Goal: Task Accomplishment & Management: Manage account settings

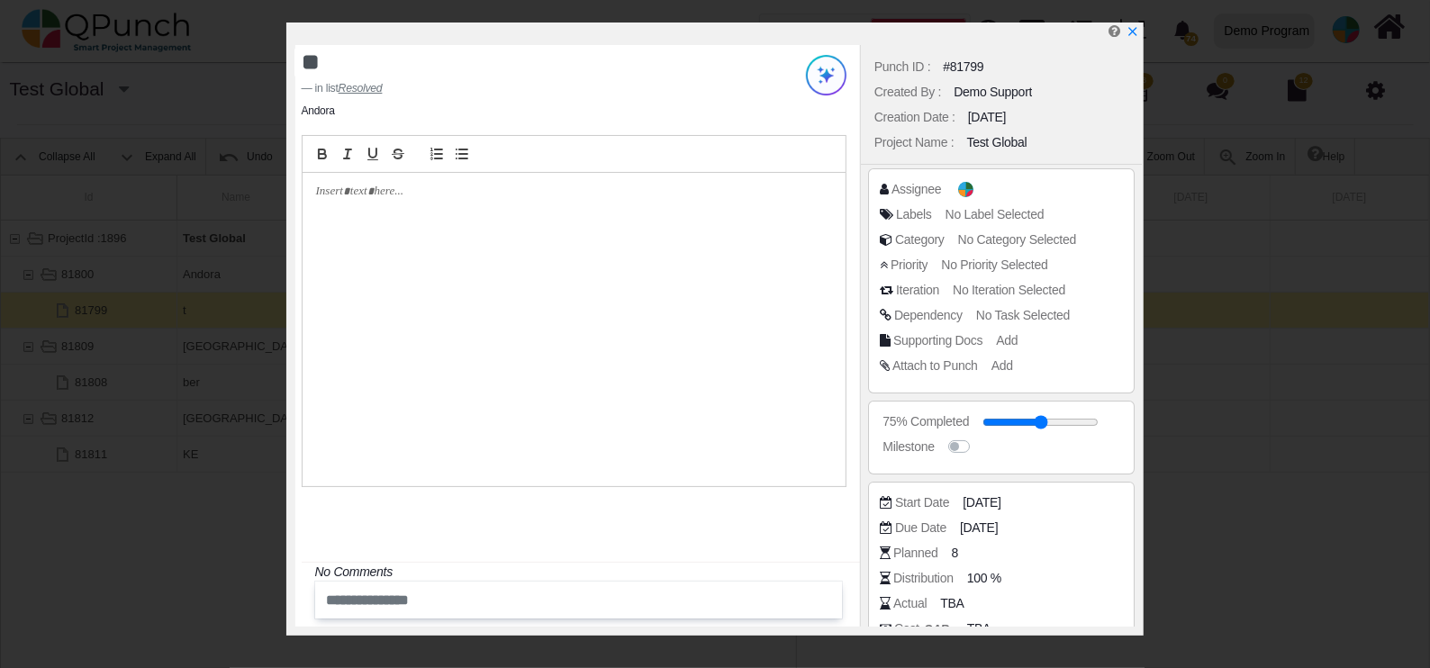
click at [1136, 32] on icon "x" at bounding box center [1133, 31] width 13 height 13
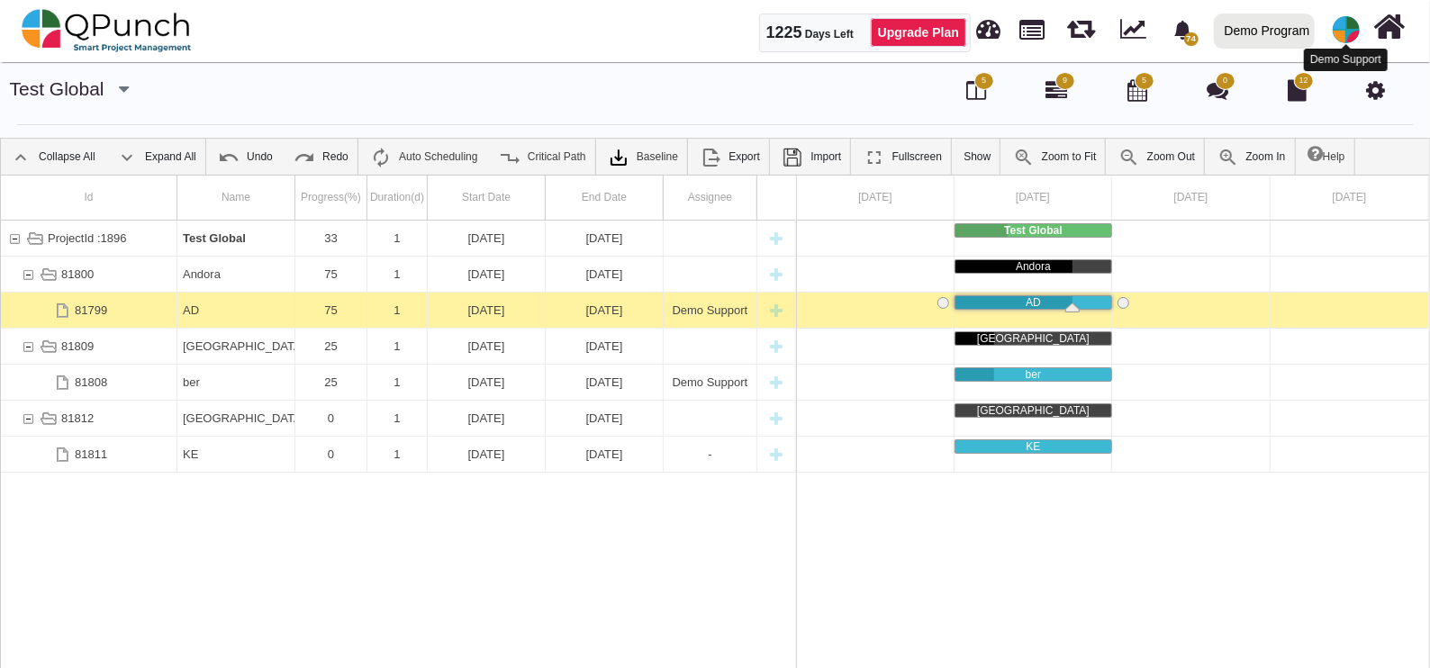
click at [1347, 36] on img at bounding box center [1346, 29] width 27 height 27
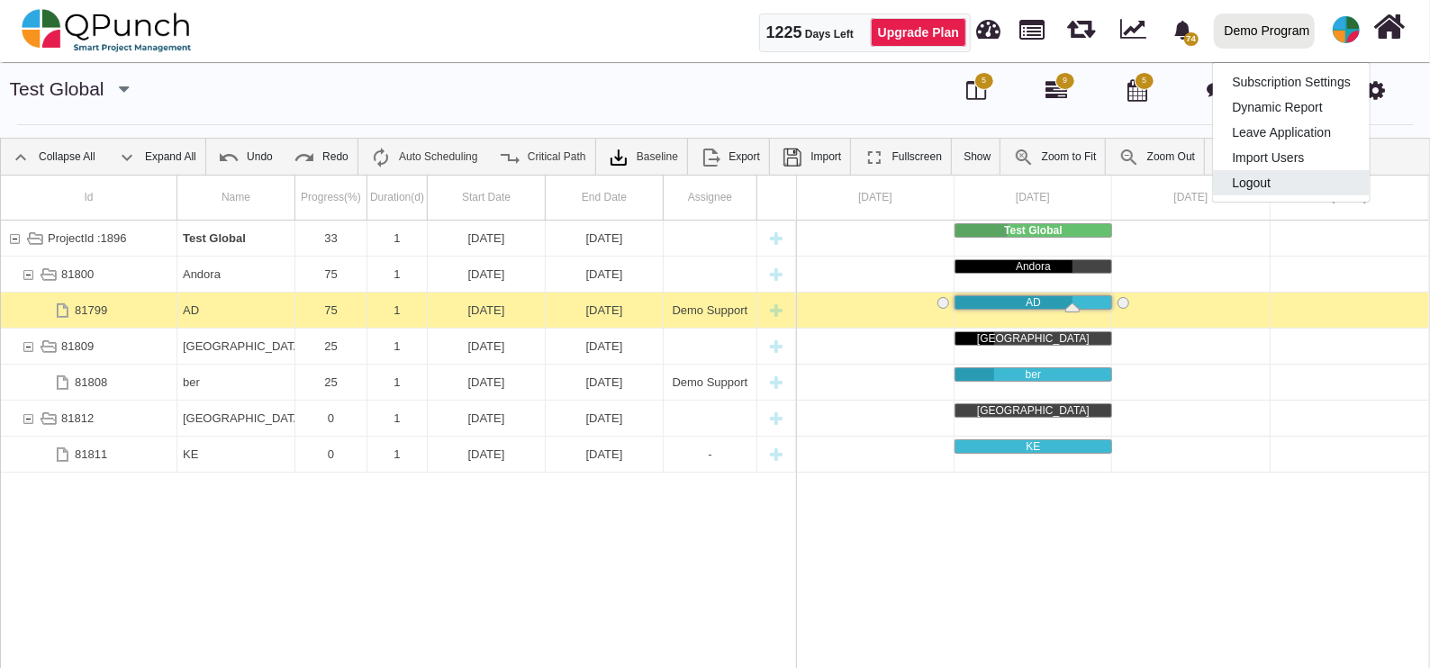
click at [1262, 171] on link "Logout" at bounding box center [1291, 182] width 157 height 25
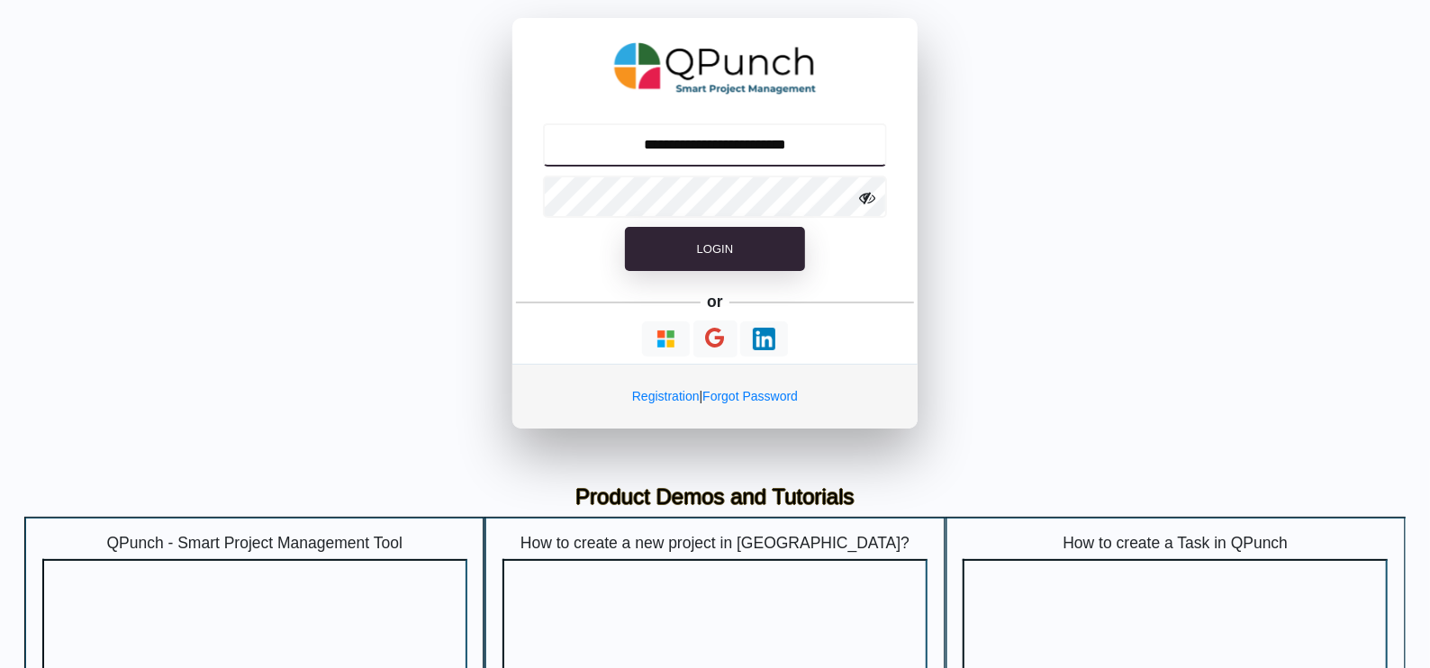
click at [651, 153] on input "**********" at bounding box center [715, 144] width 345 height 43
type input "**********"
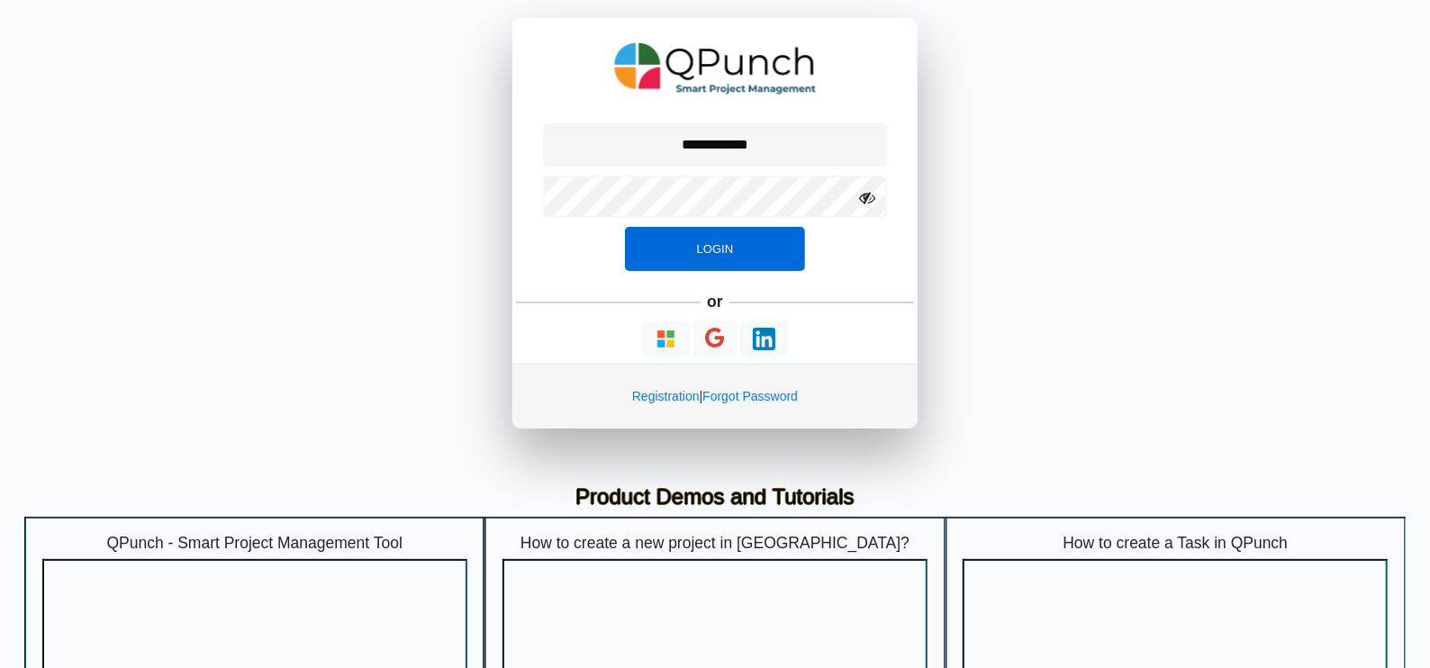
click at [697, 241] on button "Login" at bounding box center [715, 249] width 180 height 45
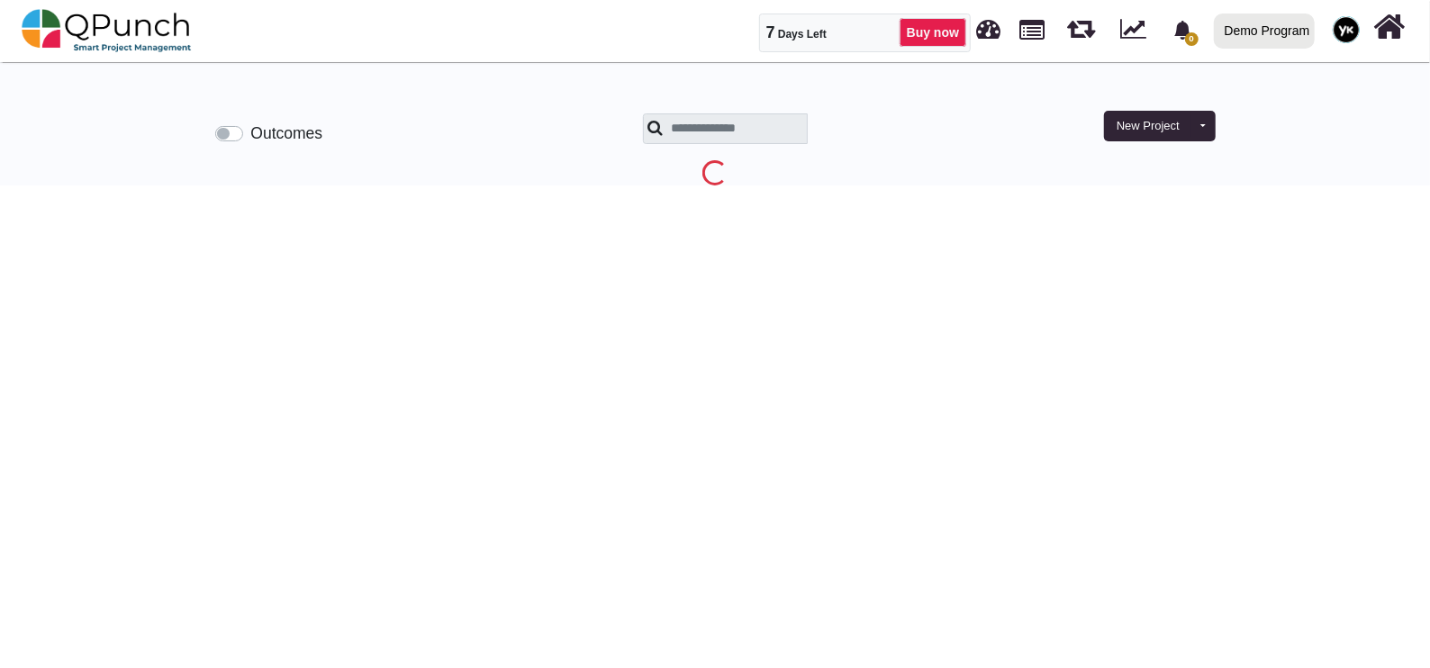
click at [1260, 36] on ul "0 Notifications Clear Demo Program Demo Program Sukraa Software Solution P Ltd …" at bounding box center [1190, 30] width 438 height 59
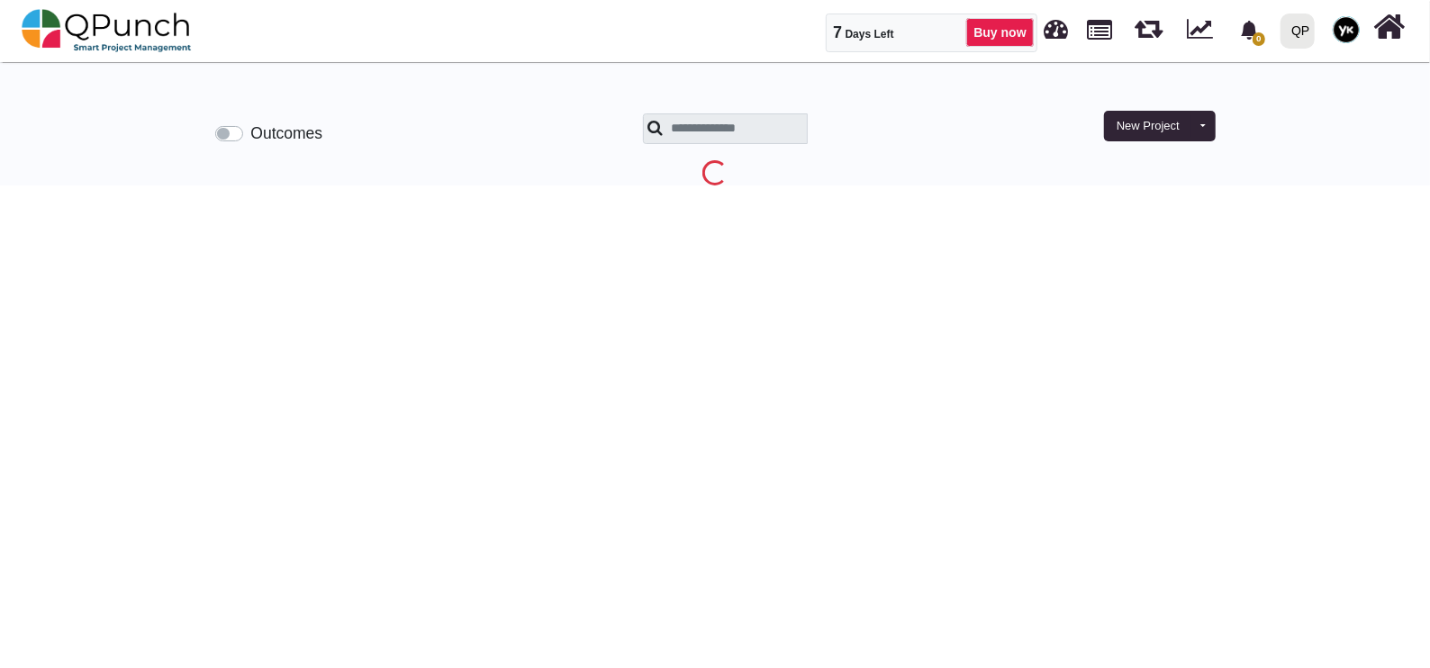
click at [1300, 32] on div "QP" at bounding box center [1301, 31] width 18 height 32
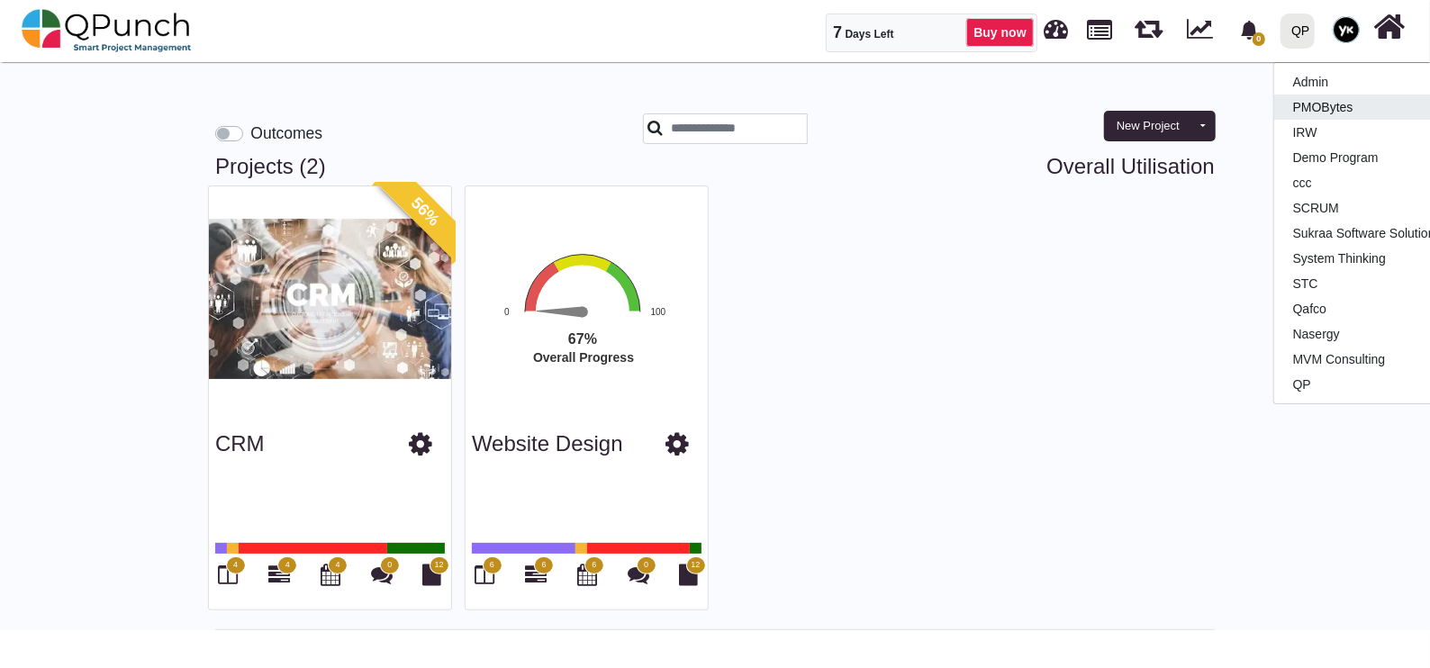
click at [1316, 97] on link "PMOBytes" at bounding box center [1380, 107] width 213 height 25
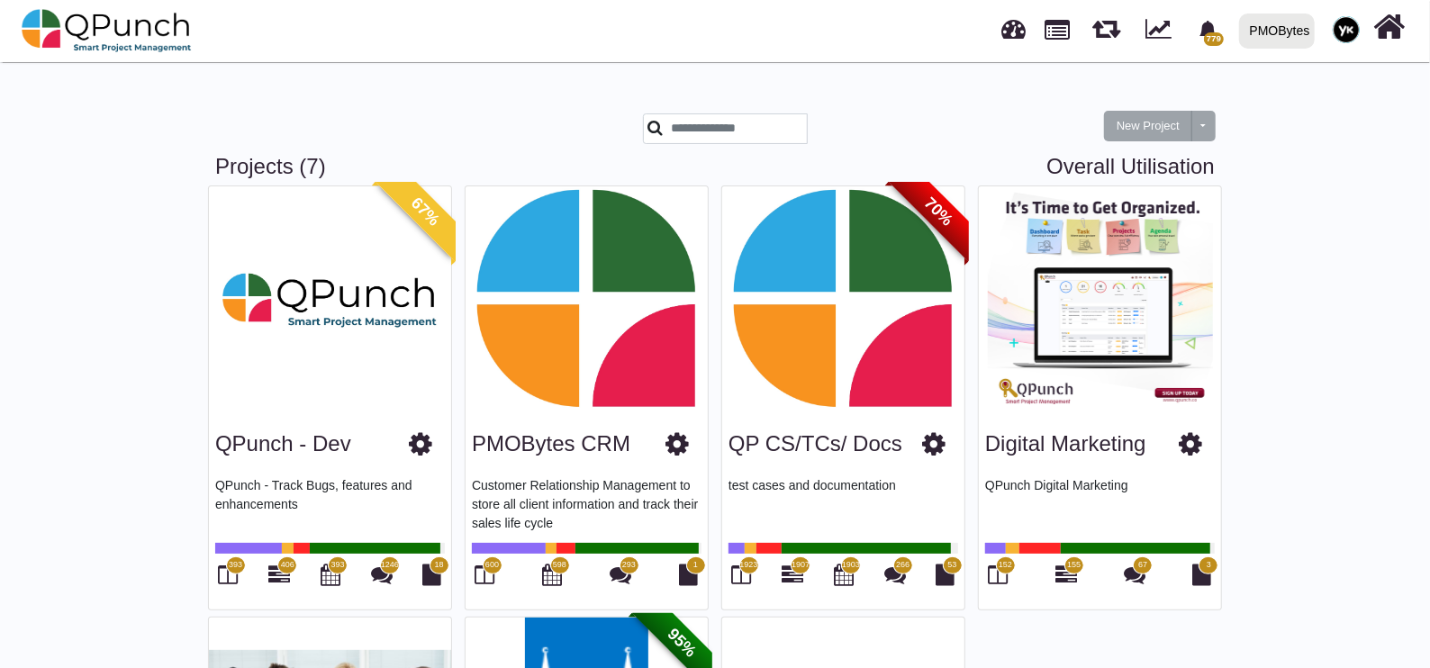
click at [247, 558] on div "393 406 393 1246 18" at bounding box center [330, 572] width 230 height 37
click at [234, 572] on span "393" at bounding box center [236, 566] width 20 height 18
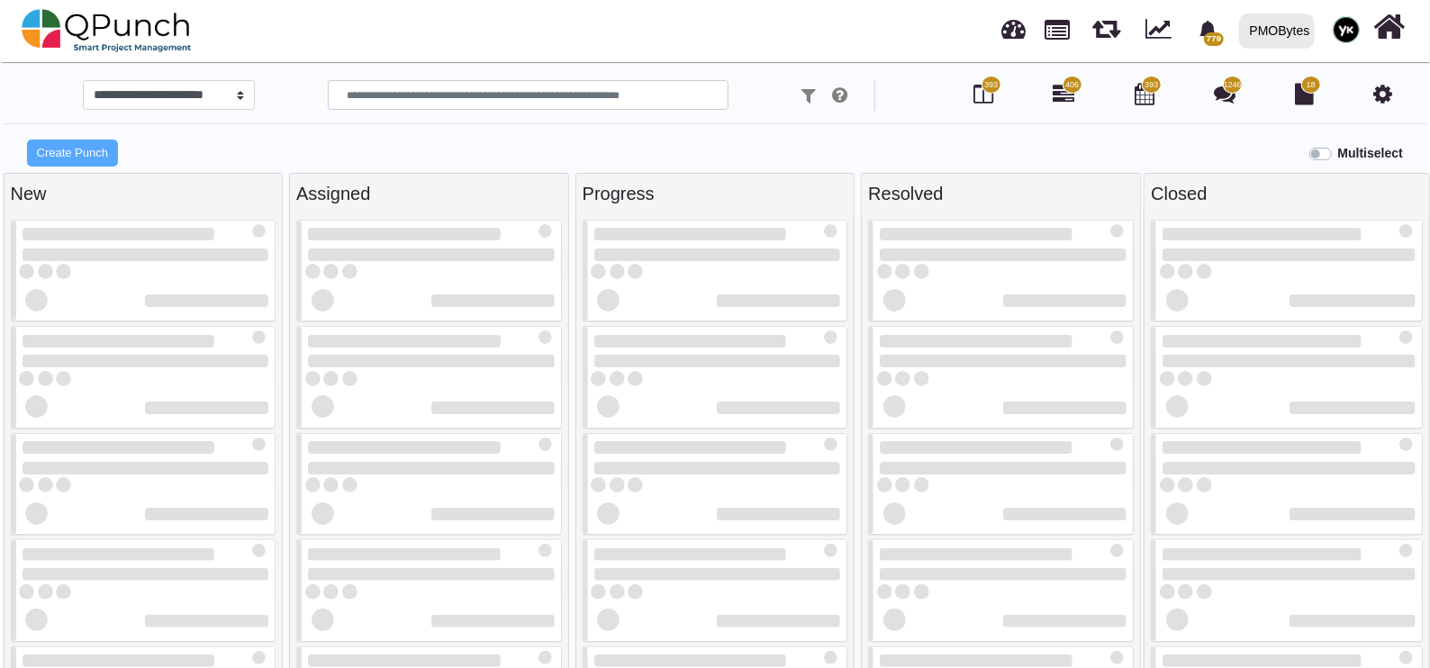
select select "*********"
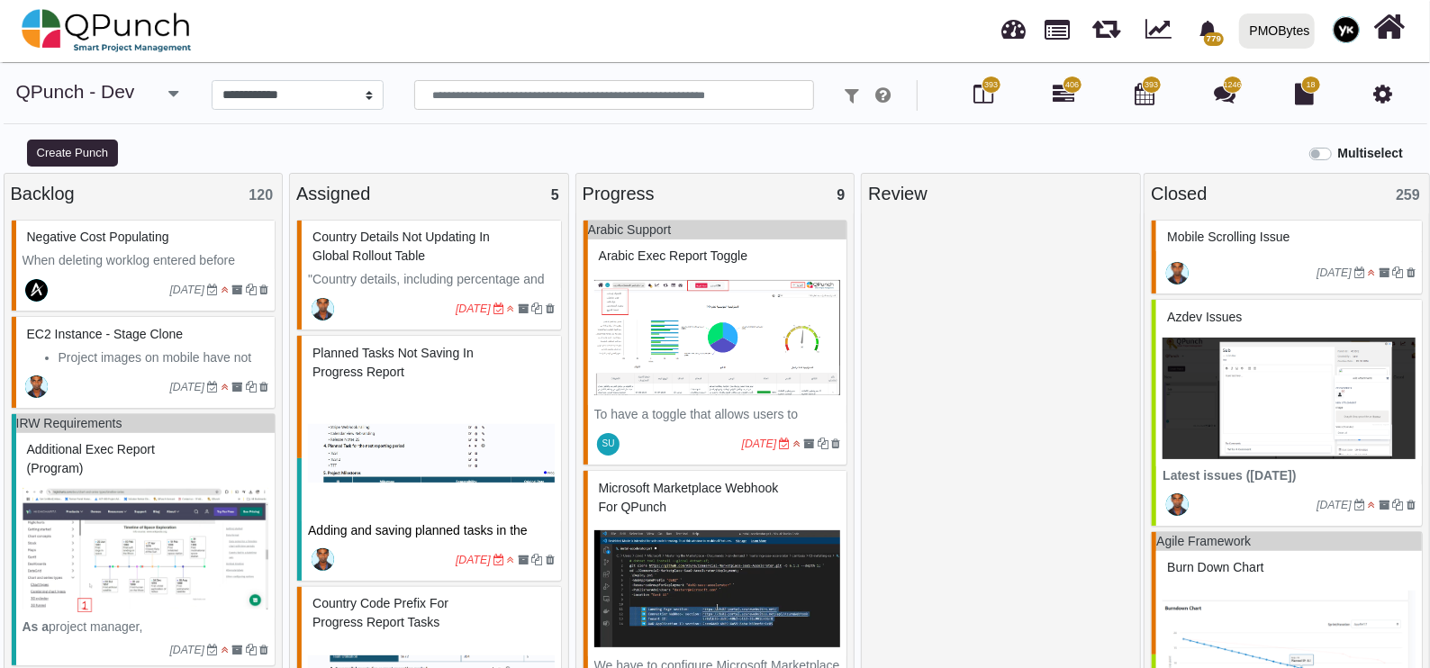
click at [170, 91] on icon "button" at bounding box center [173, 94] width 10 height 18
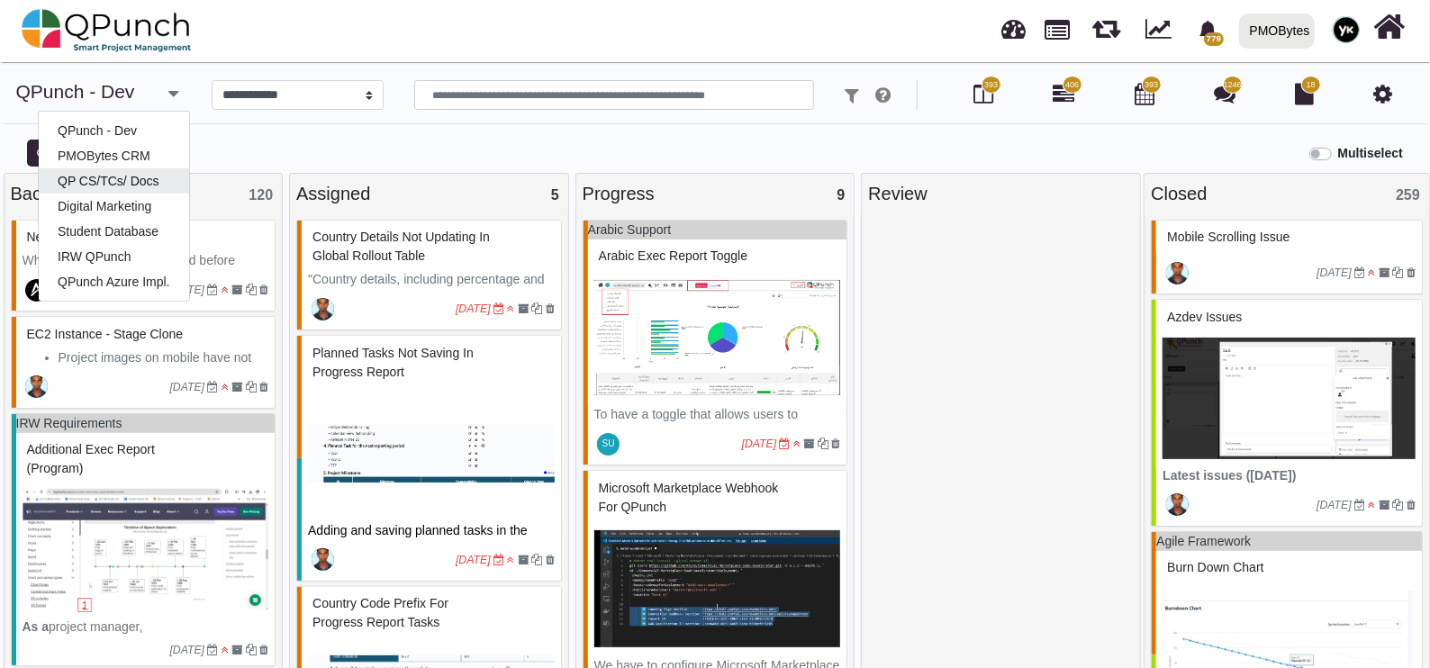
click at [122, 177] on link "QP CS/TCs/ Docs" at bounding box center [114, 180] width 150 height 25
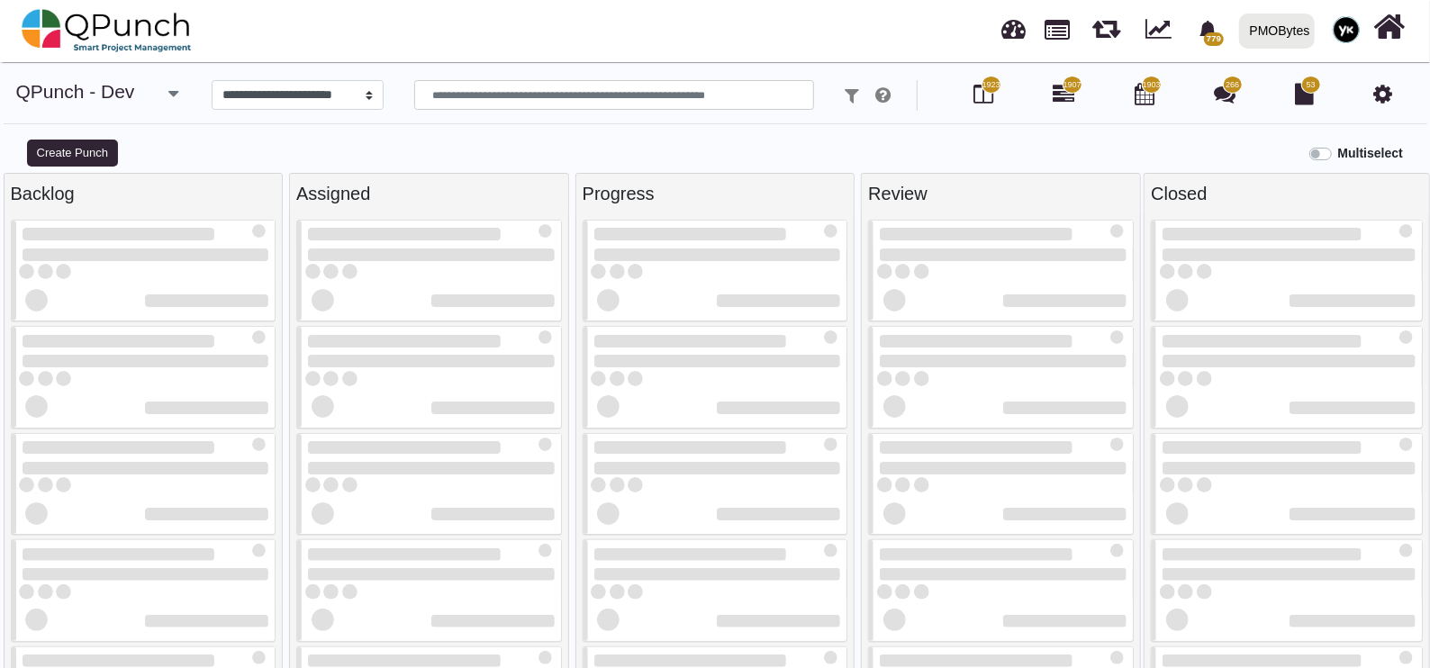
select select "*****"
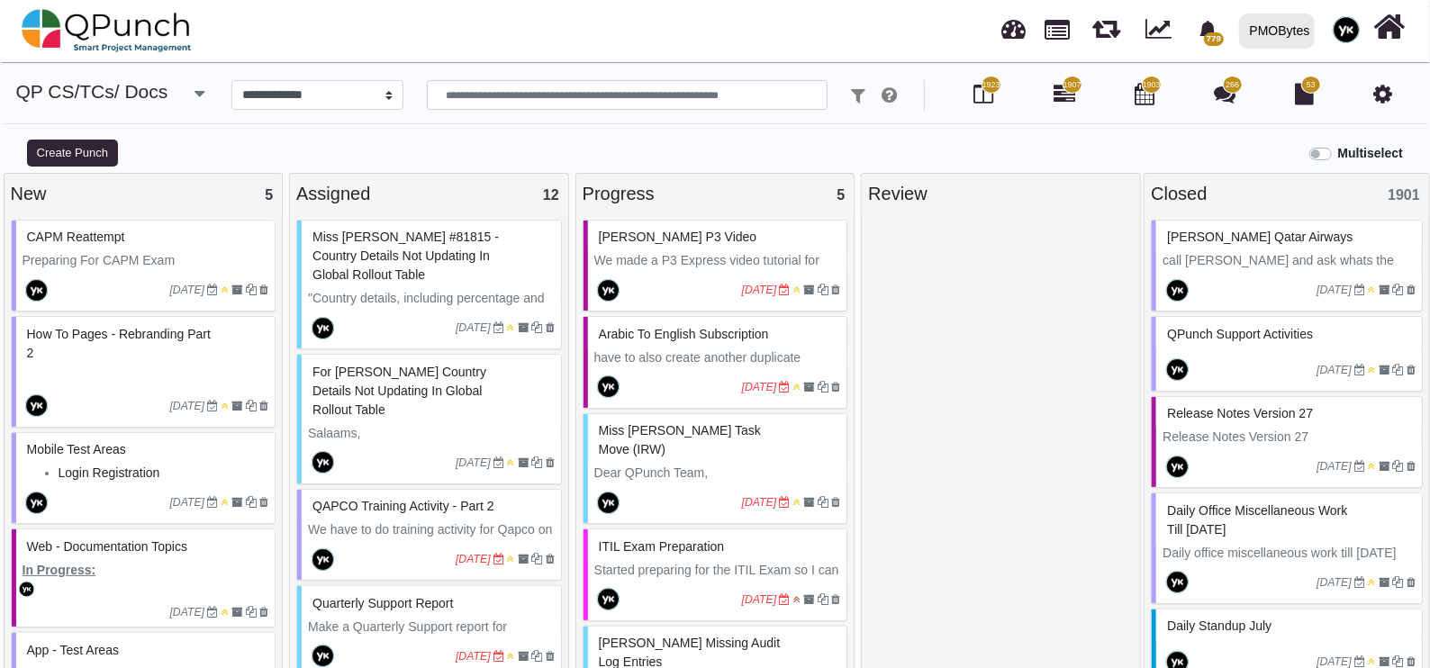
click at [968, 383] on div at bounding box center [1001, 448] width 266 height 457
click at [1288, 32] on div "PMOBytes" at bounding box center [1280, 31] width 60 height 32
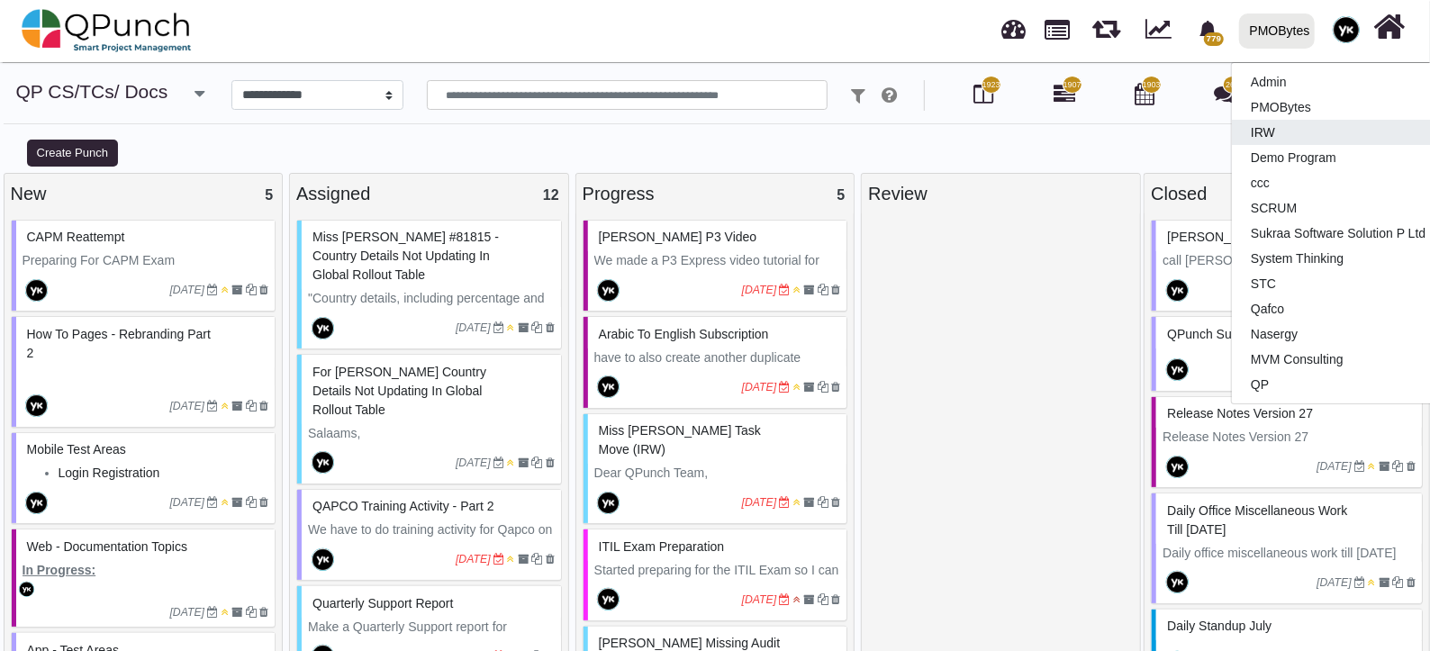
click at [1294, 132] on link "IRW" at bounding box center [1338, 132] width 213 height 25
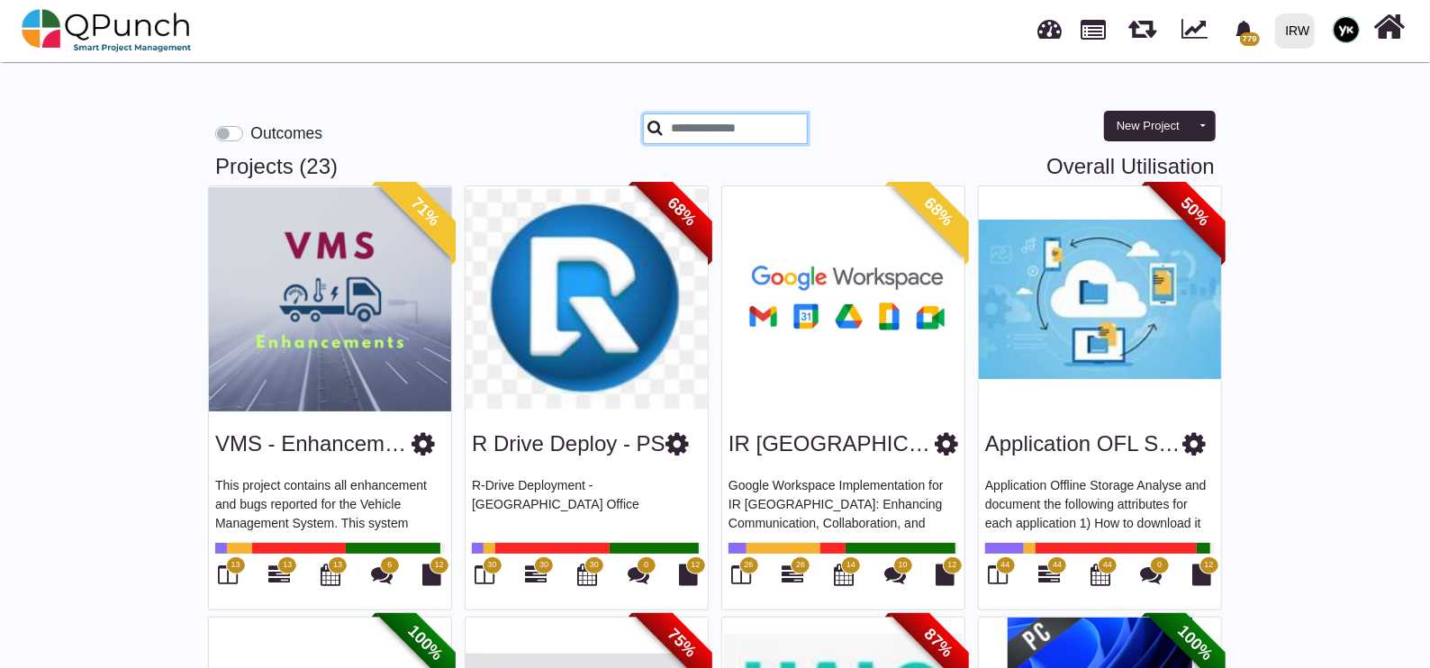
click at [698, 117] on input "text" at bounding box center [725, 128] width 165 height 31
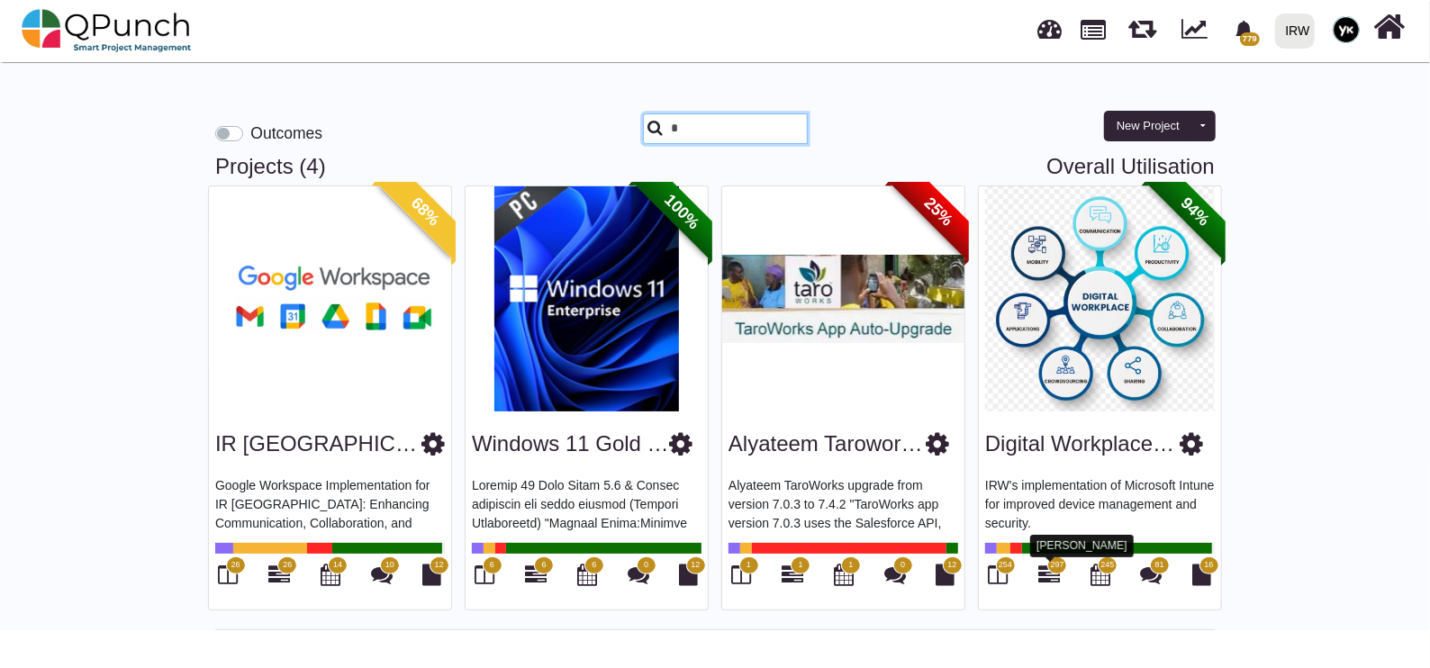
type input "*"
click at [1043, 573] on icon at bounding box center [1049, 575] width 22 height 22
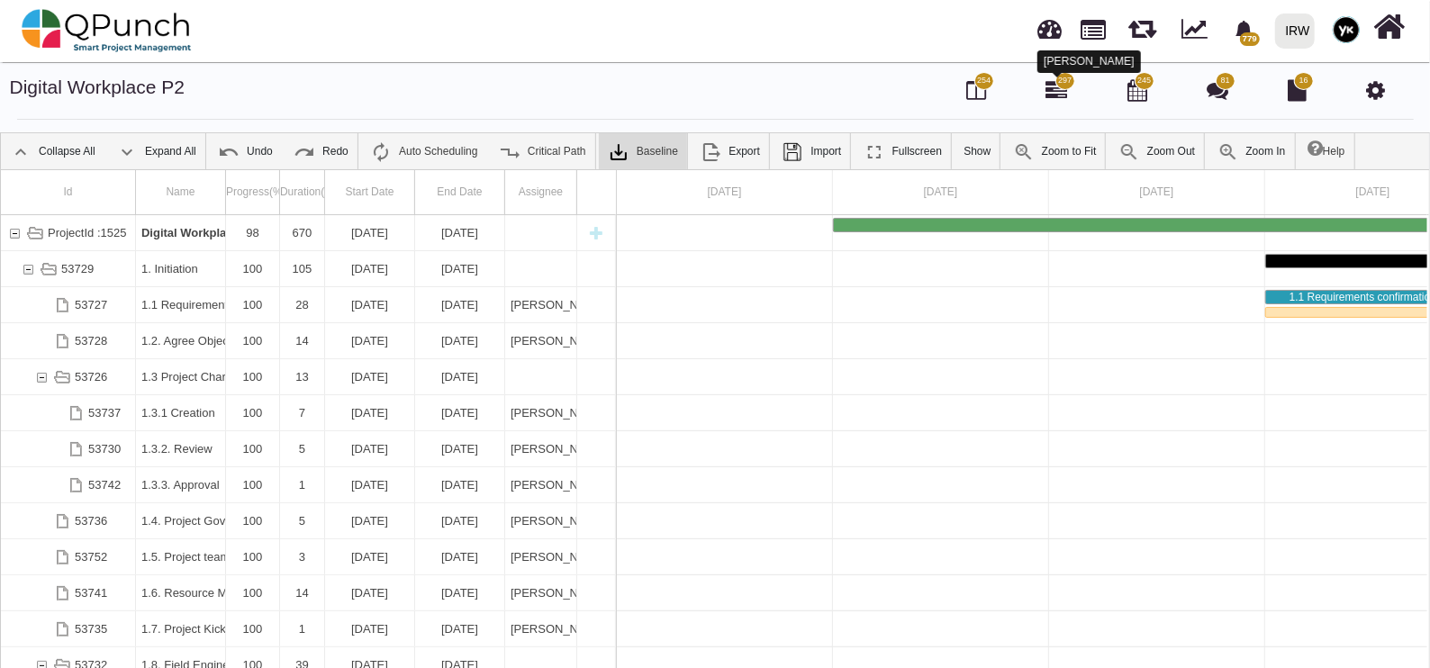
scroll to position [0, 126]
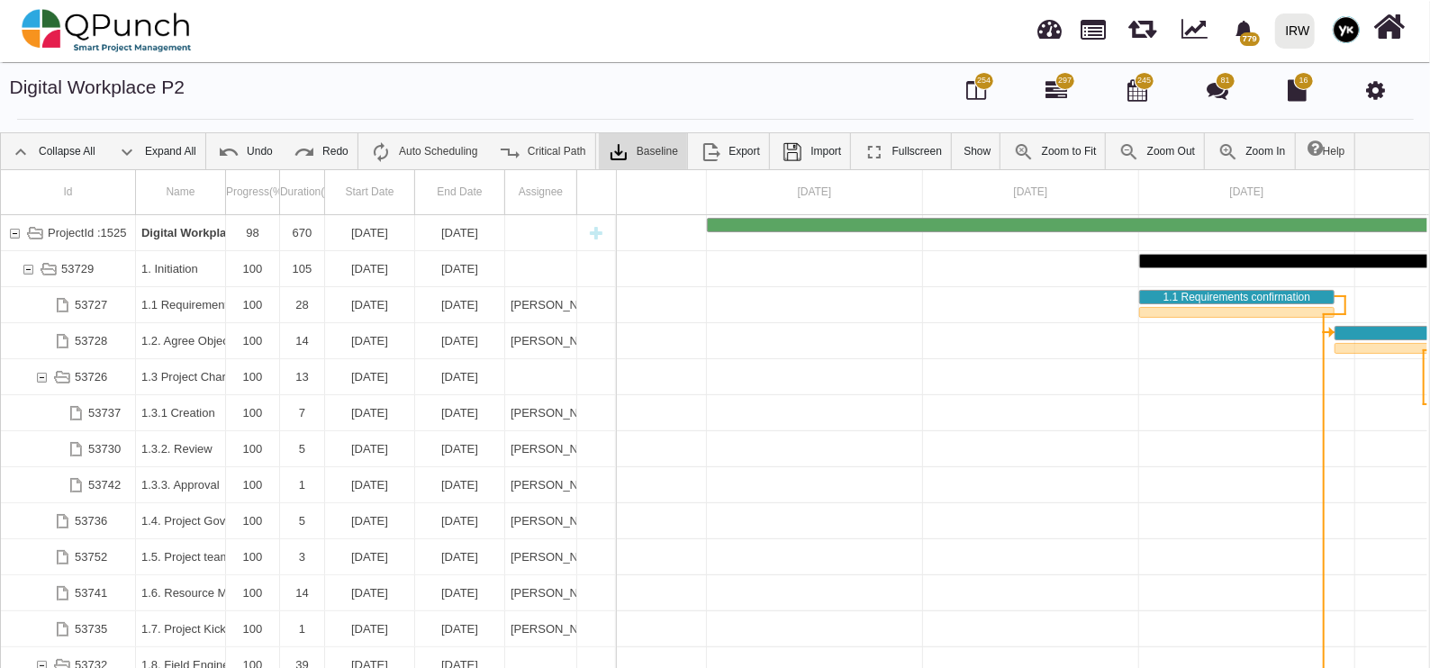
click at [69, 149] on link "Collapse All" at bounding box center [53, 151] width 104 height 36
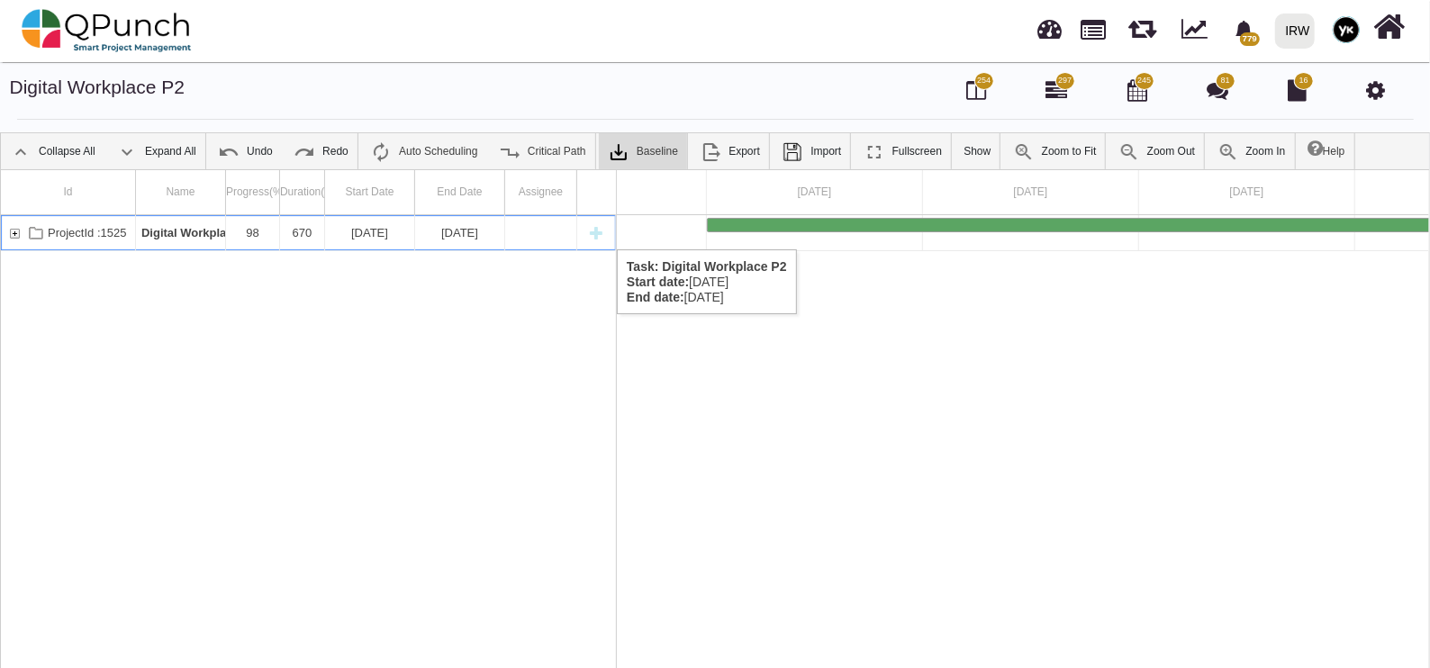
click at [6, 231] on div "ProjectId :1525" at bounding box center [14, 232] width 16 height 35
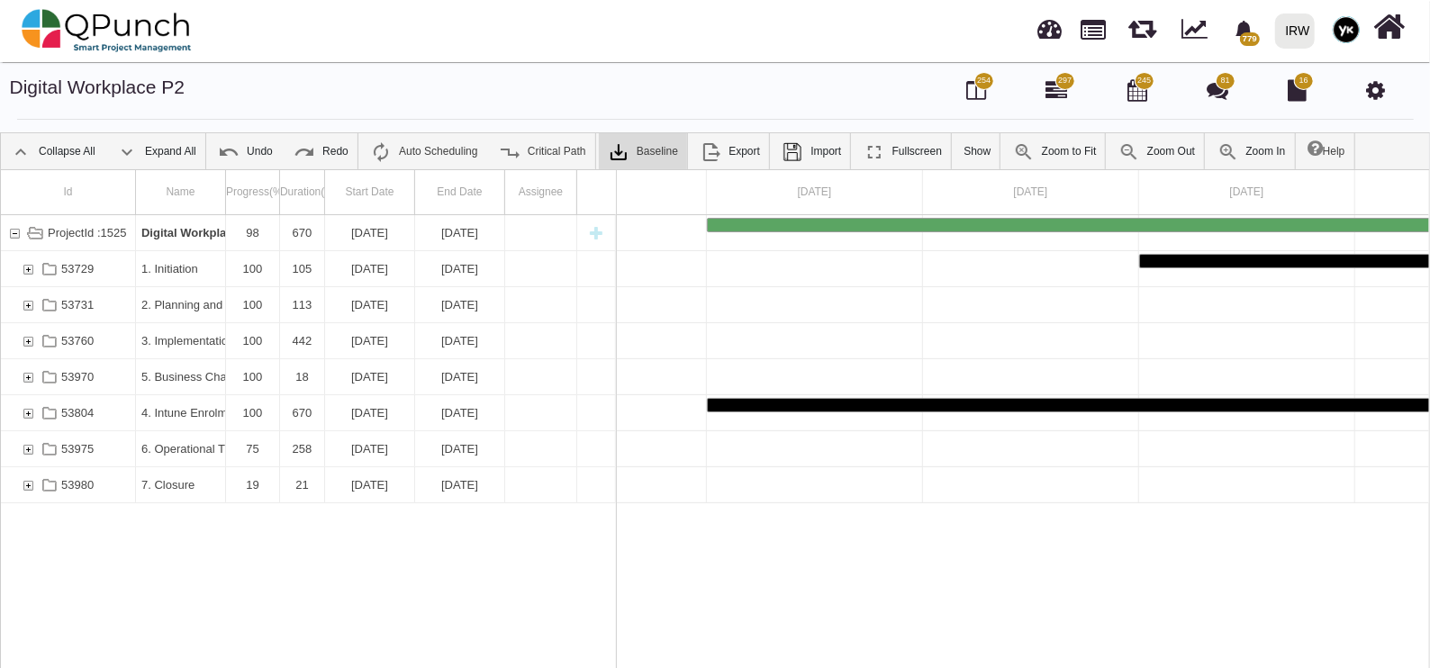
click at [150, 159] on link "Expand All" at bounding box center [156, 151] width 98 height 36
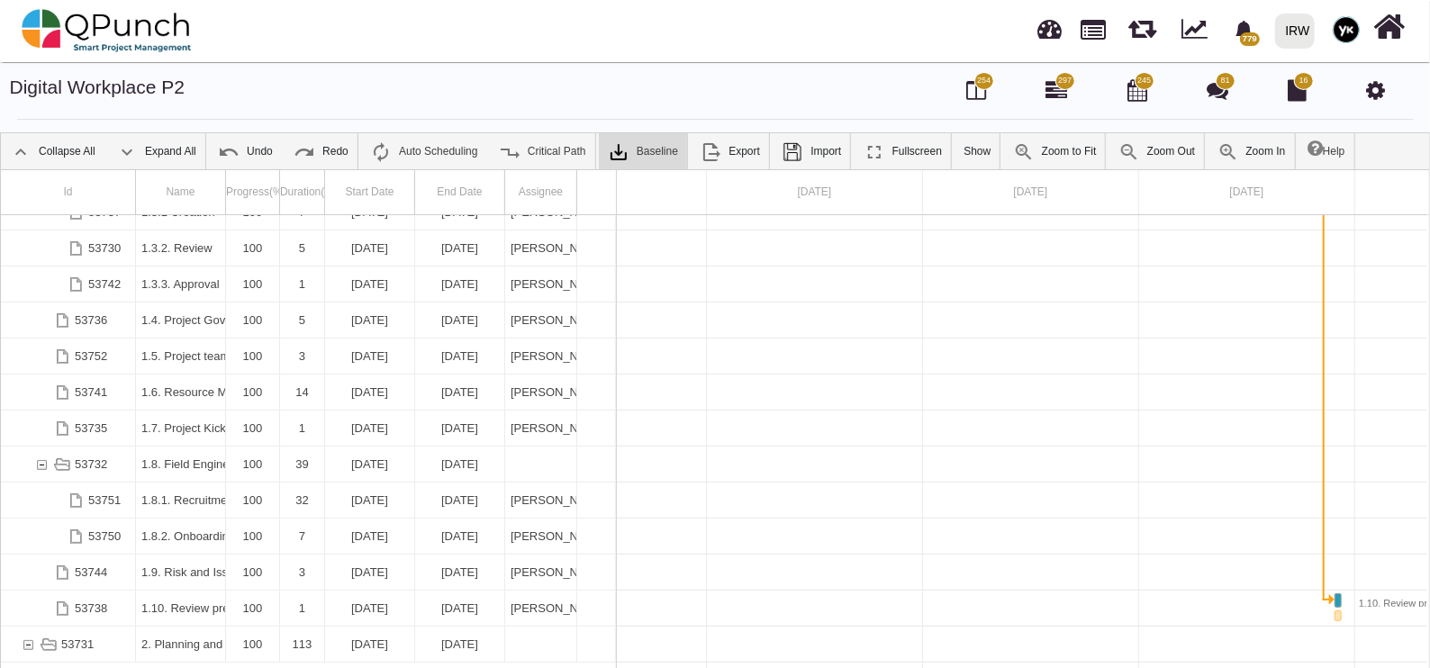
scroll to position [302, 0]
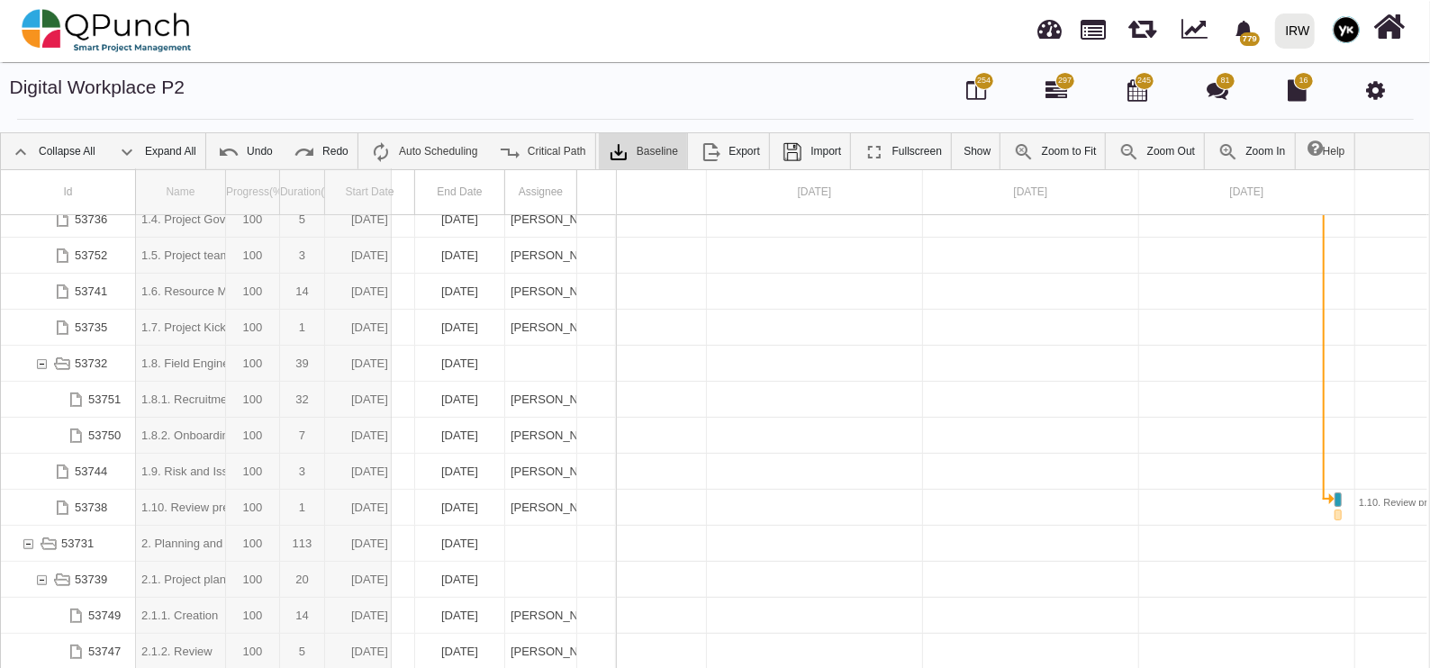
drag, startPoint x: 228, startPoint y: 189, endPoint x: 394, endPoint y: 202, distance: 166.2
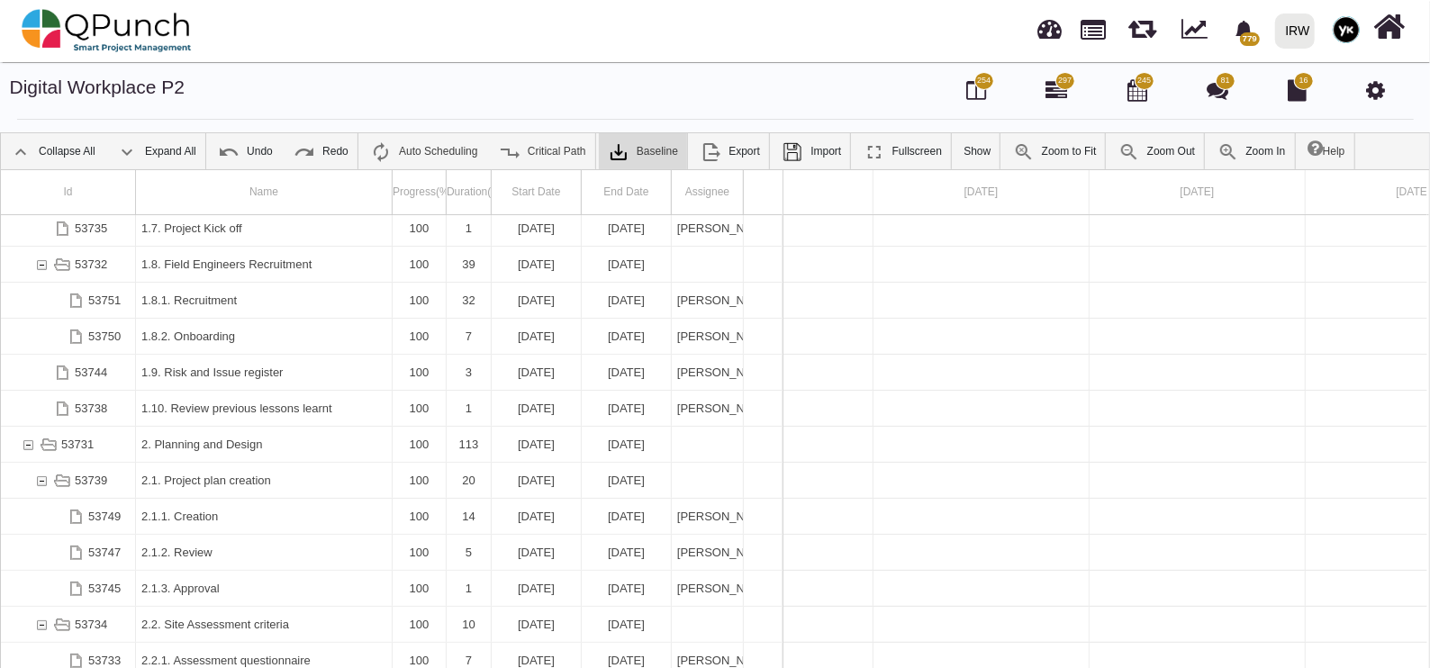
scroll to position [0, 0]
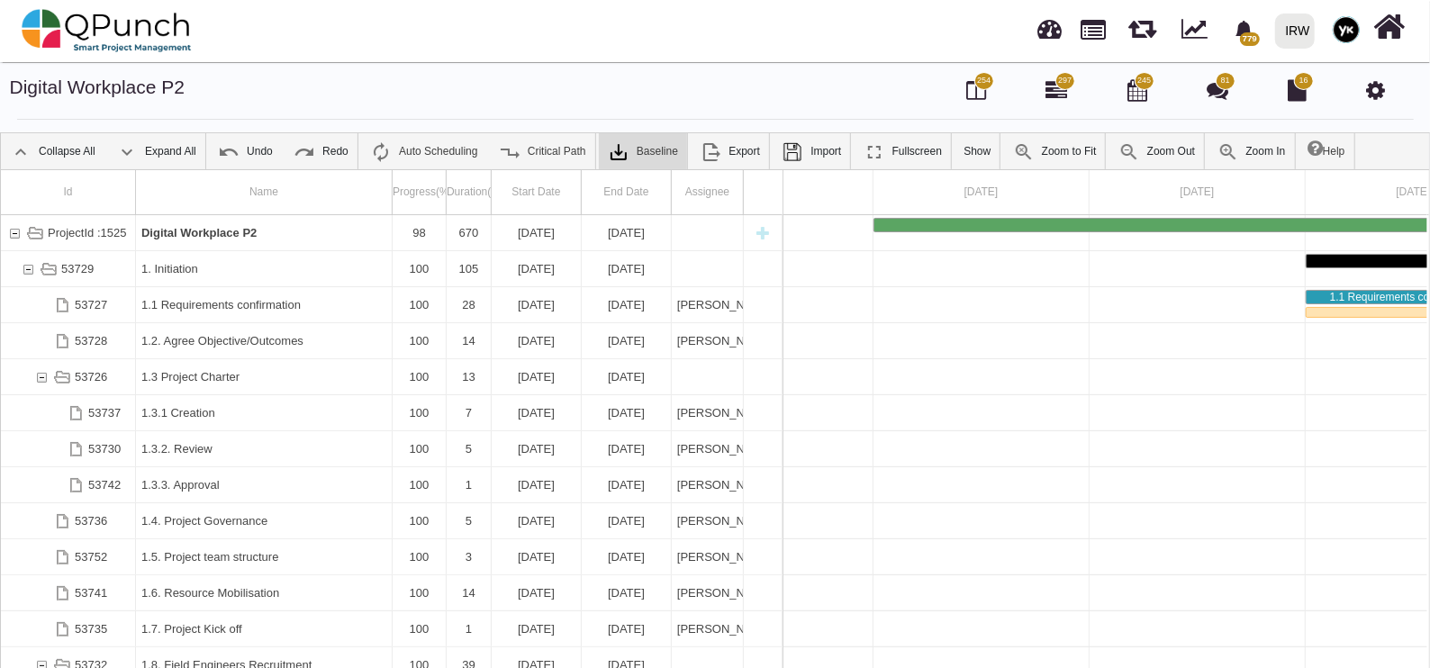
click at [52, 133] on link "Collapse All" at bounding box center [53, 151] width 104 height 36
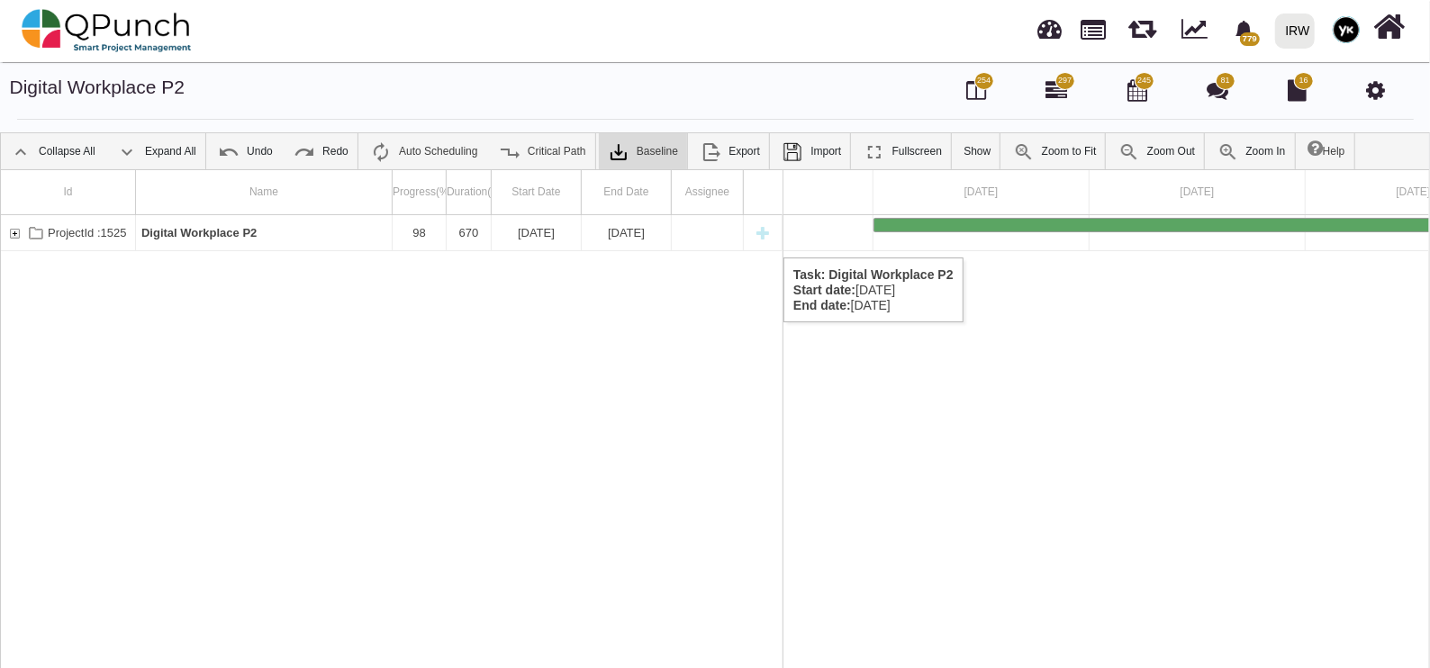
click at [7, 240] on div "ProjectId :1525" at bounding box center [14, 232] width 16 height 35
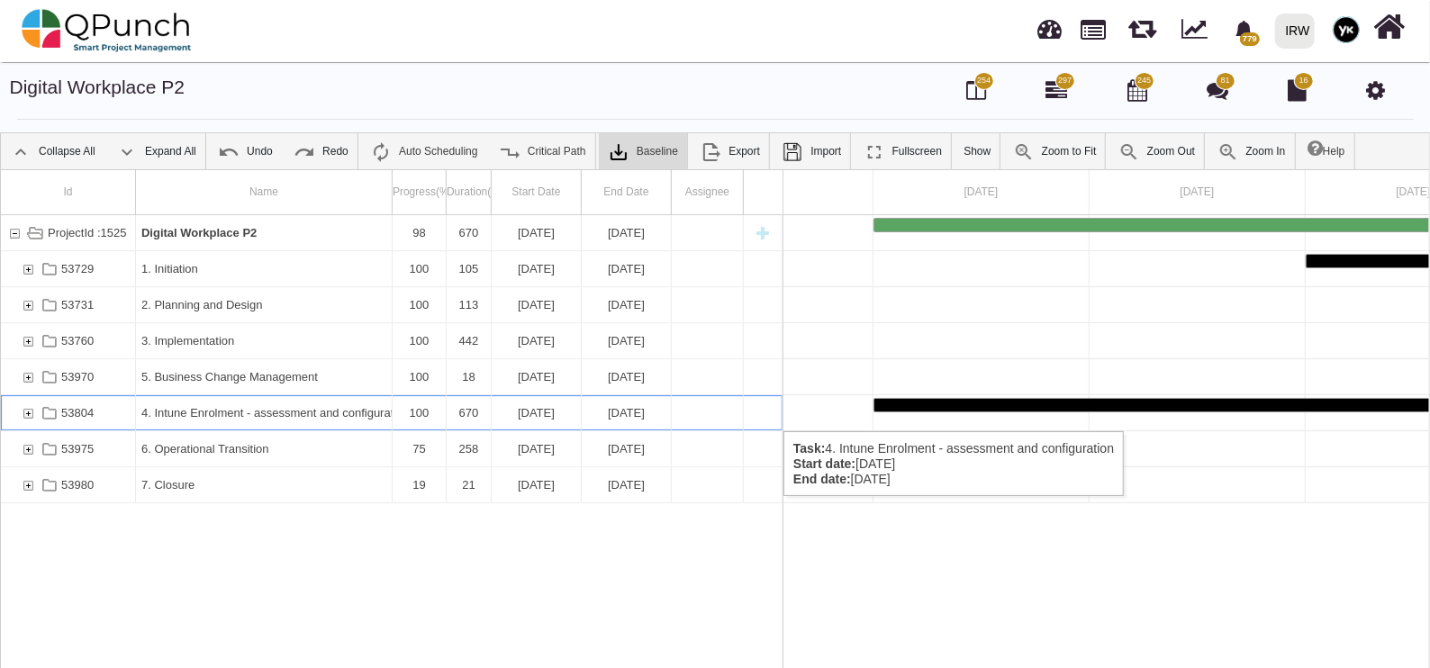
click at [25, 414] on div "53804" at bounding box center [28, 412] width 16 height 35
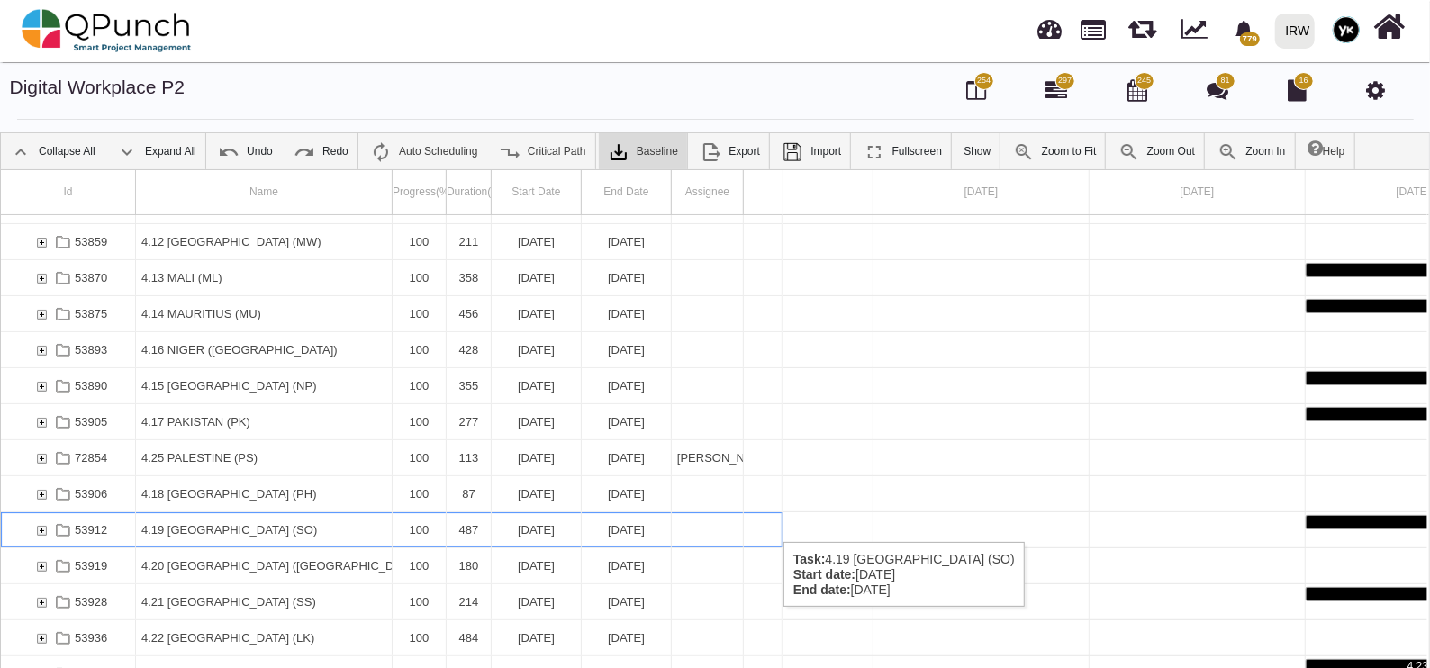
click at [31, 524] on div "53912" at bounding box center [27, 529] width 14 height 35
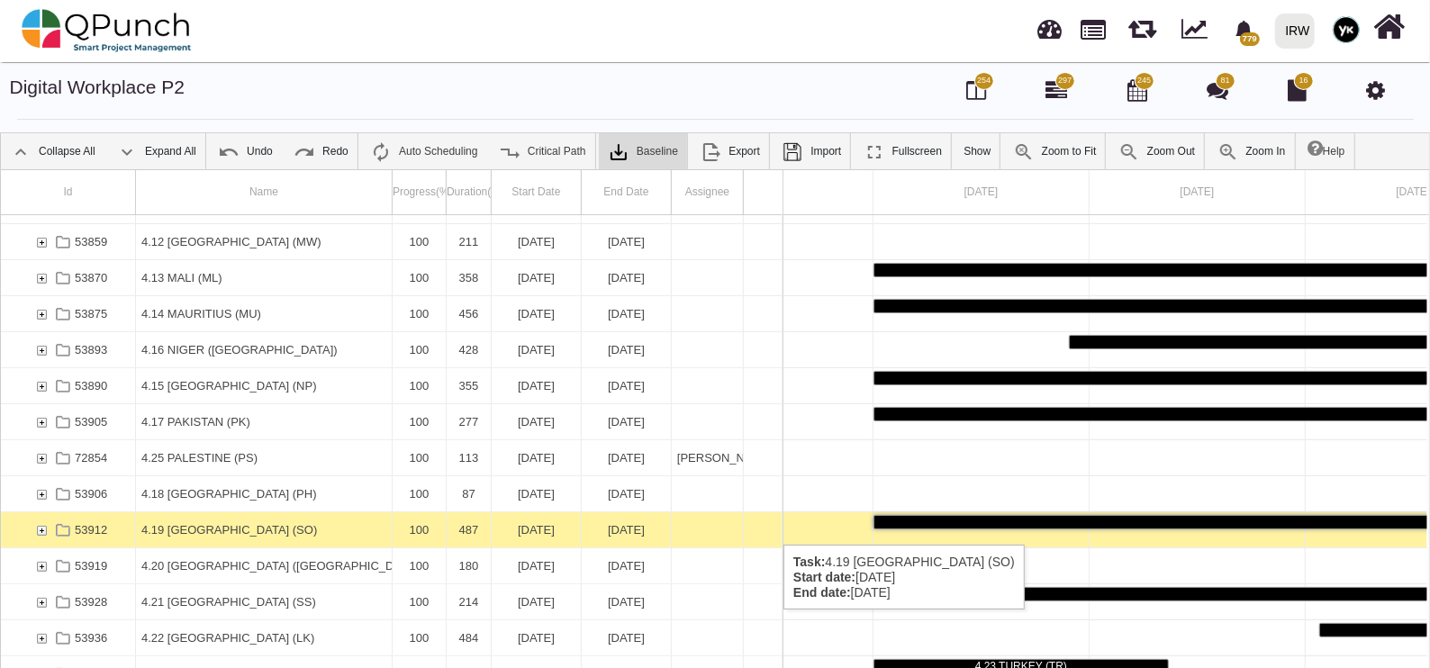
click at [36, 527] on div "53912" at bounding box center [41, 529] width 16 height 35
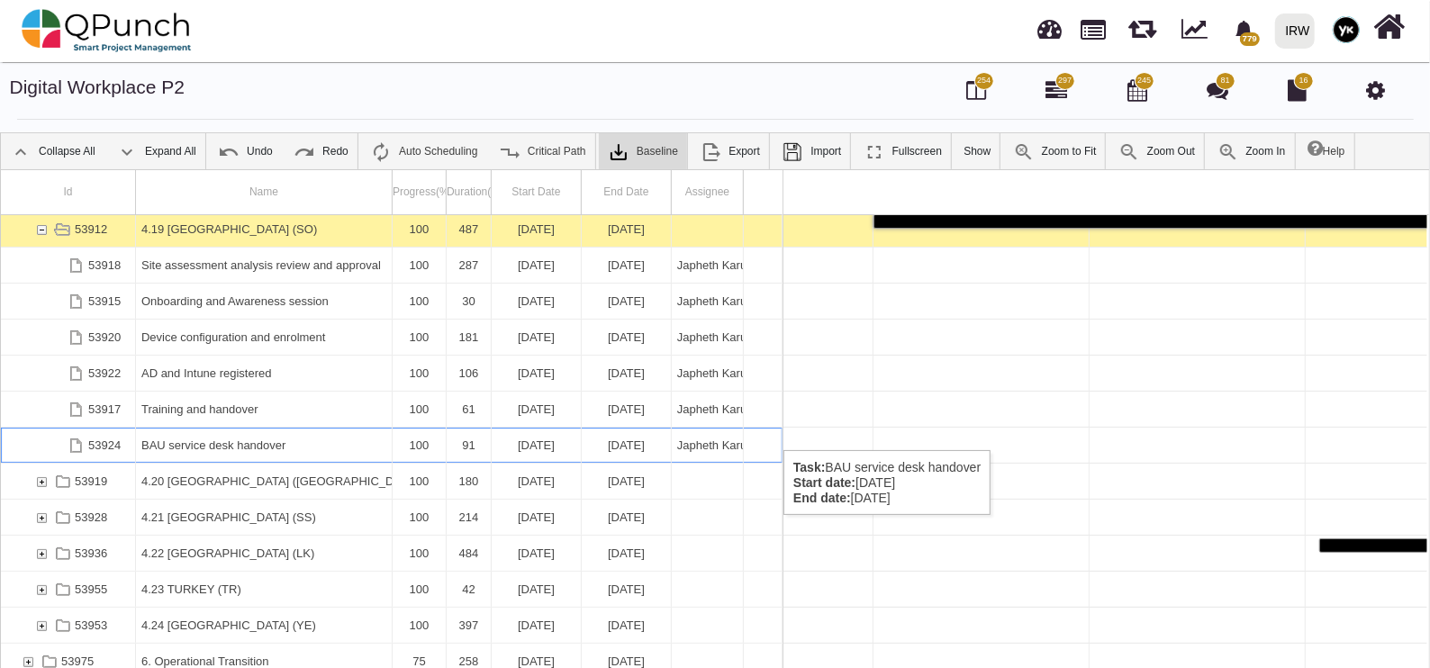
click at [275, 432] on div "BAU service desk handover" at bounding box center [263, 445] width 245 height 35
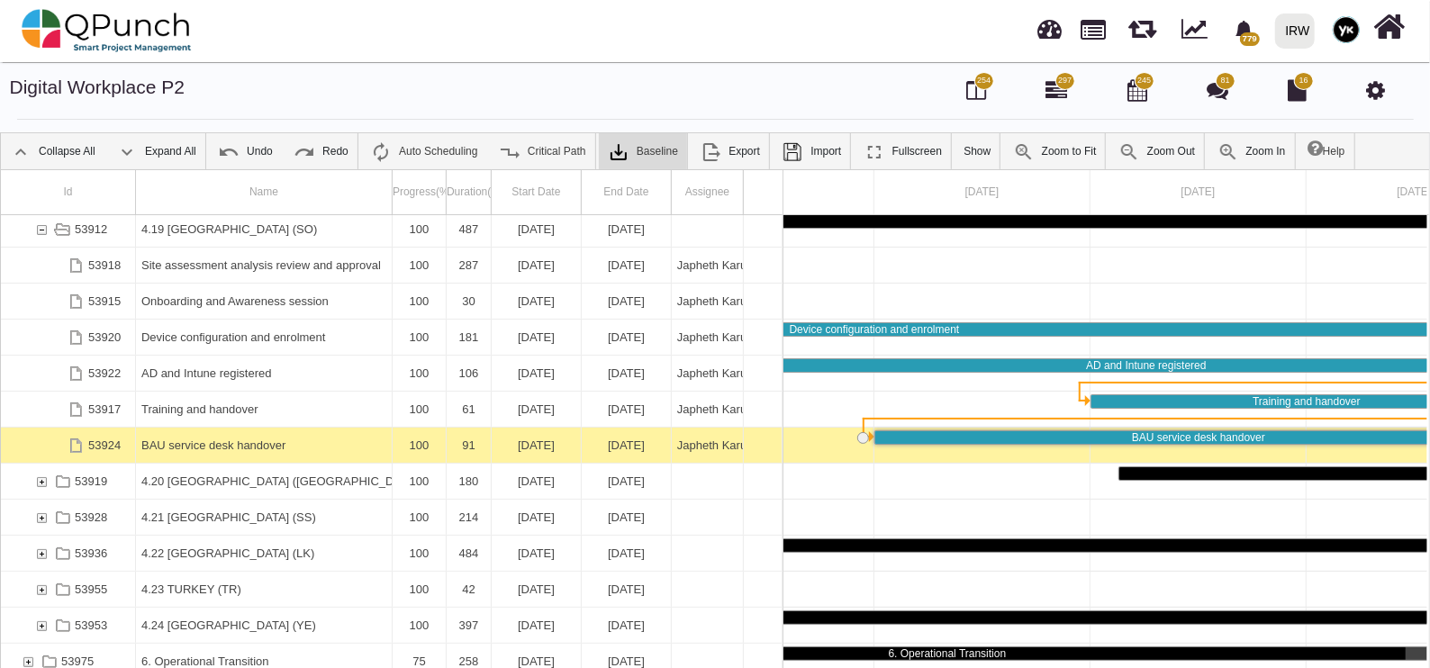
click at [275, 432] on div "BAU service desk handover" at bounding box center [263, 445] width 245 height 35
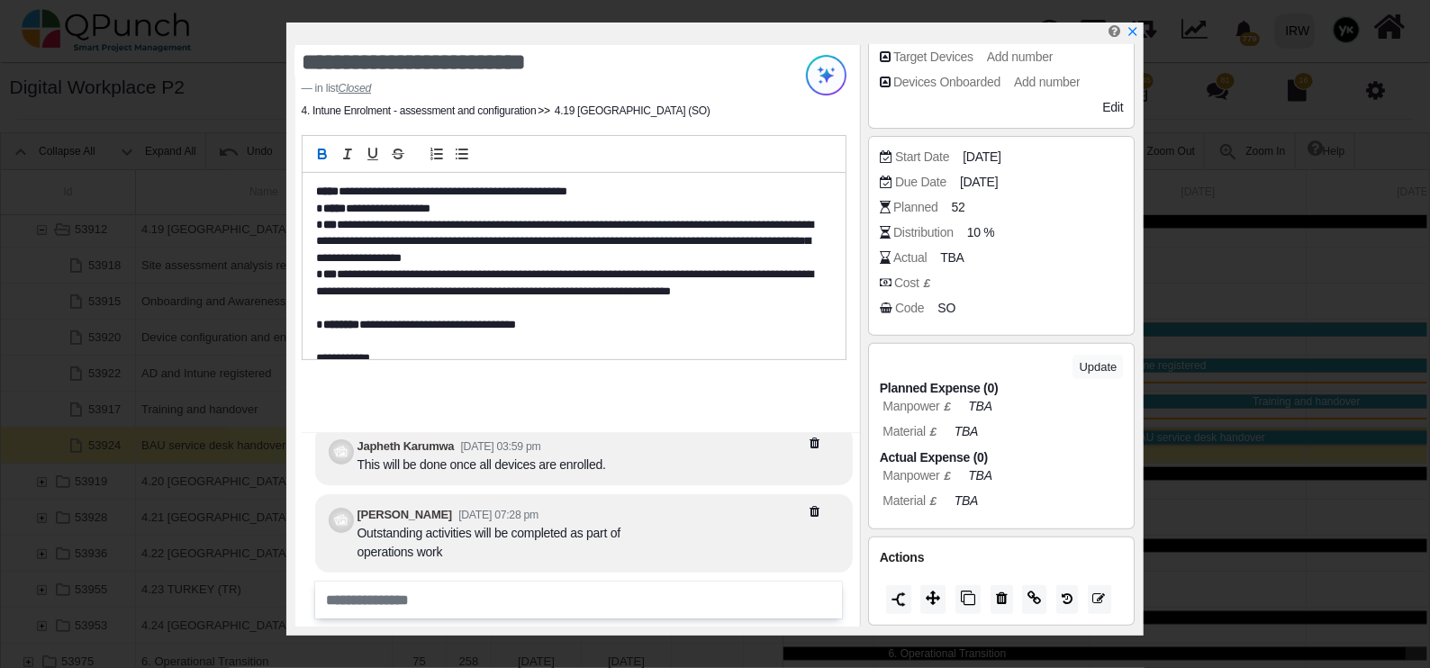
click at [1135, 31] on icon "x" at bounding box center [1133, 31] width 13 height 13
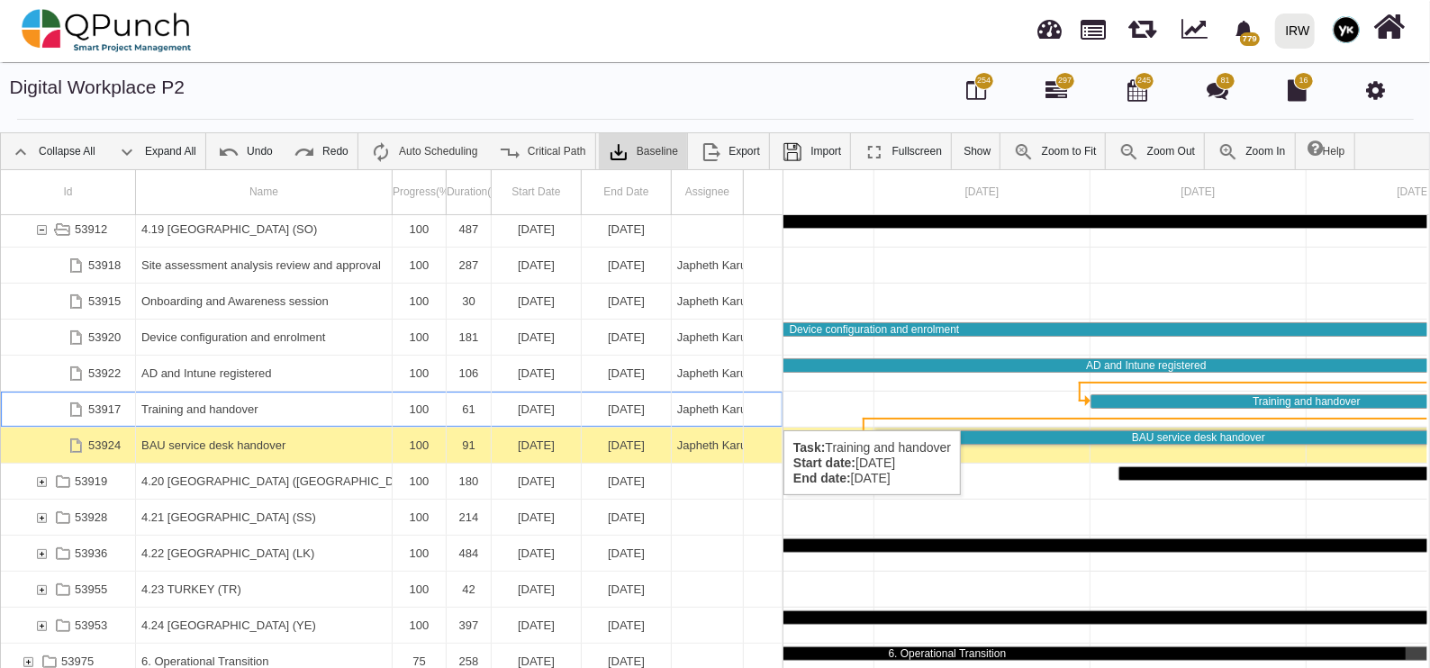
click at [198, 412] on div "Training and handover" at bounding box center [263, 409] width 245 height 35
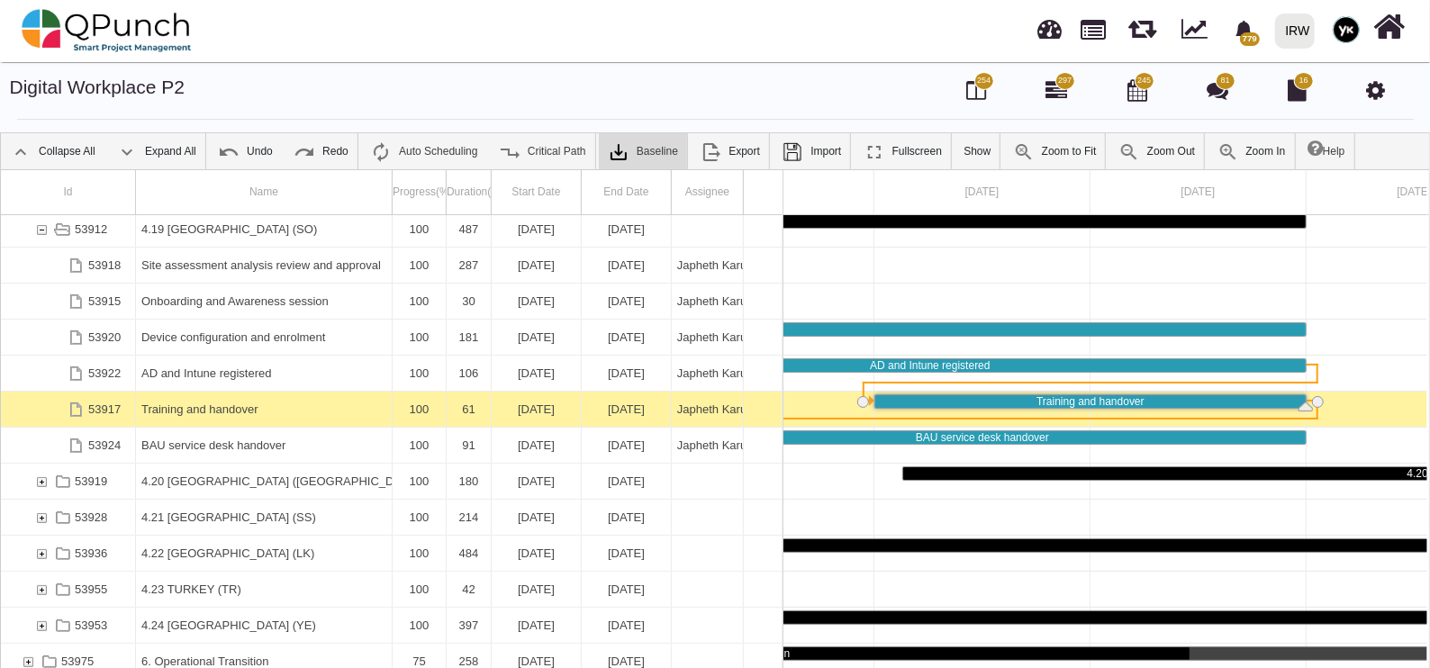
click at [198, 412] on div "Training and handover" at bounding box center [263, 409] width 245 height 35
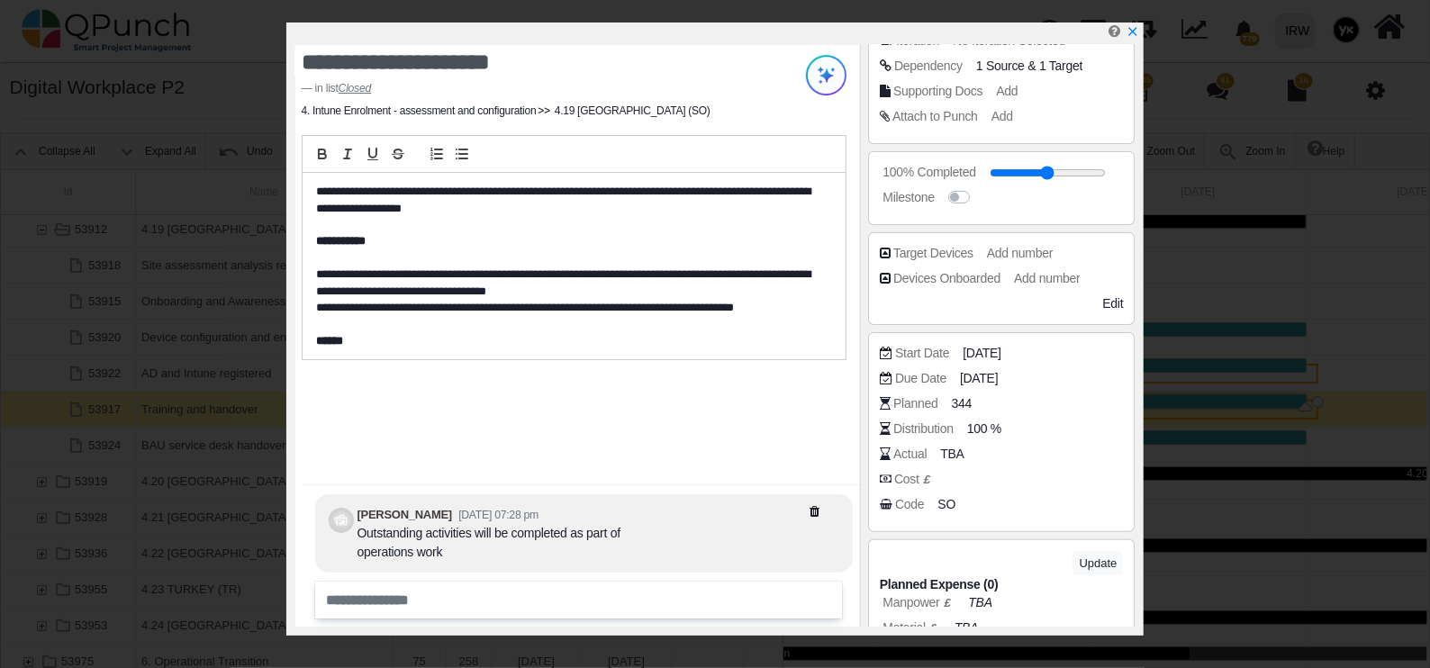
click at [1139, 38] on icon "x" at bounding box center [1133, 31] width 13 height 13
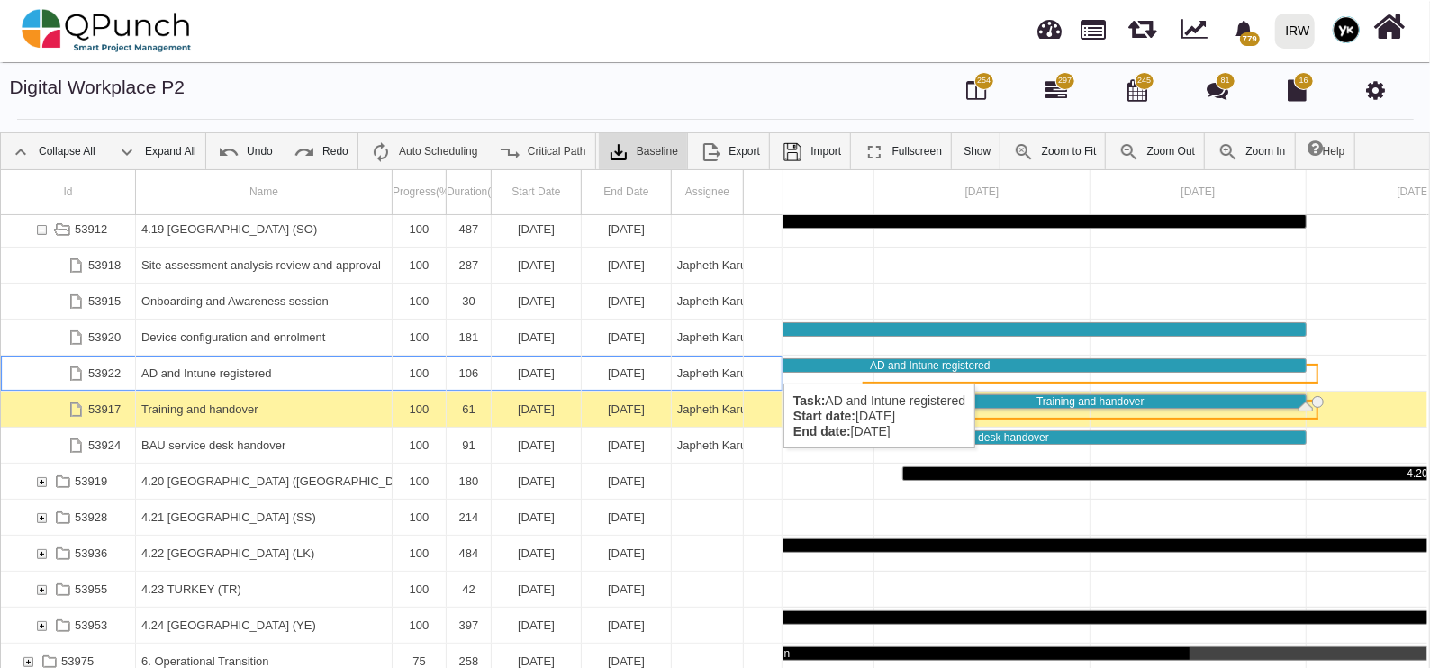
click at [200, 366] on div "AD and Intune registered" at bounding box center [263, 373] width 245 height 35
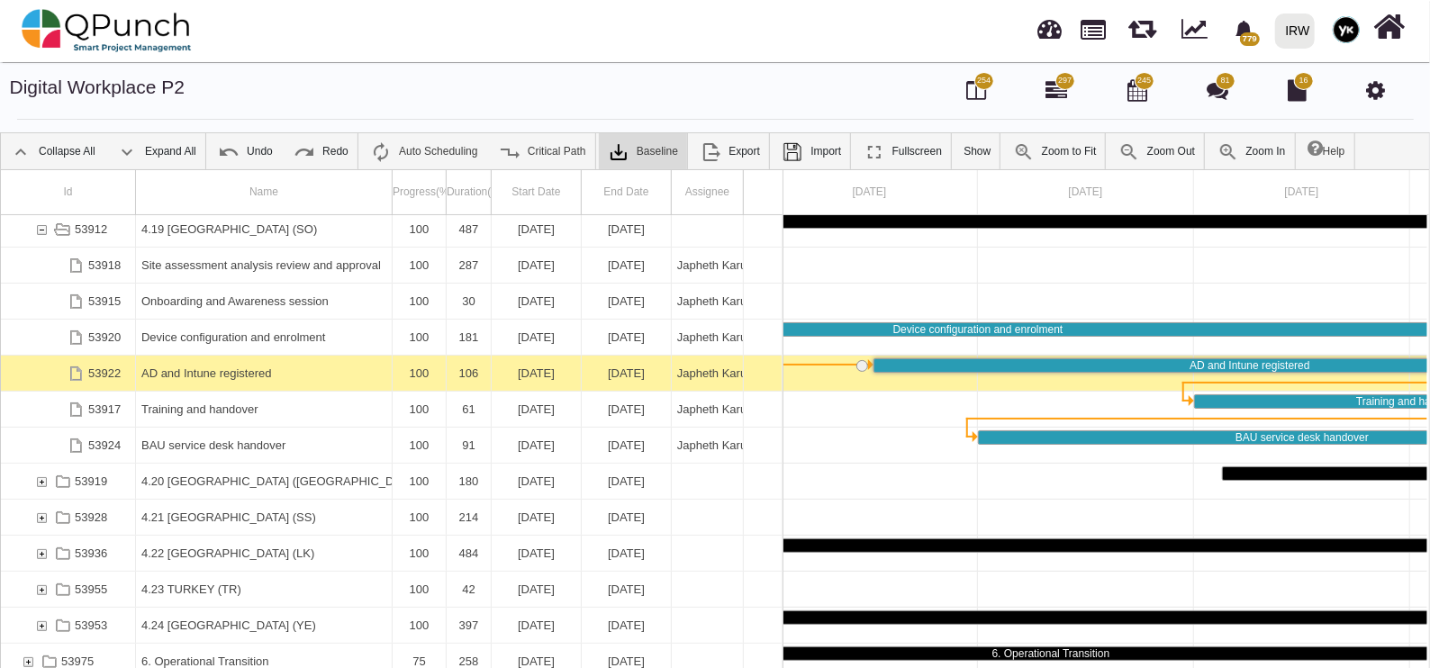
click at [200, 366] on div "AD and Intune registered" at bounding box center [263, 373] width 245 height 35
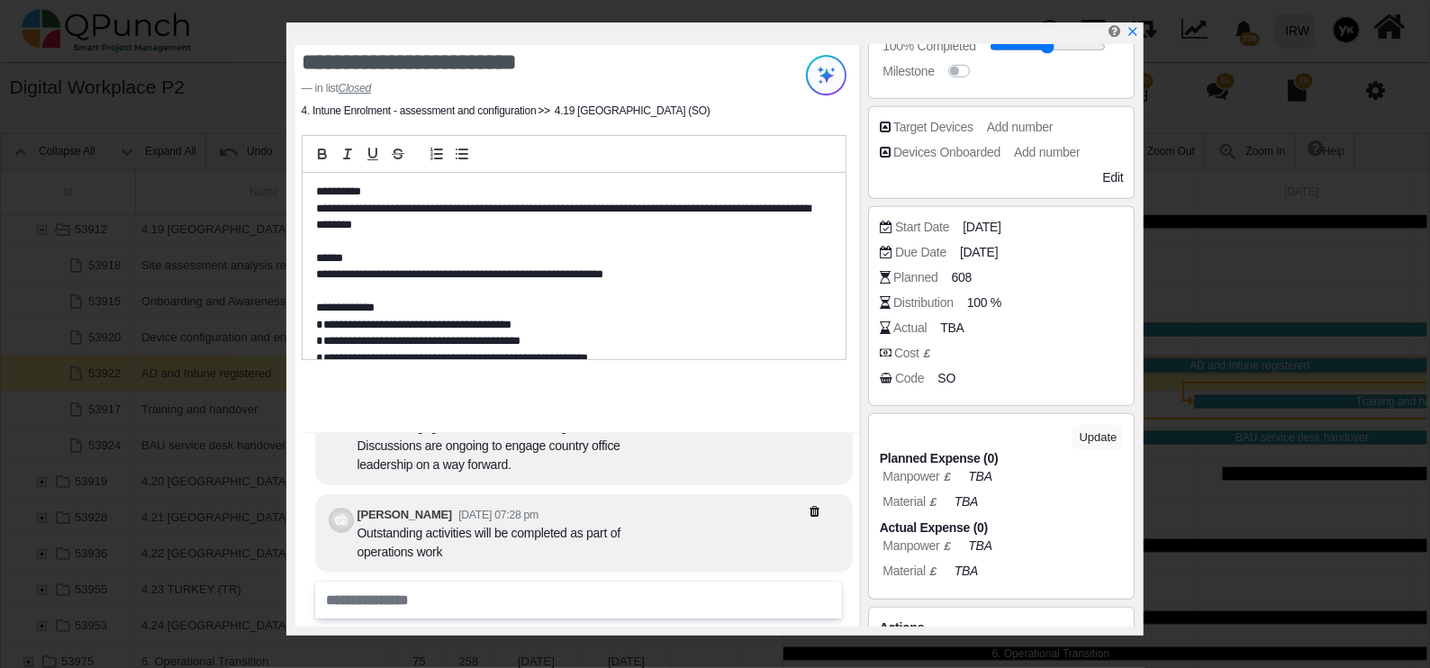
click at [1135, 32] on icon "x" at bounding box center [1133, 31] width 8 height 8
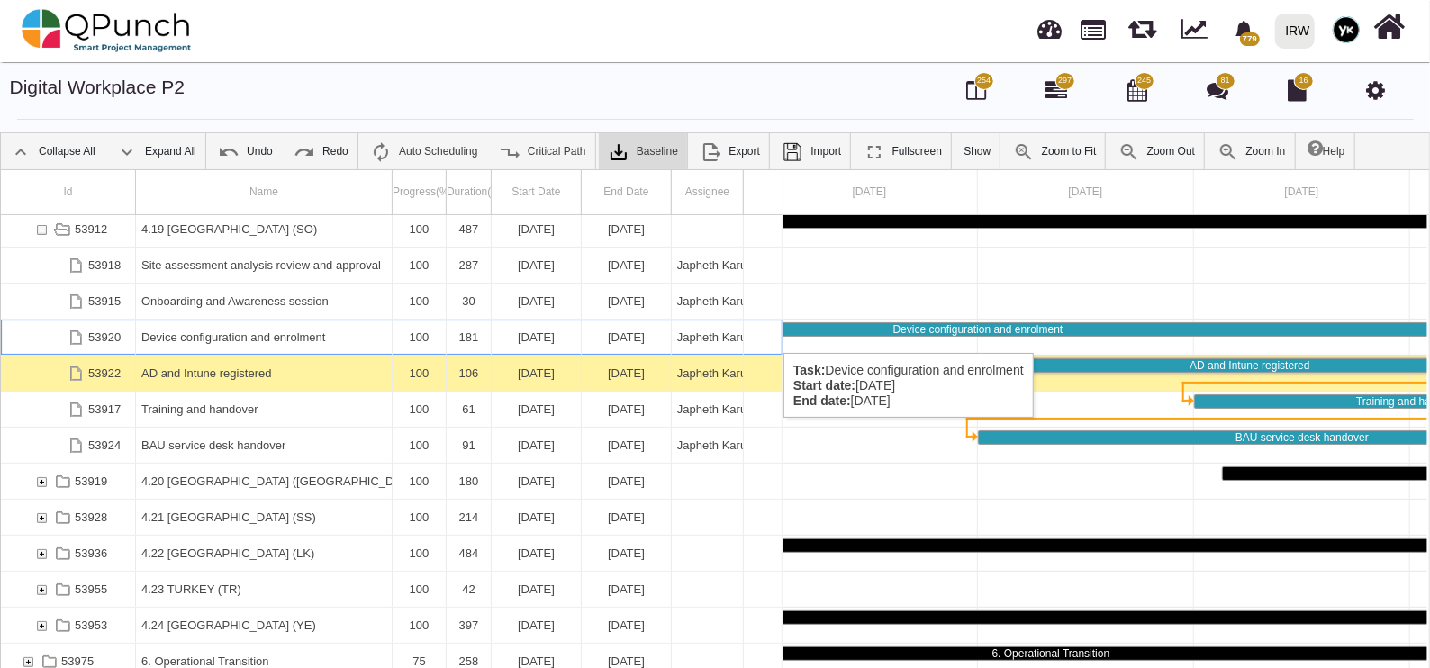
click at [211, 336] on div "Device configuration and enrolment" at bounding box center [263, 337] width 245 height 35
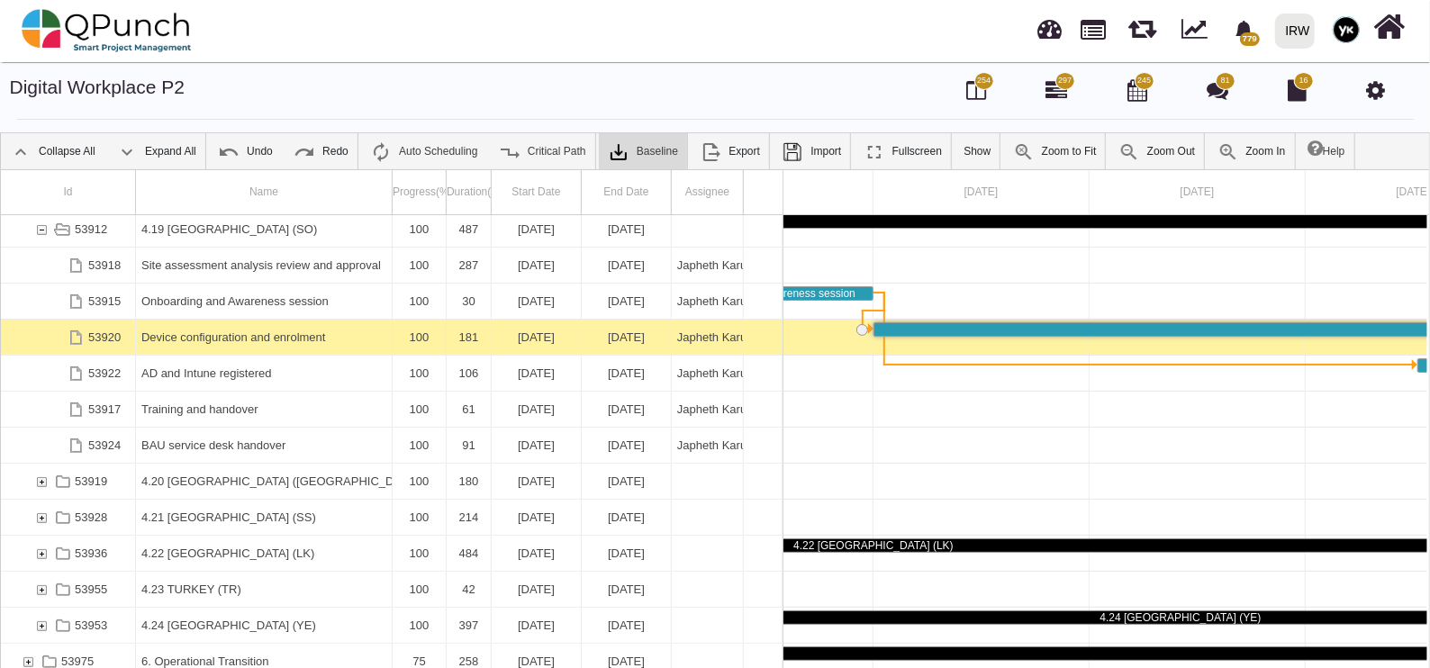
click at [211, 336] on div "Device configuration and enrolment" at bounding box center [263, 337] width 245 height 35
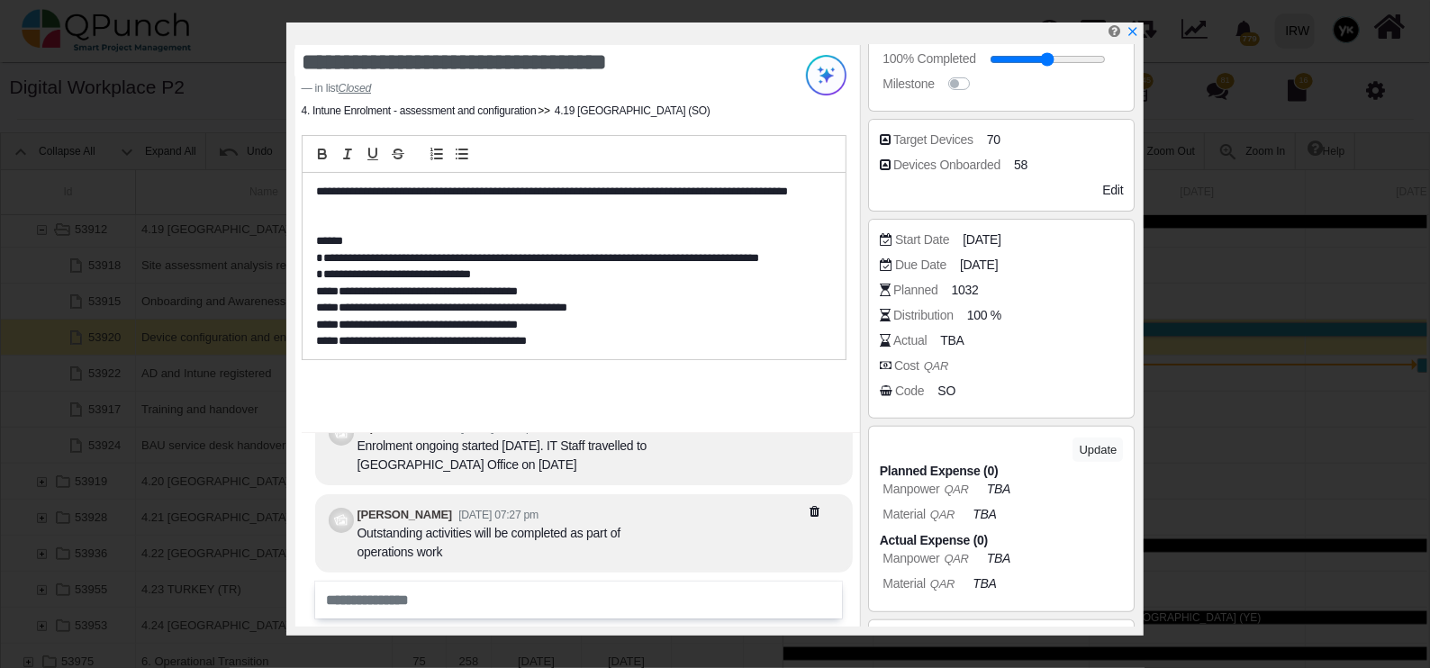
click at [1135, 33] on icon "x" at bounding box center [1133, 31] width 13 height 13
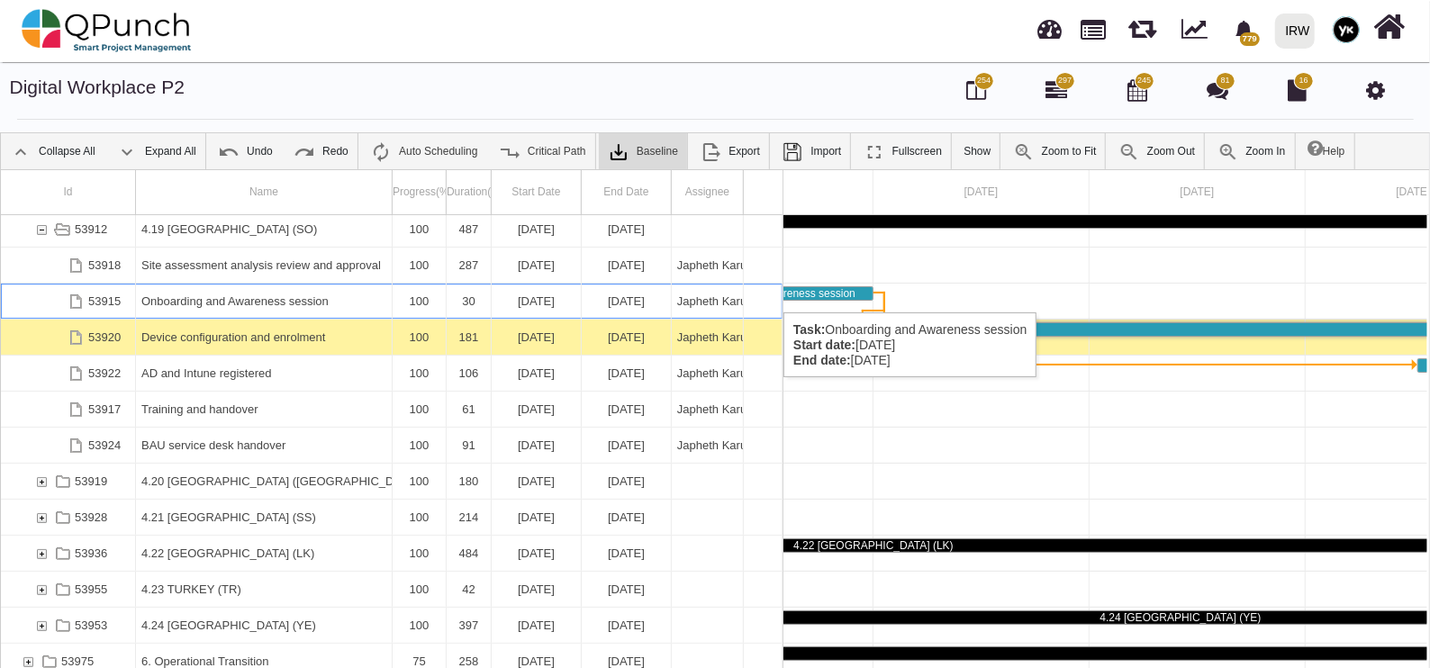
click at [267, 295] on div "Onboarding and Awareness session" at bounding box center [263, 301] width 245 height 35
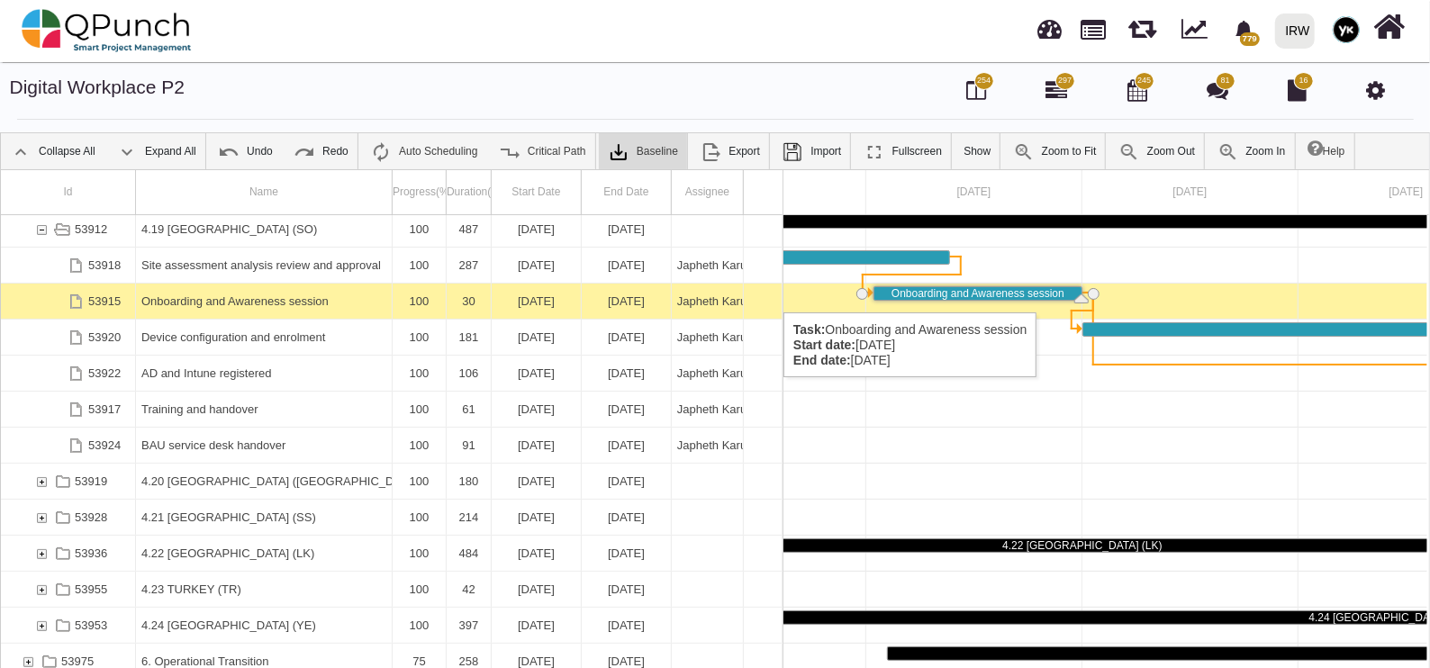
click at [267, 295] on div "Onboarding and Awareness session" at bounding box center [263, 301] width 245 height 35
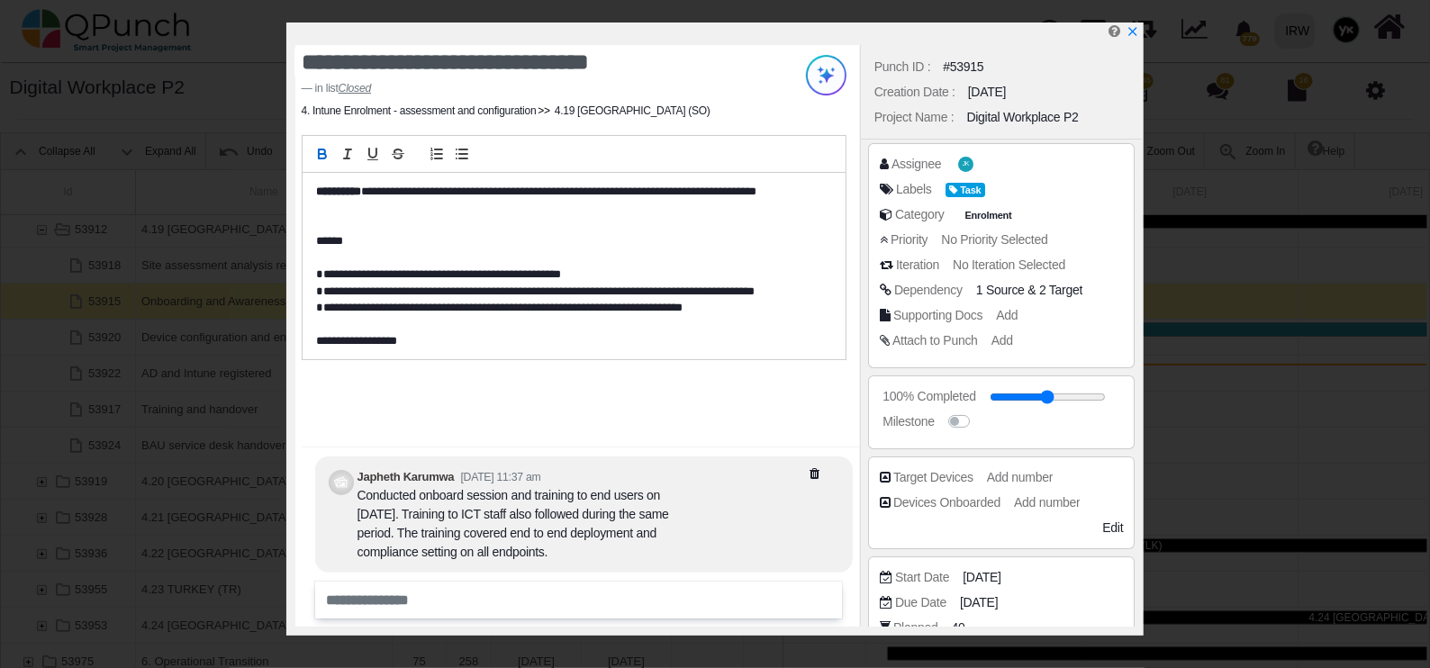
click at [1127, 32] on icon "x" at bounding box center [1133, 31] width 13 height 13
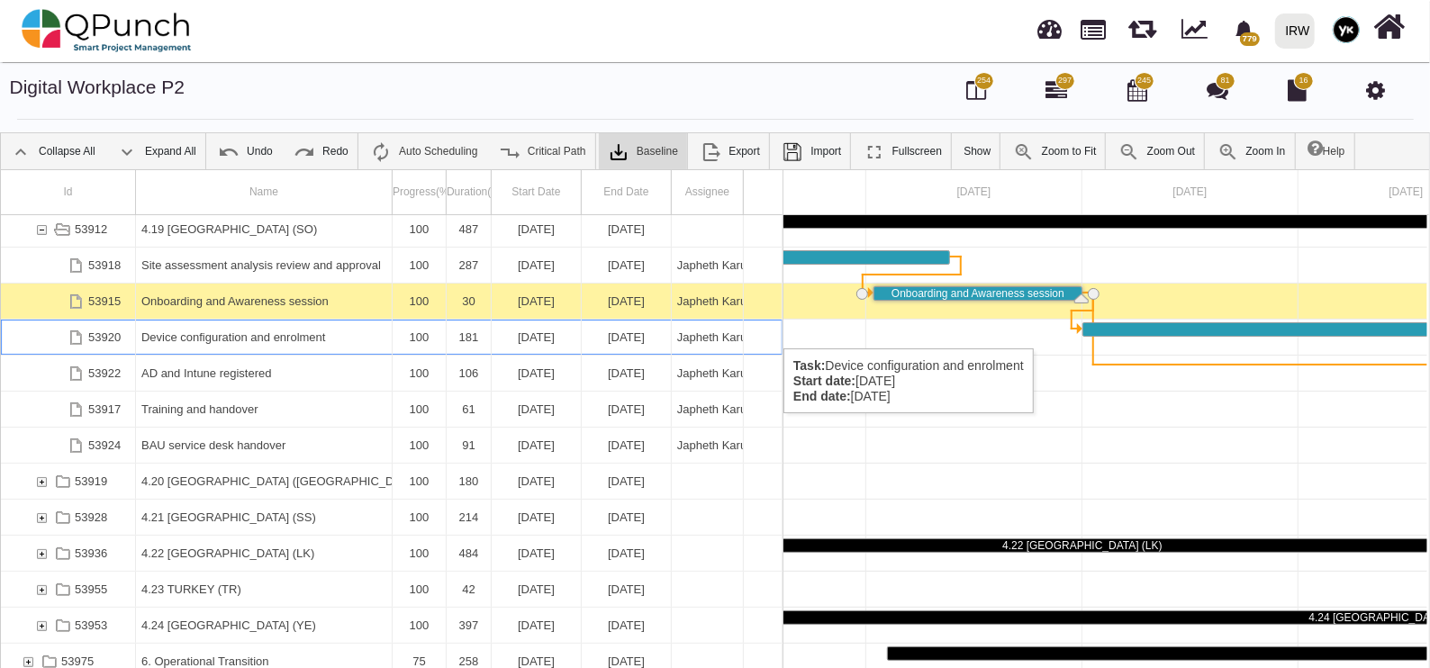
click at [210, 331] on div "Device configuration and enrolment" at bounding box center [263, 337] width 245 height 35
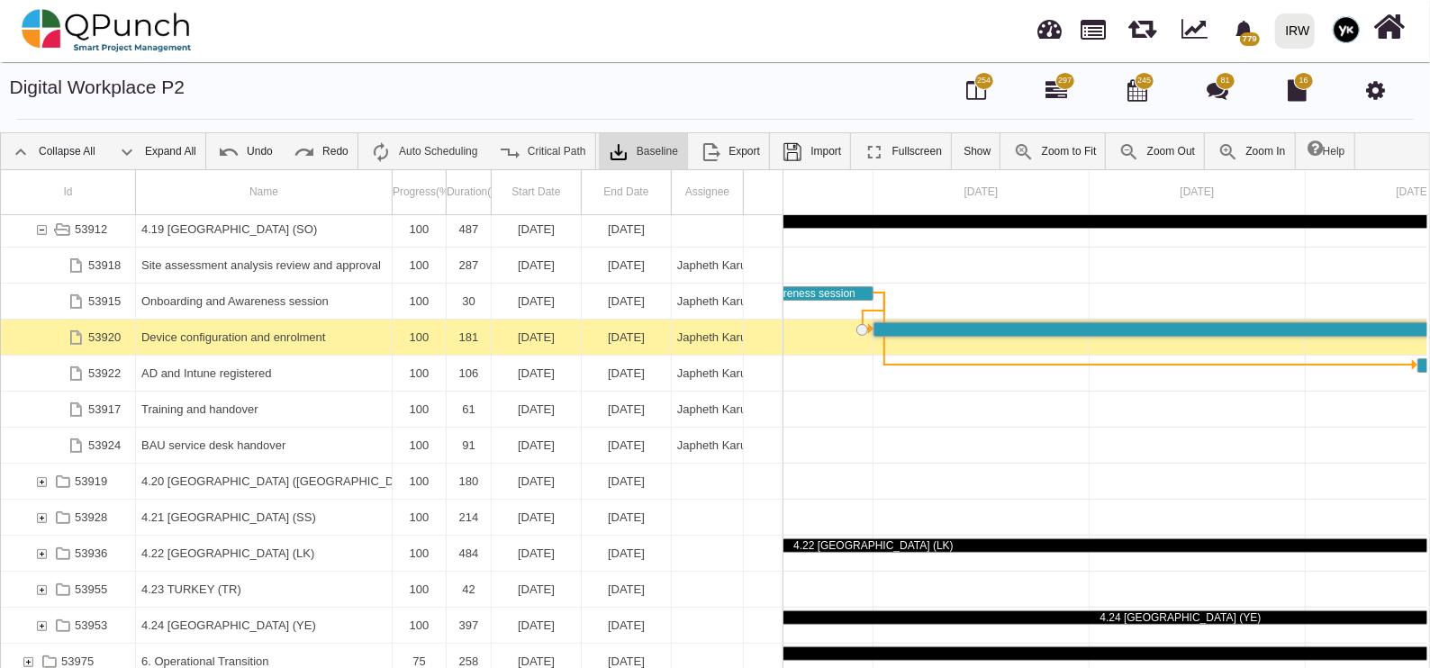
click at [210, 331] on div "Device configuration and enrolment" at bounding box center [263, 337] width 245 height 35
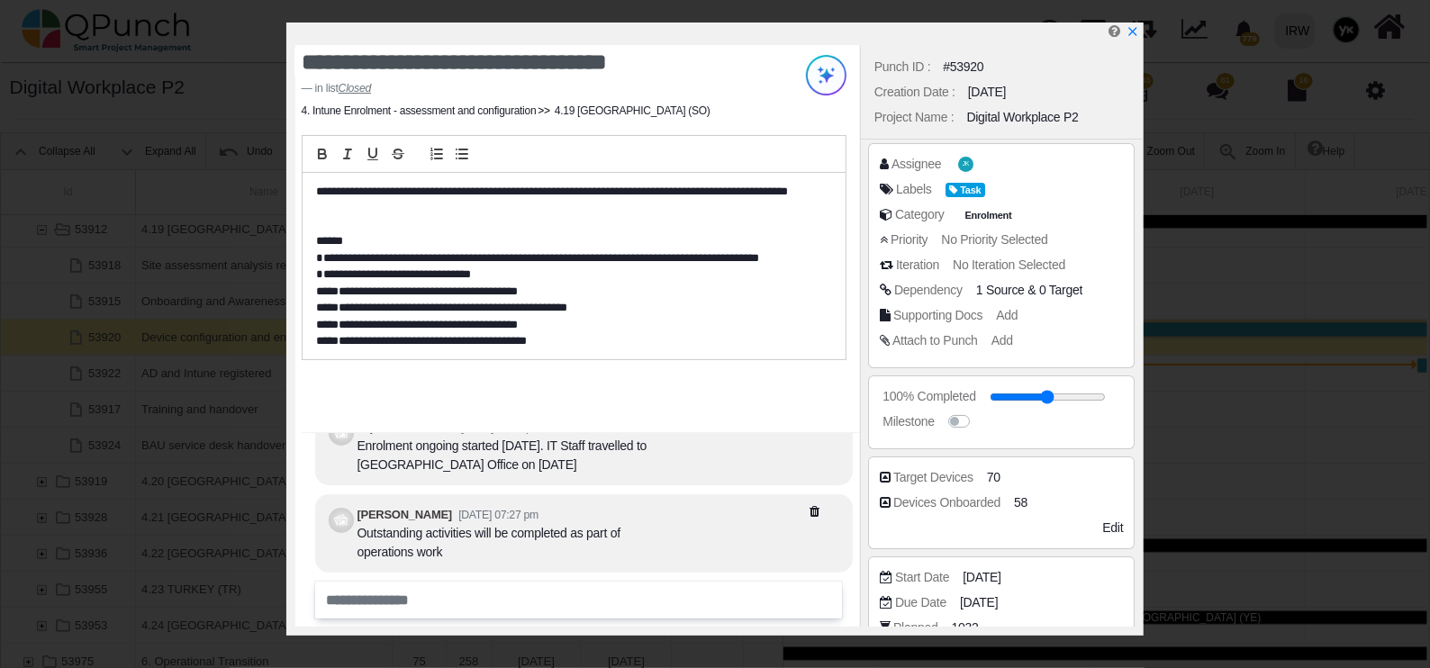
click at [1135, 32] on icon "x" at bounding box center [1133, 31] width 8 height 8
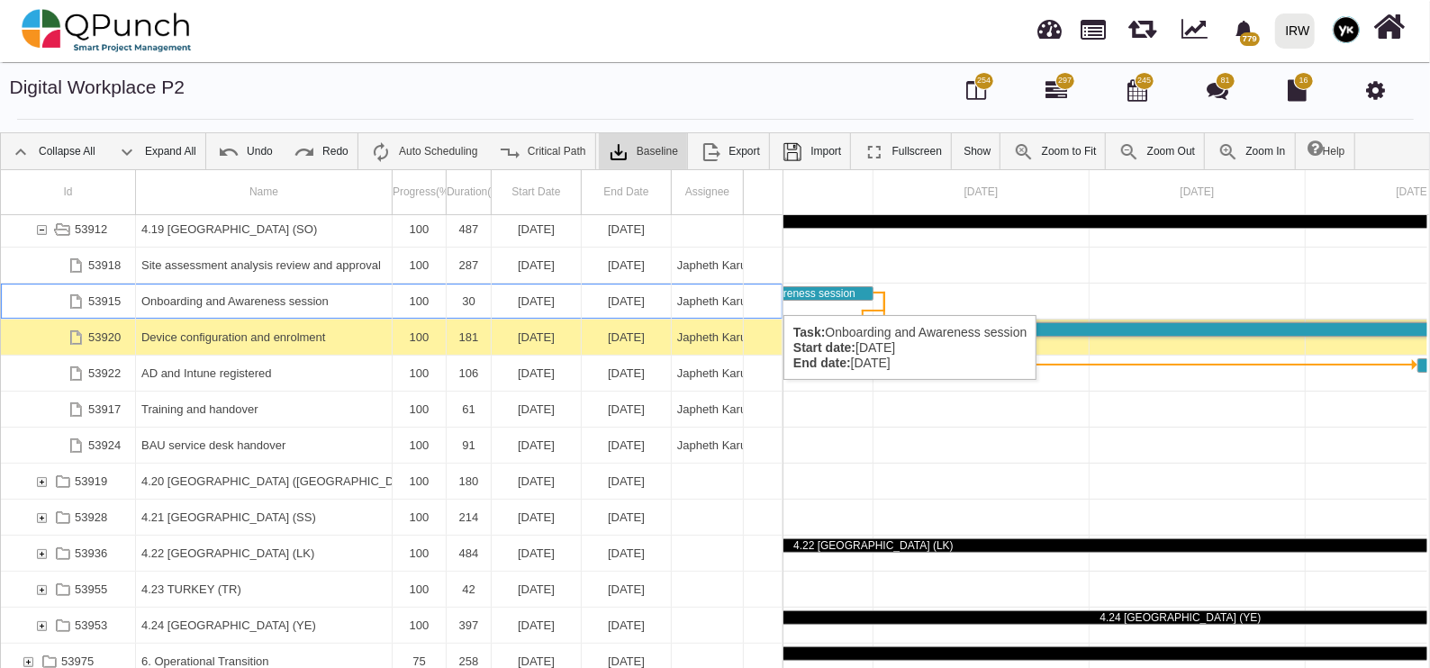
click at [231, 297] on div "Onboarding and Awareness session" at bounding box center [263, 301] width 245 height 35
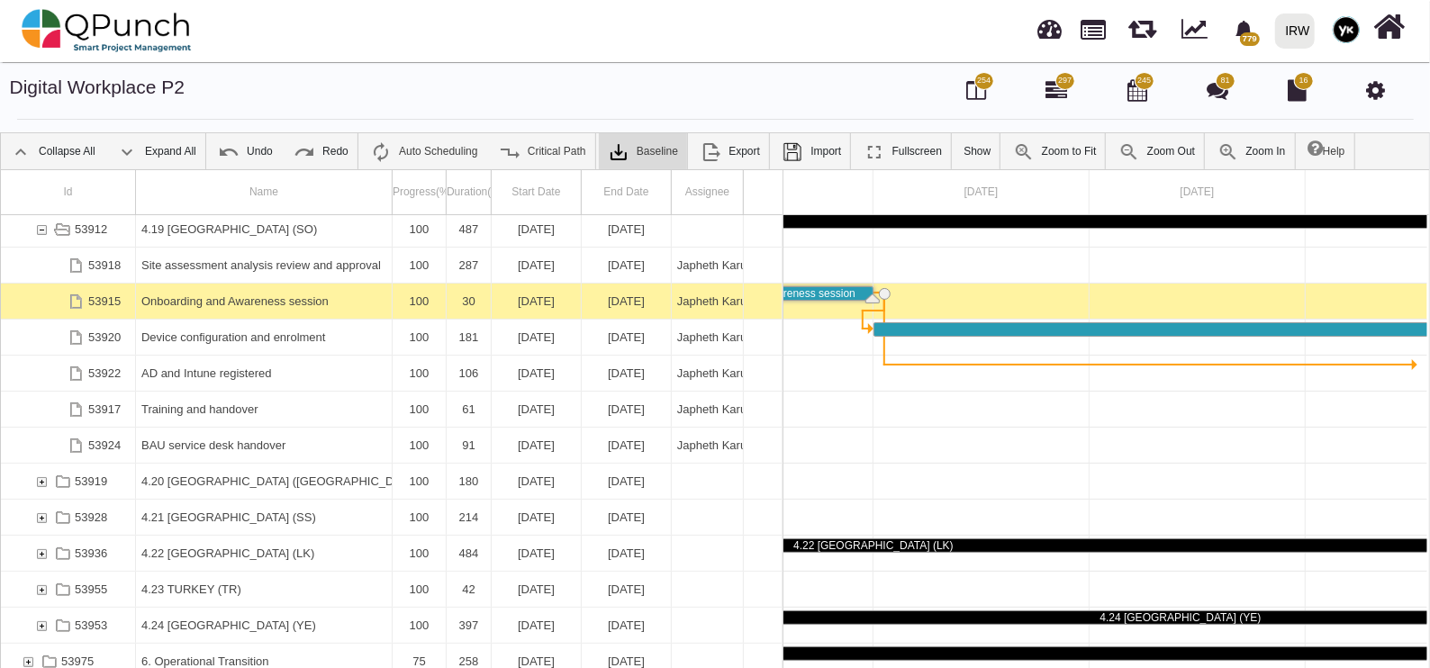
scroll to position [0, 2511]
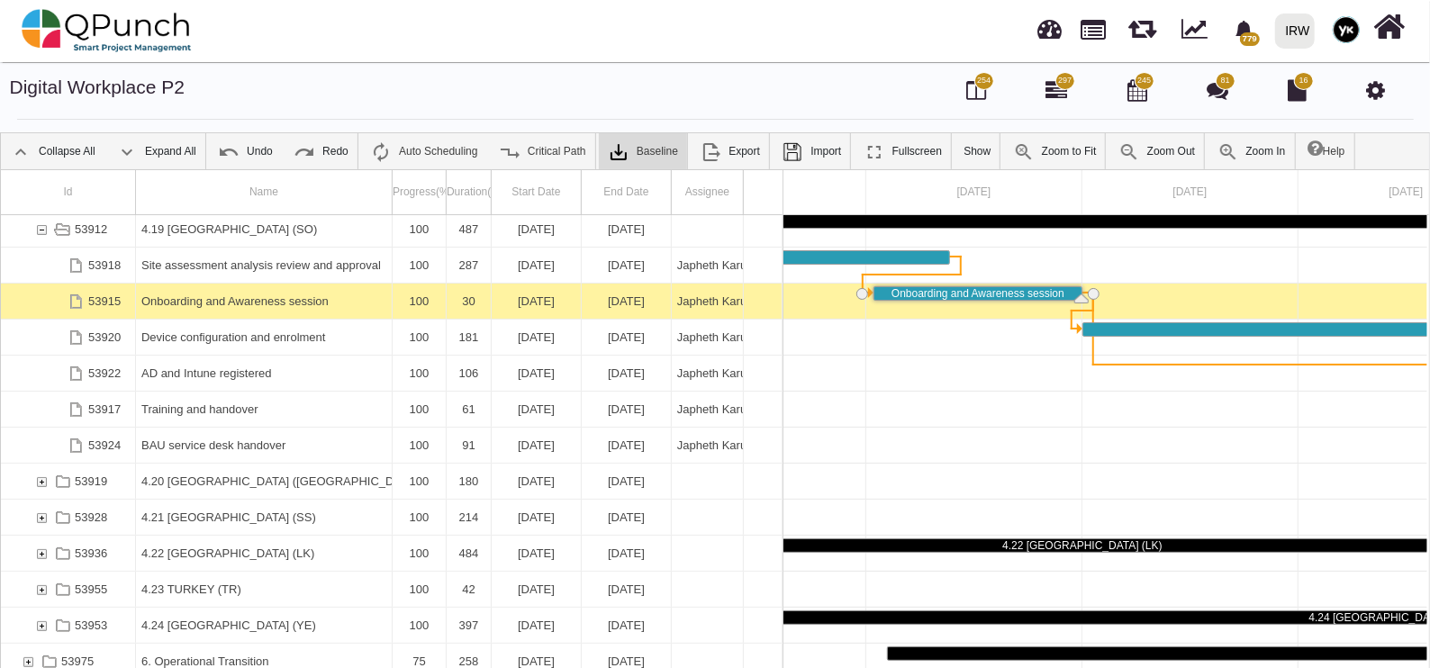
click at [231, 297] on div "Onboarding and Awareness session" at bounding box center [263, 301] width 245 height 35
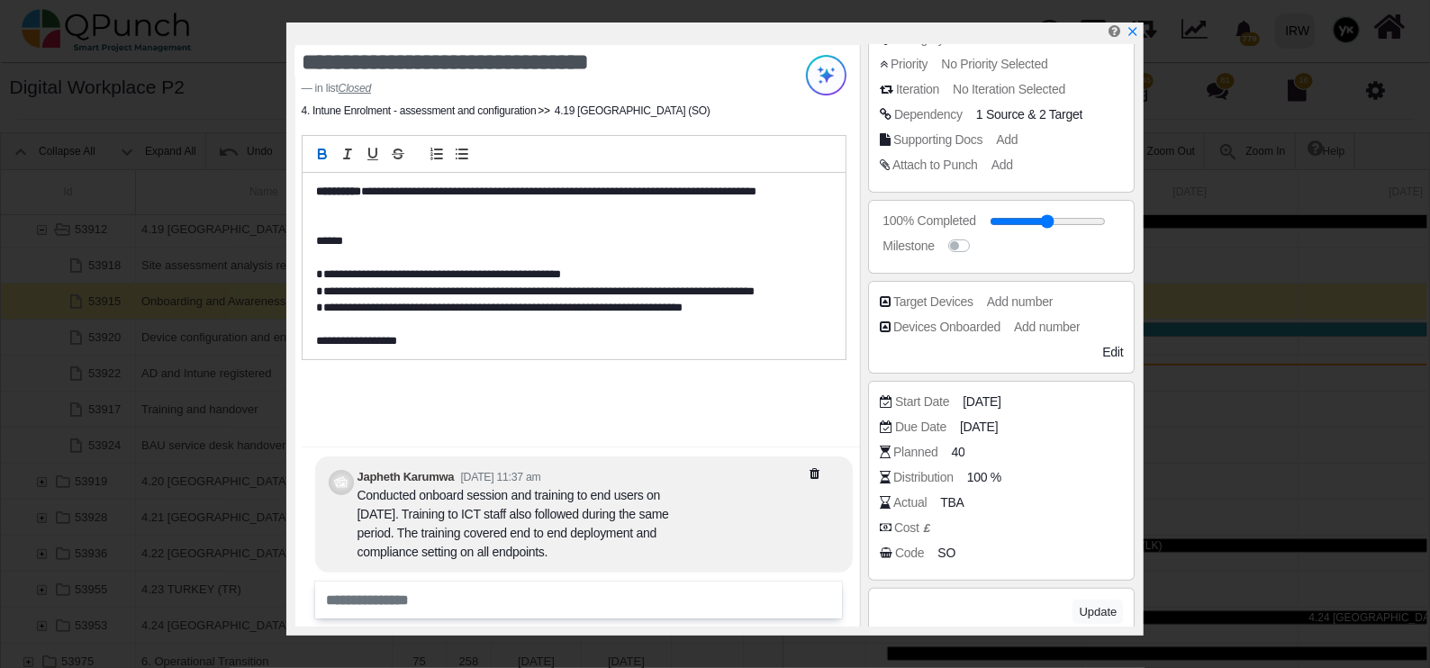
scroll to position [338, 0]
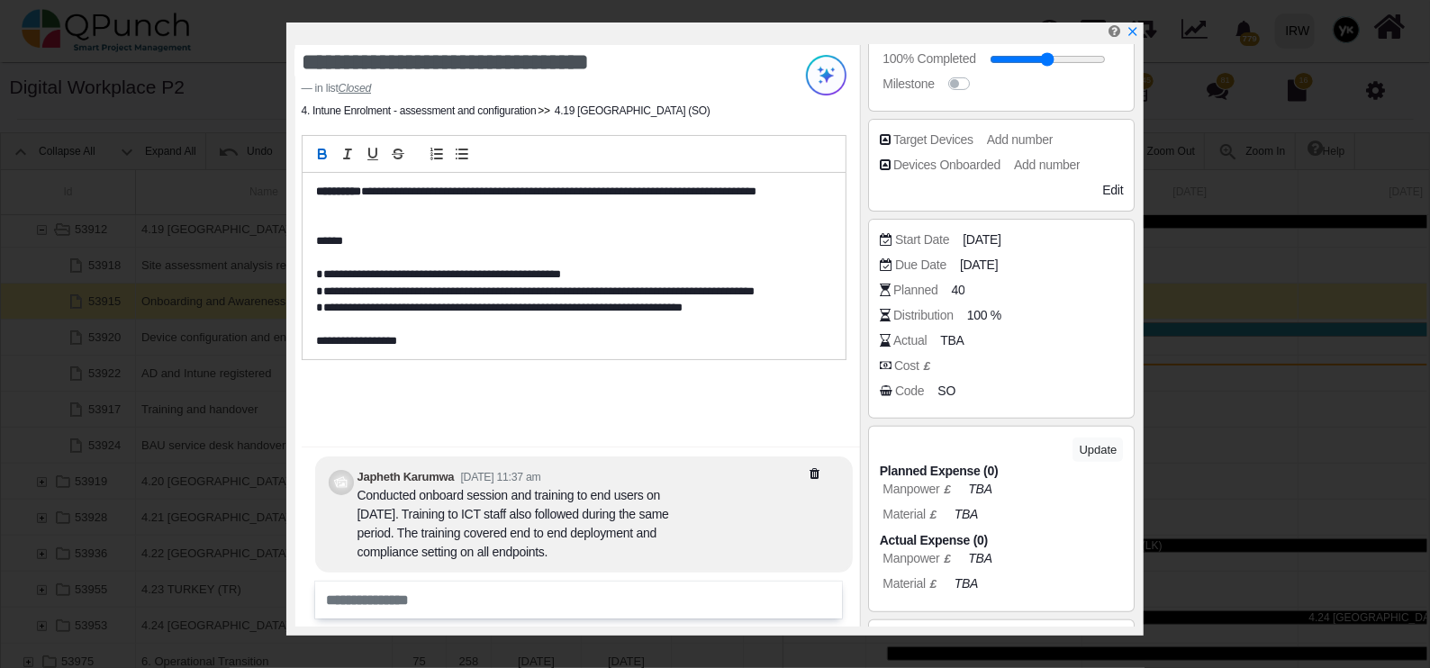
click at [1132, 28] on icon "x" at bounding box center [1133, 31] width 13 height 13
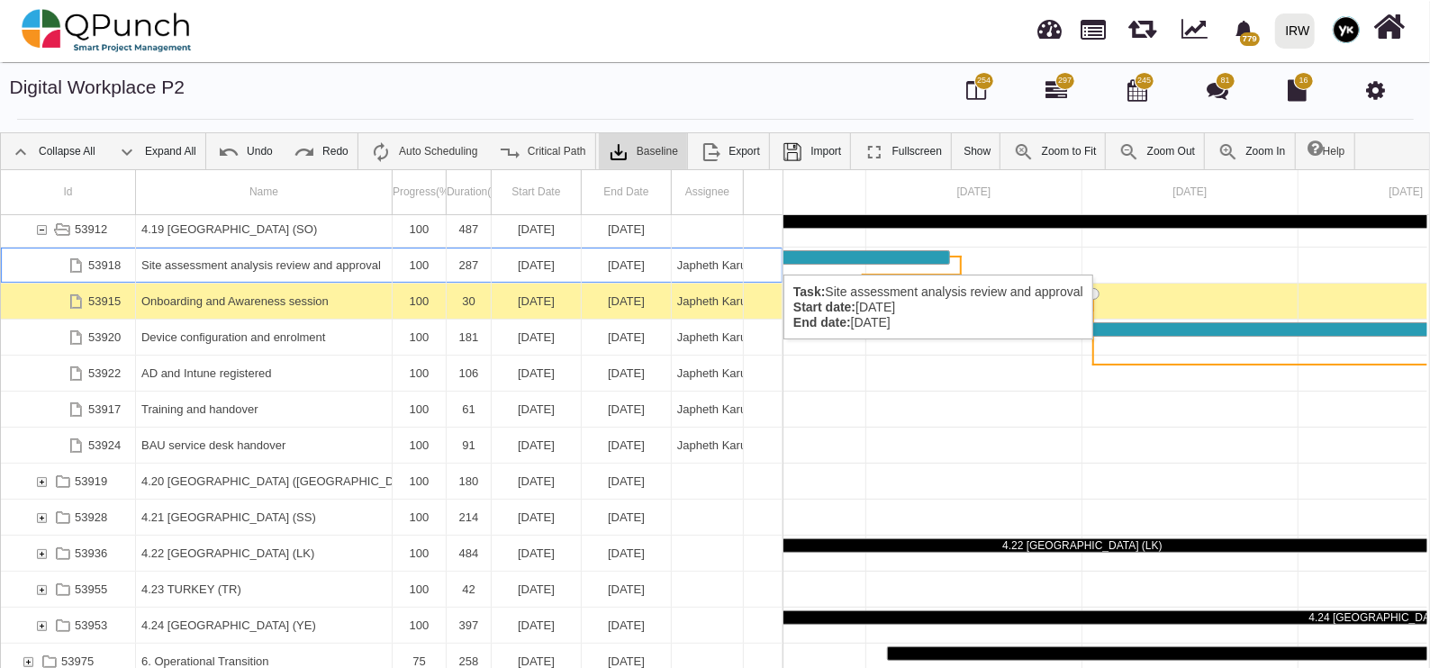
click at [203, 257] on div "Site assessment analysis review and approval" at bounding box center [263, 265] width 245 height 35
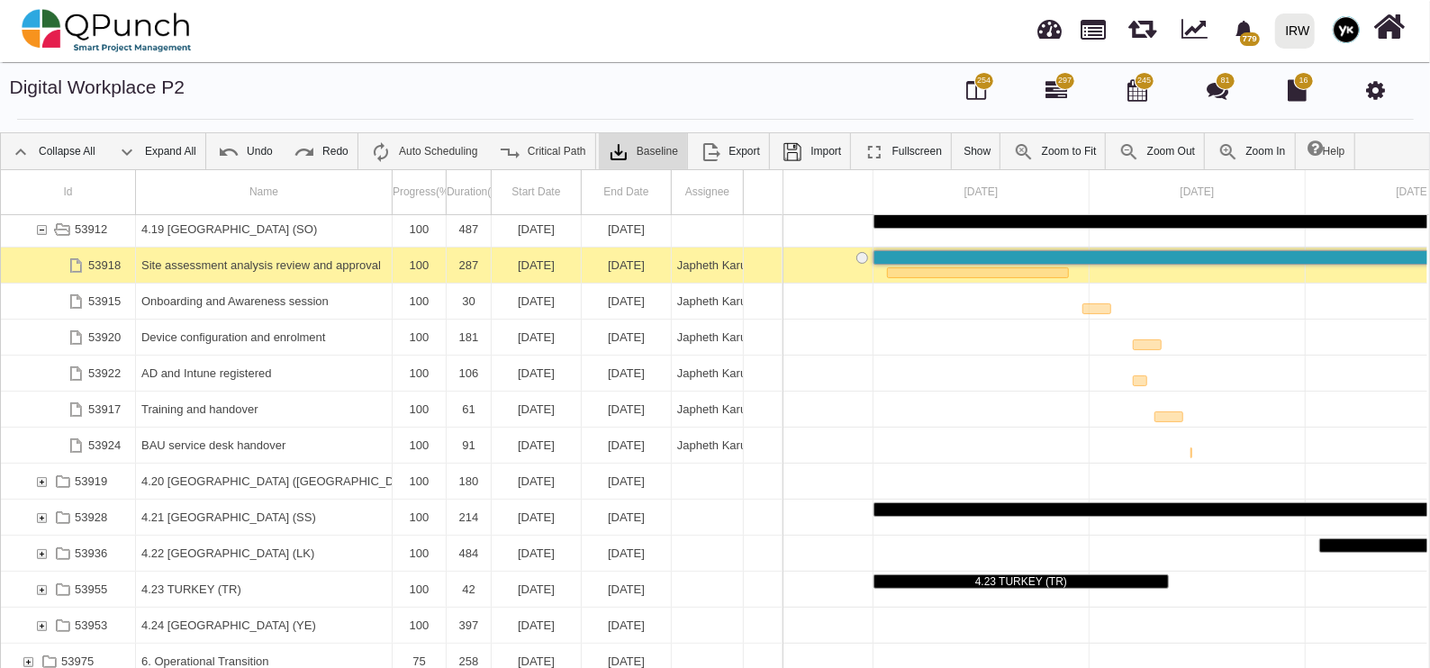
click at [203, 257] on div "Site assessment analysis review and approval" at bounding box center [263, 265] width 245 height 35
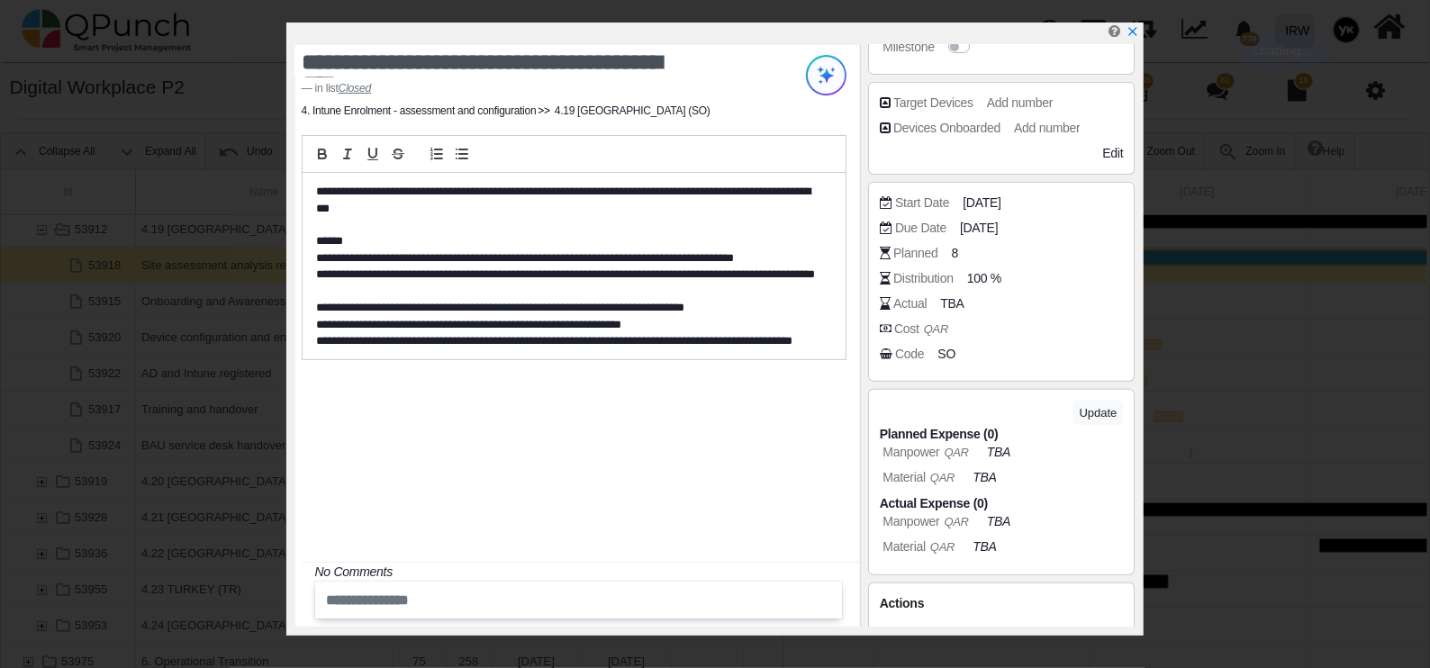
scroll to position [421, 0]
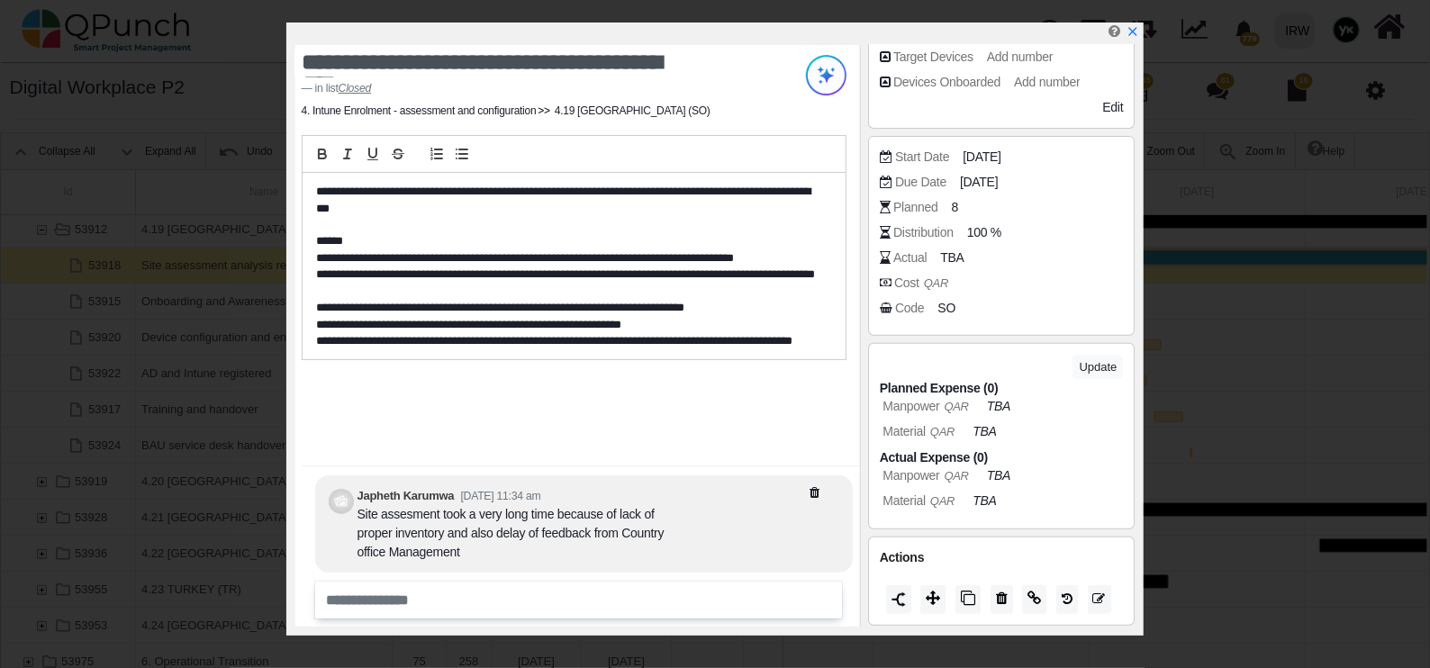
click at [1133, 27] on icon "x" at bounding box center [1133, 31] width 13 height 13
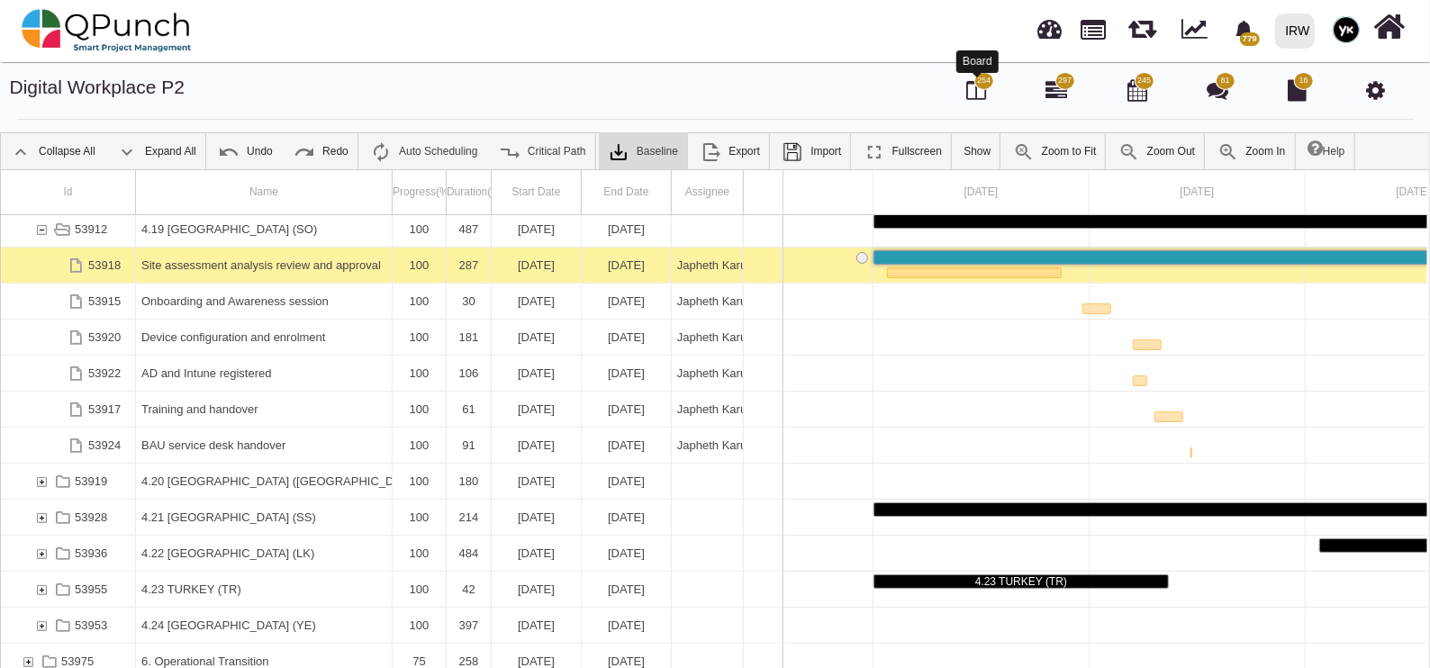
click at [975, 95] on icon at bounding box center [977, 90] width 20 height 22
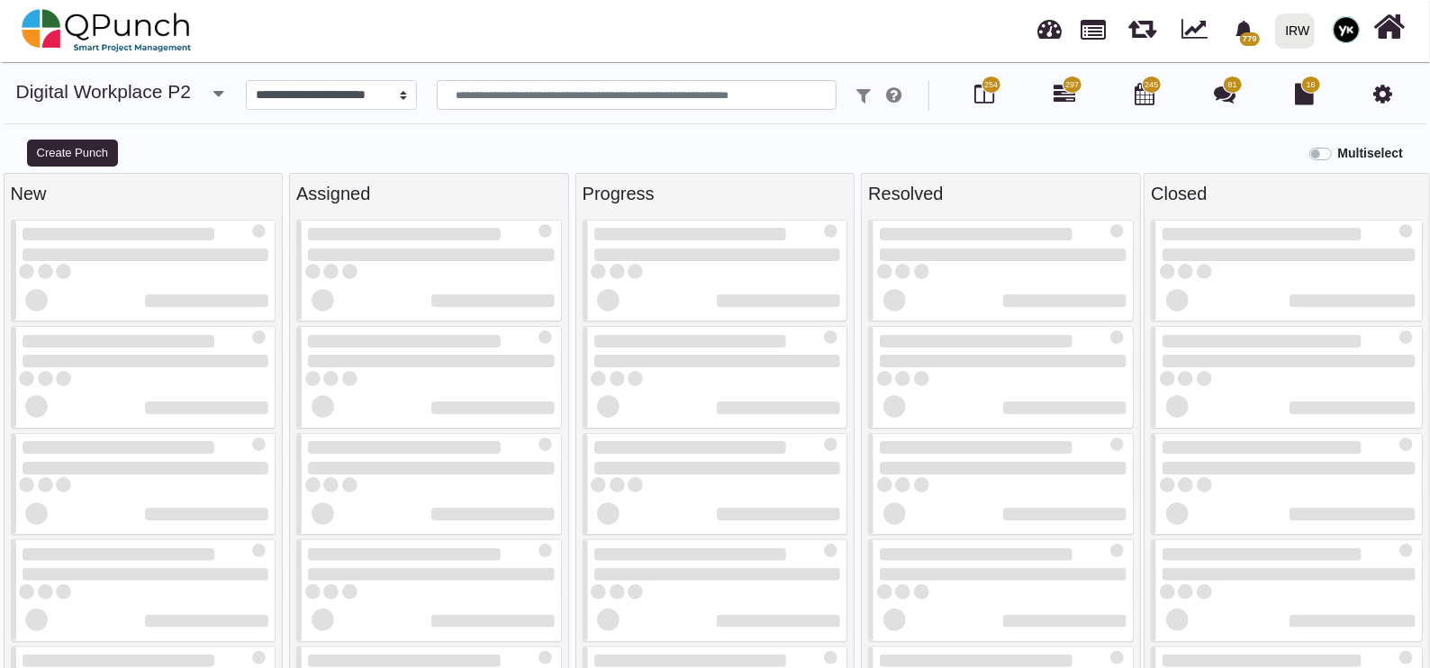
select select
click at [494, 95] on input "text" at bounding box center [637, 95] width 401 height 31
type input "**"
select select
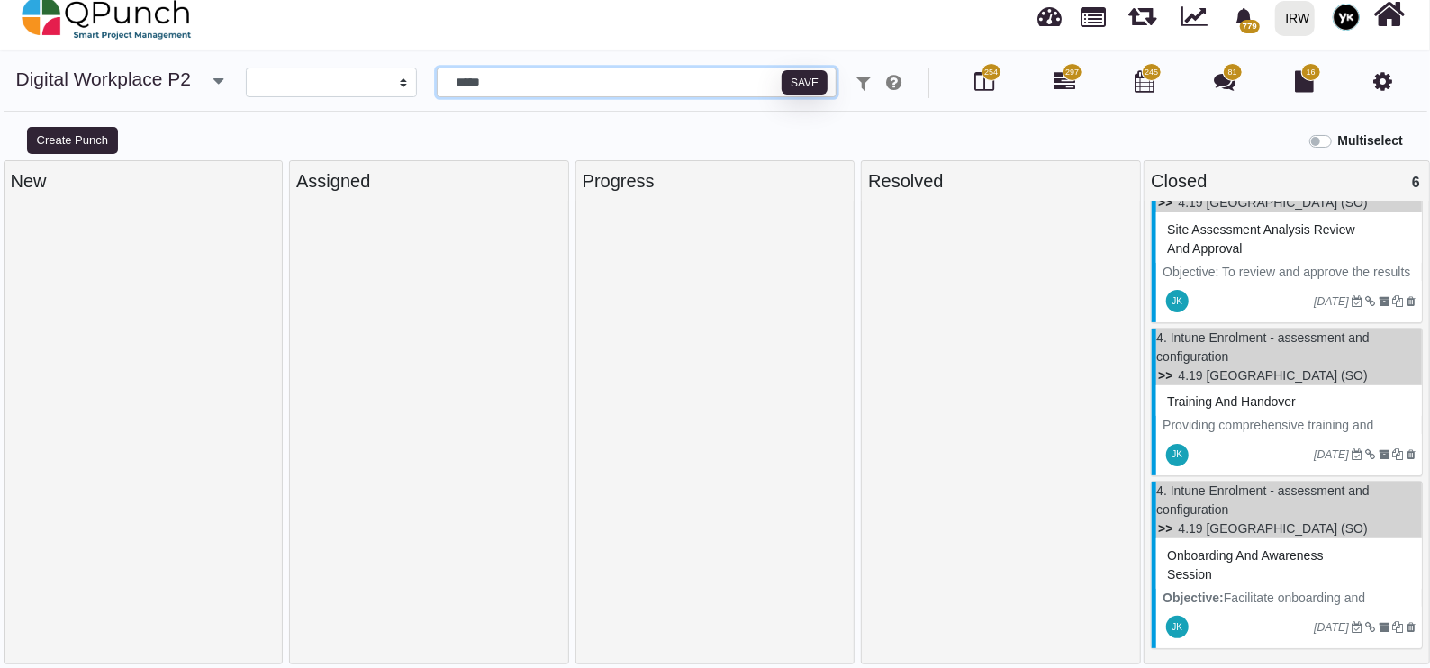
scroll to position [17, 0]
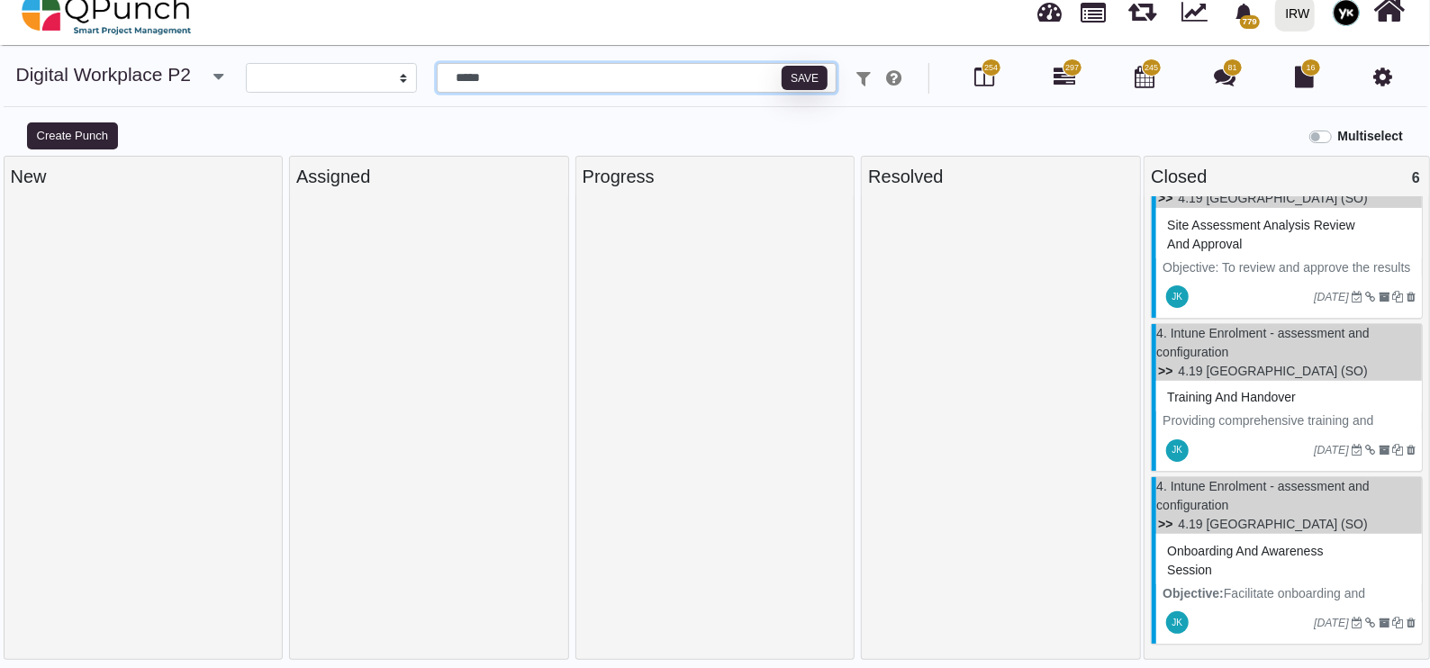
type input "*****"
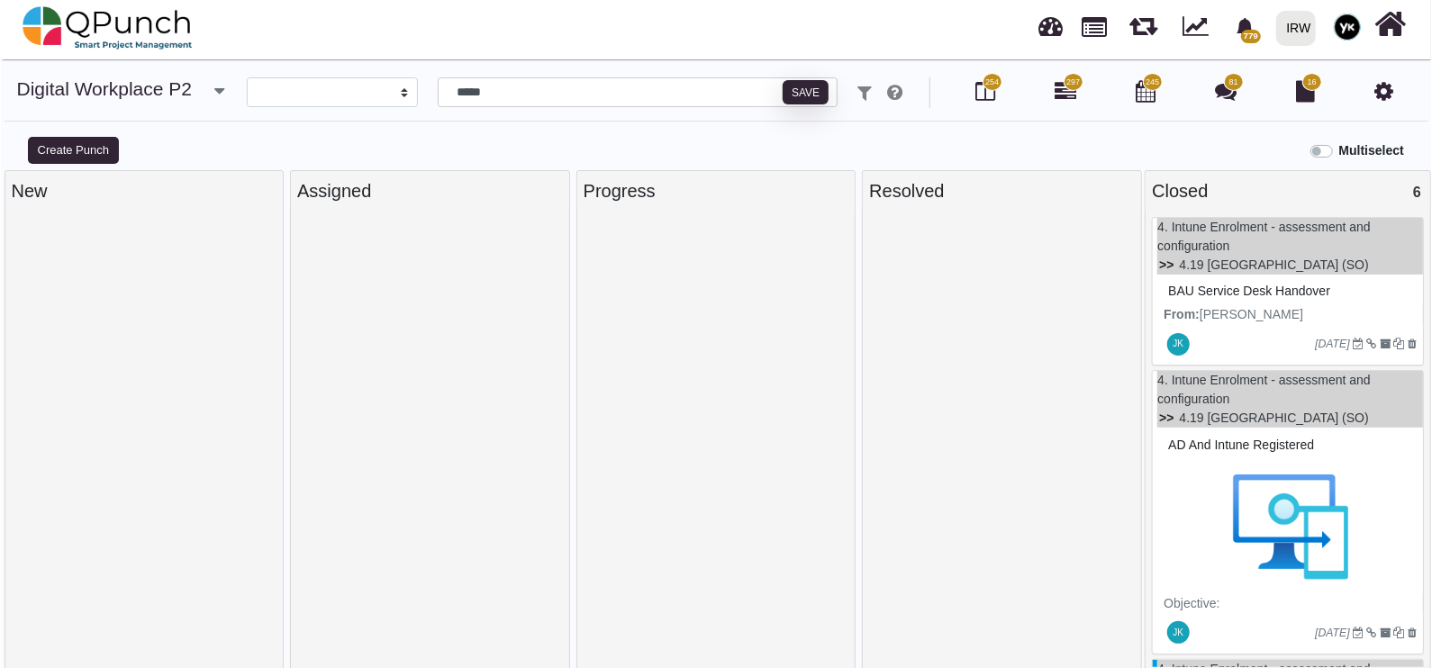
scroll to position [0, 0]
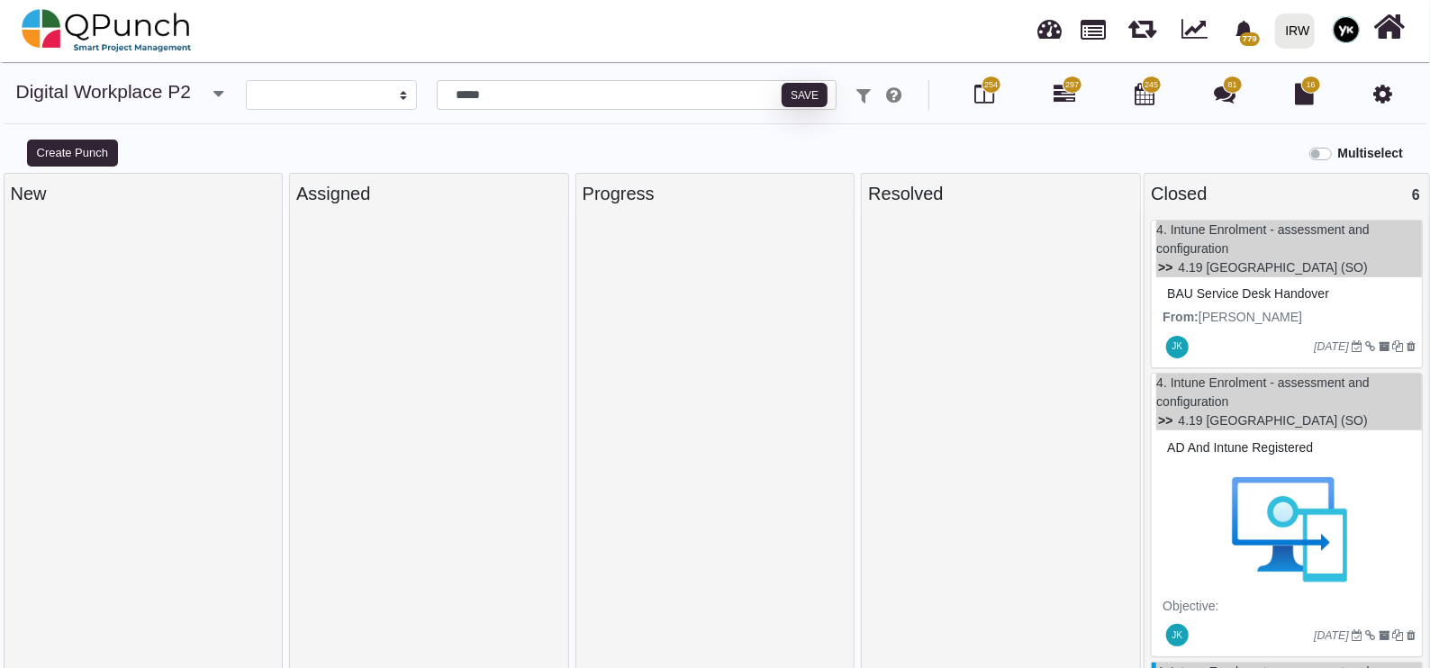
click at [1229, 320] on p "From: Japheth Karumwa <Japheth.Karumwa@irworldwide.org>" at bounding box center [1289, 336] width 253 height 57
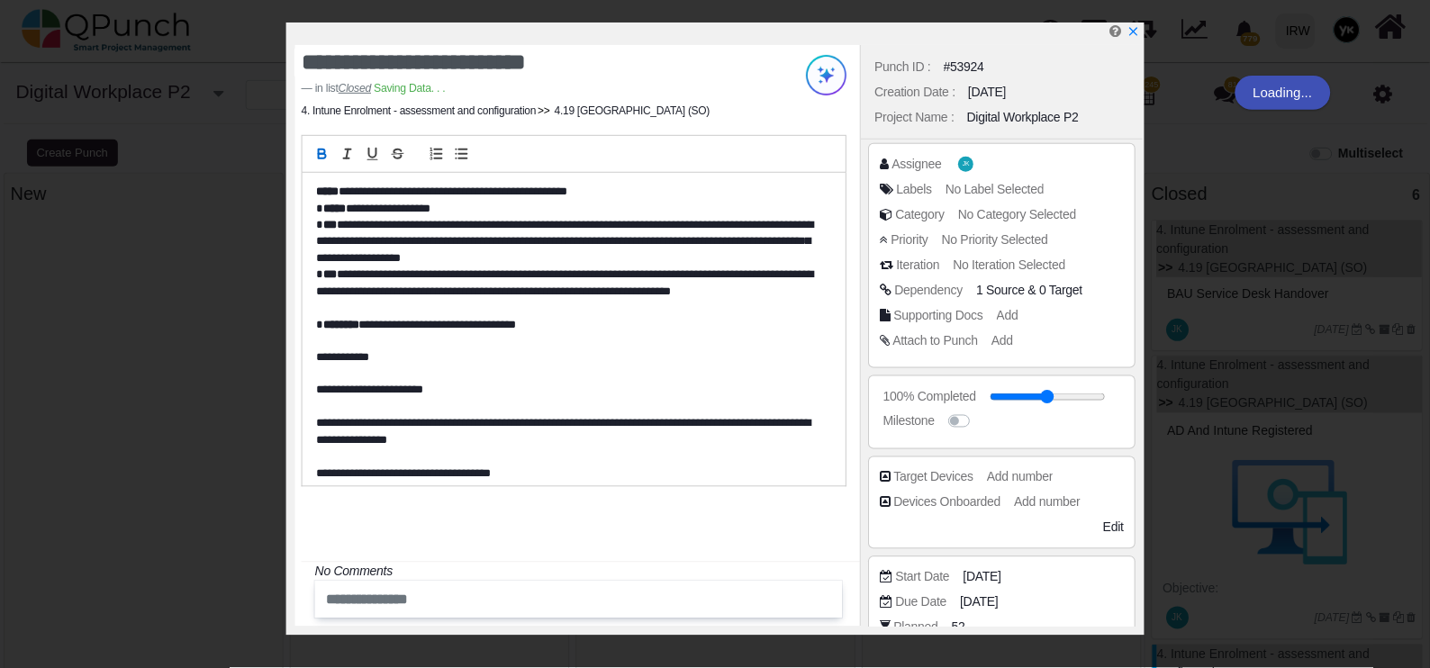
scroll to position [421, 0]
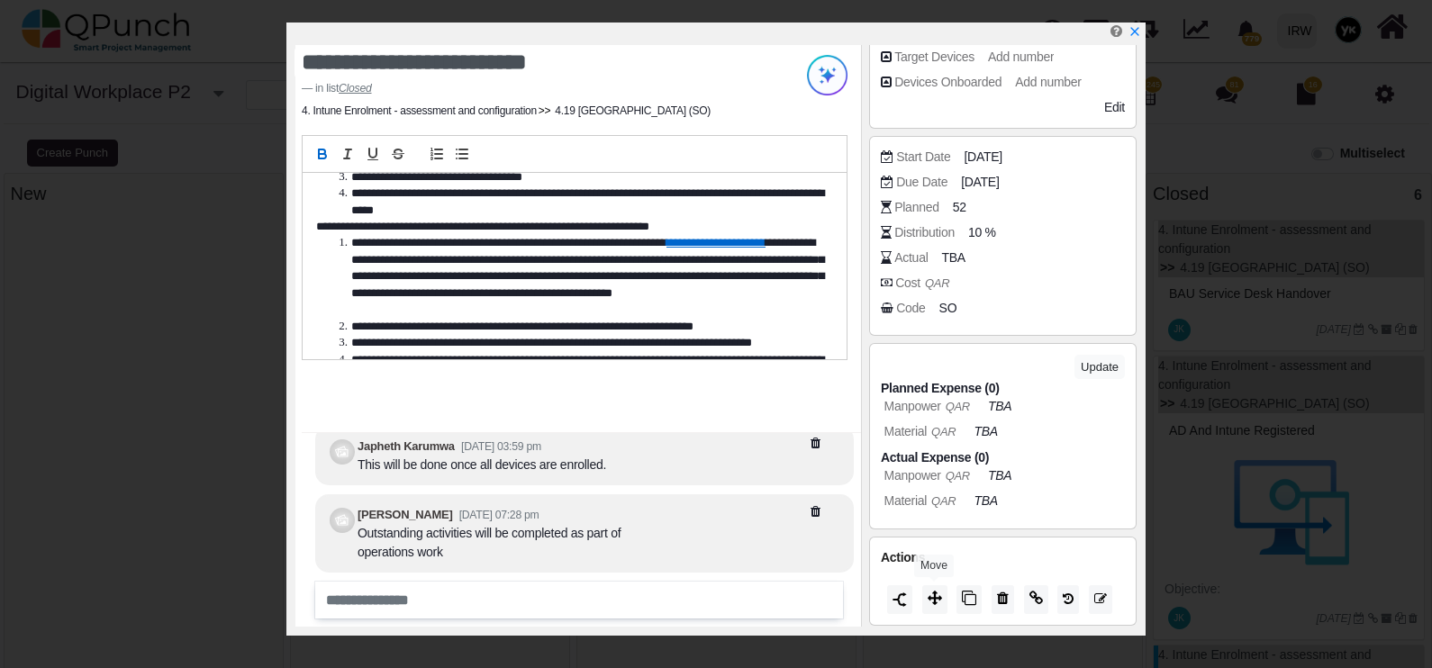
click at [929, 591] on icon at bounding box center [935, 598] width 14 height 14
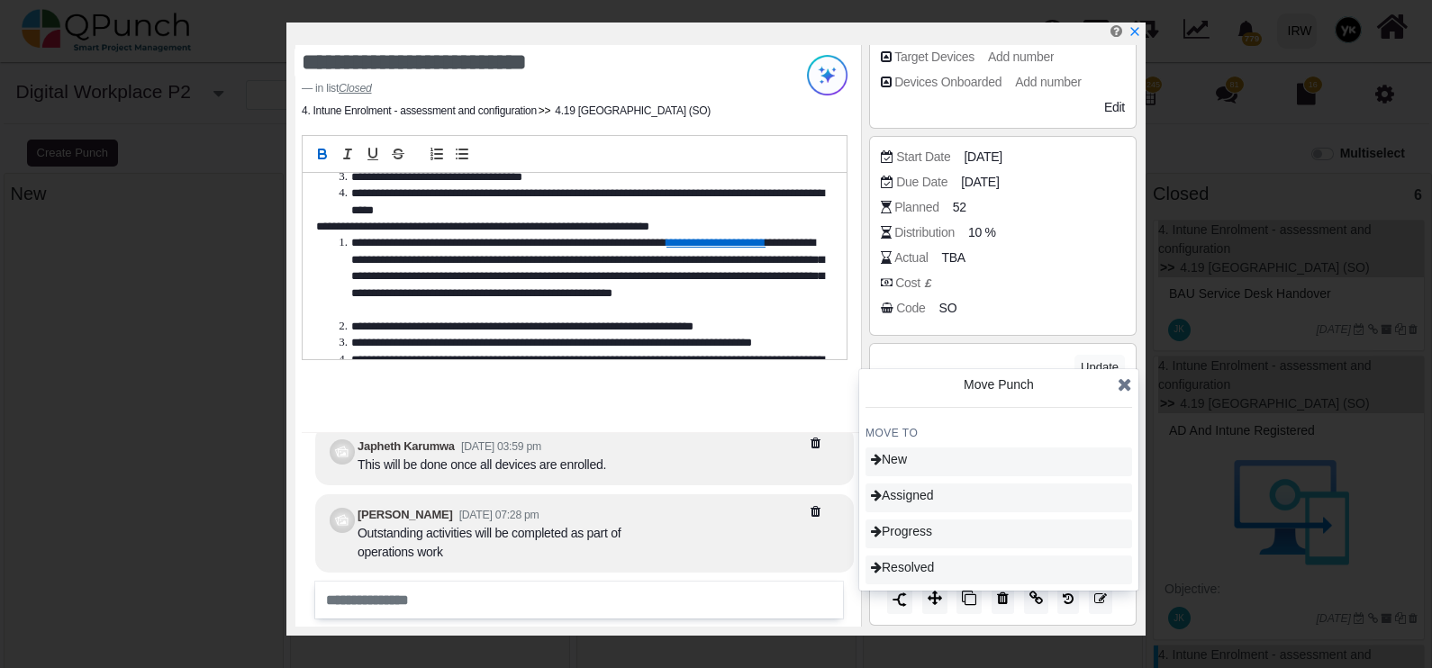
click at [922, 537] on span "Progress" at bounding box center [901, 531] width 61 height 14
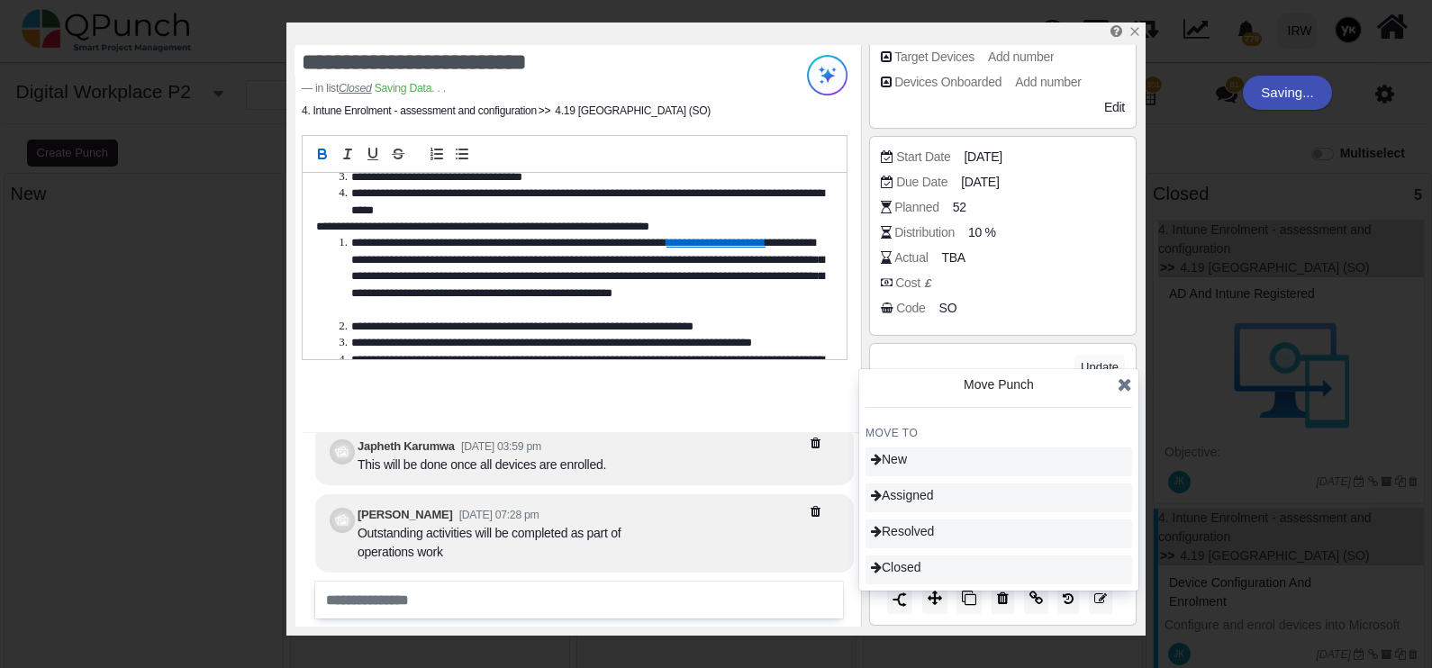
type input "**"
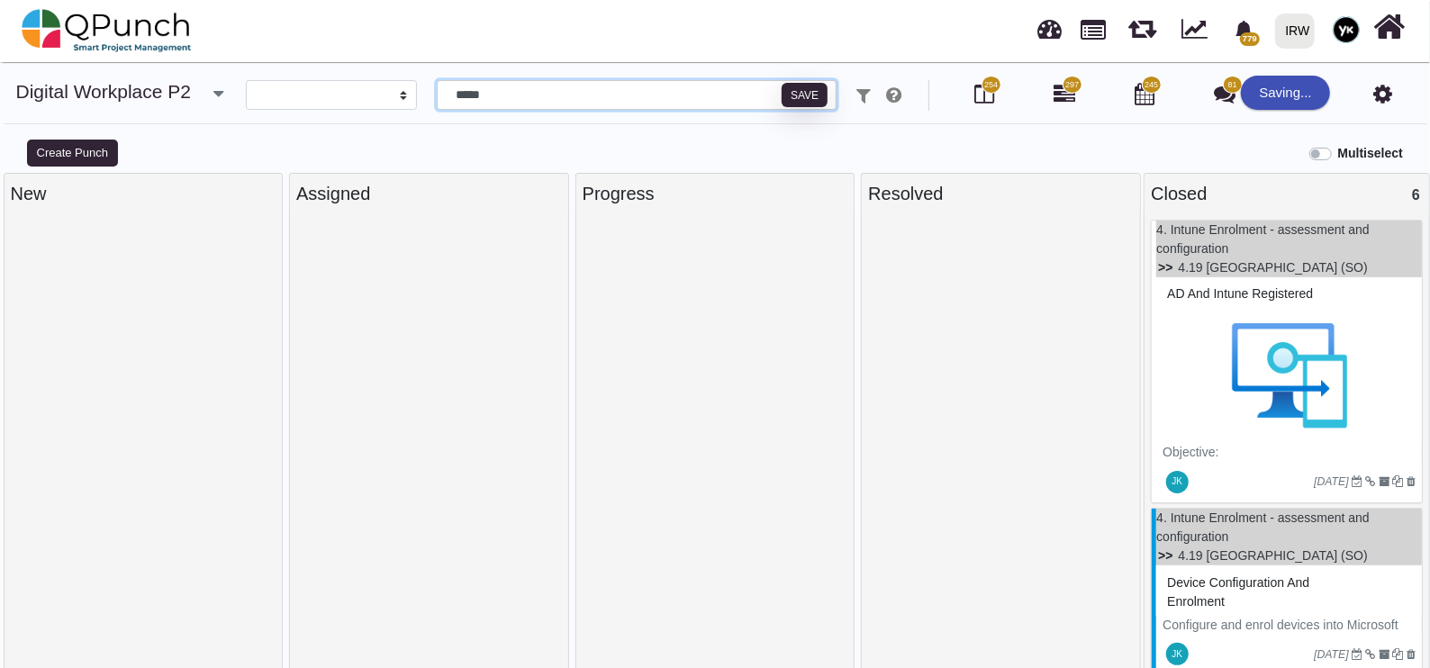
click at [576, 95] on input "*****" at bounding box center [637, 95] width 401 height 31
click at [1095, 342] on div at bounding box center [1001, 448] width 266 height 457
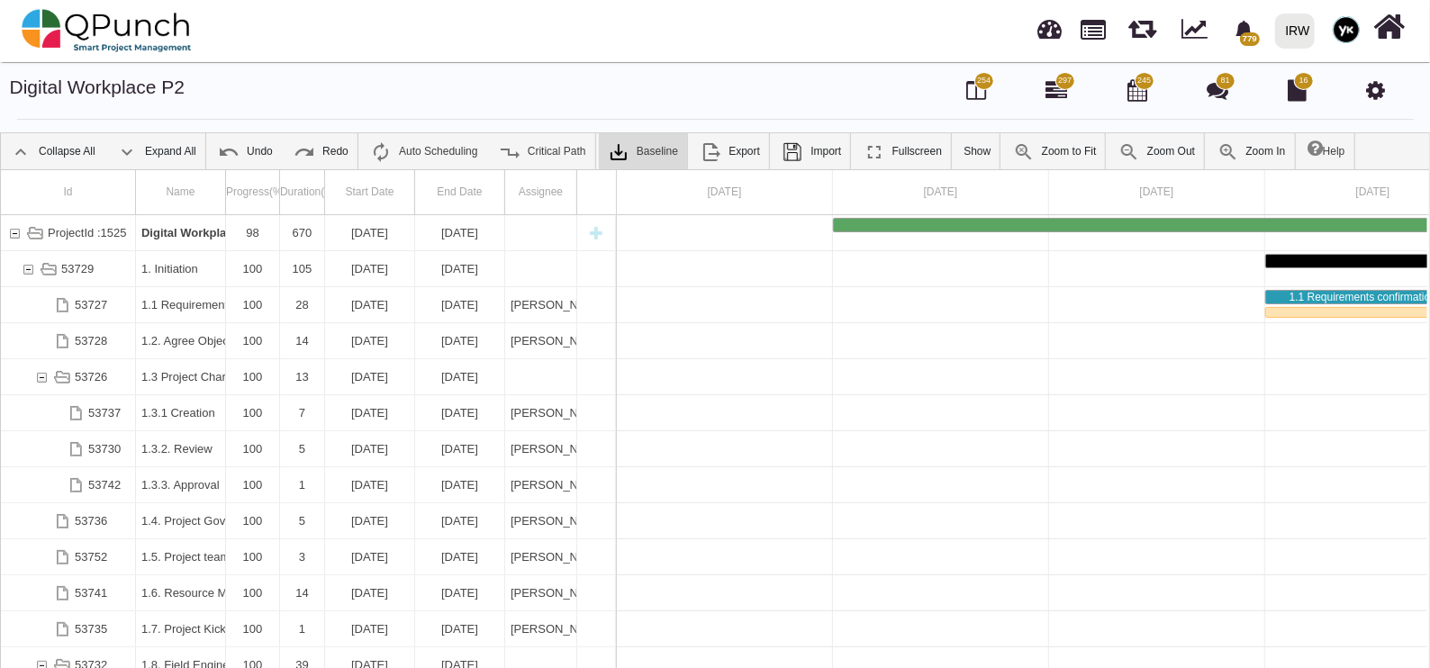
scroll to position [0, 126]
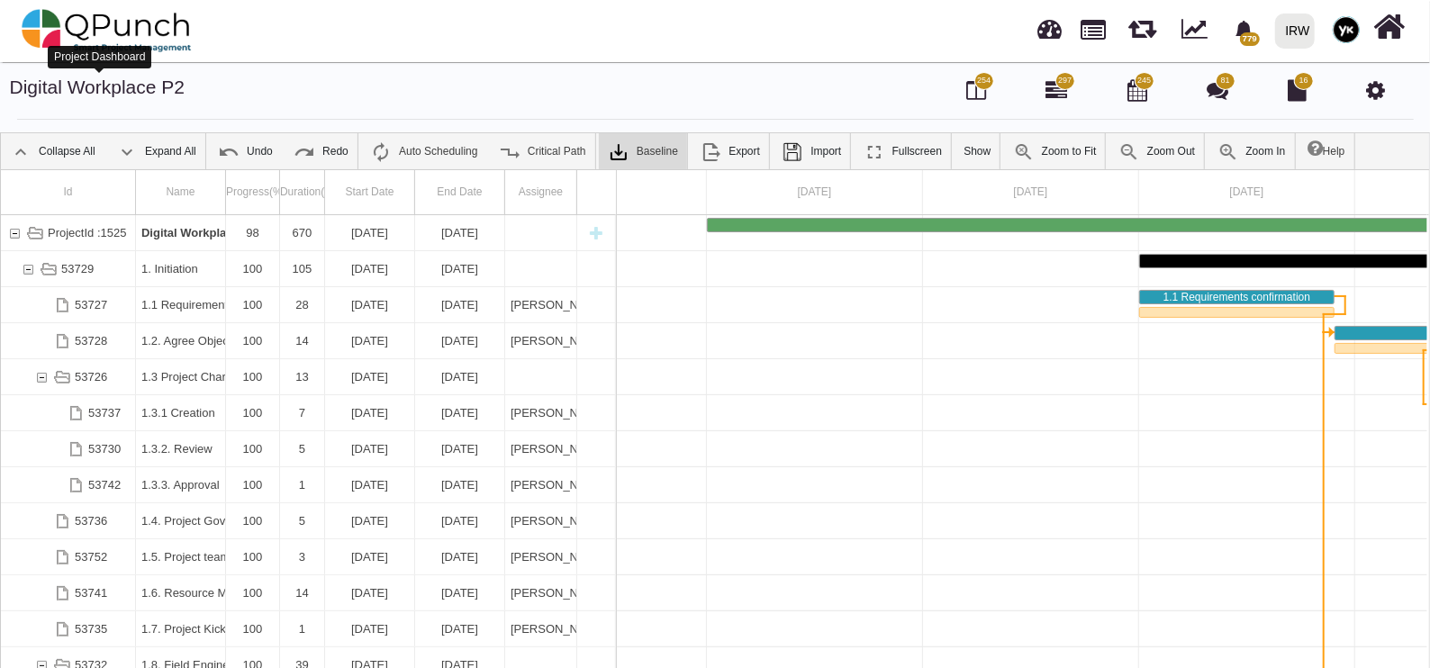
click at [72, 79] on link "Digital Workplace P2" at bounding box center [98, 87] width 176 height 21
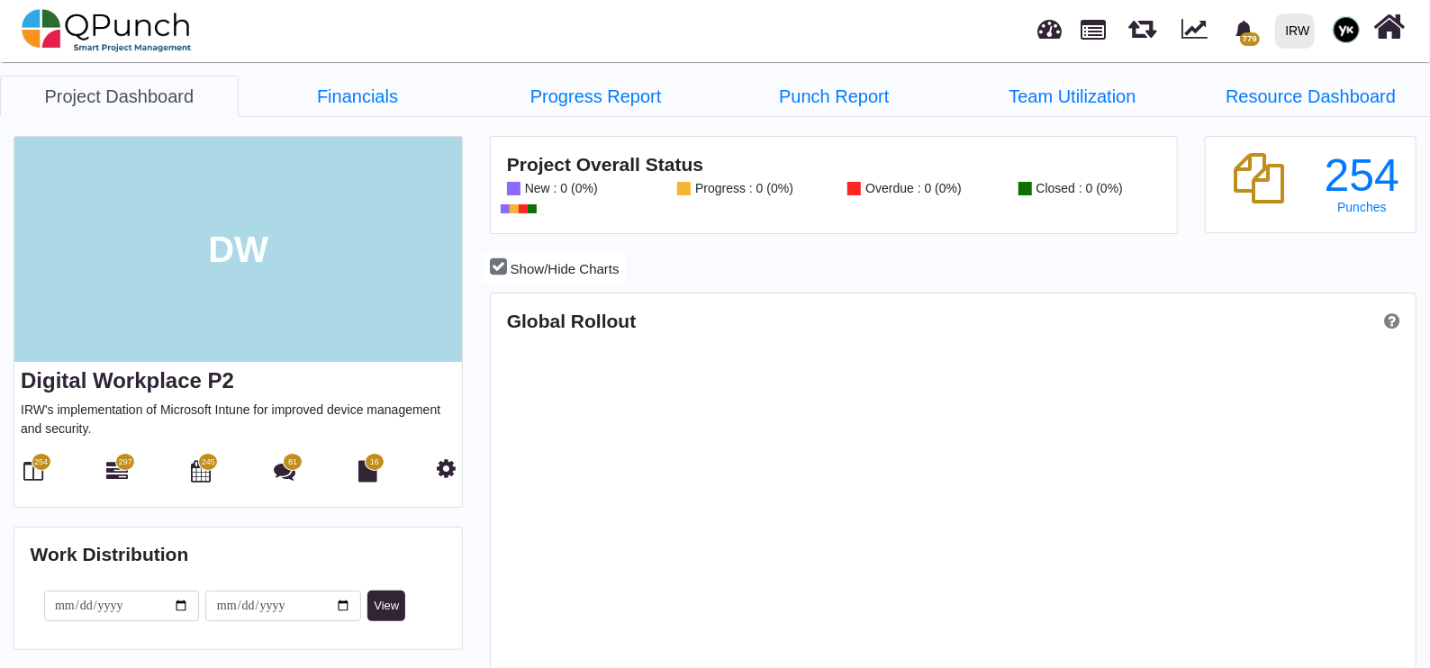
scroll to position [405, 920]
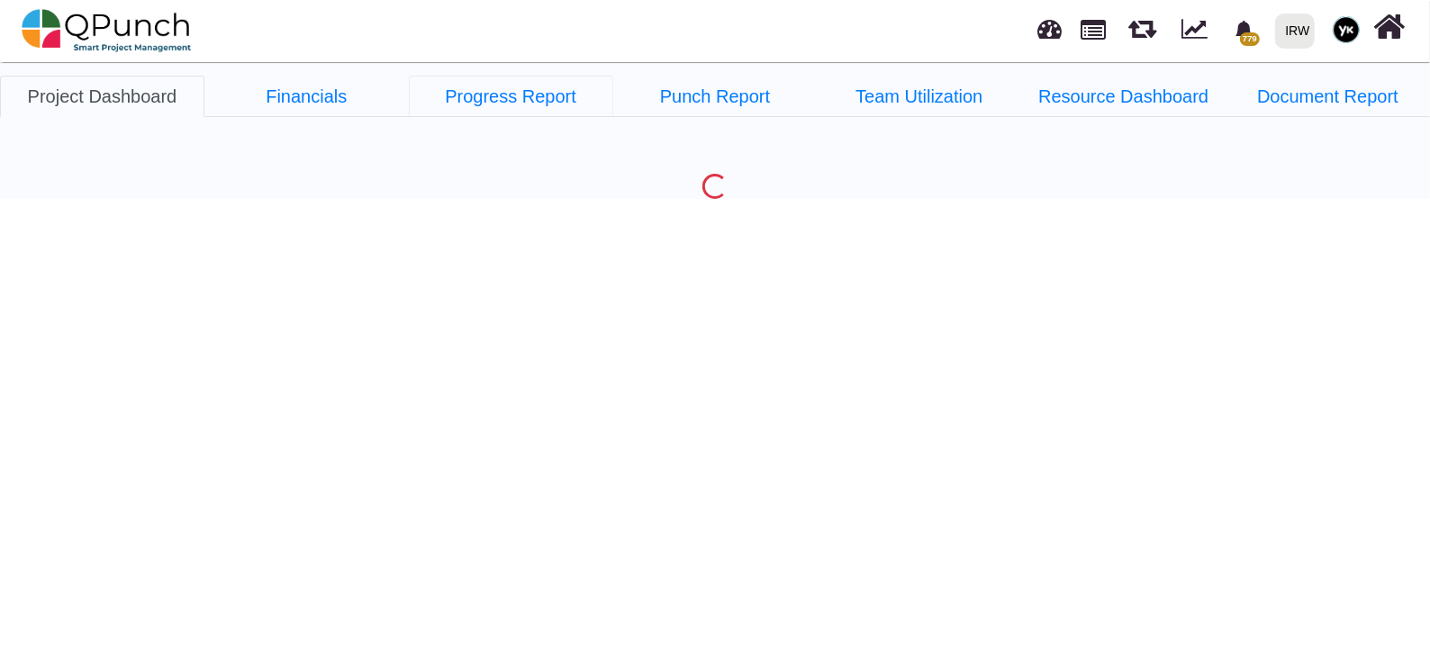
click at [467, 98] on link "Progress Report" at bounding box center [511, 96] width 204 height 41
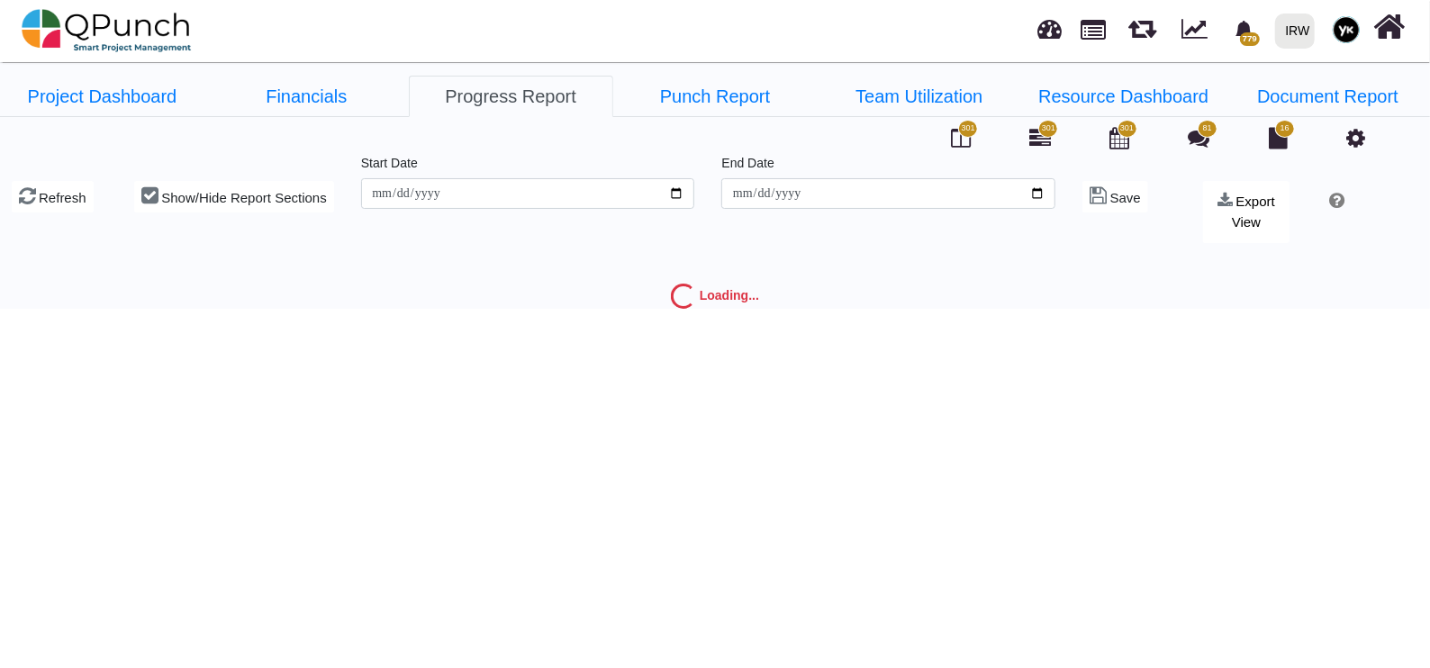
type input "**********"
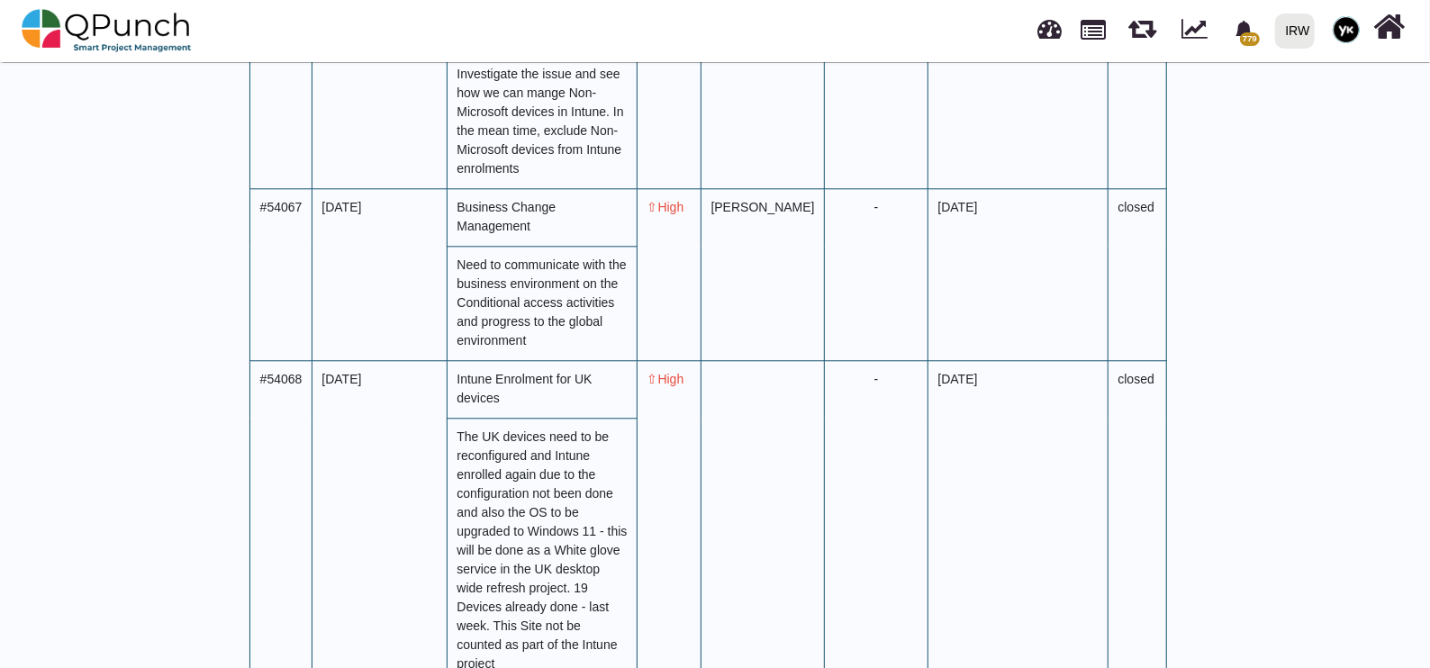
scroll to position [7092, 0]
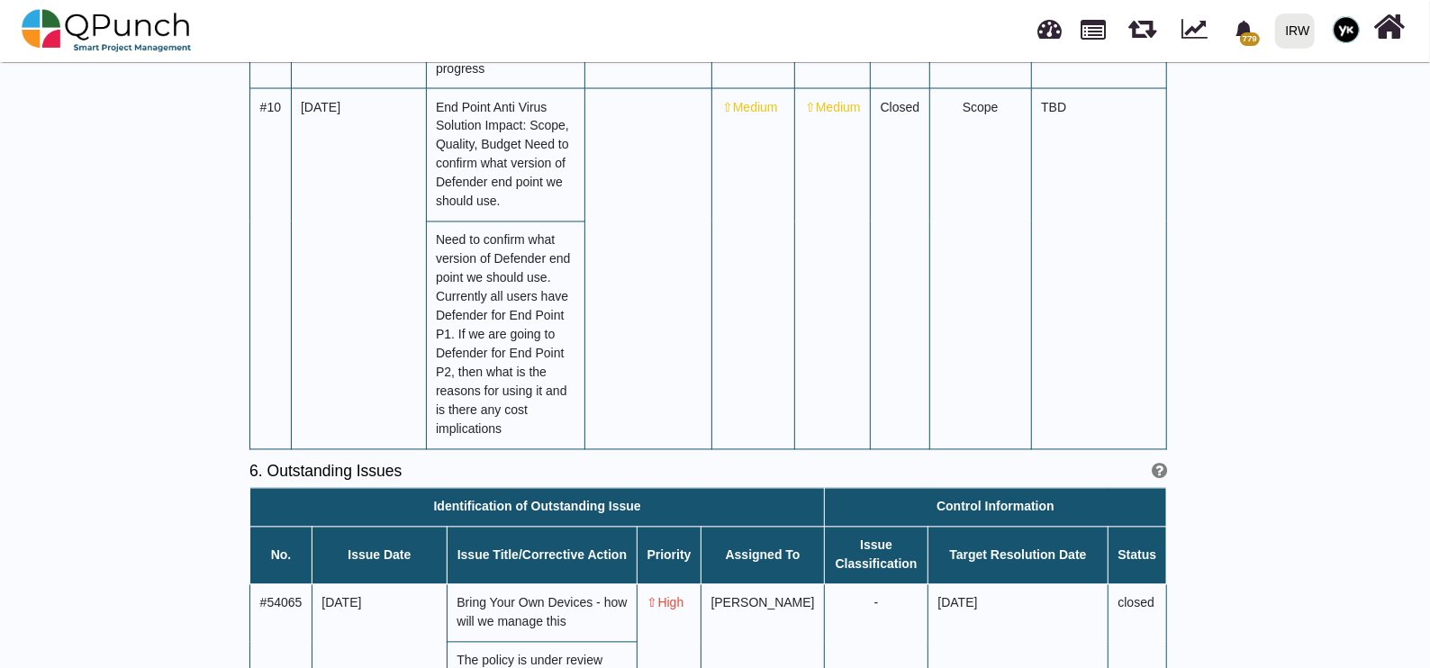
scroll to position [4962, 0]
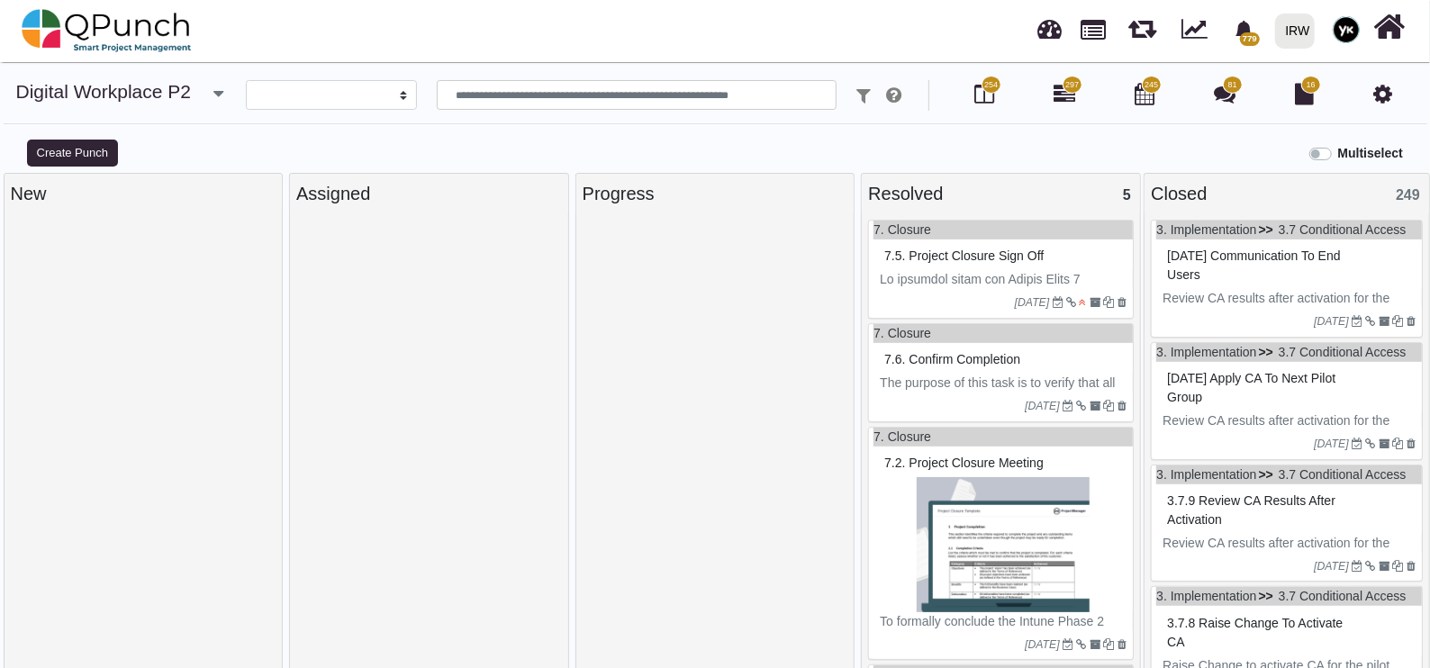
select select
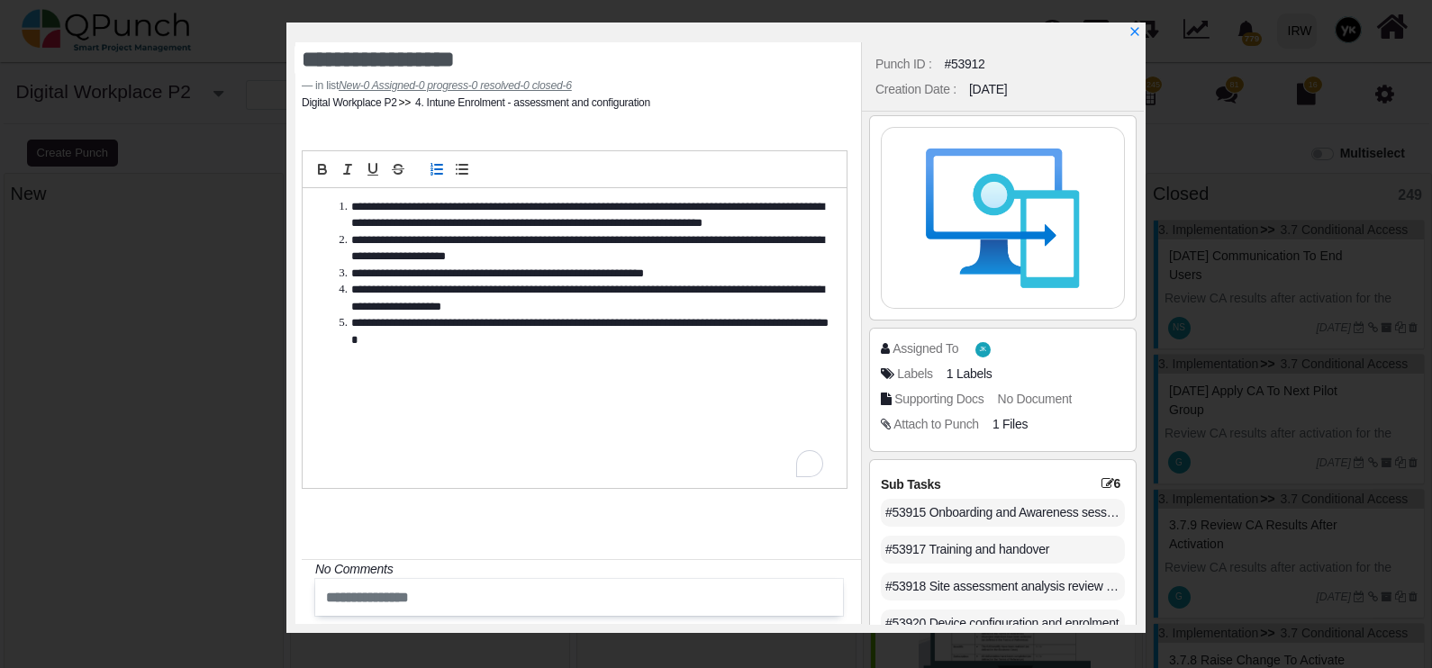
scroll to position [395, 0]
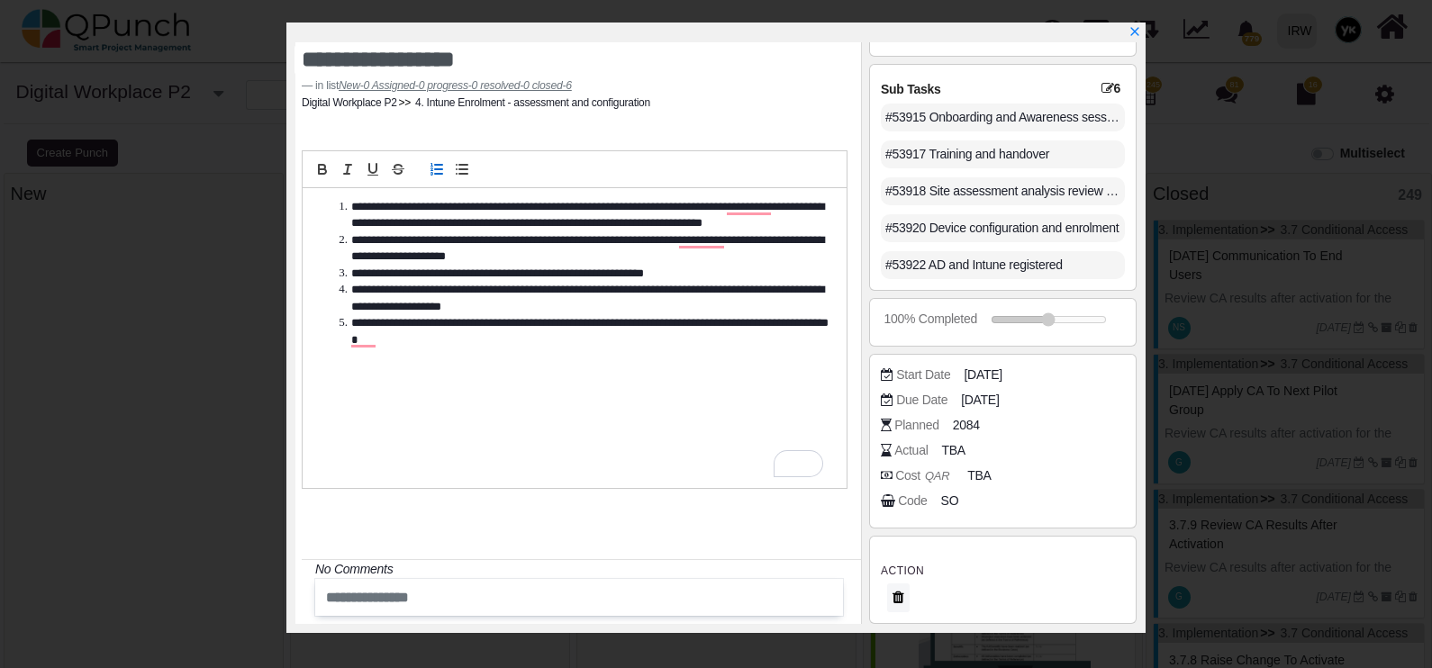
click at [946, 500] on span "SO" at bounding box center [950, 501] width 18 height 19
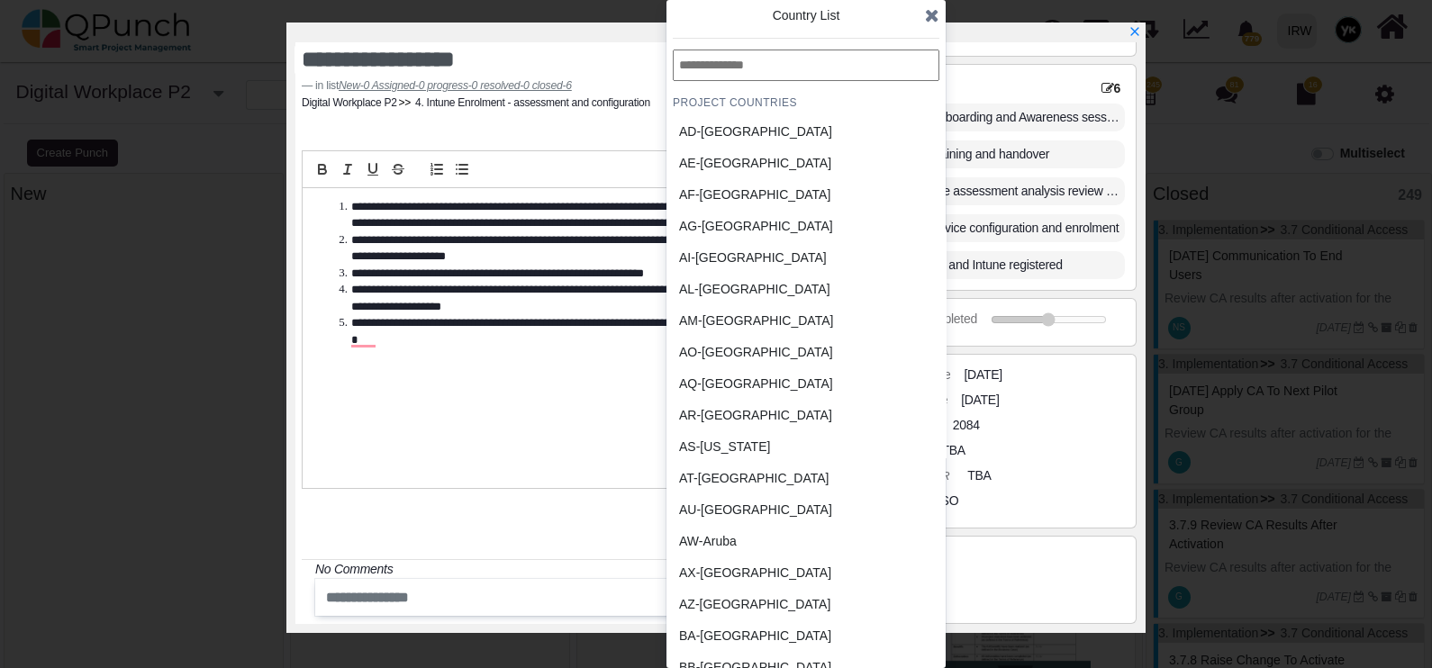
click at [936, 16] on icon at bounding box center [932, 15] width 14 height 18
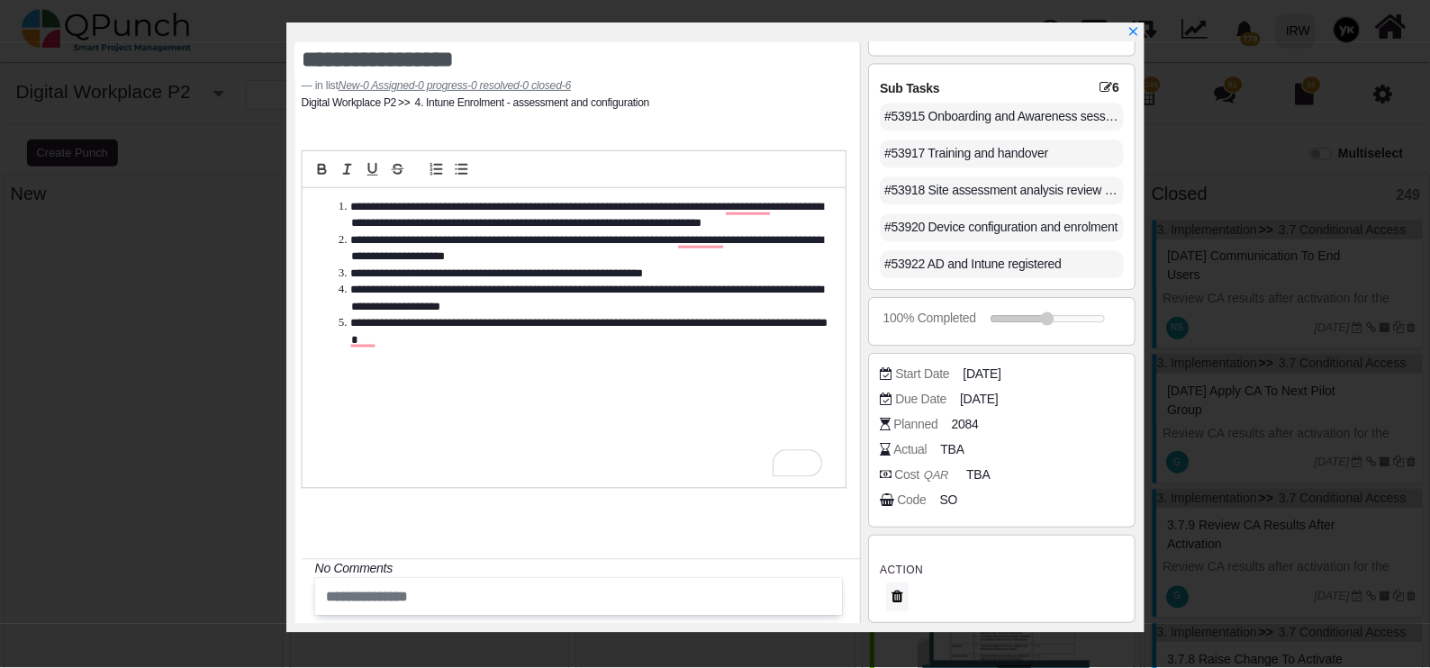
scroll to position [41, 0]
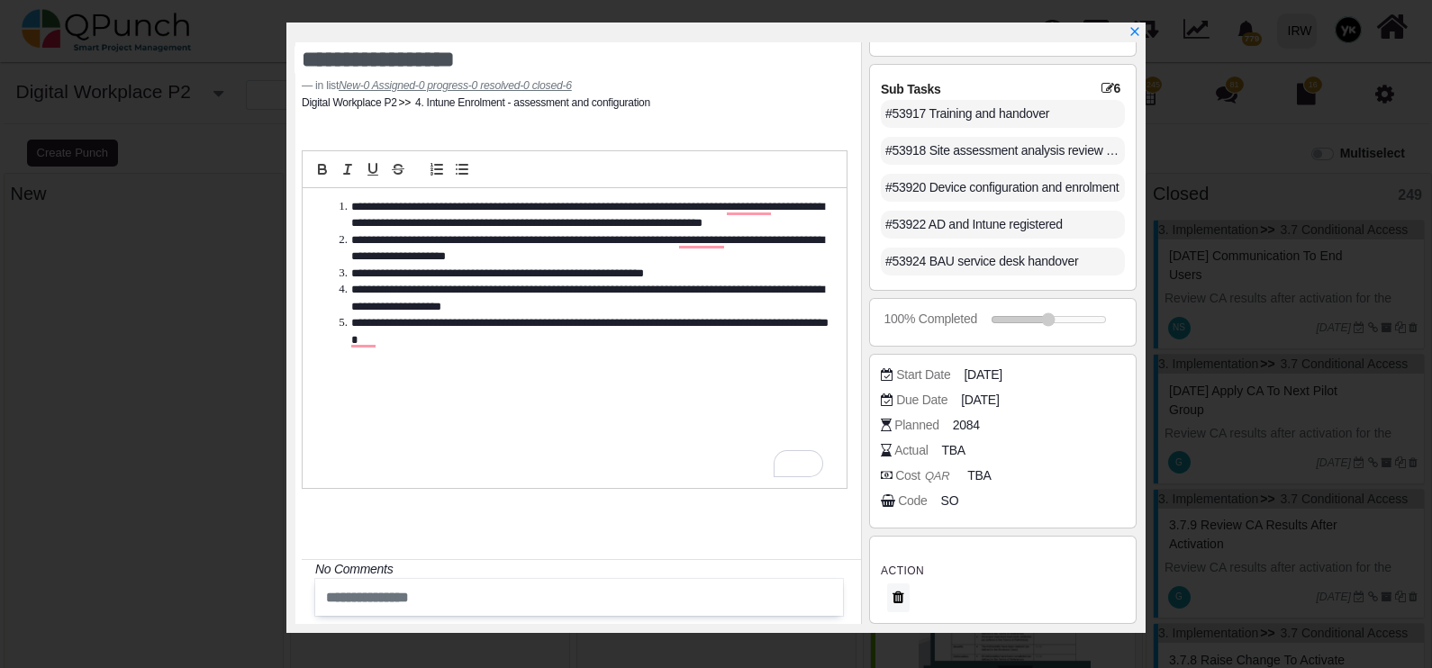
drag, startPoint x: 882, startPoint y: 494, endPoint x: 970, endPoint y: 499, distance: 88.4
click at [970, 499] on div "Code SO" at bounding box center [1007, 501] width 253 height 18
click at [1138, 33] on icon "x" at bounding box center [1135, 31] width 13 height 13
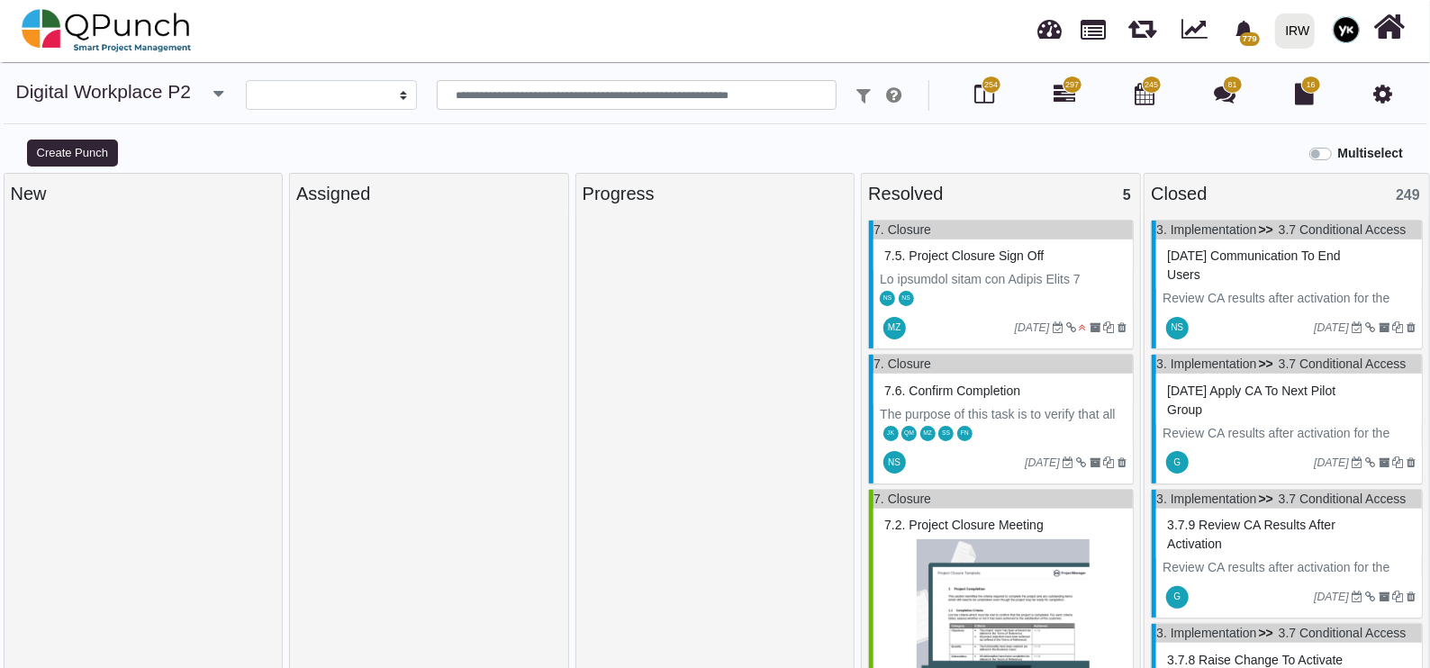
click at [1395, 91] on div at bounding box center [1382, 95] width 25 height 31
click at [1391, 92] on icon at bounding box center [1383, 94] width 19 height 22
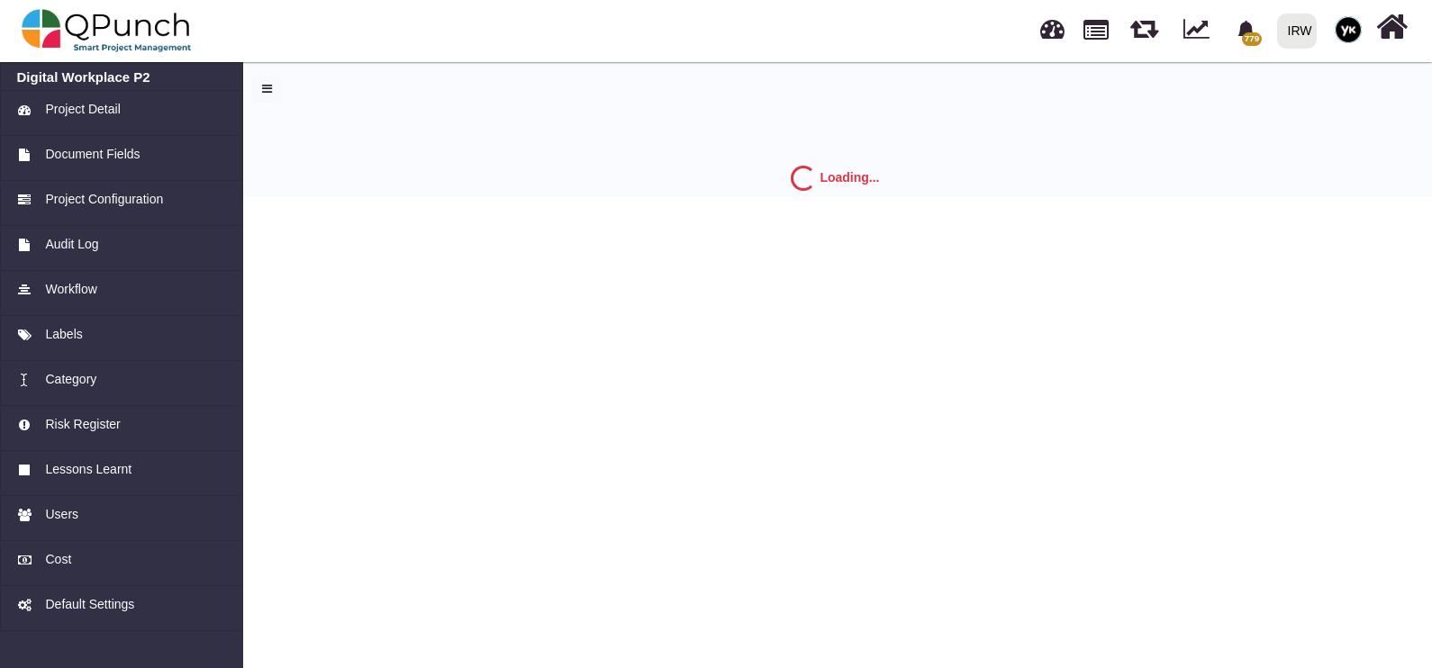
click at [81, 195] on span "Project Configuration" at bounding box center [104, 199] width 118 height 19
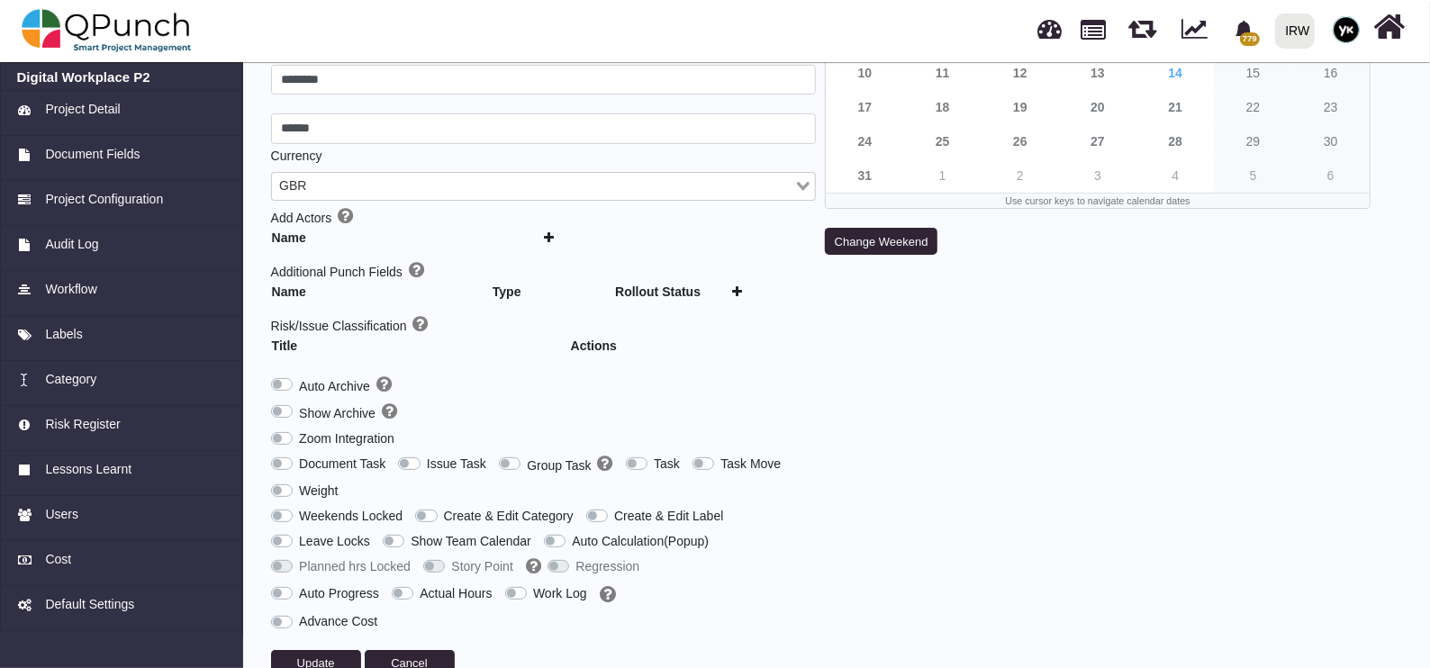
scroll to position [270, 0]
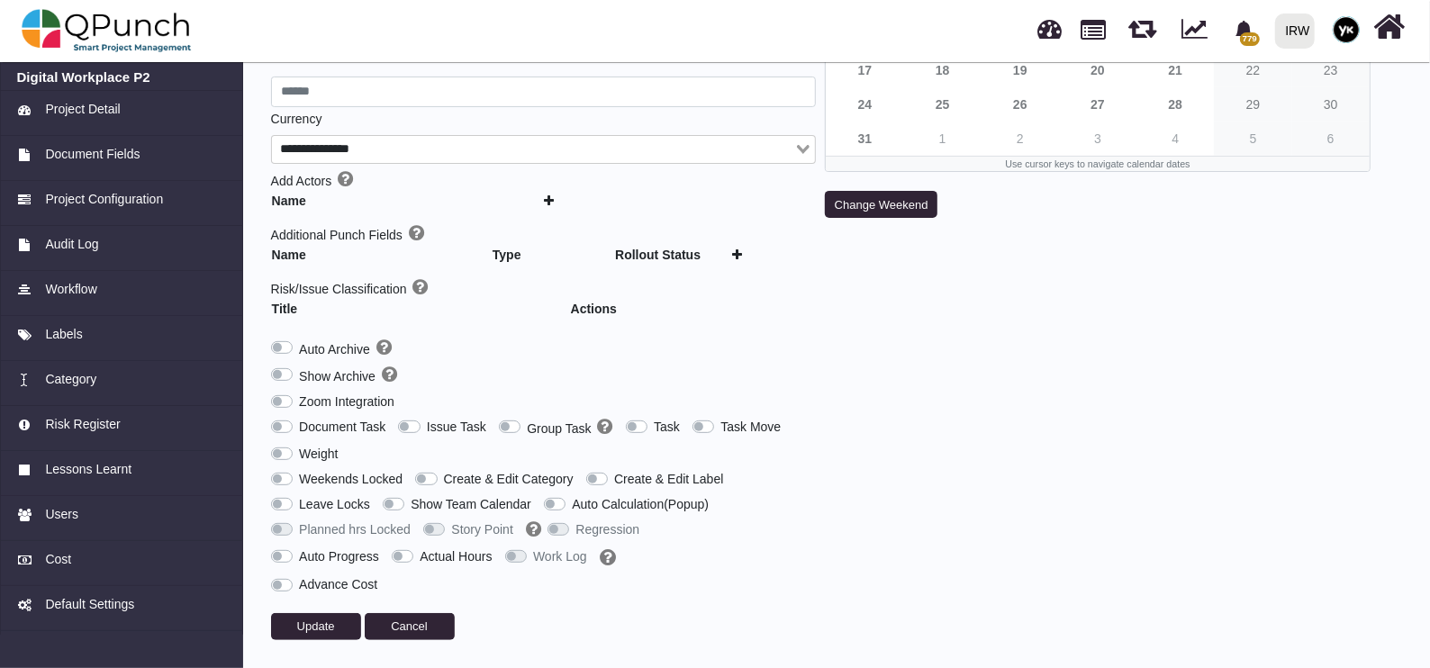
type input "***"
type input "********"
type input "******"
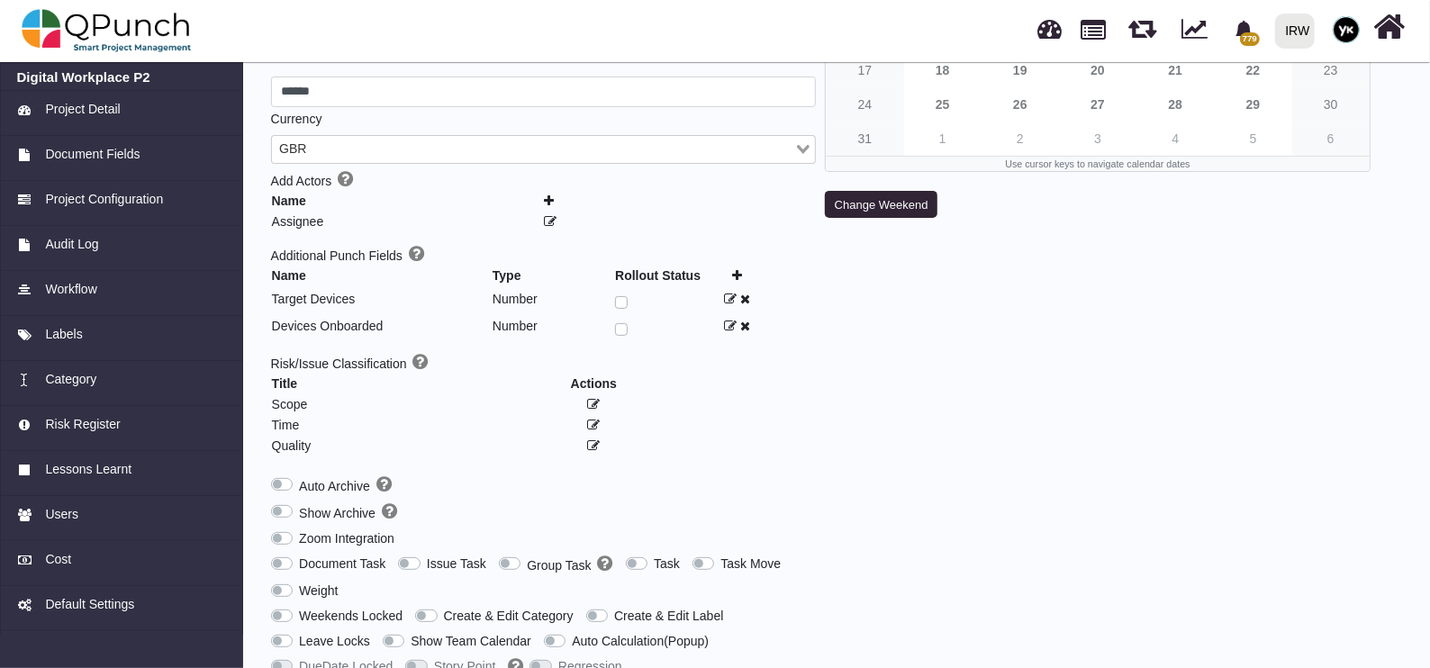
click at [299, 512] on label "Show Archive" at bounding box center [348, 513] width 98 height 21
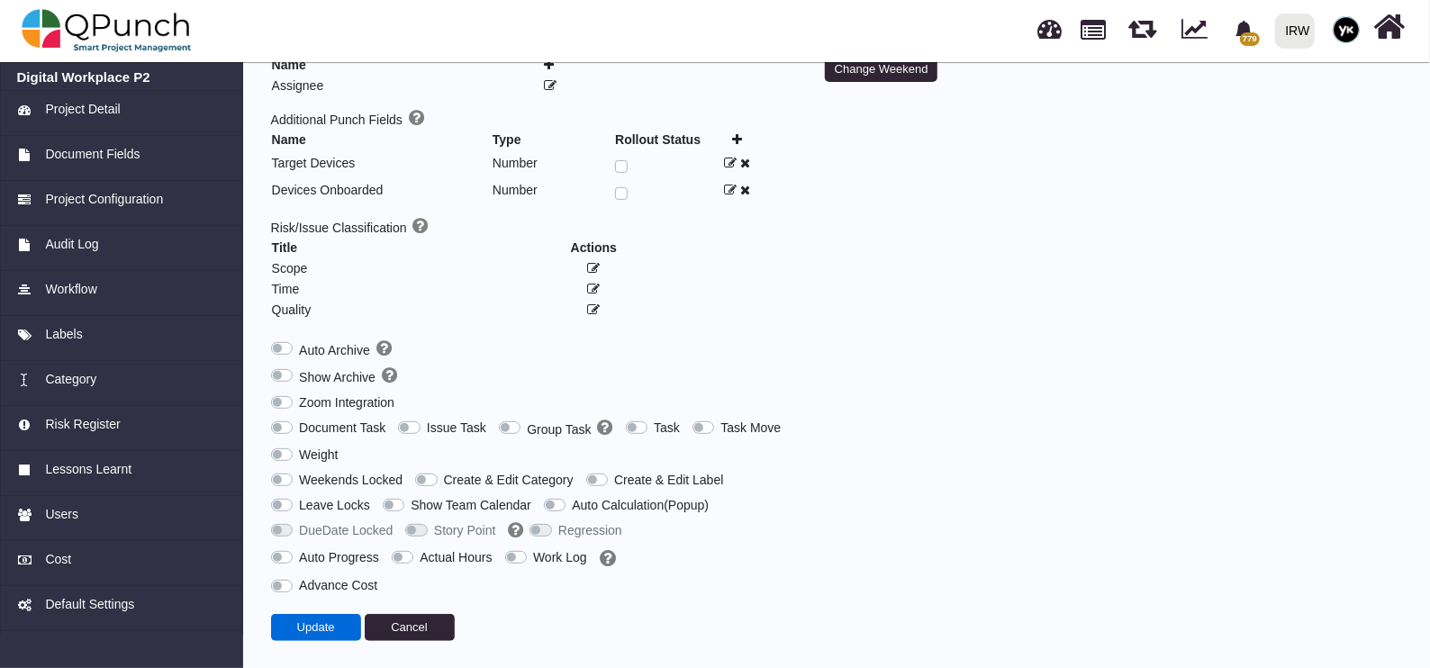
click at [319, 627] on span "Update" at bounding box center [316, 628] width 38 height 14
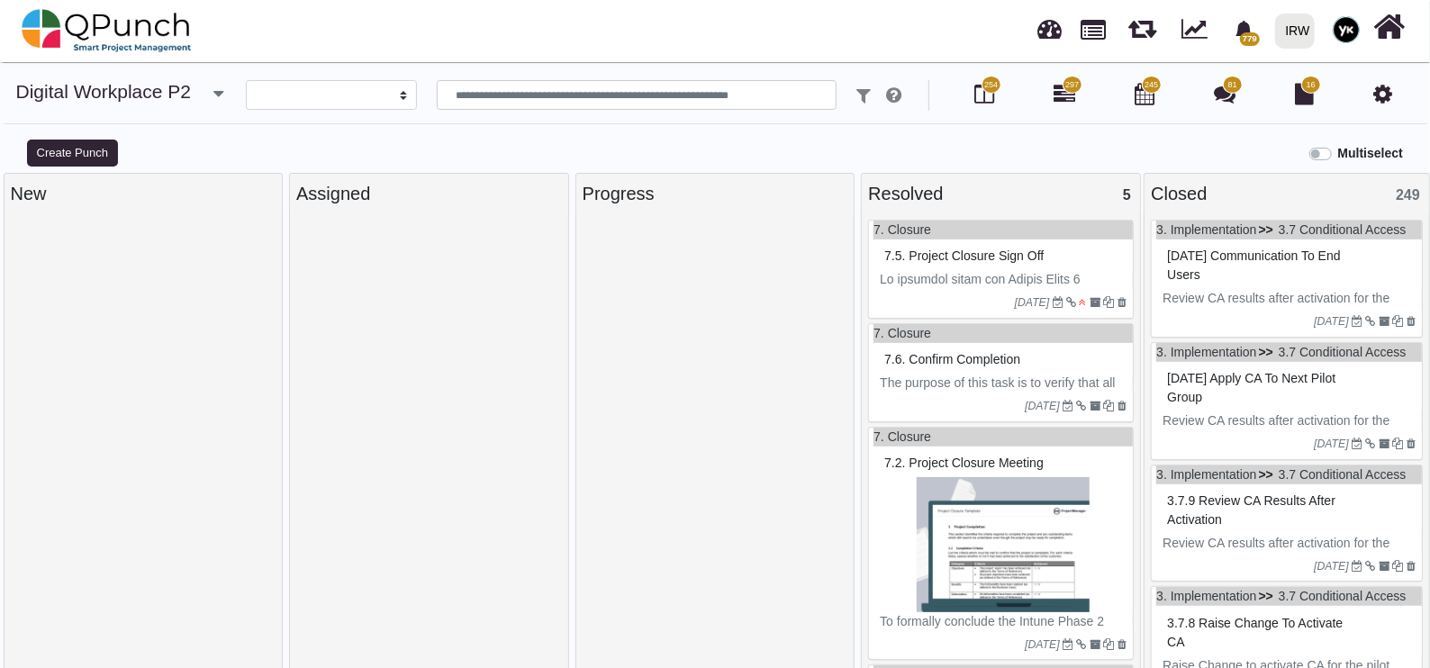
select select
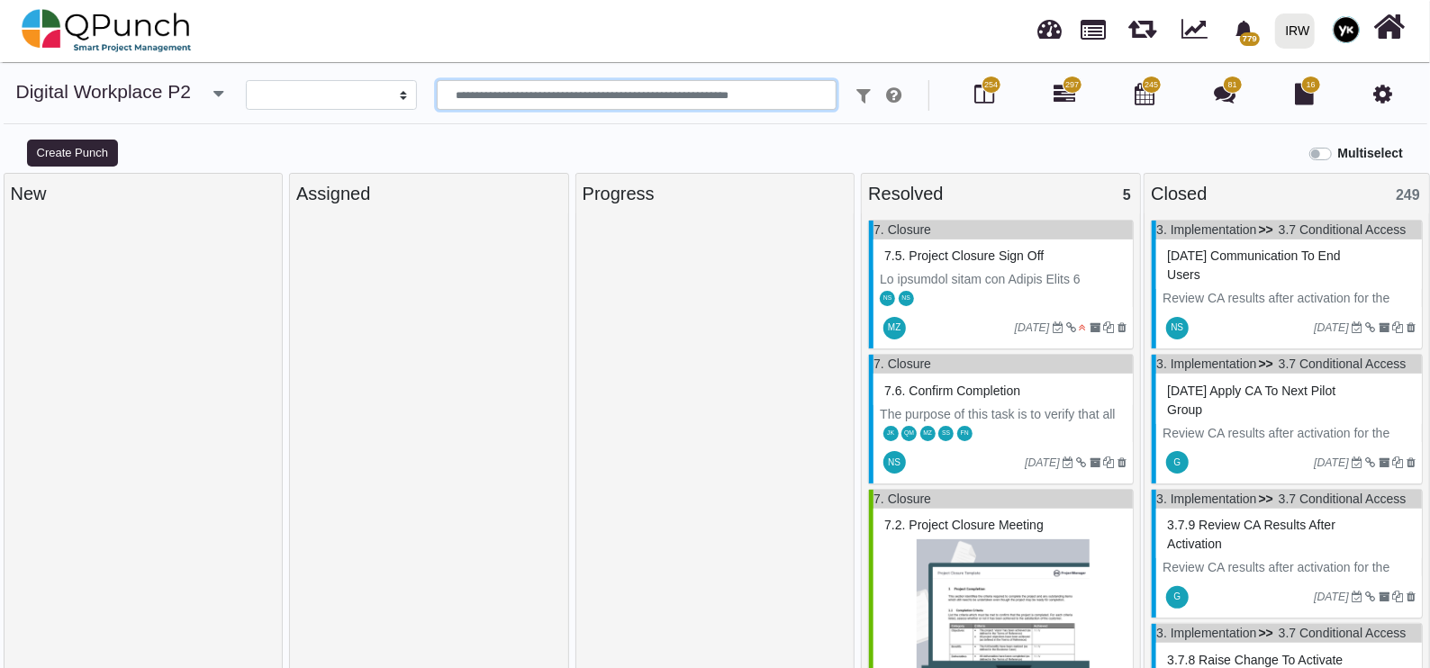
click at [775, 106] on input "text" at bounding box center [637, 95] width 401 height 31
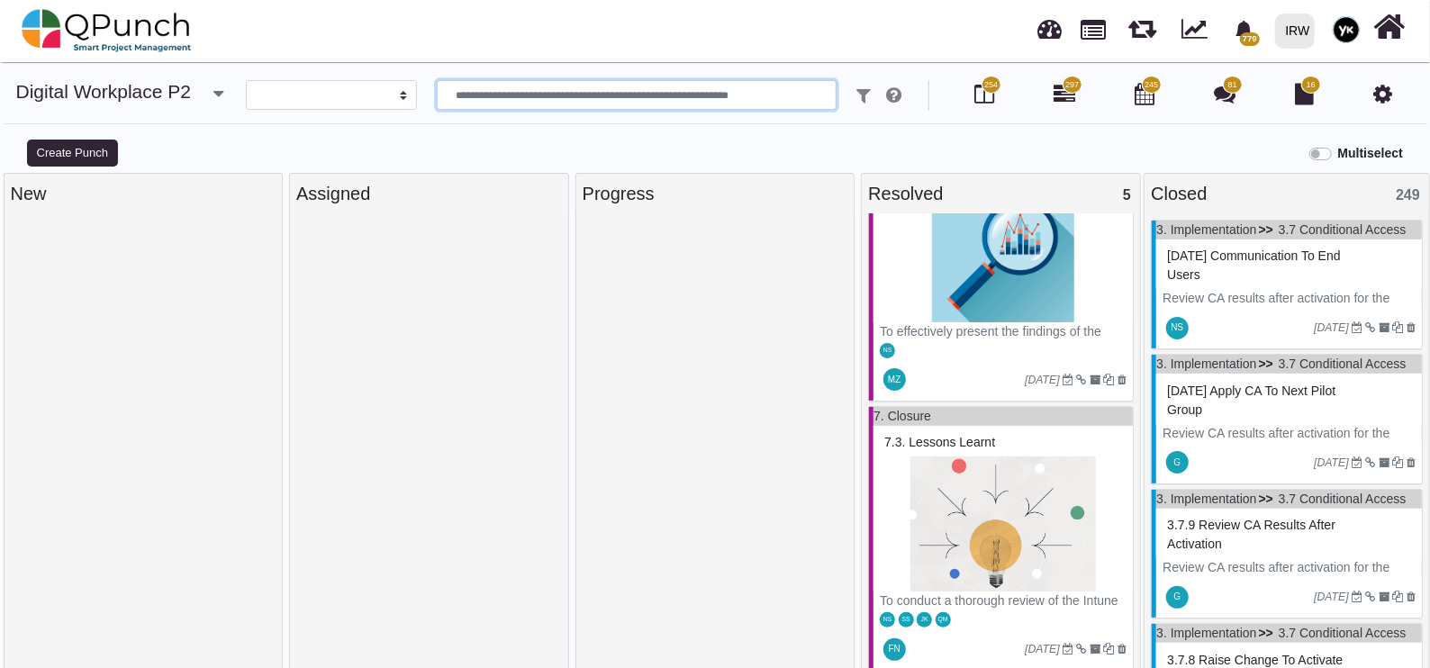
scroll to position [652, 0]
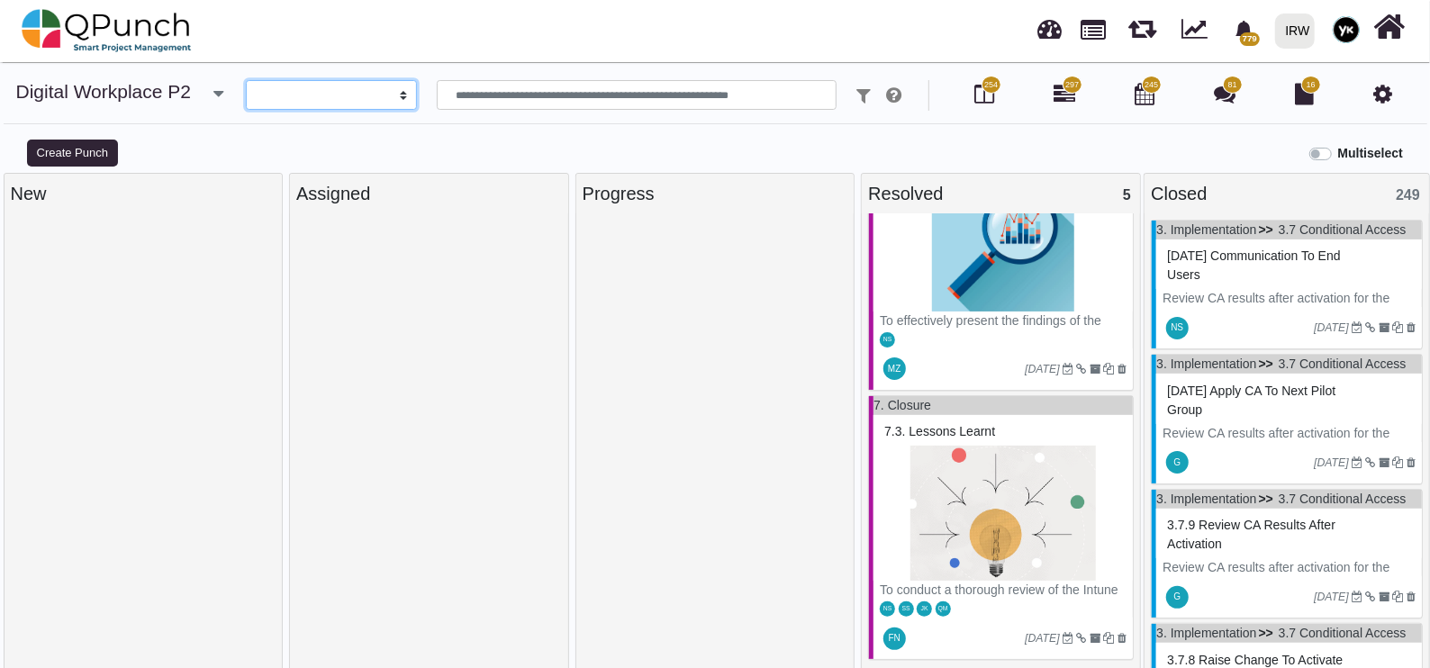
click at [331, 95] on select "**********" at bounding box center [332, 95] width 172 height 31
click at [664, 108] on input "text" at bounding box center [637, 95] width 401 height 31
drag, startPoint x: 418, startPoint y: 199, endPoint x: 93, endPoint y: 14, distance: 373.9
click at [376, 176] on div "Assigned" at bounding box center [429, 194] width 278 height 40
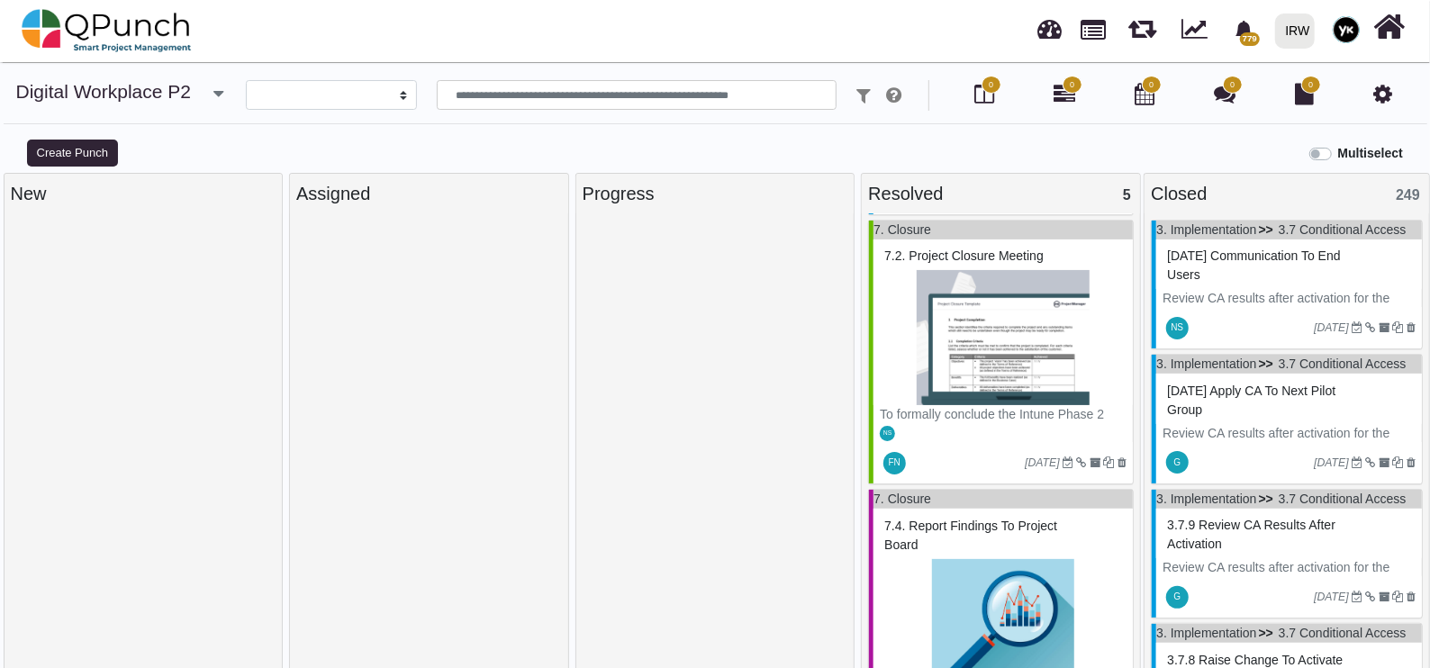
select select
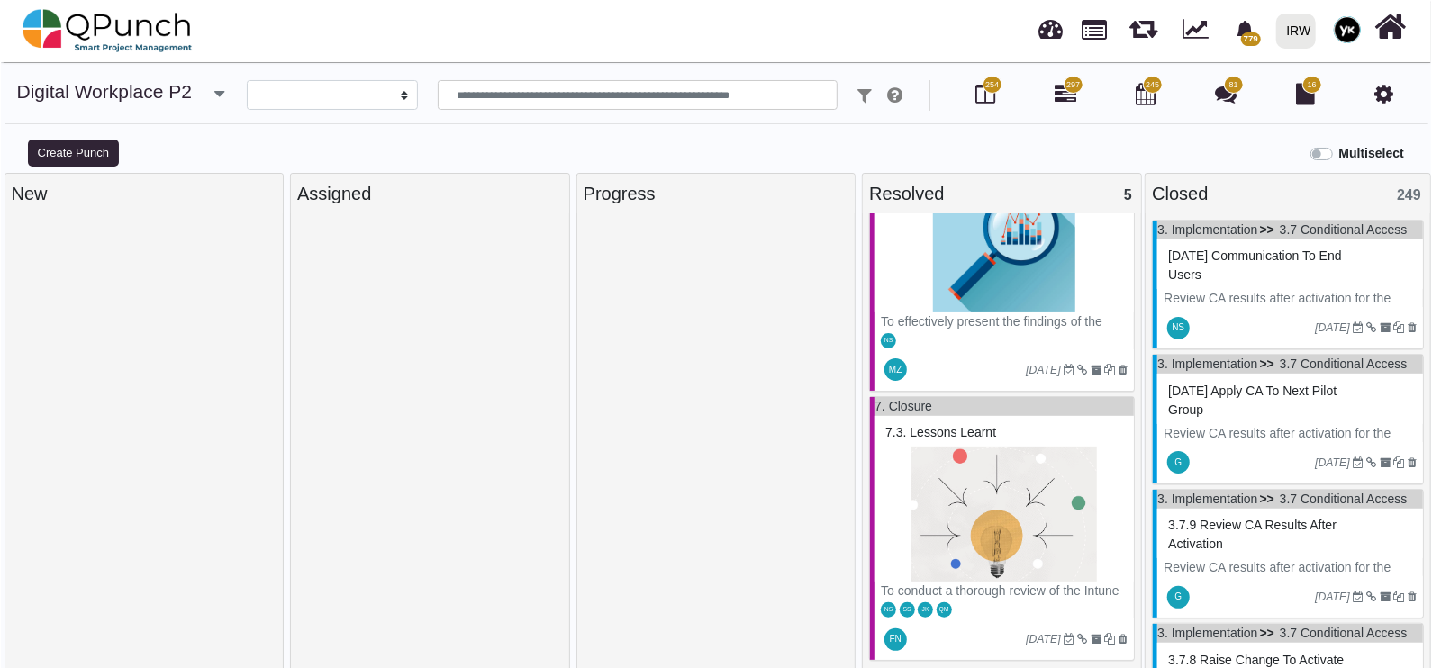
scroll to position [652, 0]
click at [1030, 516] on img at bounding box center [1003, 513] width 247 height 135
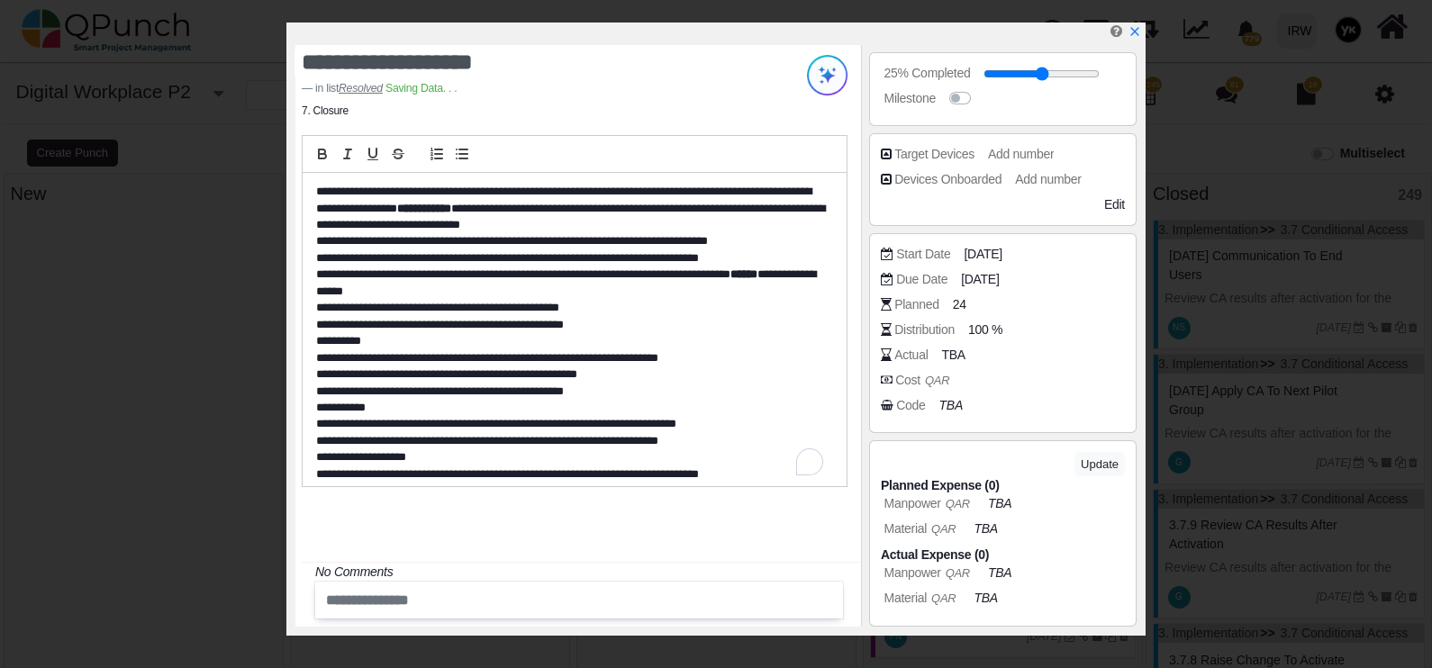
scroll to position [635, 0]
click at [1135, 32] on icon "x" at bounding box center [1134, 31] width 8 height 8
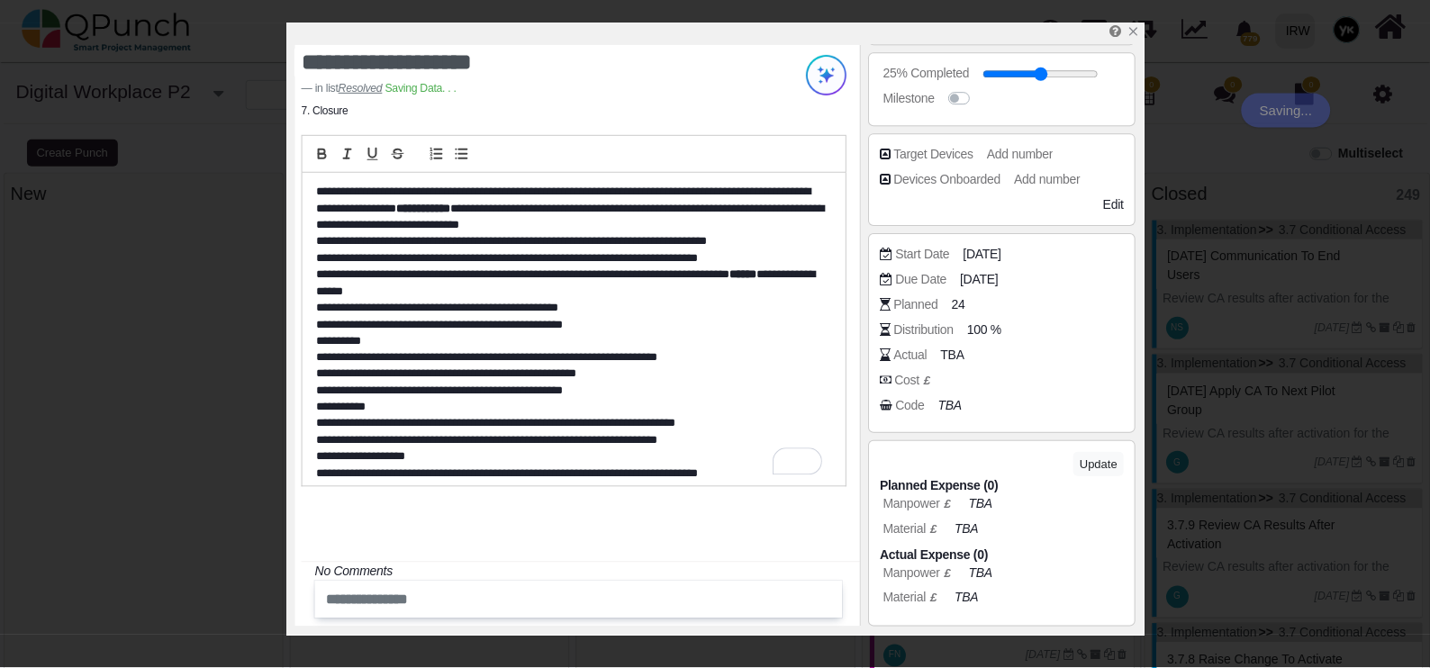
scroll to position [652, 0]
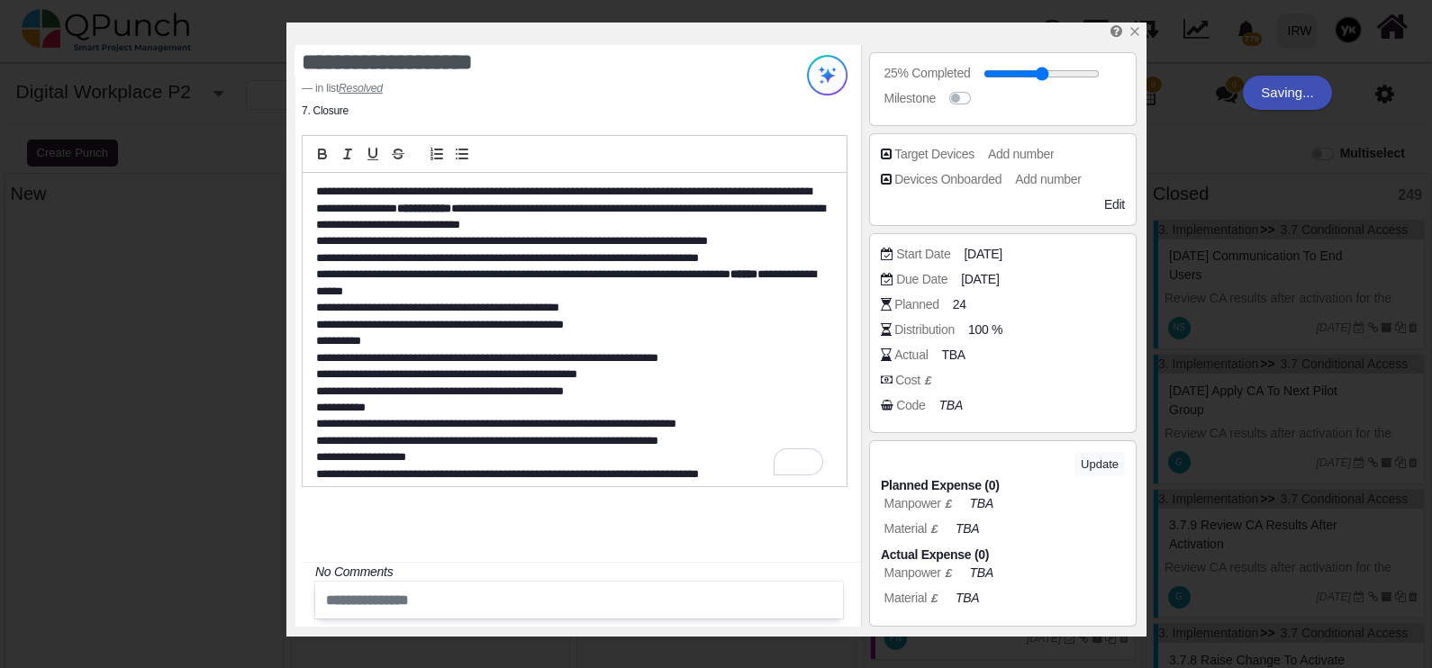
click at [764, 426] on div at bounding box center [717, 448] width 266 height 457
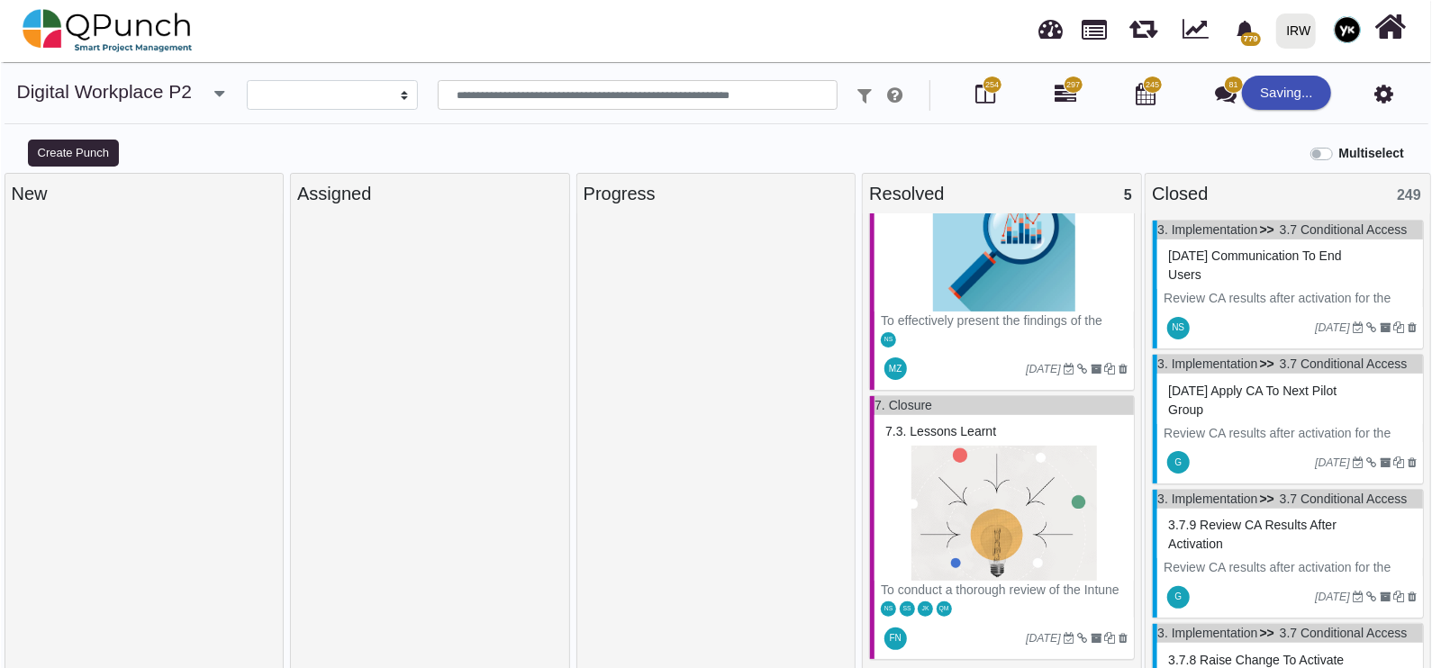
scroll to position [427, 0]
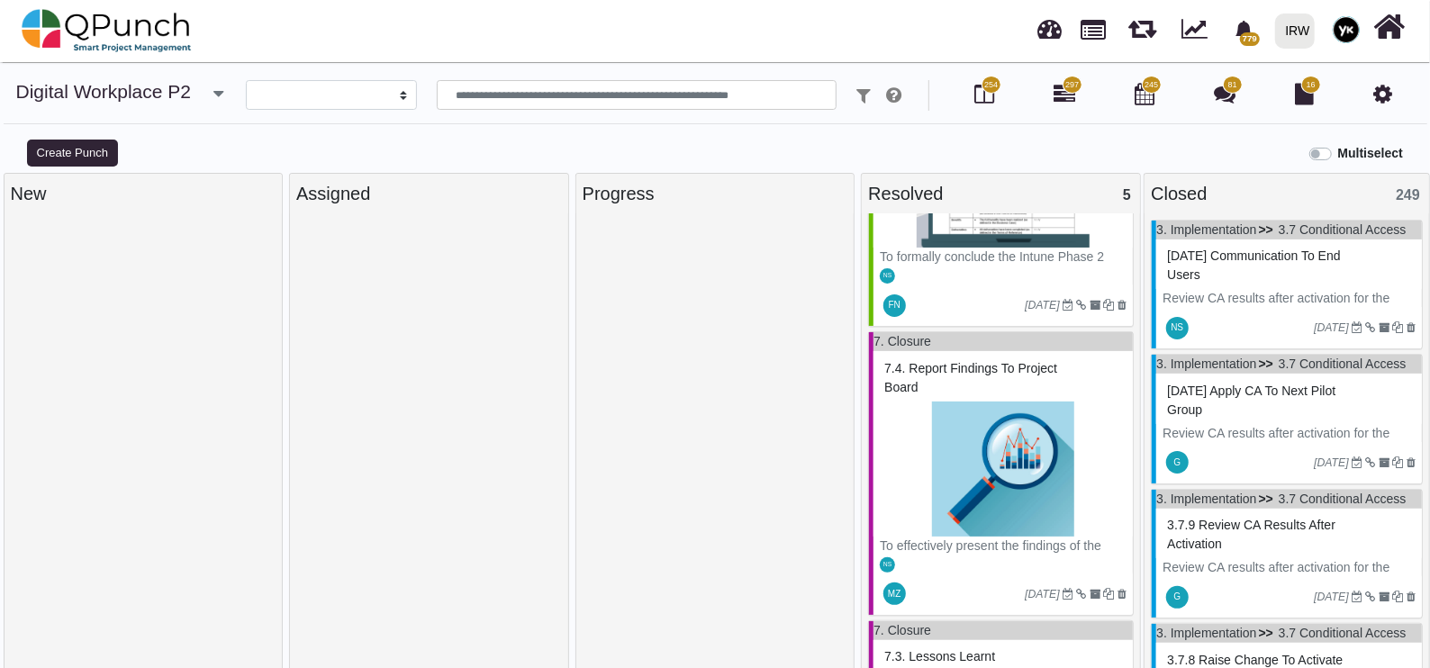
click at [977, 419] on img at bounding box center [1003, 469] width 247 height 135
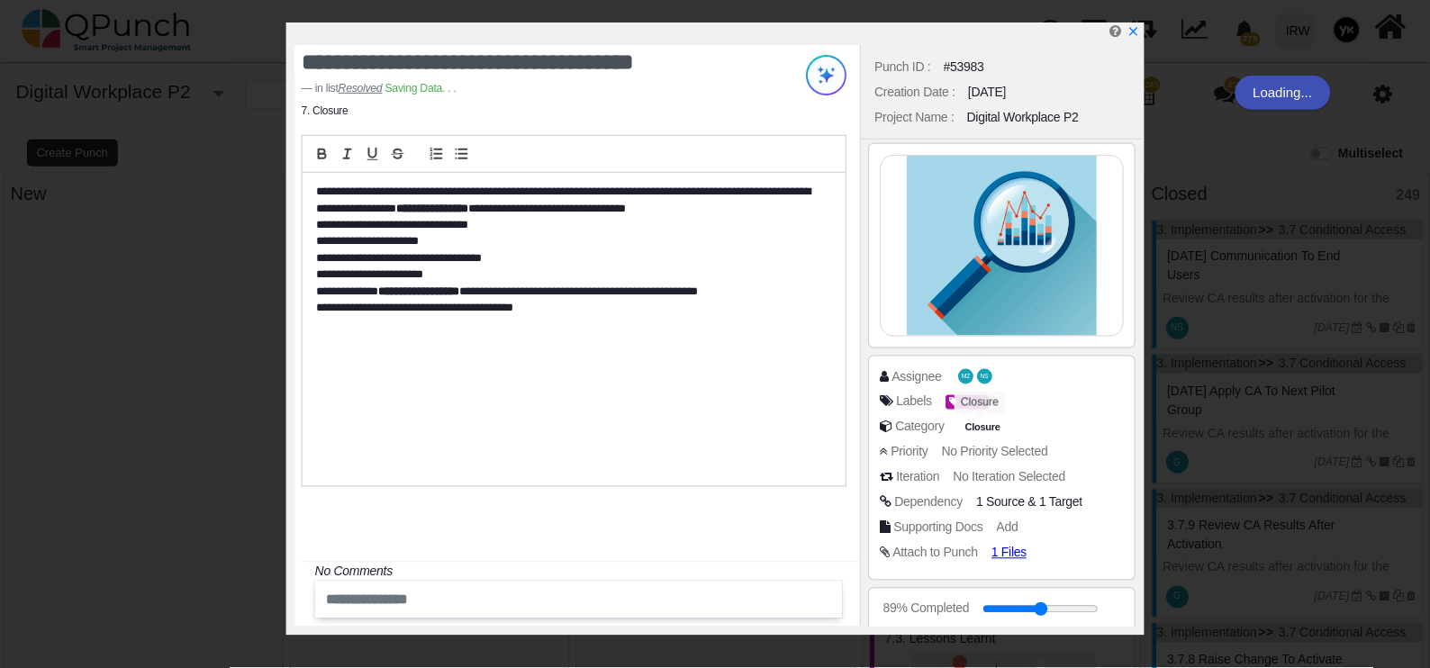
scroll to position [632, 0]
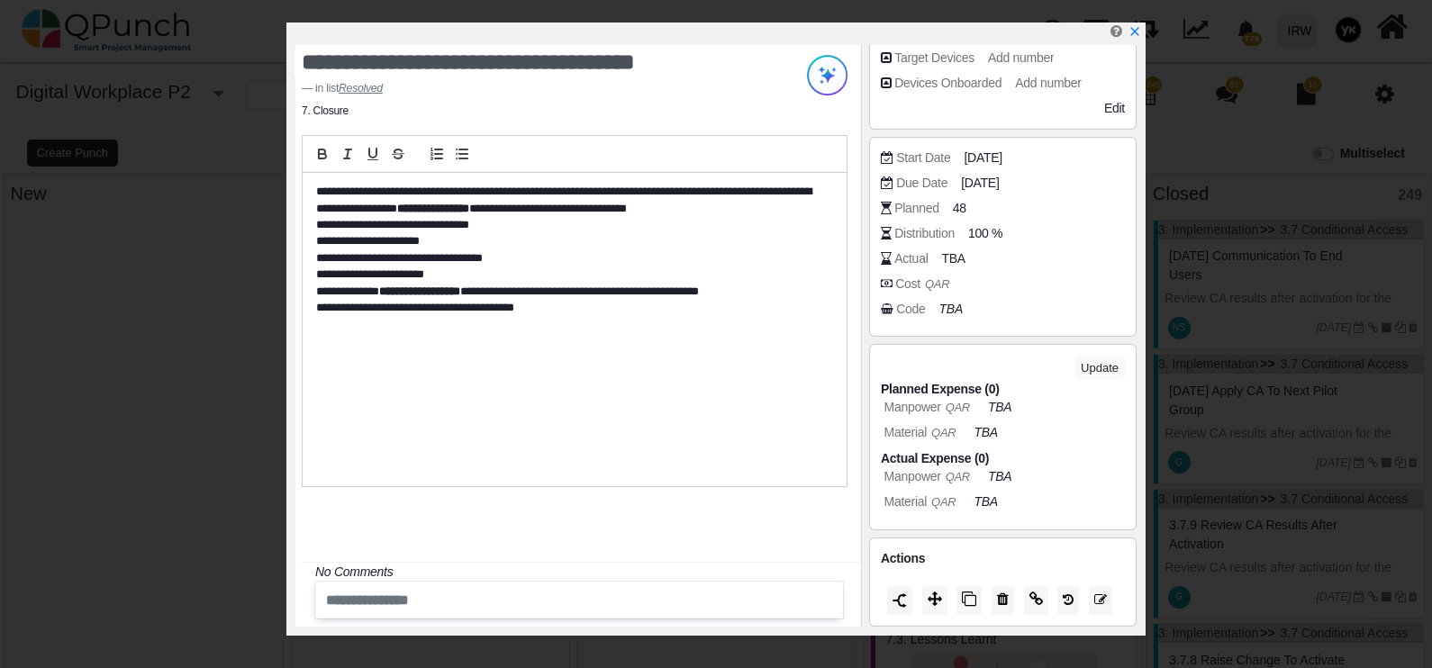
click at [1135, 31] on icon "x" at bounding box center [1135, 31] width 13 height 13
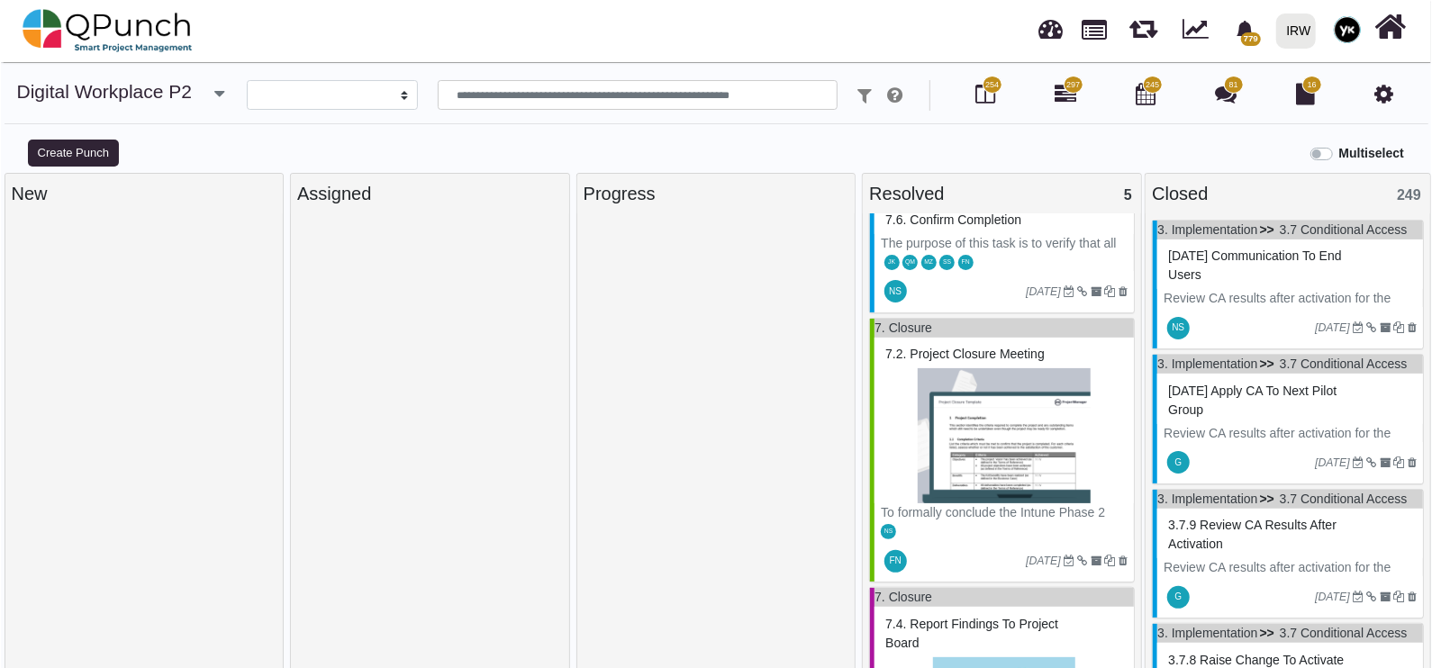
scroll to position [89, 0]
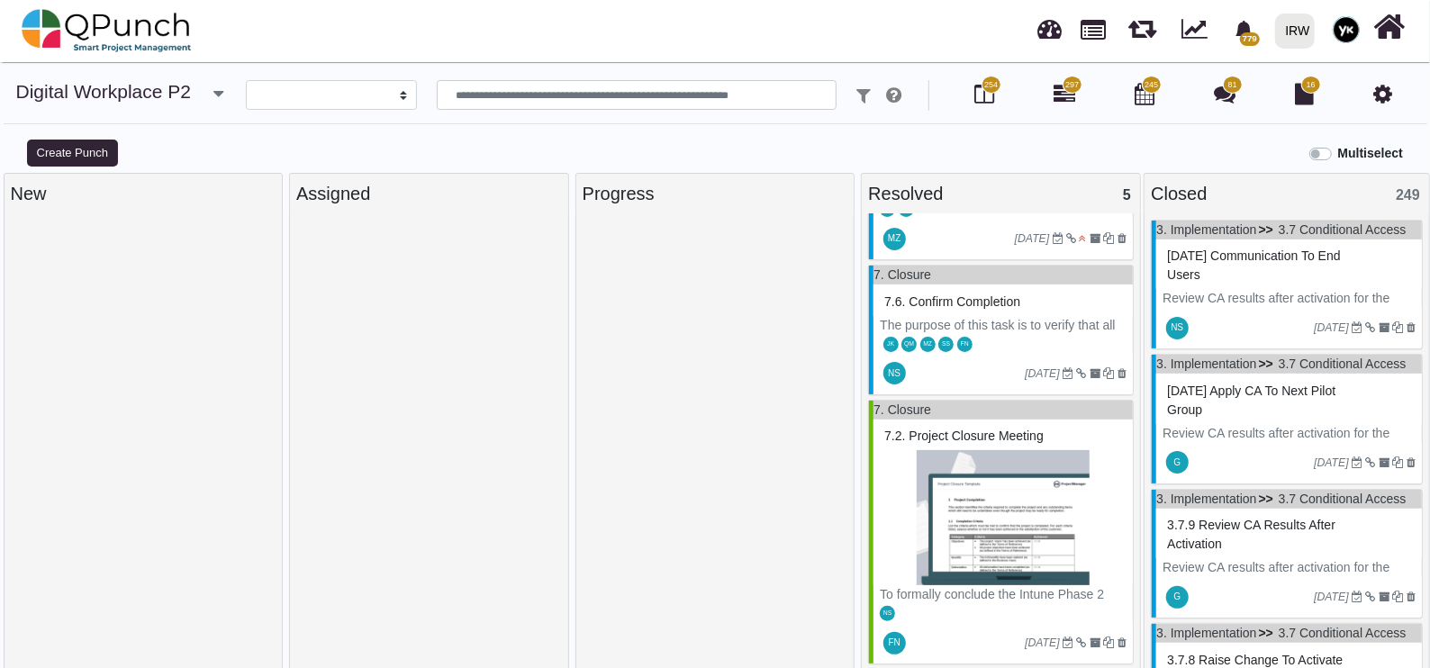
click at [982, 485] on img at bounding box center [1003, 517] width 247 height 135
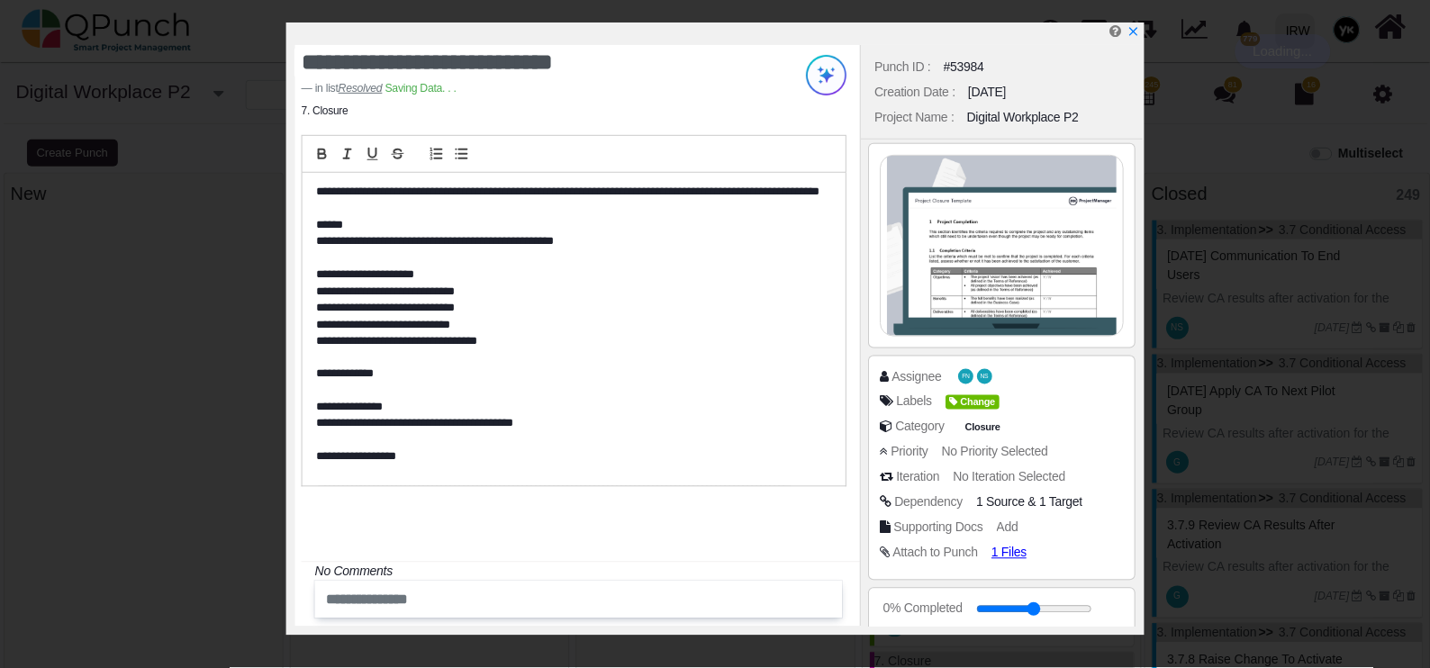
scroll to position [563, 0]
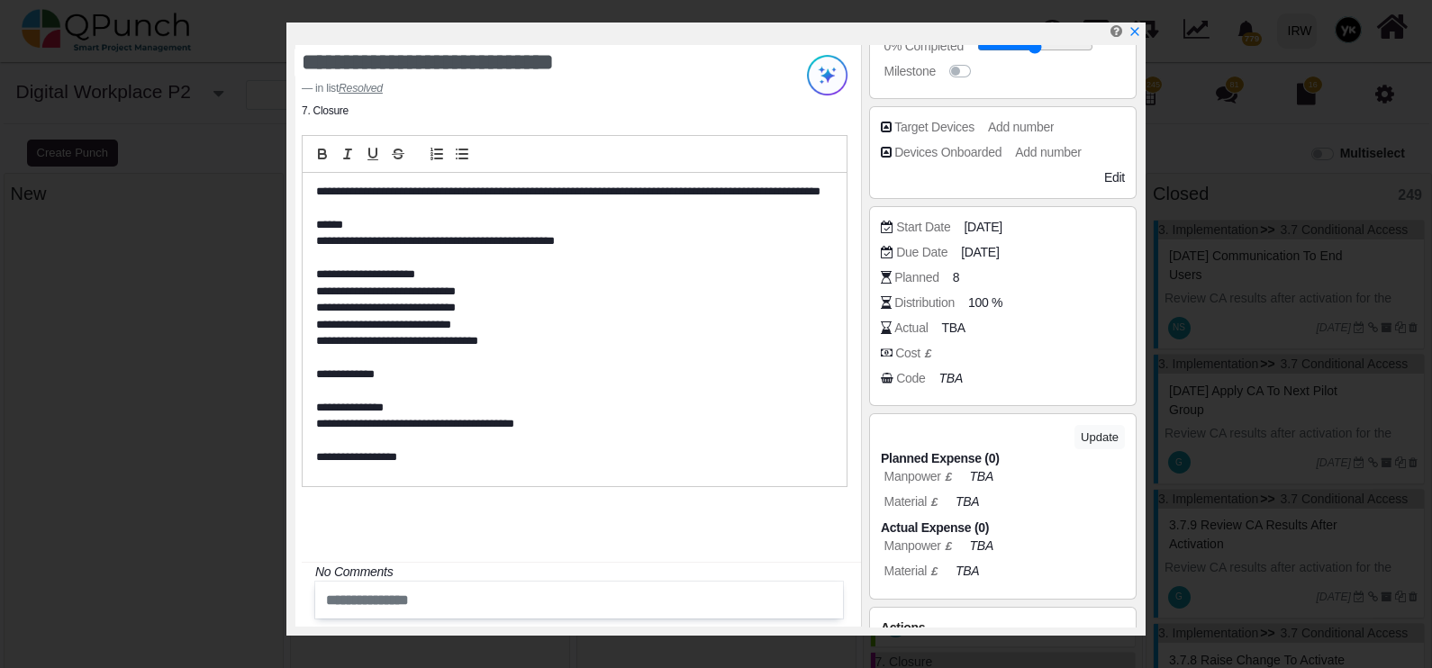
click at [1133, 38] on icon "x" at bounding box center [1135, 31] width 13 height 13
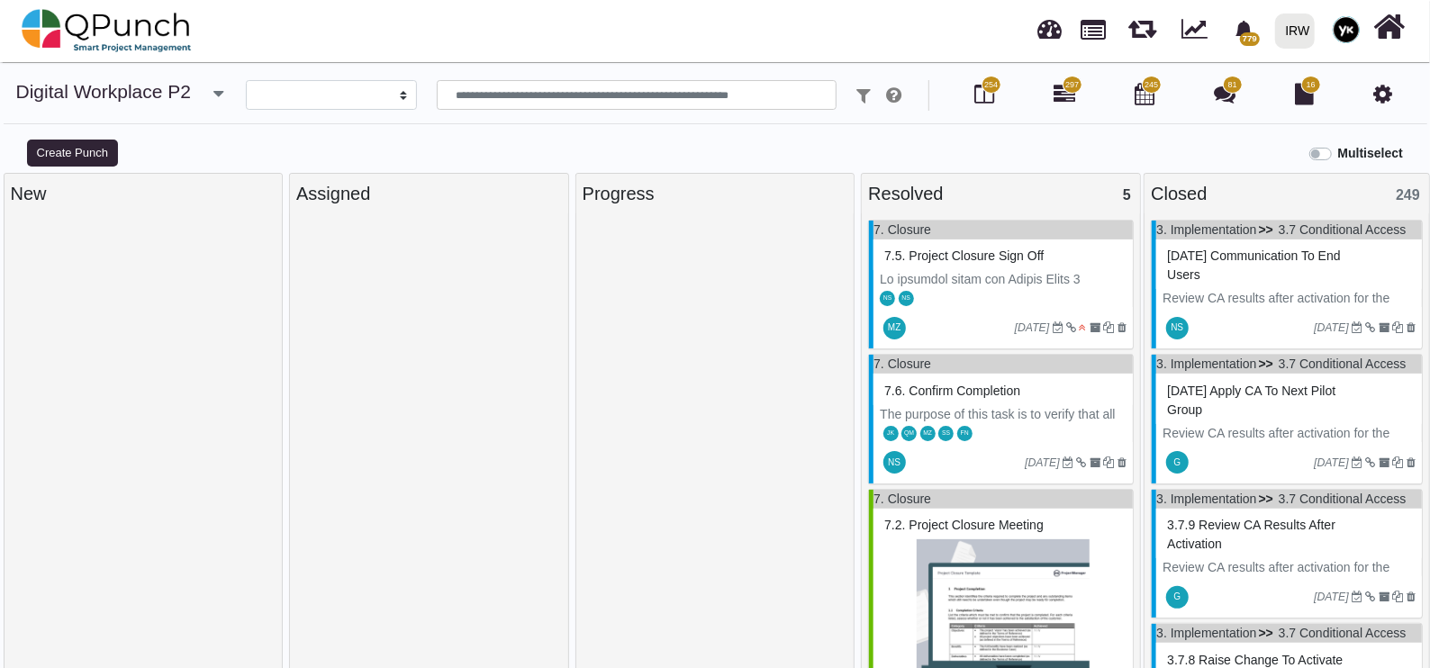
click at [980, 413] on p "The purpose of this task is to verify that all deliverables and milestones for …" at bounding box center [1003, 528] width 247 height 246
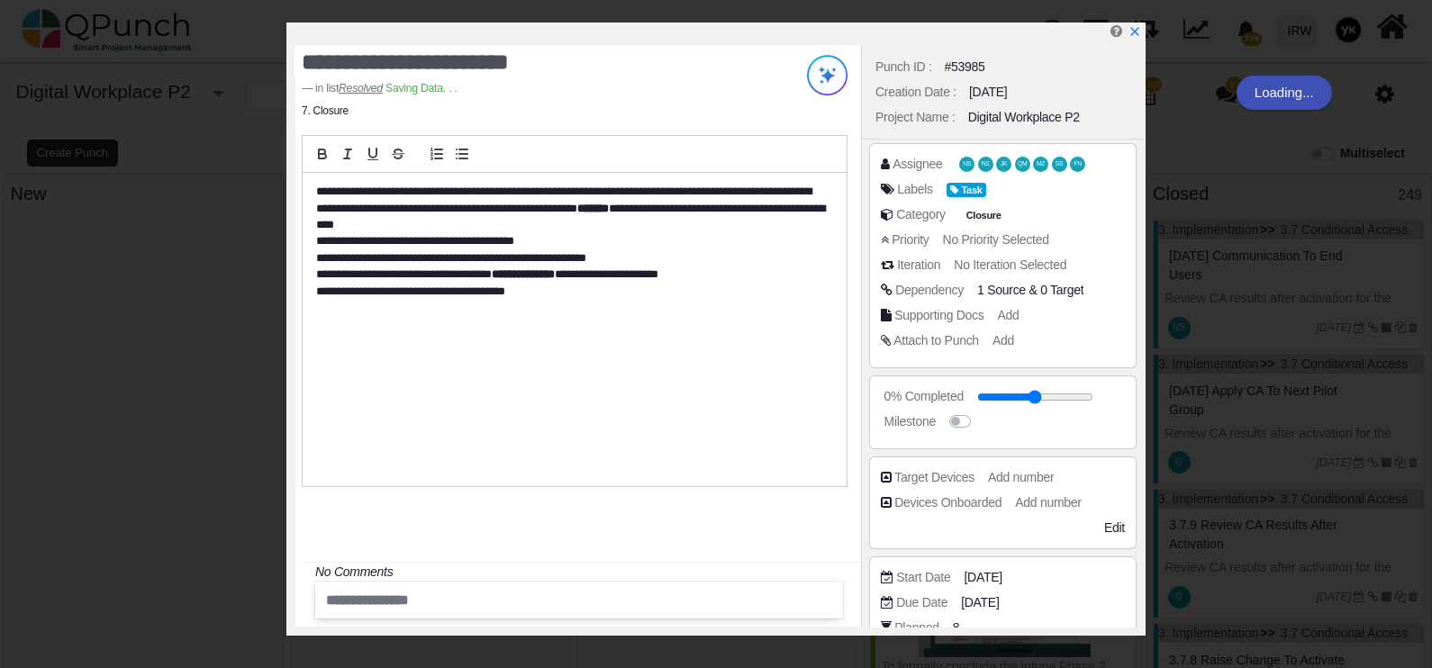
scroll to position [224, 0]
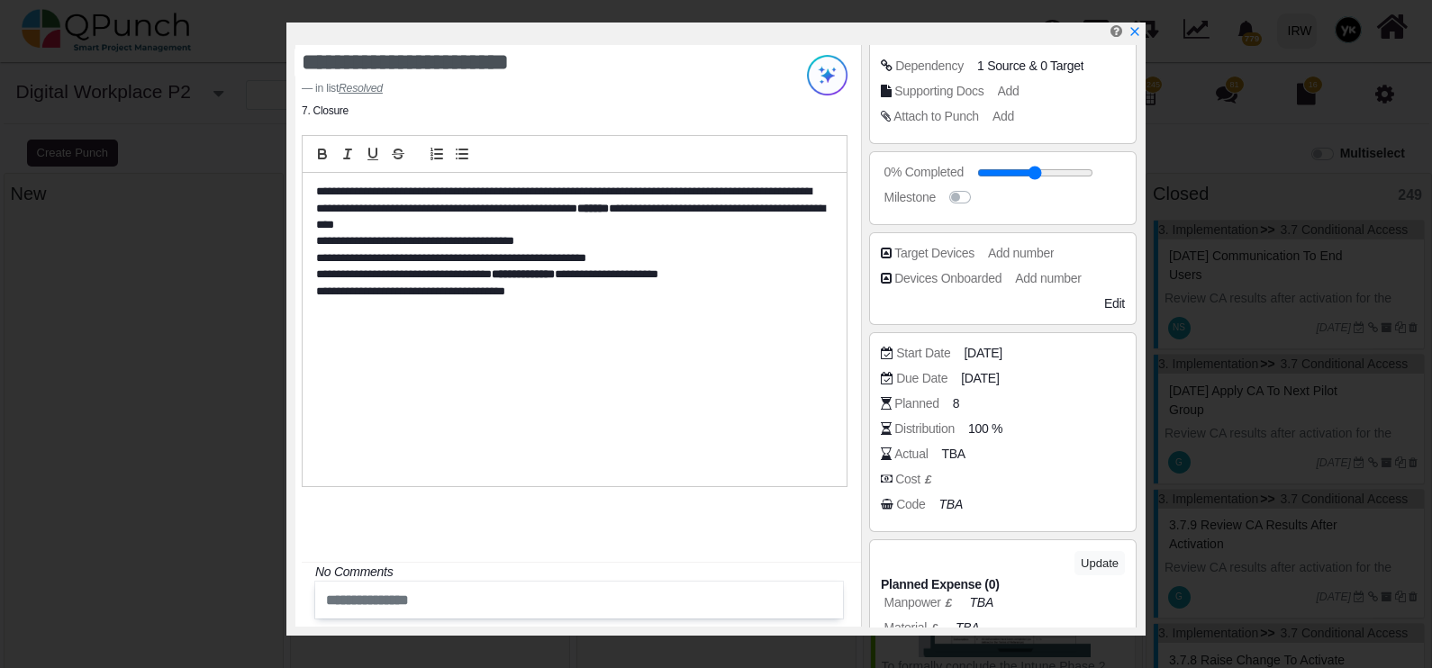
click at [1129, 32] on icon "x" at bounding box center [1135, 31] width 13 height 13
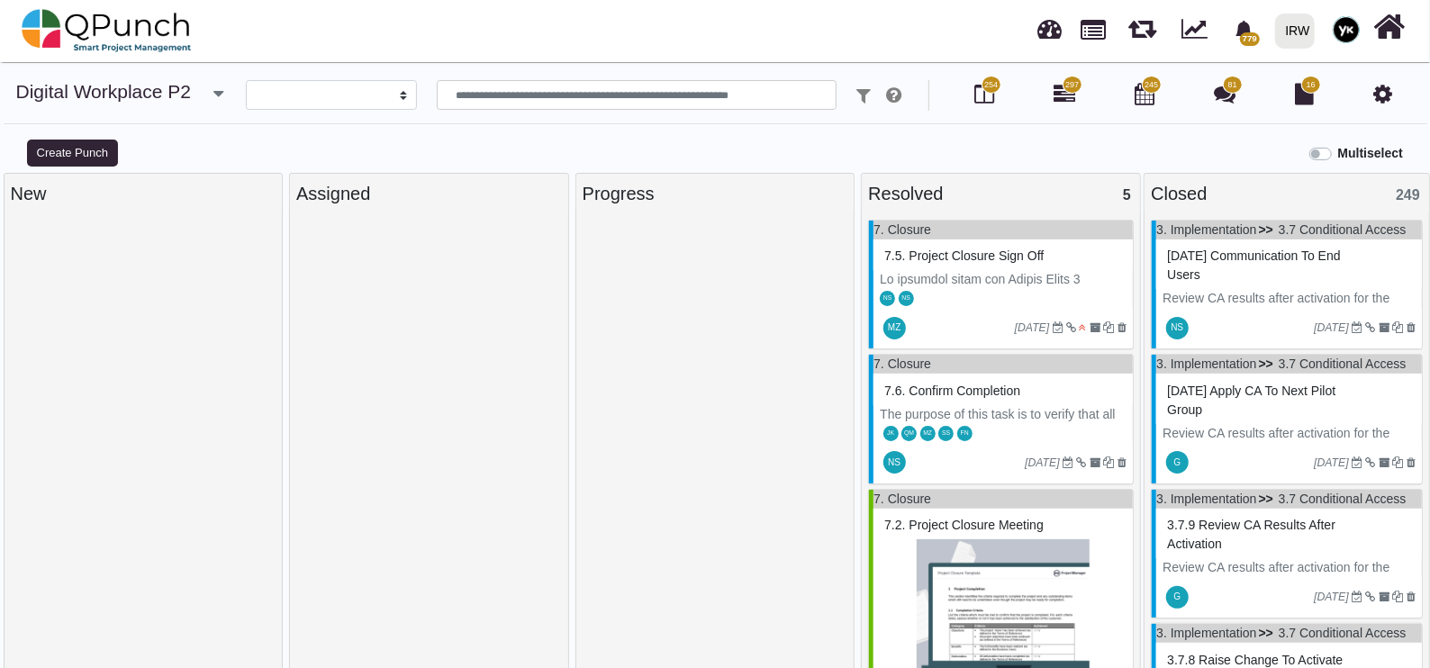
click at [1011, 267] on div "7.5. Project Closure sign off" at bounding box center [1003, 256] width 247 height 28
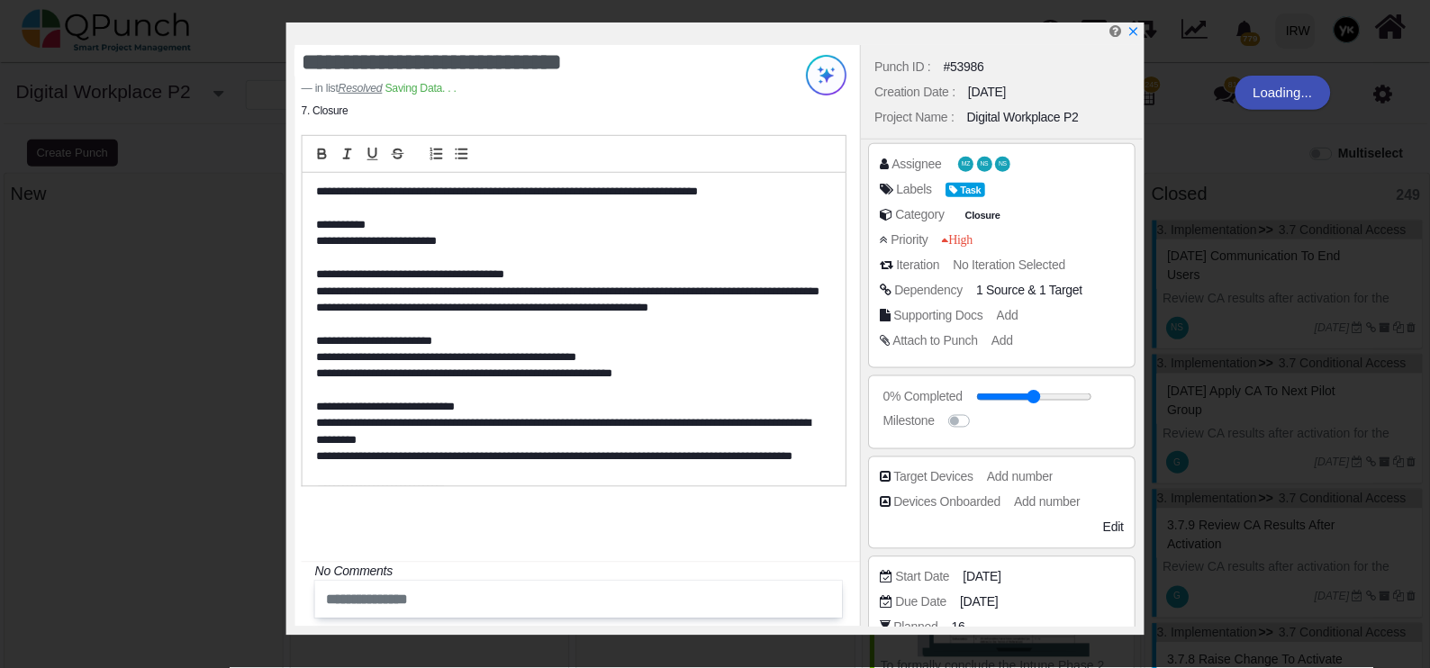
scroll to position [421, 0]
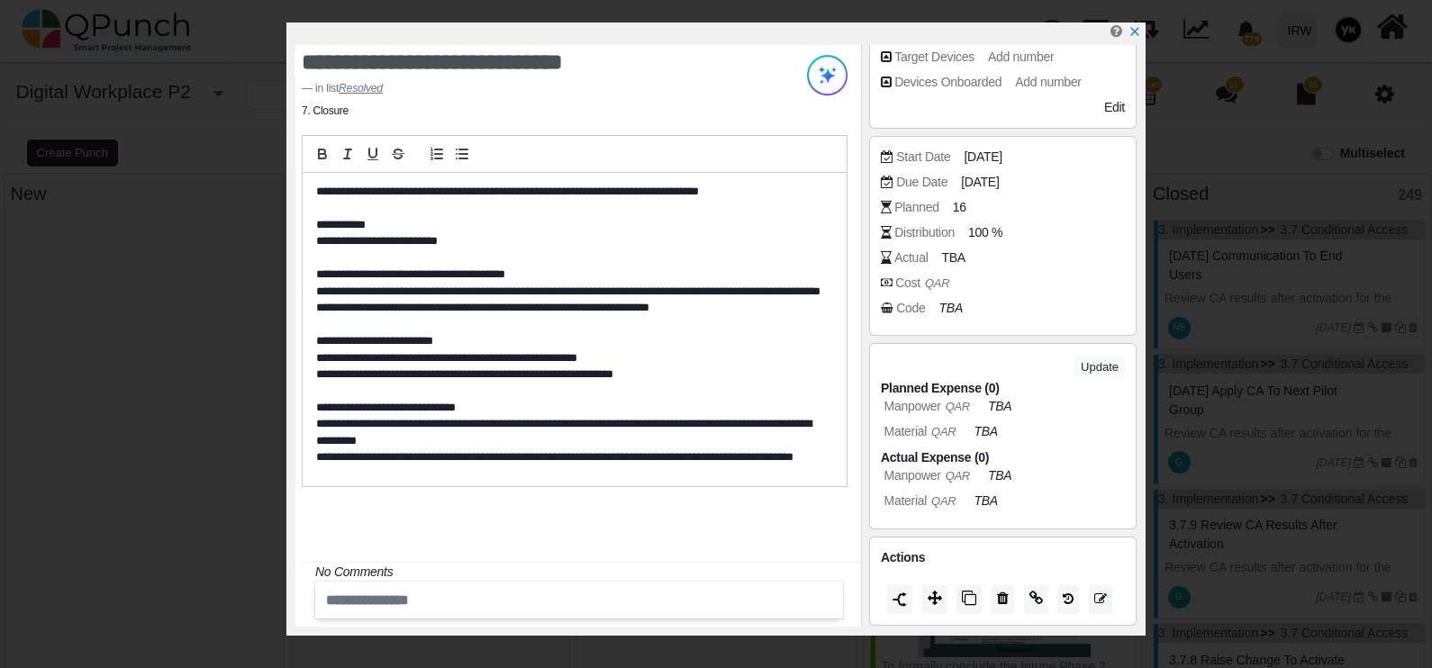
click at [1135, 32] on icon "x" at bounding box center [1134, 31] width 8 height 8
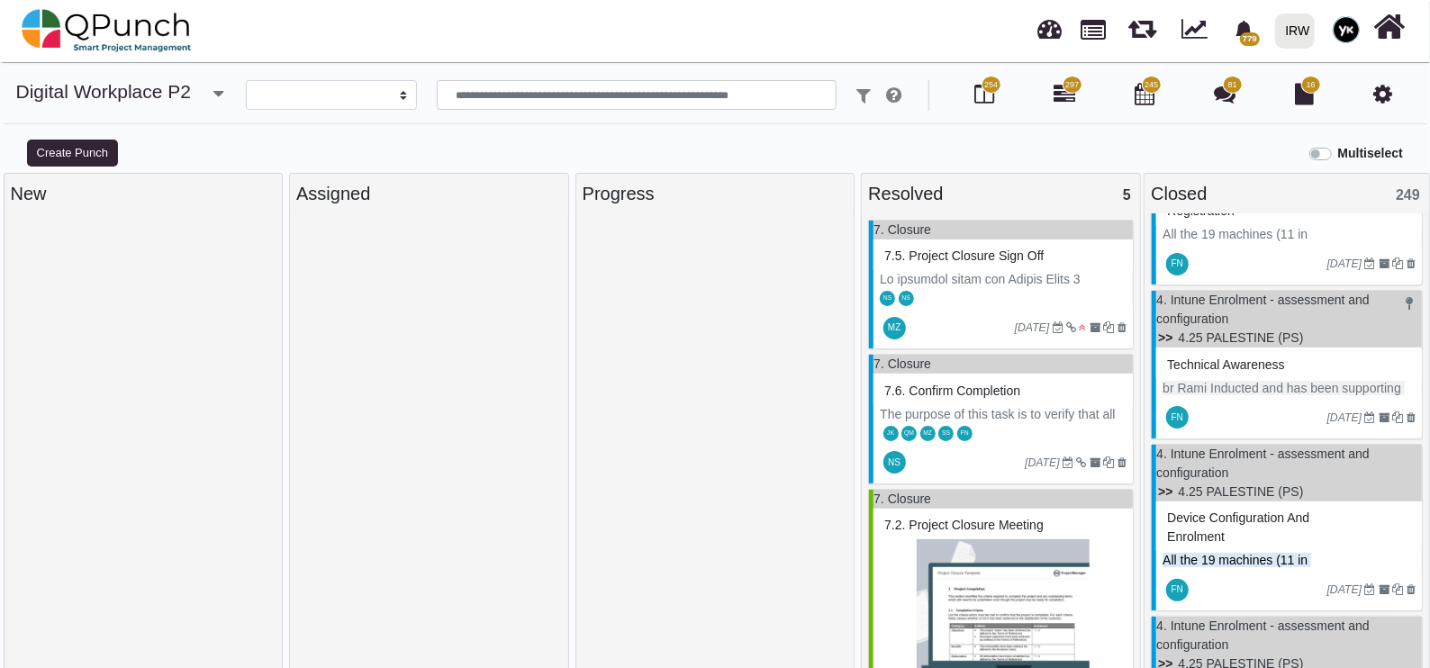
scroll to position [1914, 0]
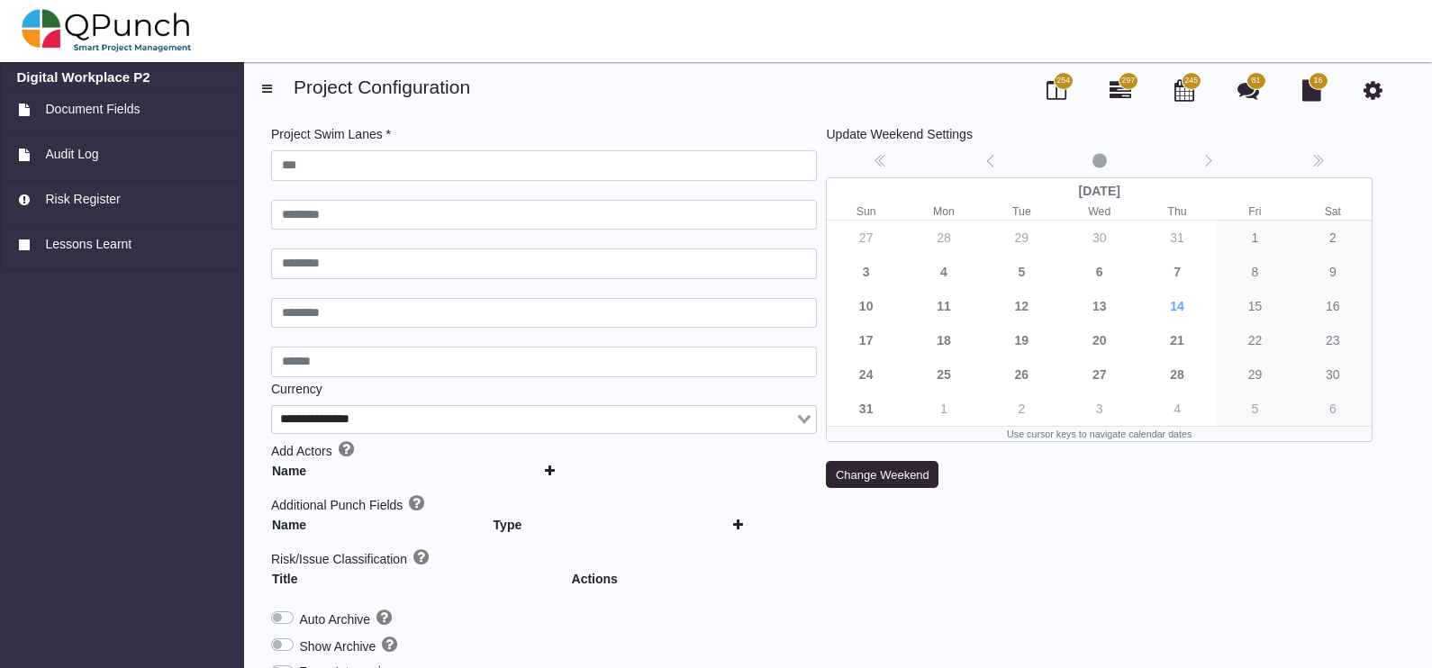
type input "***"
type input "********"
type input "******"
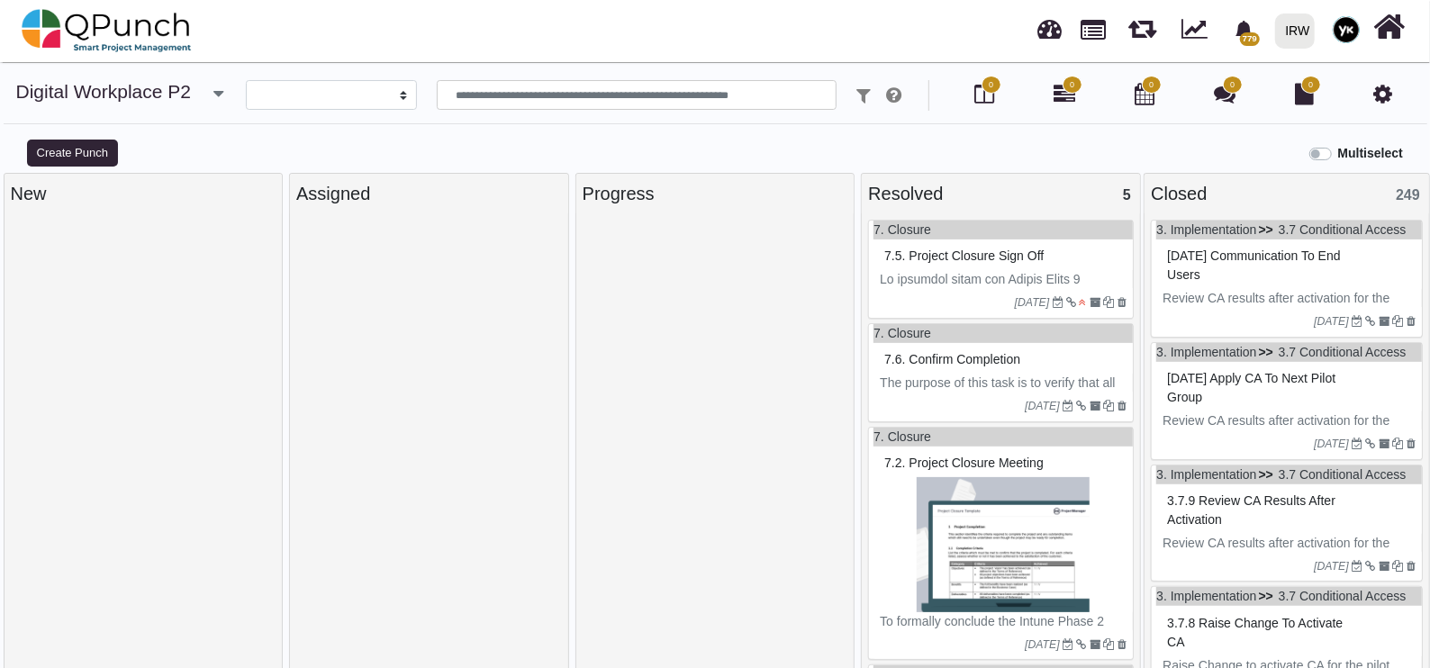
select select
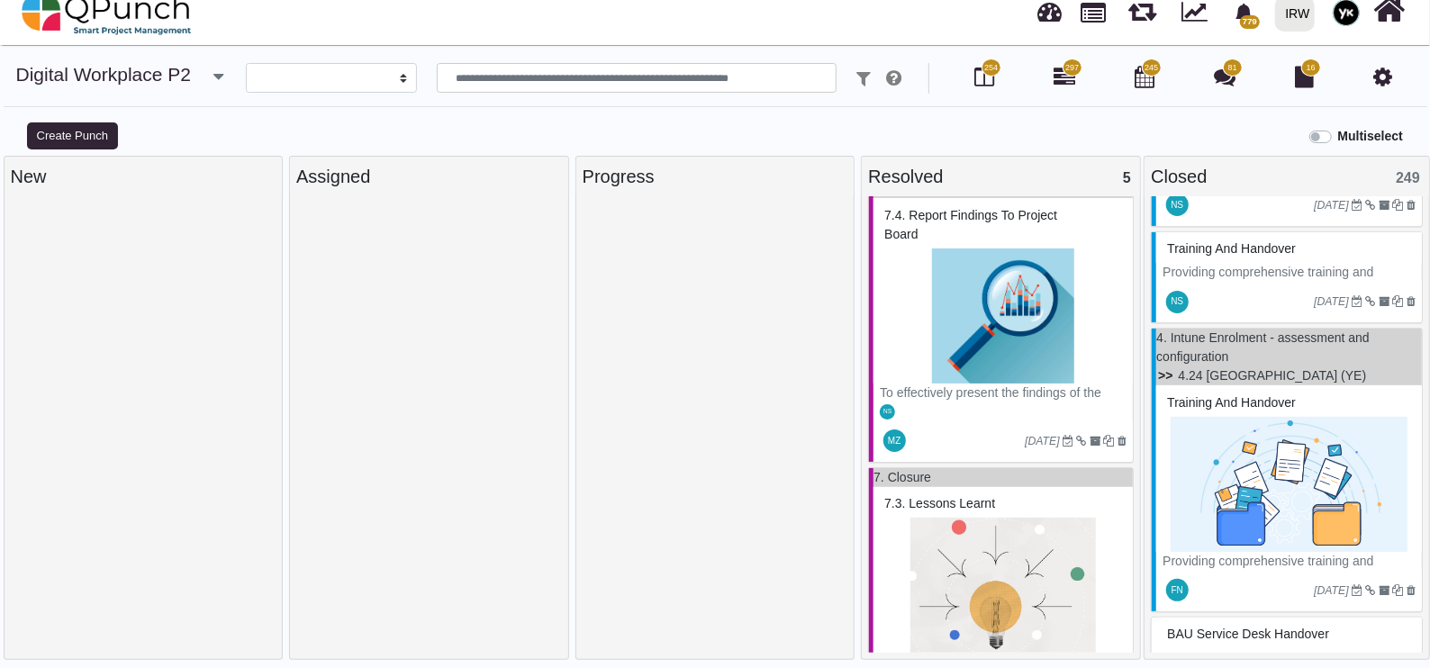
scroll to position [7262, 0]
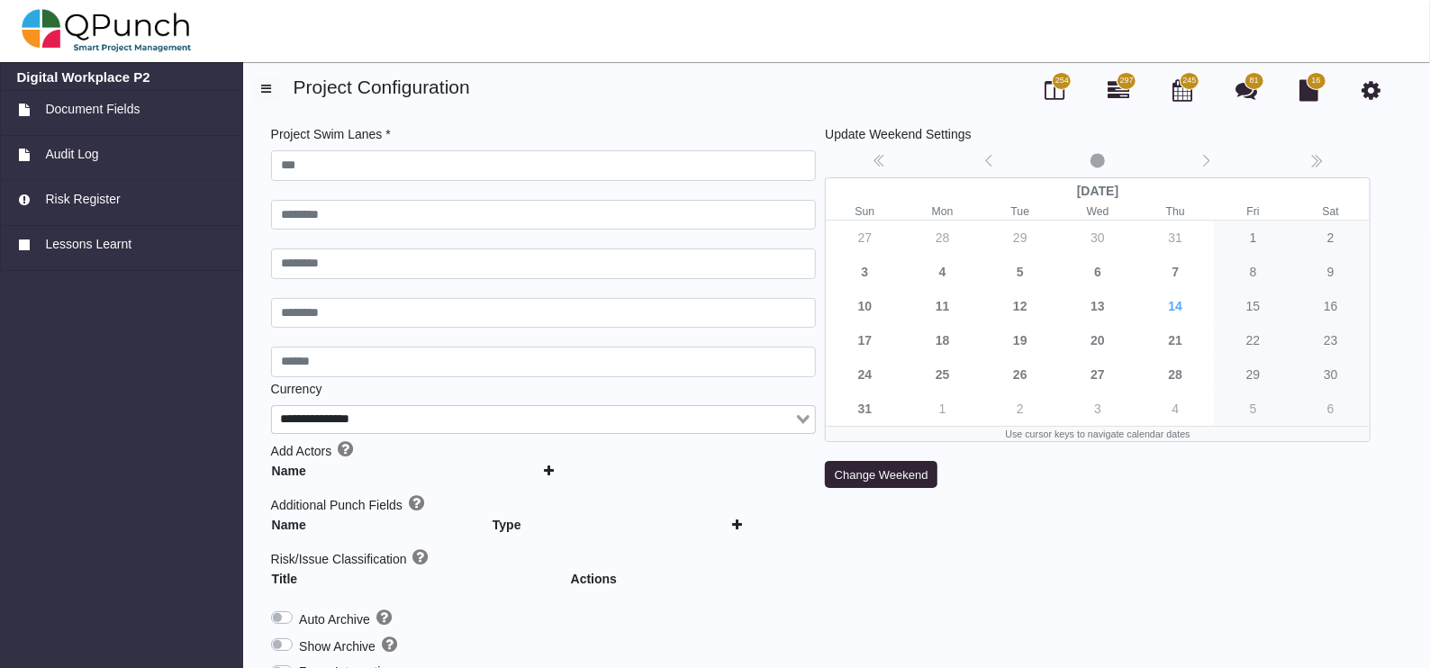
type input "***"
type input "********"
type input "******"
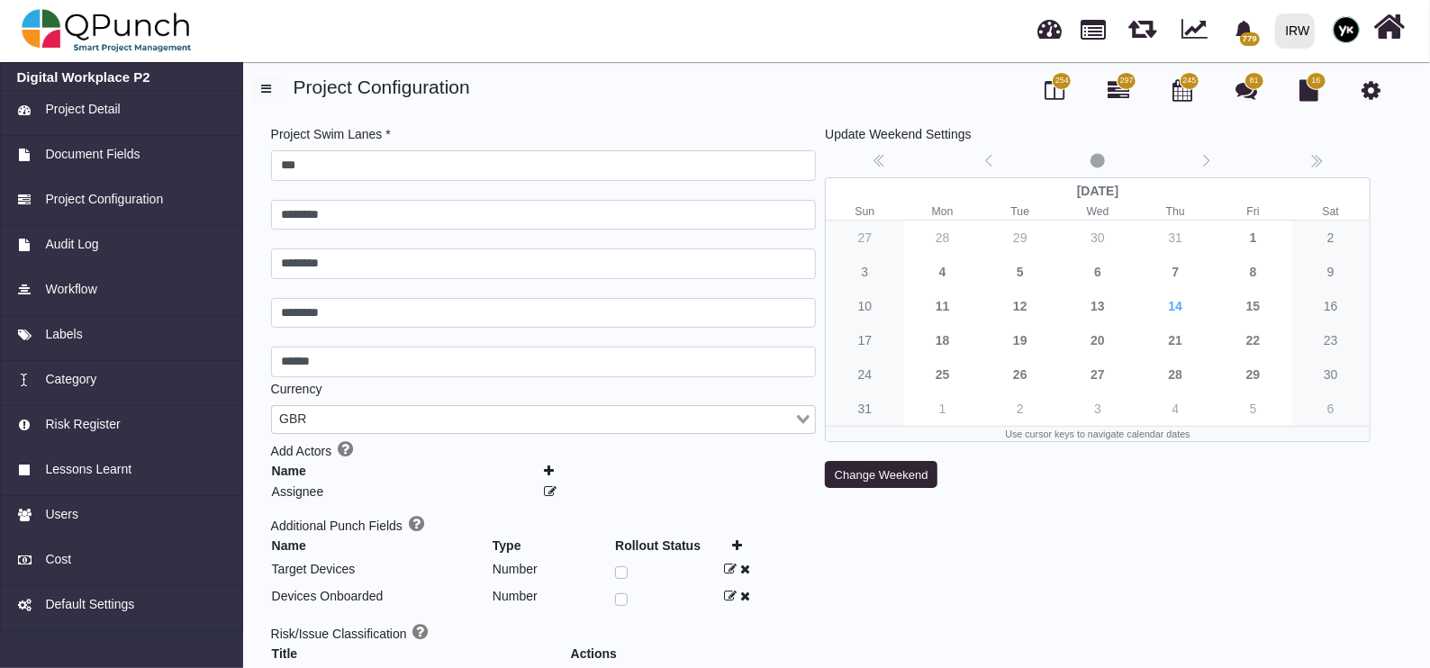
click at [1061, 84] on span "254" at bounding box center [1063, 81] width 14 height 13
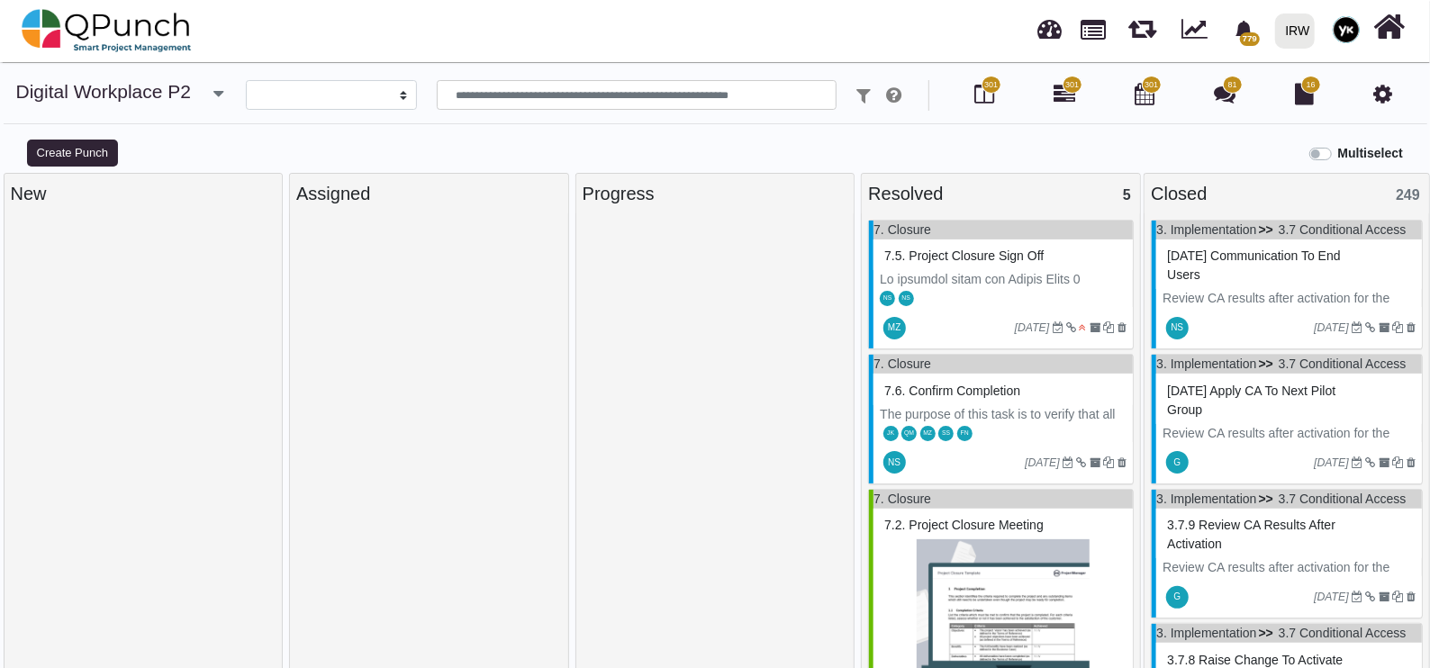
select select
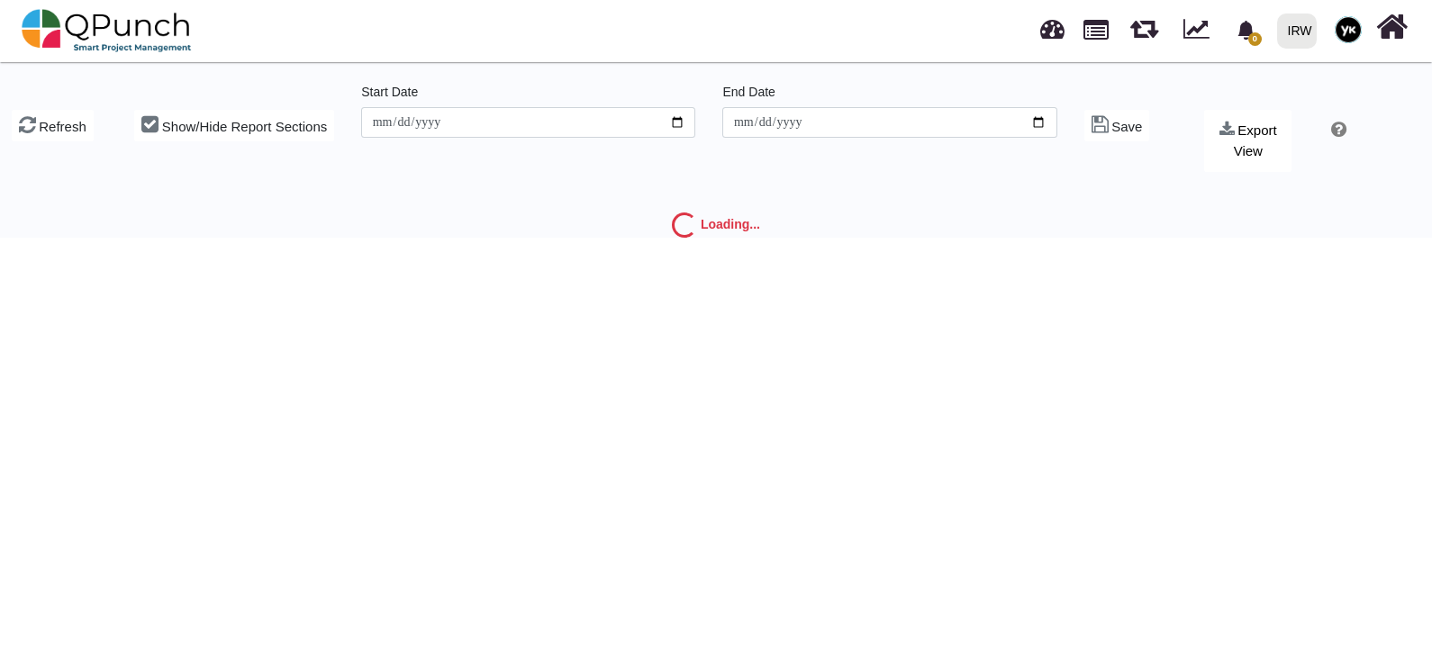
type input "**********"
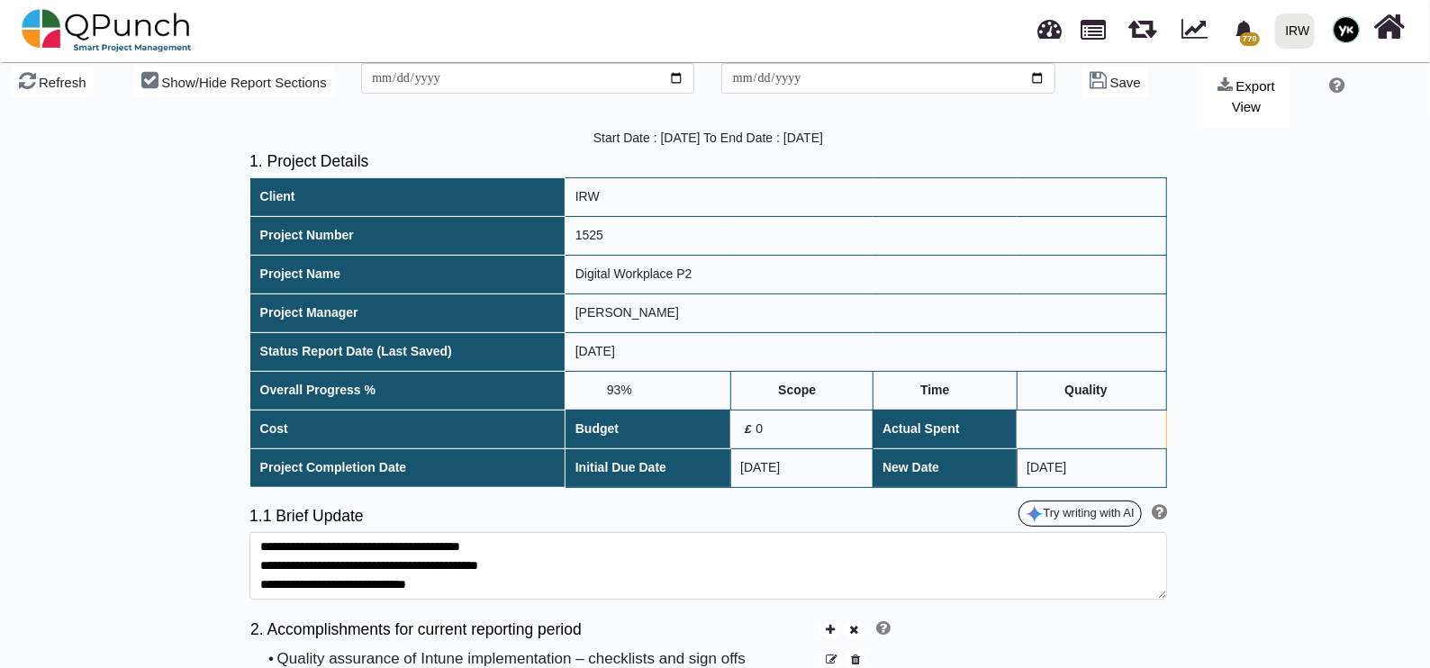
scroll to position [112, 0]
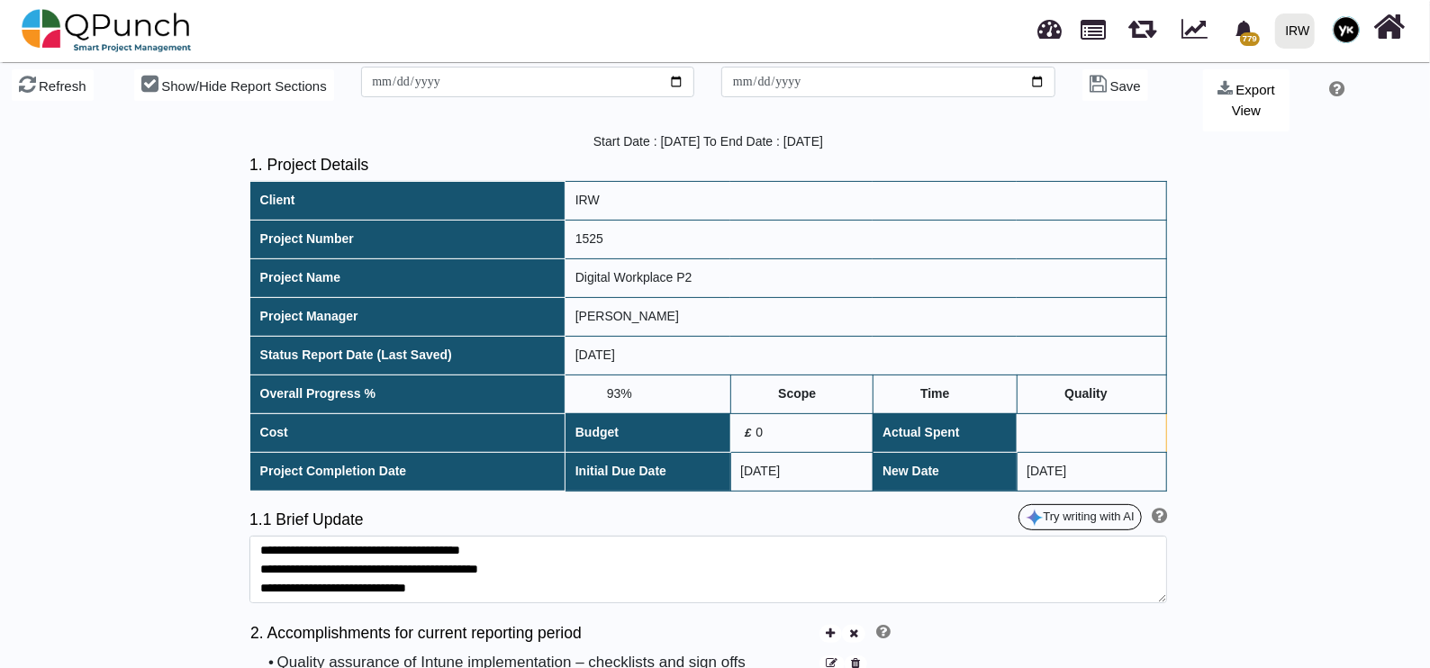
click at [608, 390] on td "93%" at bounding box center [648, 394] width 165 height 39
click at [576, 392] on span at bounding box center [588, 393] width 25 height 27
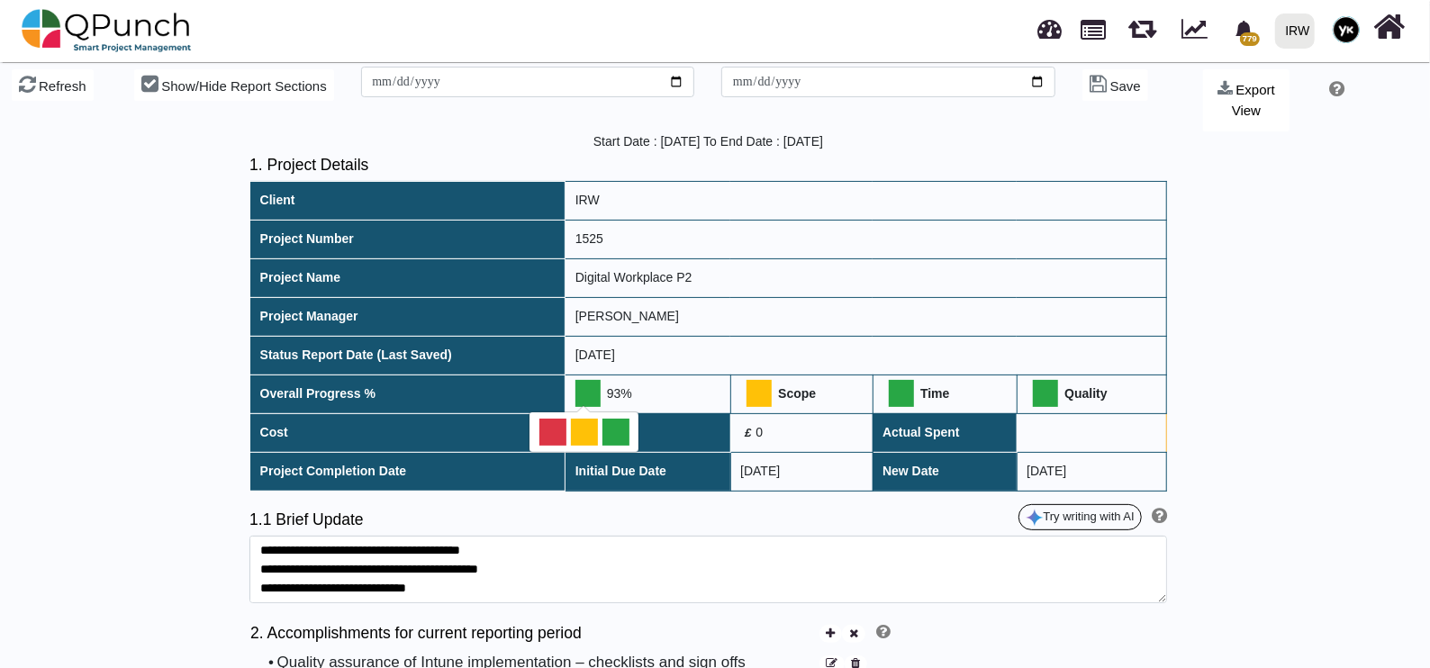
click at [581, 419] on div at bounding box center [584, 432] width 27 height 27
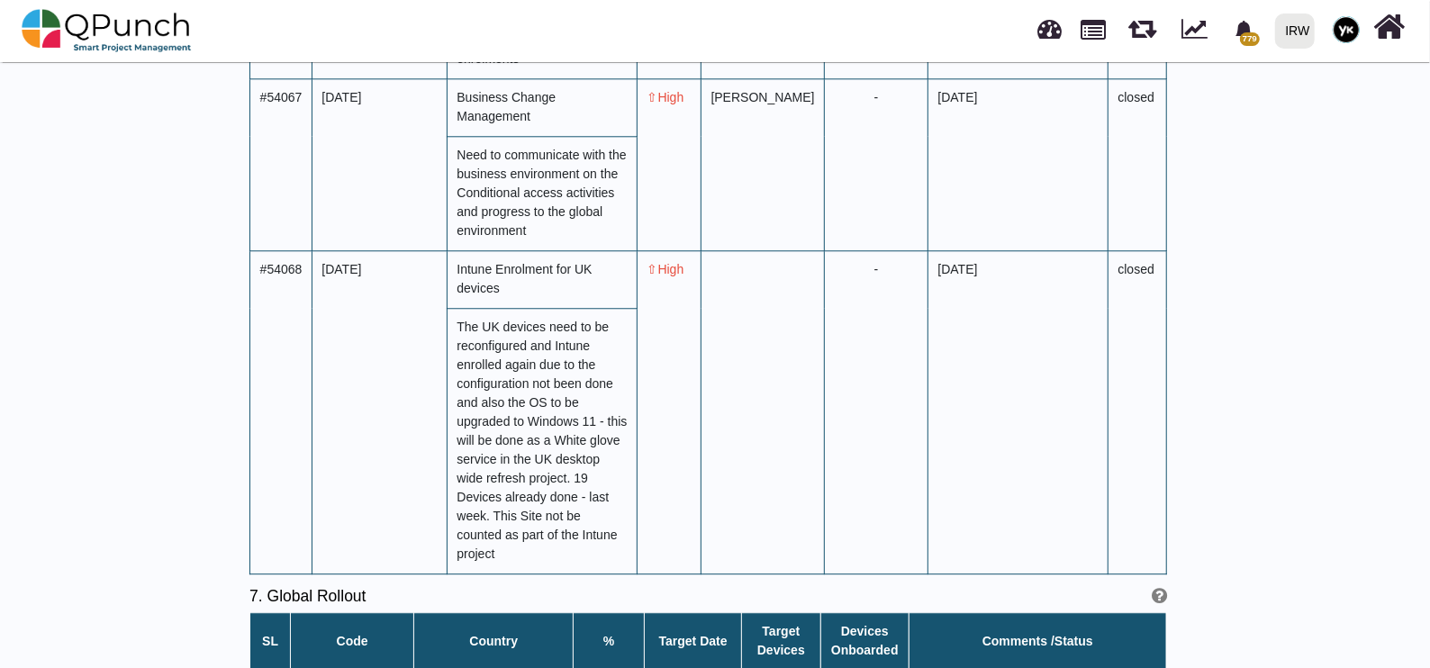
scroll to position [7205, 0]
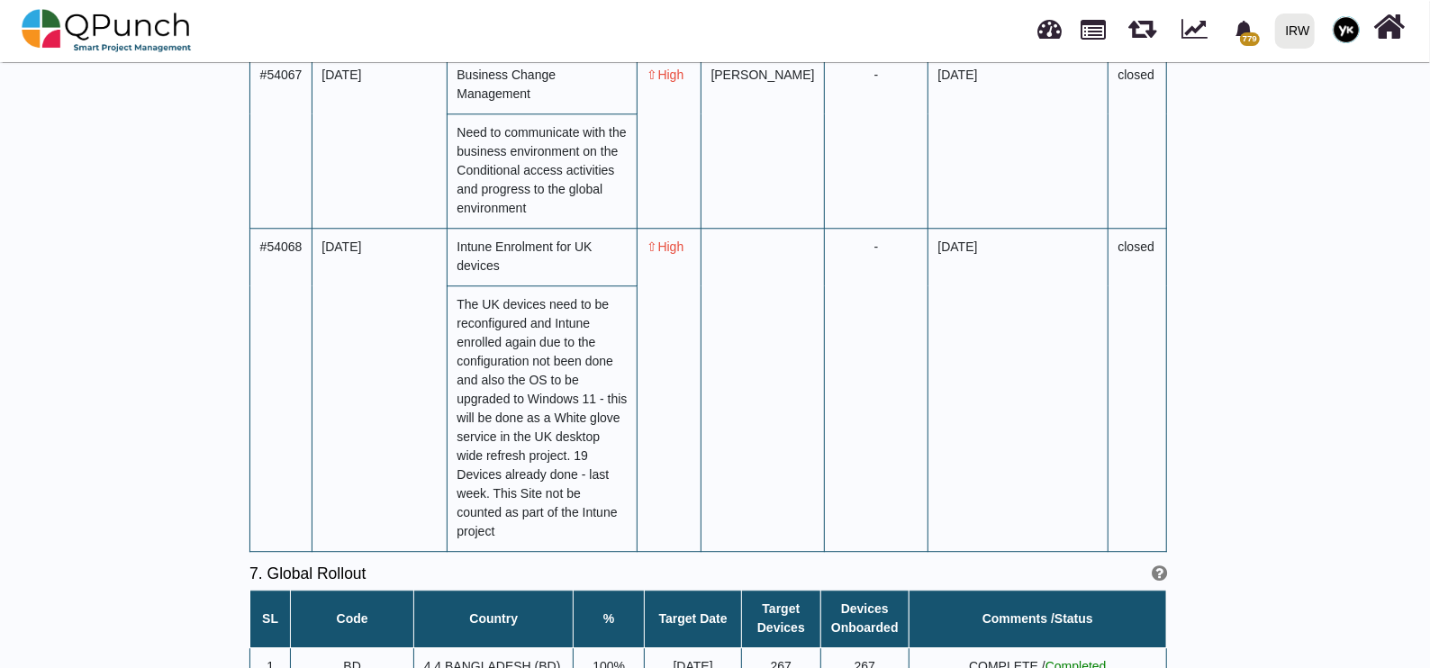
drag, startPoint x: 785, startPoint y: 279, endPoint x: 820, endPoint y: 292, distance: 37.3
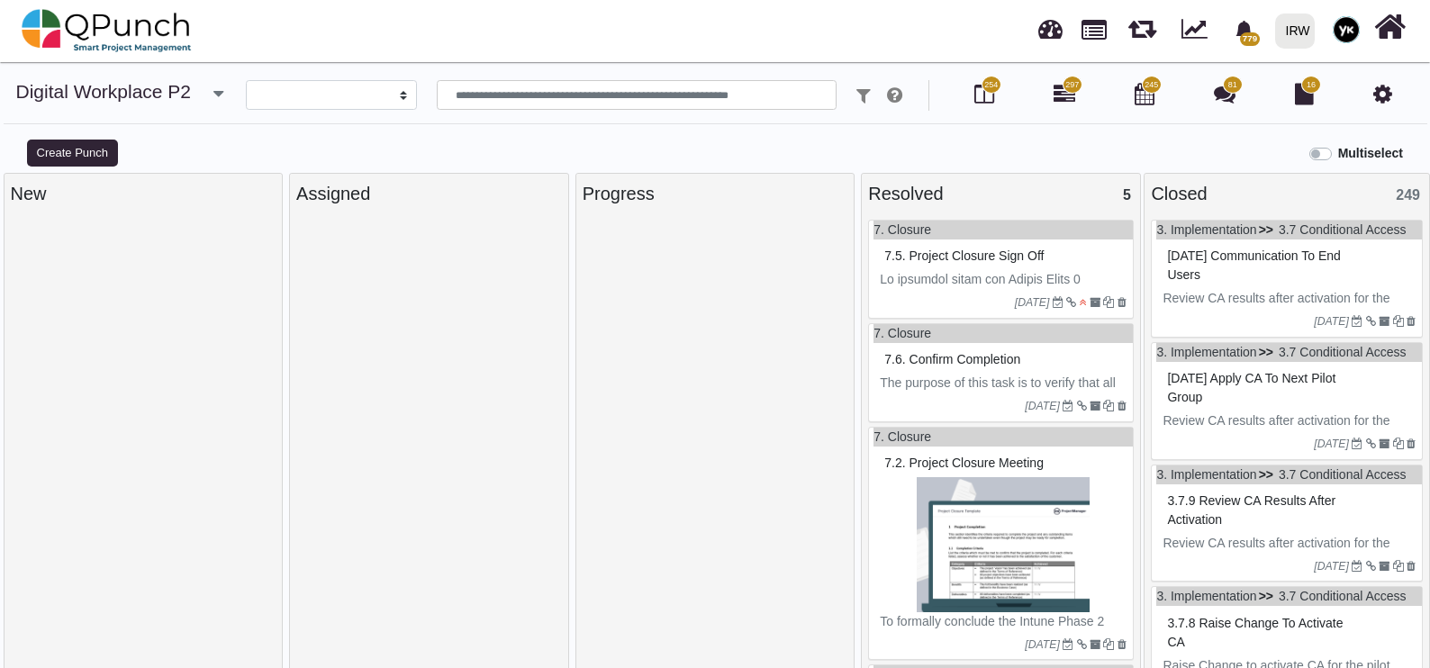
select select
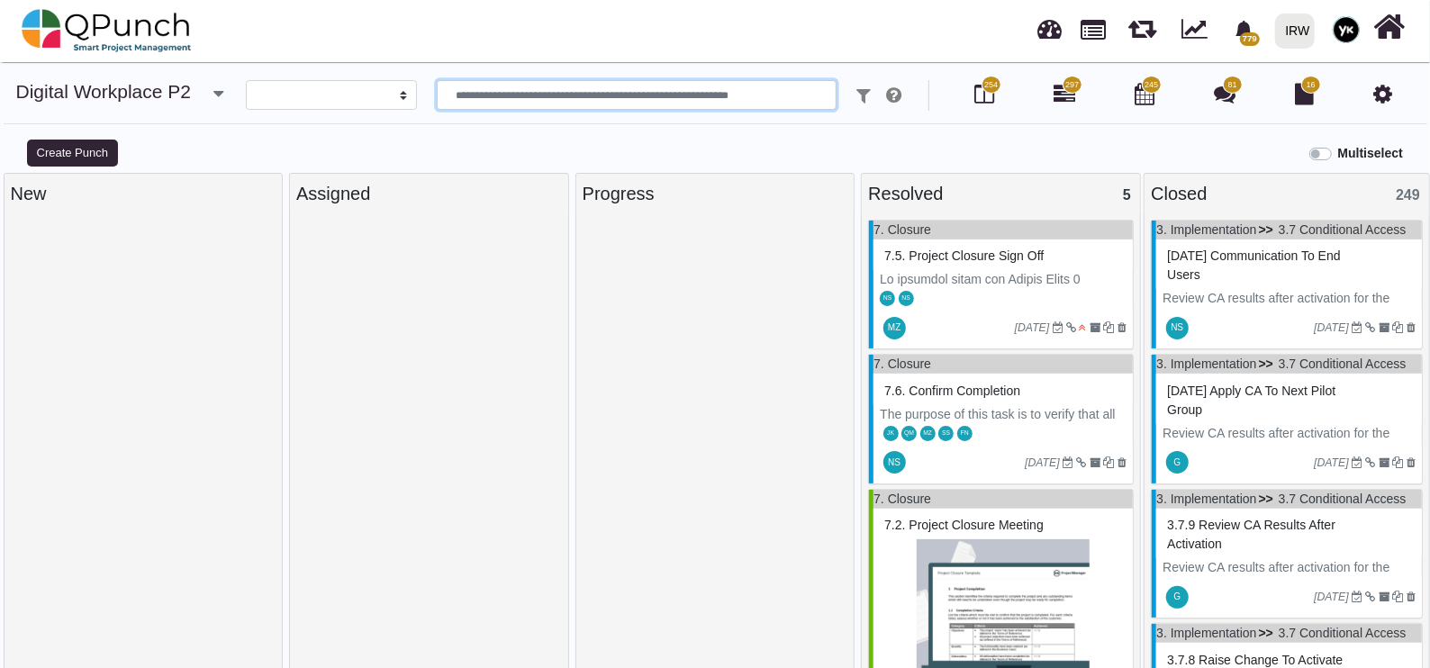
click at [503, 95] on input "text" at bounding box center [637, 95] width 401 height 31
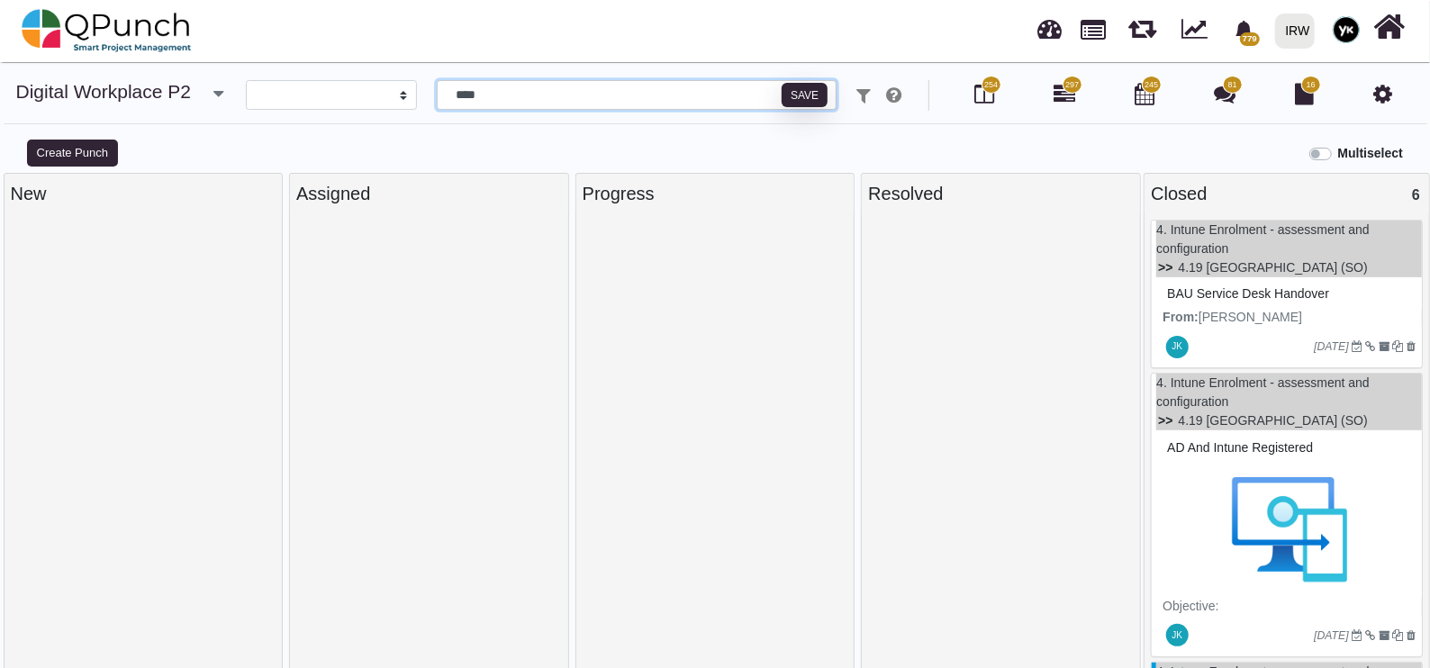
type input "****"
click at [1241, 324] on p "From: Japheth Karumwa <Japheth.Karumwa@irworldwide.org>" at bounding box center [1289, 336] width 253 height 57
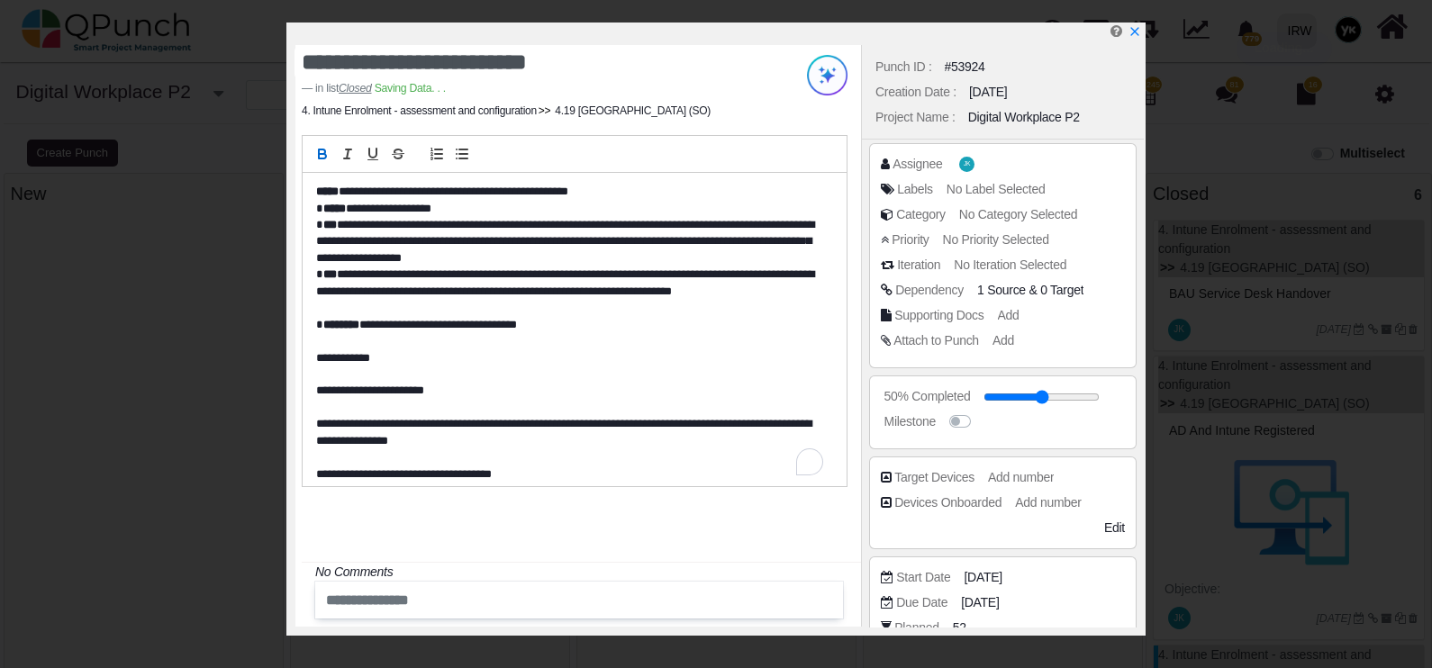
scroll to position [421, 0]
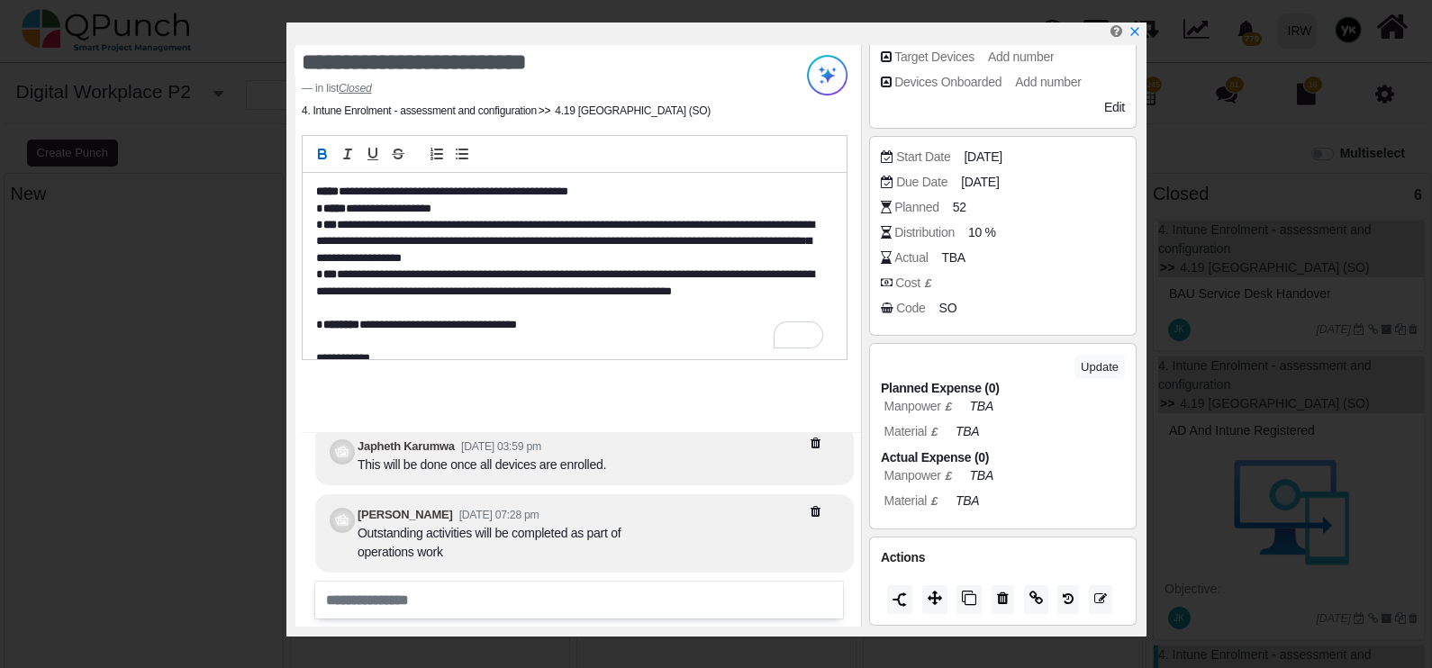
click at [991, 321] on div "Code SO" at bounding box center [1003, 311] width 244 height 25
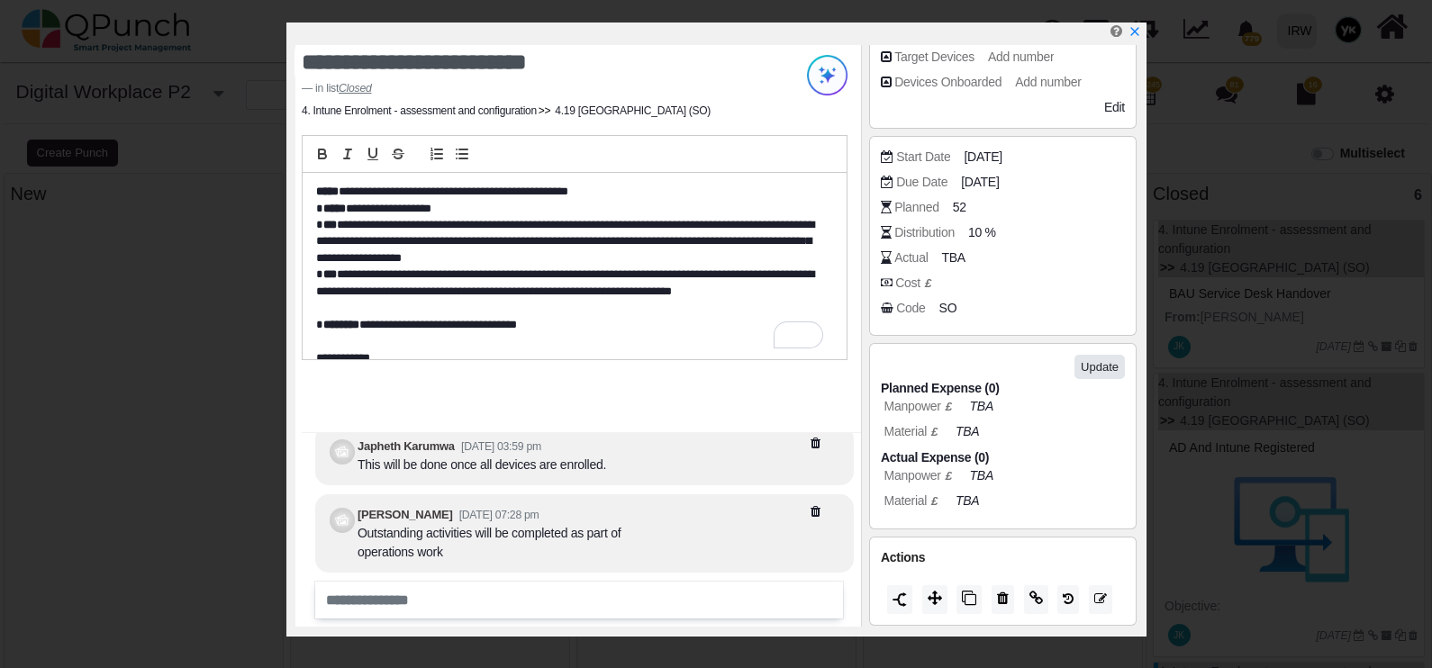
click at [1092, 365] on button "Update" at bounding box center [1100, 367] width 50 height 24
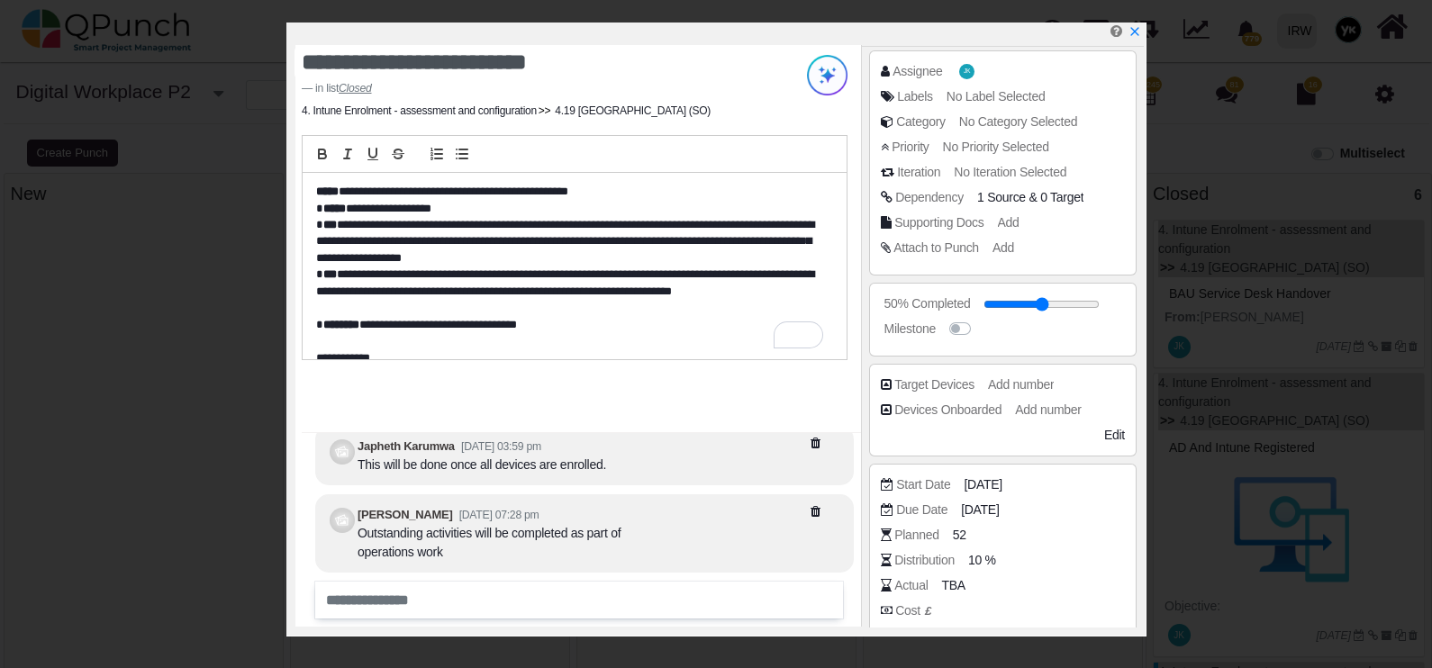
scroll to position [83, 0]
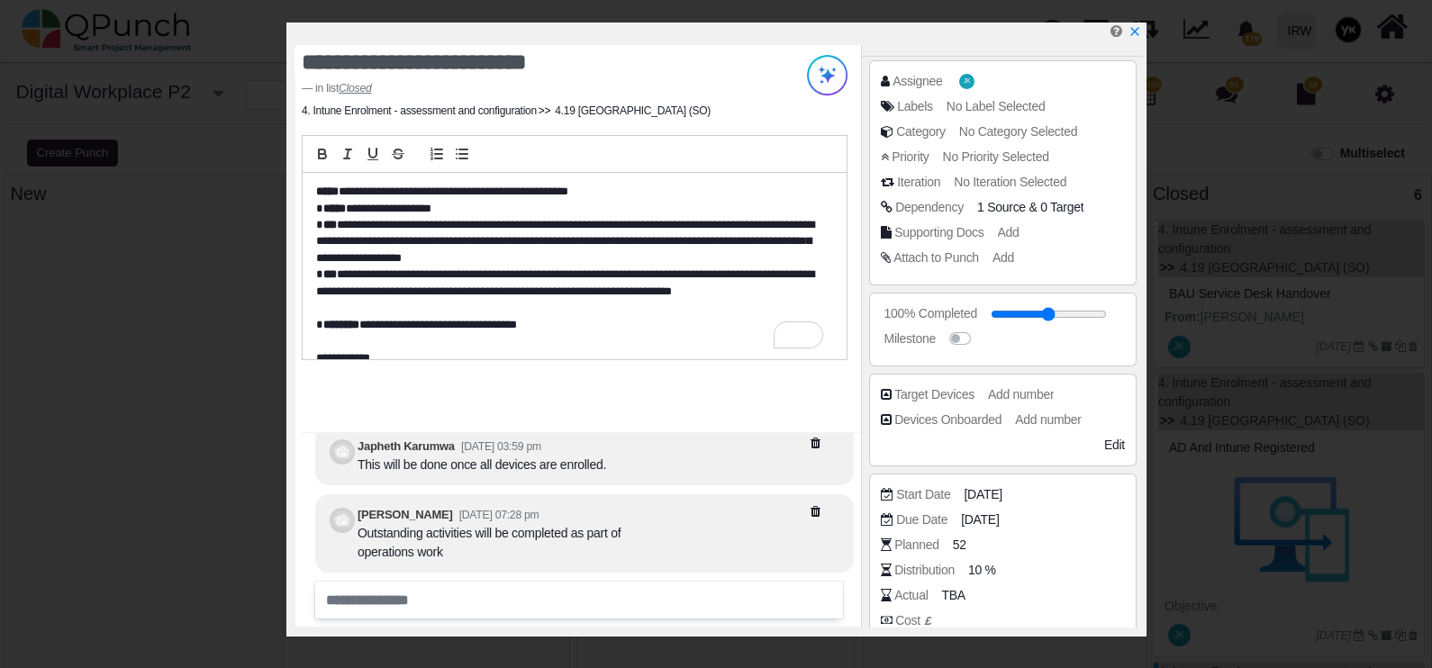
drag, startPoint x: 1049, startPoint y: 313, endPoint x: 1103, endPoint y: 315, distance: 54.1
type input "***"
click at [1103, 315] on input "range" at bounding box center [1049, 314] width 116 height 7
click at [1090, 335] on div "Milestone" at bounding box center [1007, 339] width 253 height 18
click at [1138, 31] on icon "x" at bounding box center [1134, 31] width 8 height 8
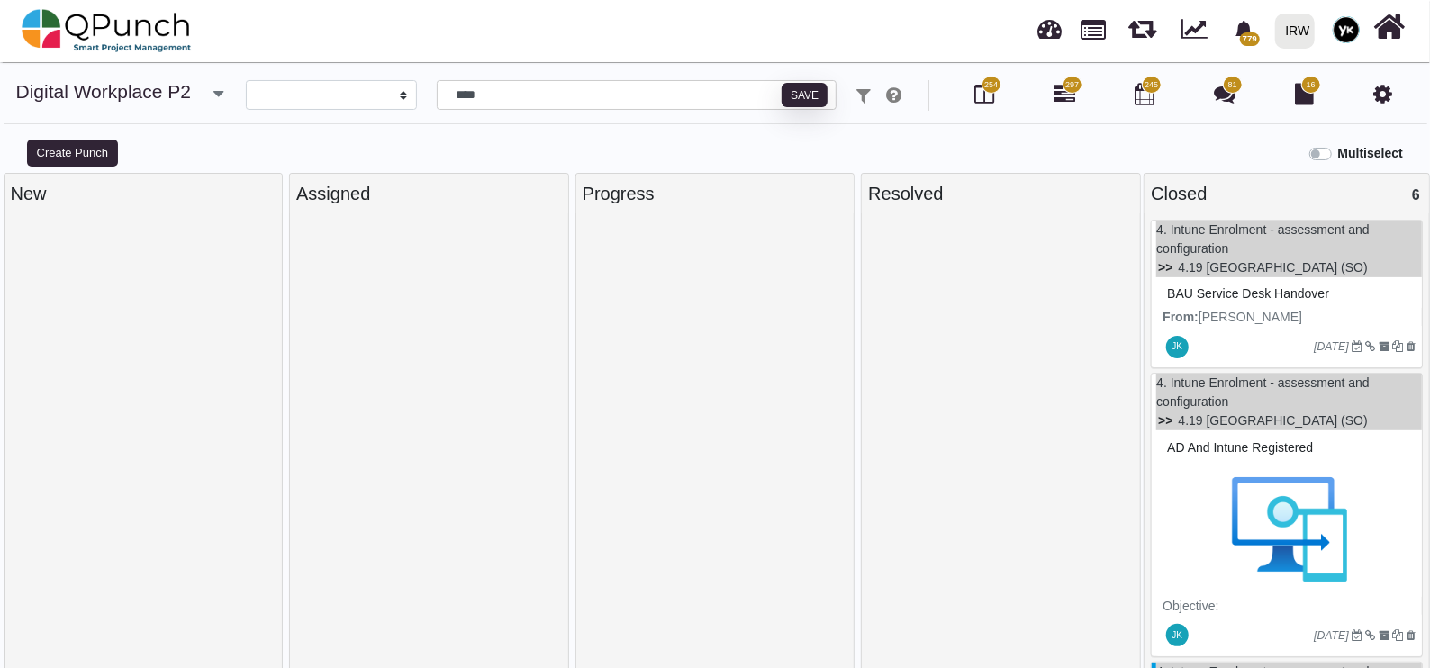
click at [1278, 306] on div "BAU service desk handover" at bounding box center [1289, 294] width 253 height 28
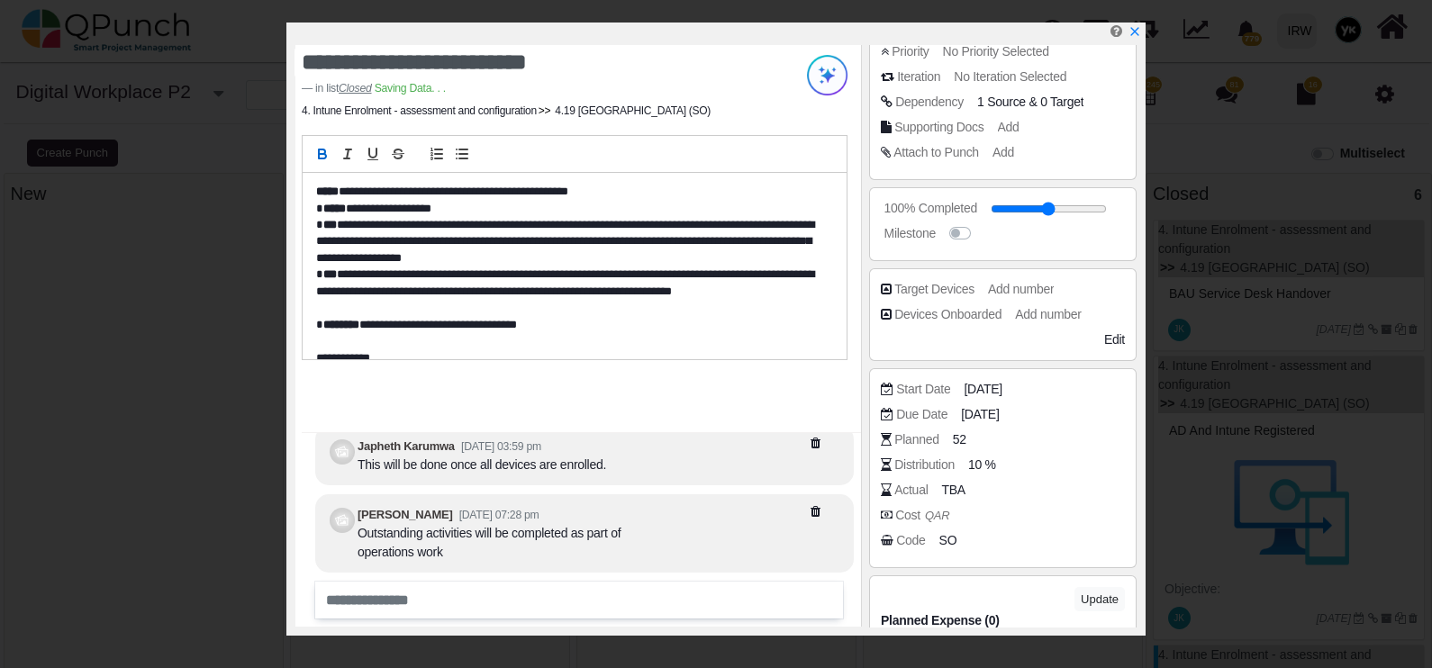
scroll to position [224, 0]
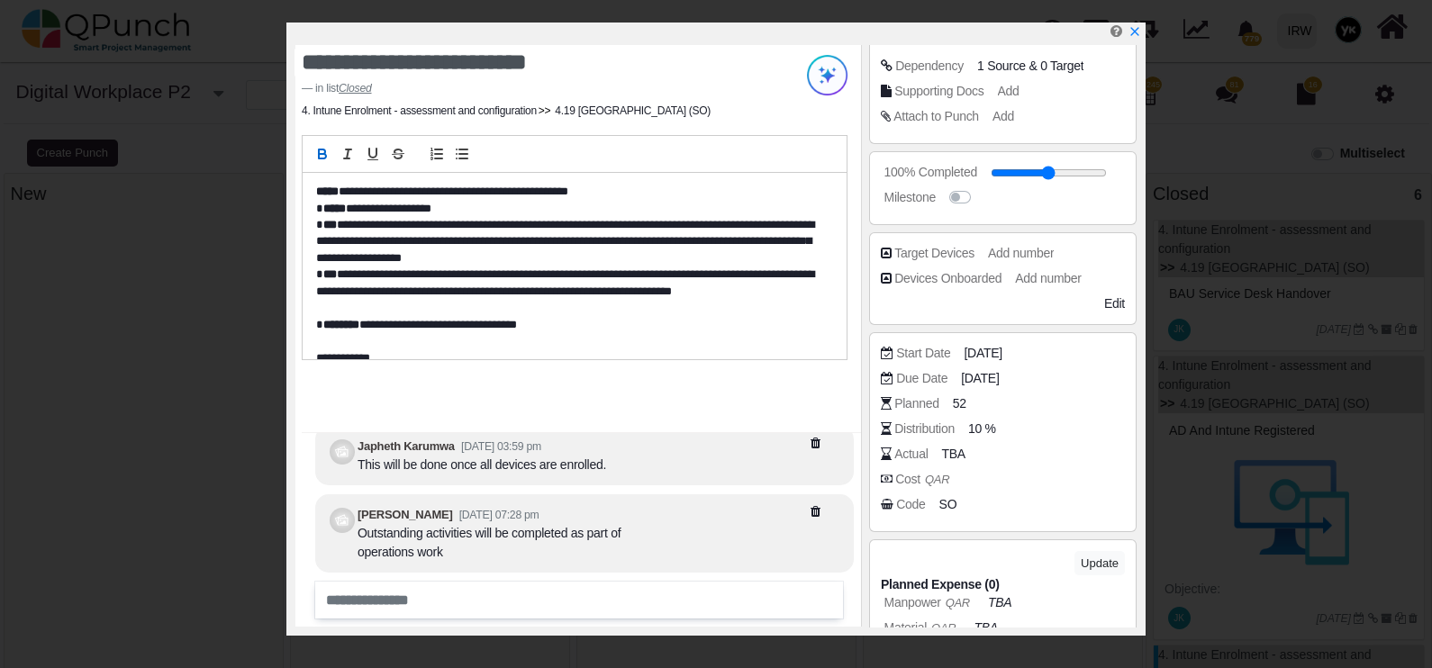
click at [1130, 32] on icon "x" at bounding box center [1134, 31] width 8 height 8
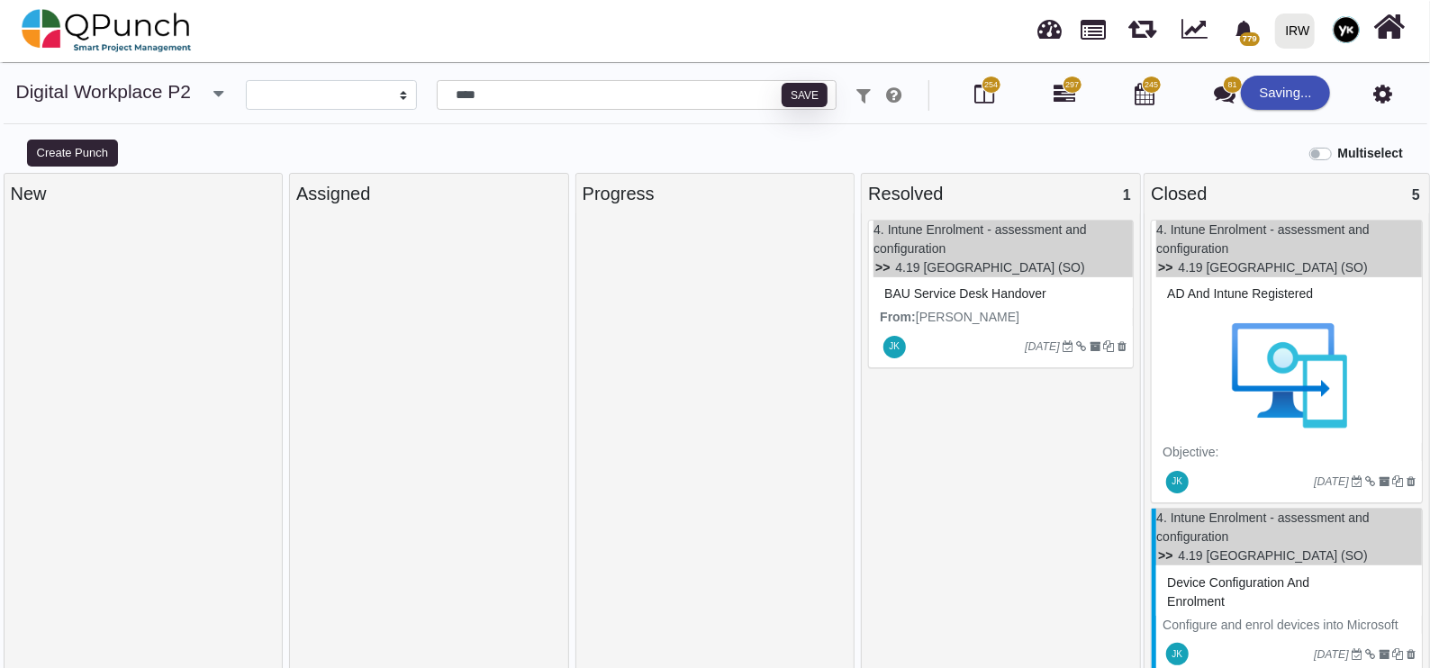
click at [1252, 364] on img at bounding box center [1289, 375] width 253 height 135
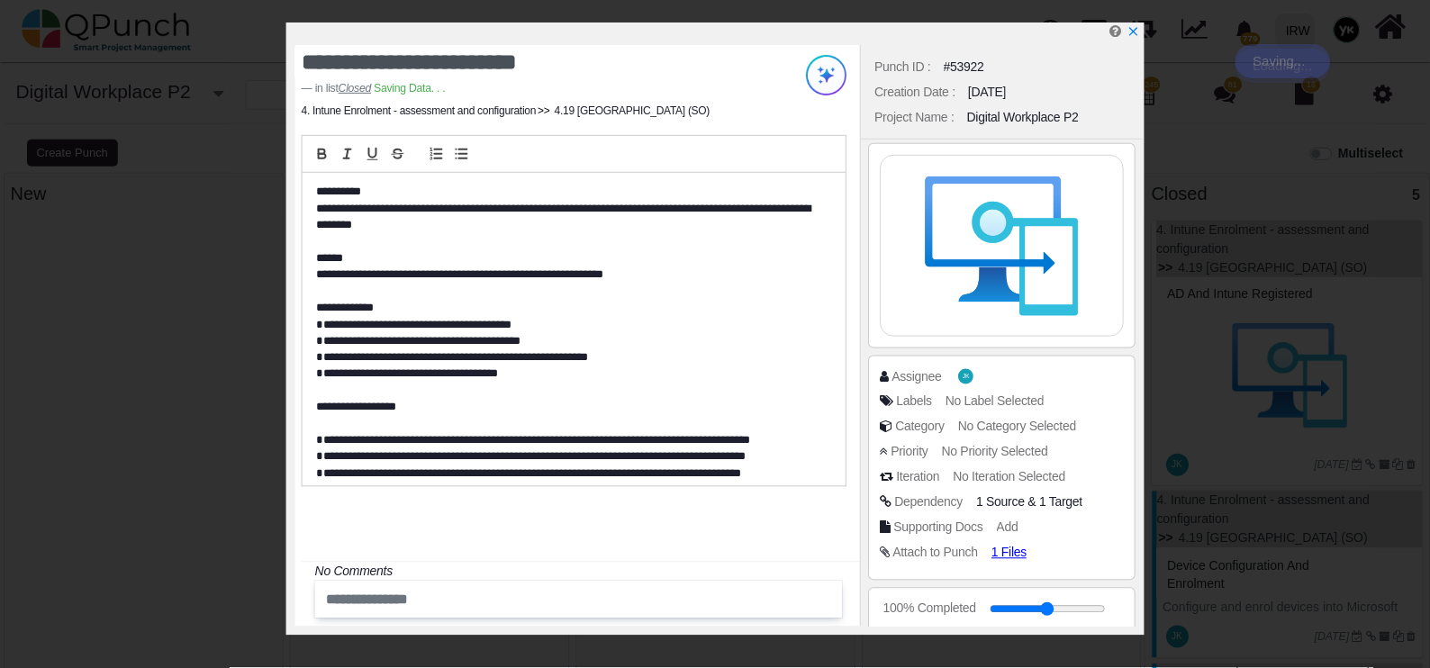
scroll to position [338, 0]
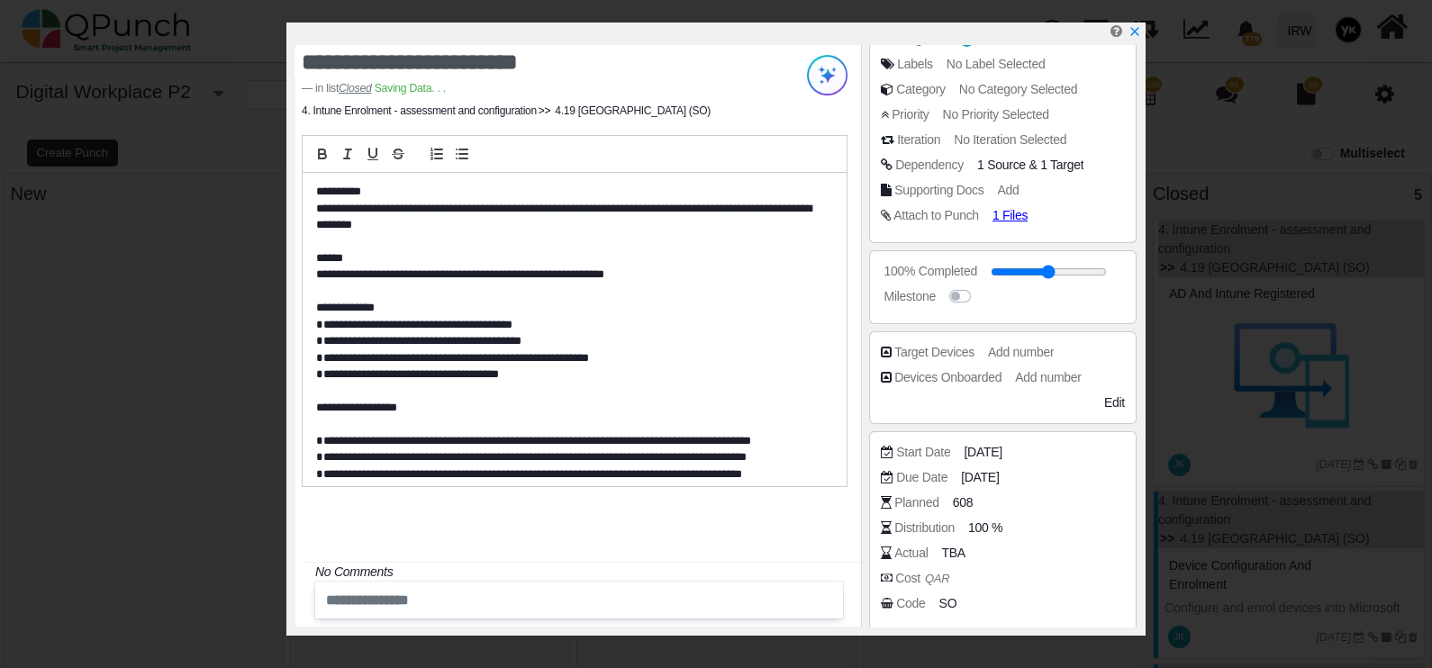
click at [1138, 30] on icon "x" at bounding box center [1134, 31] width 8 height 8
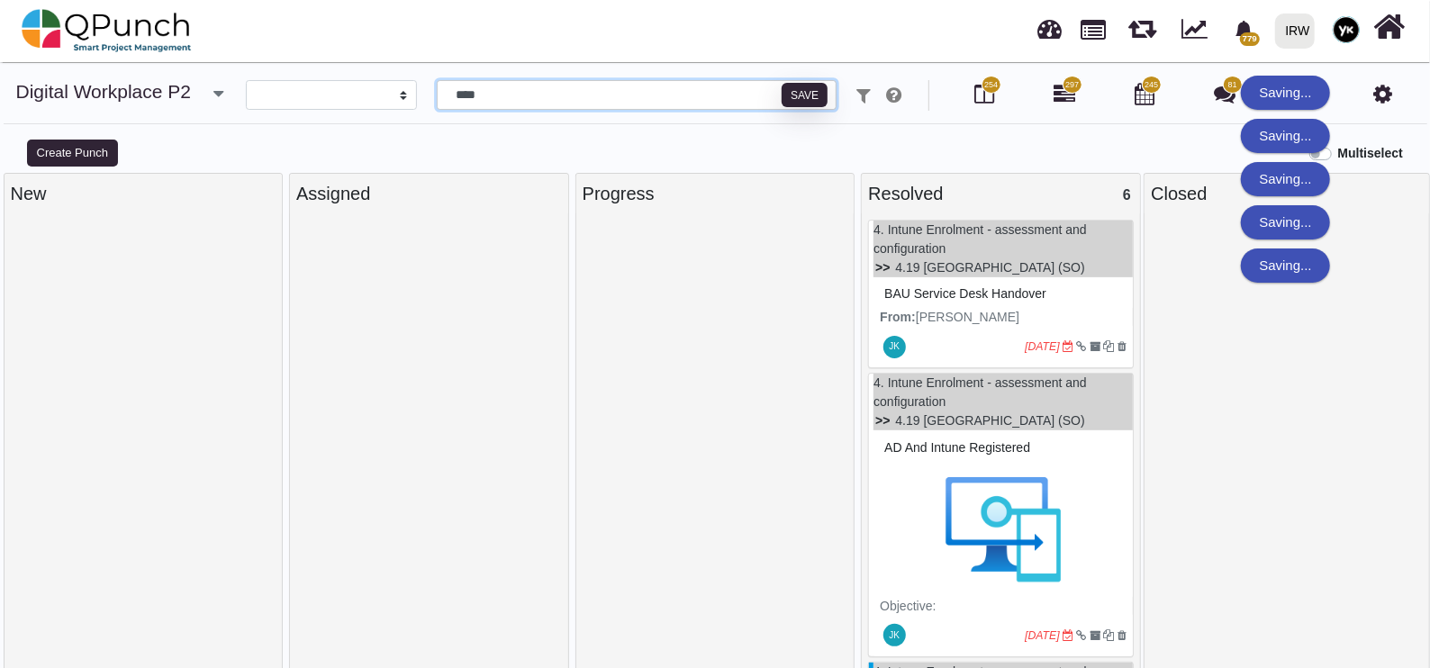
click at [549, 97] on input "****" at bounding box center [637, 95] width 401 height 31
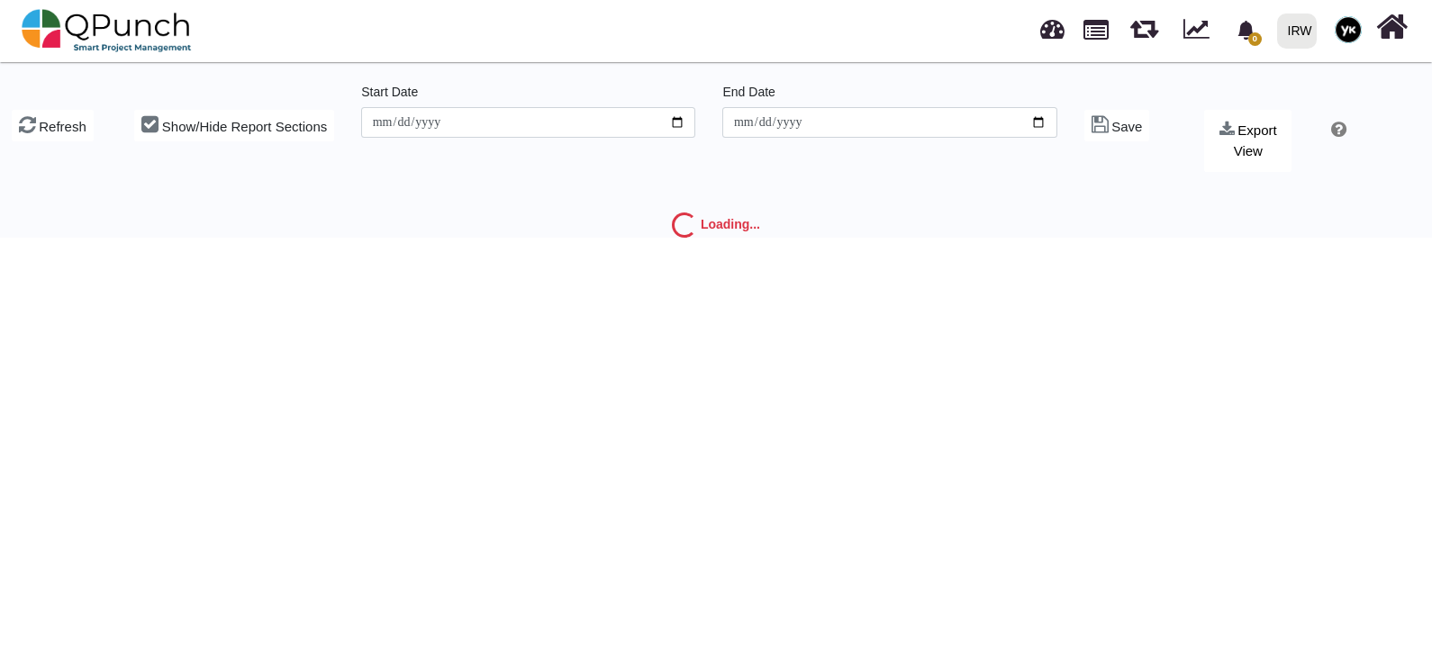
type input "**********"
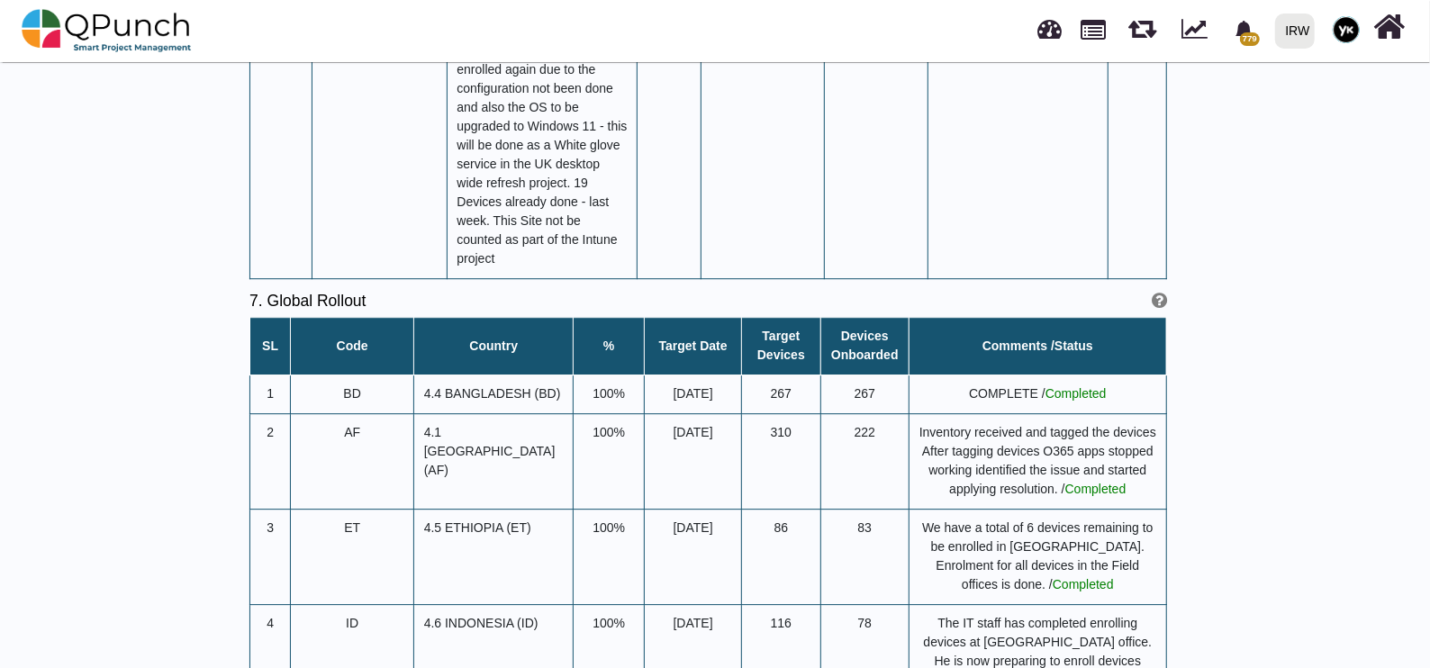
scroll to position [7092, 0]
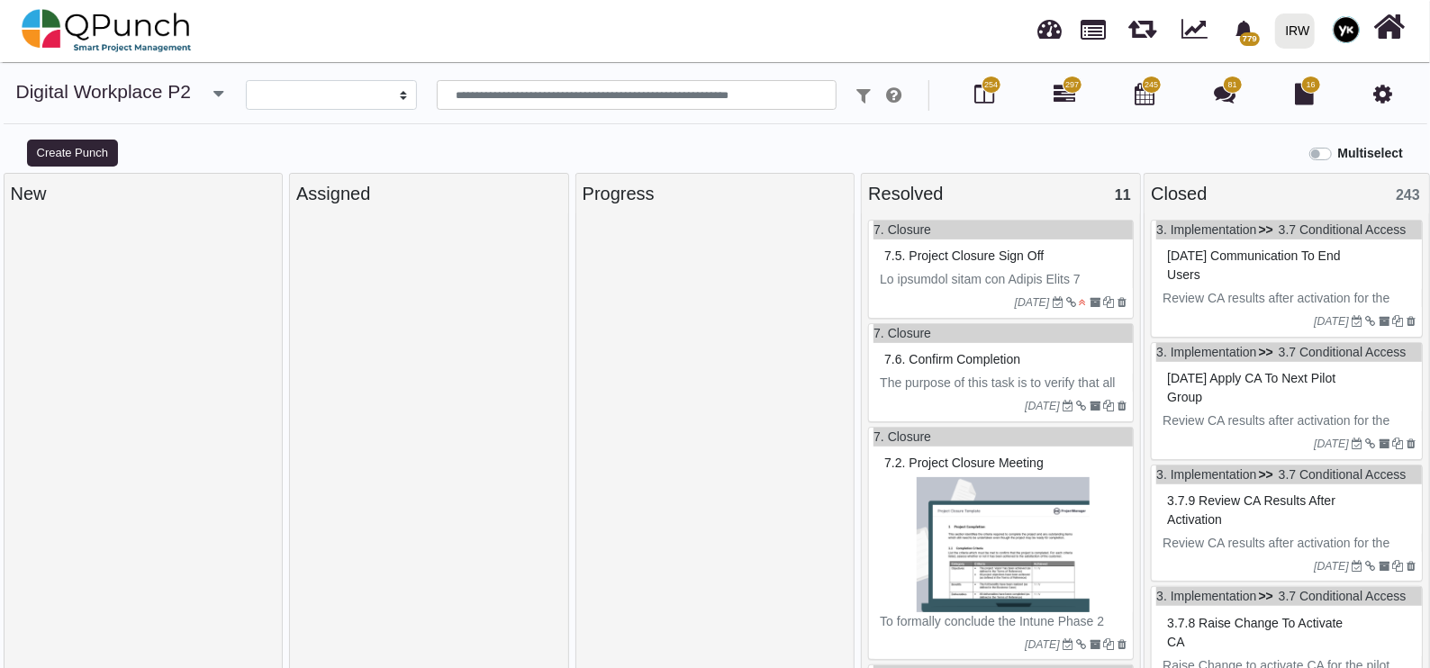
select select
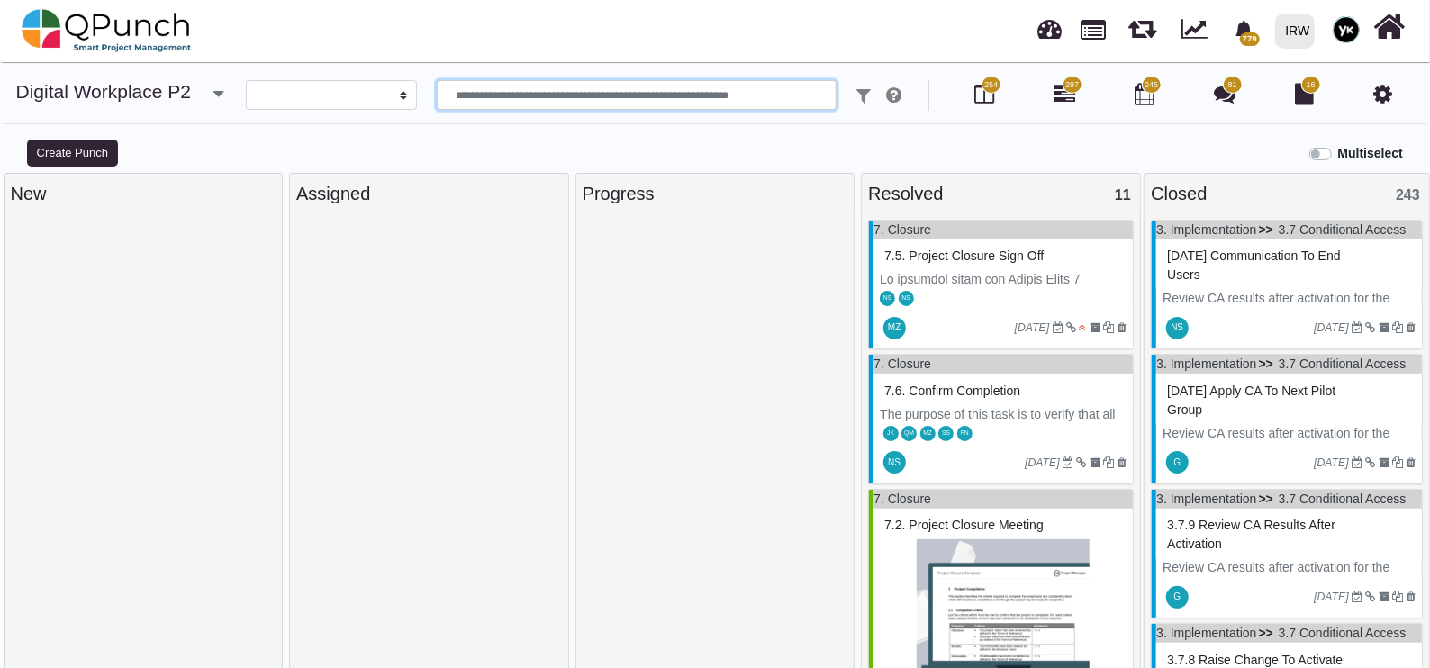
click at [504, 97] on input "text" at bounding box center [637, 95] width 401 height 31
paste input "****"
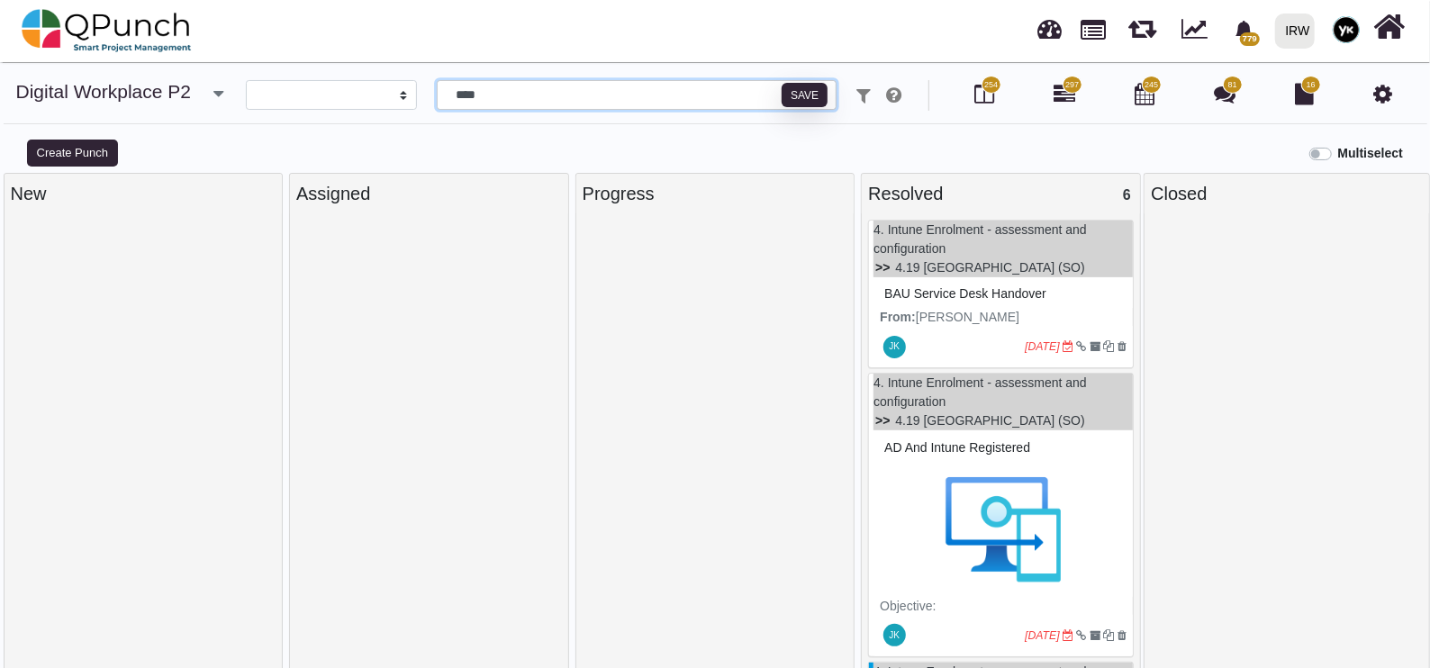
type input "****"
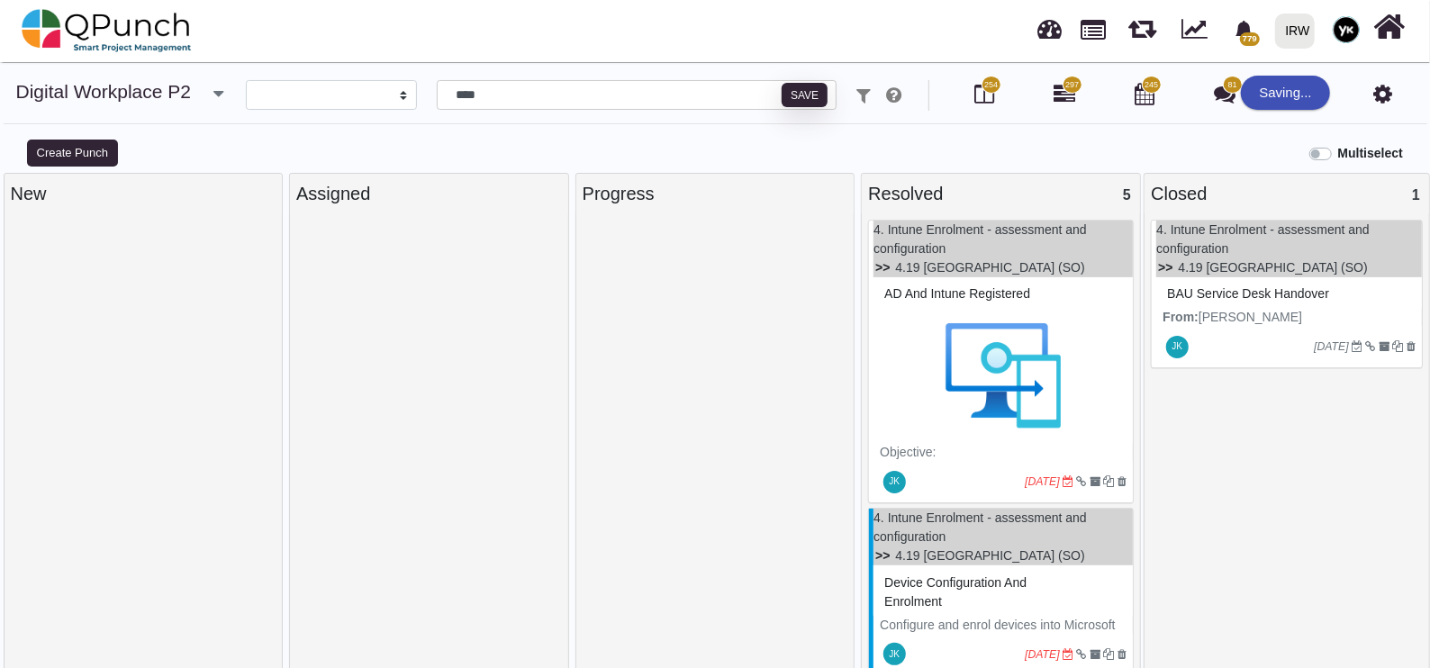
click at [1184, 307] on div "4. Intune Enrolment - assessment and configuration 4.19 SOMALIA (SO) BAU servic…" at bounding box center [1287, 295] width 272 height 150
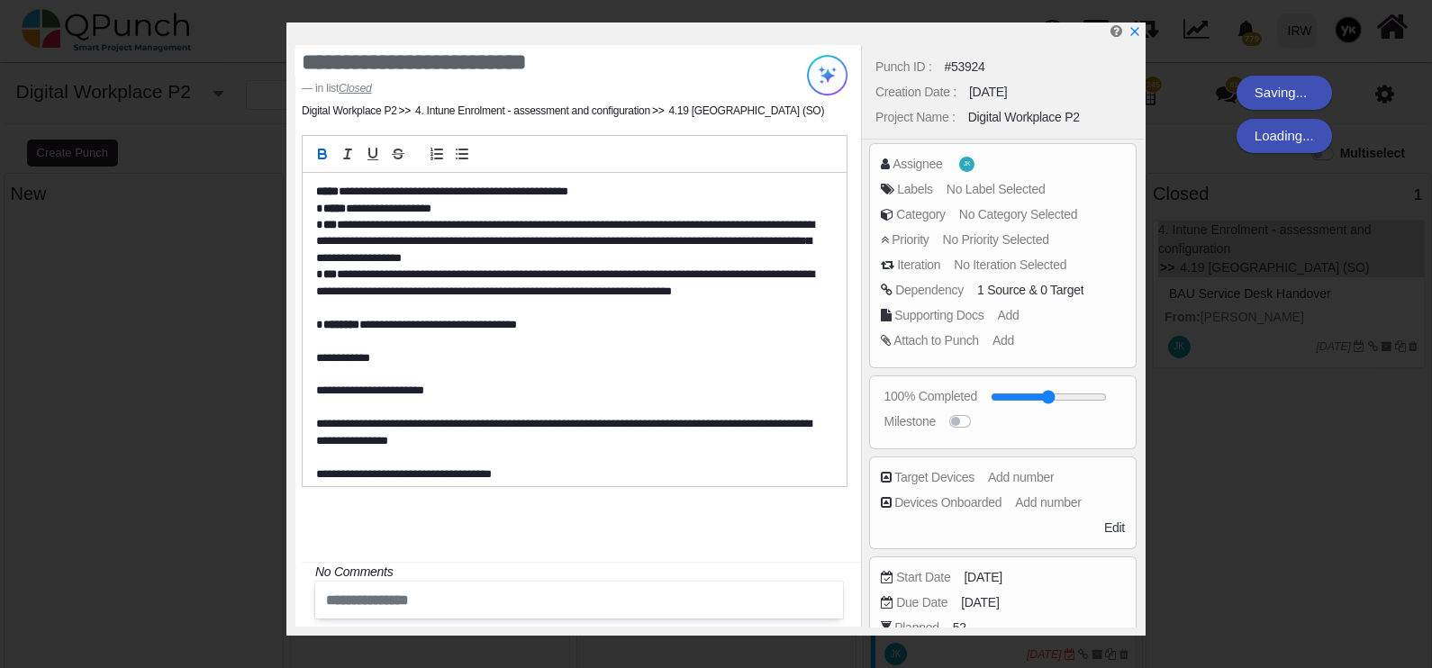
click at [1130, 34] on icon "x" at bounding box center [1135, 31] width 13 height 13
click at [1134, 29] on icon "x" at bounding box center [1135, 31] width 13 height 13
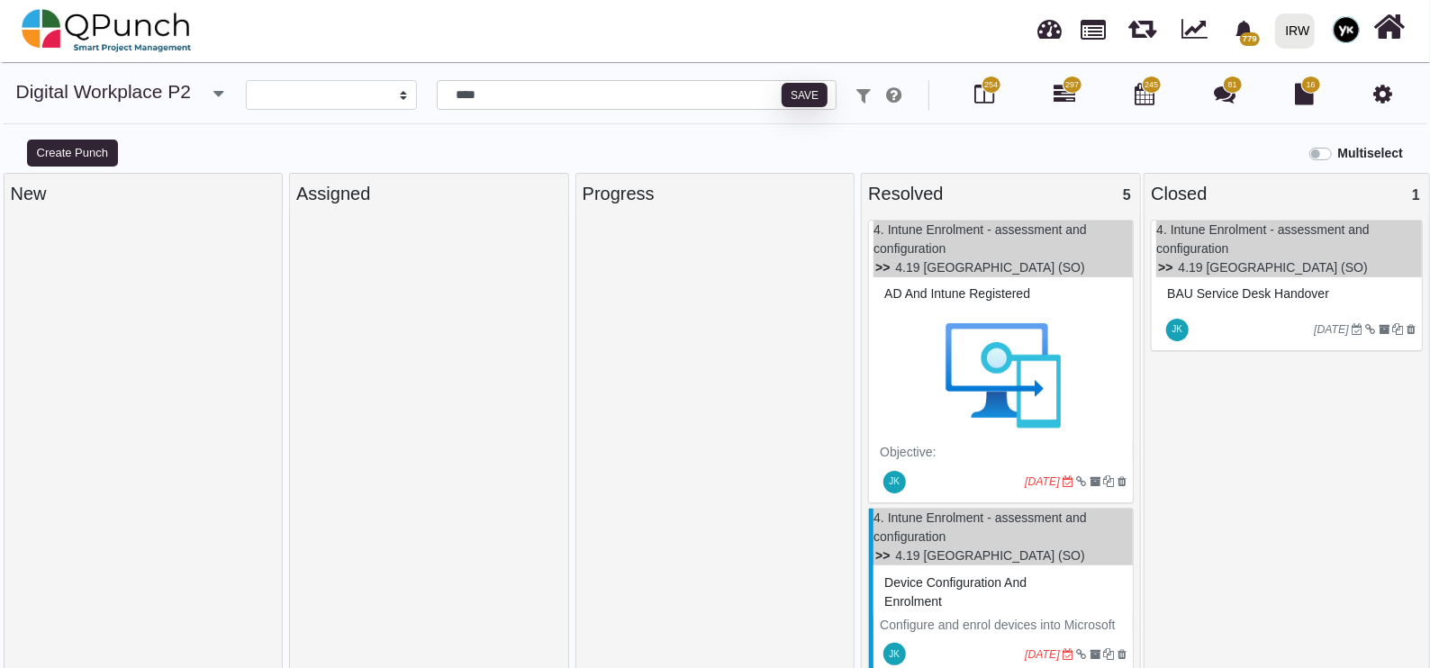
click at [1015, 349] on img at bounding box center [1003, 375] width 247 height 135
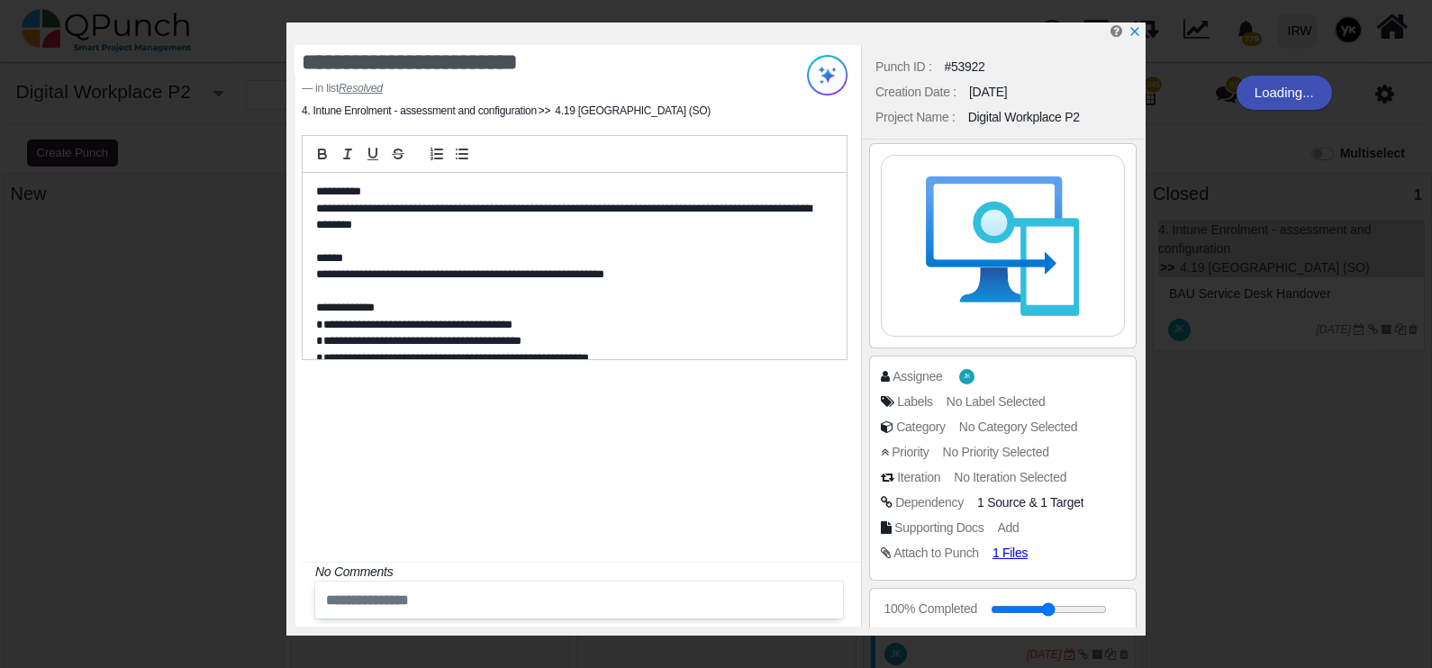
click at [1064, 380] on div "Assignee JK" at bounding box center [1007, 376] width 253 height 18
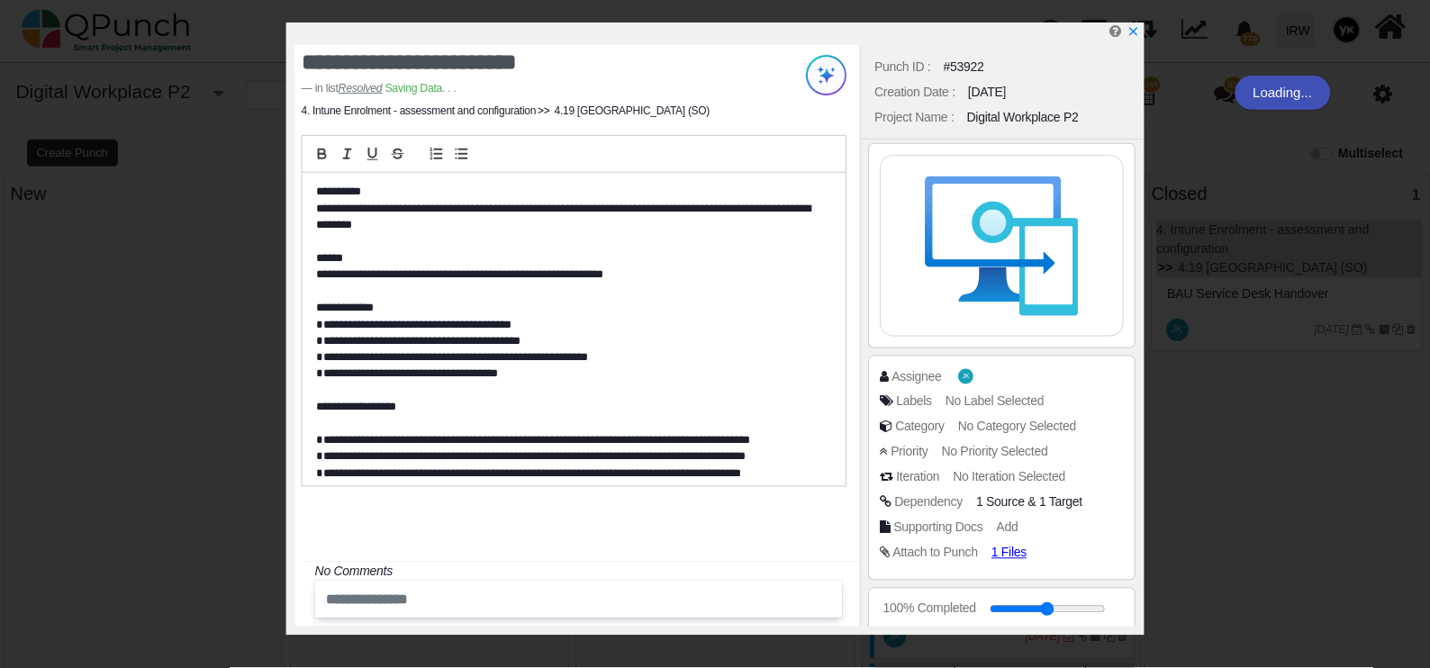
scroll to position [224, 0]
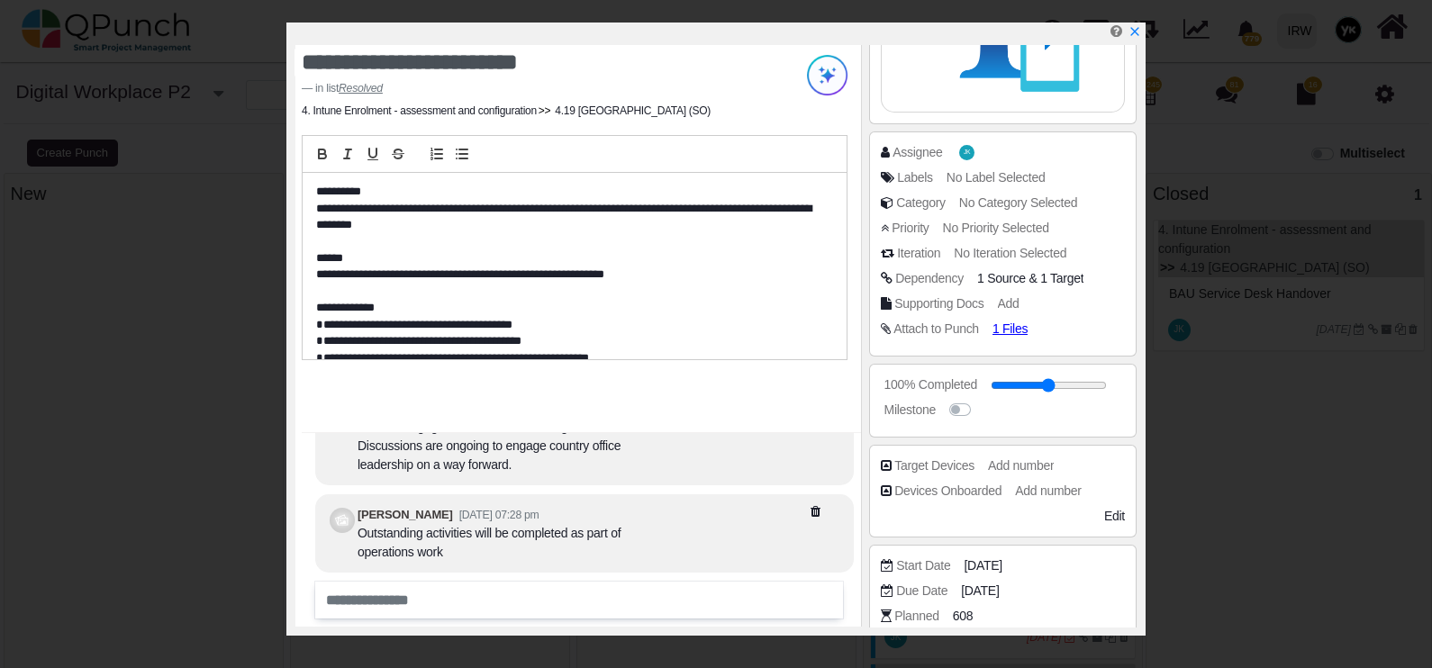
click at [1075, 382] on input "range" at bounding box center [1049, 385] width 116 height 7
drag, startPoint x: 1059, startPoint y: 384, endPoint x: 1076, endPoint y: 395, distance: 20.7
click at [1076, 389] on input "range" at bounding box center [1042, 385] width 116 height 7
drag, startPoint x: 1071, startPoint y: 391, endPoint x: 1119, endPoint y: 375, distance: 50.4
click at [1100, 382] on input "range" at bounding box center [1042, 385] width 116 height 7
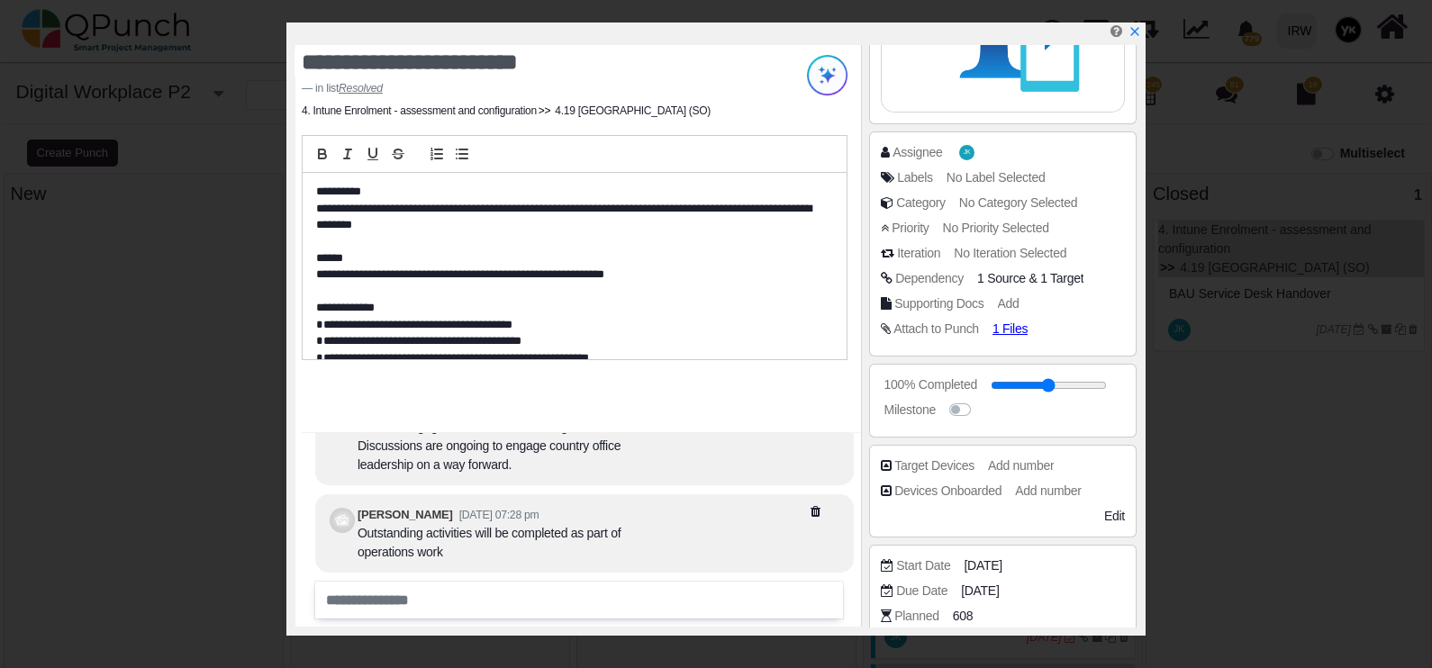
click at [1046, 382] on input "range" at bounding box center [1049, 385] width 116 height 7
click at [1021, 424] on div "46% Completed Milestone" at bounding box center [1003, 401] width 268 height 74
drag, startPoint x: 1018, startPoint y: 390, endPoint x: 1046, endPoint y: 410, distance: 34.2
click at [1046, 389] on input "range" at bounding box center [1042, 385] width 116 height 7
drag, startPoint x: 1049, startPoint y: 393, endPoint x: 1019, endPoint y: 419, distance: 40.2
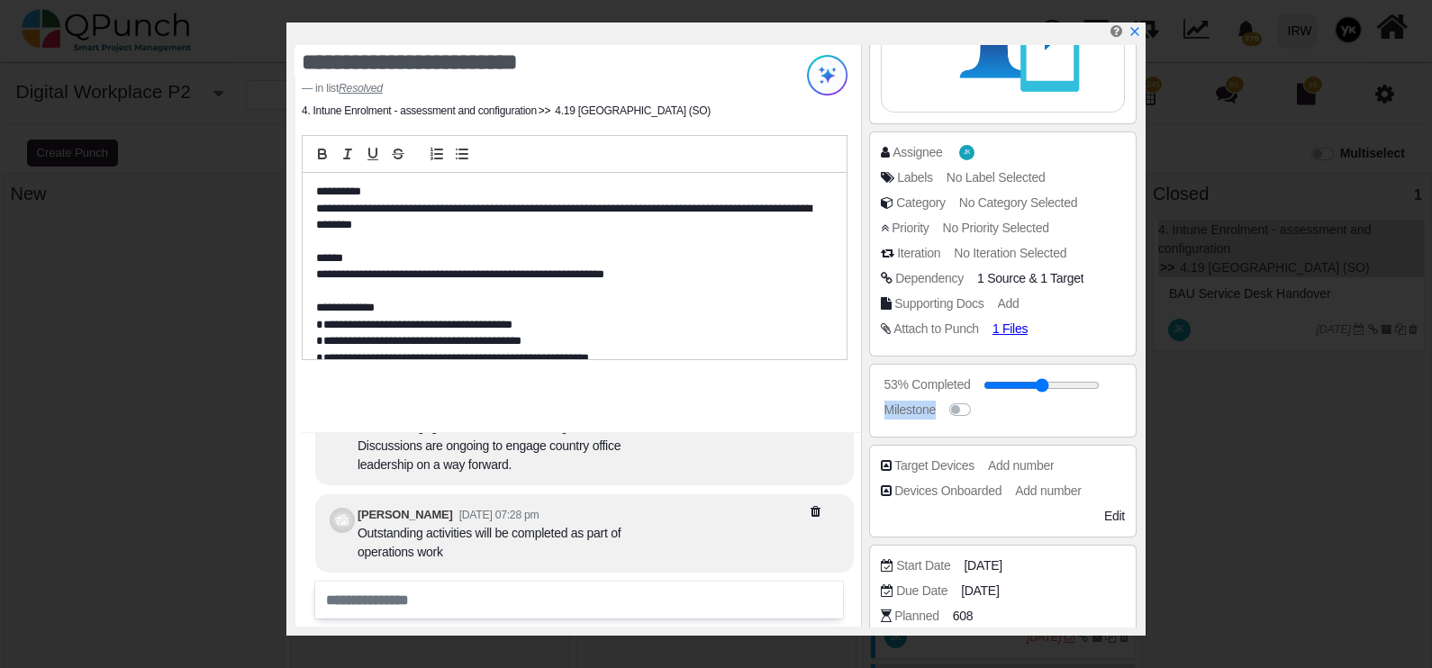
click at [1019, 419] on div "53% Completed Milestone" at bounding box center [1003, 401] width 244 height 50
drag, startPoint x: 1036, startPoint y: 388, endPoint x: 1132, endPoint y: 413, distance: 99.6
type input "***"
click at [1107, 389] on input "range" at bounding box center [1049, 385] width 116 height 7
click at [1069, 414] on div "Milestone" at bounding box center [1007, 410] width 253 height 18
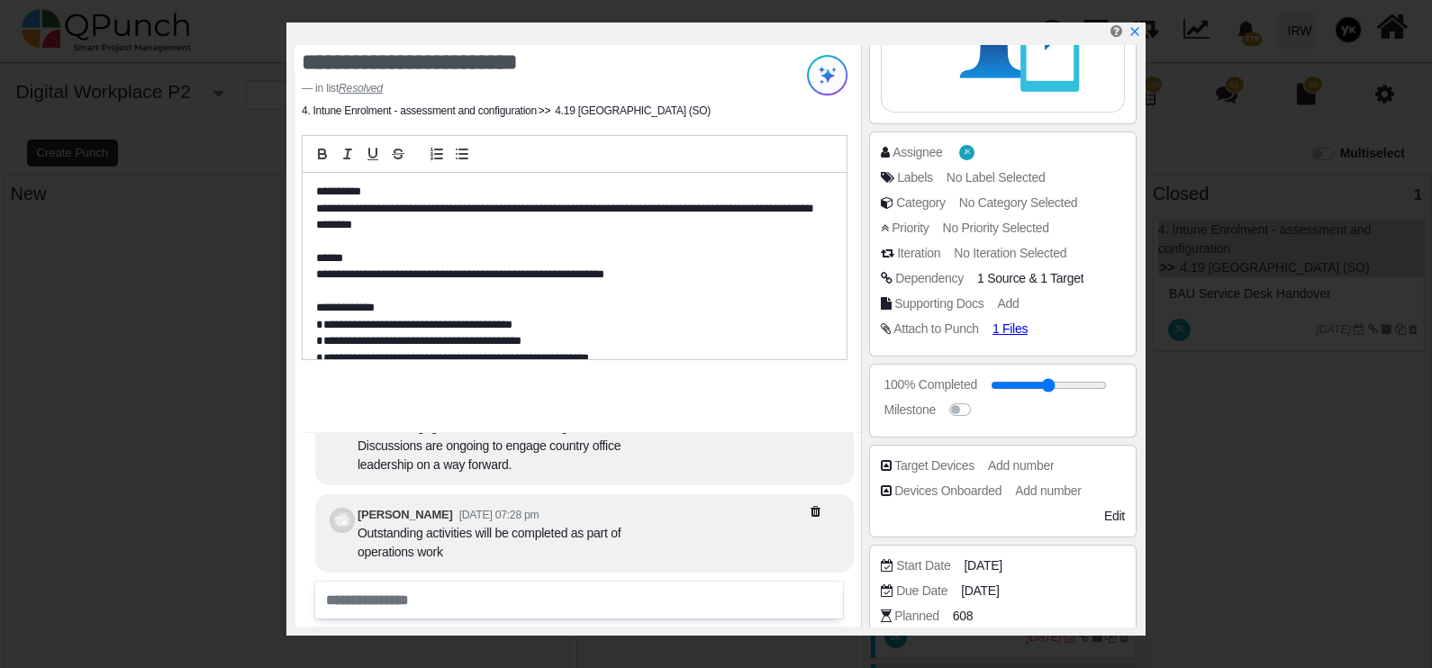
click at [1135, 37] on div at bounding box center [719, 34] width 848 height 23
click at [1135, 35] on icon "x" at bounding box center [1134, 31] width 8 height 8
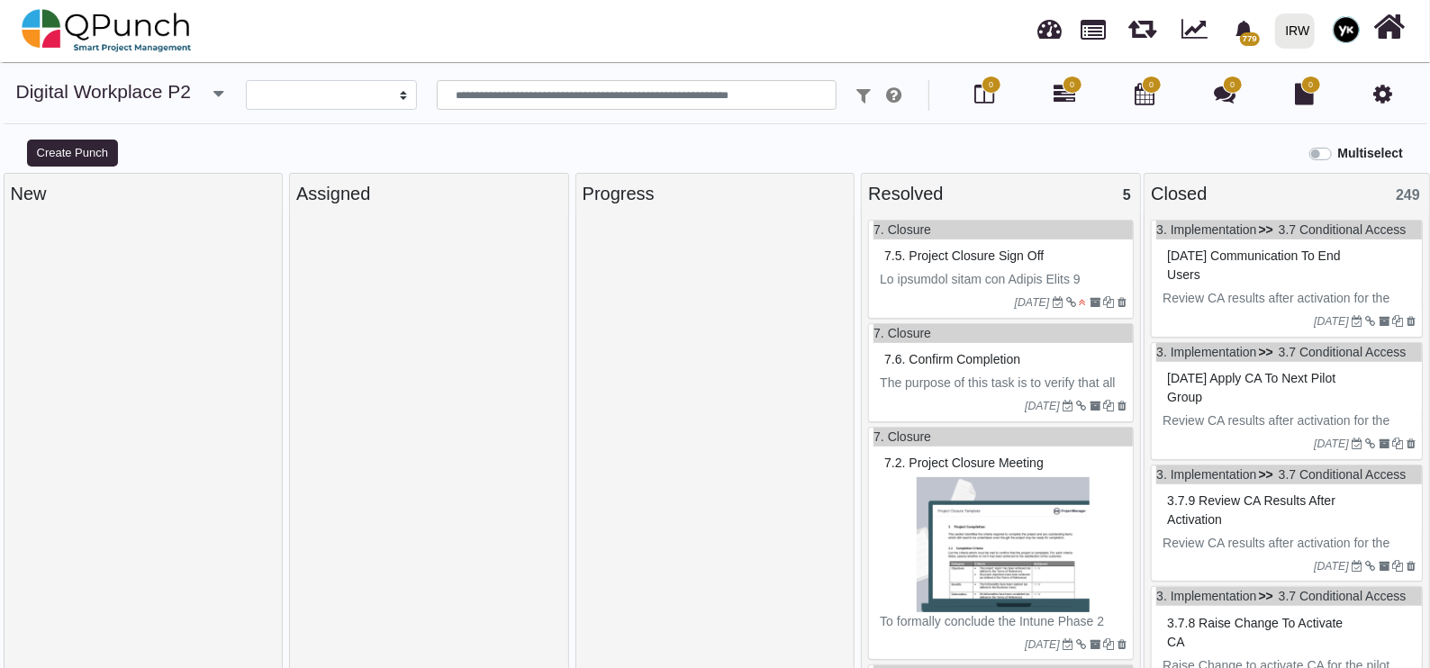
select select
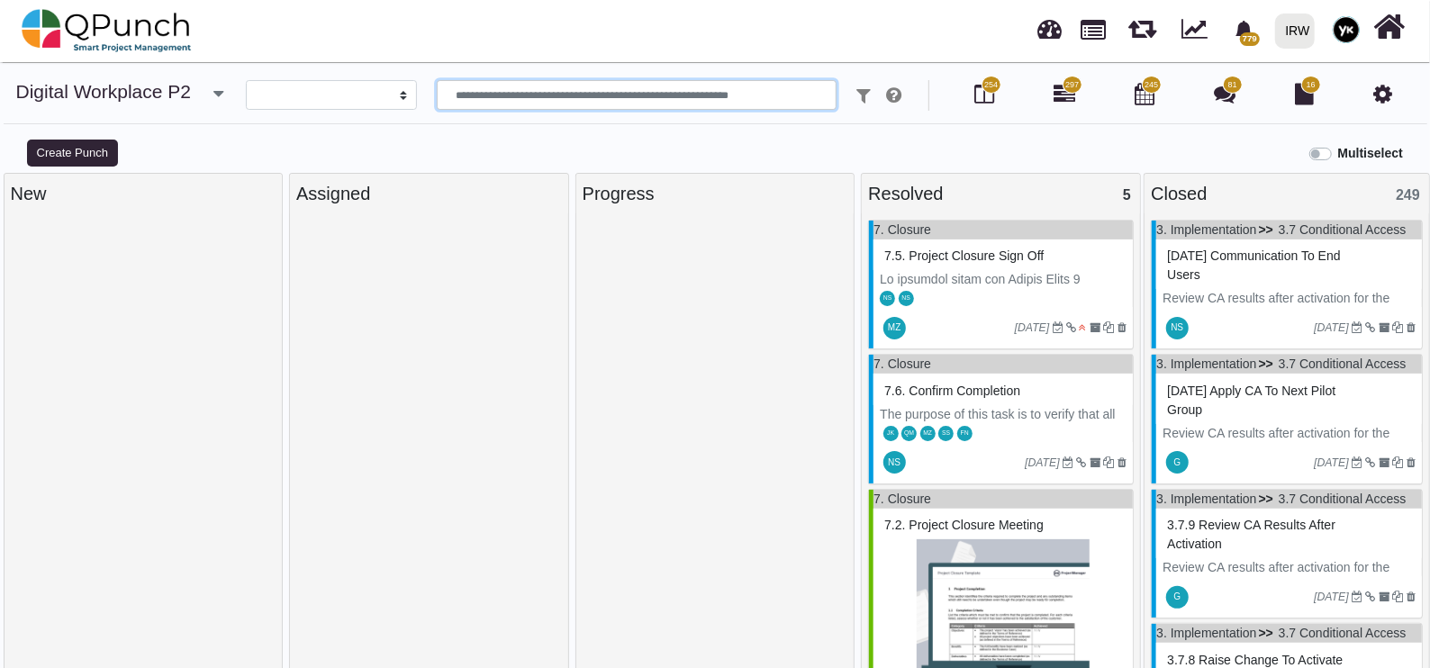
click at [583, 95] on input "text" at bounding box center [637, 95] width 401 height 31
paste input "****"
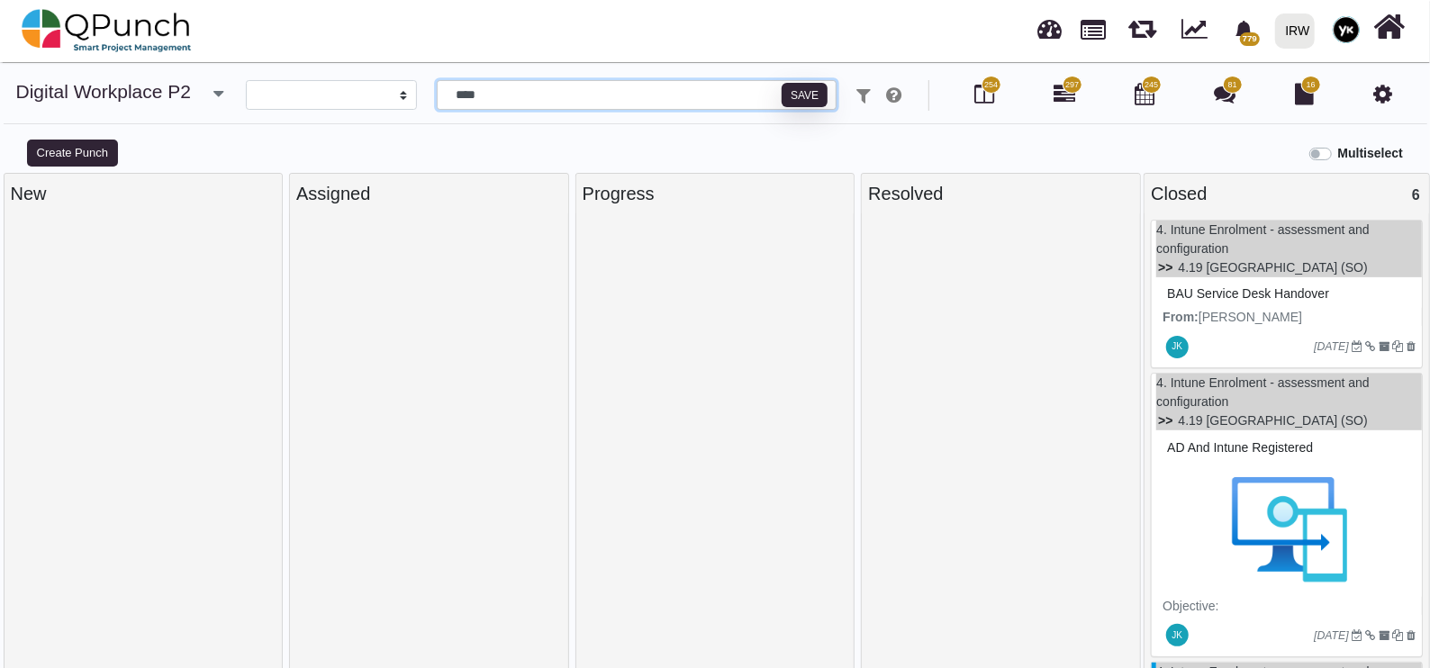
type input "****"
click at [1218, 296] on span "BAU service desk handover" at bounding box center [1248, 293] width 162 height 14
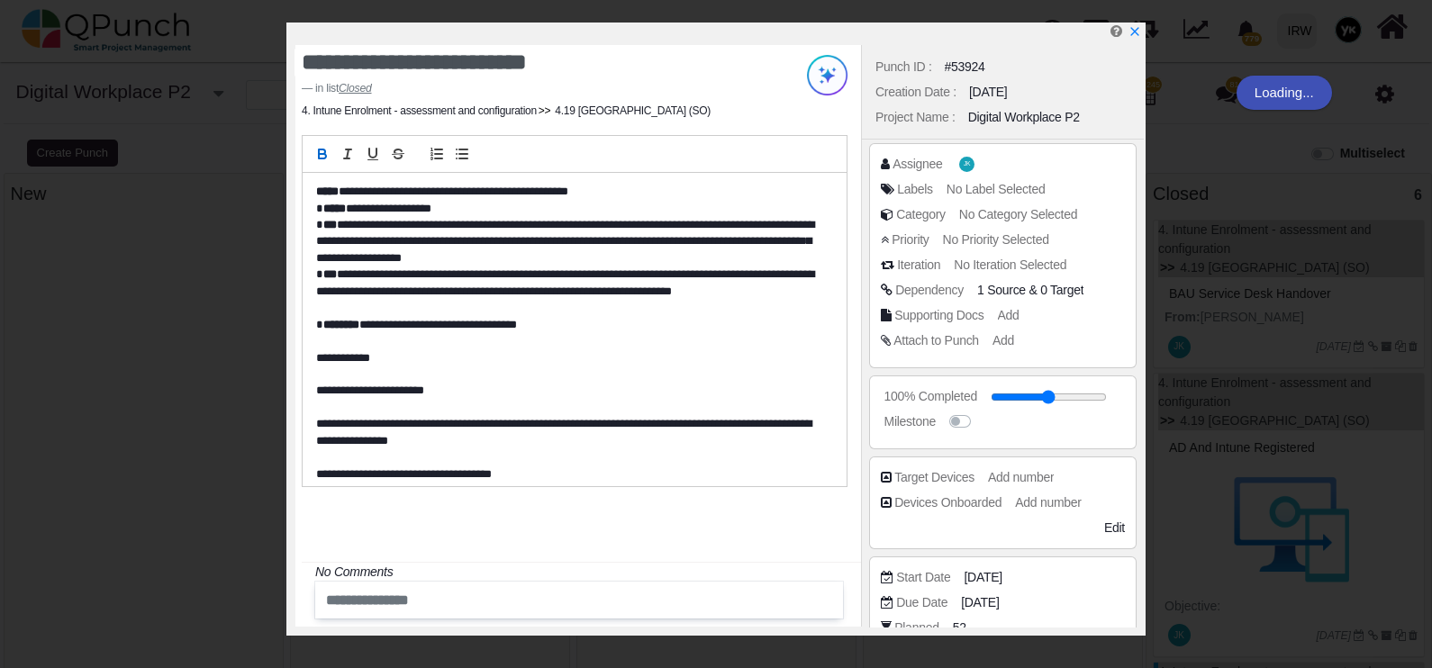
click at [1111, 360] on div "Assignee JK Labels No Label Selected Category No Category Selected Priority No …" at bounding box center [1003, 255] width 268 height 225
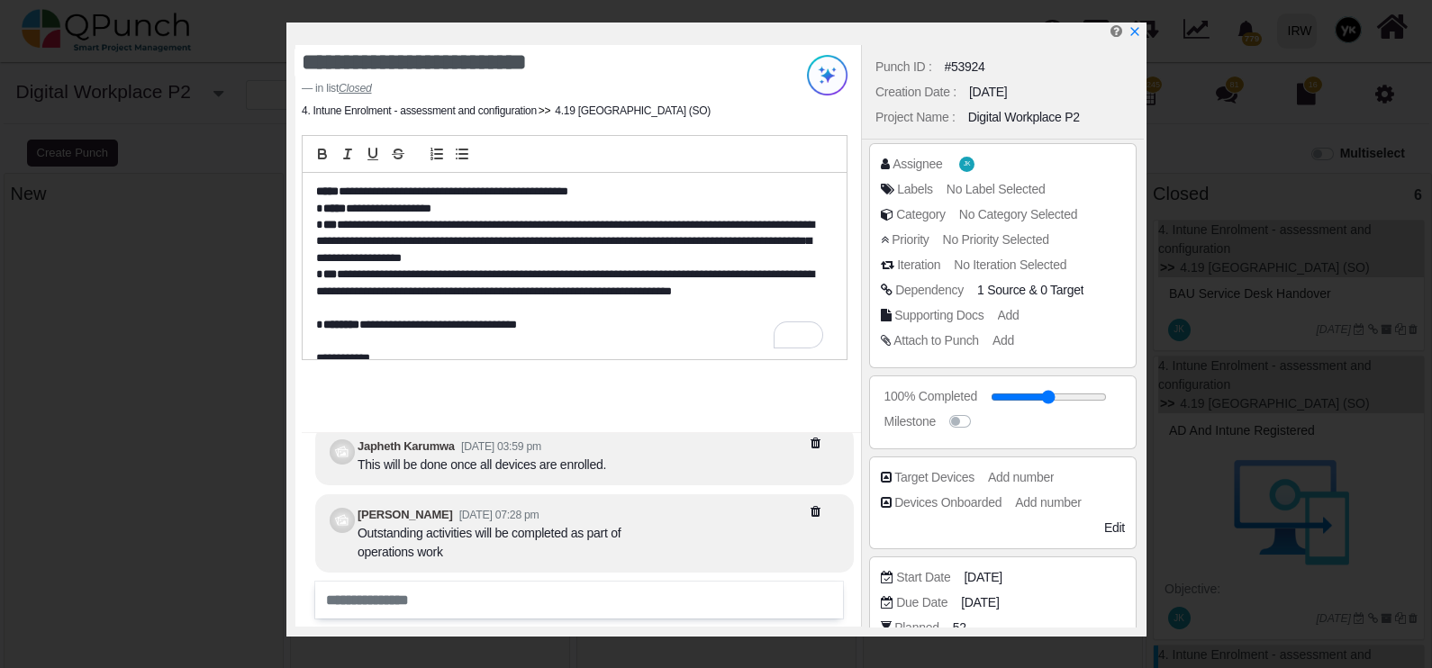
click at [806, 369] on div "**********" at bounding box center [578, 336] width 566 height 582
drag, startPoint x: 1094, startPoint y: 401, endPoint x: 984, endPoint y: 404, distance: 109.9
click at [984, 401] on input "range" at bounding box center [1035, 397] width 116 height 7
drag, startPoint x: 993, startPoint y: 392, endPoint x: 1120, endPoint y: 392, distance: 126.1
type input "***"
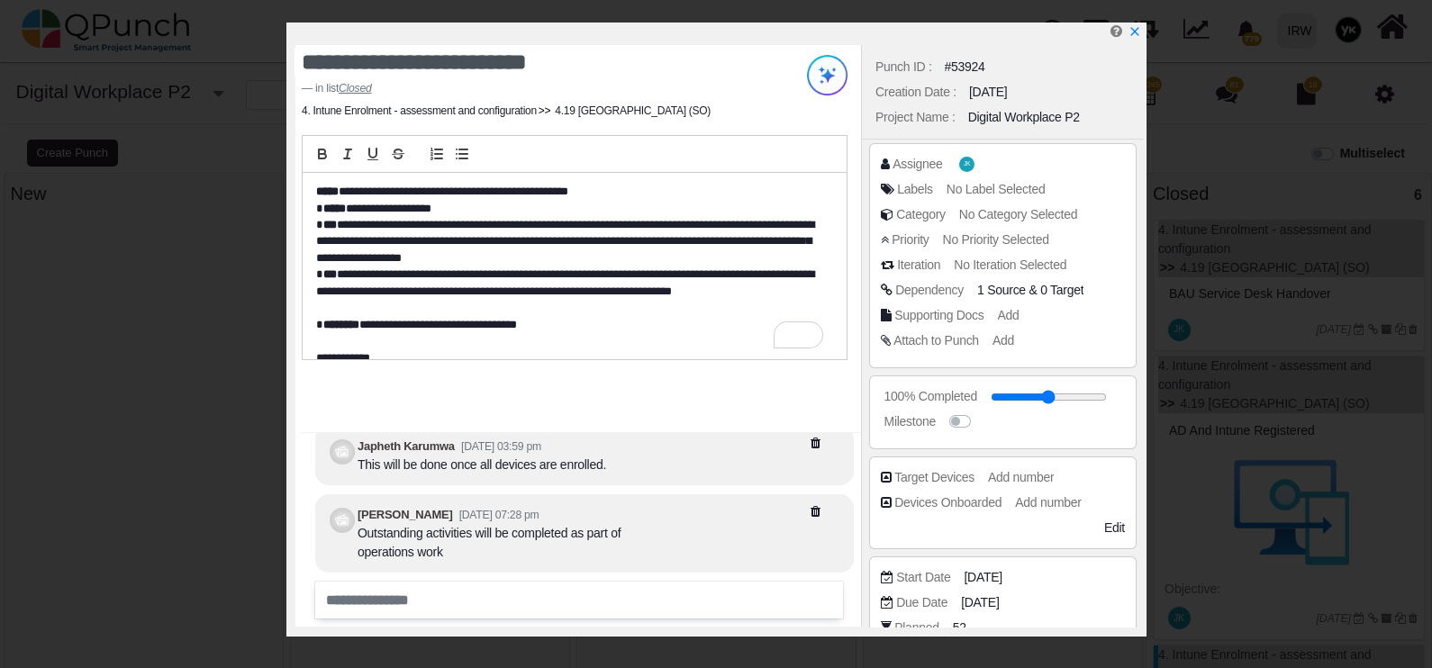
click at [1107, 400] on input "range" at bounding box center [1049, 397] width 116 height 7
click at [1140, 36] on icon "x" at bounding box center [1135, 31] width 13 height 13
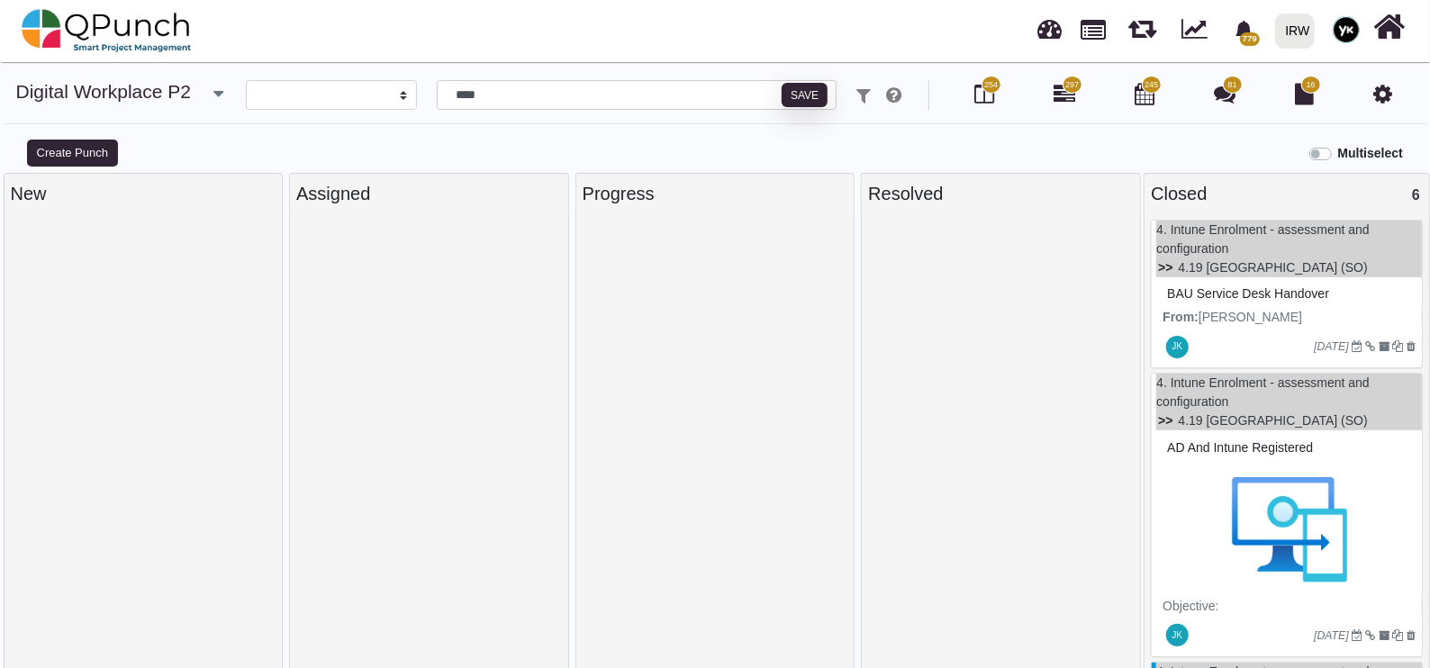
click at [1276, 467] on img at bounding box center [1289, 529] width 253 height 135
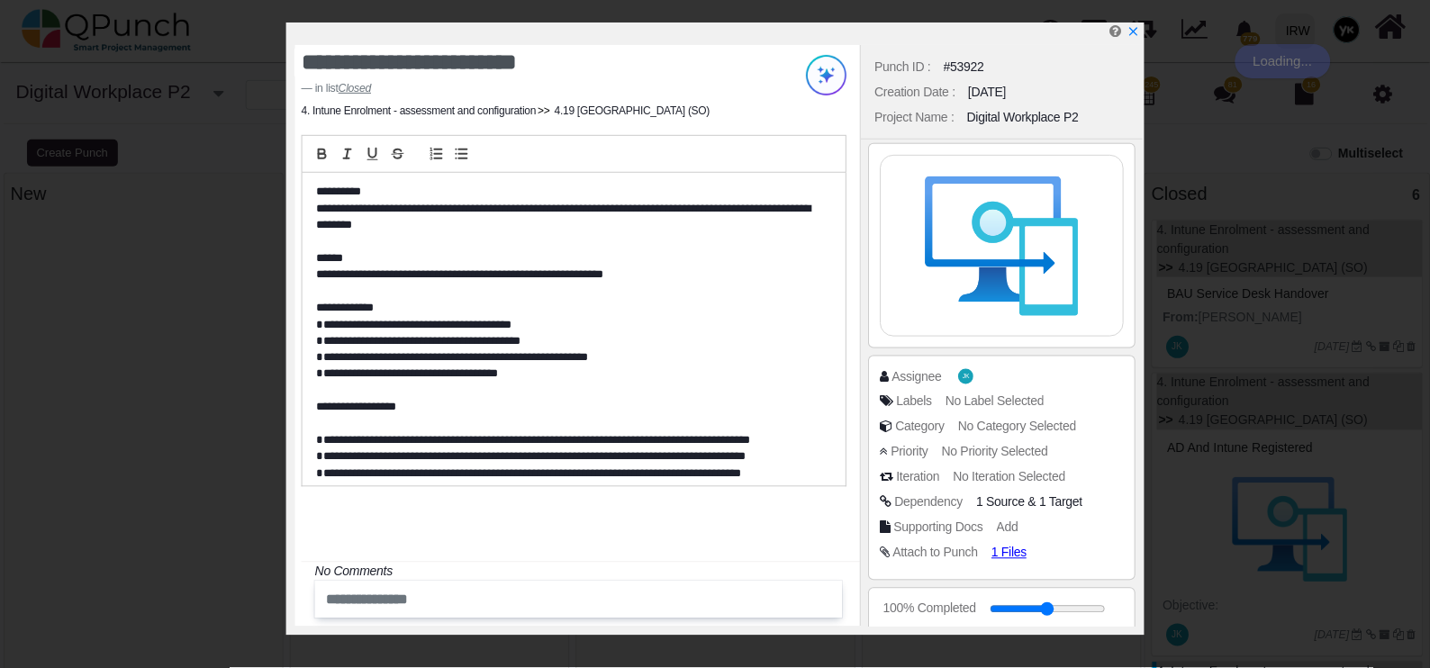
scroll to position [224, 0]
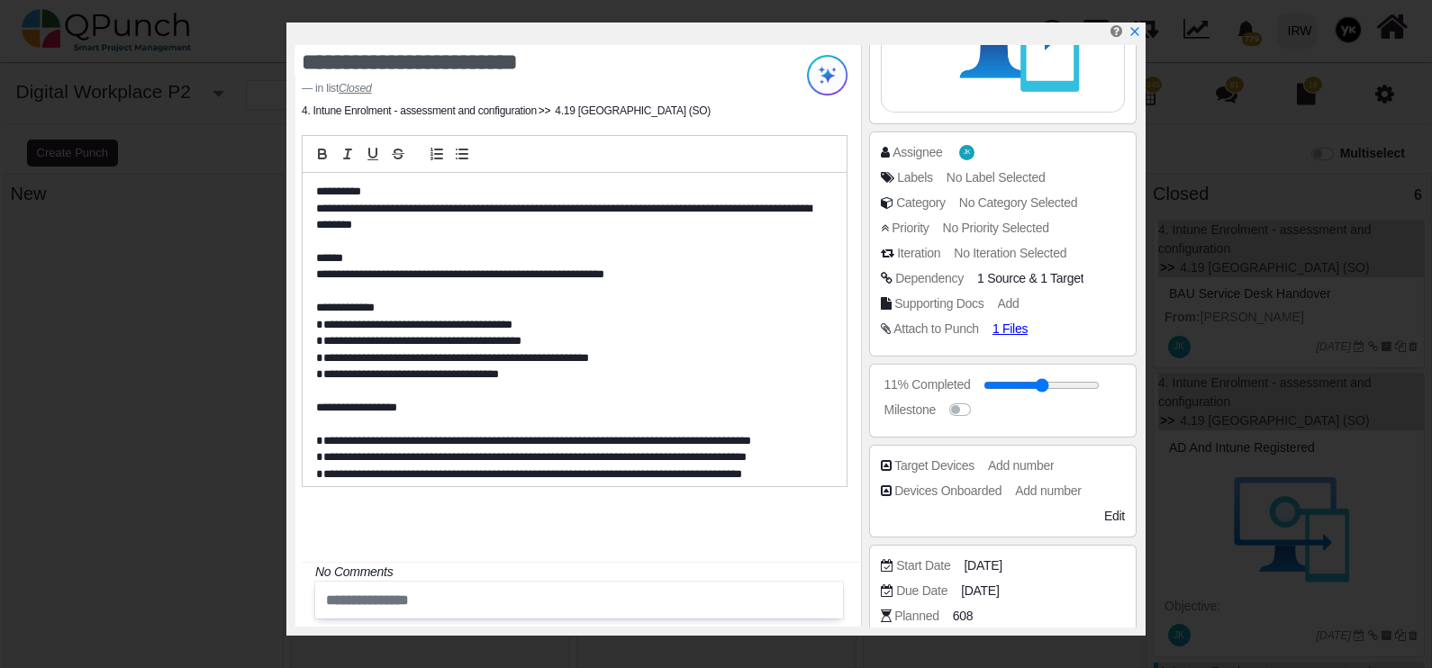
click at [1010, 383] on input "range" at bounding box center [1042, 385] width 116 height 7
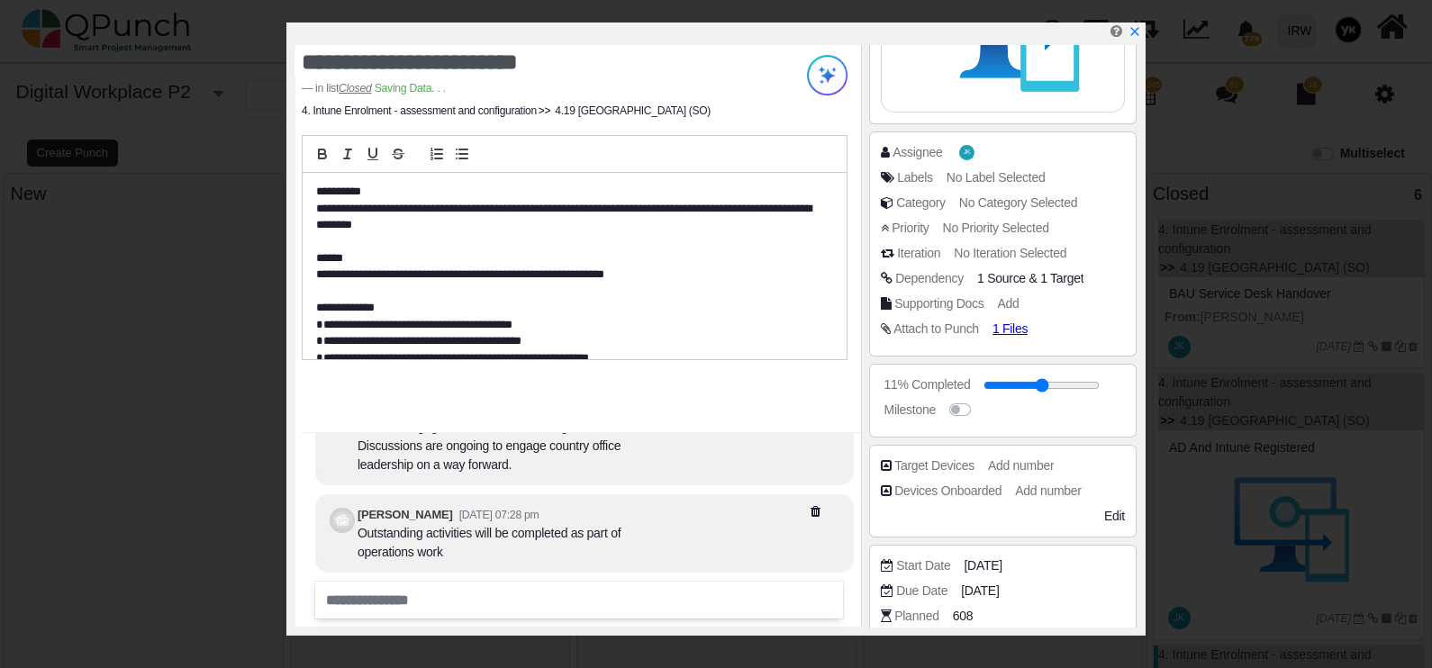
type input "***"
click at [1094, 383] on input "range" at bounding box center [1042, 385] width 116 height 7
drag, startPoint x: 1104, startPoint y: 383, endPoint x: 1129, endPoint y: 383, distance: 25.2
click at [1107, 383] on input "range" at bounding box center [1049, 385] width 116 height 7
click at [1124, 312] on div "Assignee JK Labels No Label Selected Category No Category Selected Priority No …" at bounding box center [1003, 244] width 268 height 225
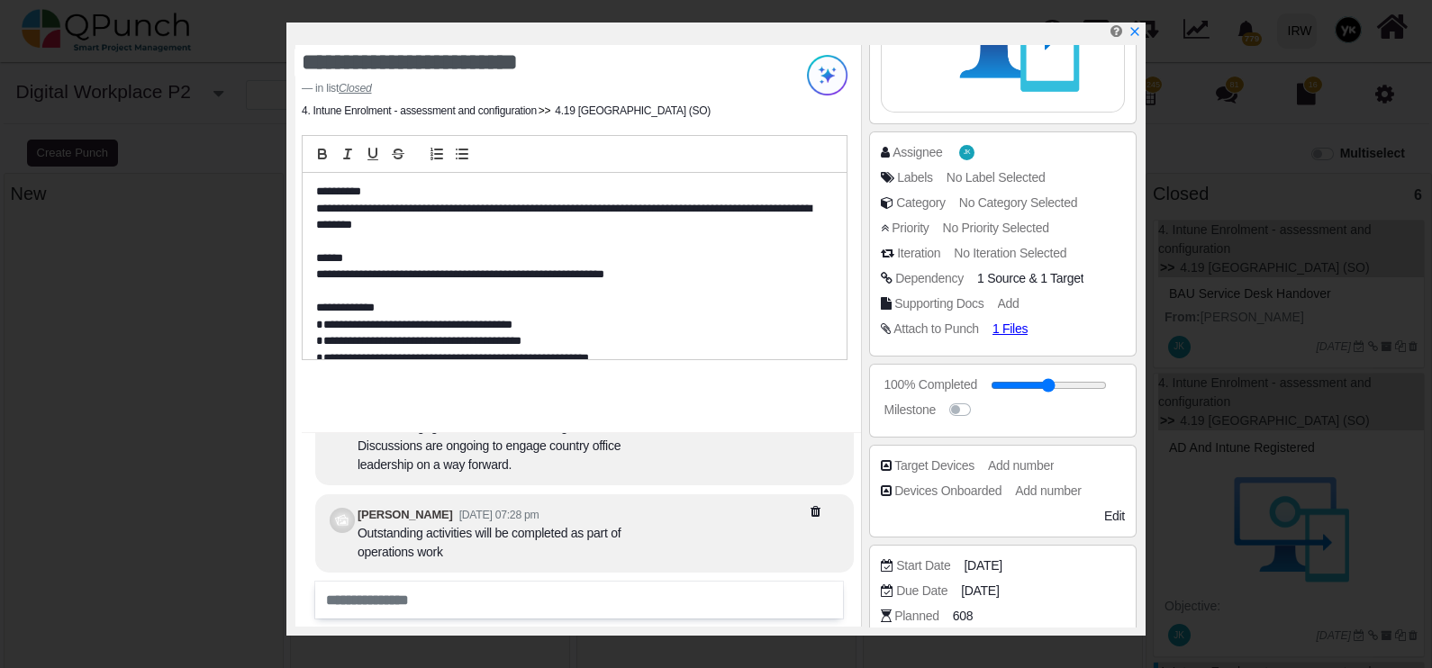
click at [1136, 26] on icon "x" at bounding box center [1135, 31] width 13 height 13
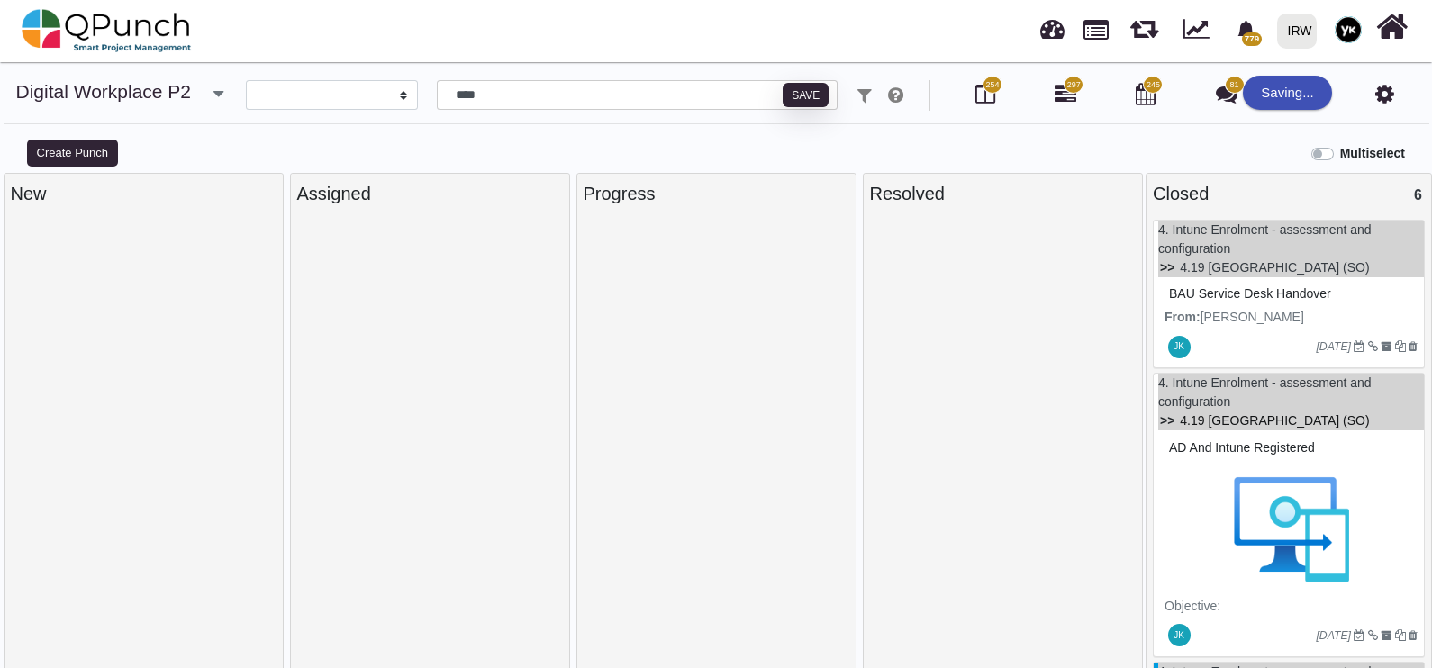
click at [1227, 413] on link "4.19 [GEOGRAPHIC_DATA] (SO)" at bounding box center [1274, 420] width 189 height 14
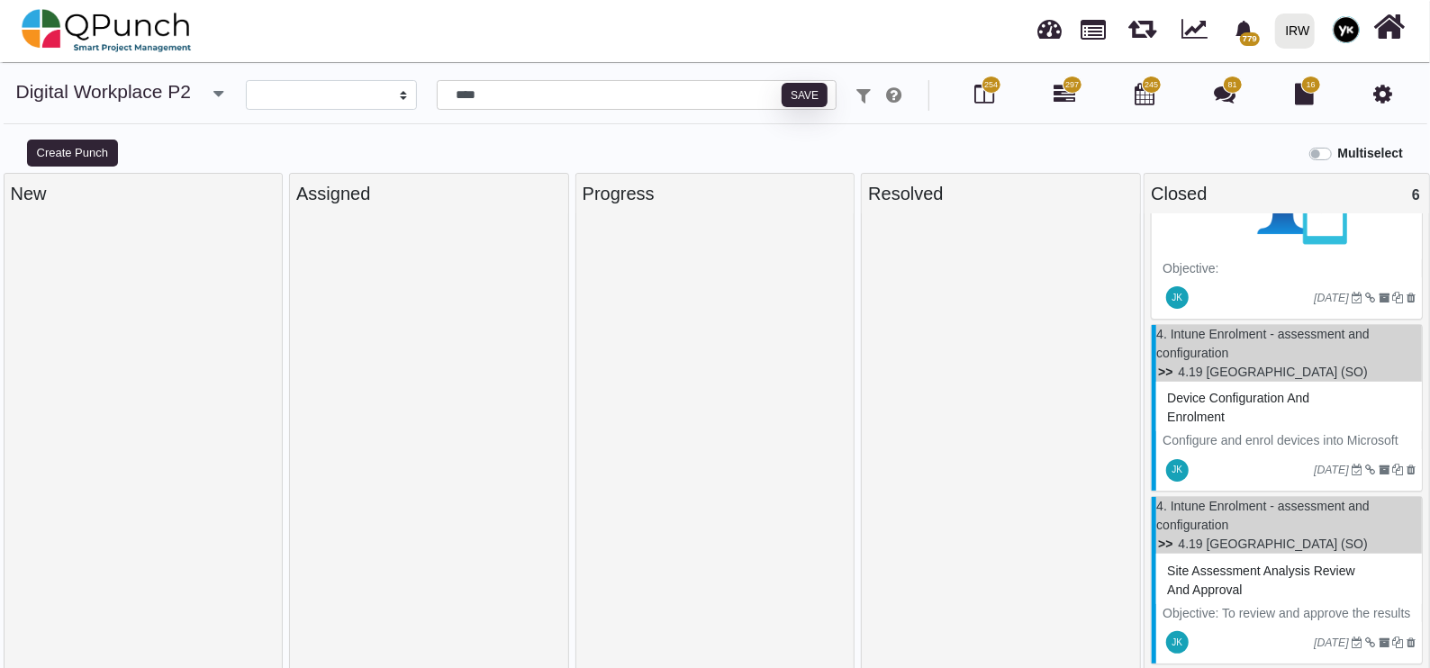
click at [1227, 412] on div "Device configuration and enrolment" at bounding box center [1289, 408] width 253 height 47
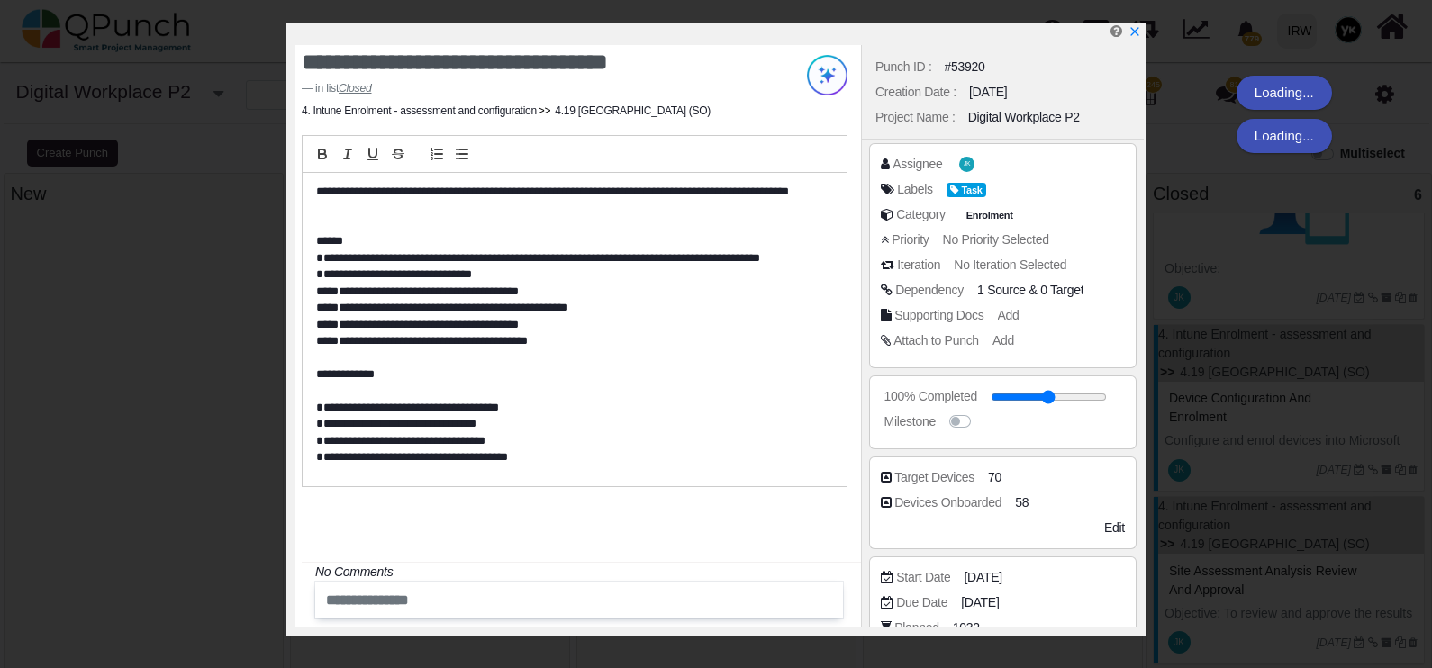
type textarea "**********"
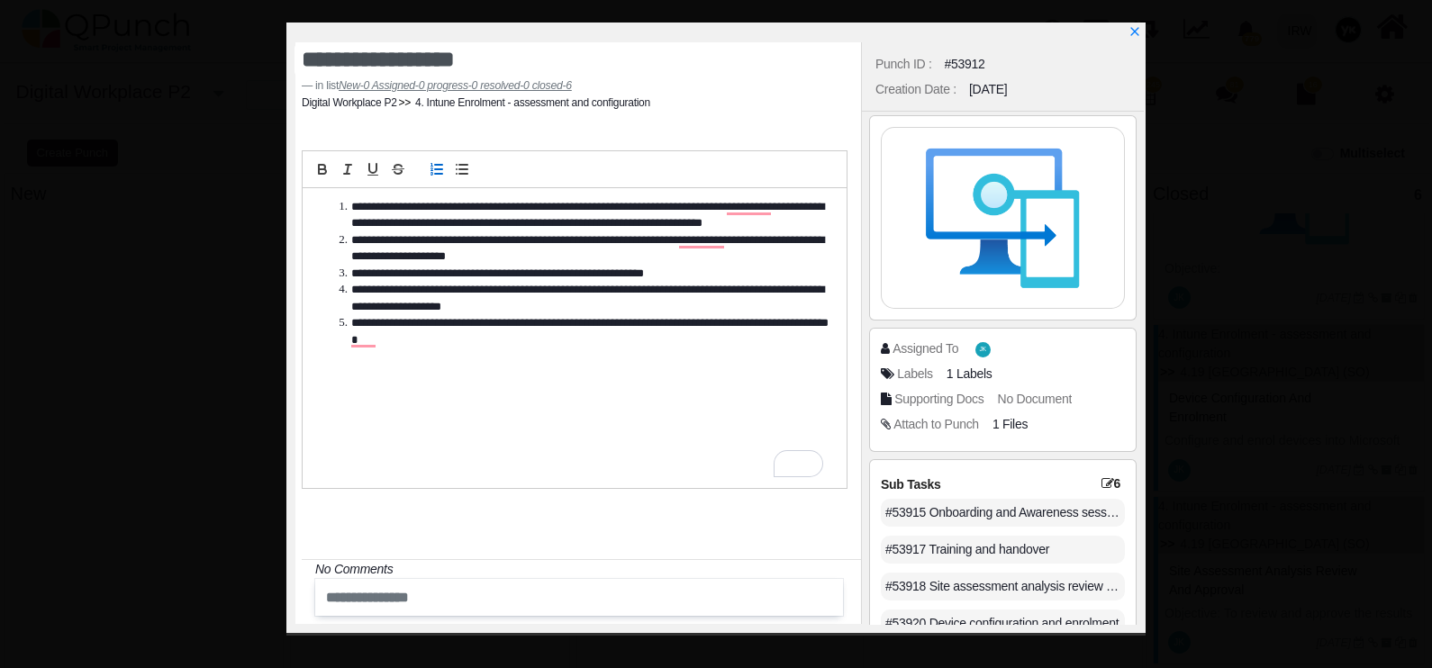
click at [1132, 30] on icon "x" at bounding box center [1135, 31] width 13 height 13
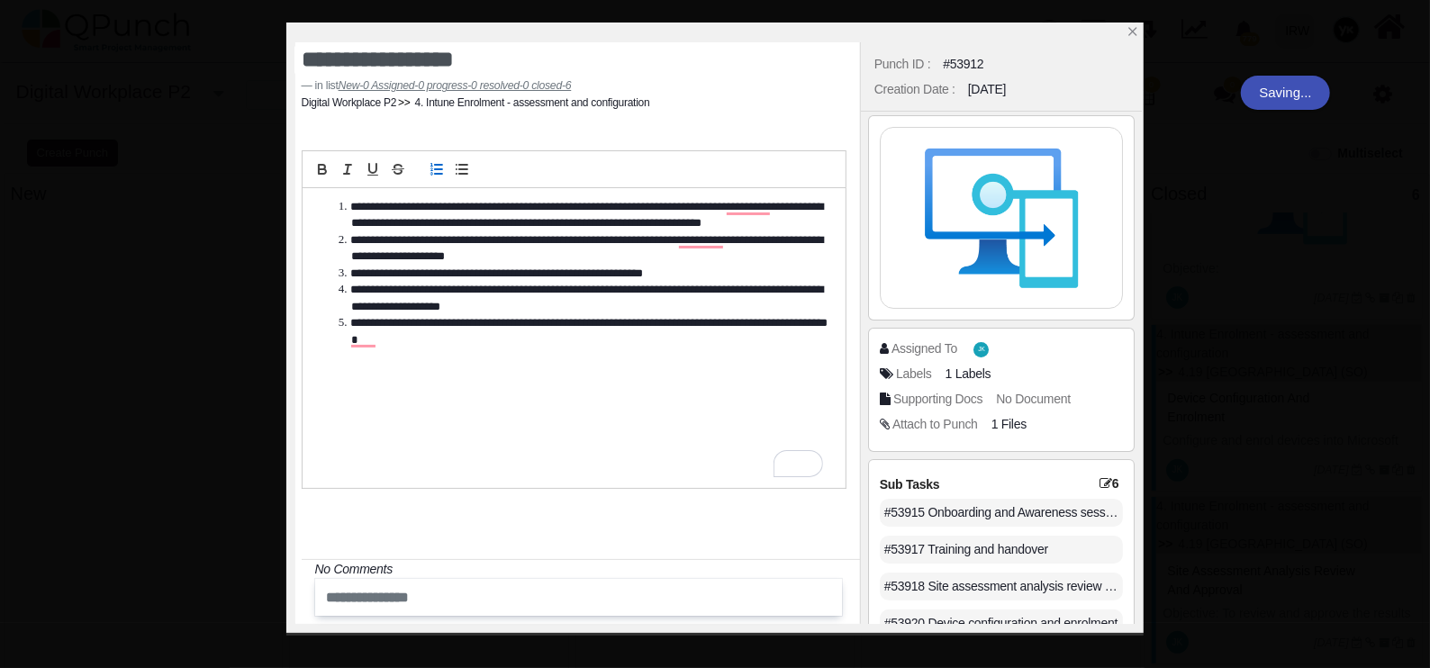
click at [1079, 421] on div at bounding box center [1001, 448] width 266 height 457
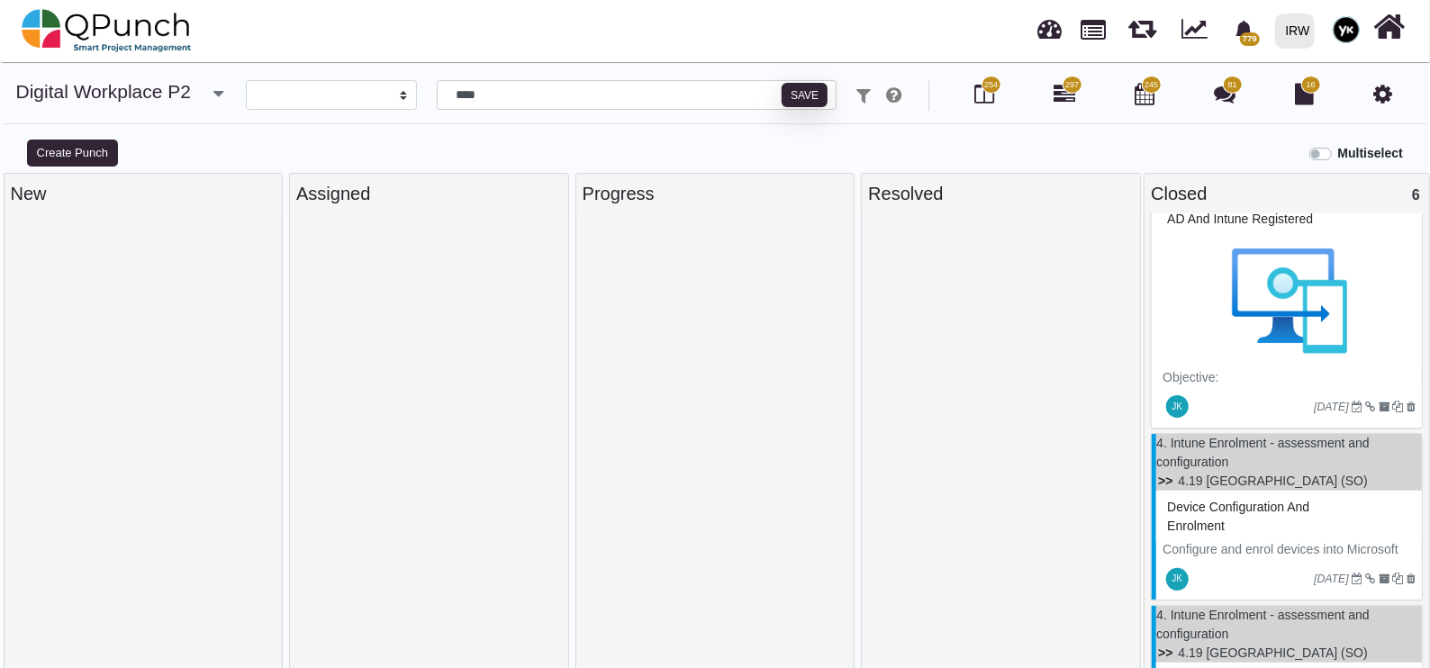
scroll to position [338, 0]
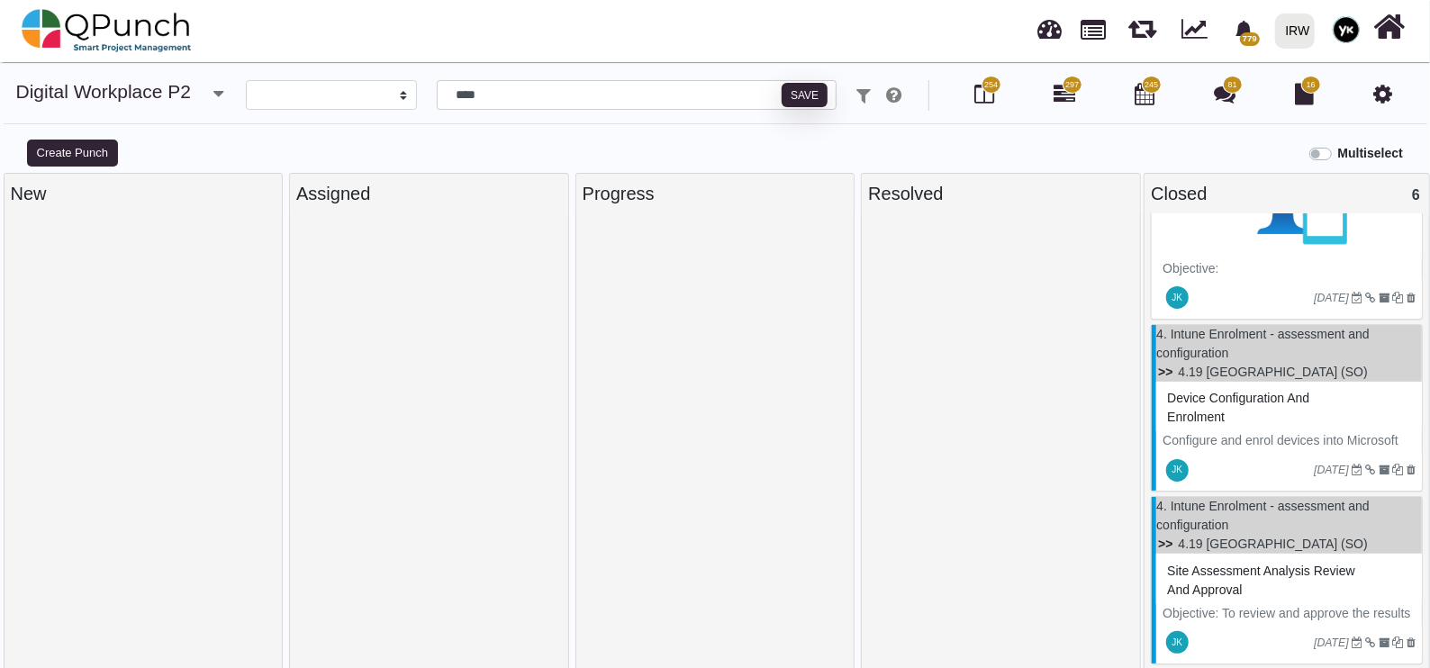
click at [1308, 415] on div "Device configuration and enrolment" at bounding box center [1289, 408] width 253 height 47
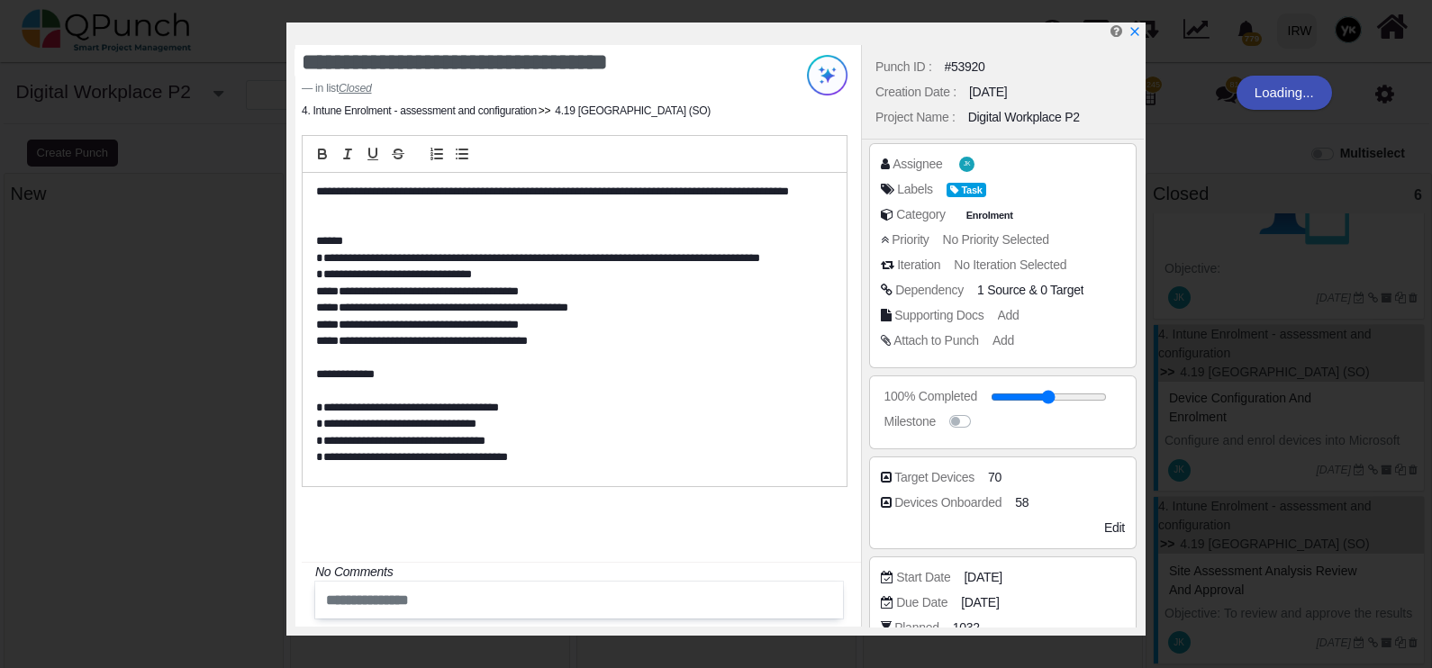
click at [1070, 405] on div "100% Completed" at bounding box center [1003, 399] width 244 height 25
click at [1061, 397] on input "range" at bounding box center [1049, 397] width 116 height 7
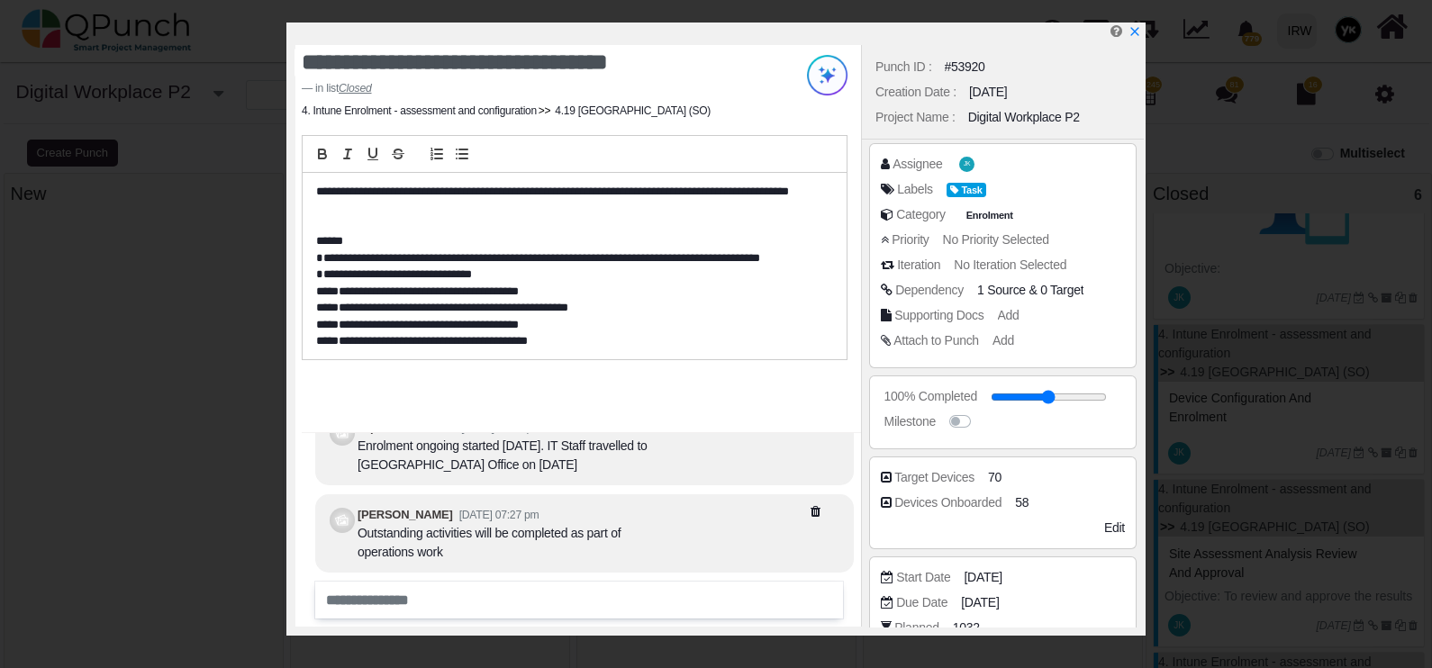
drag, startPoint x: 1065, startPoint y: 397, endPoint x: 1115, endPoint y: 395, distance: 50.5
type input "***"
click at [1107, 395] on input "range" at bounding box center [1049, 397] width 116 height 7
click at [1110, 413] on div "Milestone" at bounding box center [1007, 422] width 253 height 18
click at [1020, 499] on span "58" at bounding box center [1022, 503] width 14 height 19
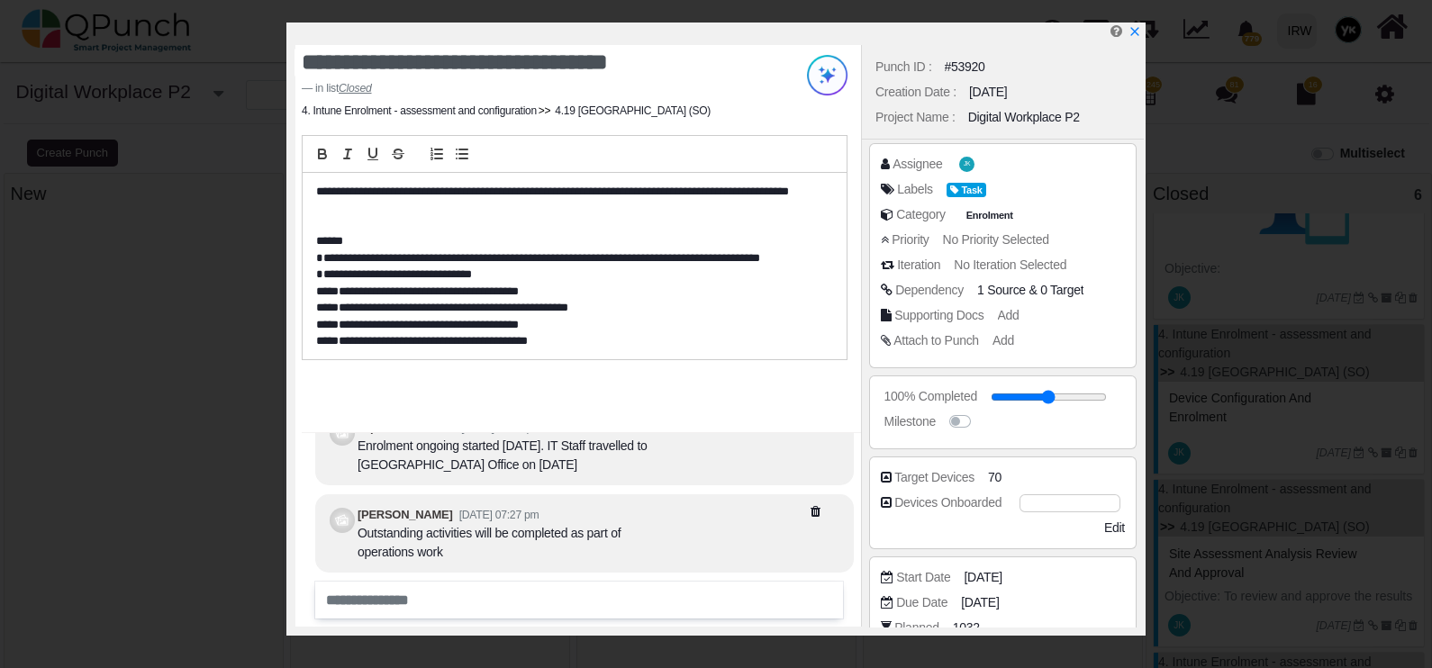
click at [1020, 499] on input "**" at bounding box center [1070, 503] width 101 height 18
type input "*"
type input "**"
click at [1058, 537] on div "Target Devices 70 Devices Onboarded 58 See More Additional Fields Edit" at bounding box center [1003, 503] width 268 height 93
click at [1131, 32] on icon "x" at bounding box center [1135, 31] width 13 height 13
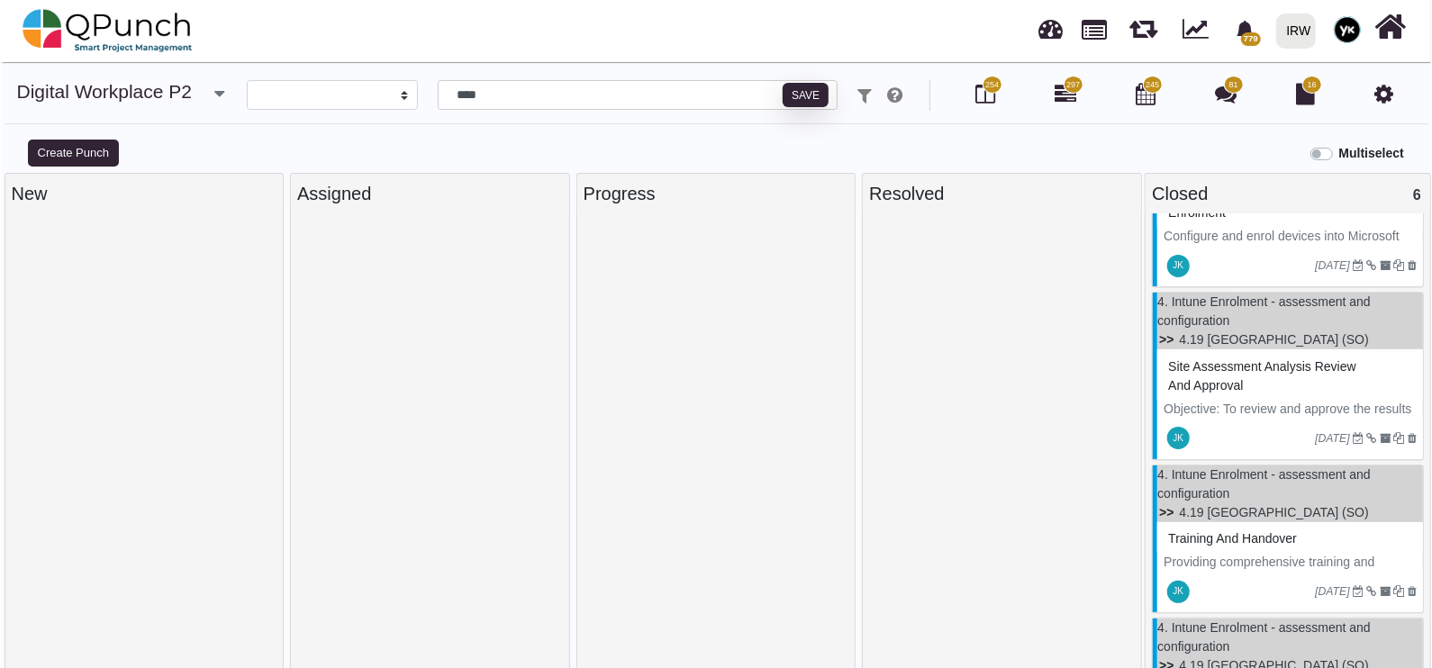
scroll to position [563, 0]
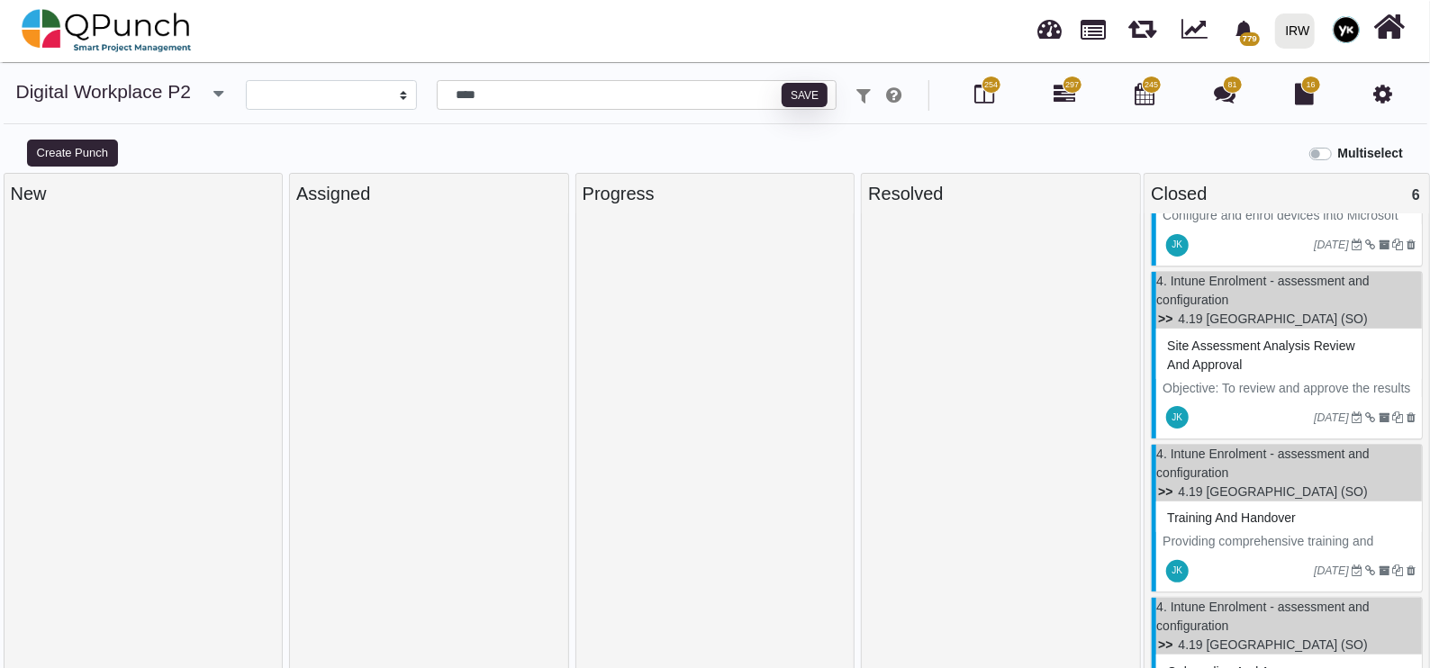
click at [1221, 374] on div "Site assessment analysis review and approval" at bounding box center [1289, 355] width 253 height 47
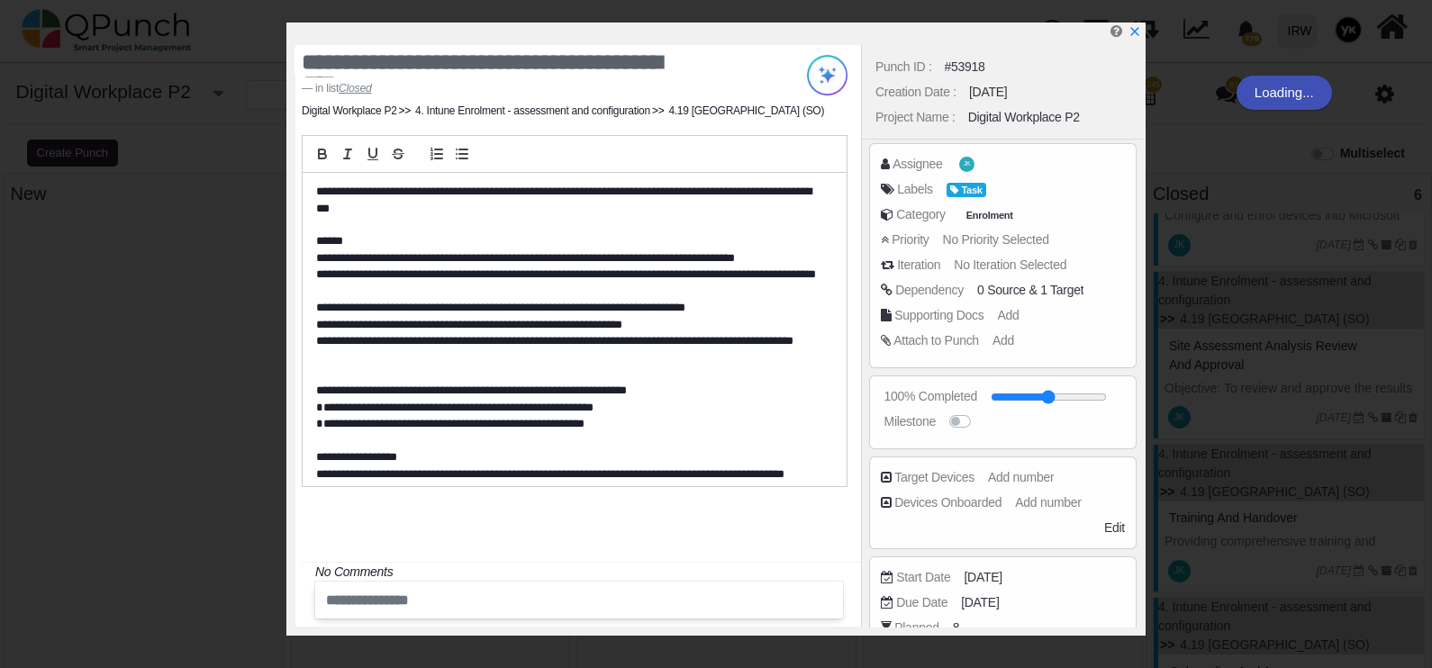
click at [1067, 396] on input "range" at bounding box center [1049, 397] width 116 height 7
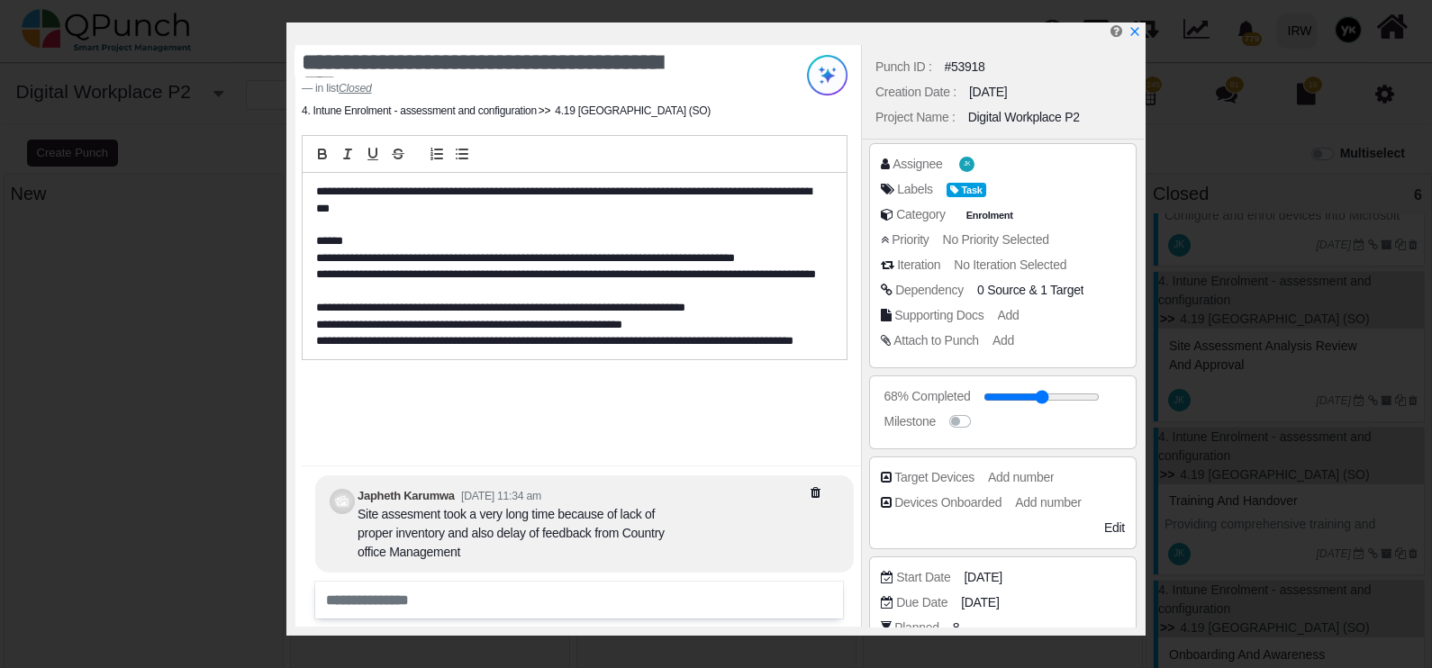
type input "***"
click at [1099, 396] on input "range" at bounding box center [1042, 397] width 116 height 7
drag, startPoint x: 1099, startPoint y: 396, endPoint x: 1129, endPoint y: 373, distance: 38.6
click at [1107, 394] on input "range" at bounding box center [1049, 397] width 116 height 7
click at [1132, 28] on icon "x" at bounding box center [1135, 31] width 13 height 13
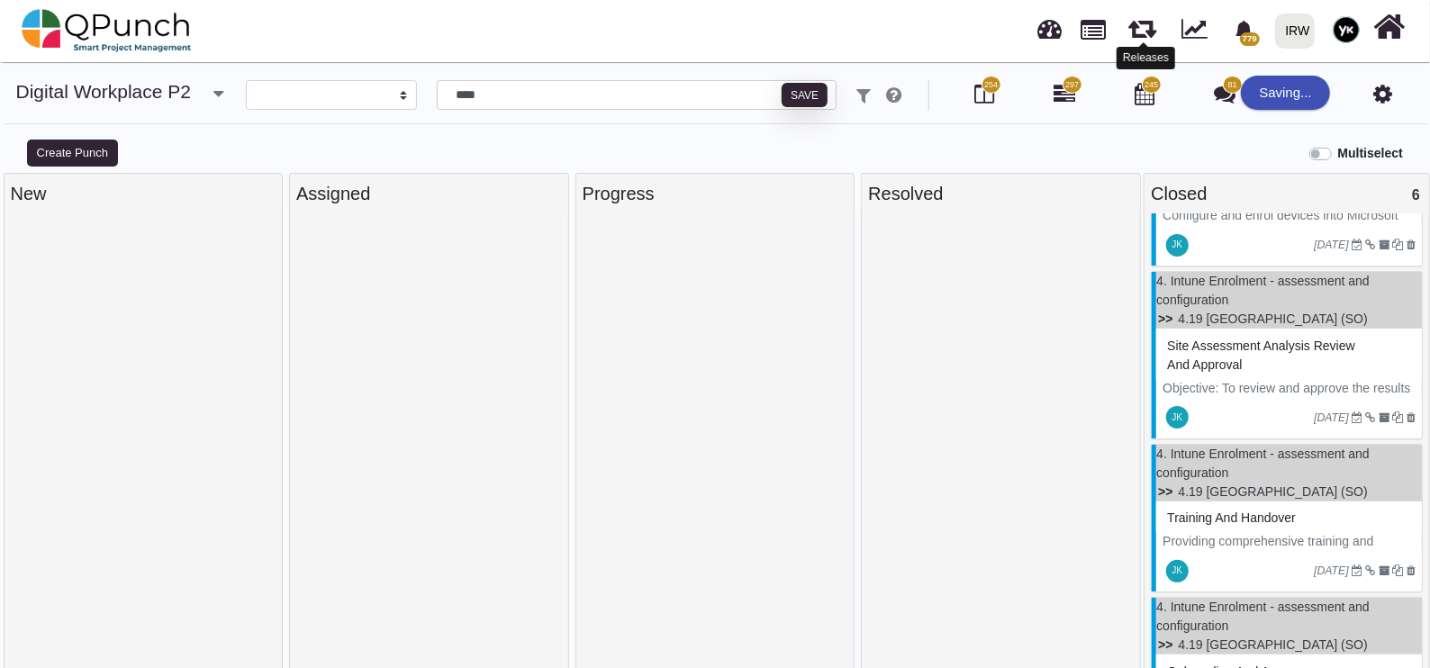
click at [1292, 529] on div "Training and handover" at bounding box center [1289, 518] width 253 height 28
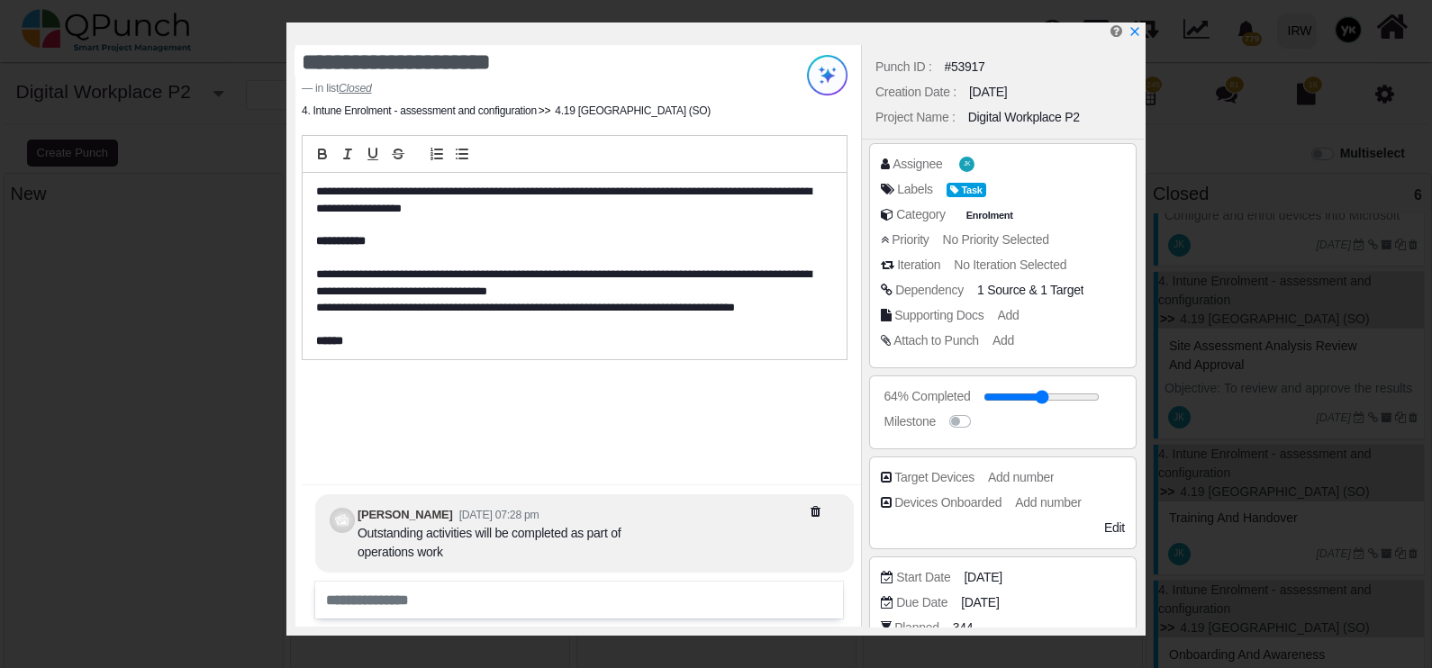
click at [1064, 399] on input "range" at bounding box center [1042, 397] width 116 height 7
click at [1098, 396] on input "range" at bounding box center [1049, 397] width 116 height 7
type input "***"
drag, startPoint x: 1098, startPoint y: 396, endPoint x: 1126, endPoint y: 334, distance: 68.1
click at [1107, 394] on input "range" at bounding box center [1049, 397] width 116 height 7
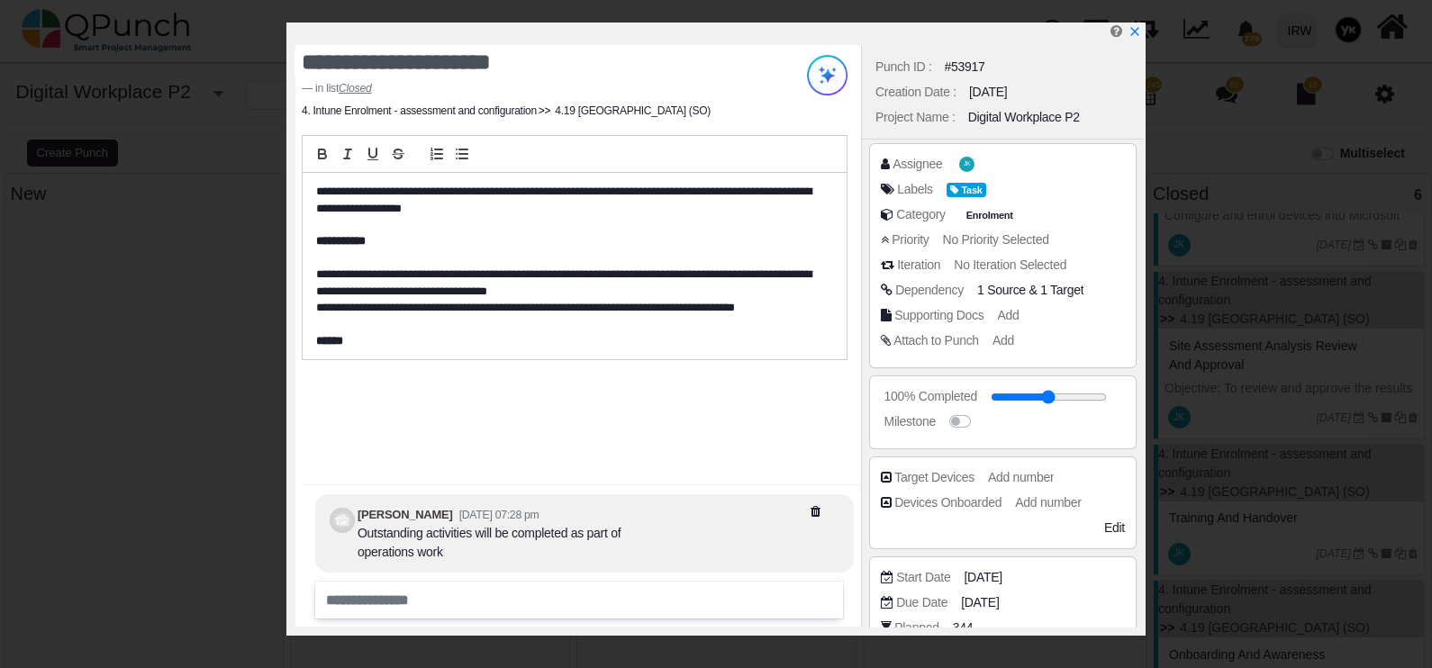
click at [1139, 29] on icon "x" at bounding box center [1135, 31] width 13 height 13
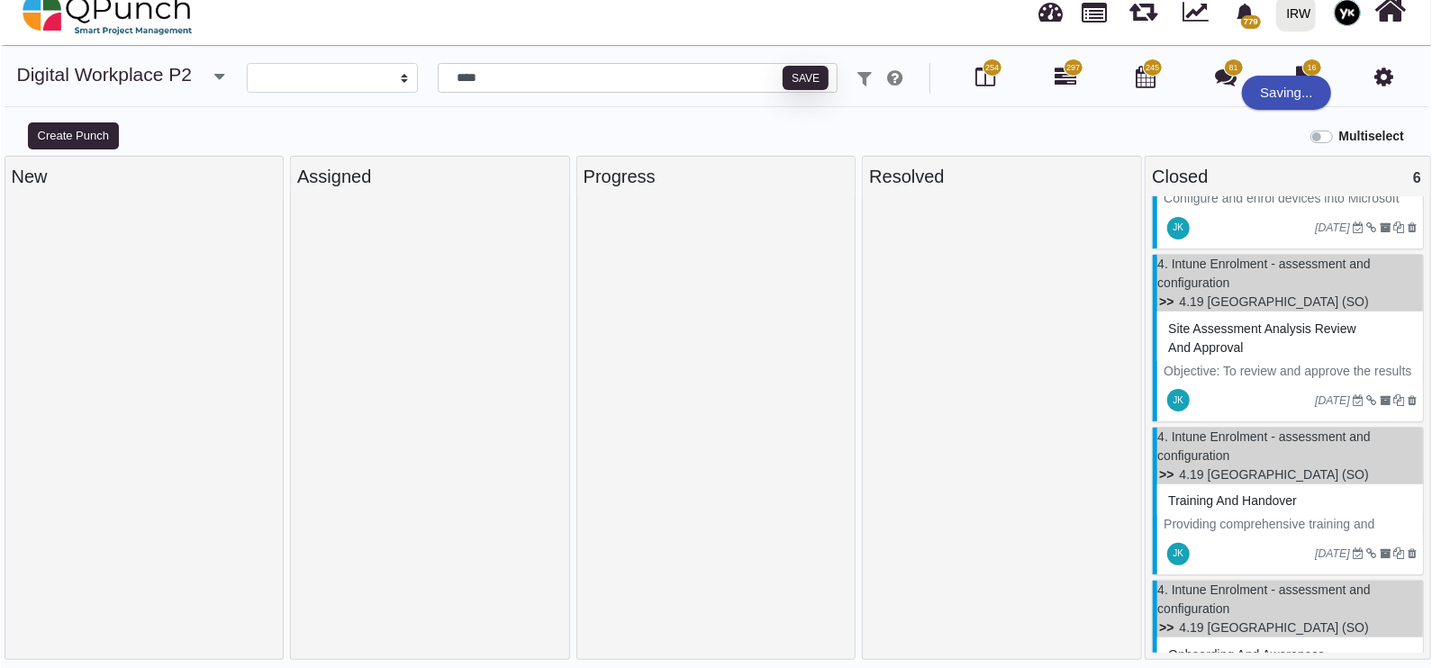
scroll to position [667, 0]
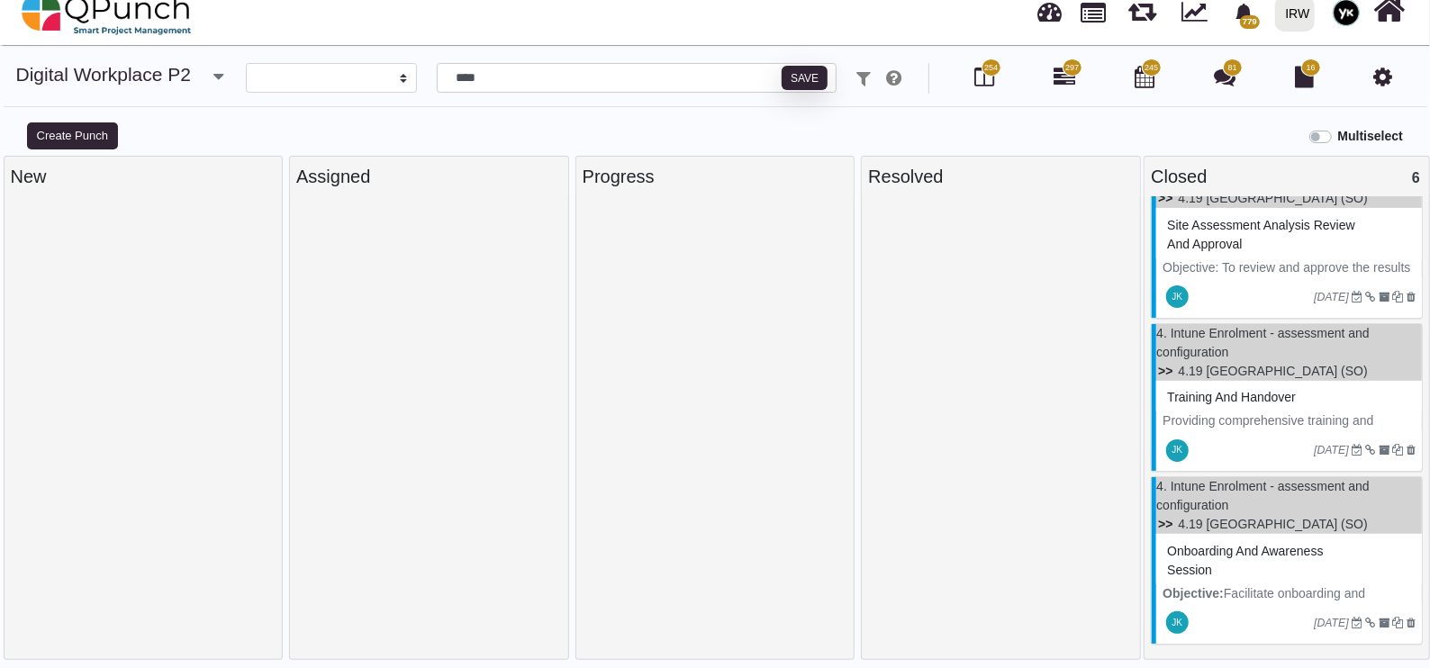
click at [1255, 554] on span "Onboarding and Awareness session" at bounding box center [1245, 560] width 156 height 33
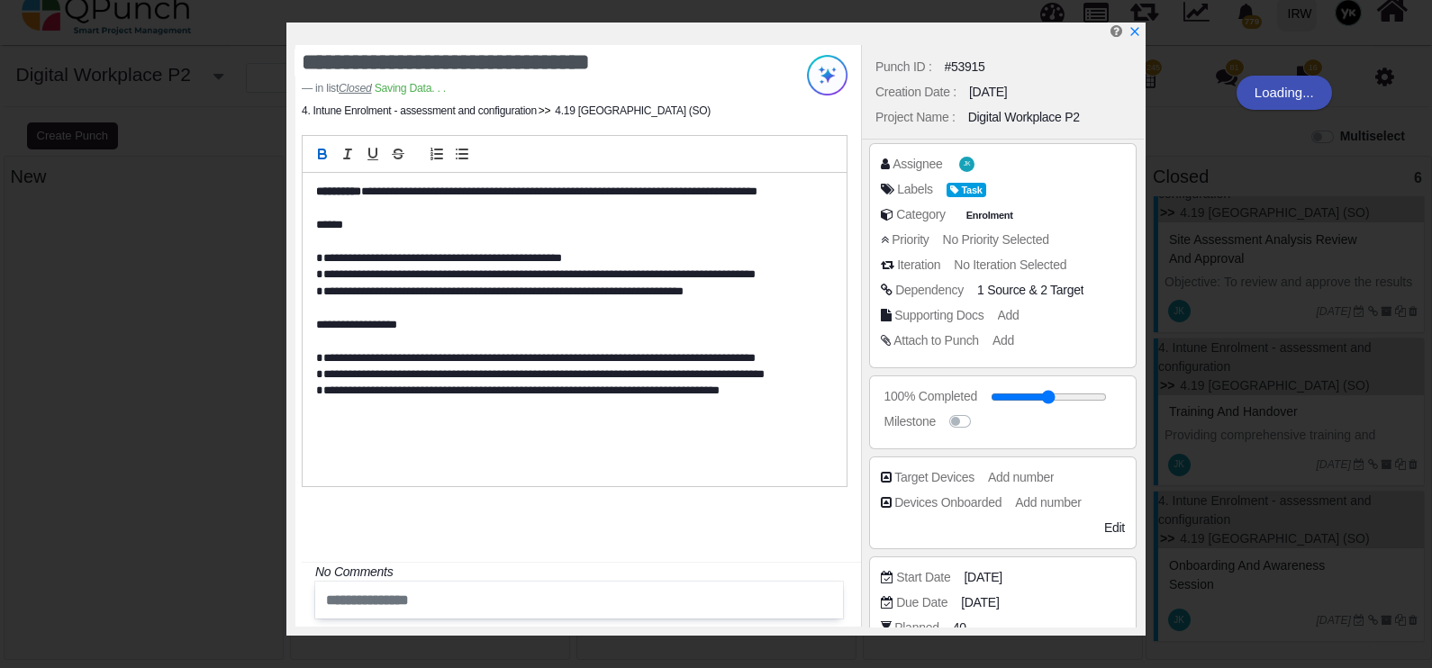
scroll to position [649, 0]
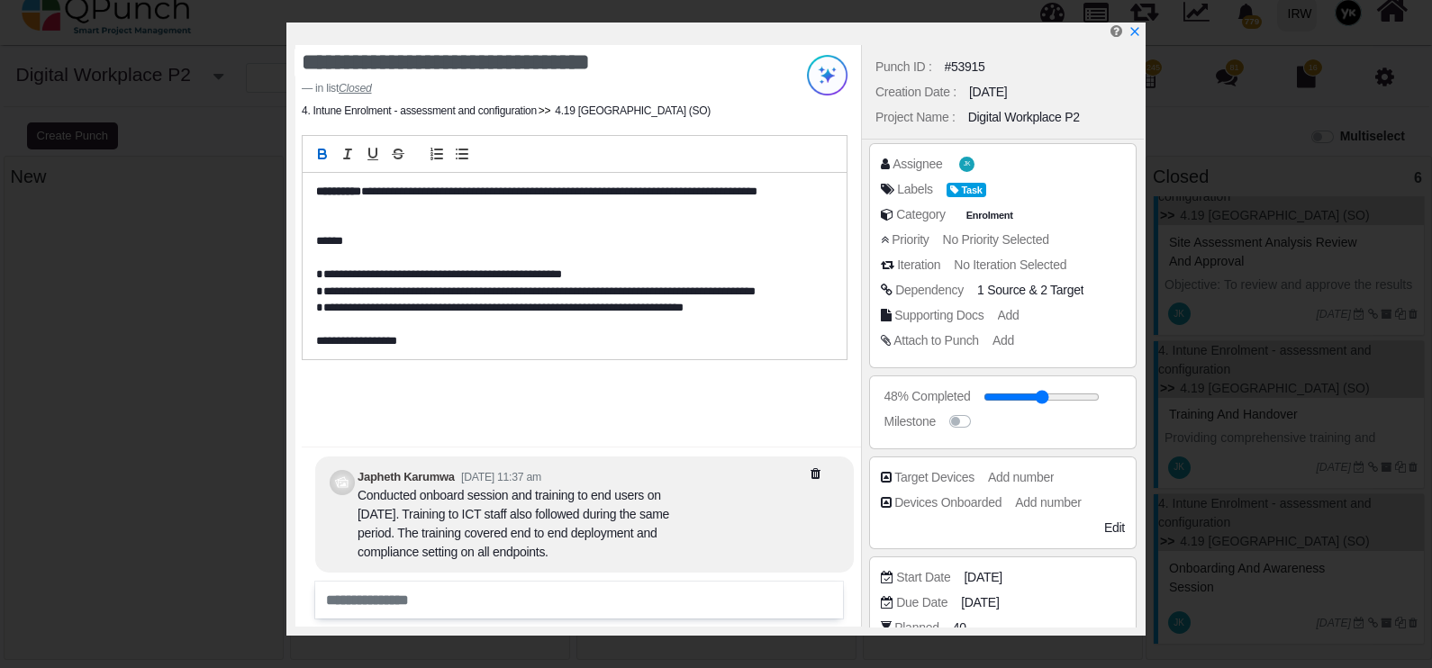
click at [1048, 394] on input "range" at bounding box center [1042, 397] width 116 height 7
click at [1100, 390] on div at bounding box center [1042, 396] width 116 height 19
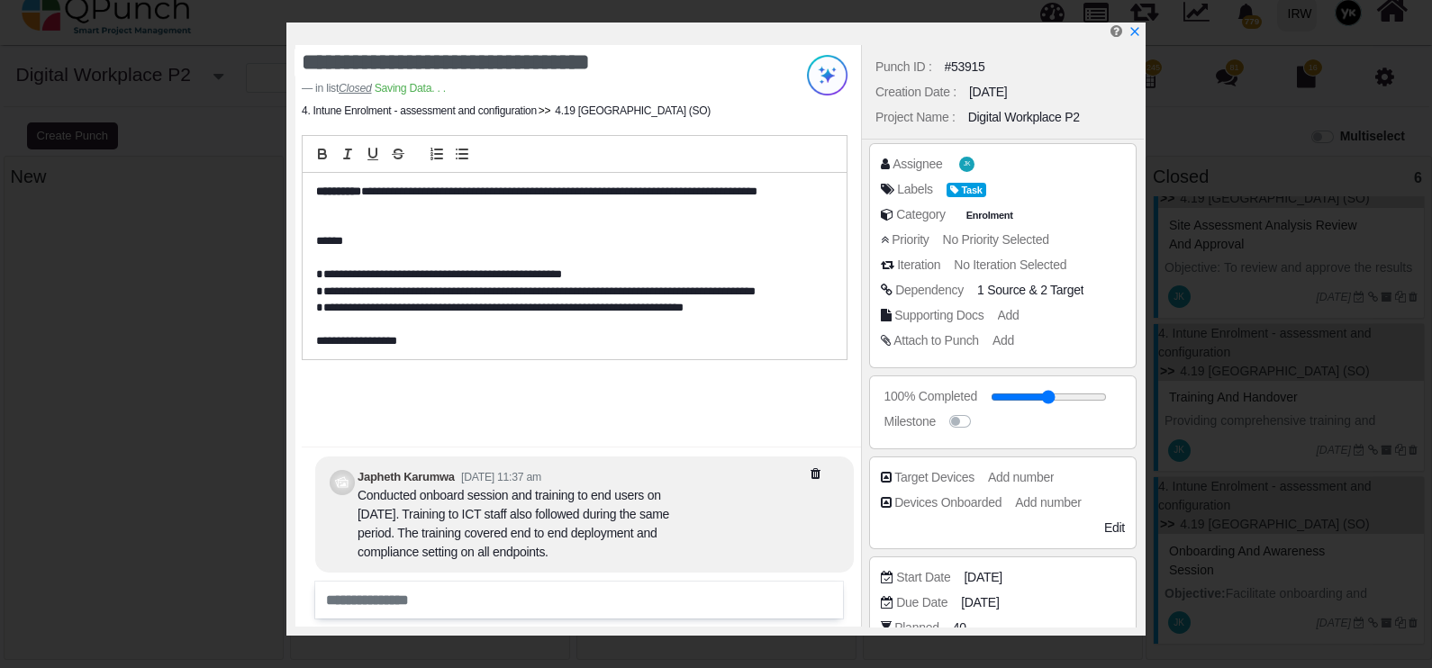
type input "***"
click at [1099, 395] on input "range" at bounding box center [1049, 397] width 116 height 7
click at [1087, 422] on div "Milestone" at bounding box center [1007, 422] width 253 height 18
click at [1136, 35] on icon "x" at bounding box center [1134, 31] width 8 height 8
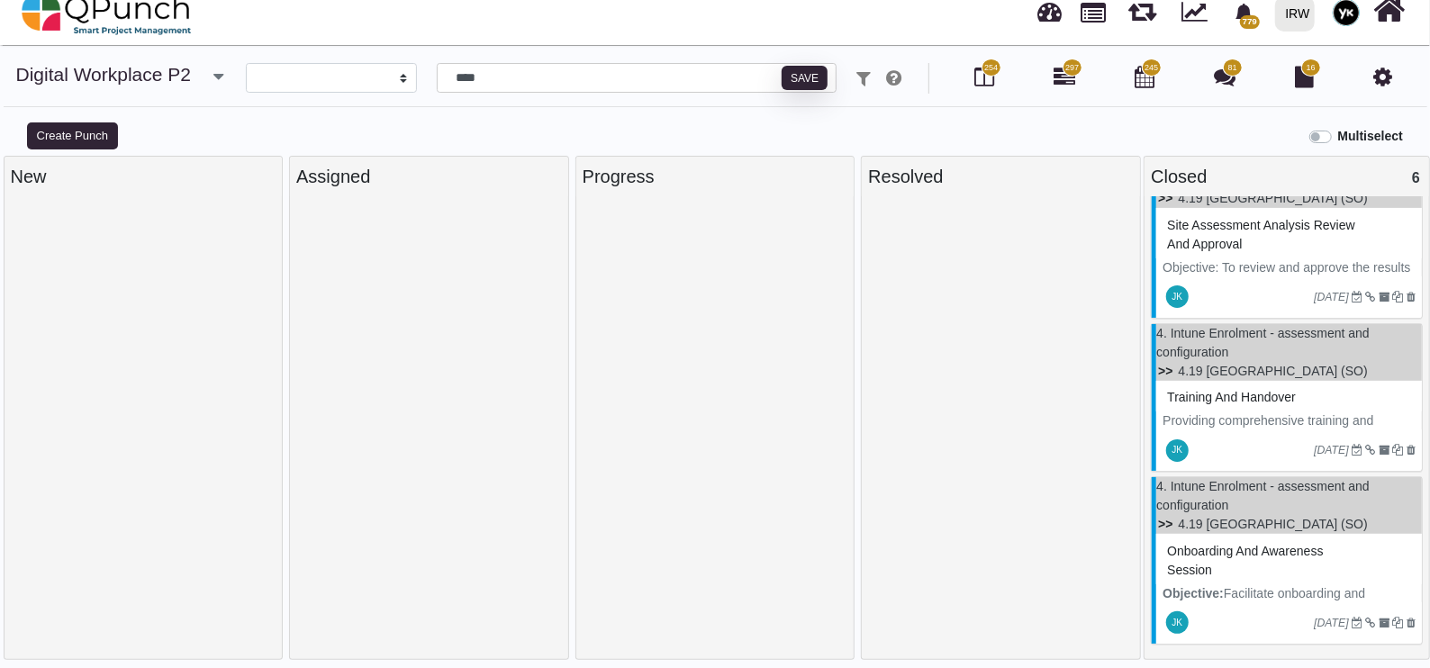
click at [1244, 396] on span "Training and handover" at bounding box center [1231, 397] width 129 height 14
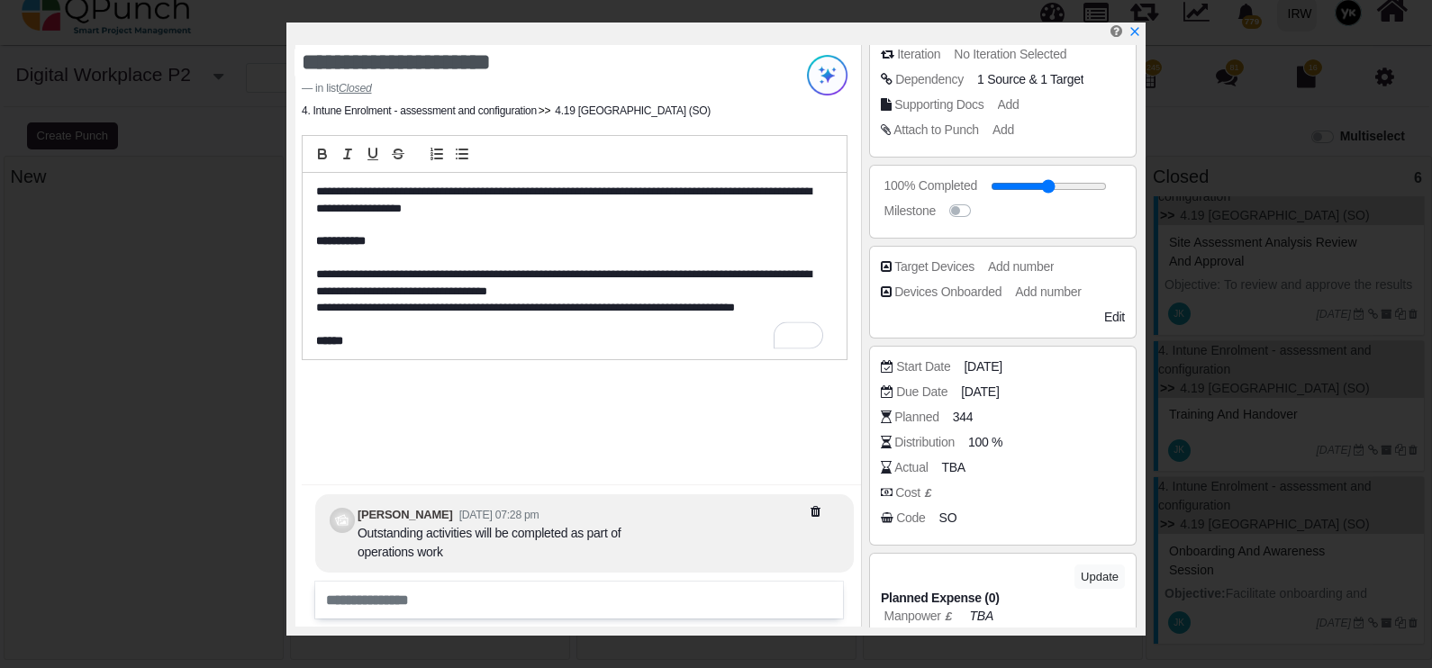
scroll to position [211, 0]
click at [1138, 33] on icon "x" at bounding box center [1135, 31] width 13 height 13
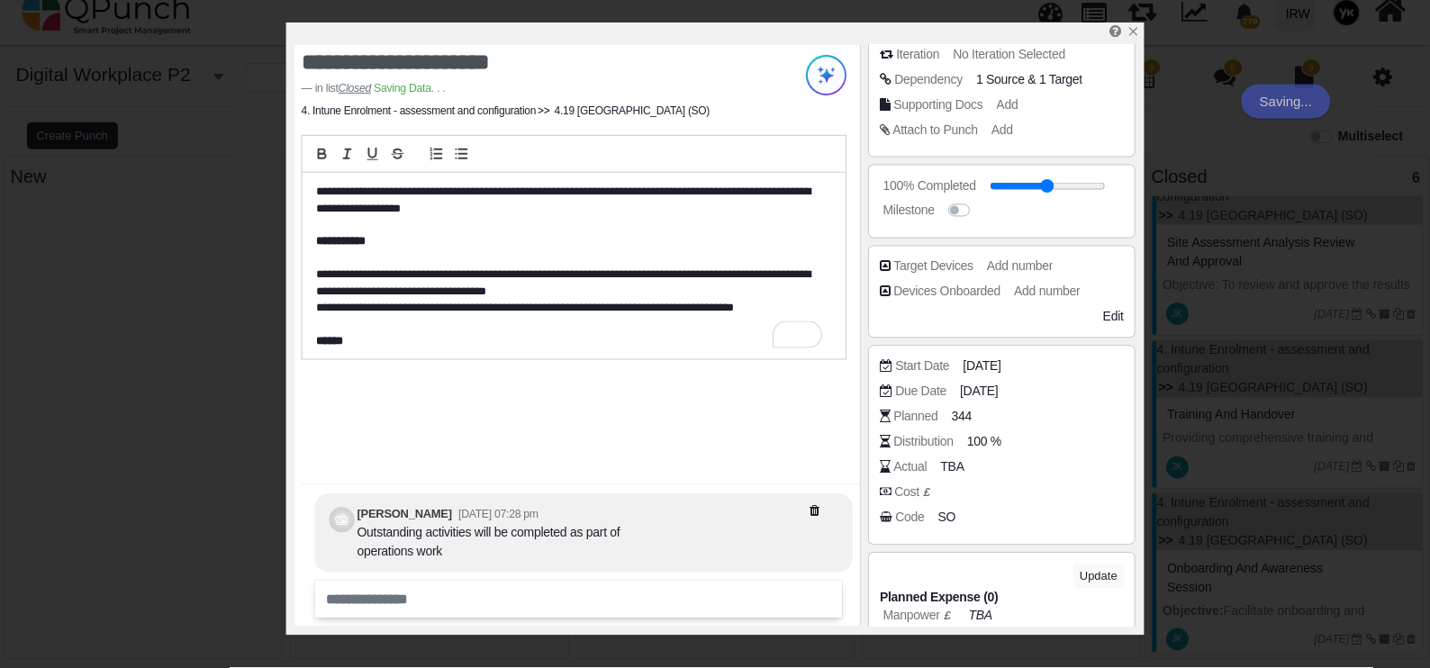
scroll to position [667, 0]
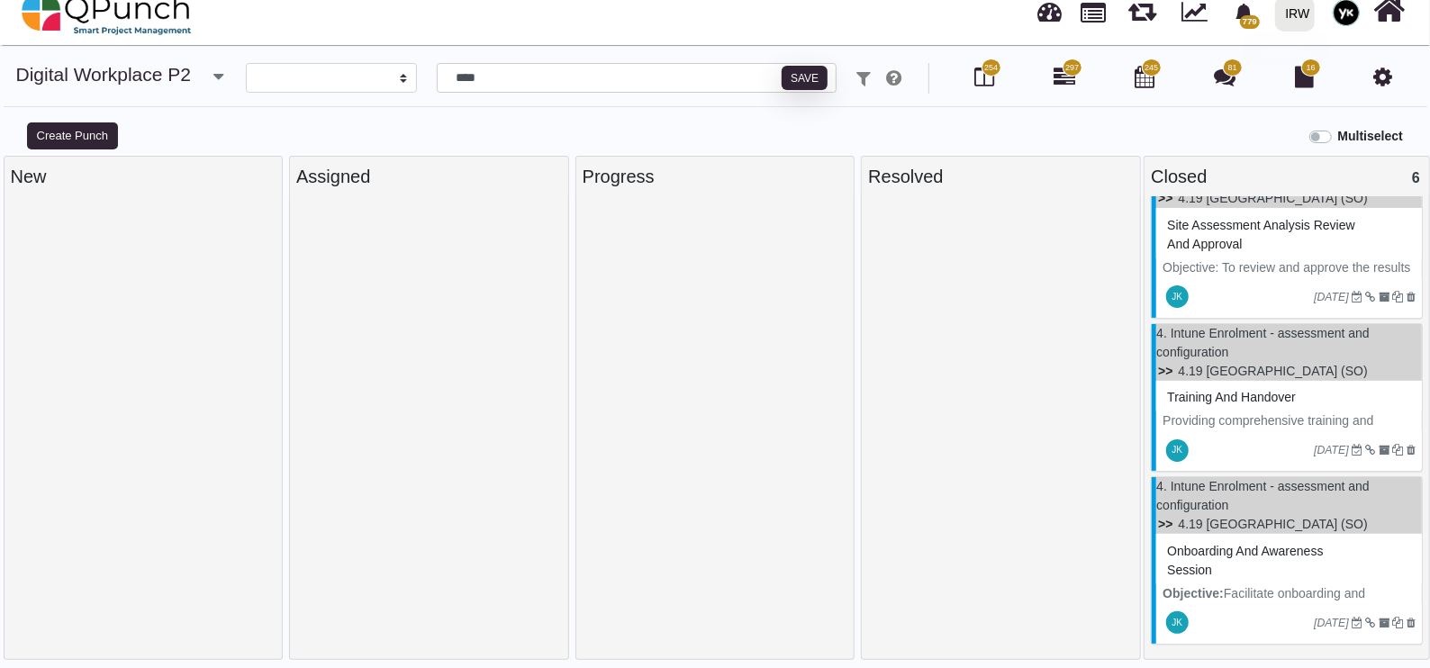
scroll to position [554, 0]
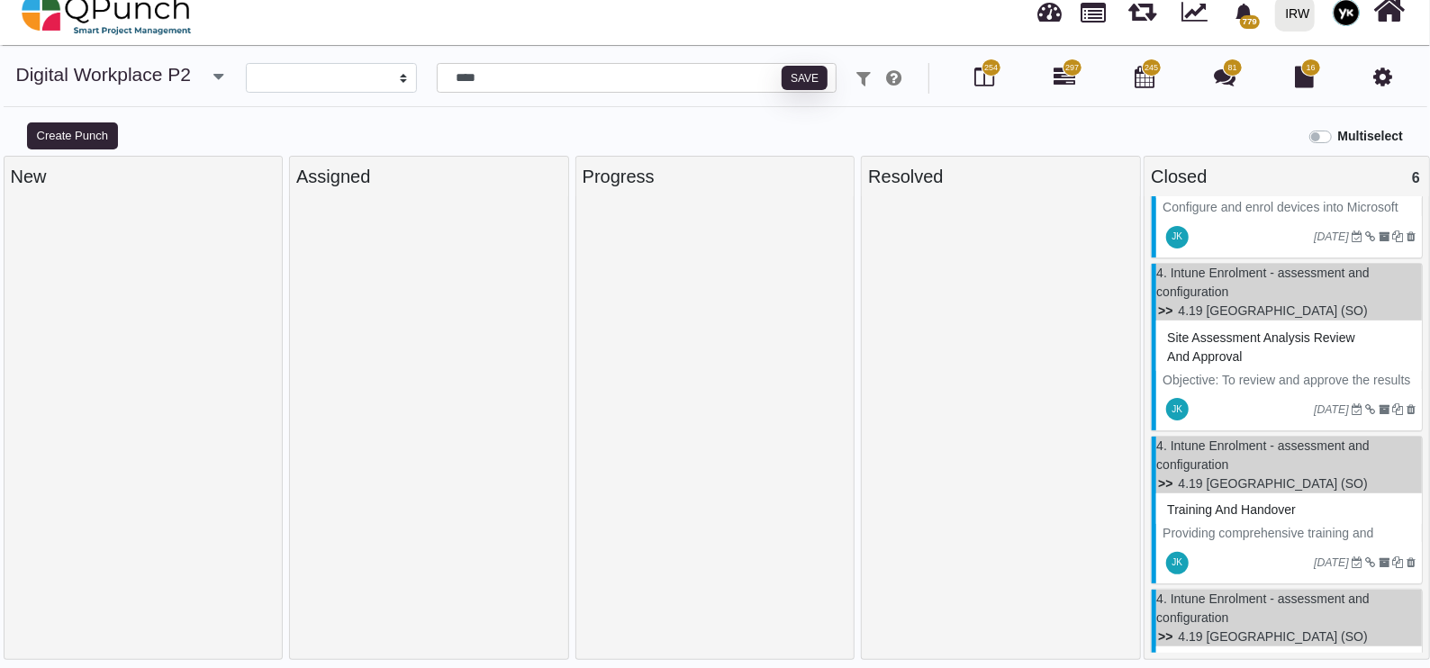
click at [1243, 359] on span "Site assessment analysis review and approval" at bounding box center [1261, 347] width 188 height 33
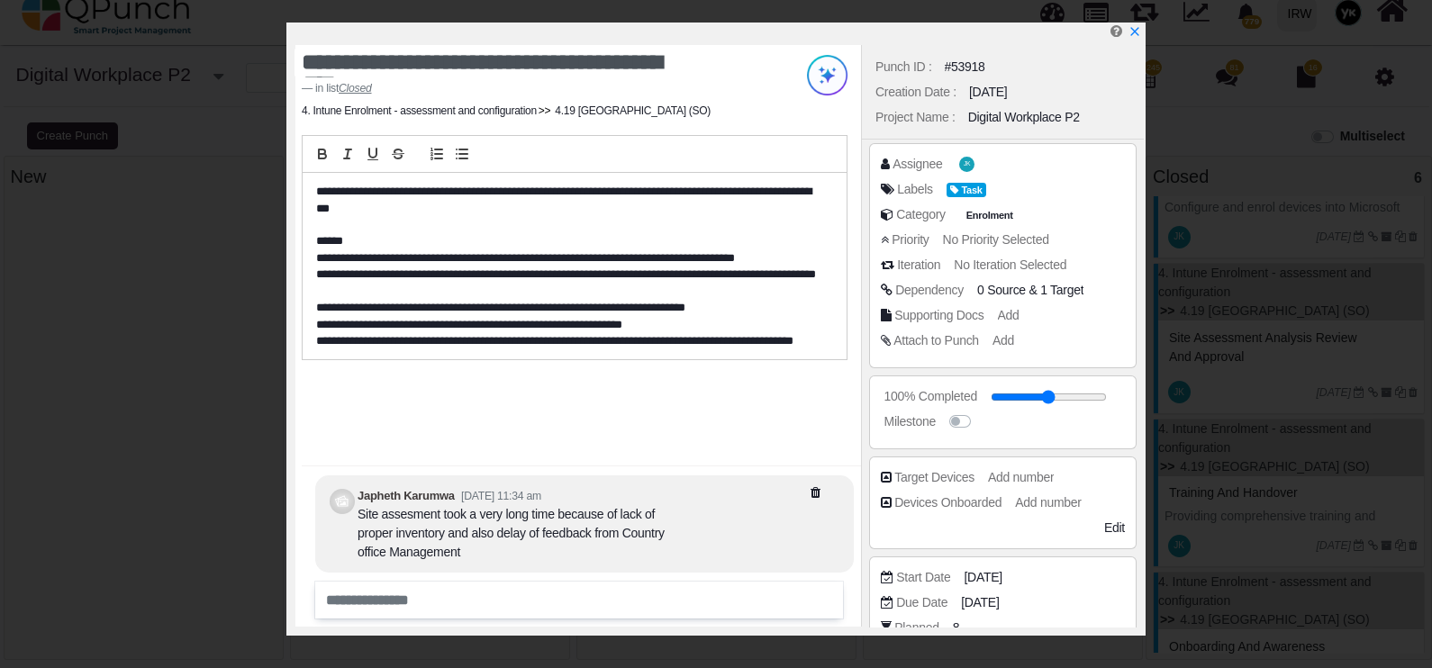
click at [1110, 464] on div "Target Devices Add number Devices Onboarded Add number See More Additional Fiel…" at bounding box center [1003, 503] width 268 height 93
click at [1011, 532] on div "Edit" at bounding box center [1063, 528] width 122 height 19
click at [1021, 481] on span "Add number" at bounding box center [1021, 477] width 66 height 14
click at [1051, 508] on span "Add number" at bounding box center [1048, 502] width 66 height 14
click at [1132, 35] on icon "x" at bounding box center [1134, 31] width 8 height 8
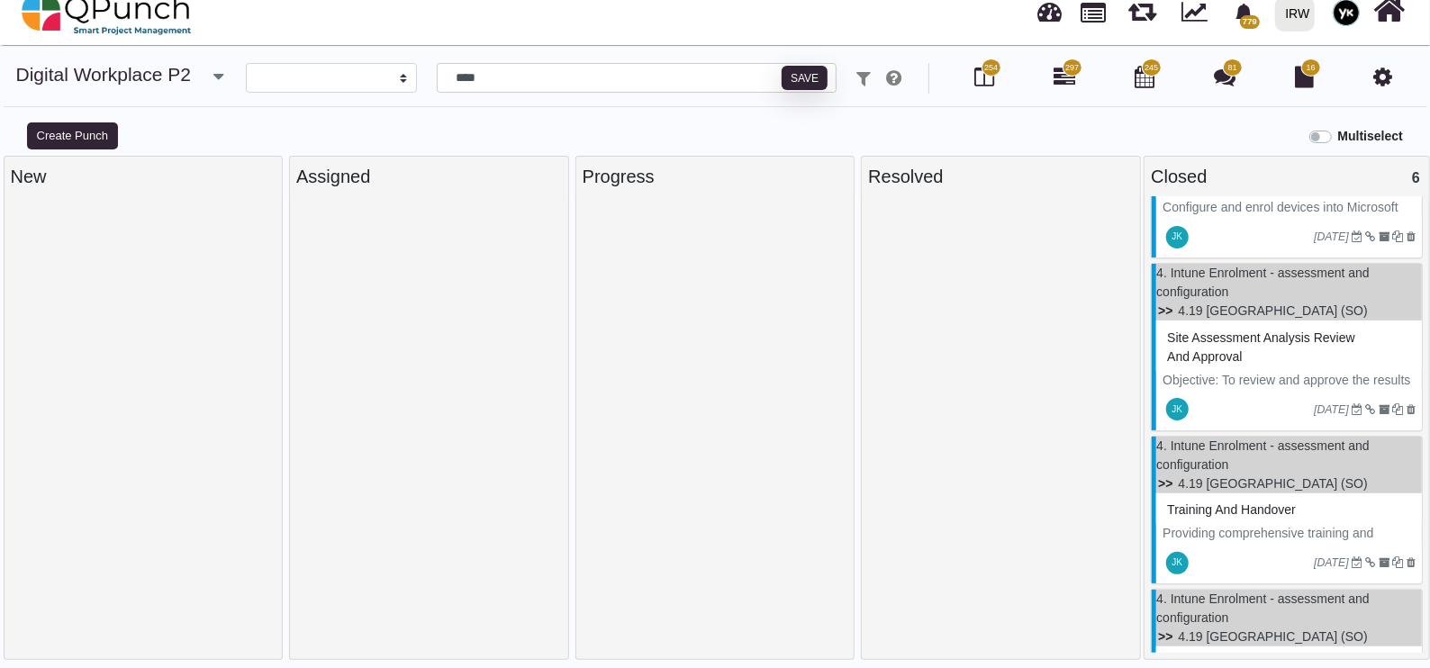
click at [1099, 406] on div at bounding box center [1001, 431] width 266 height 457
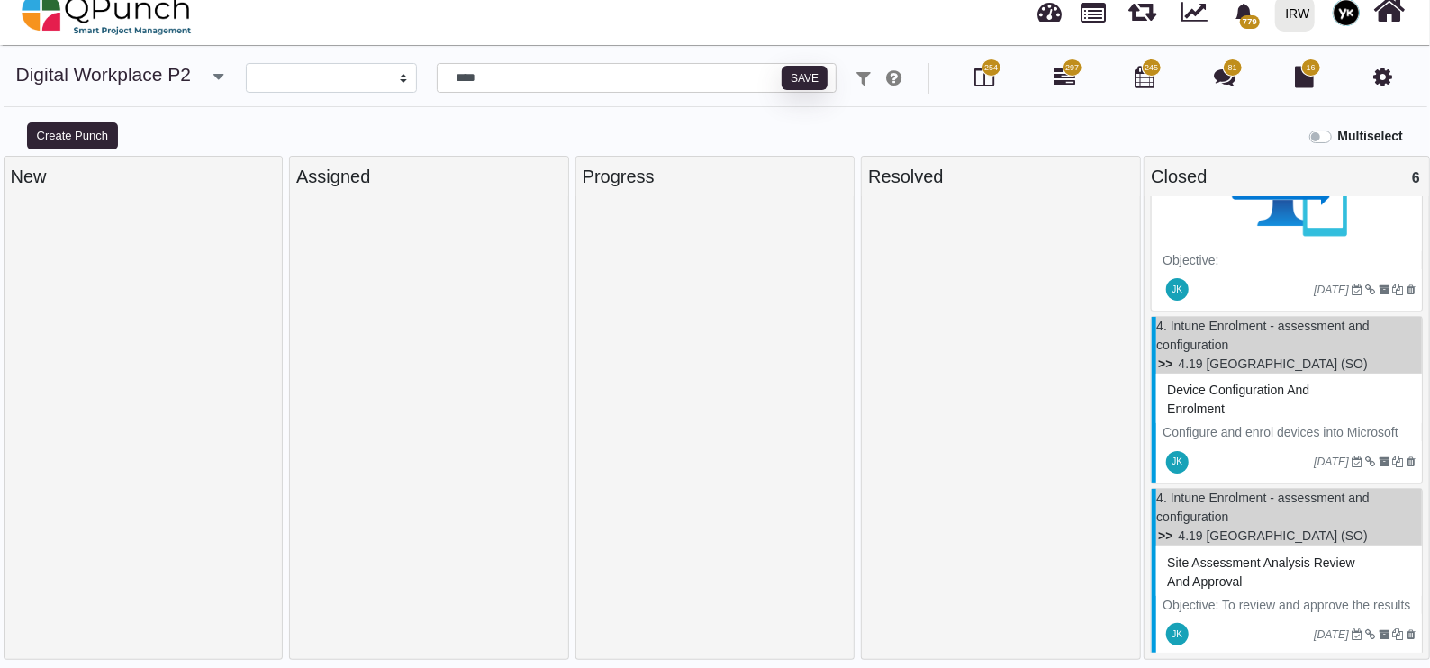
click at [1249, 414] on div "Device configuration and enrolment" at bounding box center [1289, 399] width 253 height 47
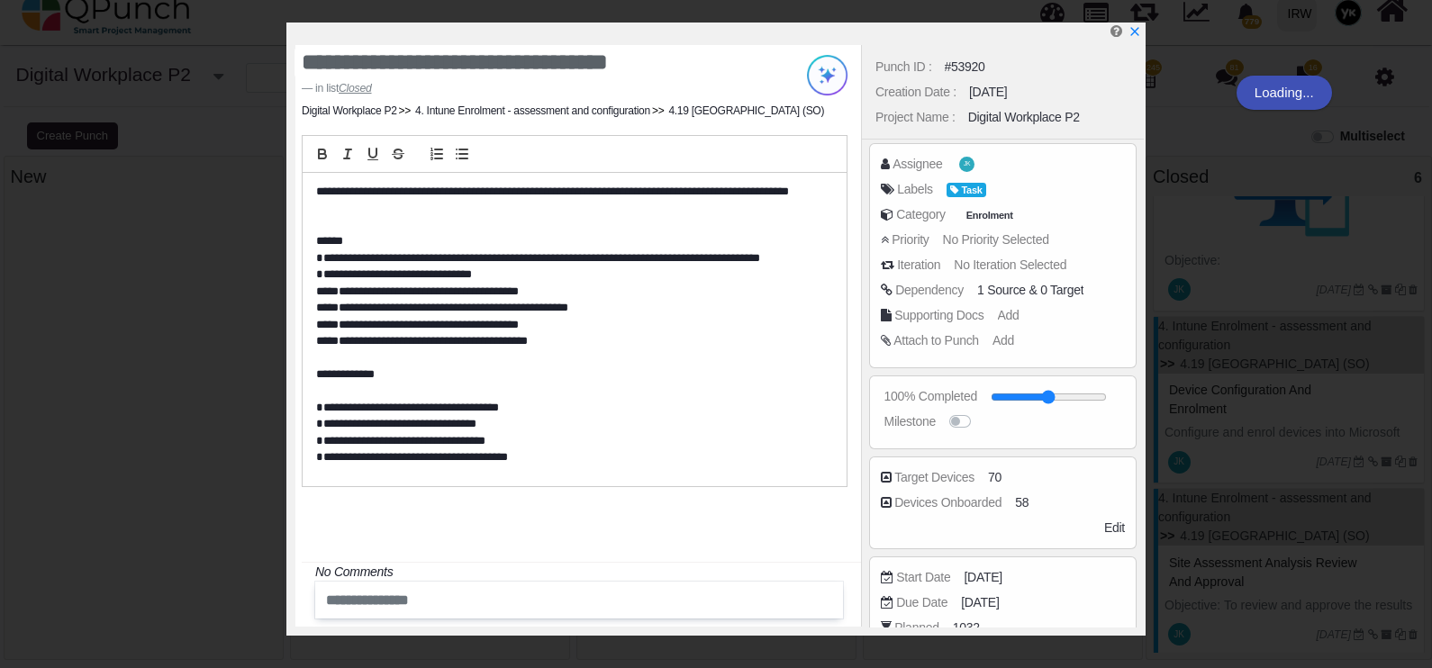
click at [941, 601] on div "Due Date 30-06-2025" at bounding box center [1007, 603] width 253 height 18
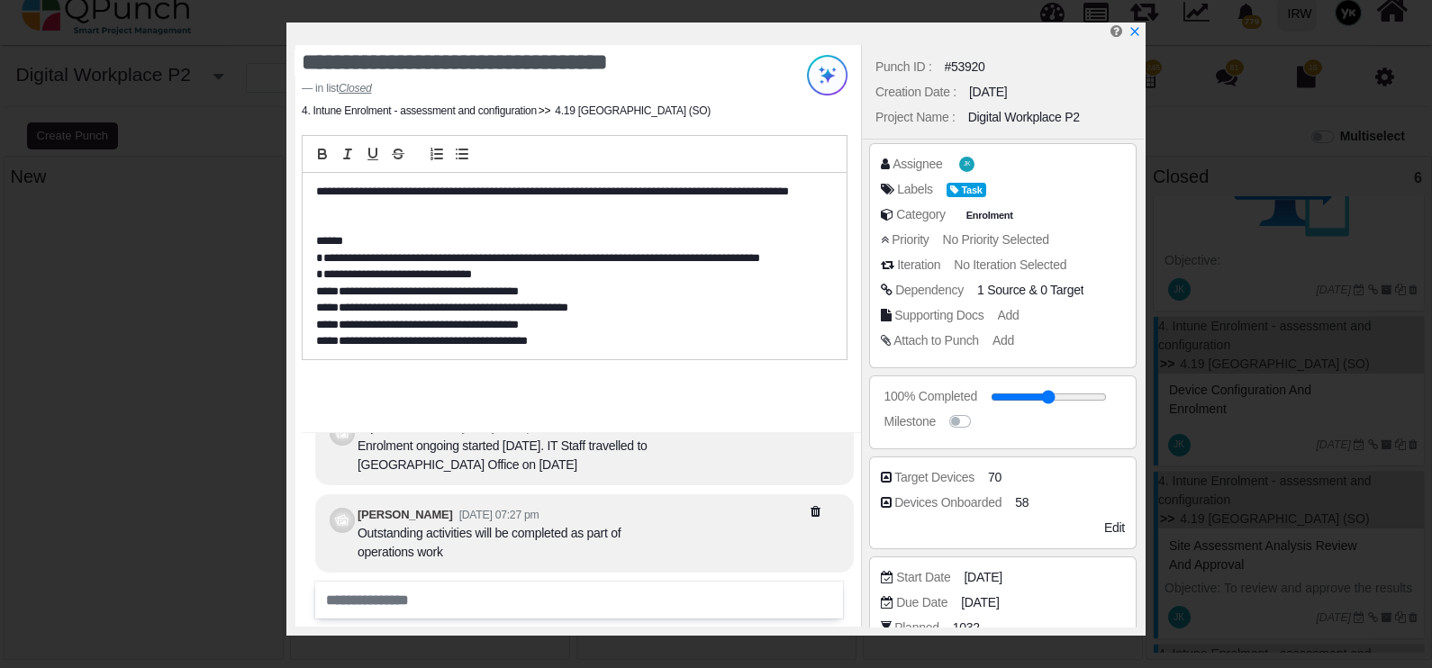
click at [95, 494] on div "**********" at bounding box center [716, 334] width 1432 height 668
click at [1023, 494] on span "58" at bounding box center [1022, 503] width 14 height 19
click at [1031, 499] on input "**" at bounding box center [1070, 503] width 101 height 18
type input "**"
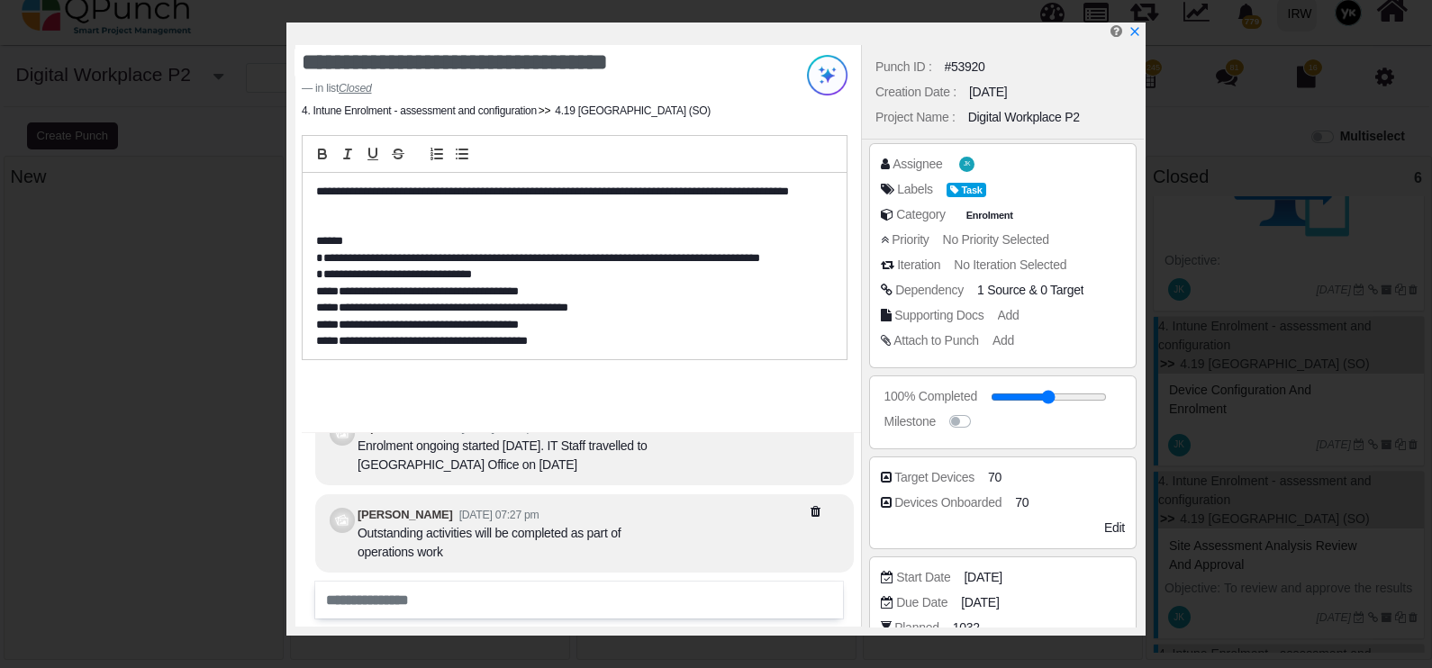
click at [1090, 324] on div "Supporting Docs Add" at bounding box center [1003, 318] width 244 height 25
click at [1139, 32] on icon "x" at bounding box center [1135, 31] width 13 height 13
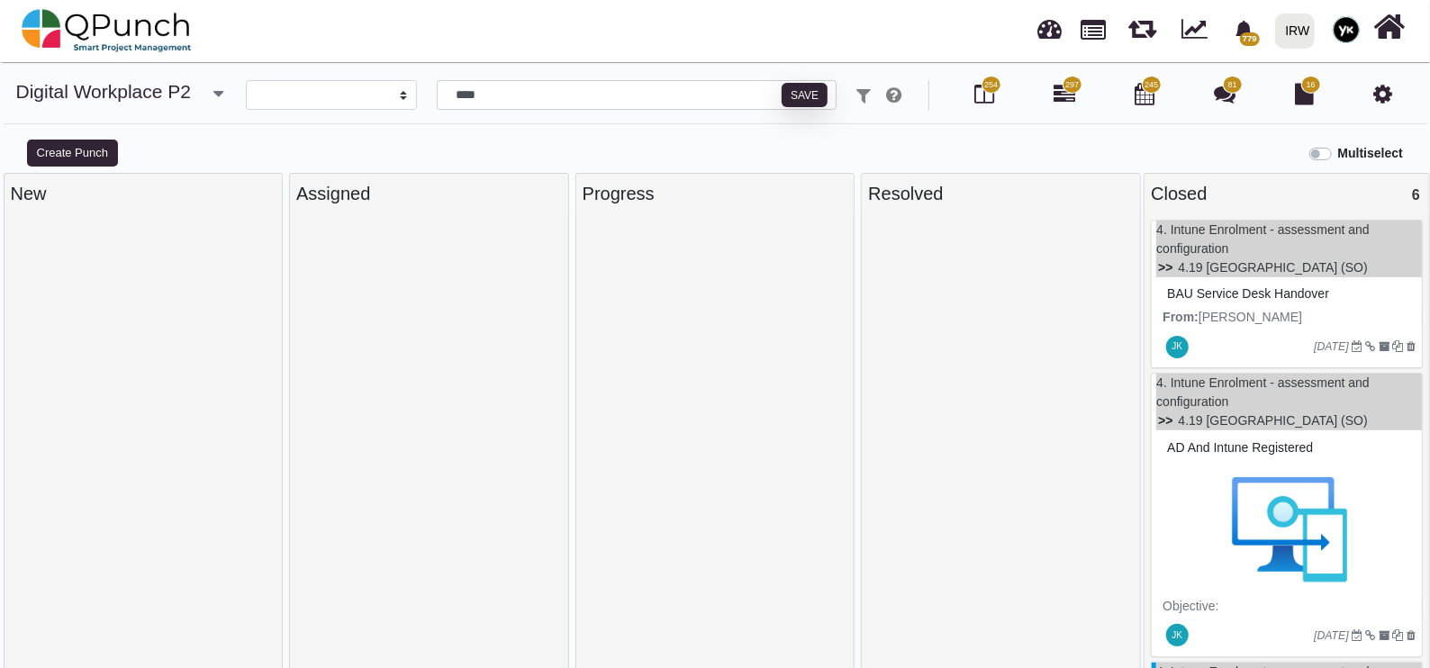
click at [1241, 333] on div at bounding box center [1253, 346] width 122 height 29
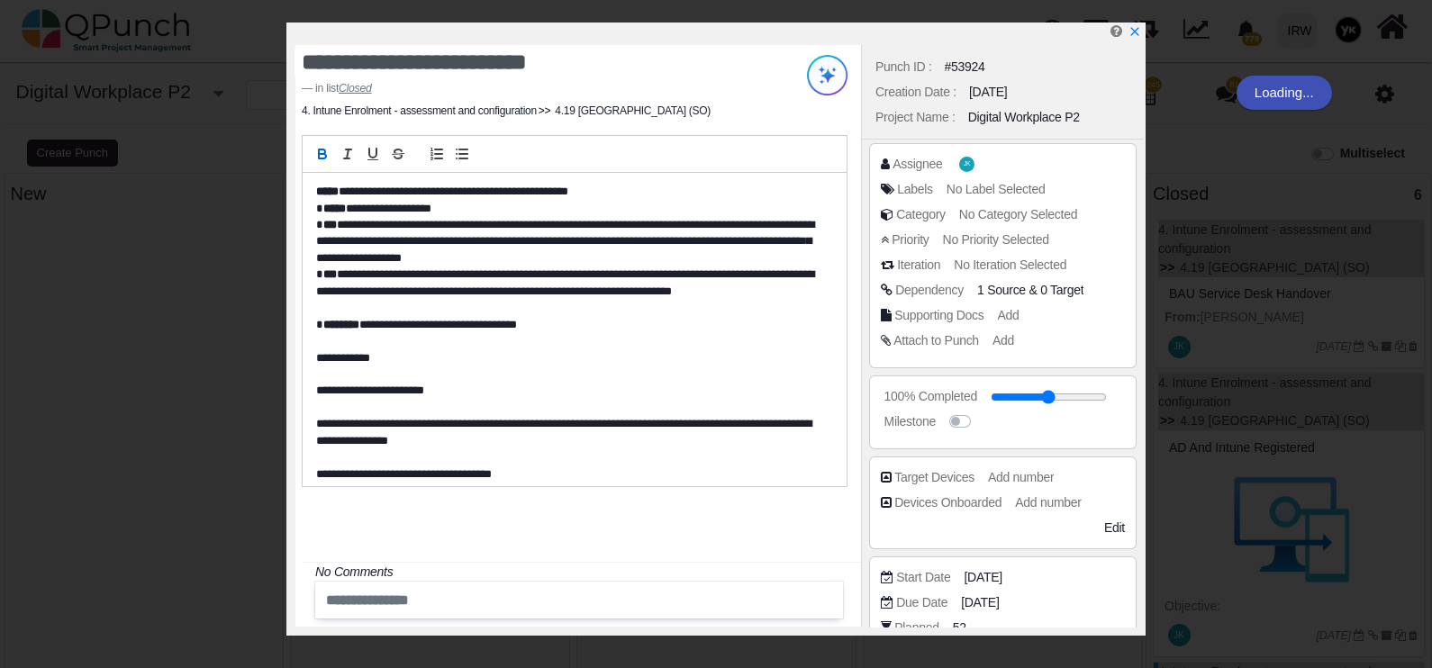
scroll to position [324, 0]
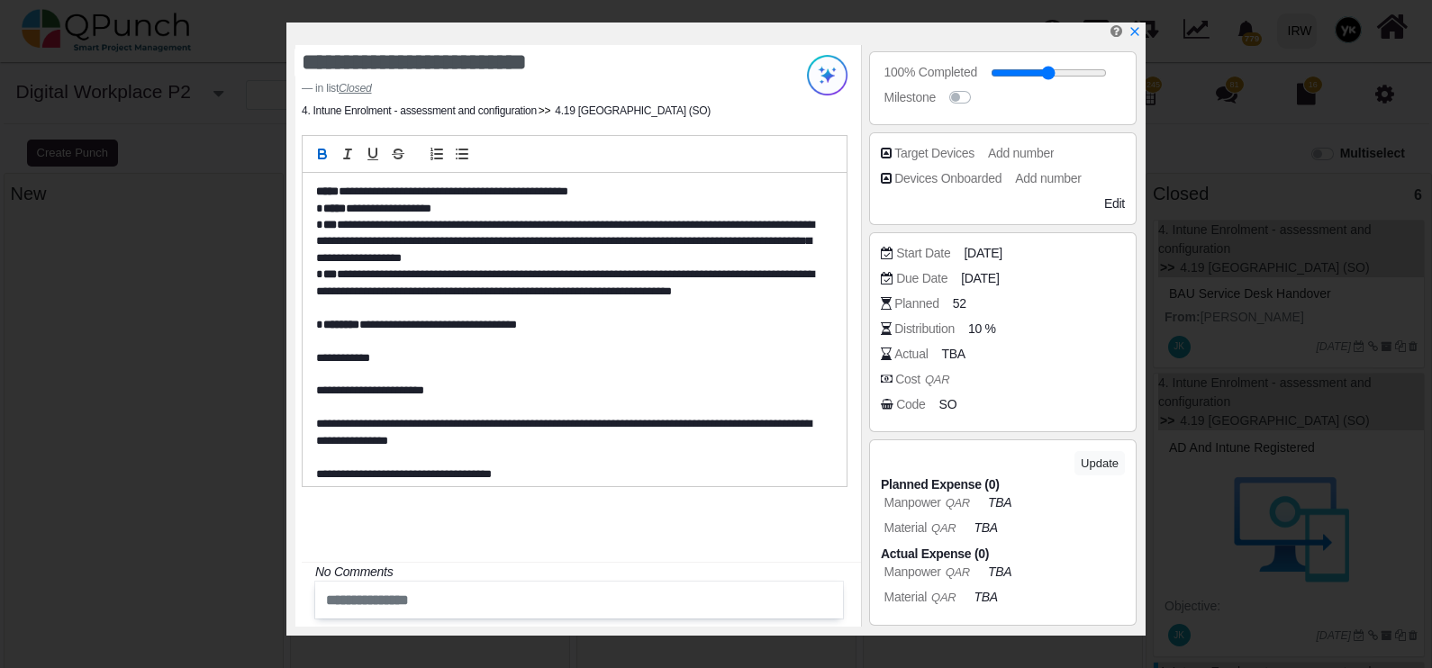
click at [939, 404] on span "SO" at bounding box center [948, 404] width 18 height 19
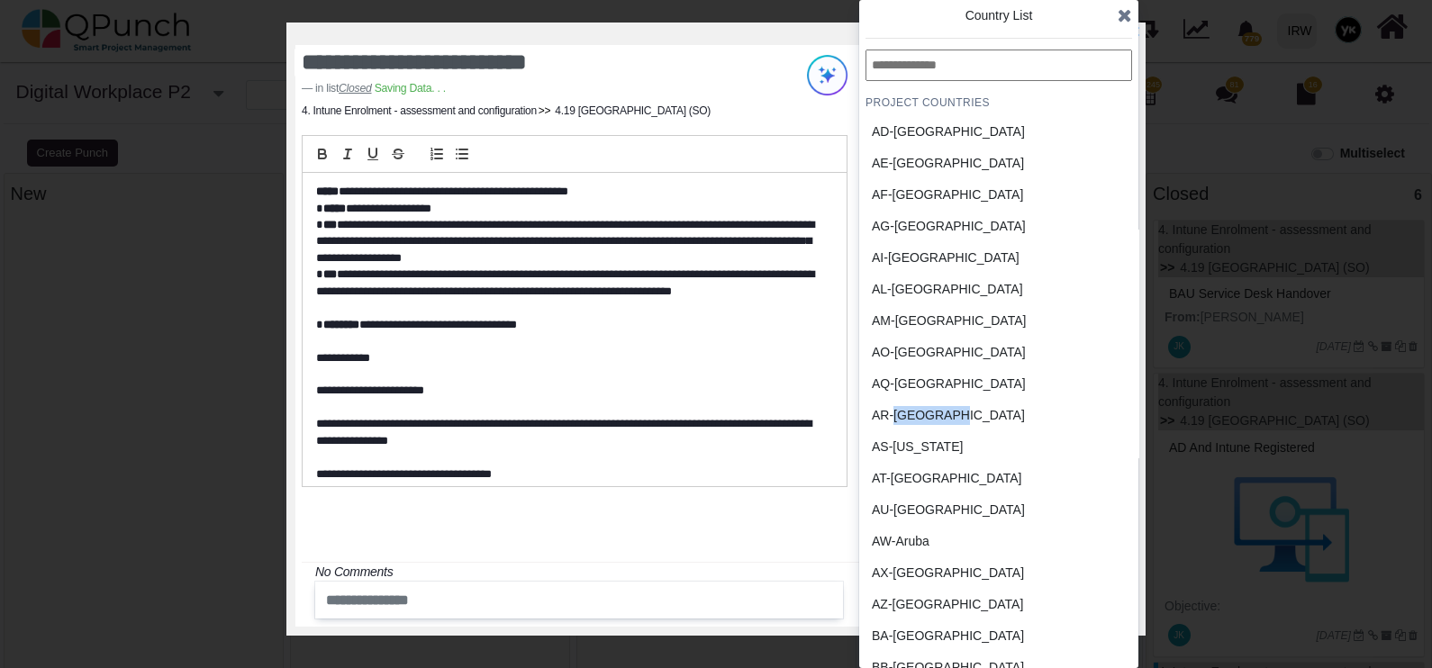
click at [939, 404] on div "AR-Argentina" at bounding box center [956, 416] width 180 height 32
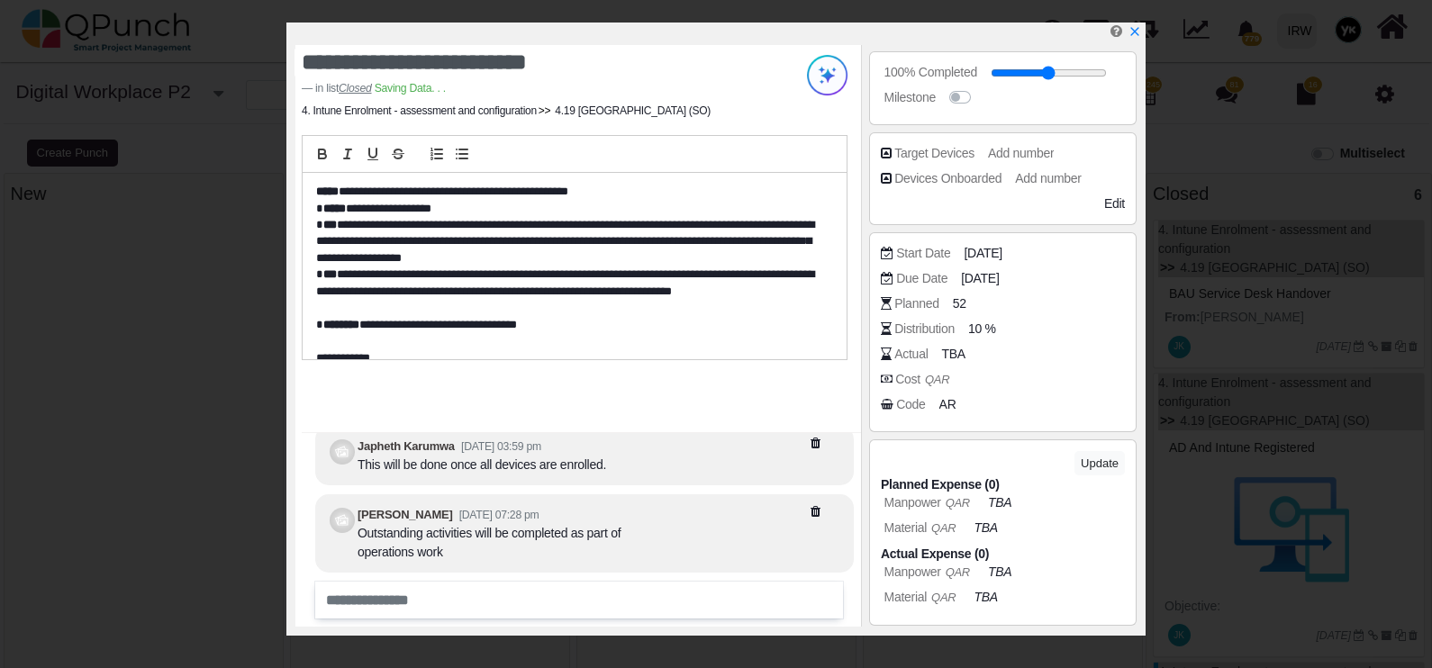
click at [939, 404] on span "AR" at bounding box center [947, 404] width 17 height 19
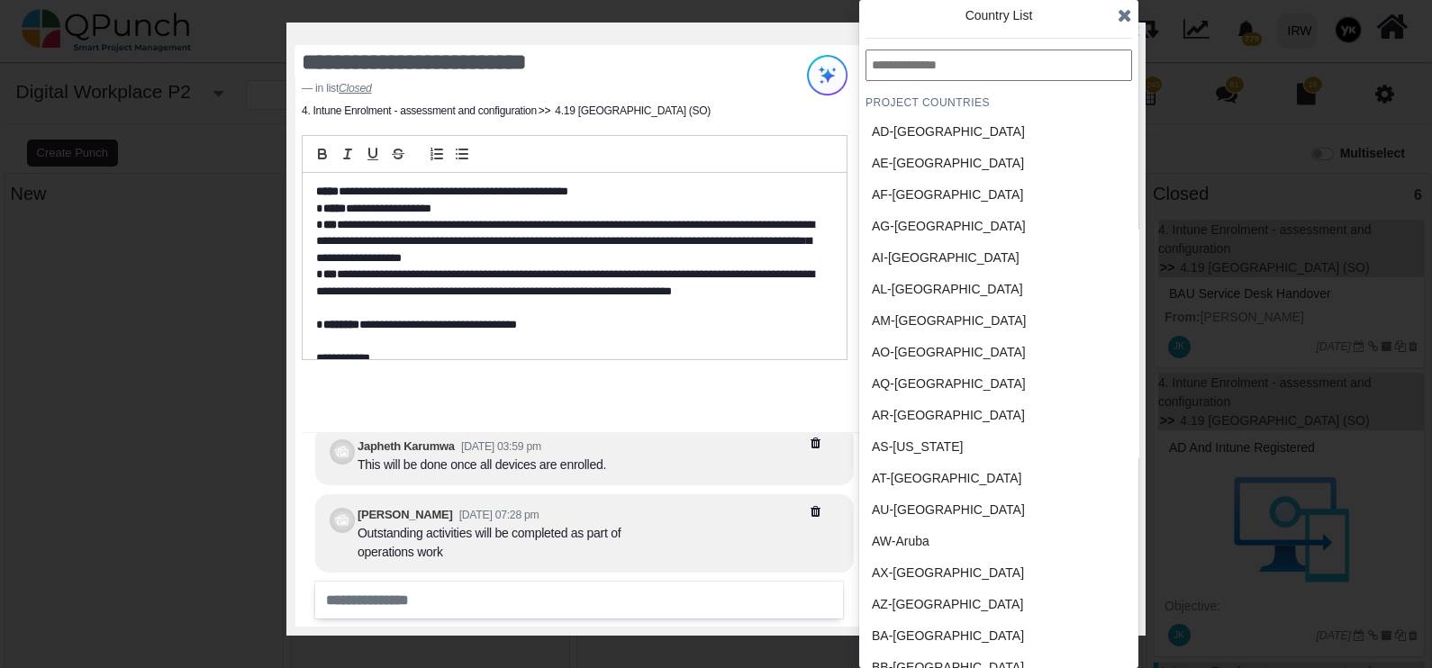
click at [955, 77] on input "text" at bounding box center [999, 66] width 267 height 32
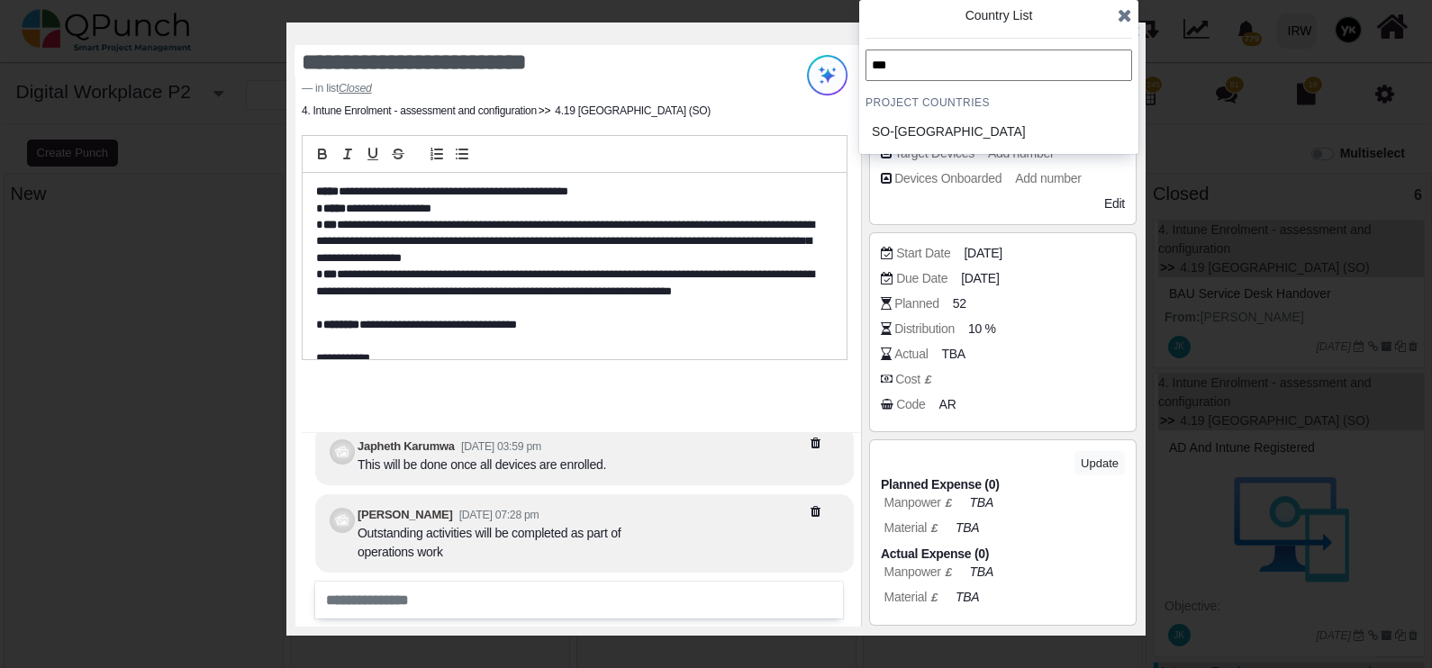
type input "***"
click at [948, 139] on div "SO-Somalia" at bounding box center [956, 131] width 168 height 19
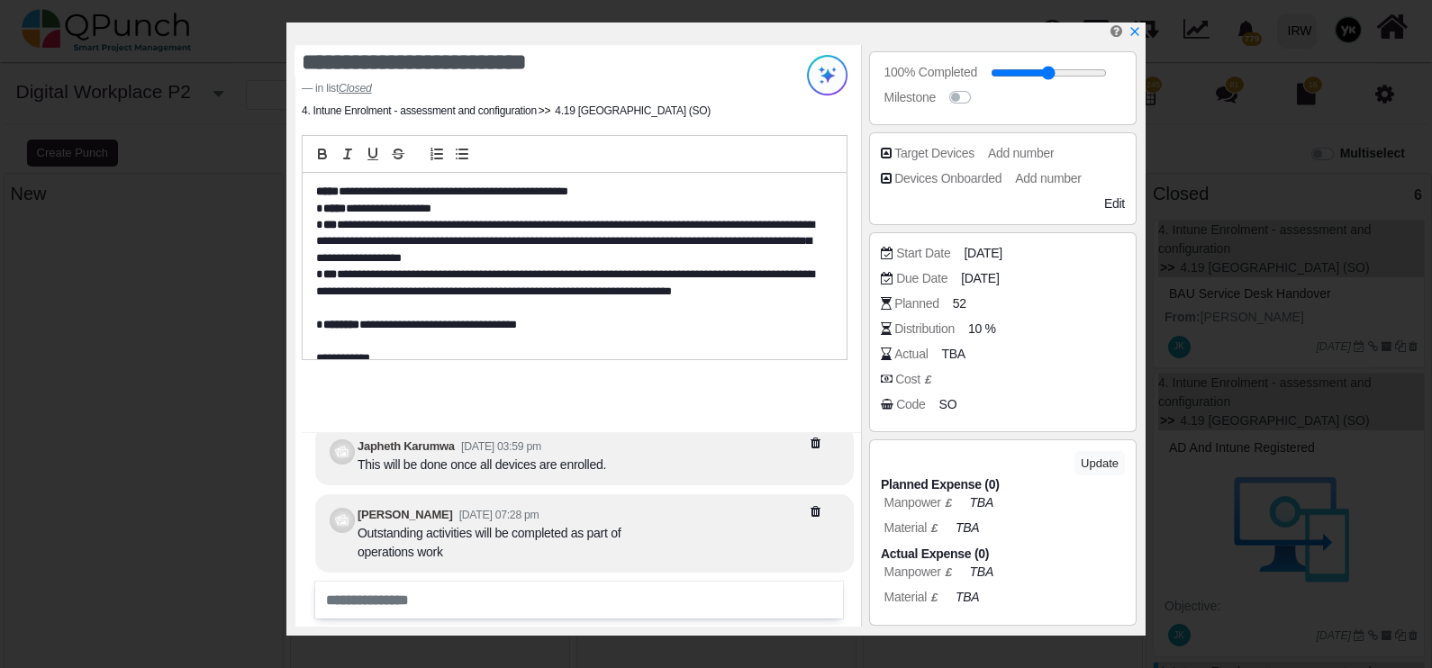
click at [1132, 27] on icon "x" at bounding box center [1135, 31] width 13 height 13
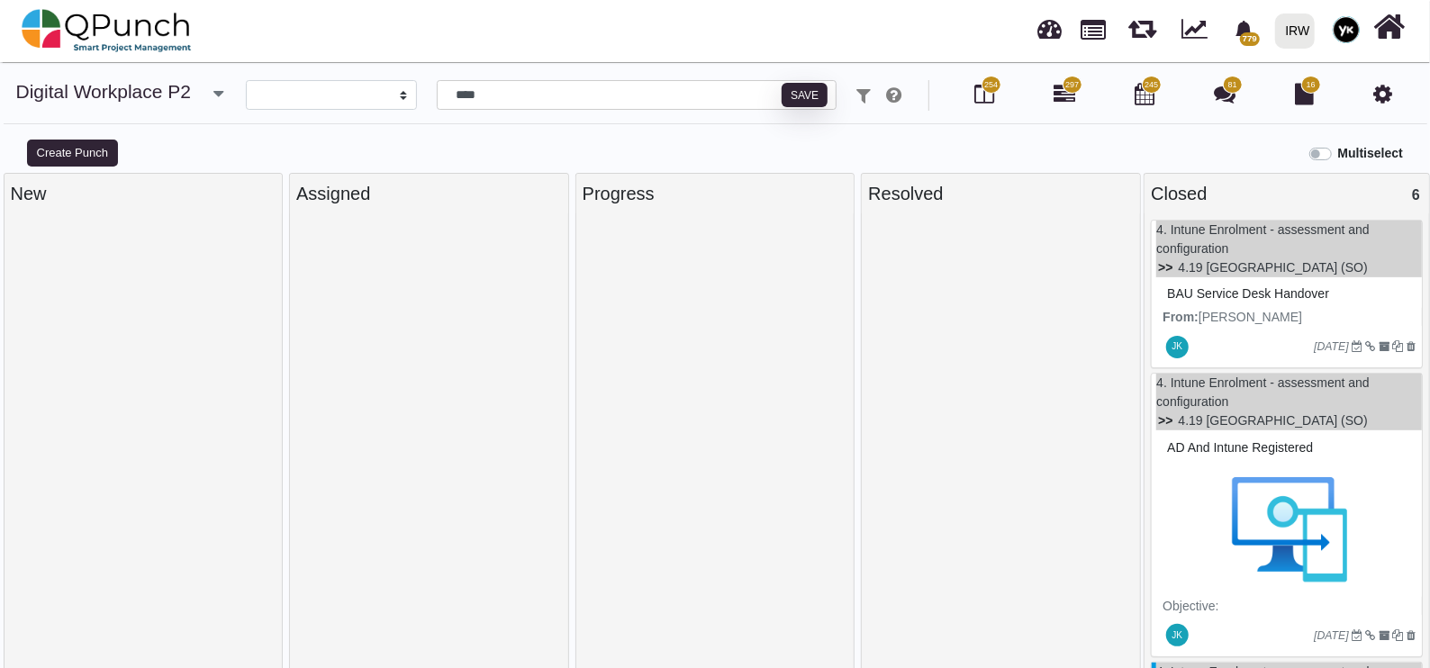
click at [1279, 338] on div at bounding box center [1253, 346] width 122 height 29
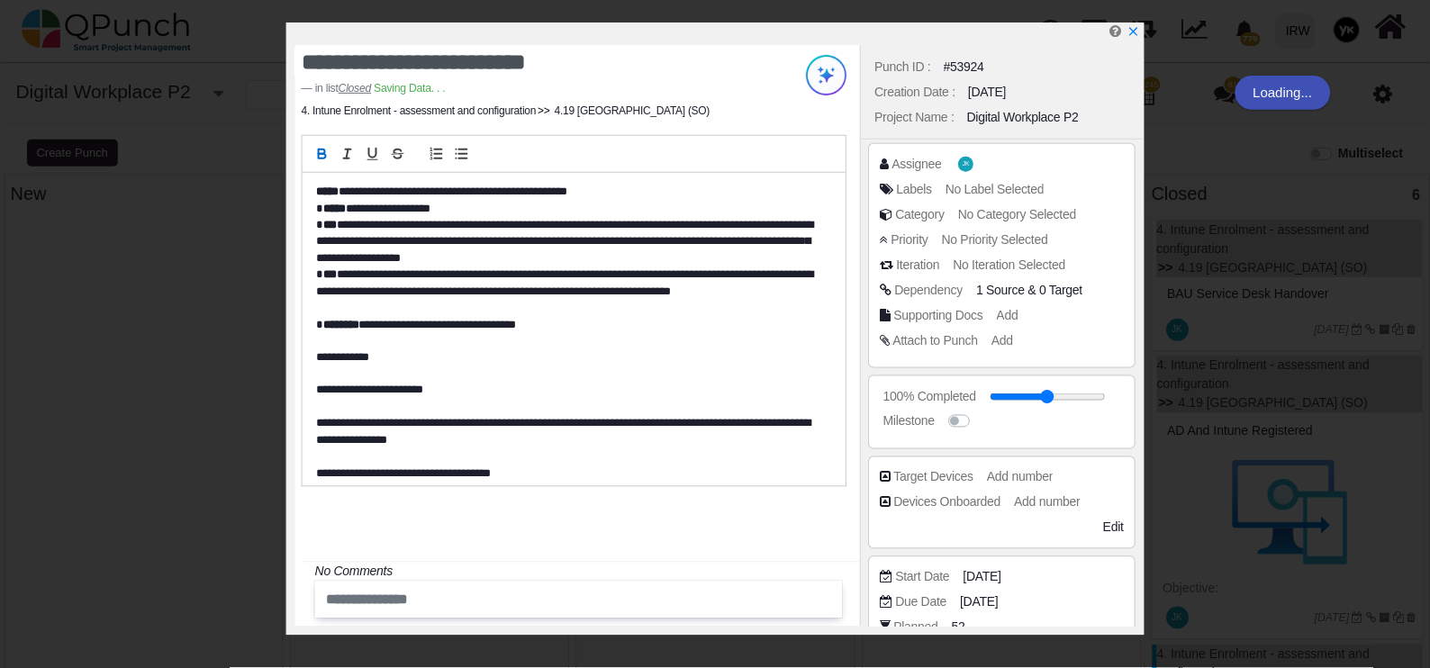
scroll to position [421, 0]
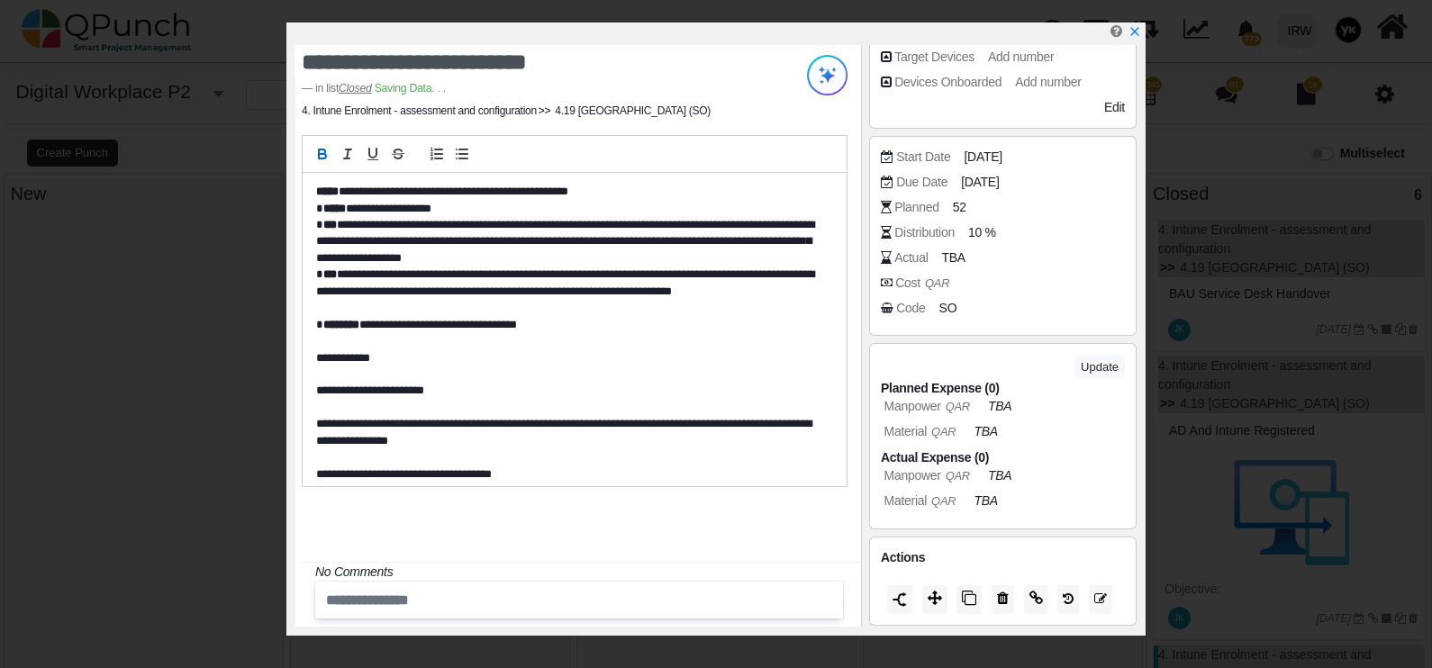
click at [941, 305] on span "SO" at bounding box center [948, 308] width 18 height 19
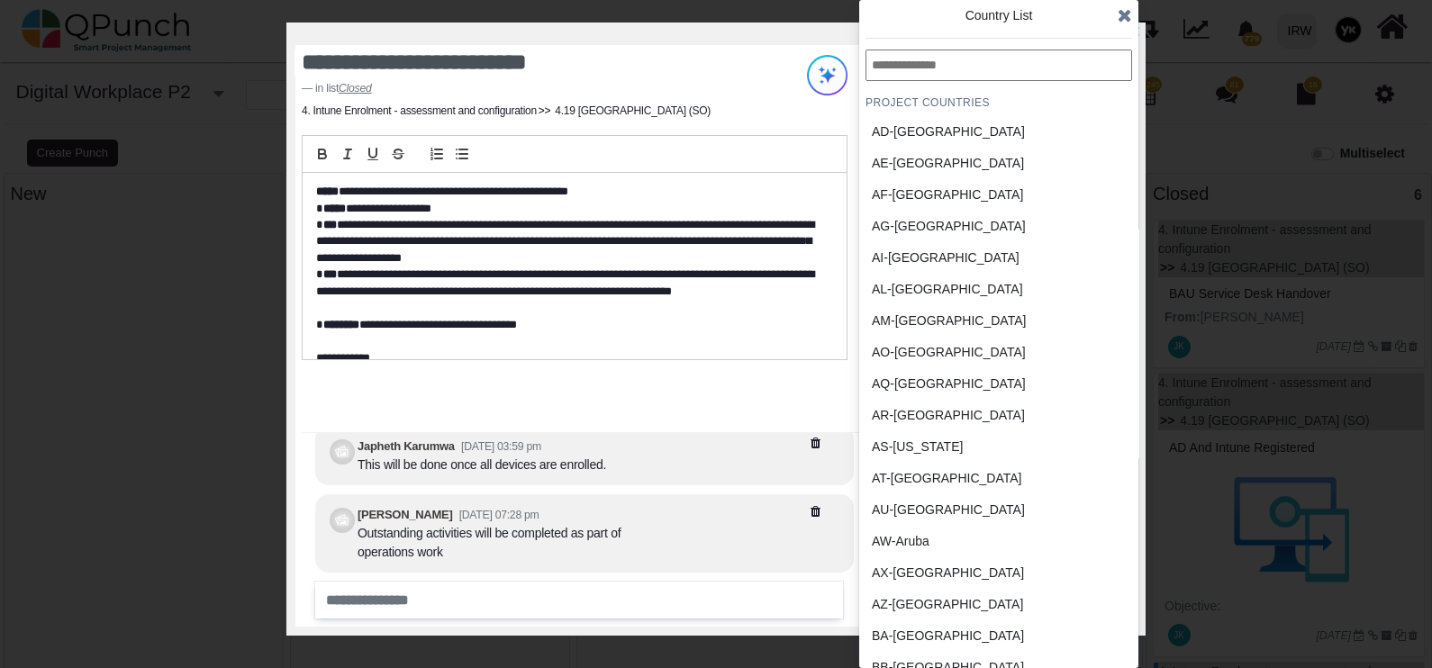
click at [962, 124] on div "AD-Andorra" at bounding box center [956, 131] width 168 height 19
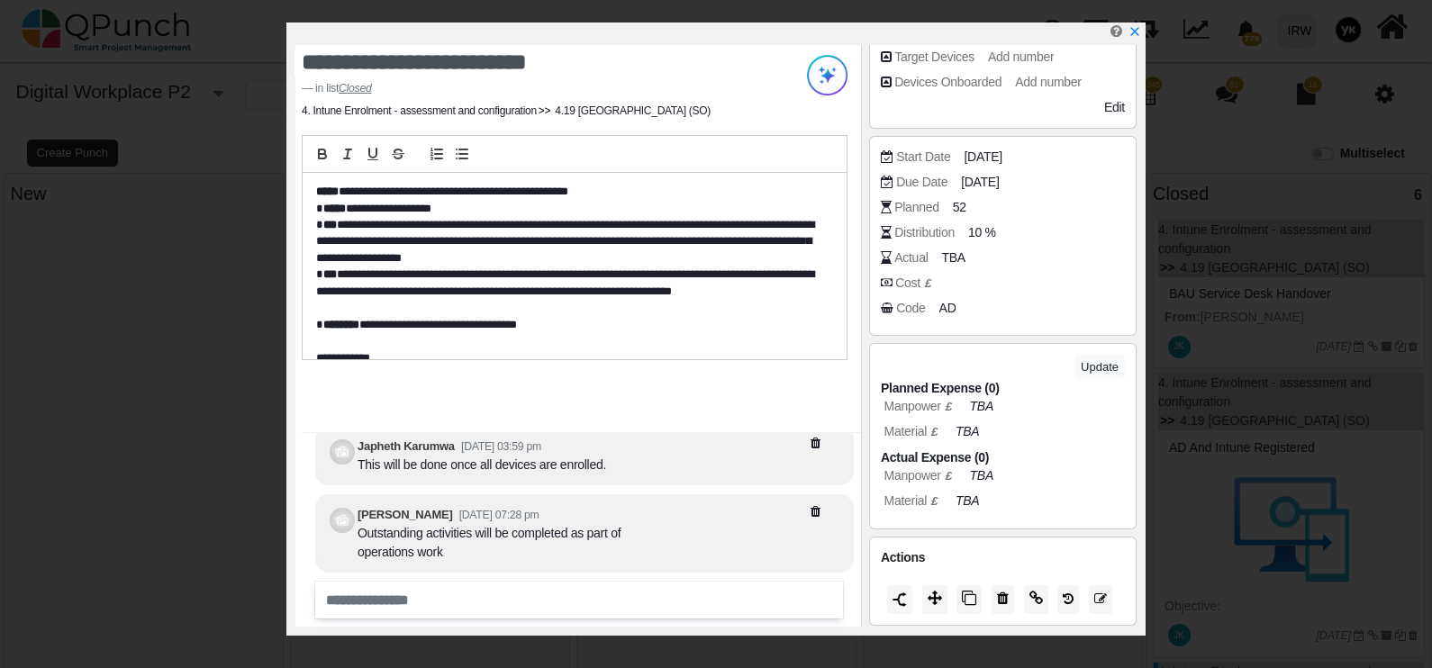
click at [1138, 36] on icon "x" at bounding box center [1135, 31] width 13 height 13
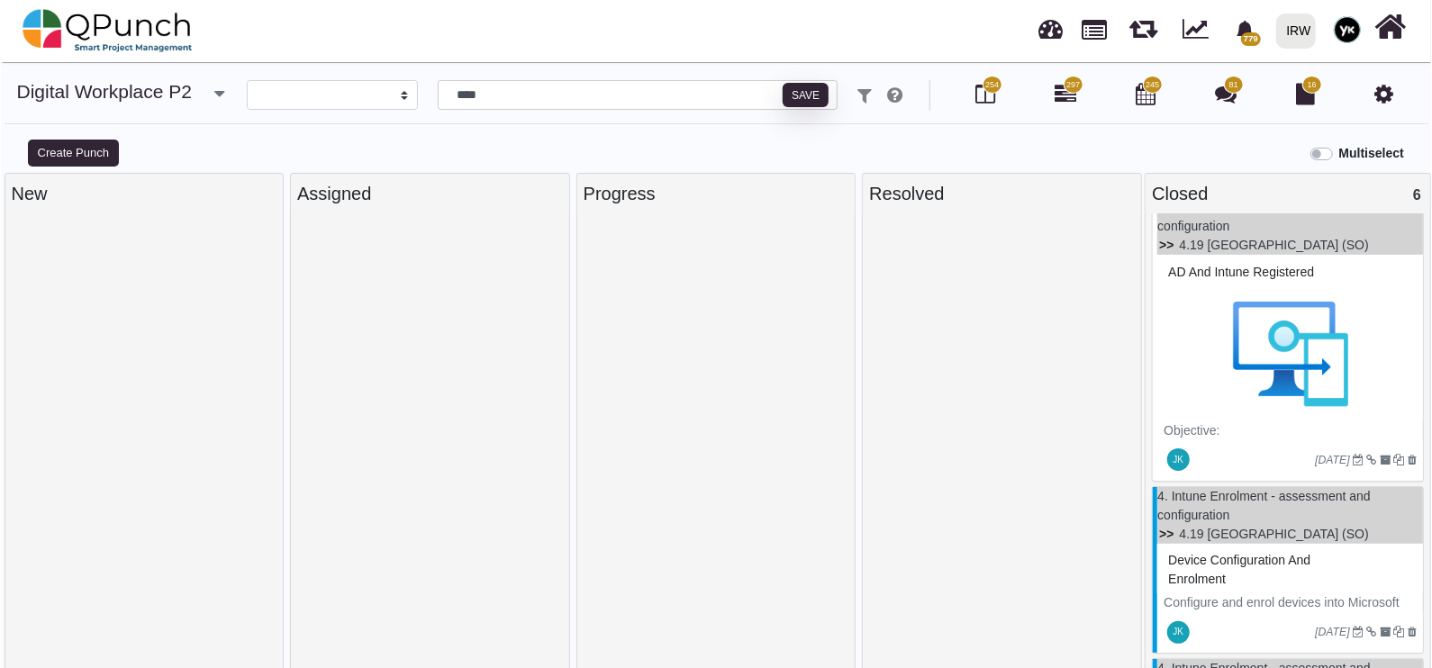
scroll to position [224, 0]
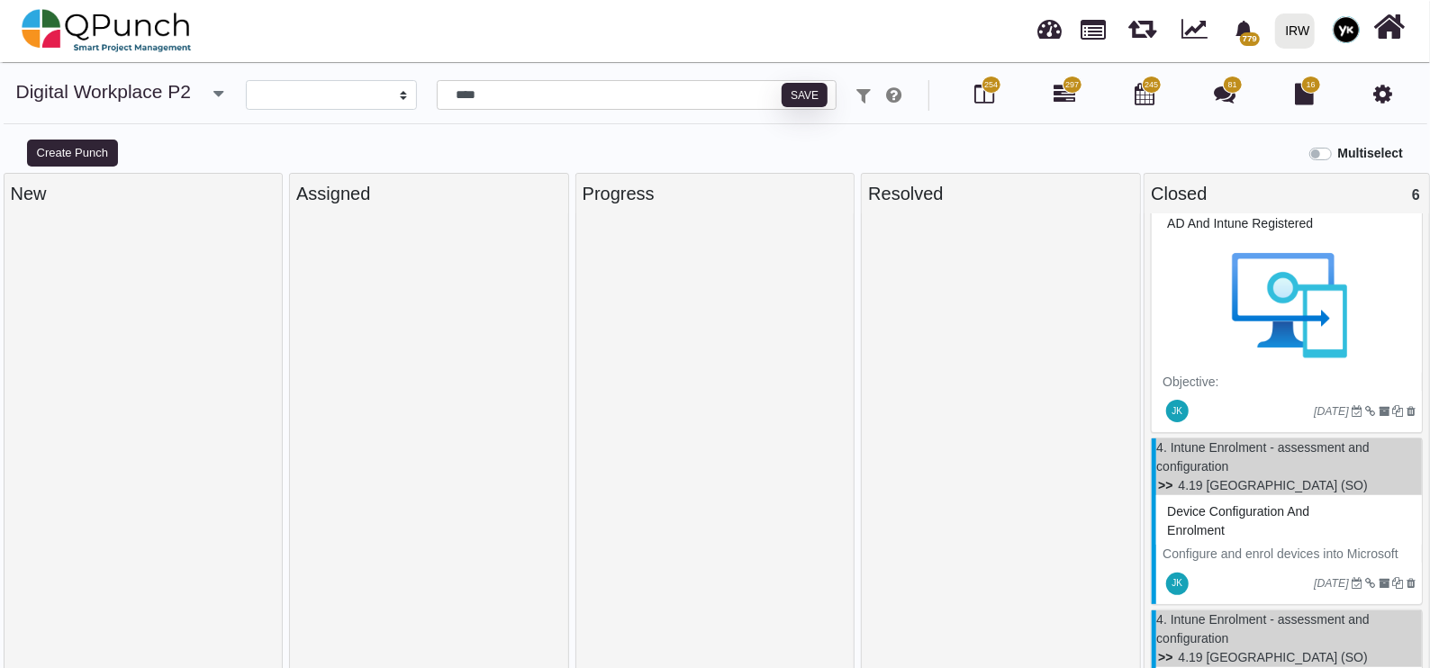
click at [1267, 328] on img at bounding box center [1289, 305] width 253 height 135
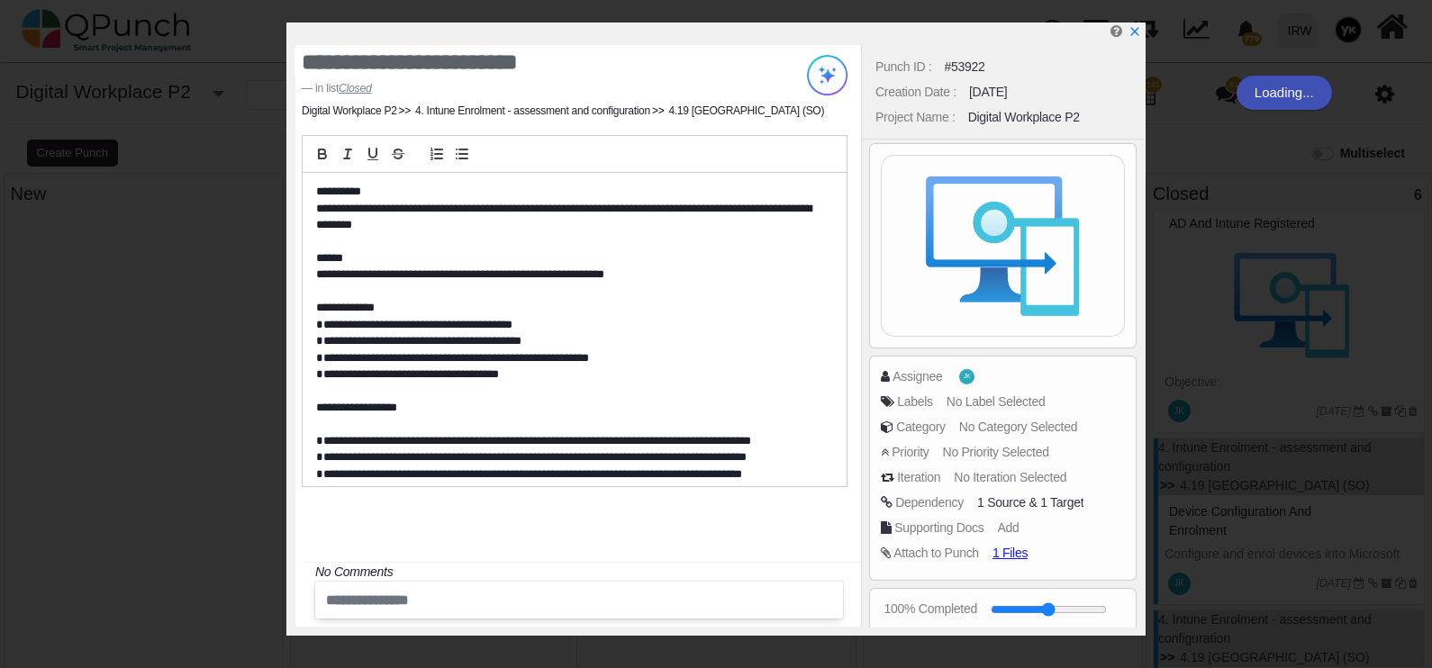
click at [941, 386] on div "Dependency" at bounding box center [918, 376] width 50 height 19
click at [950, 488] on div "Iteration No Iteration Selected" at bounding box center [1003, 480] width 244 height 25
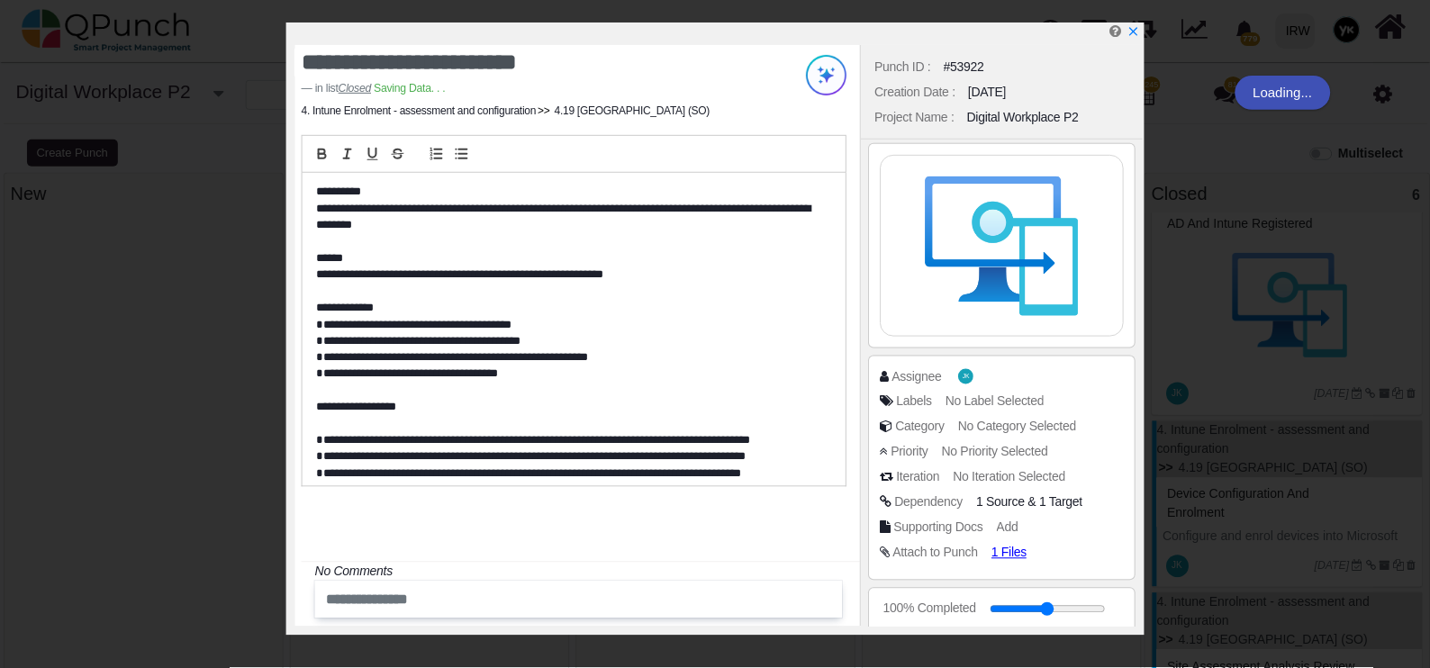
scroll to position [449, 0]
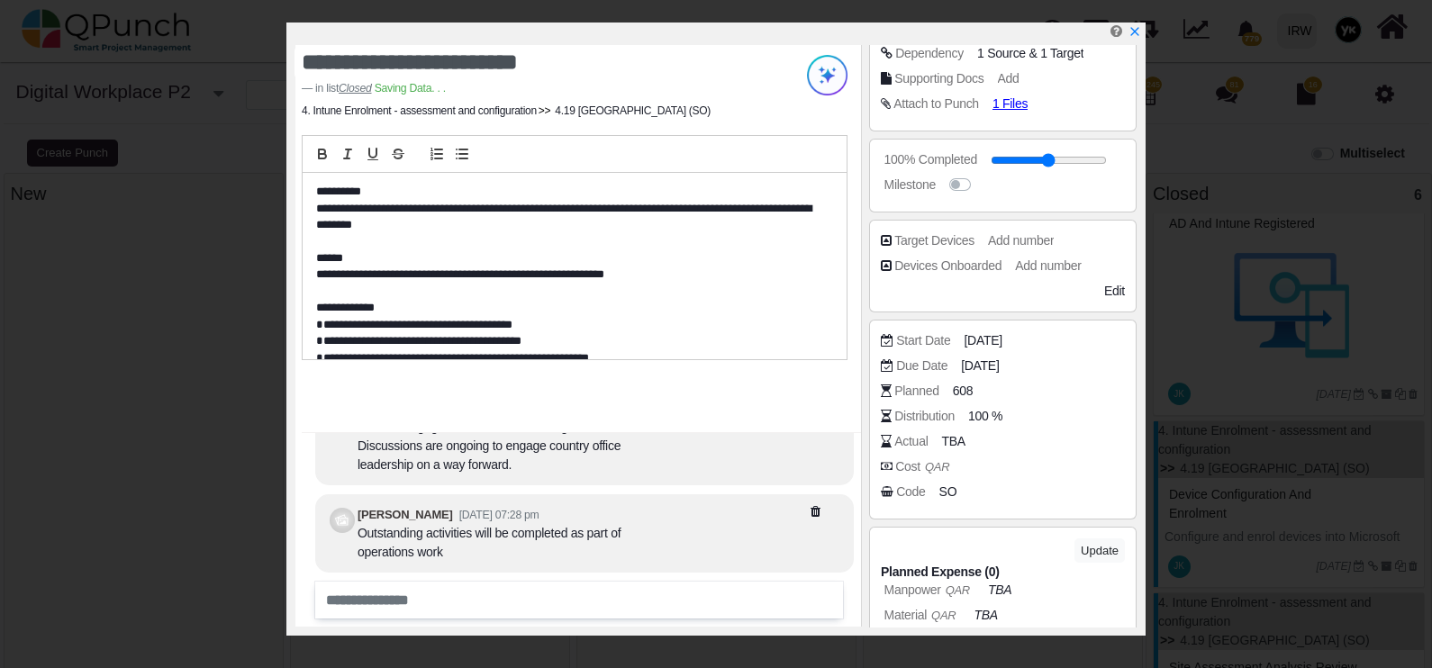
click at [939, 491] on div "SO" at bounding box center [948, 492] width 18 height 19
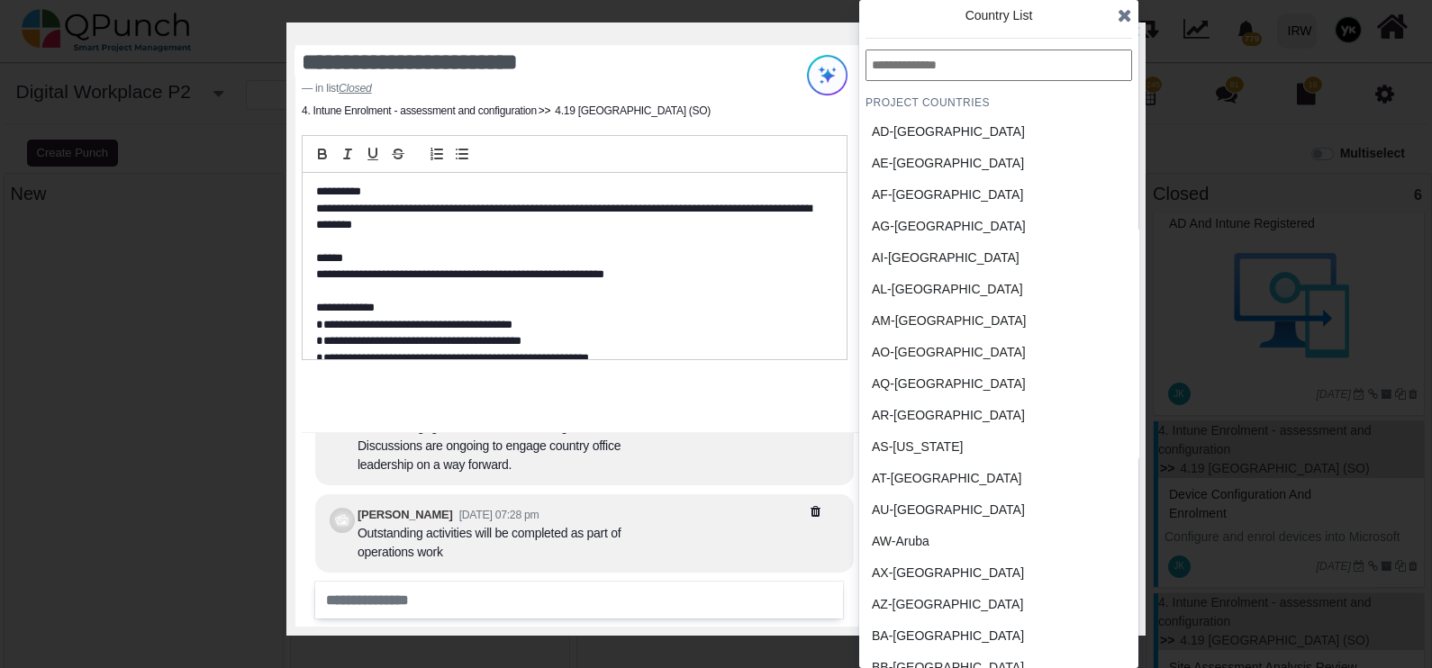
click at [995, 122] on div "AD-Andorra" at bounding box center [956, 131] width 168 height 19
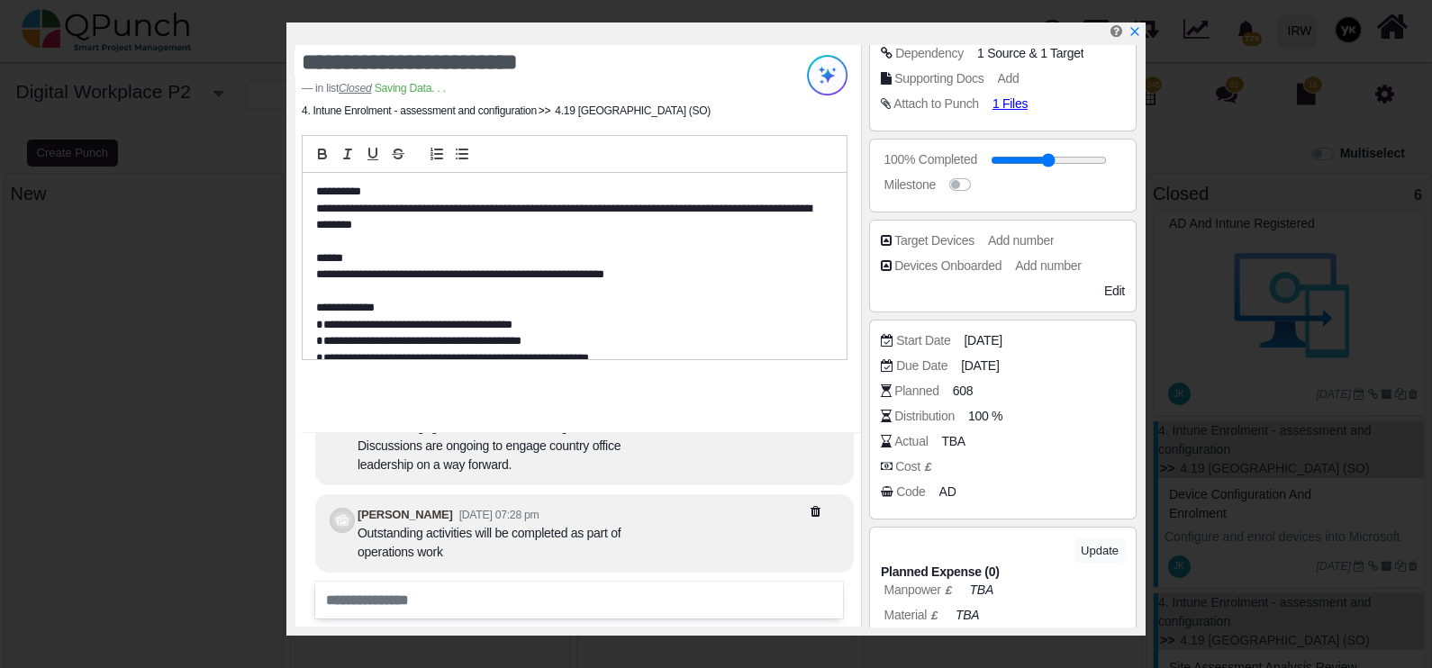
click at [1132, 31] on icon "x" at bounding box center [1135, 31] width 13 height 13
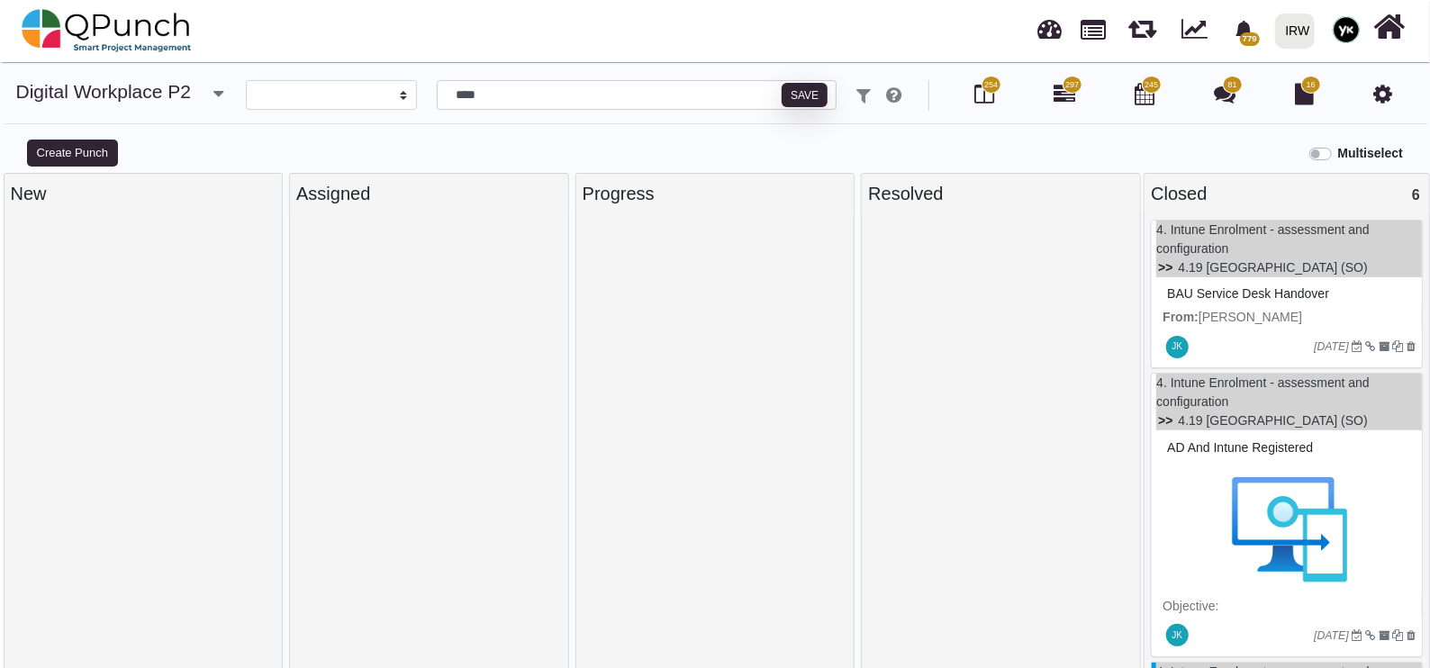
click at [1236, 493] on img at bounding box center [1289, 529] width 253 height 135
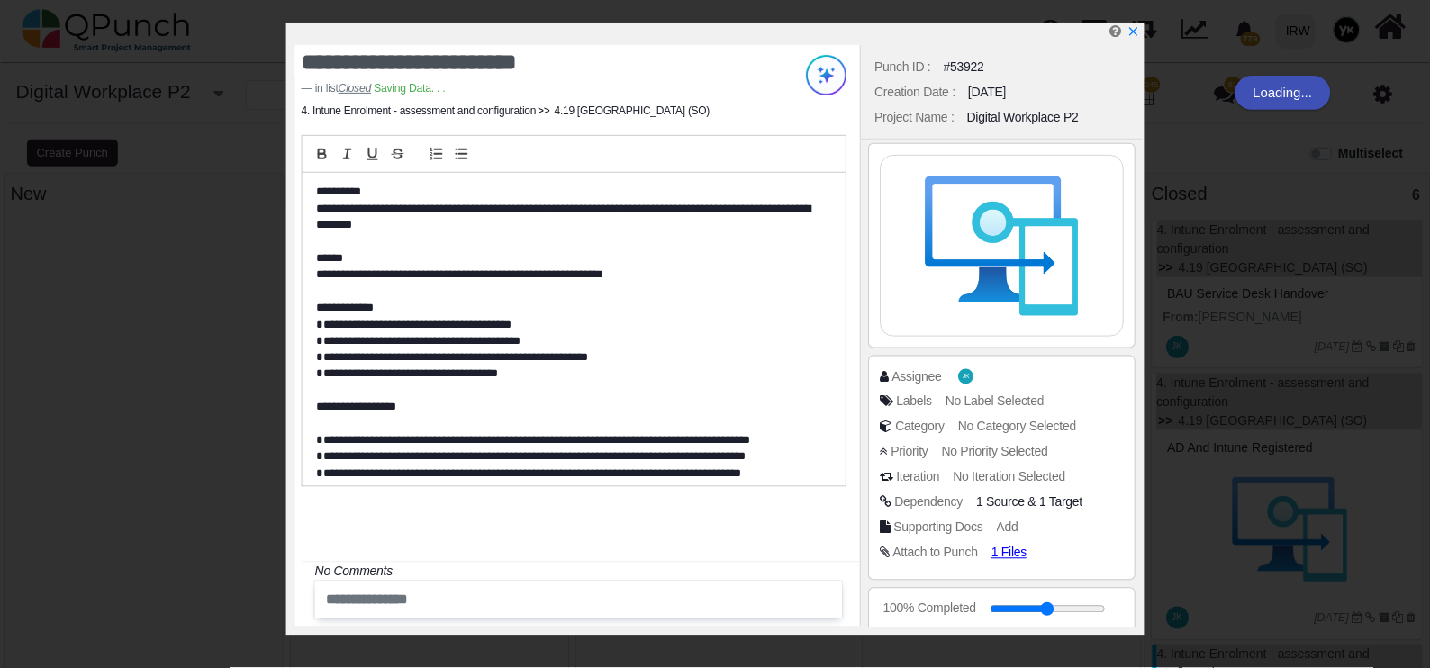
scroll to position [563, 0]
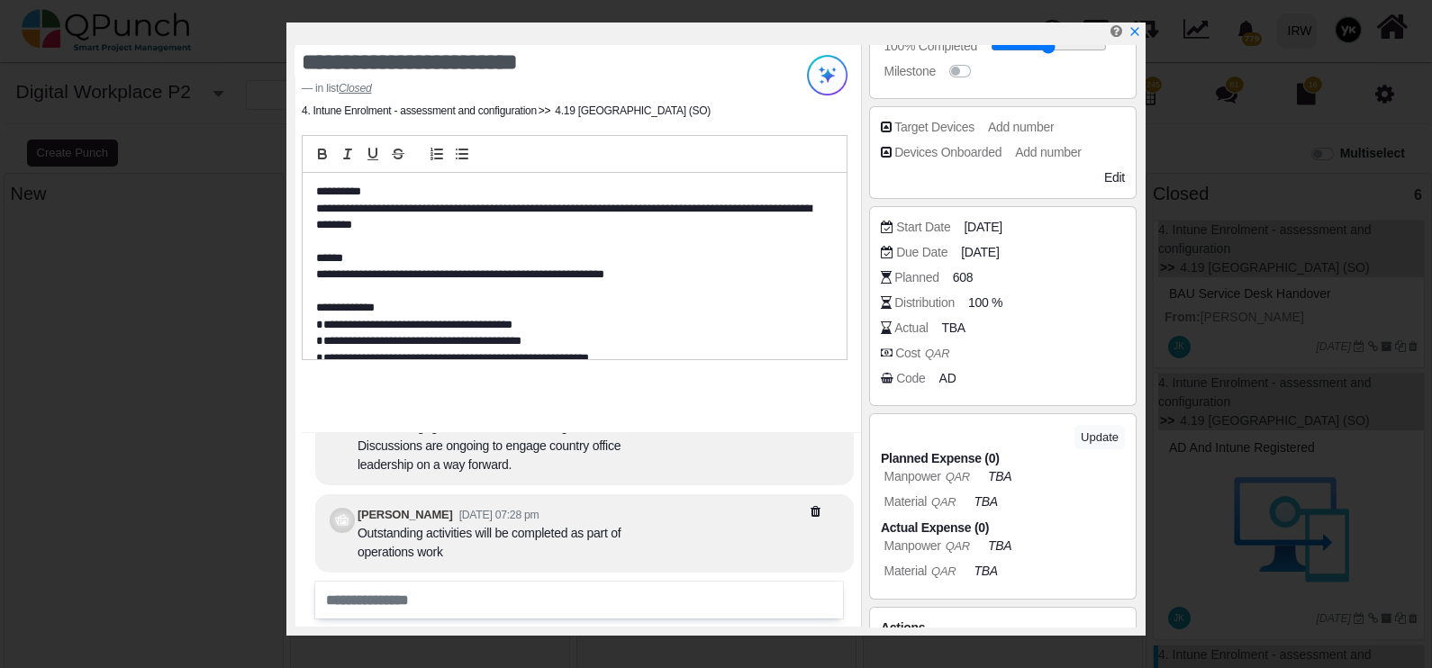
click at [1138, 32] on icon "x" at bounding box center [1135, 31] width 13 height 13
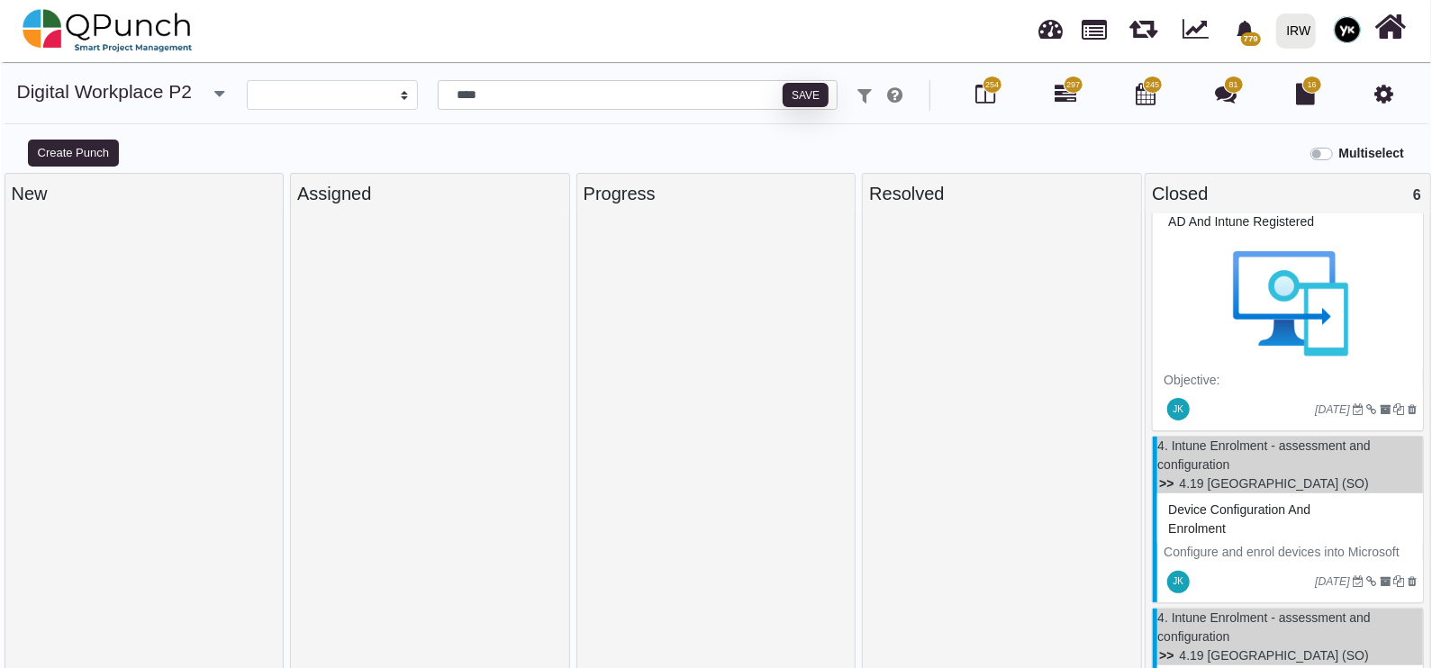
scroll to position [338, 0]
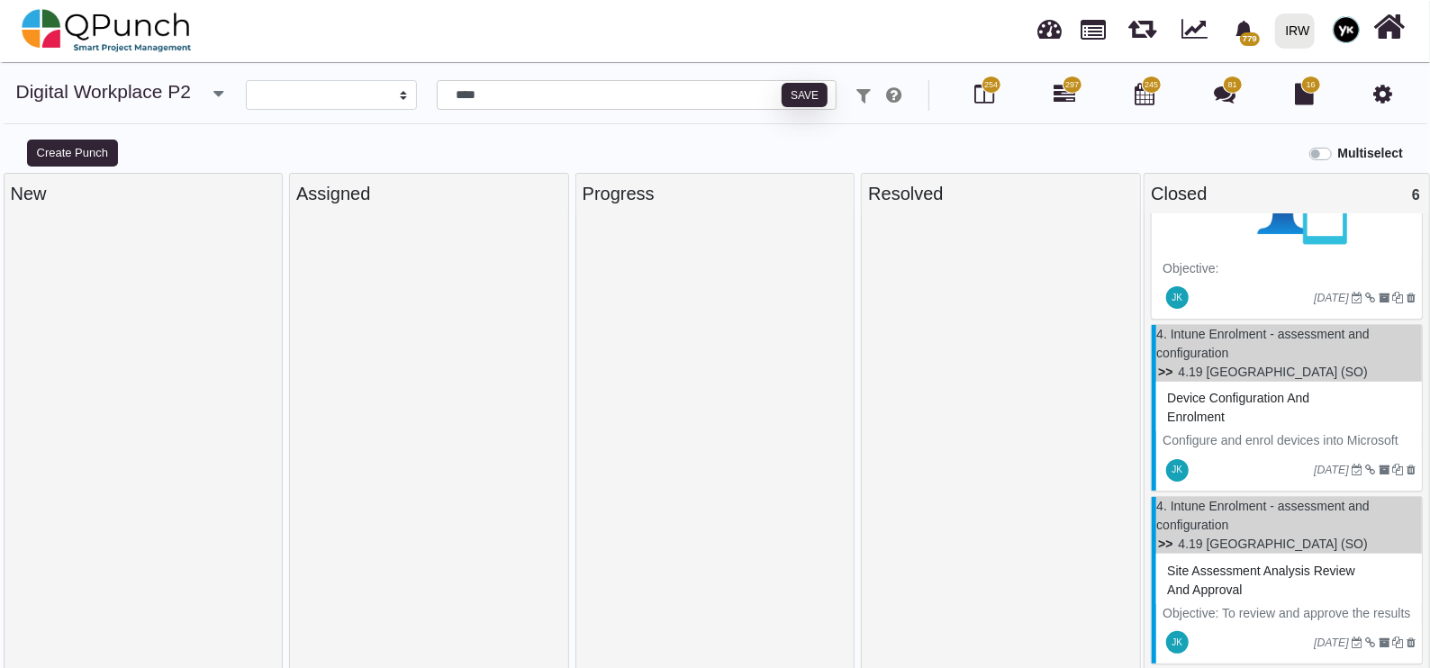
click at [1228, 441] on p "Configure and enrol devices into Microsoft Intune to enhance device security an…" at bounding box center [1289, 459] width 253 height 57
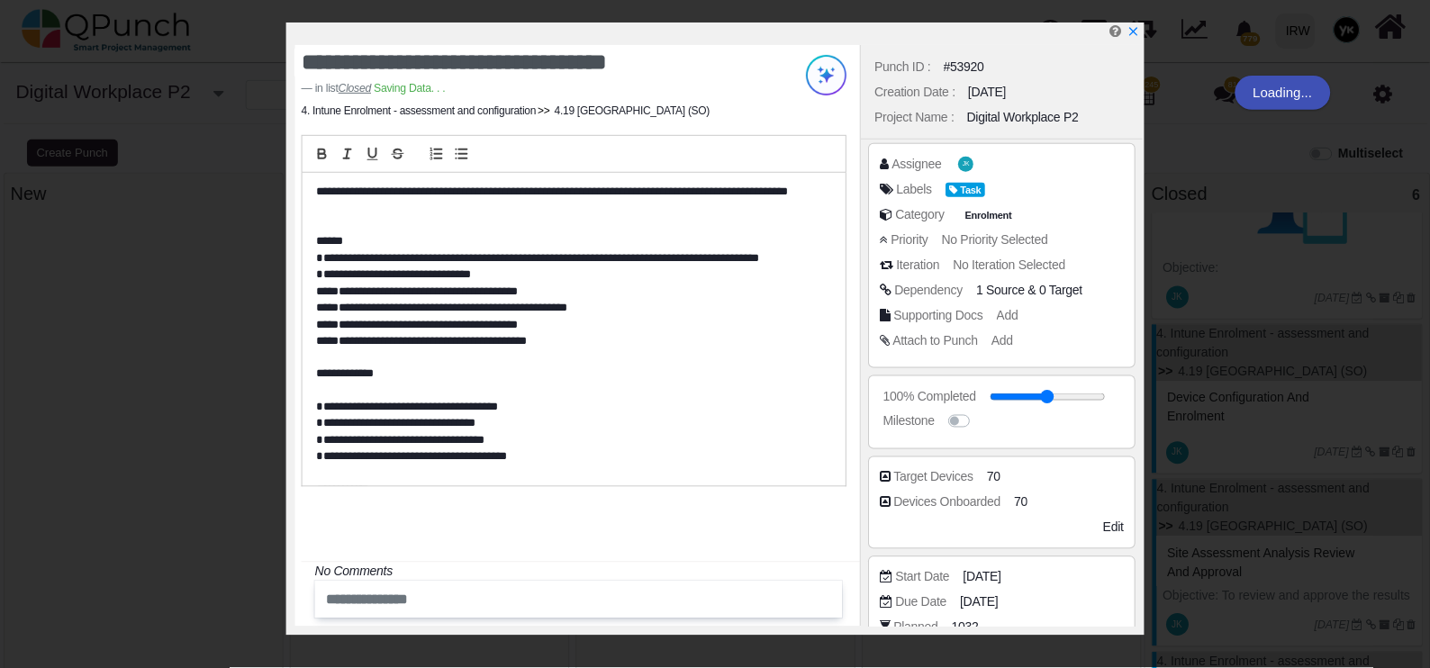
scroll to position [338, 0]
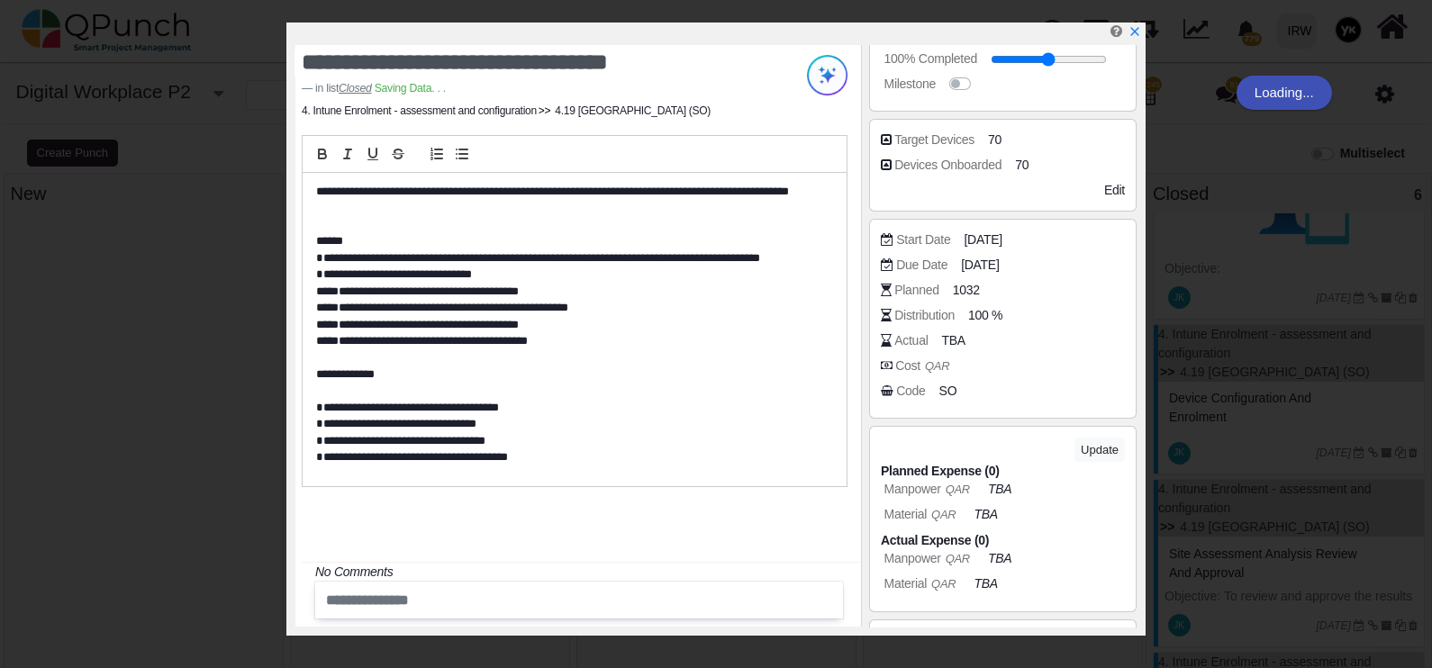
click at [948, 387] on div "Assignee JK Labels Task Category Enrolment Priority No Priority Selected Iterat…" at bounding box center [1003, 257] width 282 height 911
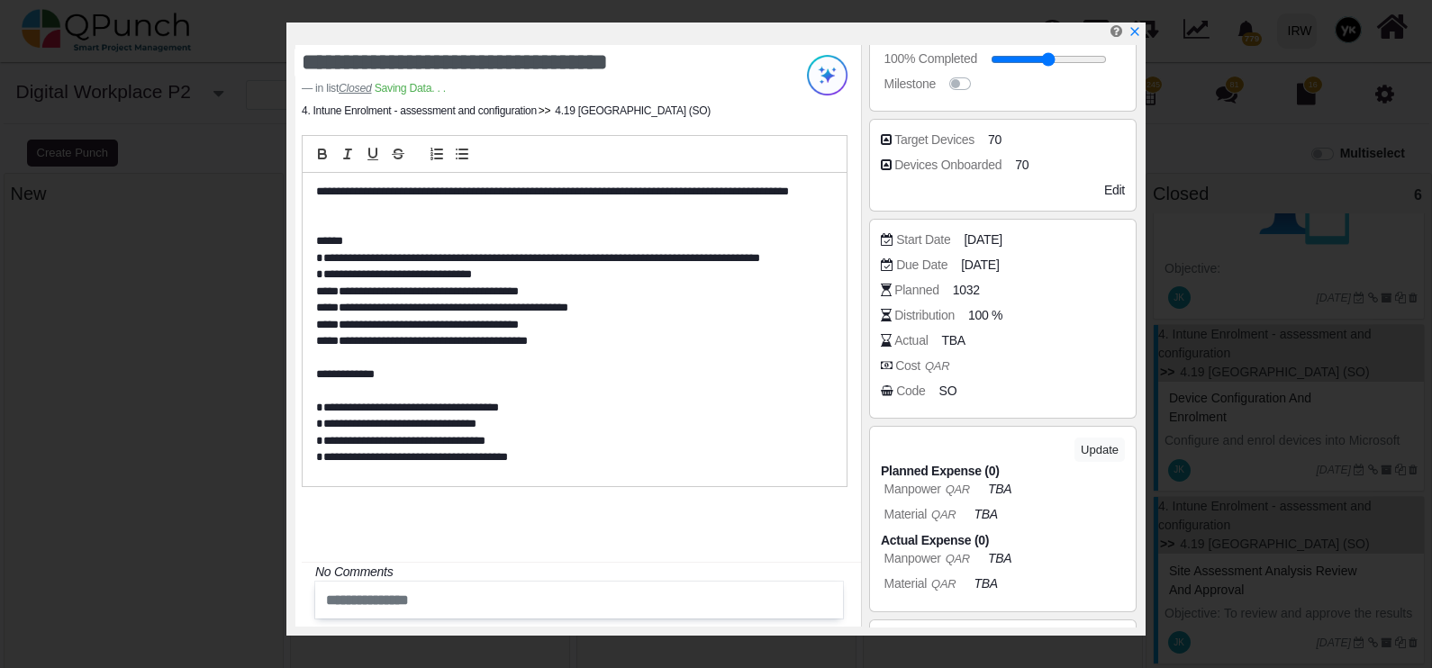
click at [948, 387] on span "SO" at bounding box center [948, 391] width 18 height 19
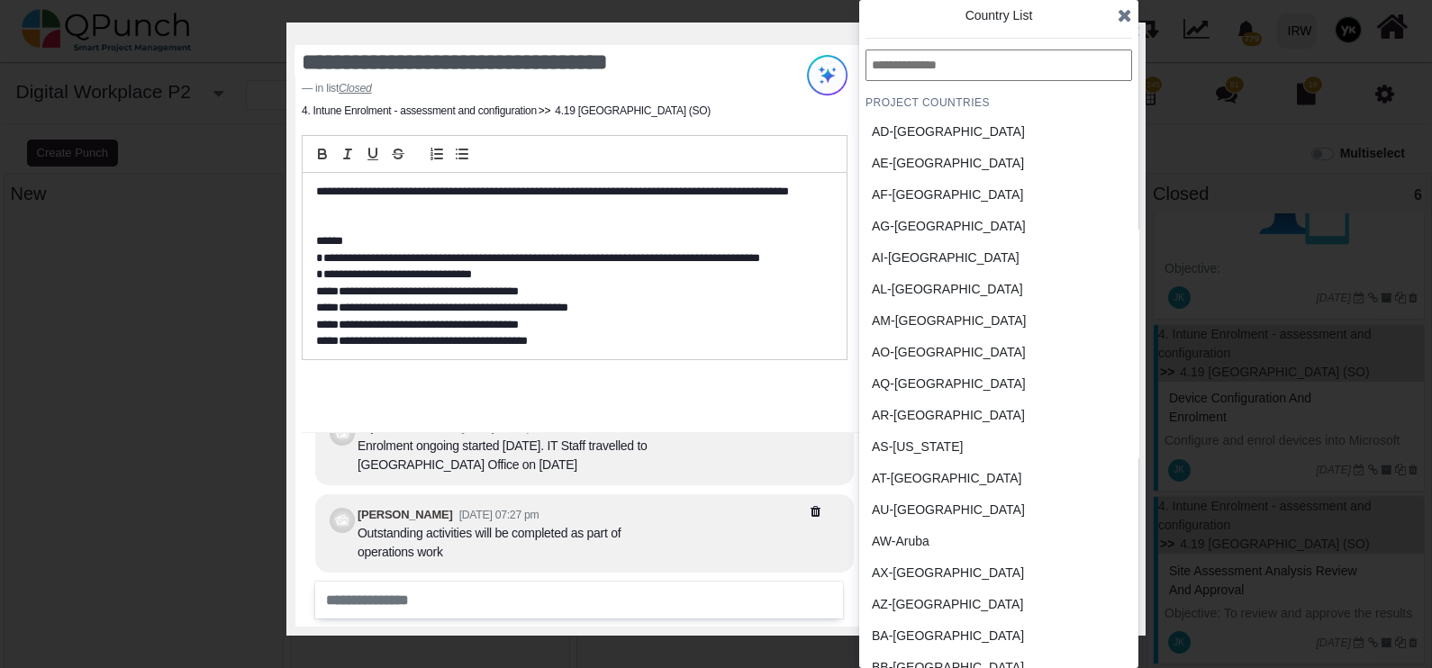
click at [941, 126] on div "AD-Andorra" at bounding box center [956, 131] width 168 height 19
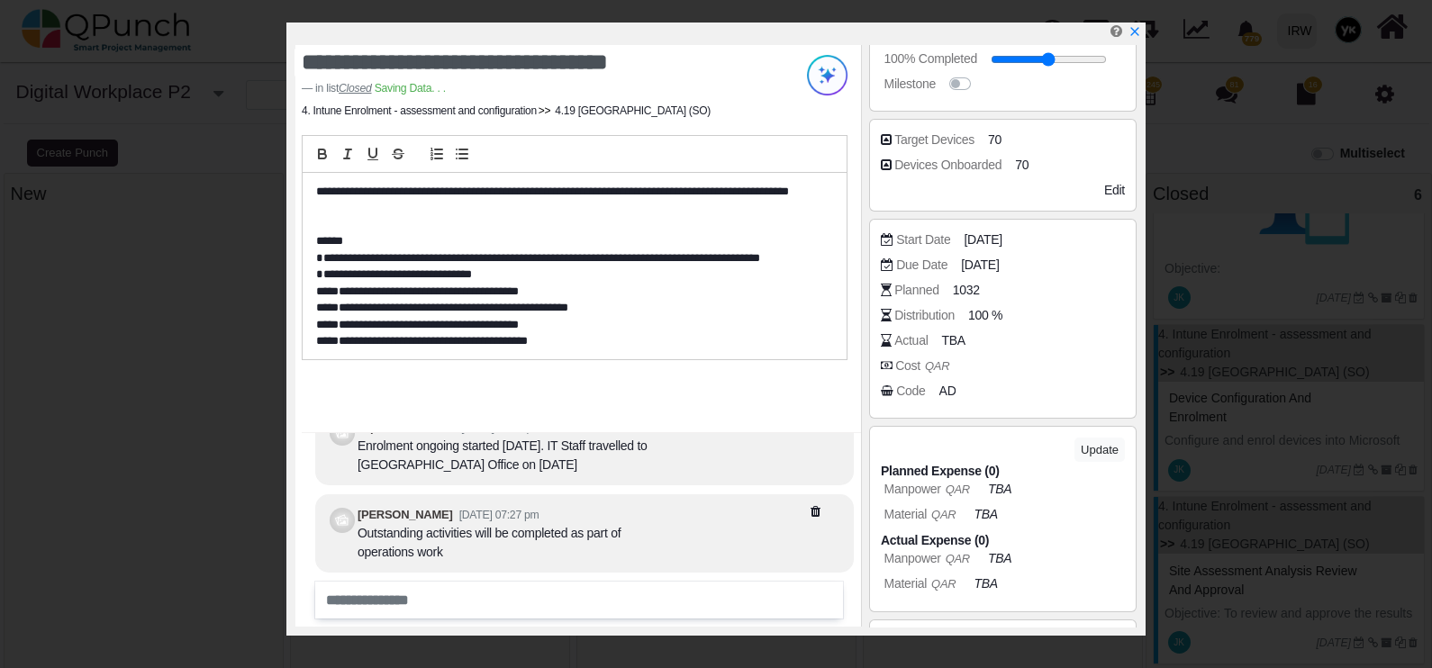
click at [1136, 31] on icon "x" at bounding box center [1134, 31] width 8 height 8
click at [1069, 353] on div at bounding box center [1003, 448] width 266 height 457
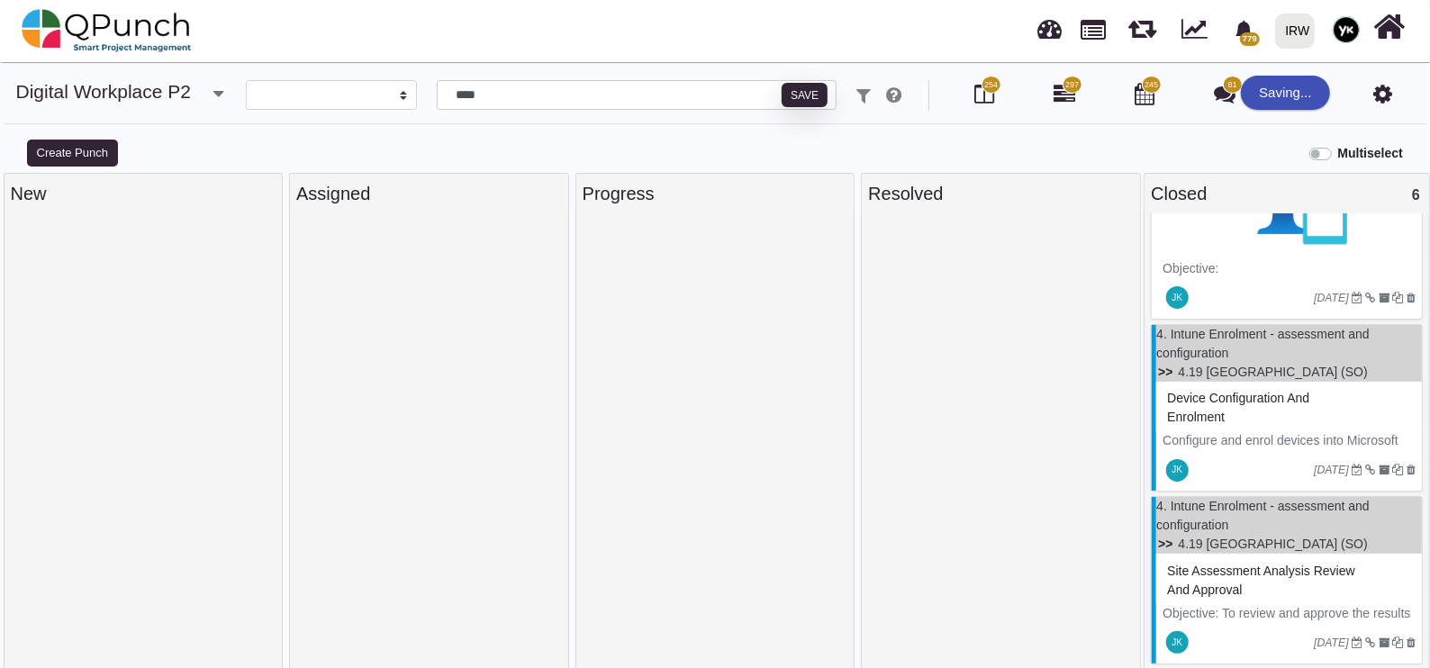
scroll to position [563, 0]
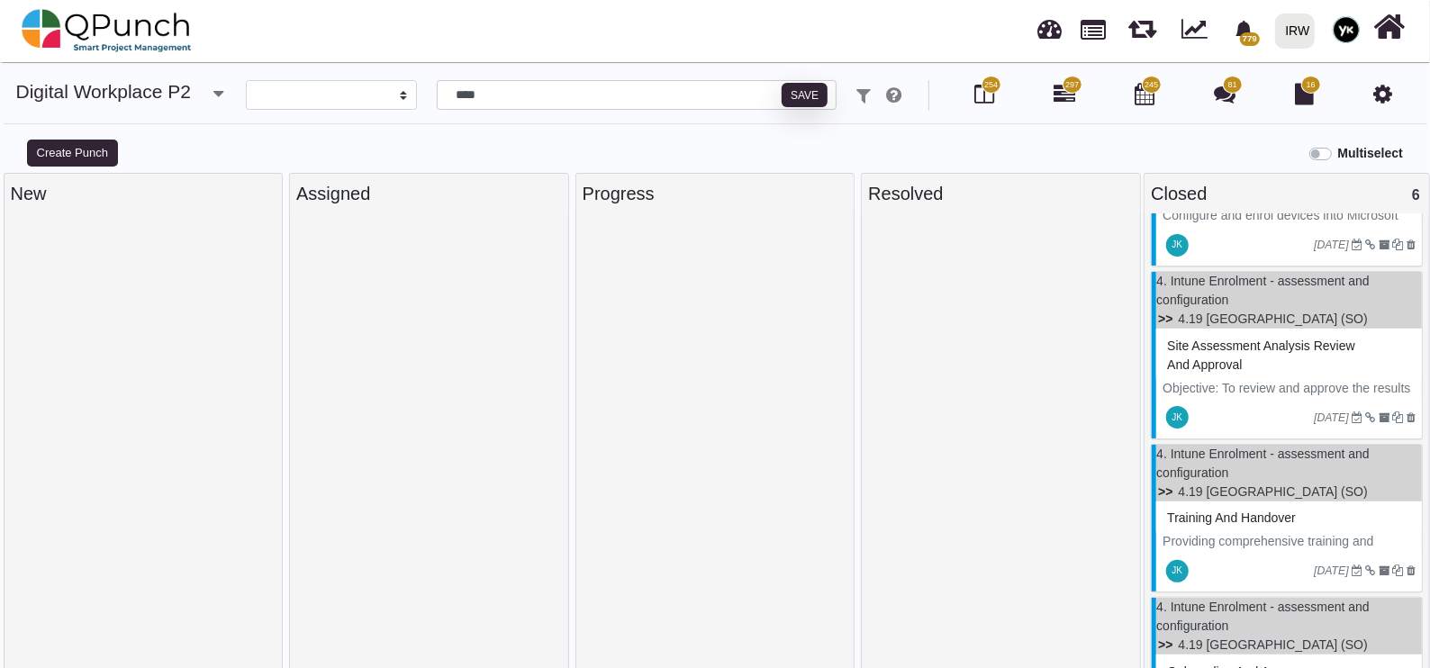
click at [1264, 376] on div "Site assessment analysis review and approval" at bounding box center [1289, 355] width 253 height 47
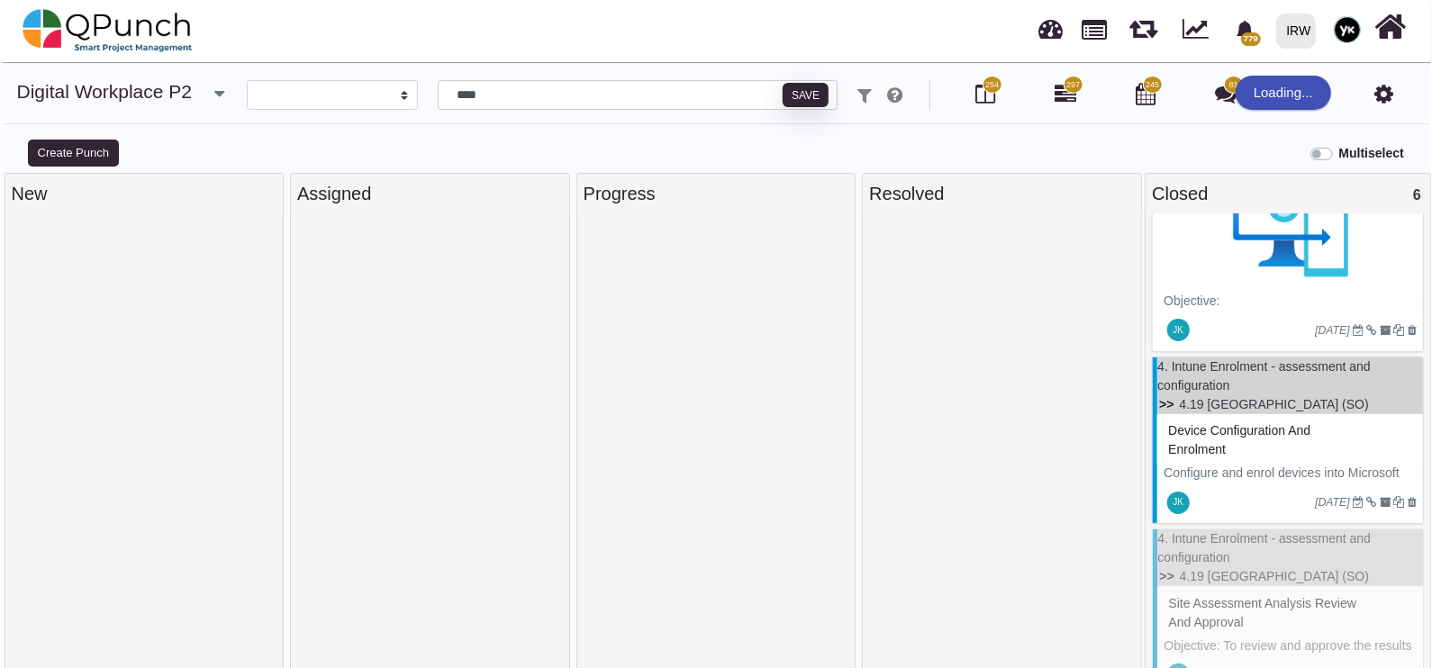
scroll to position [112, 0]
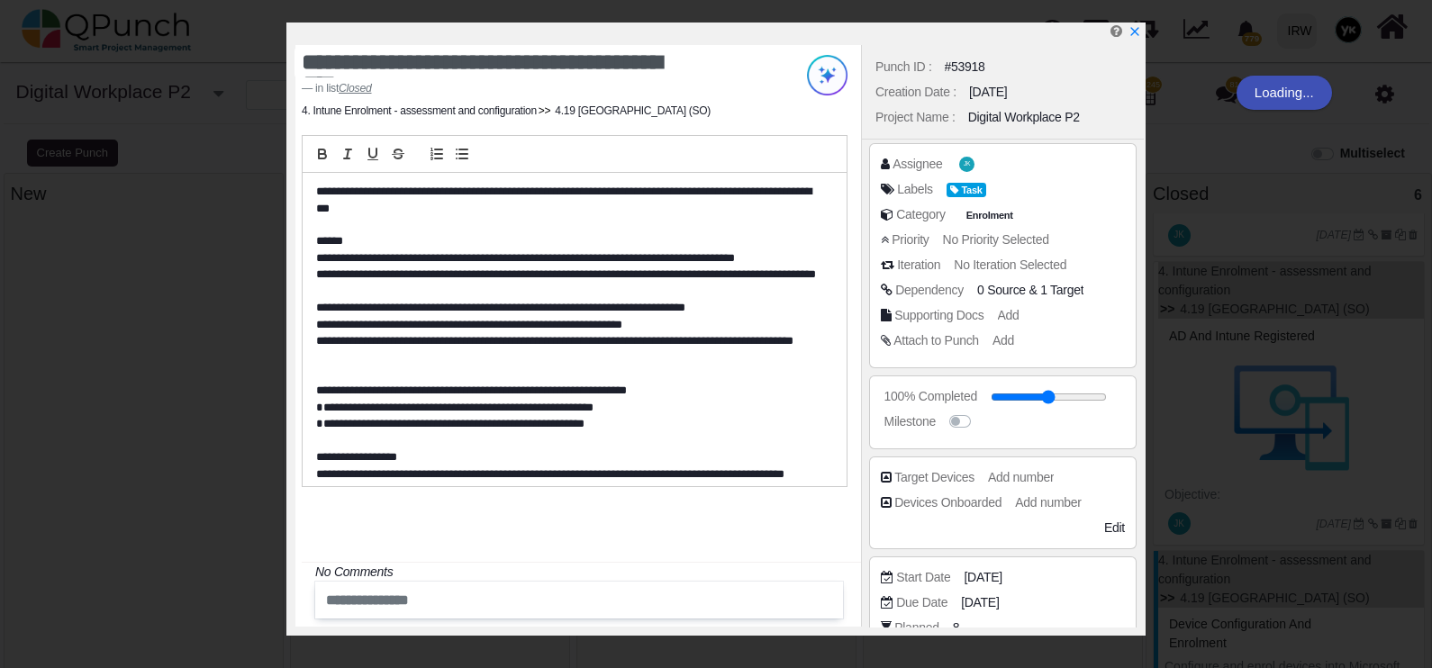
click at [944, 487] on div "Devices Onboarded" at bounding box center [934, 477] width 80 height 19
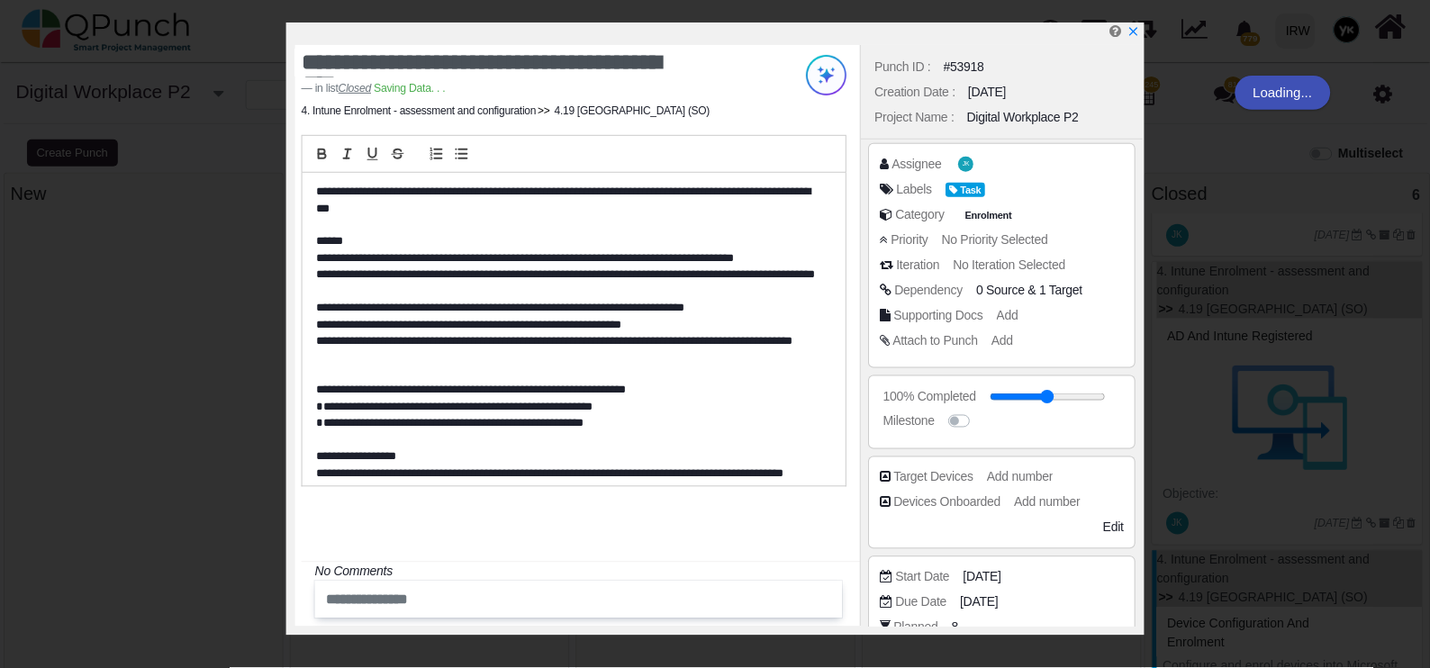
scroll to position [224, 0]
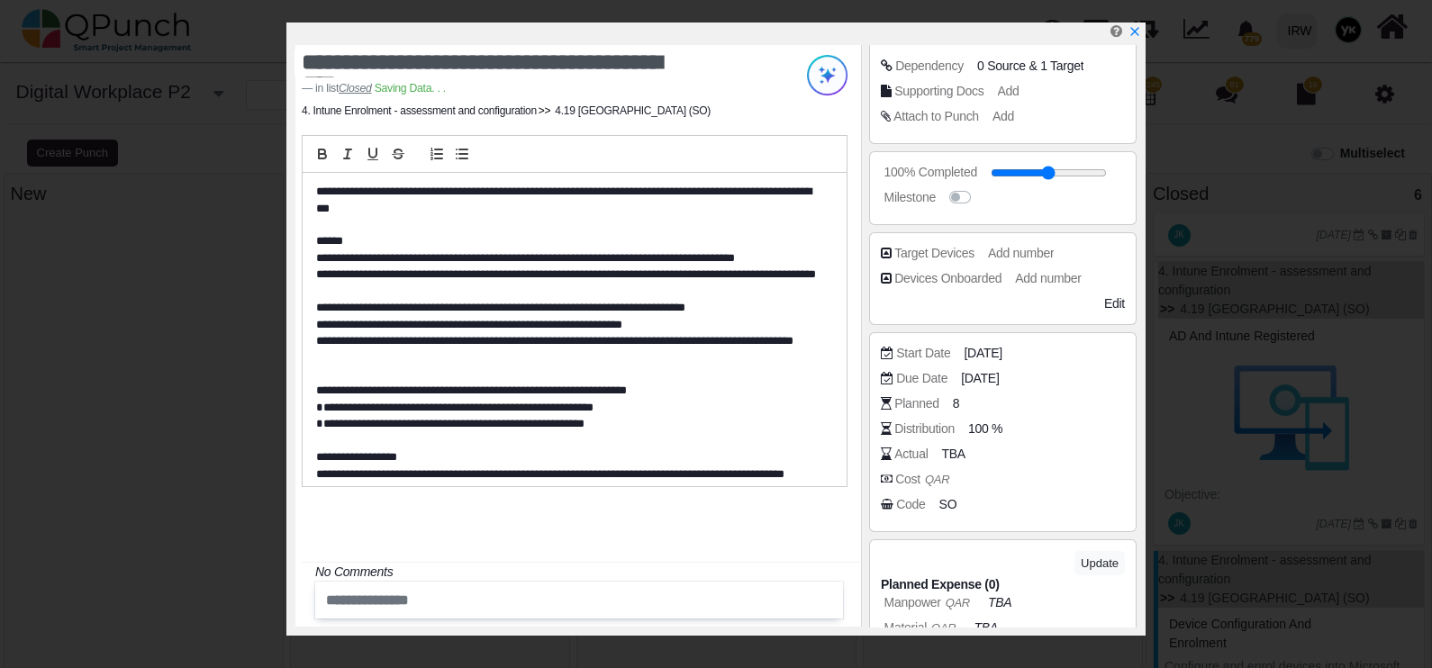
click at [945, 503] on span "SO" at bounding box center [948, 504] width 18 height 19
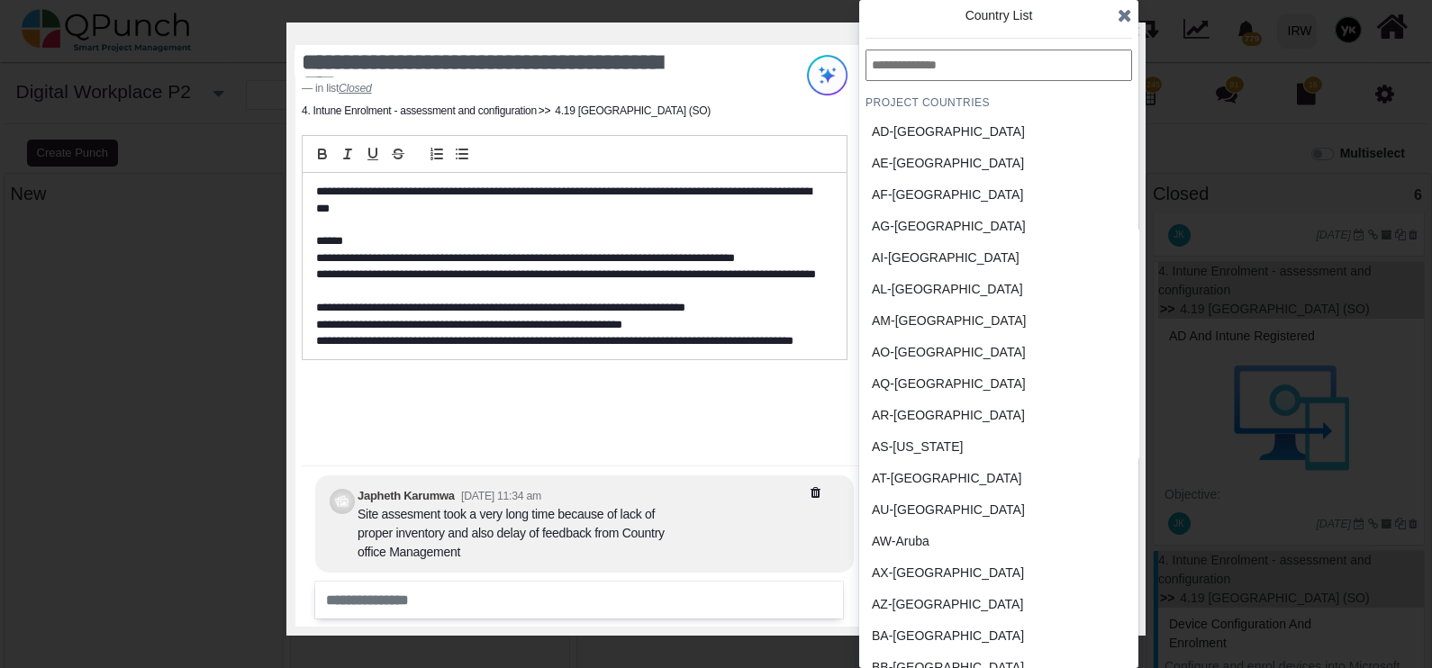
click at [936, 108] on h4 "PROJECT Countries" at bounding box center [999, 102] width 267 height 14
click at [927, 126] on div "AD-Andorra" at bounding box center [956, 131] width 168 height 19
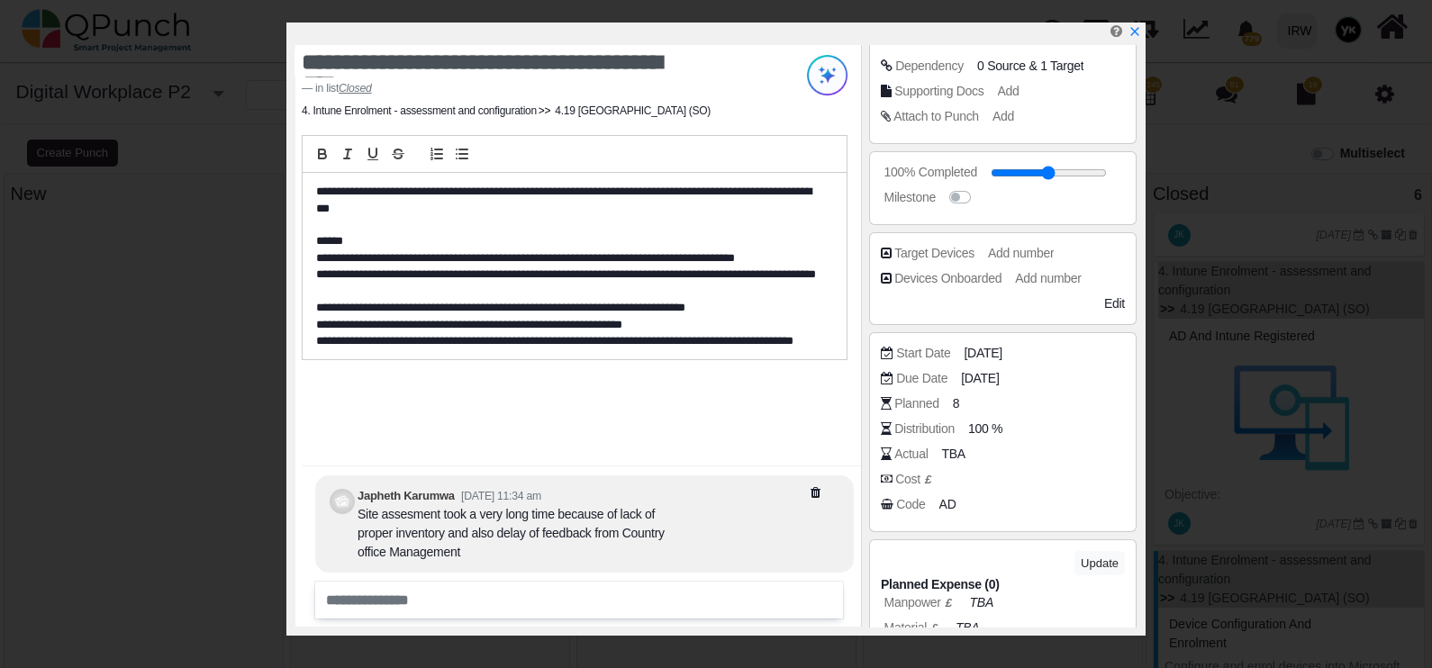
click at [1135, 35] on icon "x" at bounding box center [1134, 31] width 8 height 8
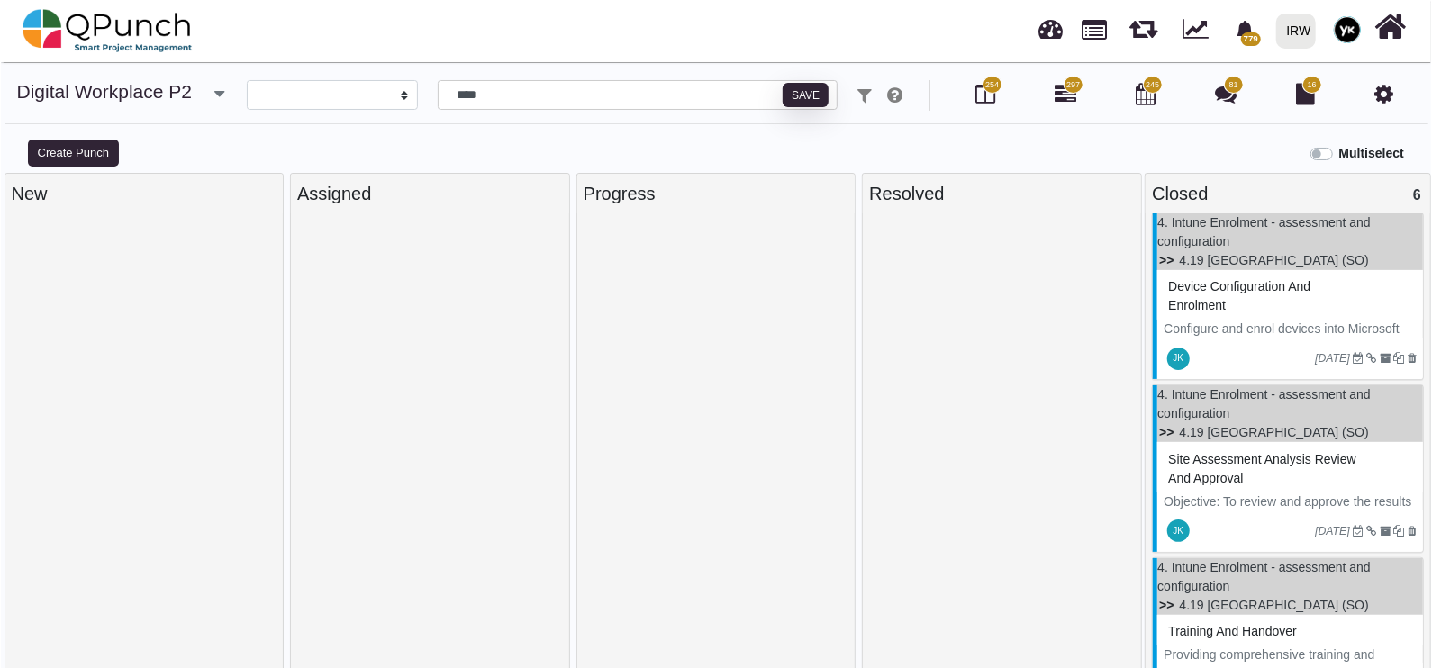
scroll to position [667, 0]
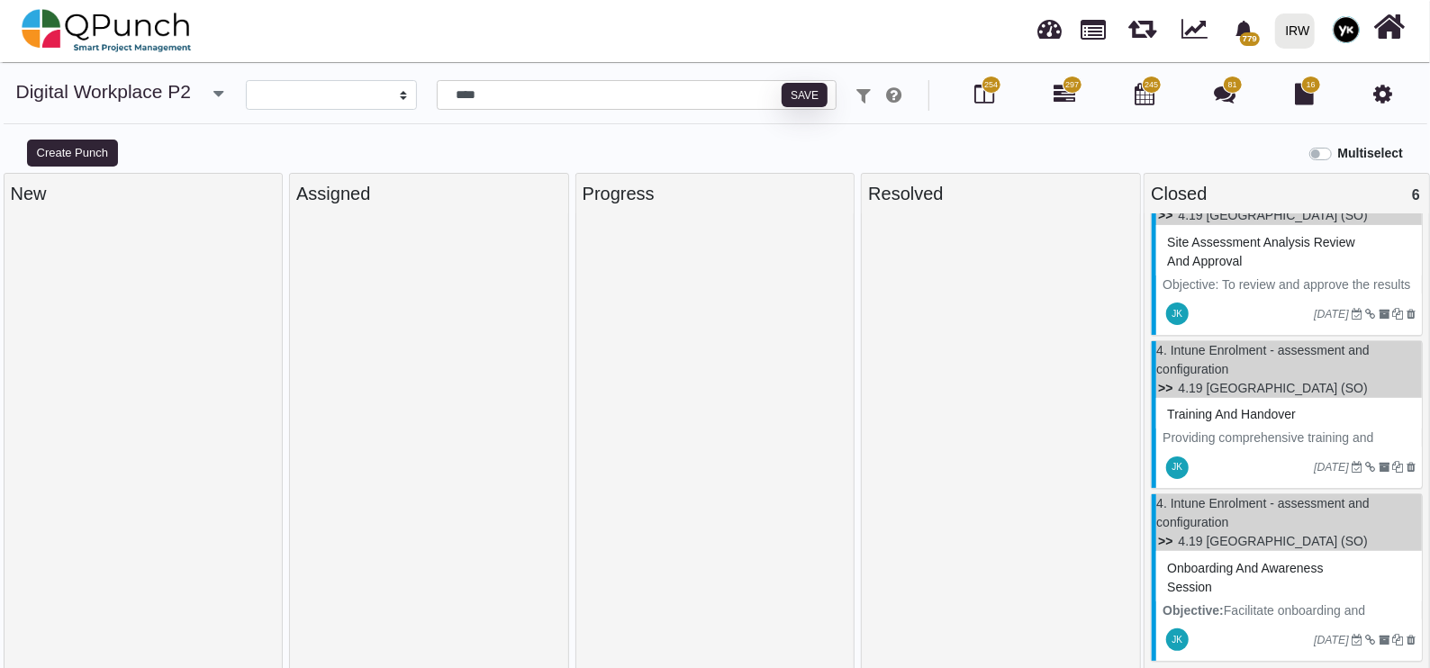
click at [1243, 436] on p "Providing comprehensive training and handover to the designated end-users and s…" at bounding box center [1289, 467] width 253 height 76
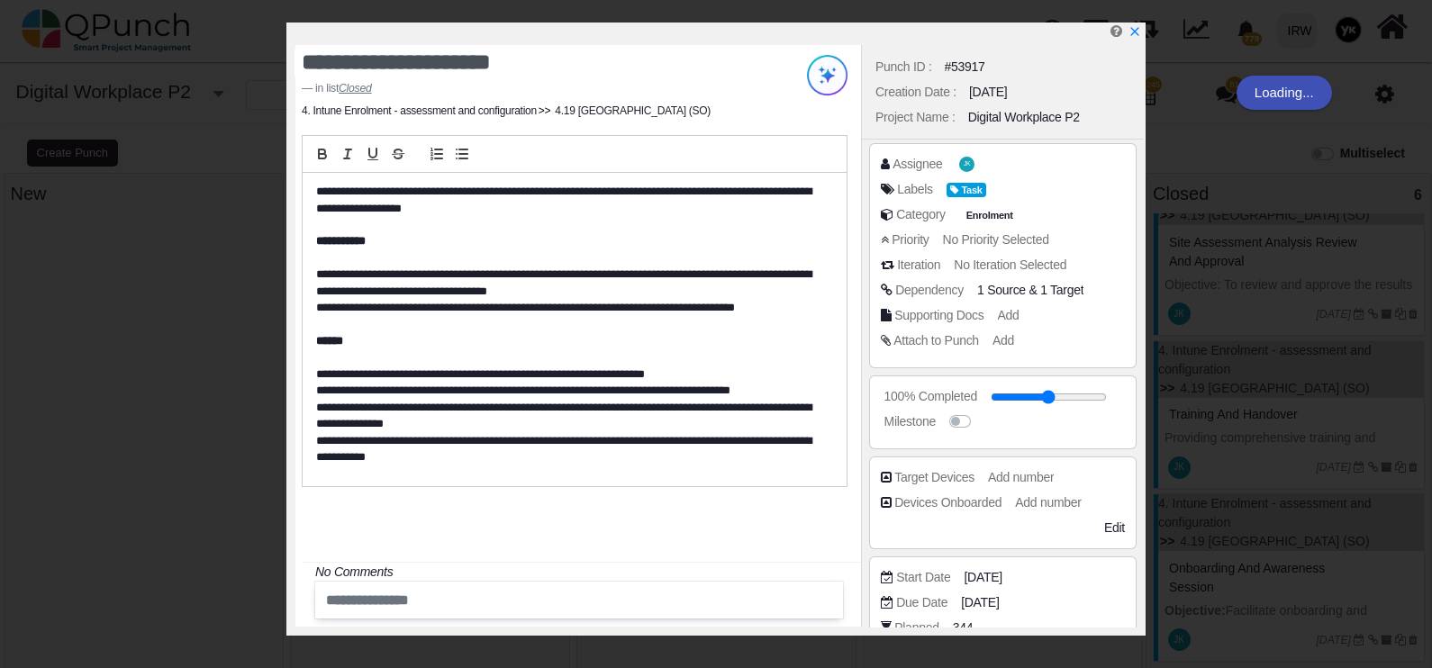
scroll to position [338, 0]
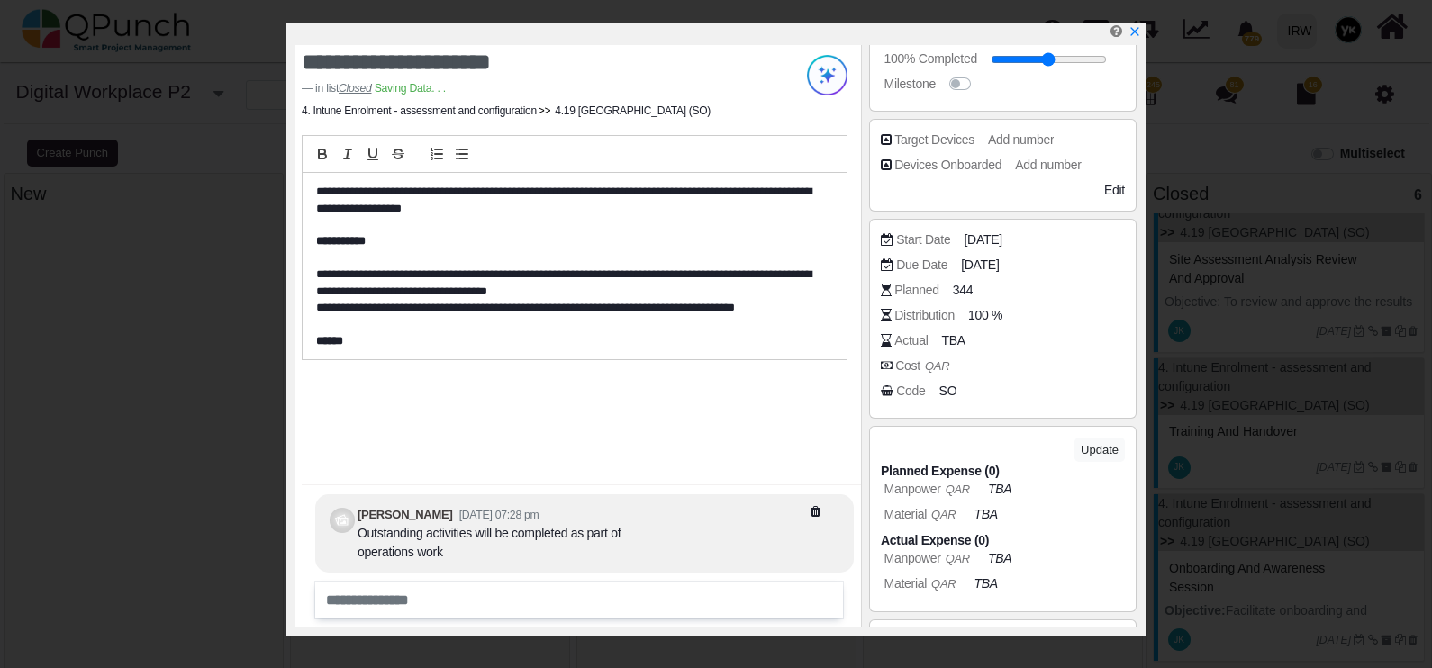
click at [943, 392] on span "SO" at bounding box center [948, 391] width 18 height 19
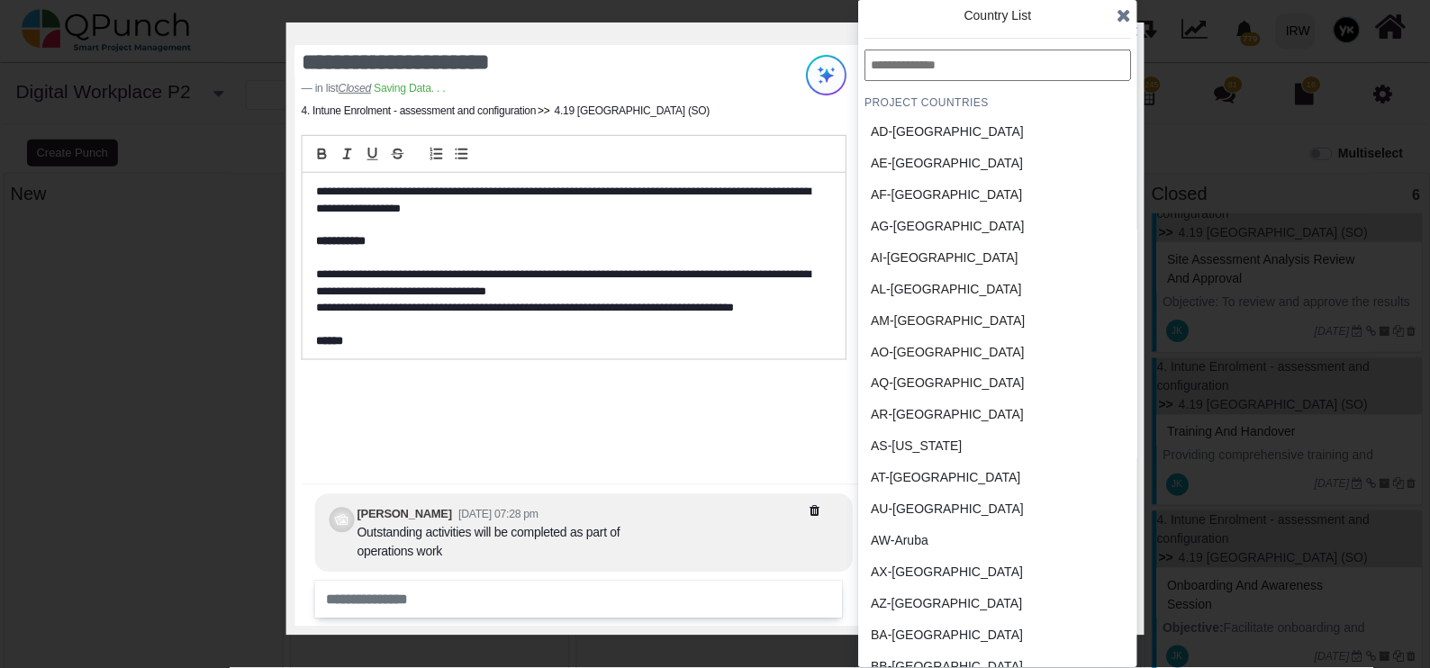
scroll to position [667, 0]
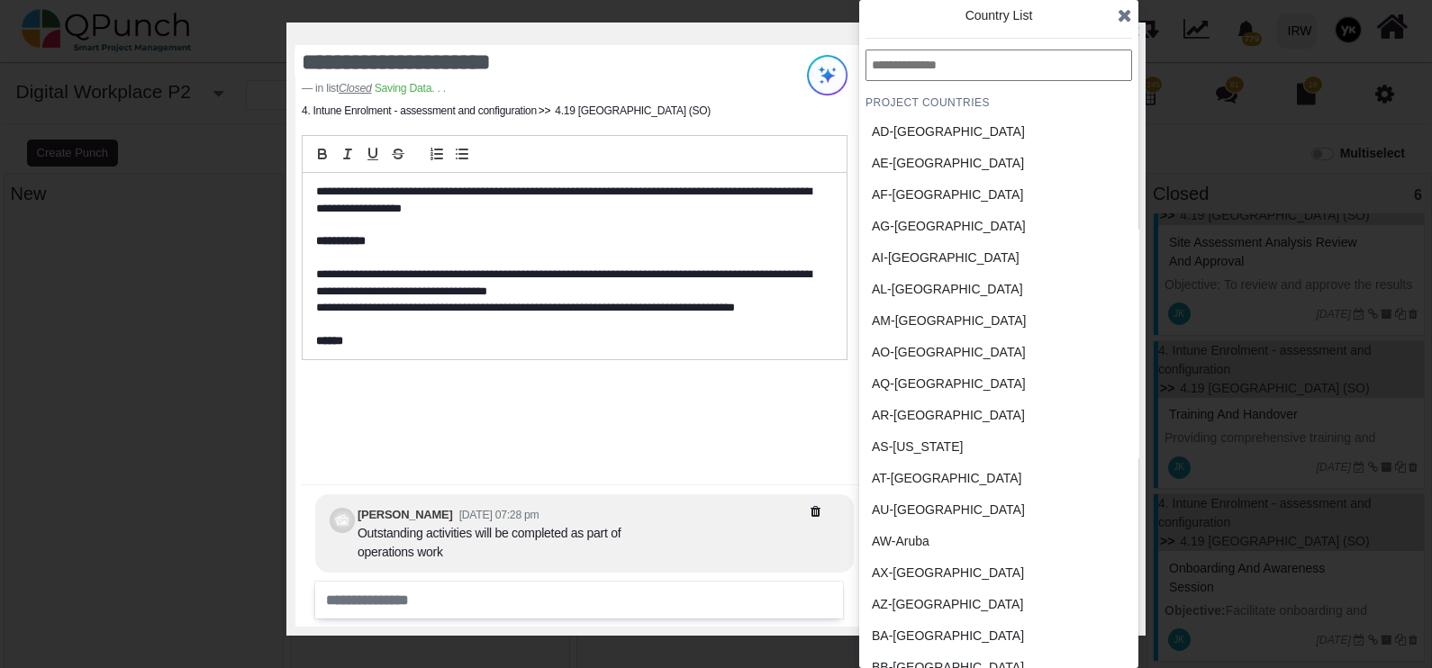
click at [907, 127] on div "AD-Andorra" at bounding box center [956, 131] width 168 height 19
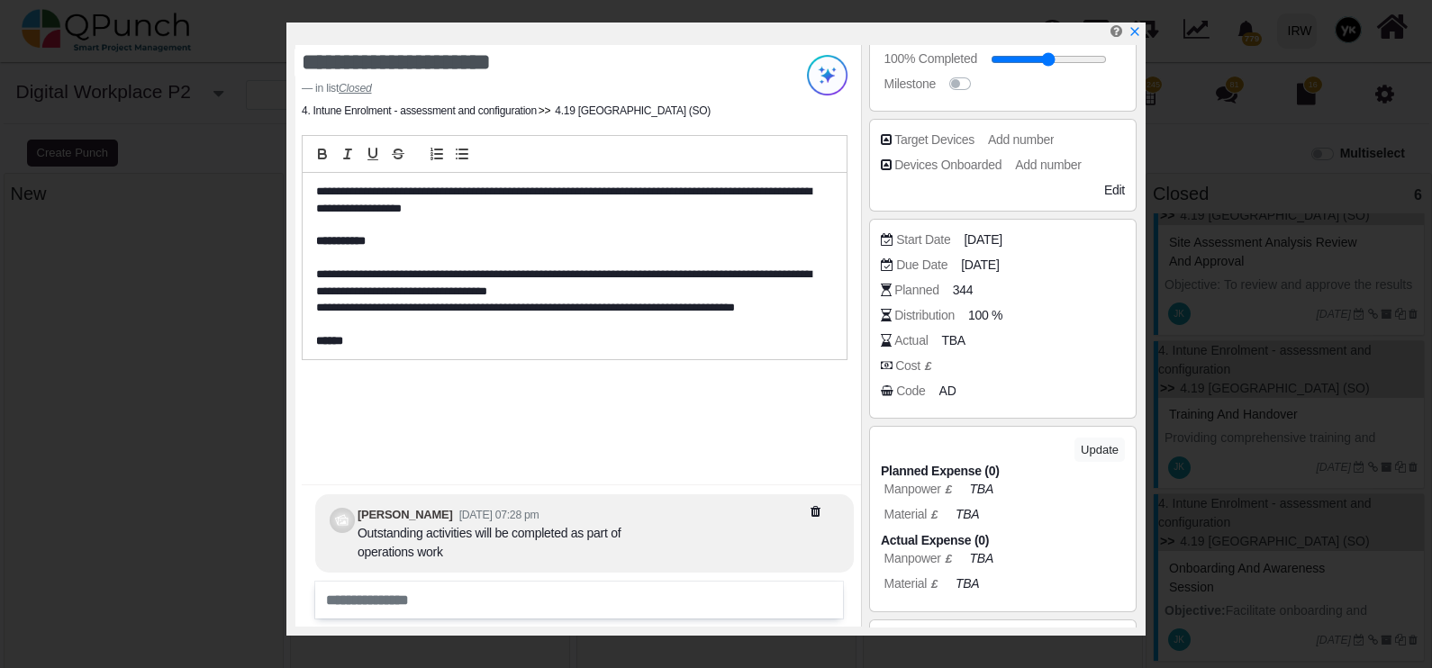
click at [1134, 33] on icon "x" at bounding box center [1134, 31] width 8 height 8
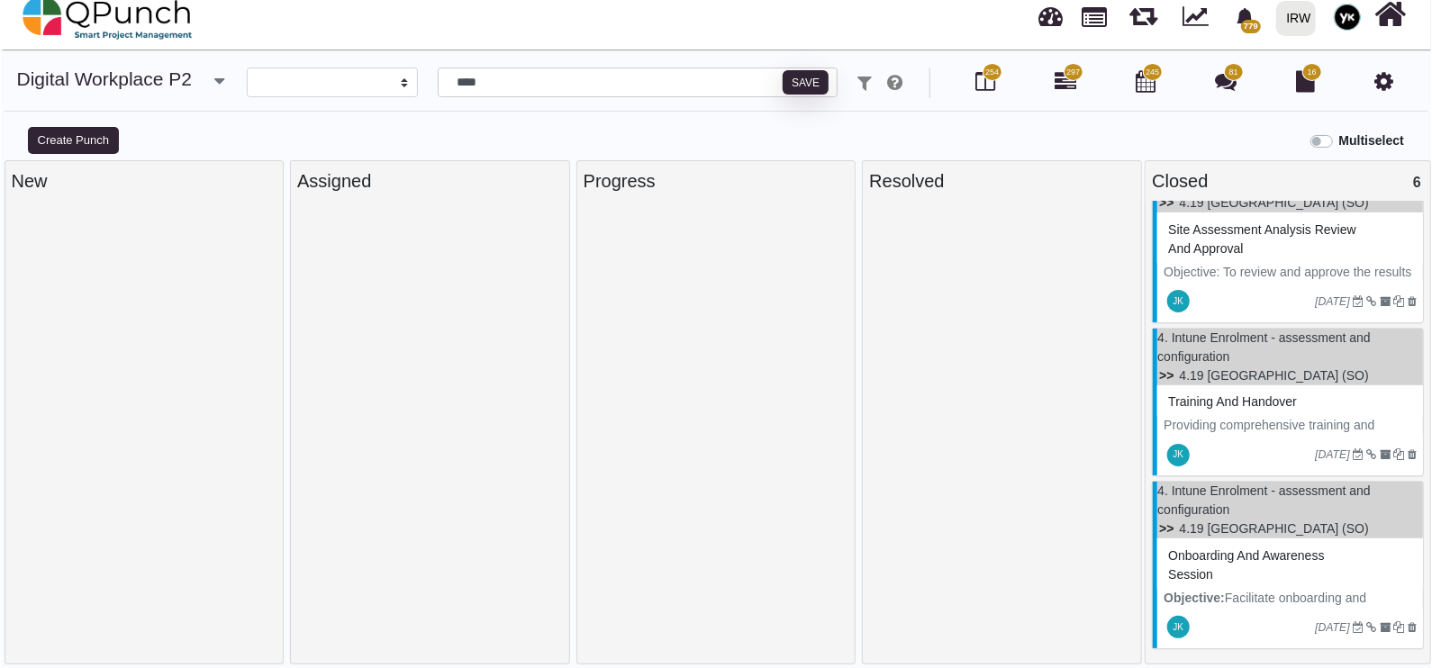
scroll to position [17, 0]
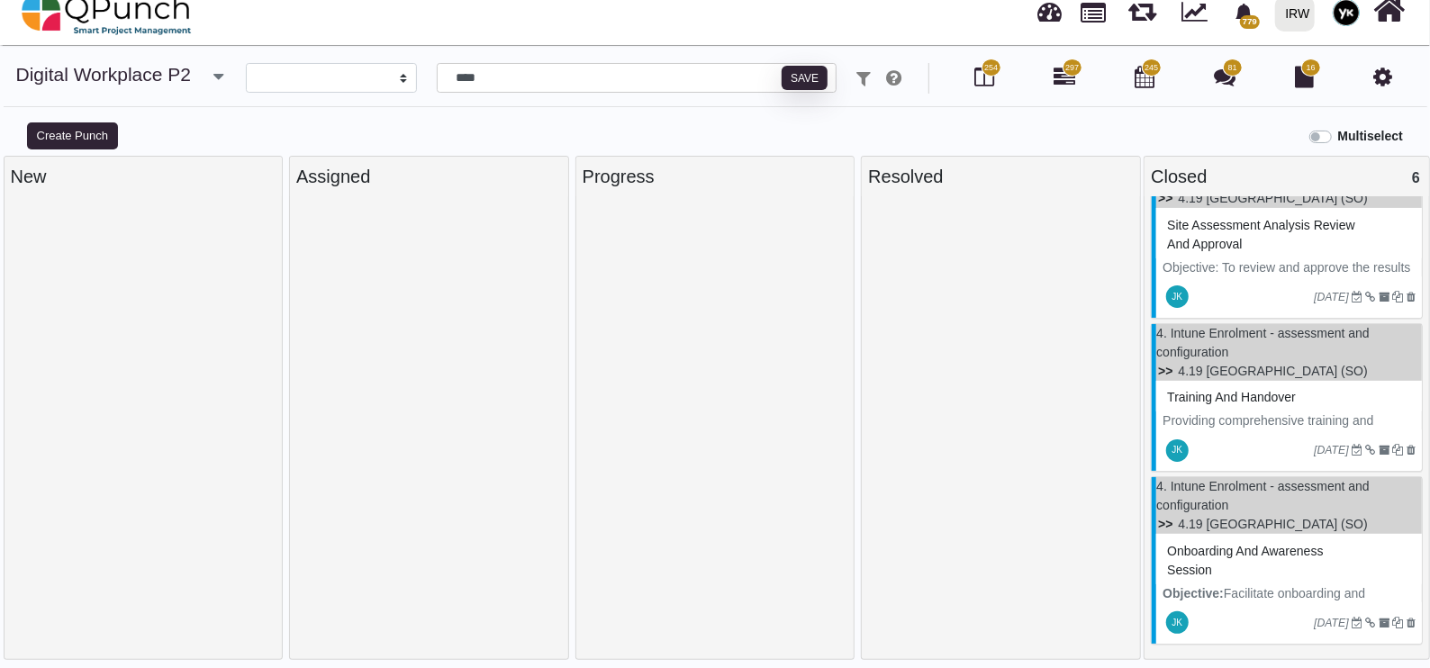
click at [1283, 555] on span "Onboarding and Awareness session" at bounding box center [1245, 560] width 156 height 33
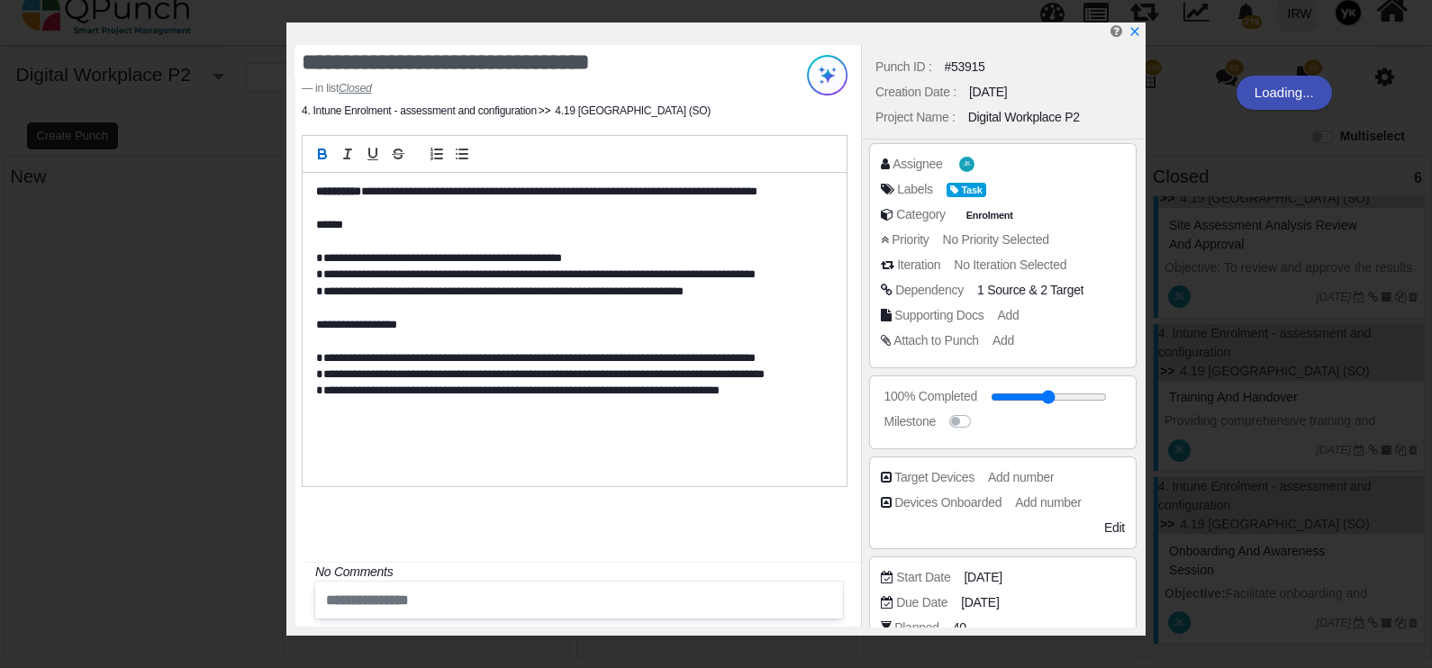
click at [941, 174] on div "100% Completed" at bounding box center [918, 164] width 50 height 19
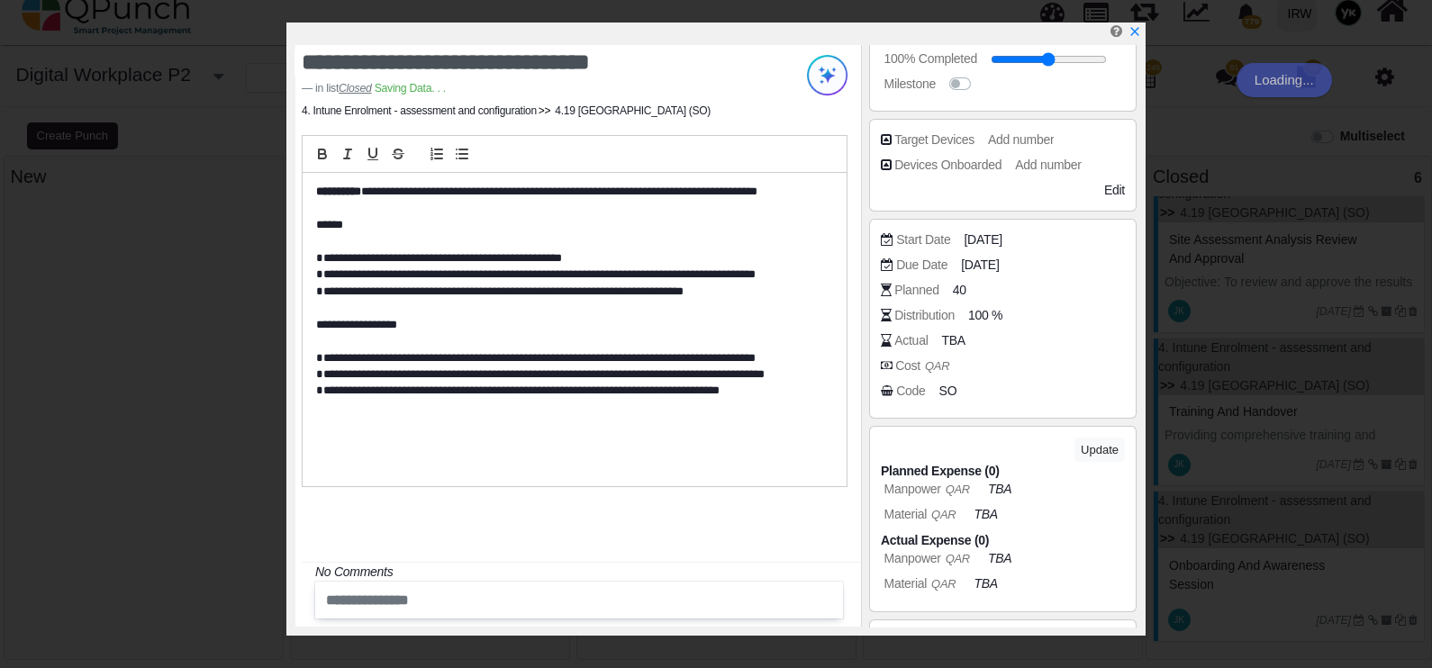
scroll to position [649, 0]
click at [941, 390] on span "SO" at bounding box center [948, 391] width 18 height 19
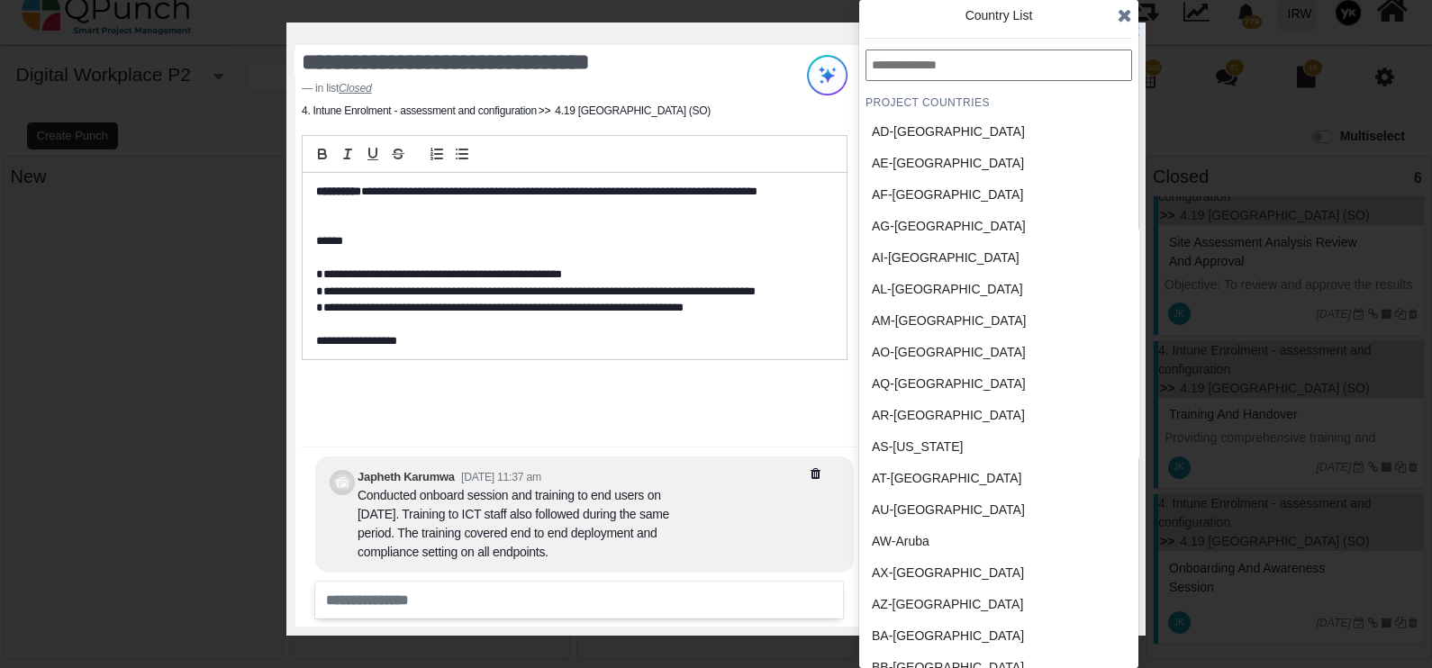
click at [948, 121] on div "AD-Andorra" at bounding box center [956, 132] width 180 height 32
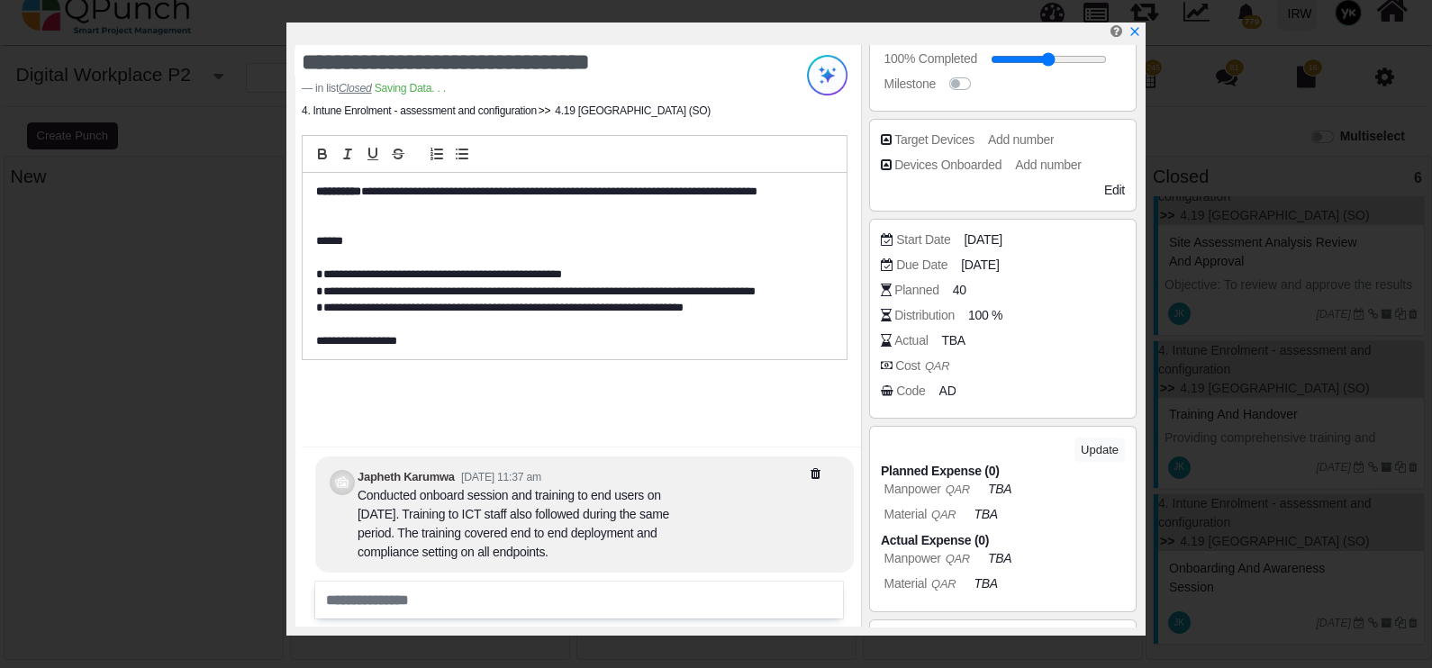
click at [1138, 24] on link at bounding box center [1135, 31] width 13 height 14
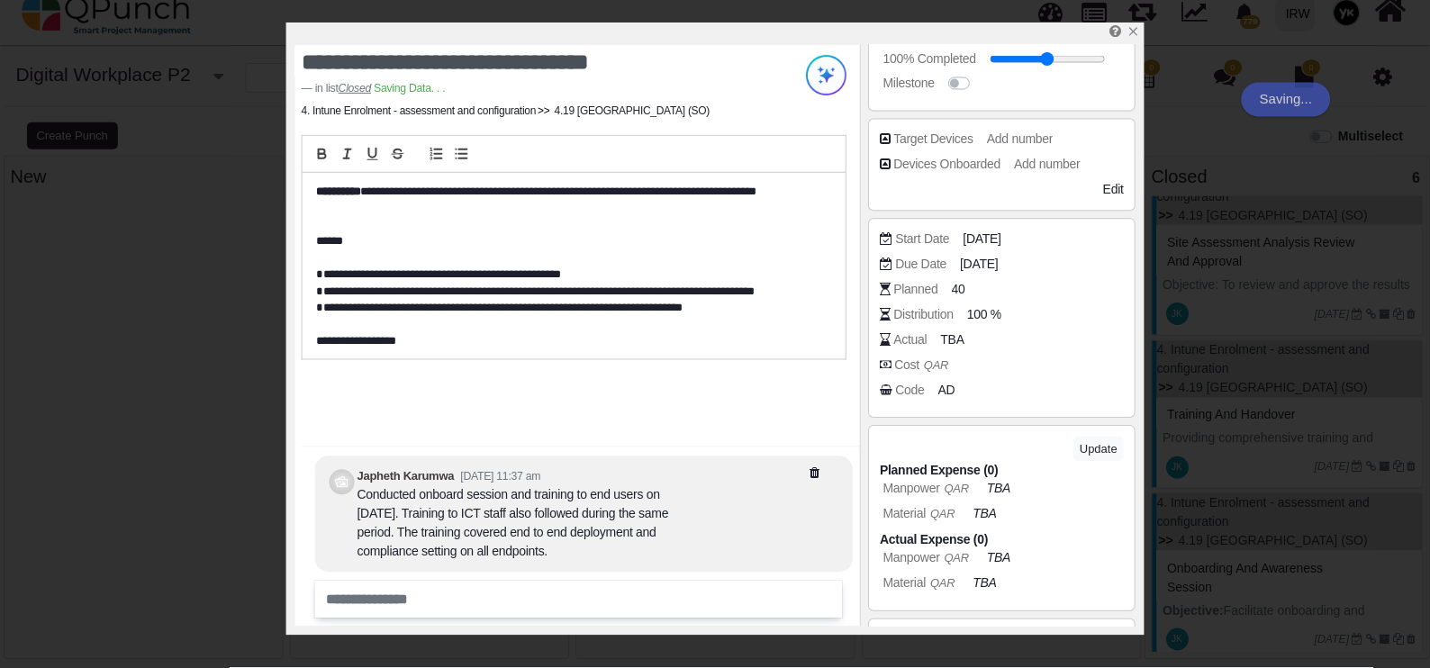
scroll to position [667, 0]
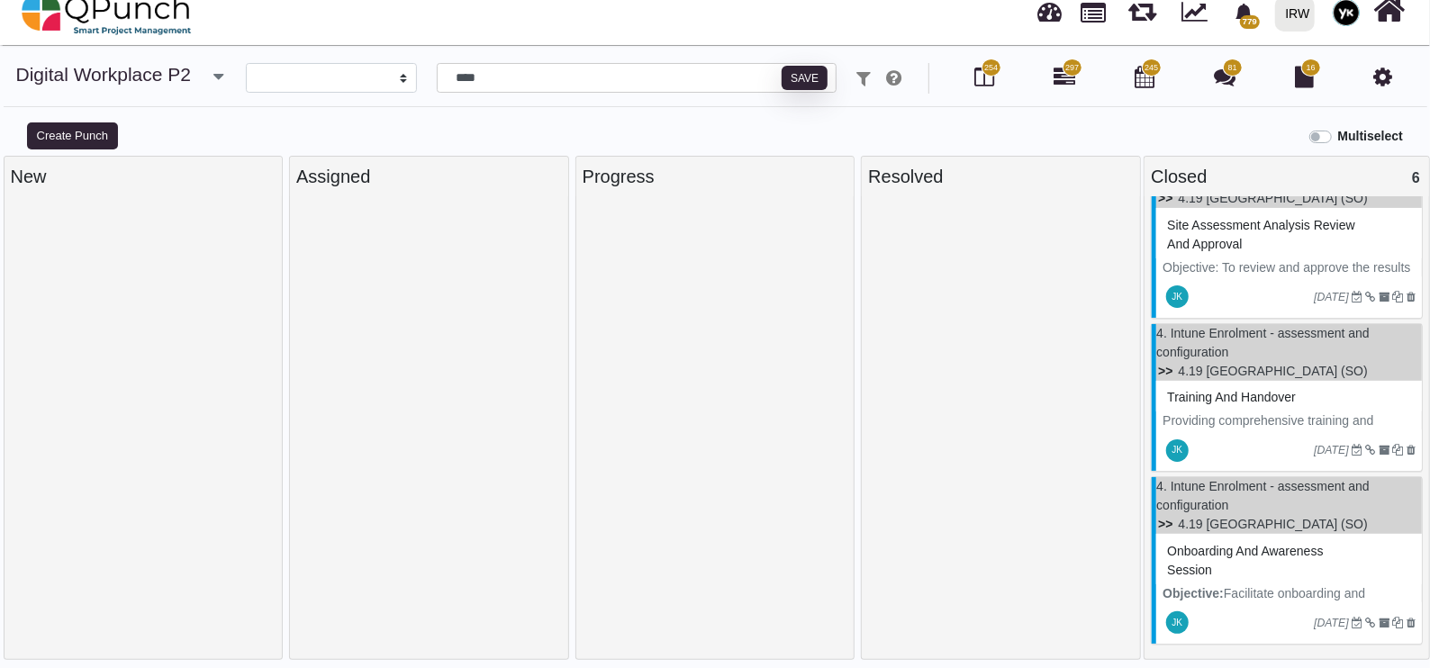
click at [116, 26] on img at bounding box center [107, 13] width 170 height 54
click at [139, 28] on img at bounding box center [107, 13] width 170 height 54
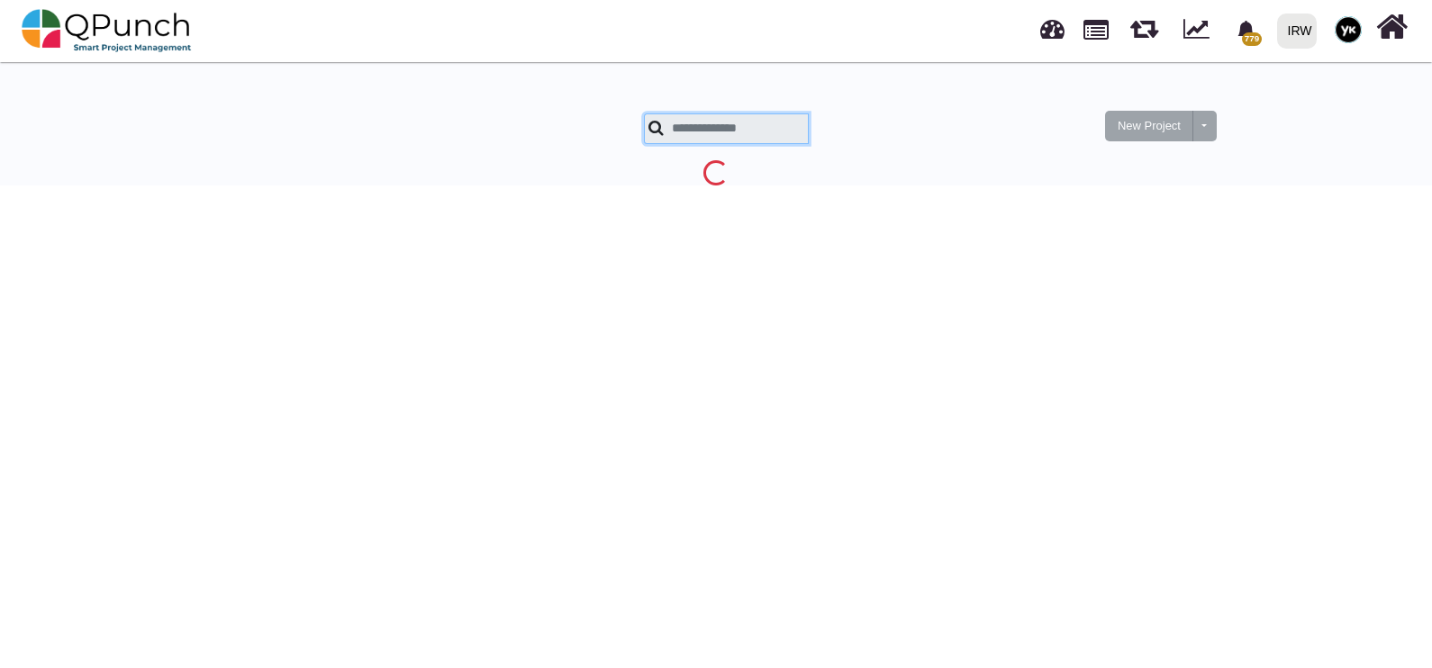
click at [764, 131] on input "text" at bounding box center [726, 128] width 165 height 31
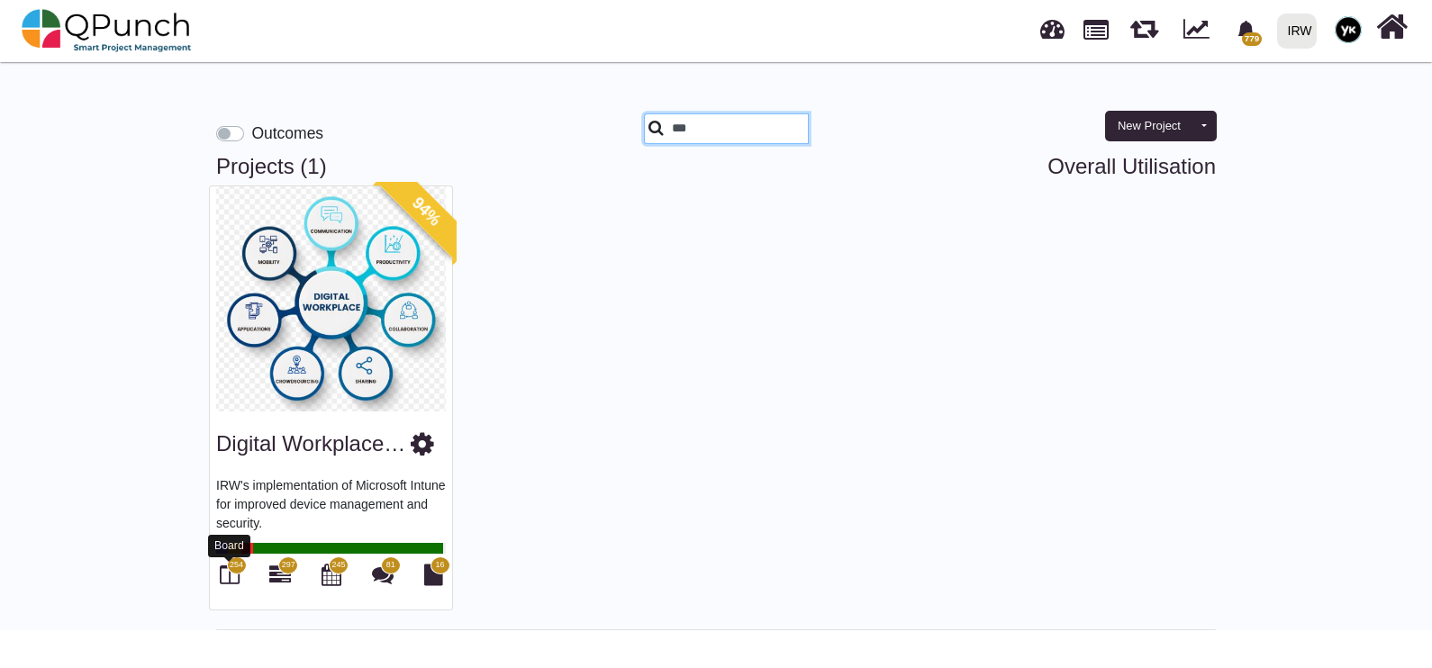
type input "***"
click at [227, 578] on icon at bounding box center [230, 575] width 20 height 22
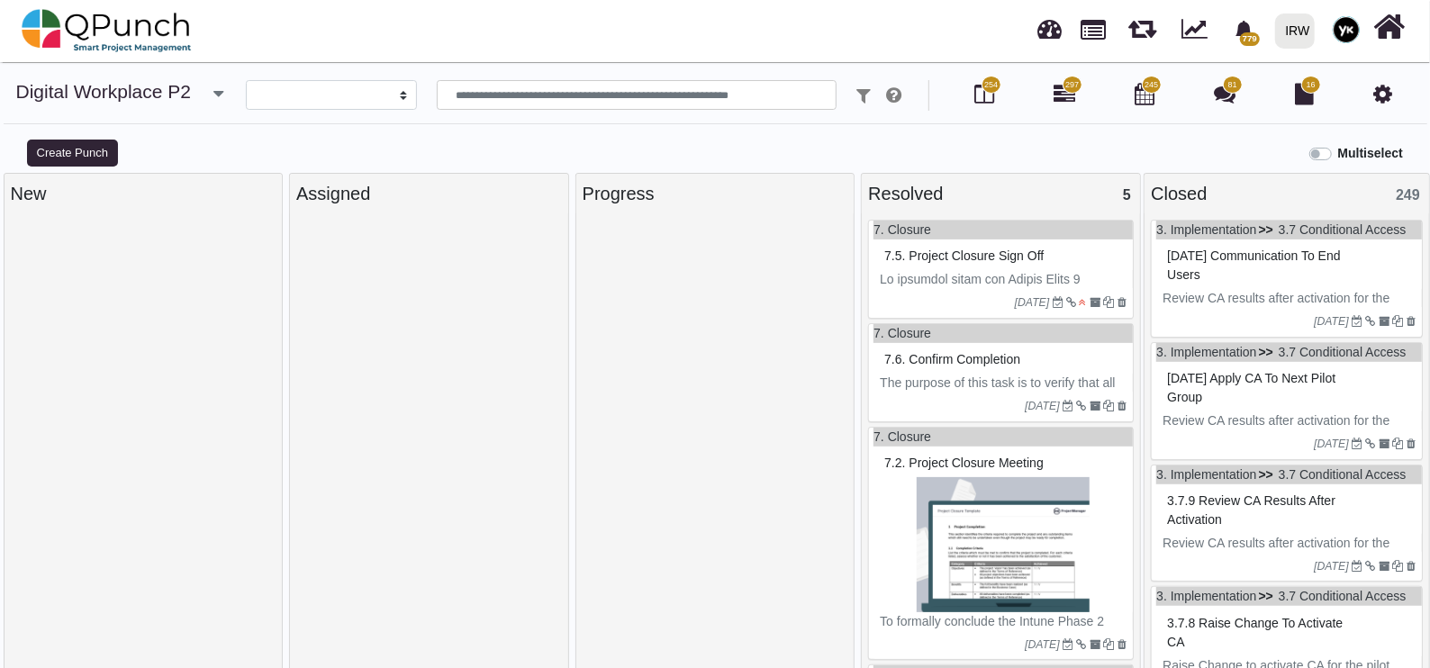
select select
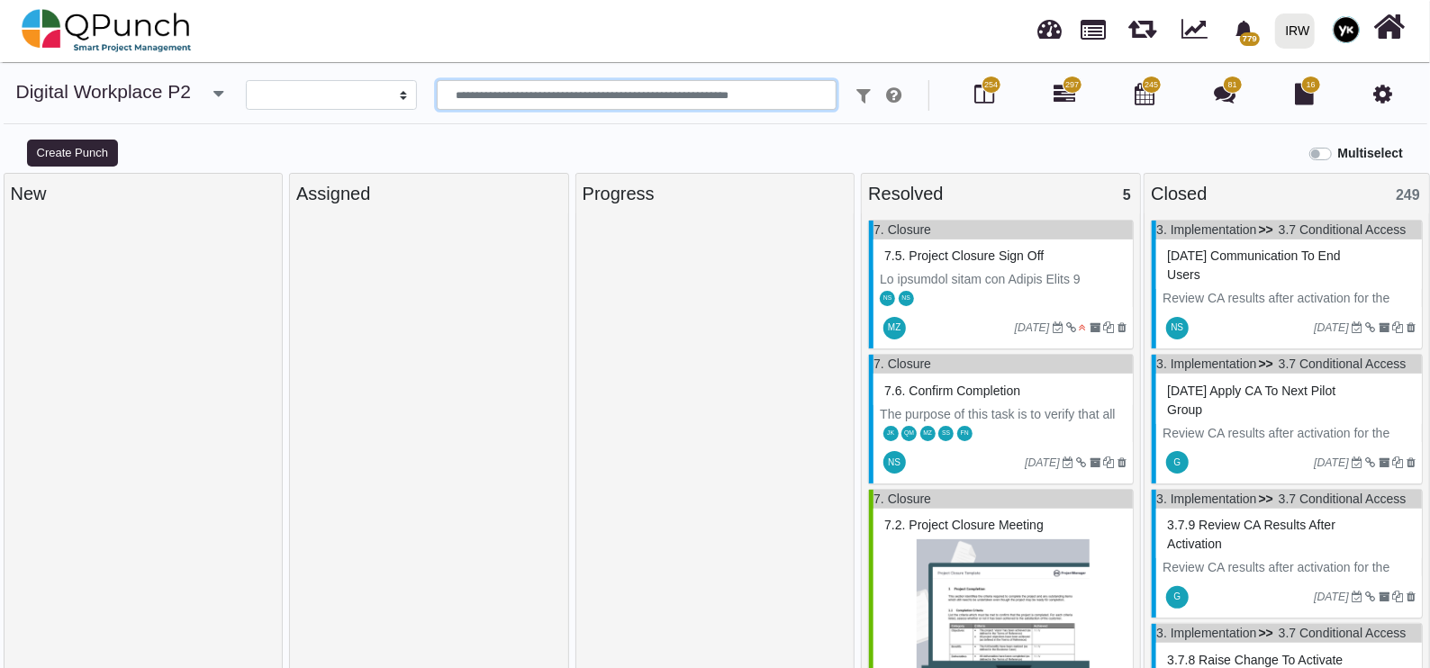
click at [507, 102] on input "text" at bounding box center [637, 95] width 401 height 31
click at [518, 104] on input "text" at bounding box center [637, 95] width 401 height 31
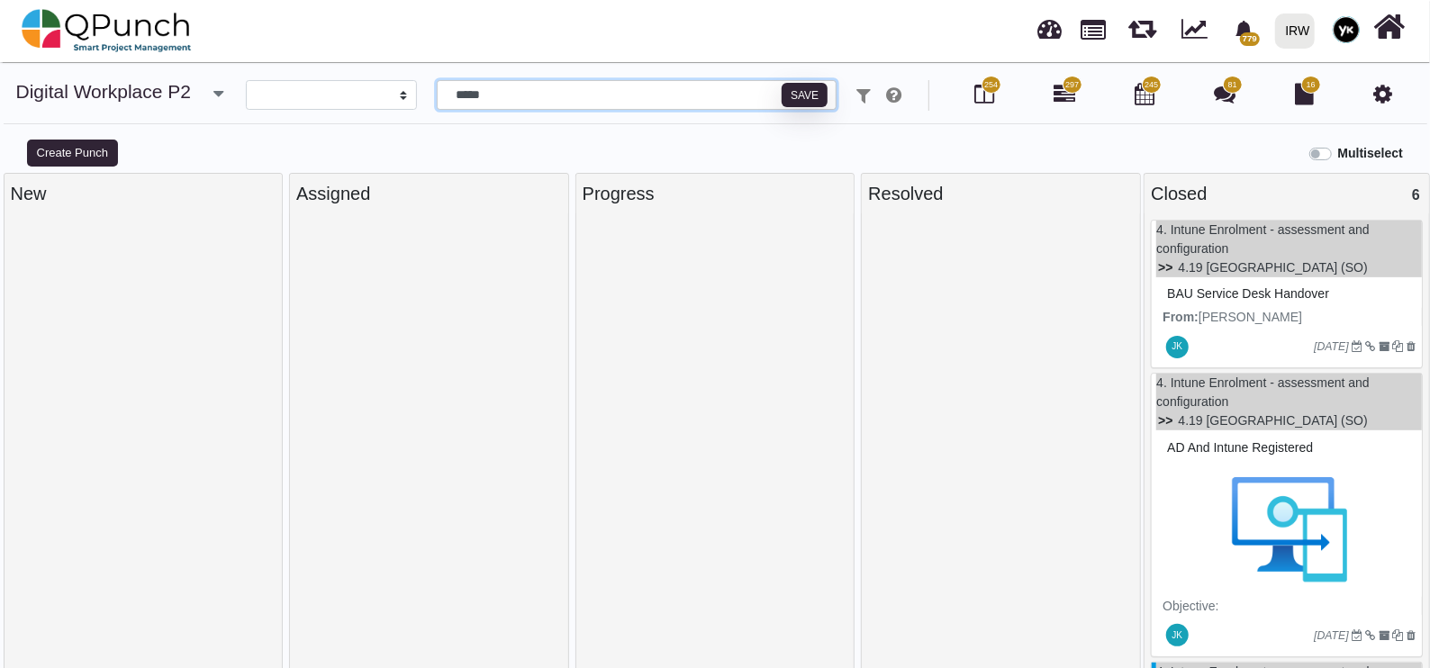
type input "*****"
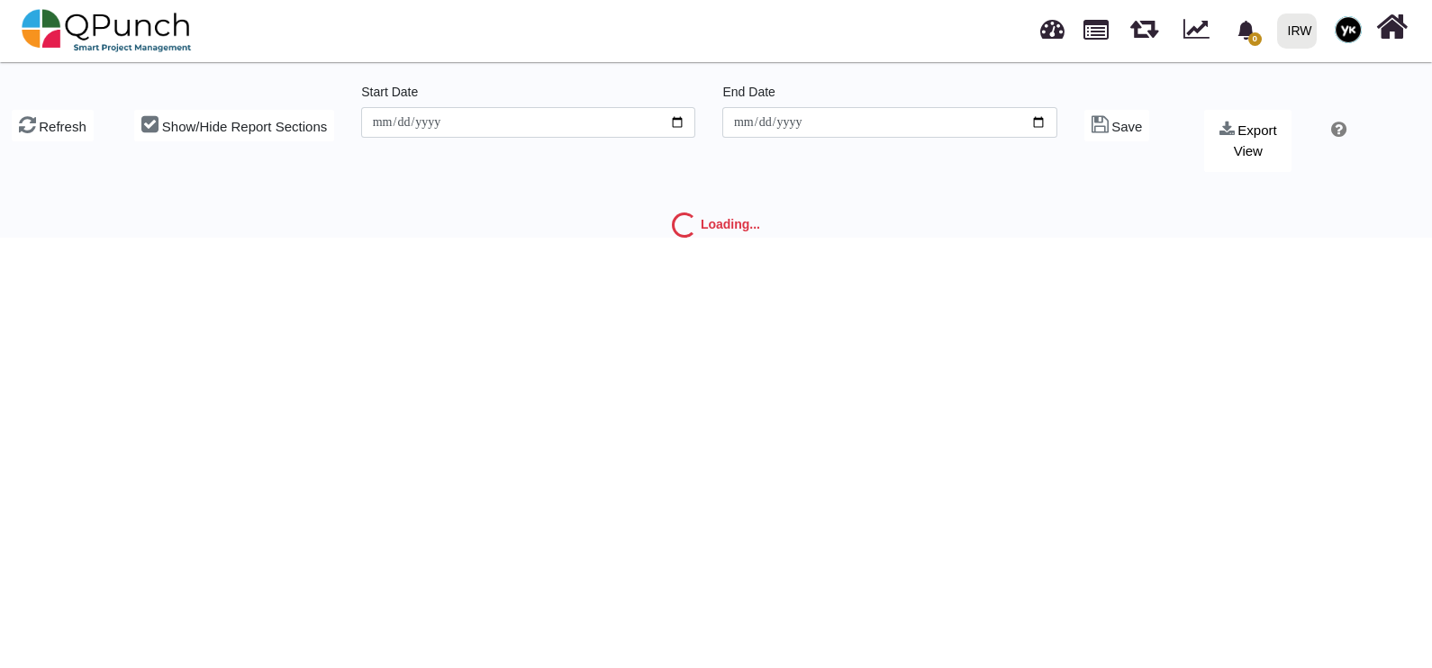
type input "**********"
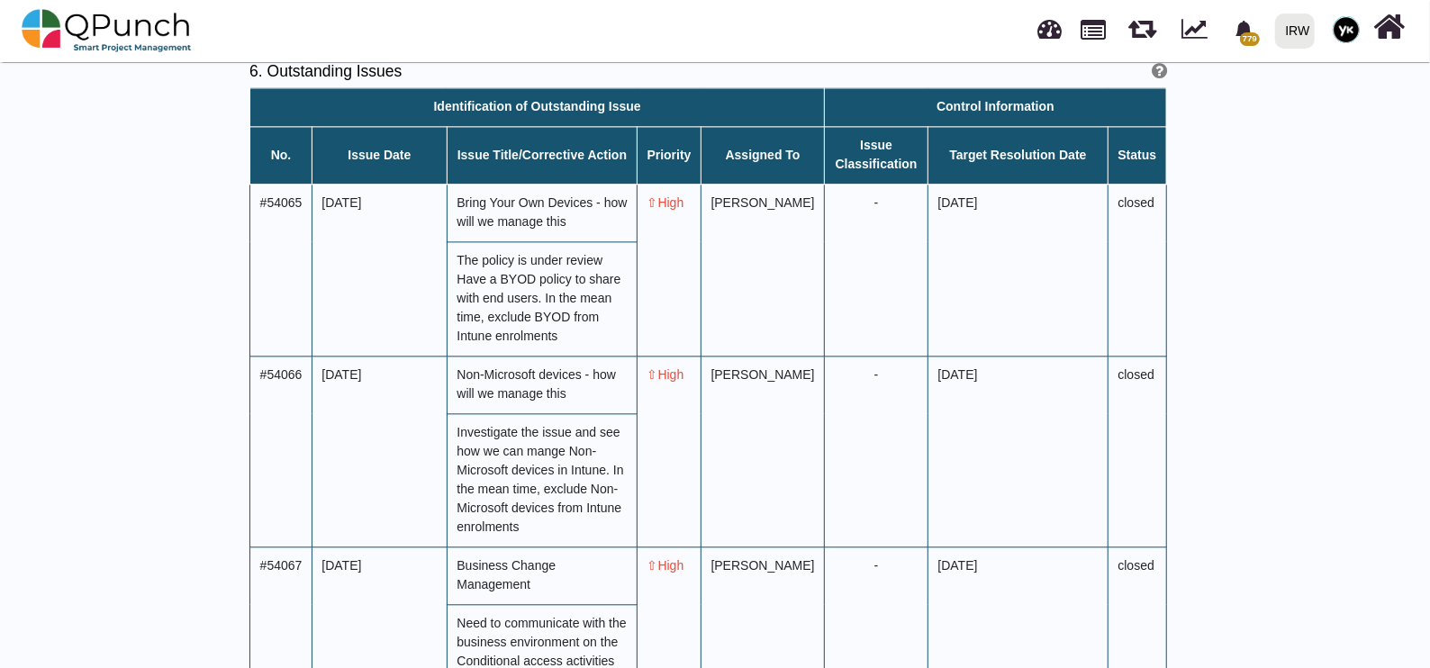
scroll to position [6979, 0]
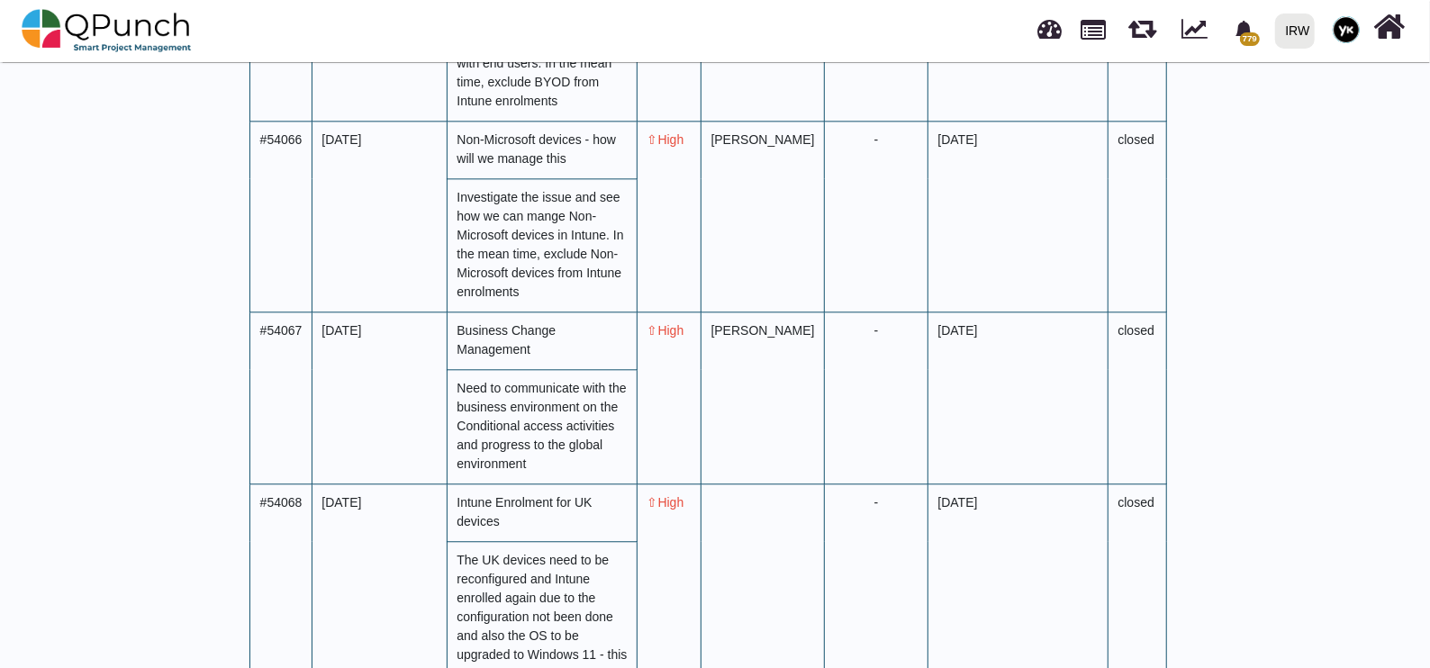
scroll to position [6964, 0]
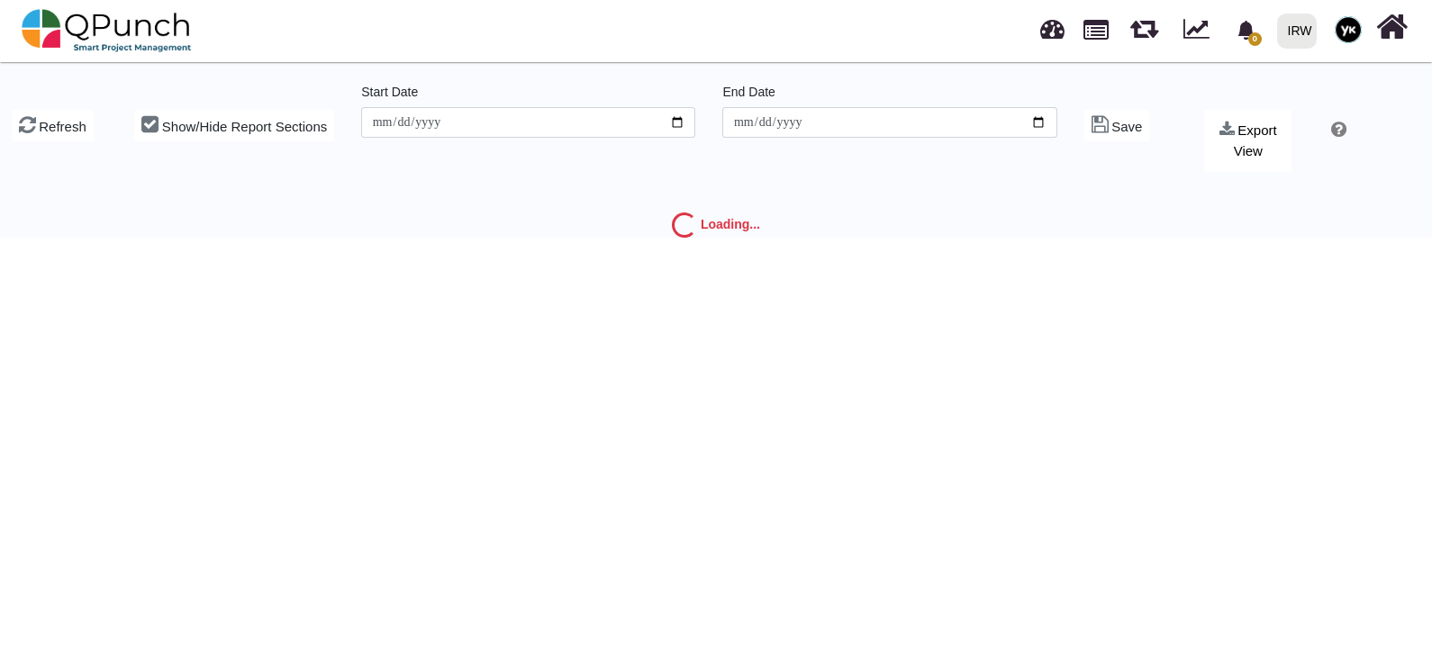
type input "**********"
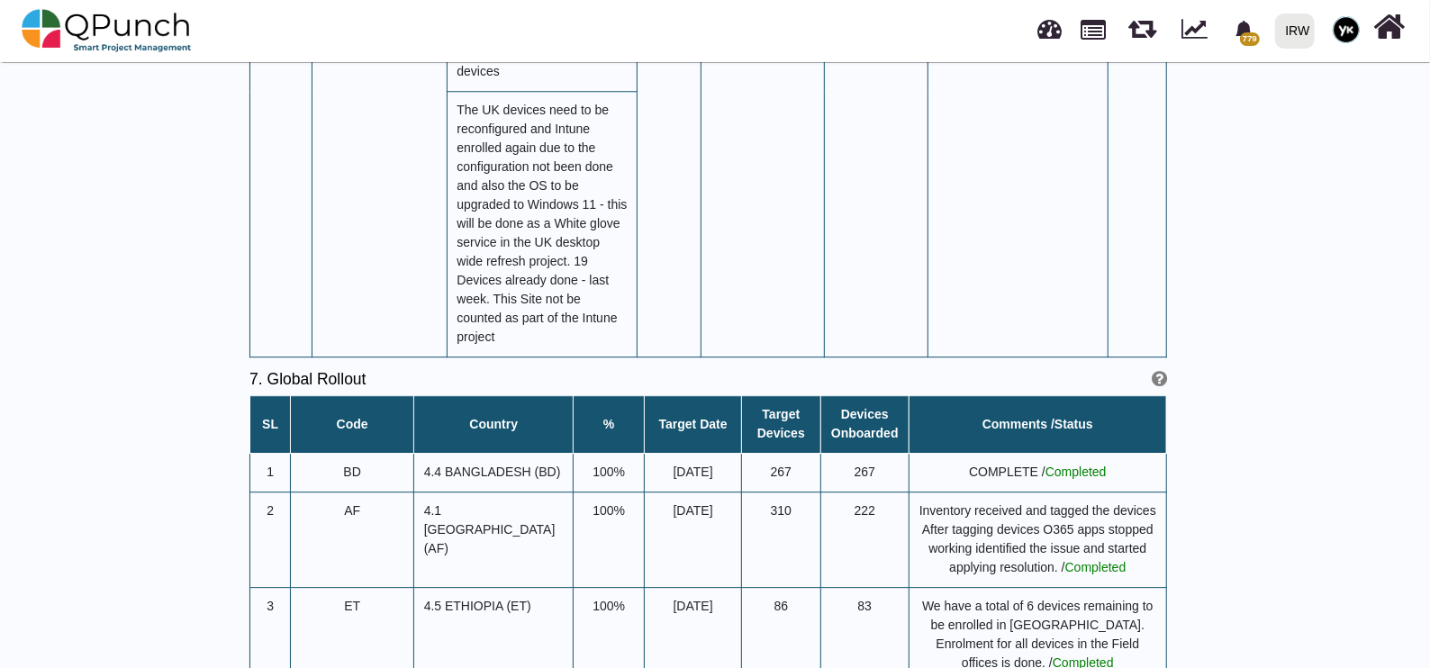
scroll to position [7317, 0]
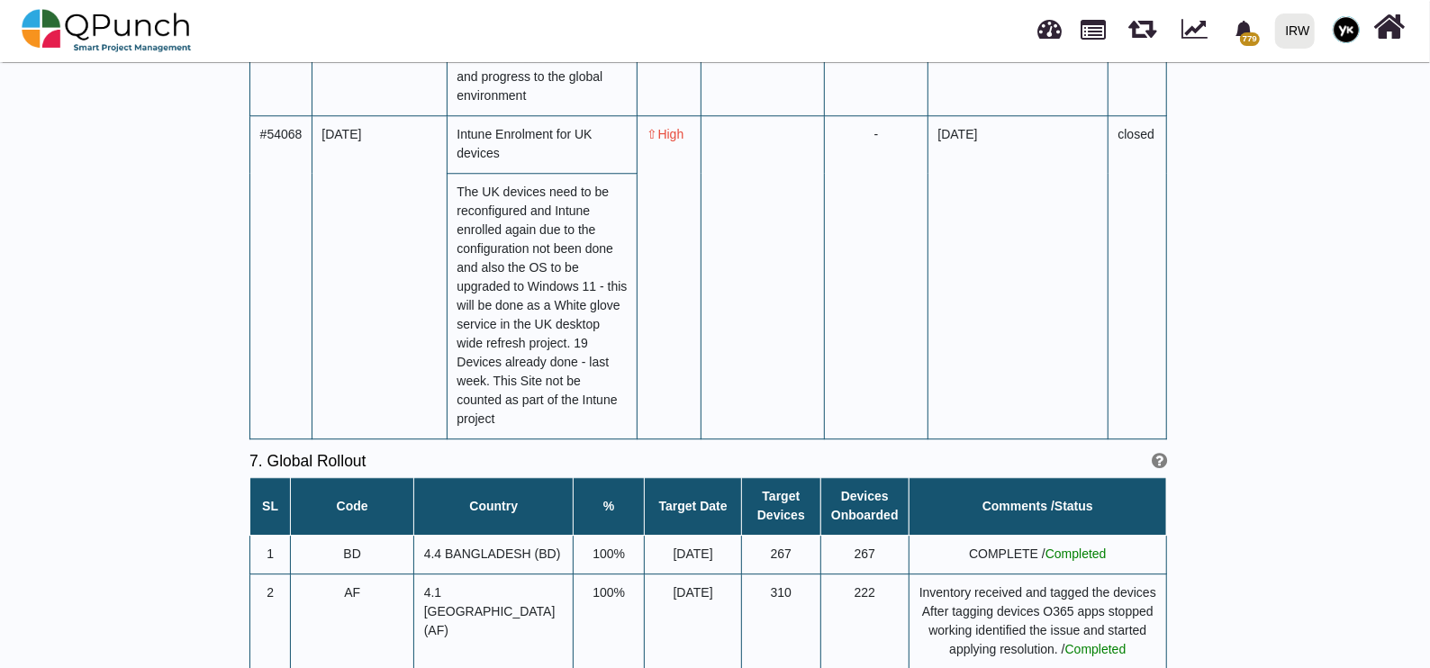
drag, startPoint x: 698, startPoint y: 176, endPoint x: 824, endPoint y: 180, distance: 126.2
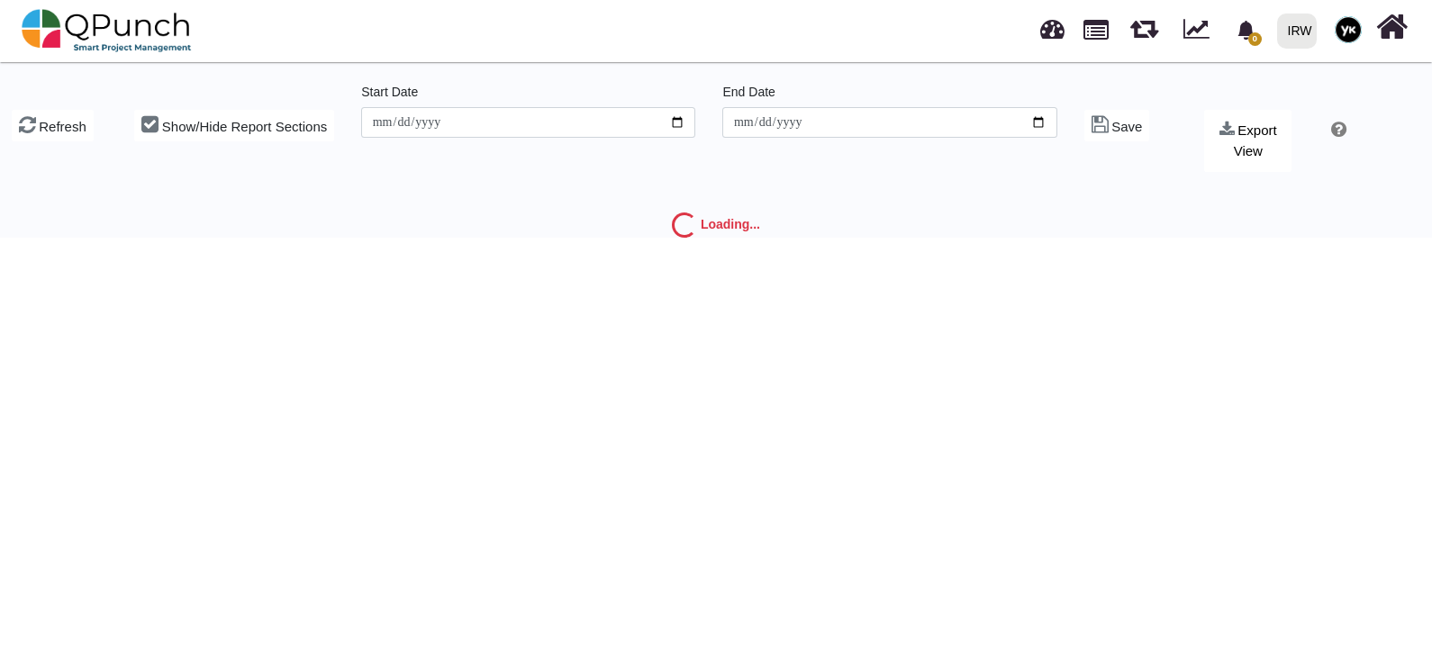
type input "**********"
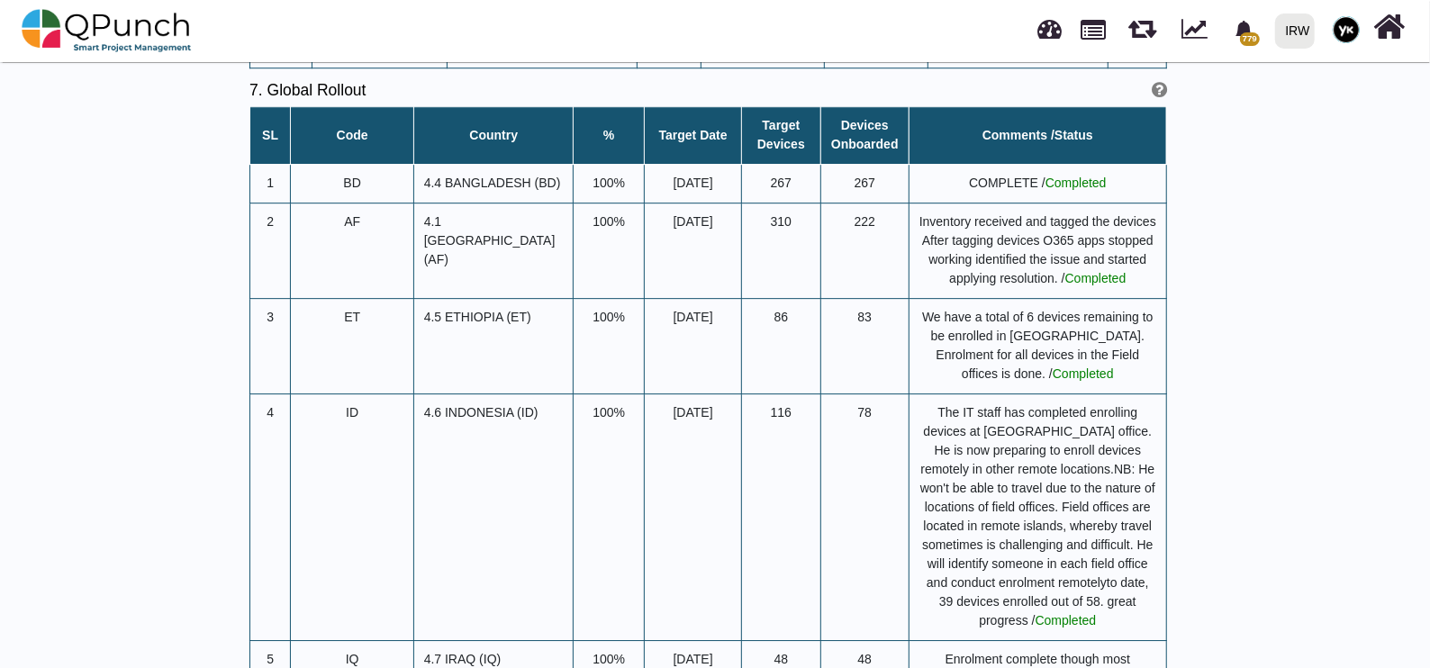
scroll to position [7295, 0]
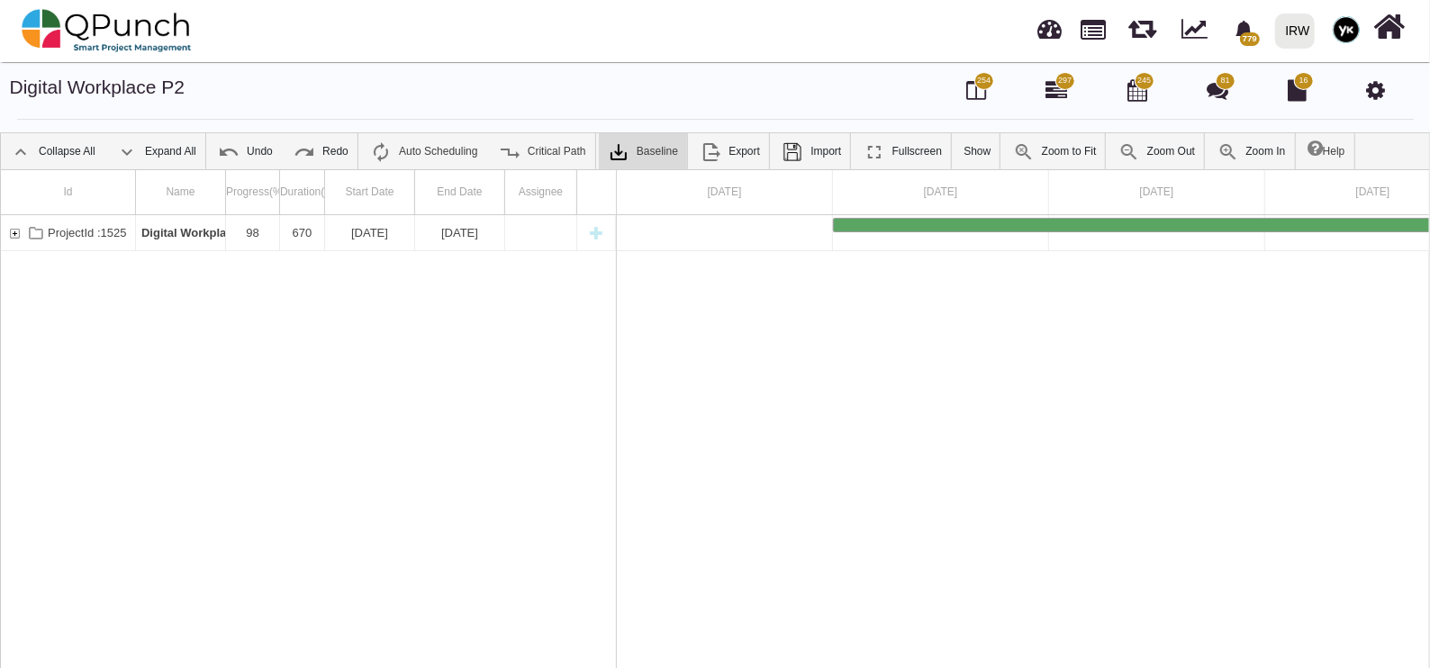
scroll to position [0, 126]
click at [1372, 86] on icon at bounding box center [1375, 90] width 19 height 22
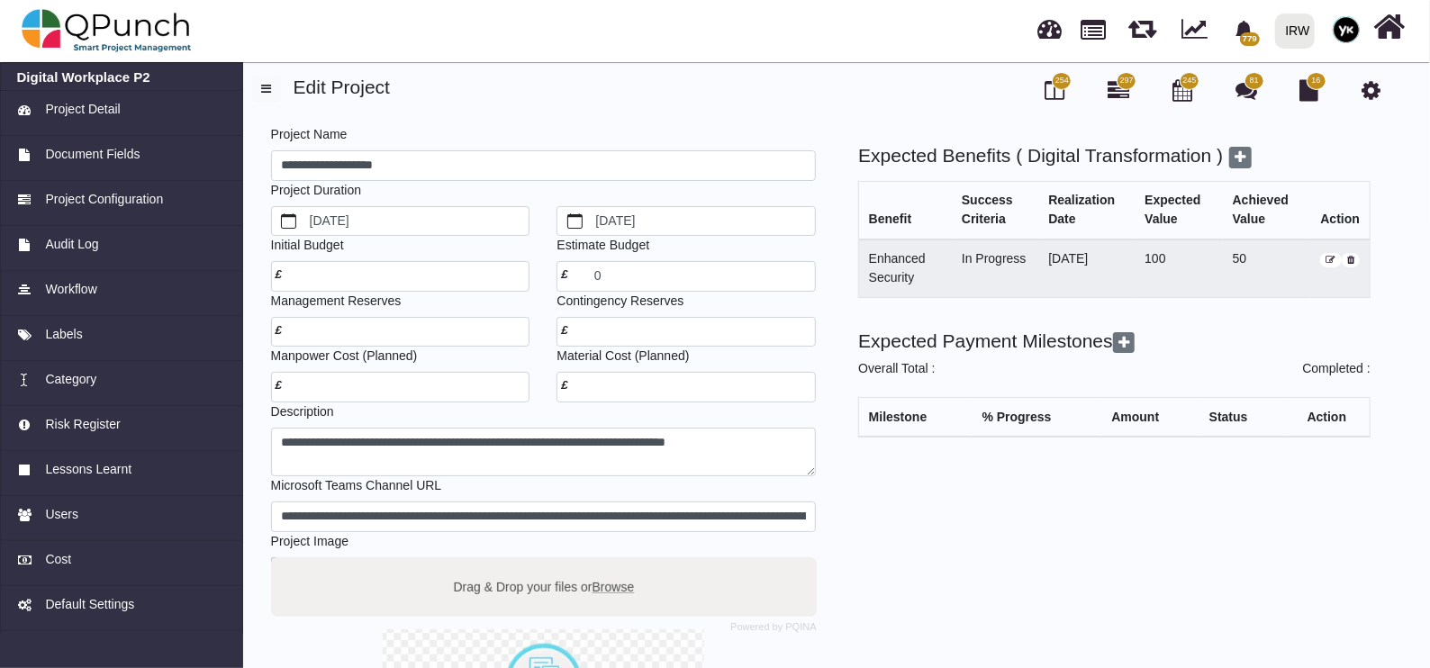
click at [62, 190] on span "Project Configuration" at bounding box center [104, 199] width 118 height 19
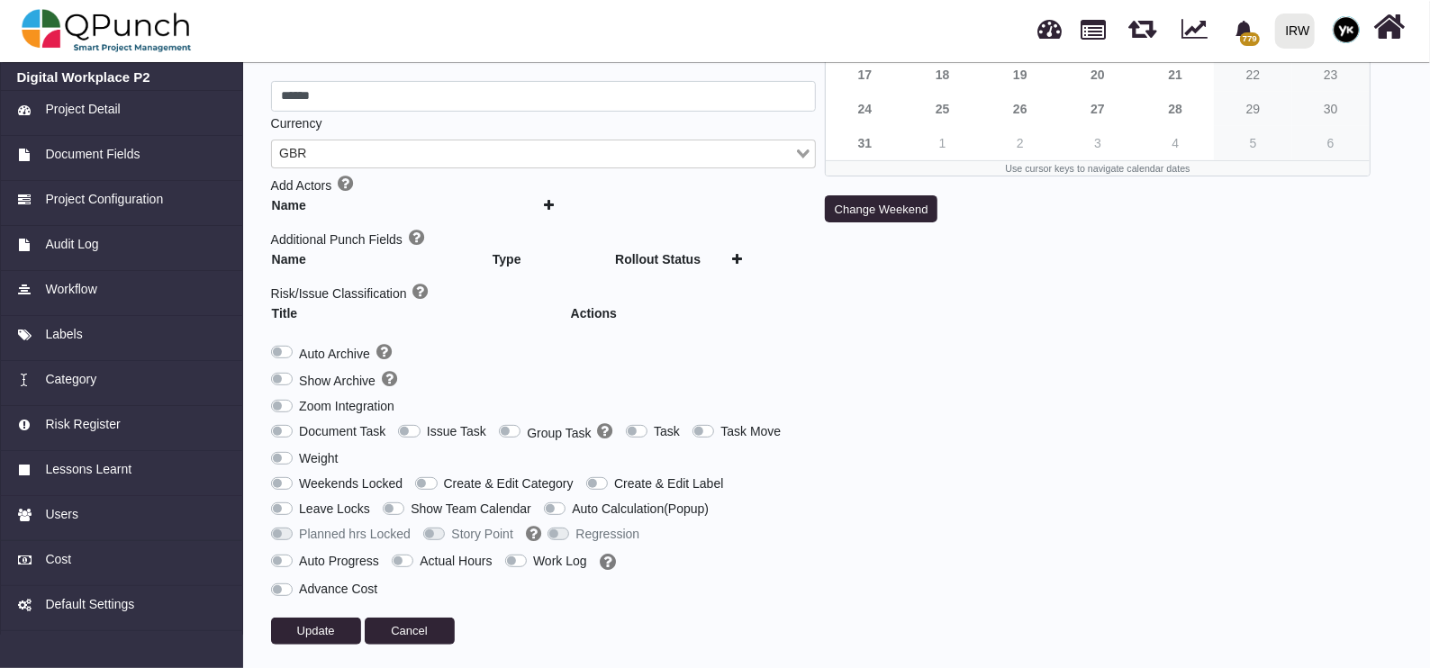
scroll to position [270, 0]
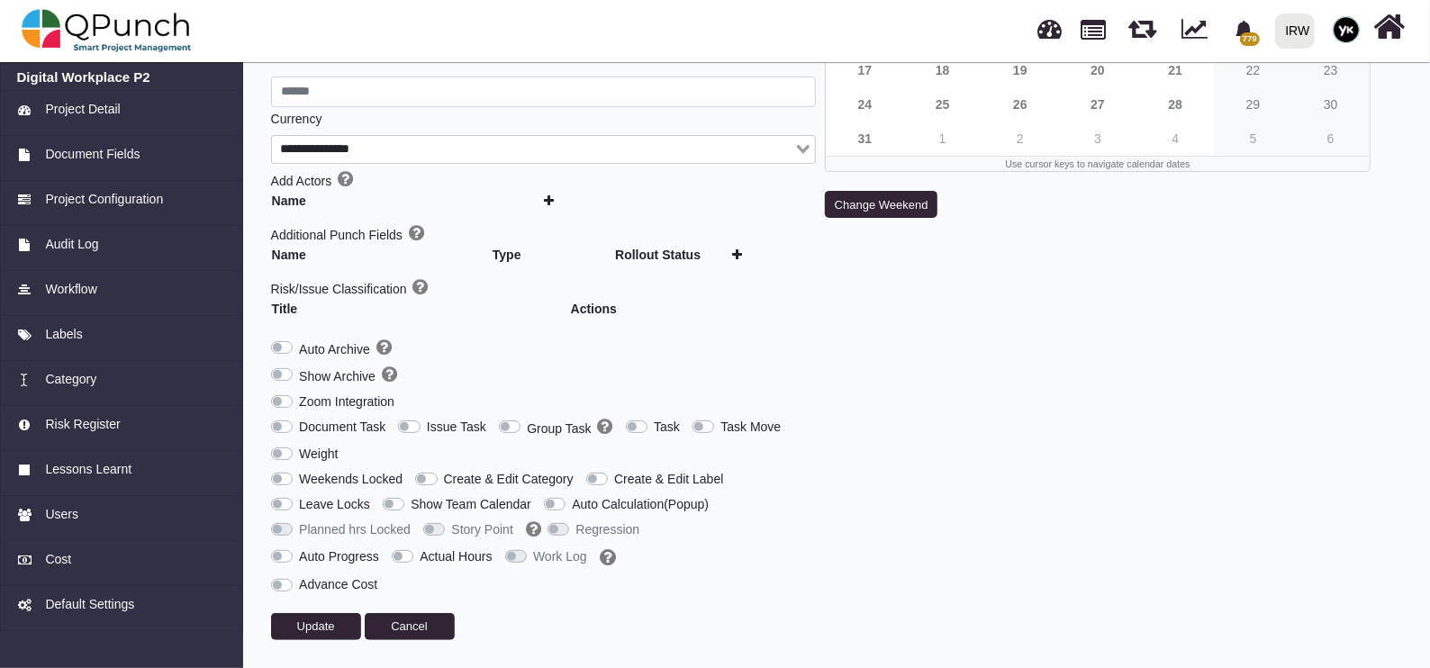
type input "***"
type input "********"
type input "******"
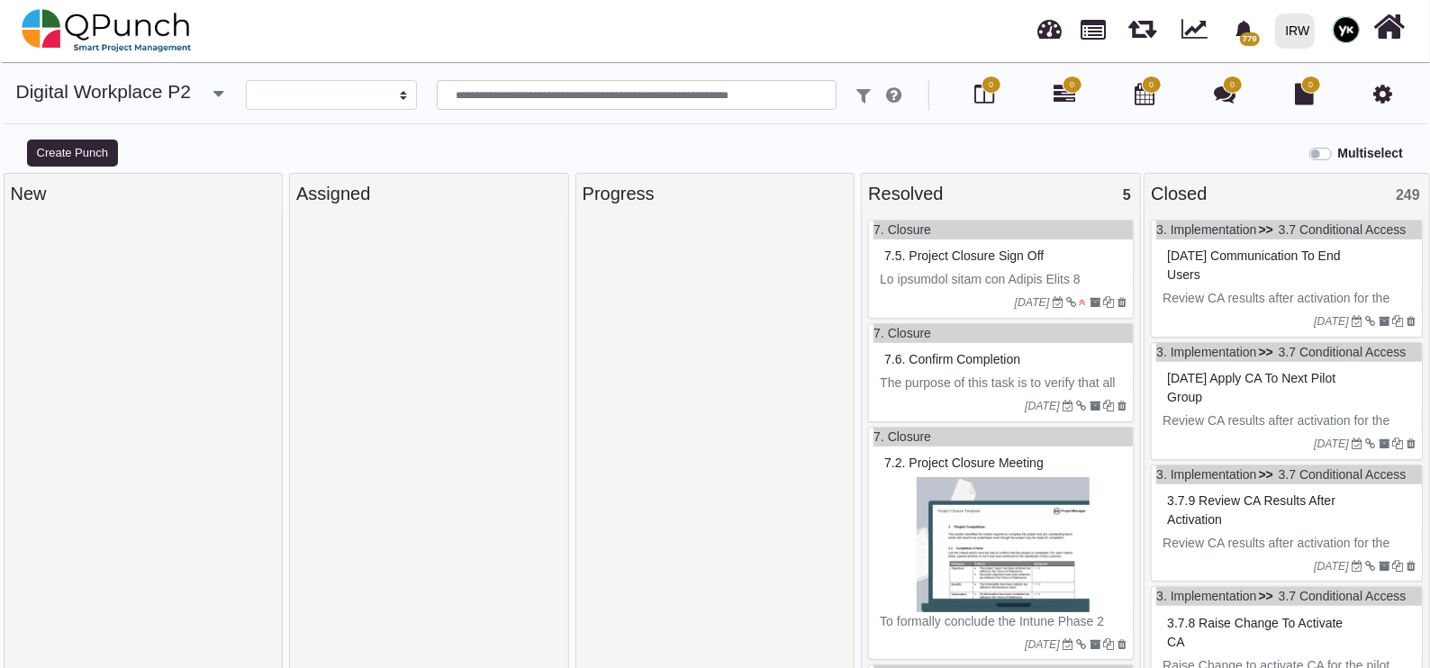
select select
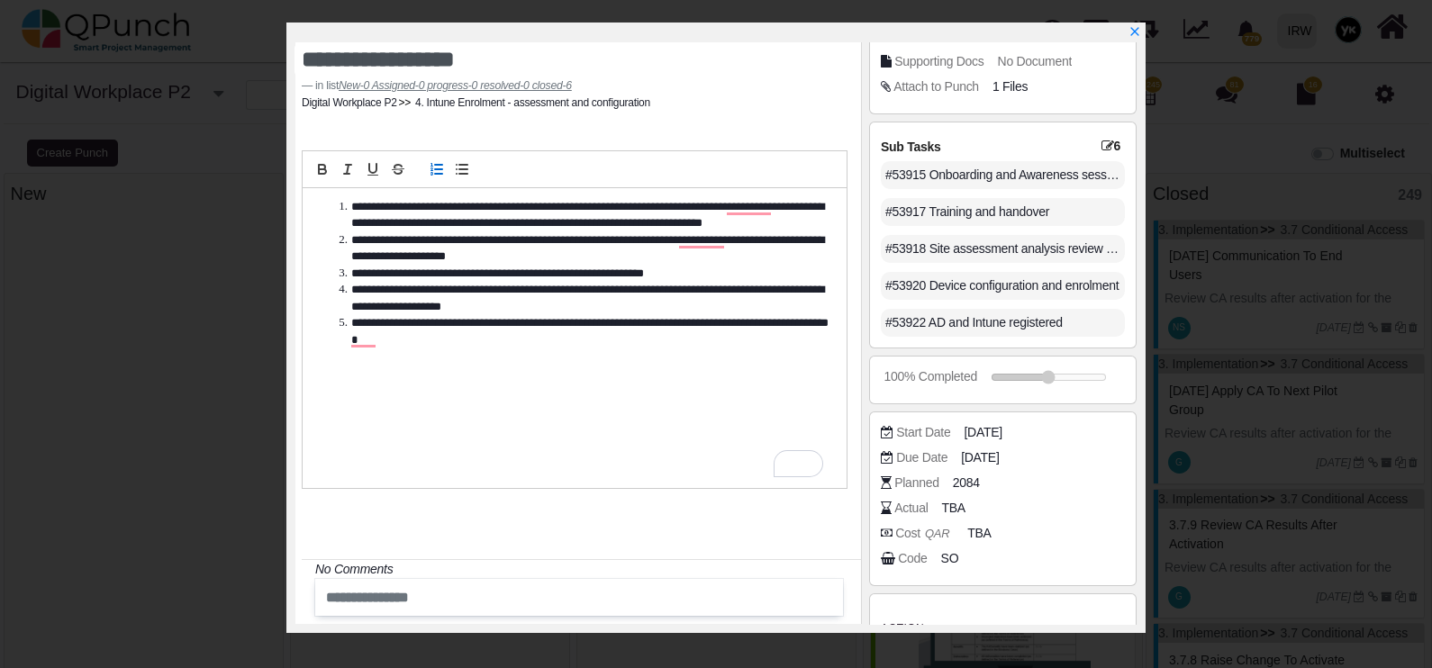
scroll to position [395, 0]
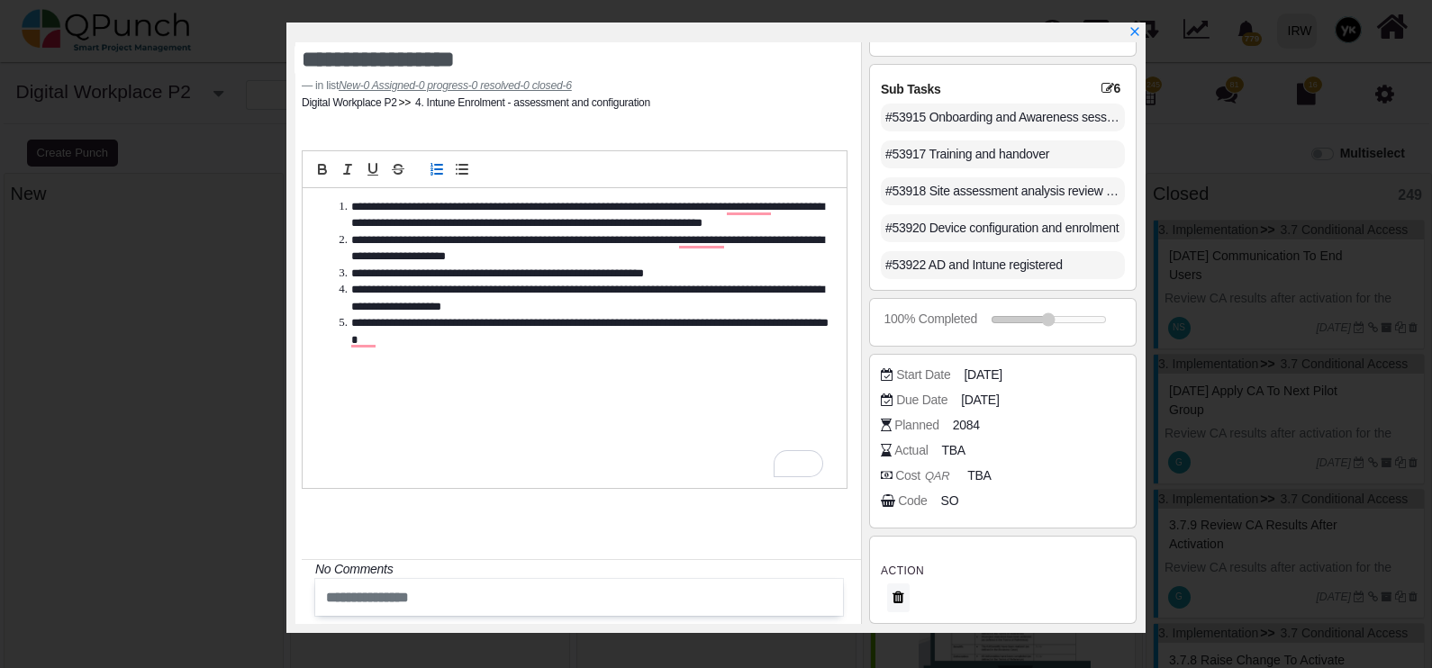
click at [946, 495] on span "SO" at bounding box center [950, 501] width 18 height 19
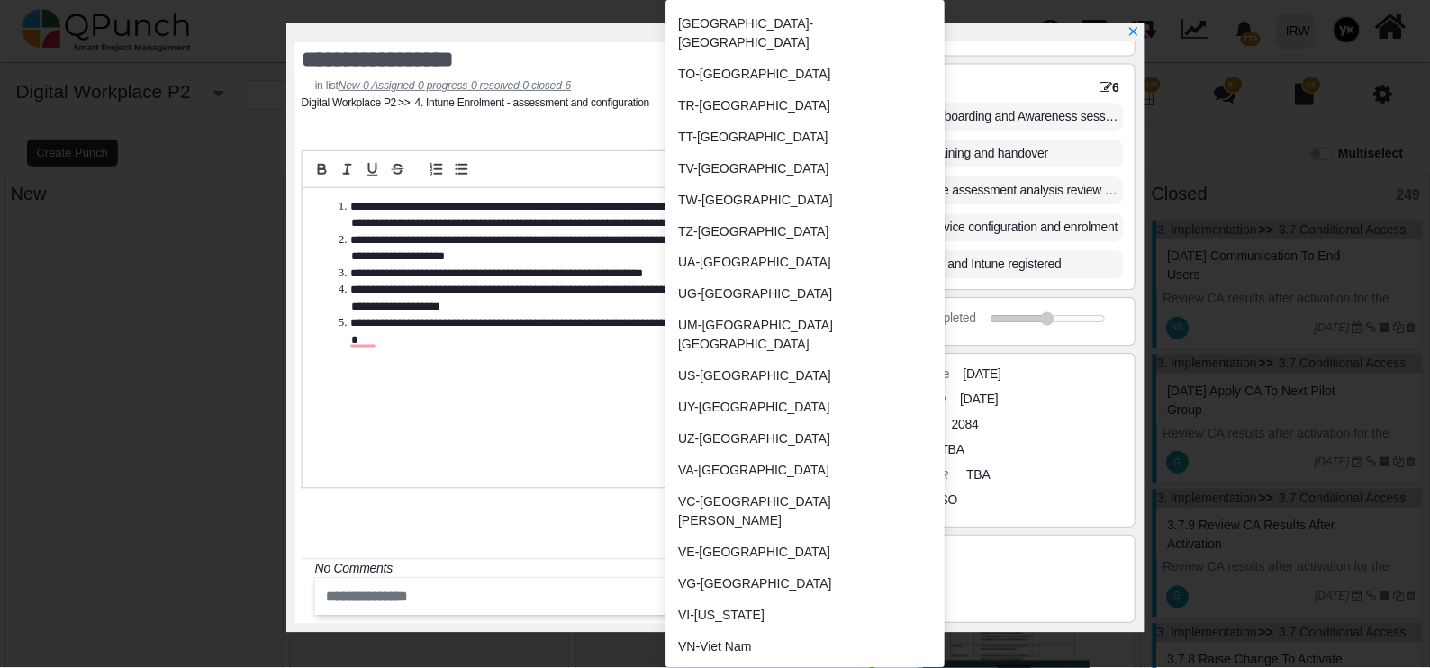
scroll to position [7473, 0]
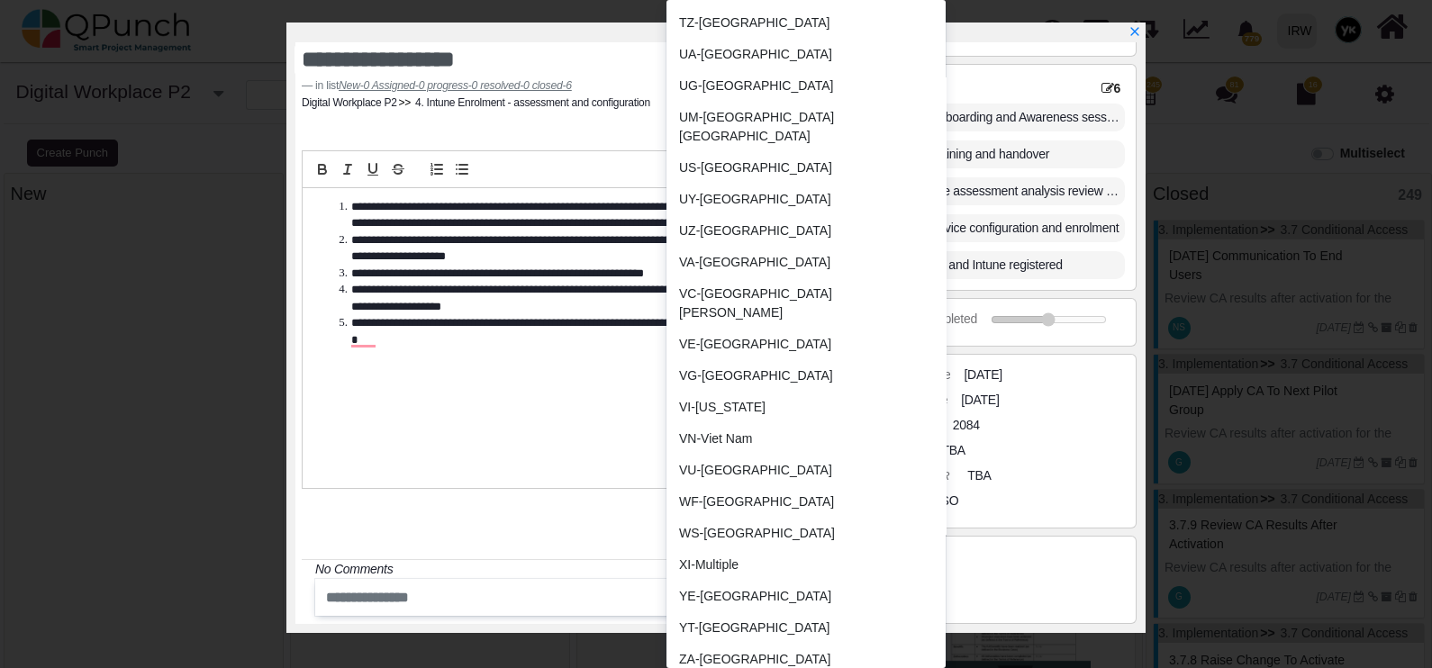
click at [1137, 32] on icon "x" at bounding box center [1135, 31] width 13 height 13
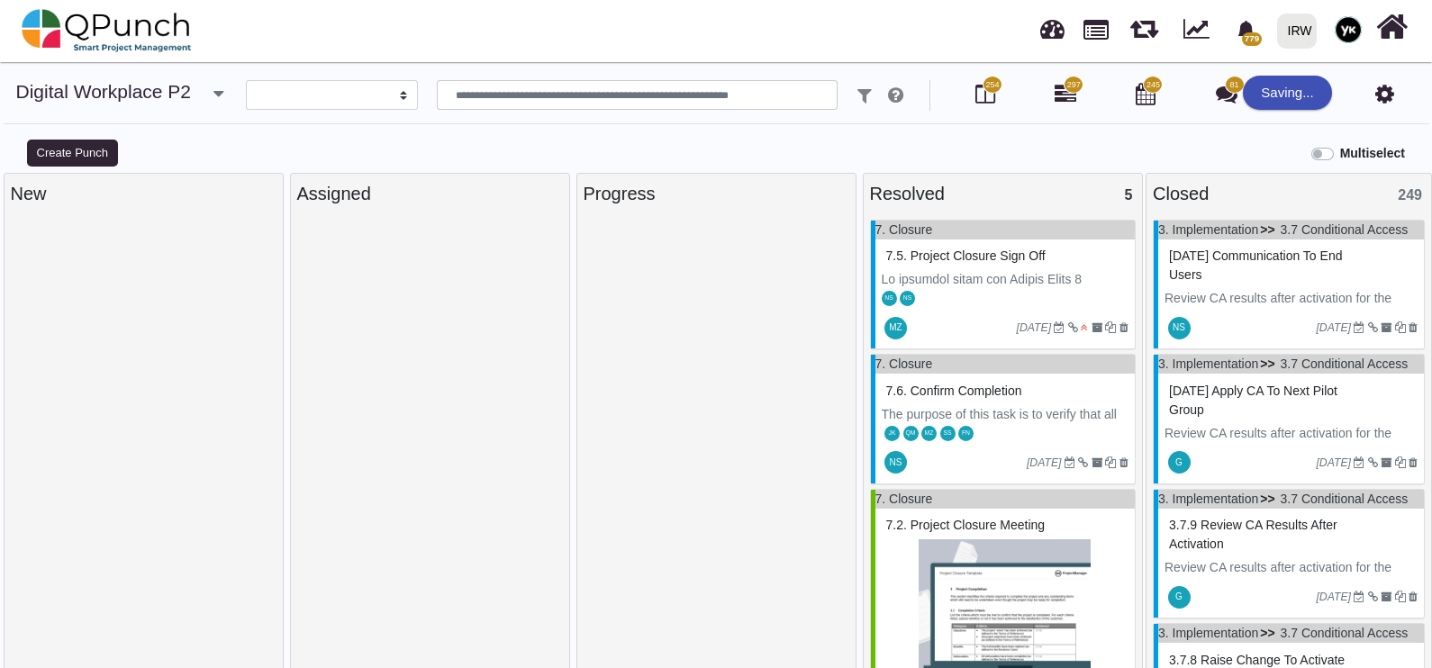
click at [1340, 153] on label "Multiselect" at bounding box center [1372, 153] width 65 height 19
click at [1340, 152] on label "Multiselect" at bounding box center [1372, 153] width 65 height 19
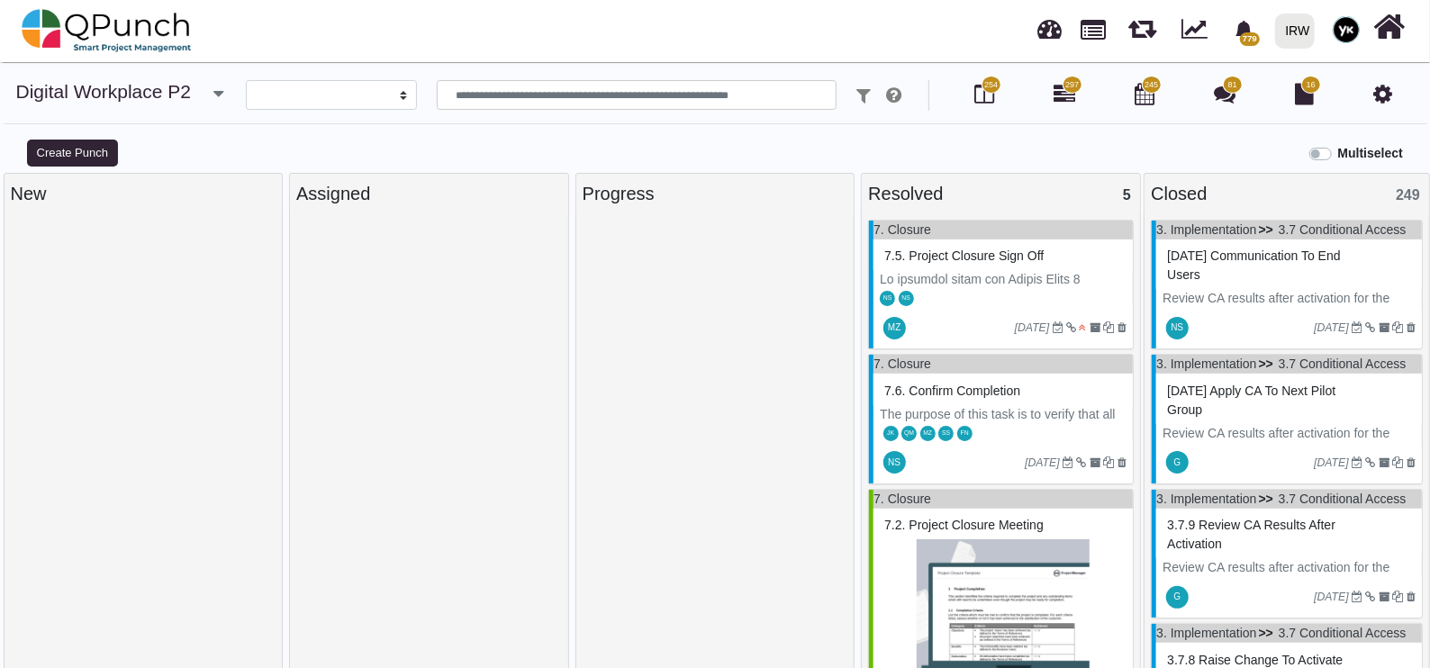
click at [1338, 152] on label "Multiselect" at bounding box center [1370, 153] width 65 height 19
click at [163, 195] on div "New" at bounding box center [144, 193] width 266 height 27
click at [229, 209] on div "New" at bounding box center [144, 194] width 278 height 40
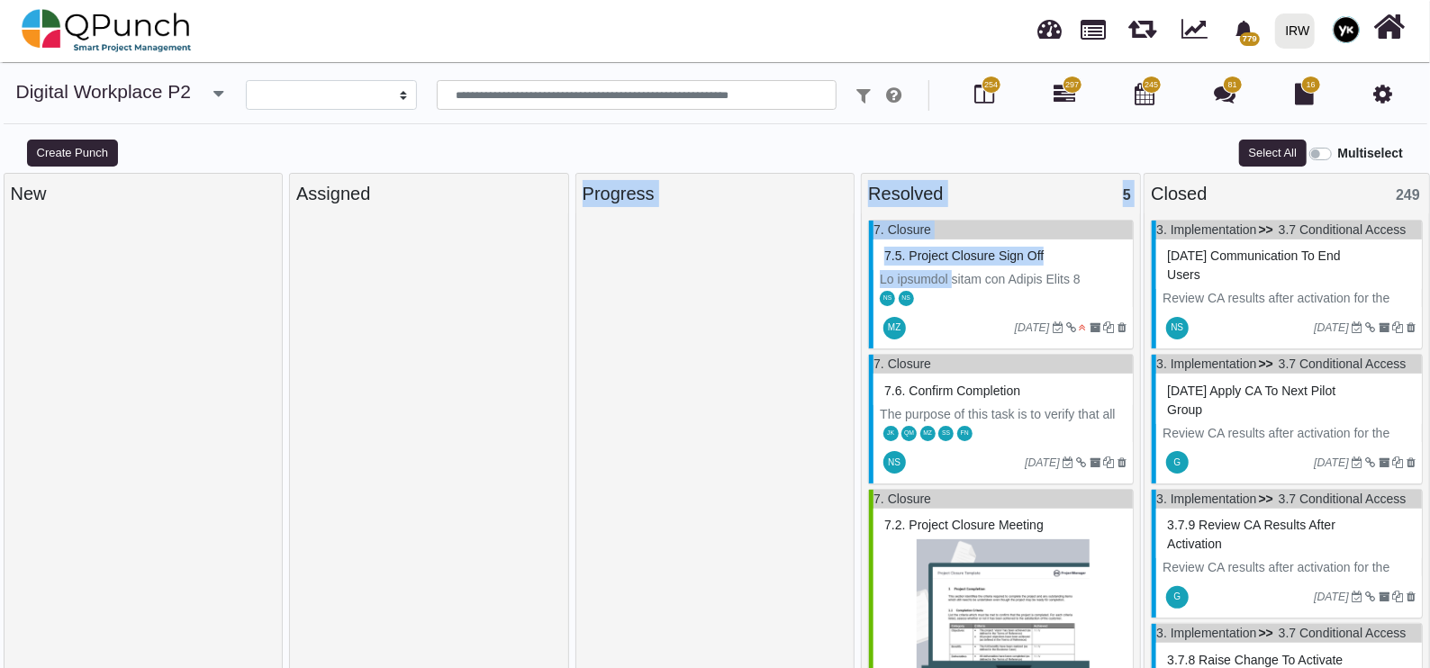
drag, startPoint x: 943, startPoint y: 275, endPoint x: 513, endPoint y: 301, distance: 430.4
click at [513, 301] on div "New Assigned Progress Resolved 5 7. Closure 7.5. Project Closure sign off NS NS…" at bounding box center [715, 430] width 1430 height 514
click at [685, 214] on div at bounding box center [715, 441] width 278 height 457
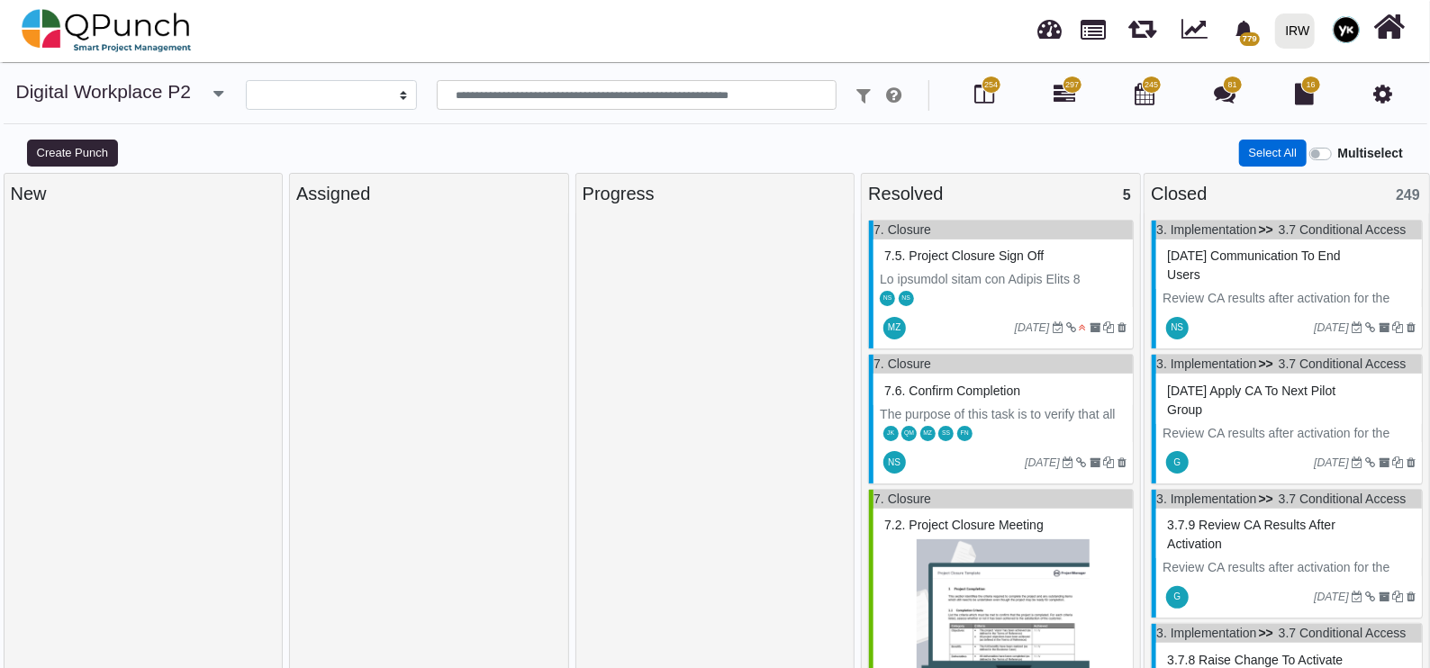
click at [1287, 158] on button "Select All" at bounding box center [1272, 153] width 67 height 27
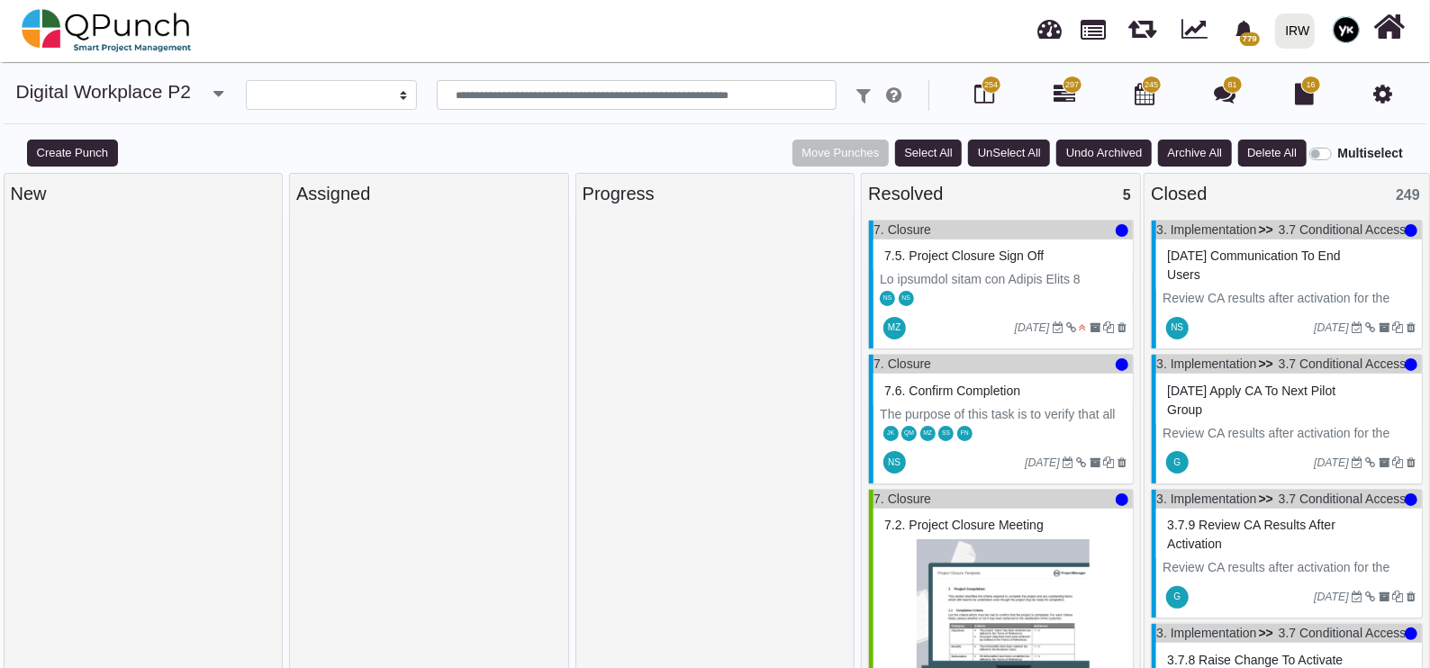
click at [1077, 194] on div "Resolved 5" at bounding box center [1001, 193] width 266 height 27
click at [1123, 199] on span "5" at bounding box center [1127, 194] width 8 height 15
click at [1381, 196] on div "Closed 249" at bounding box center [1287, 193] width 272 height 27
click at [1338, 152] on label "Multiselect" at bounding box center [1370, 153] width 65 height 19
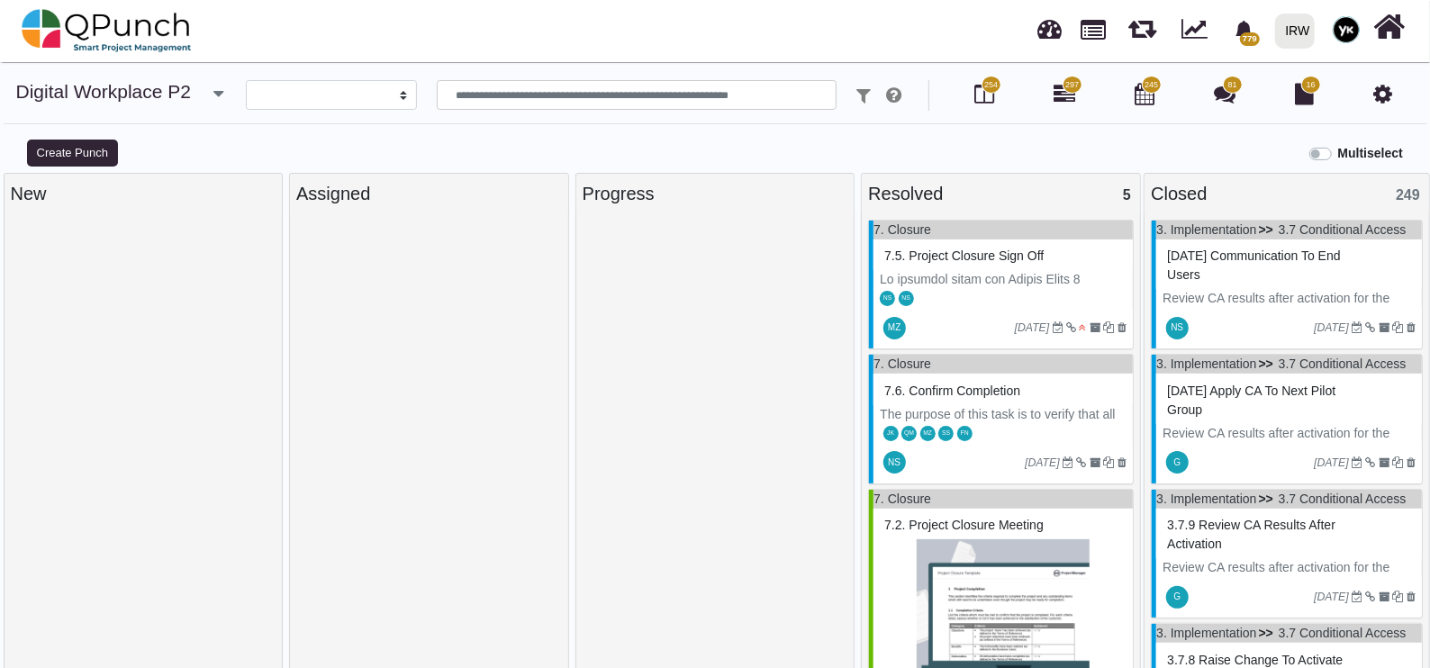
click at [1338, 157] on label "Multiselect" at bounding box center [1370, 153] width 65 height 19
click at [970, 212] on div "Resolved 5" at bounding box center [1001, 194] width 278 height 40
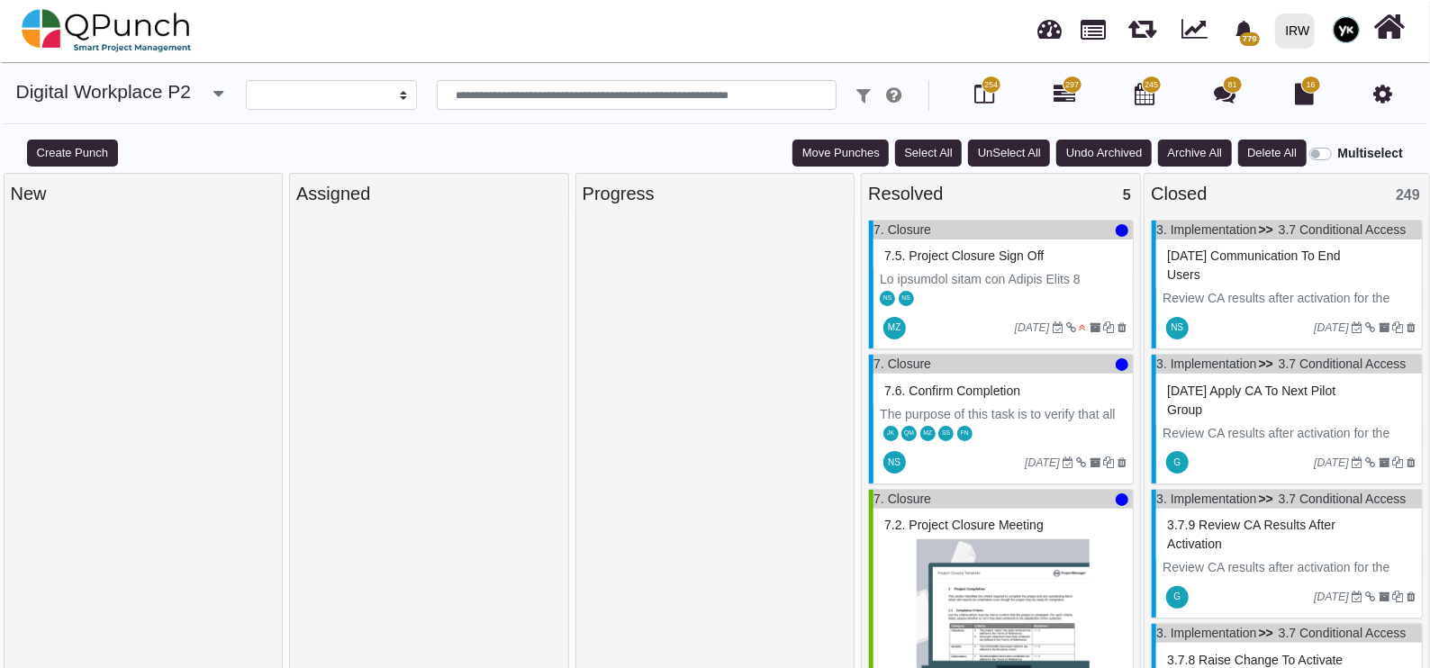
click at [1338, 153] on label "Multiselect" at bounding box center [1370, 153] width 65 height 19
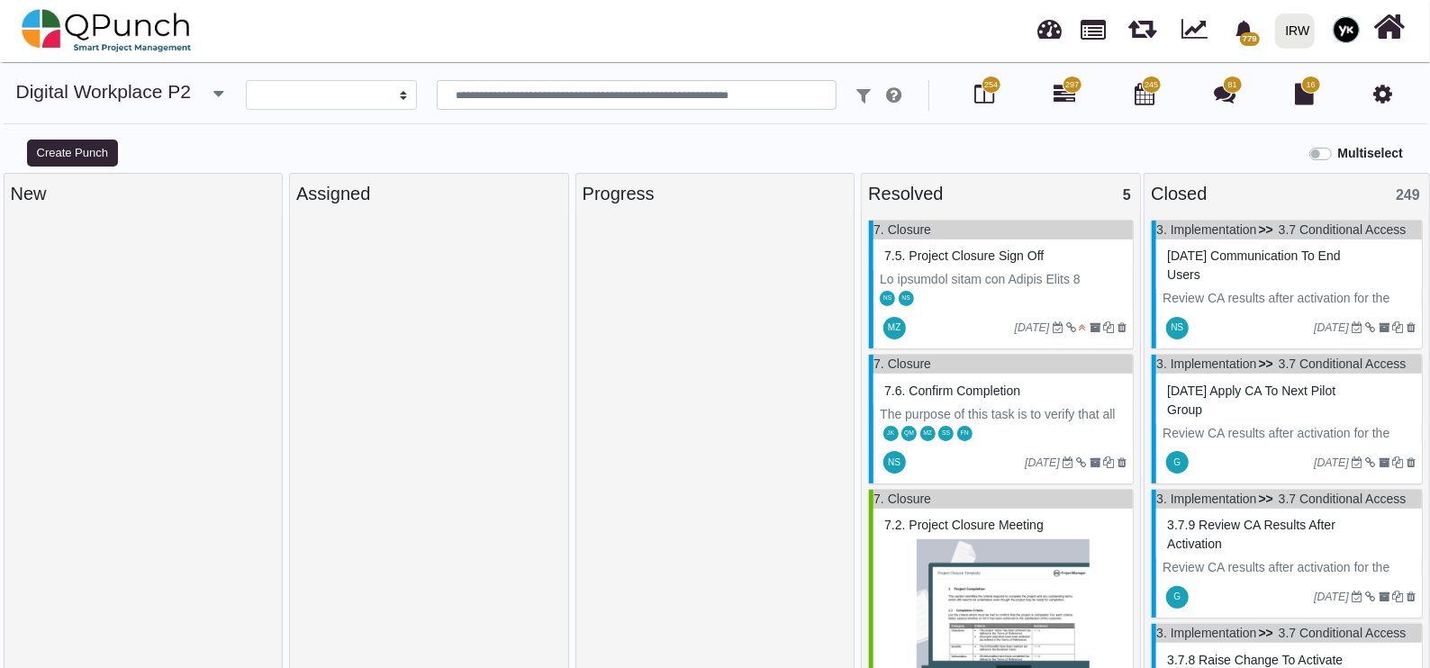
click at [1338, 153] on label "Multiselect" at bounding box center [1370, 153] width 65 height 19
click at [806, 198] on div "Progress" at bounding box center [716, 193] width 266 height 27
click at [508, 212] on div "Assigned" at bounding box center [429, 194] width 278 height 40
click at [198, 204] on div "New" at bounding box center [144, 193] width 266 height 27
click at [455, 228] on div at bounding box center [429, 448] width 266 height 457
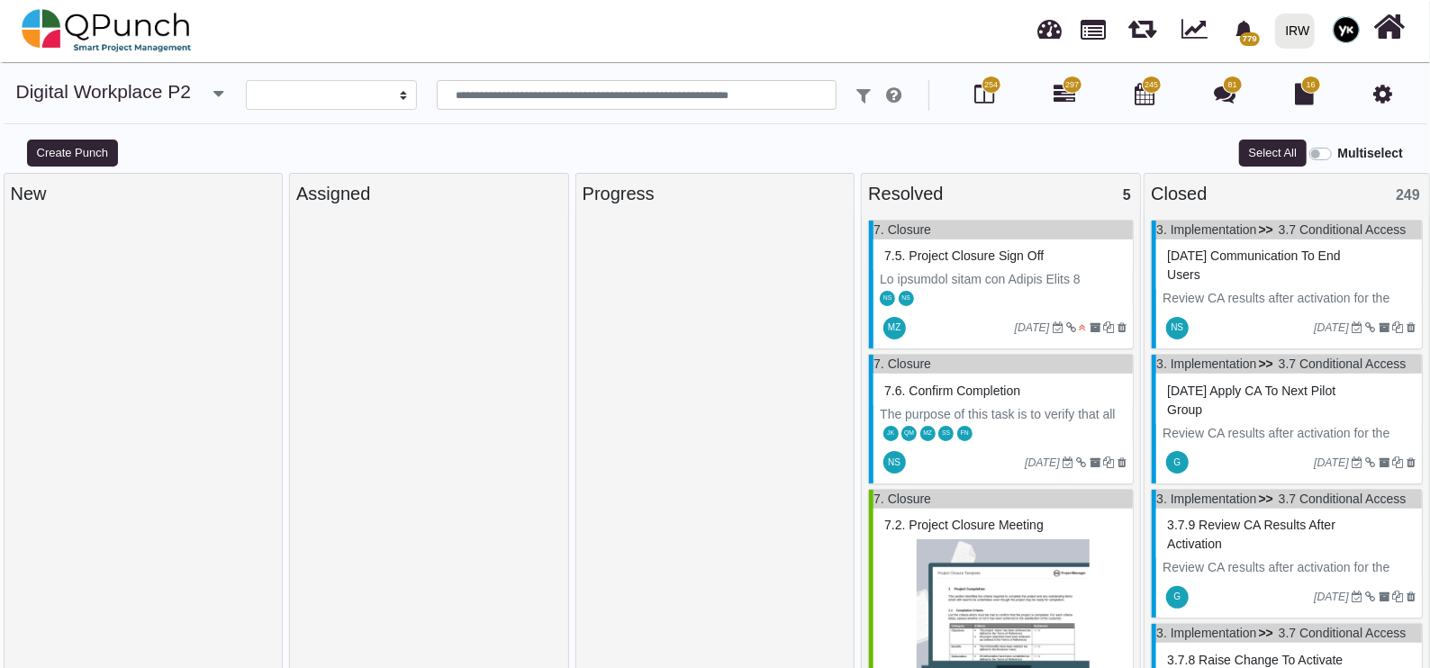
click at [644, 189] on div "Progress" at bounding box center [716, 193] width 266 height 27
click at [1338, 149] on label "Multiselect" at bounding box center [1370, 153] width 65 height 19
click at [1081, 191] on div "Resolved 5" at bounding box center [1001, 193] width 266 height 27
click at [1130, 197] on span "5" at bounding box center [1127, 194] width 8 height 15
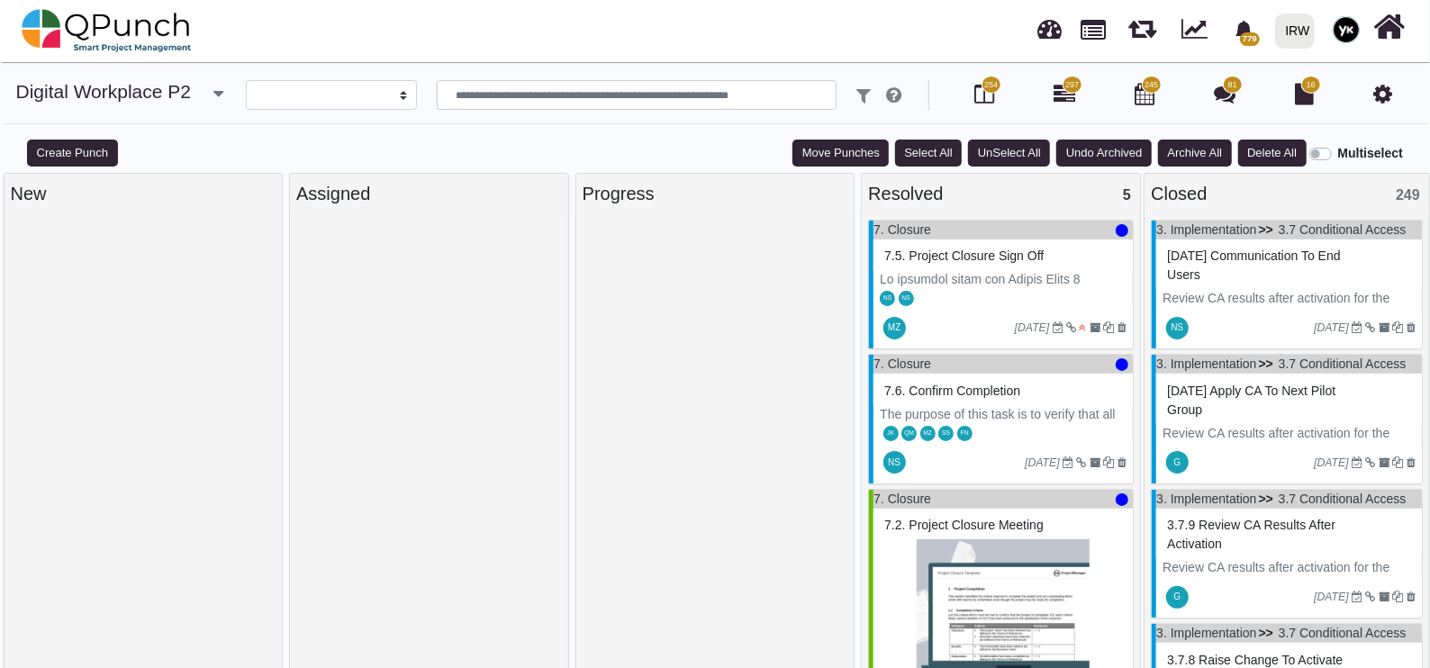
click at [1338, 155] on label "Multiselect" at bounding box center [1370, 153] width 65 height 19
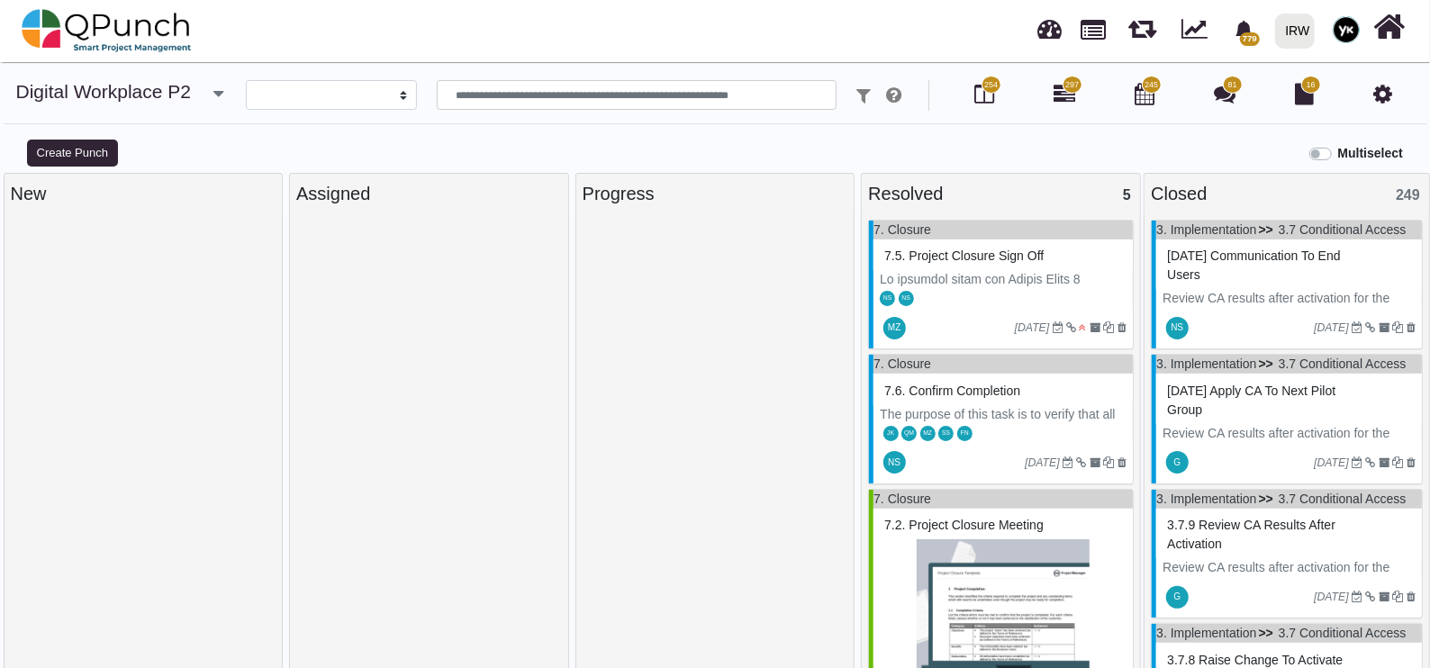
click at [1338, 155] on label "Multiselect" at bounding box center [1370, 153] width 65 height 19
drag, startPoint x: 829, startPoint y: 198, endPoint x: 804, endPoint y: 207, distance: 25.9
click at [829, 198] on div "Progress" at bounding box center [716, 193] width 266 height 27
click at [540, 198] on div "Assigned" at bounding box center [429, 193] width 266 height 27
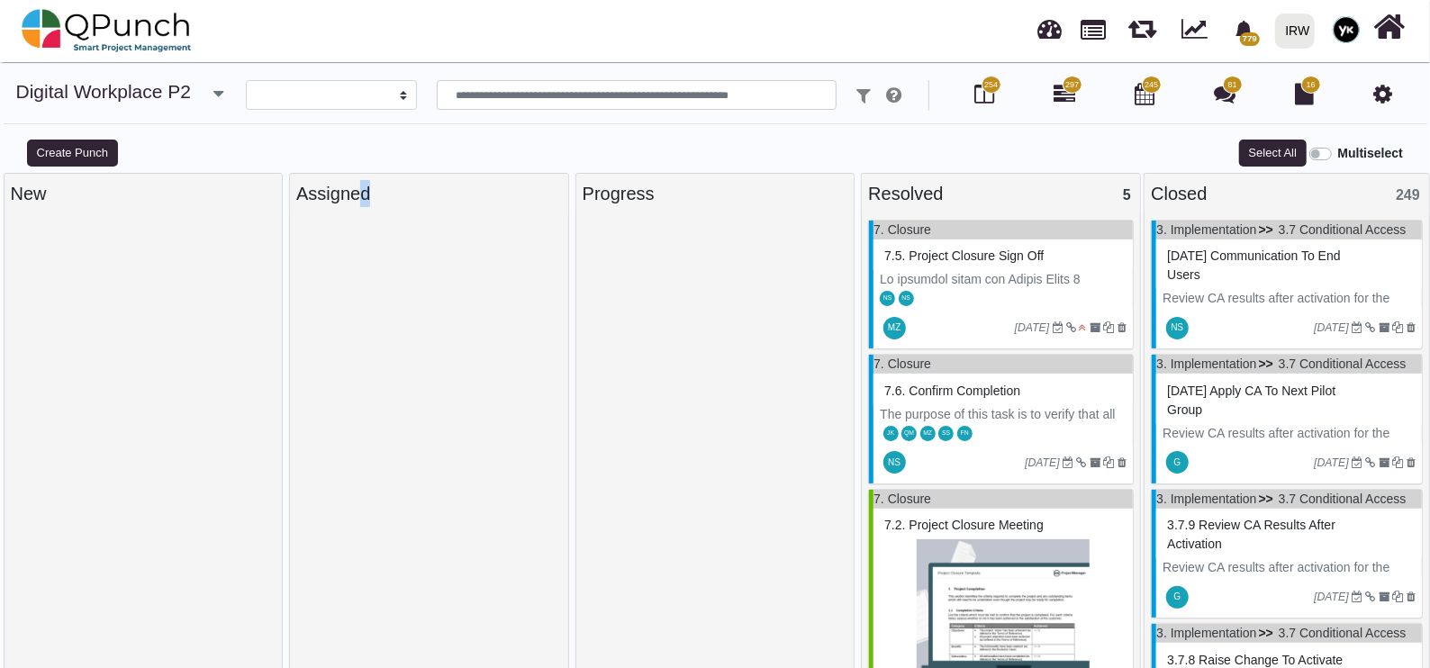
click at [540, 198] on div "Assigned" at bounding box center [429, 193] width 266 height 27
drag, startPoint x: 253, startPoint y: 205, endPoint x: 233, endPoint y: 201, distance: 20.3
click at [252, 205] on div "New" at bounding box center [144, 193] width 266 height 27
click at [206, 203] on div "New" at bounding box center [144, 193] width 266 height 27
click at [213, 205] on div "New" at bounding box center [144, 193] width 266 height 27
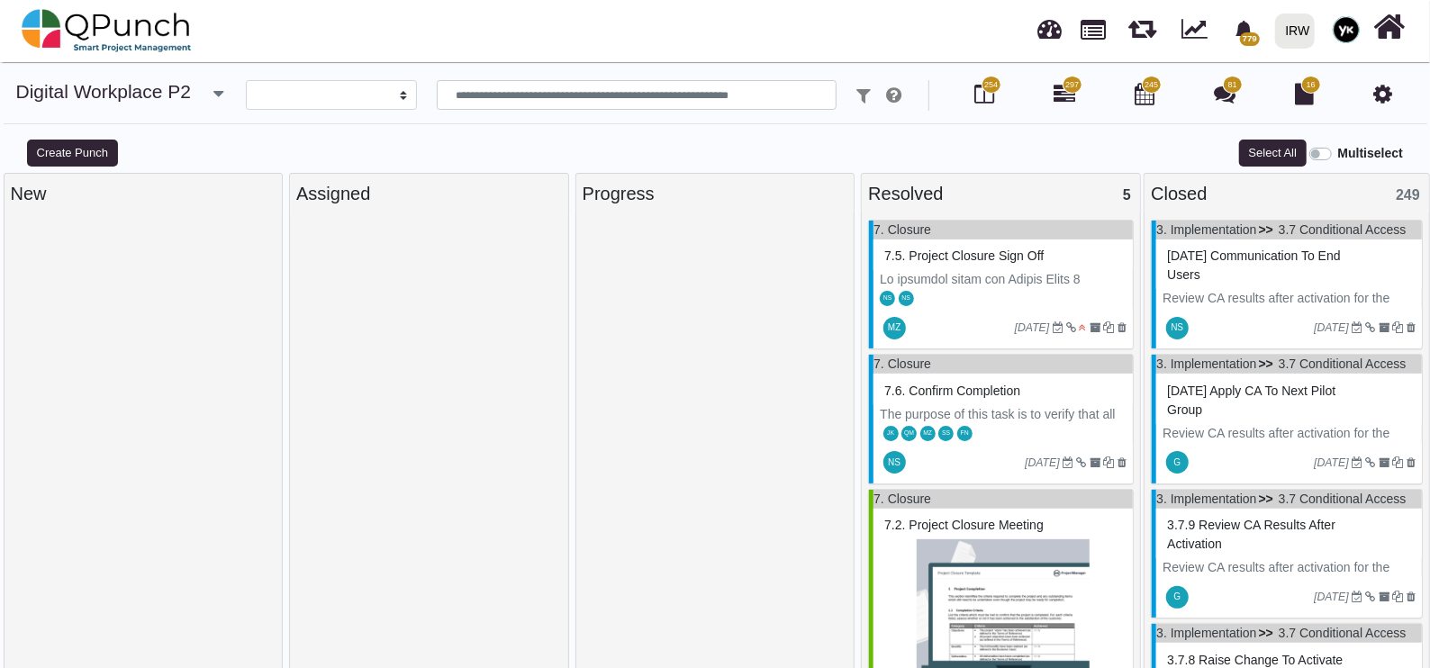
drag, startPoint x: 234, startPoint y: 213, endPoint x: 298, endPoint y: 221, distance: 64.5
click at [244, 216] on div at bounding box center [144, 441] width 278 height 457
click at [526, 198] on div "Assigned" at bounding box center [429, 193] width 266 height 27
click at [815, 196] on div "Progress" at bounding box center [716, 193] width 266 height 27
drag, startPoint x: 815, startPoint y: 196, endPoint x: 805, endPoint y: 192, distance: 10.9
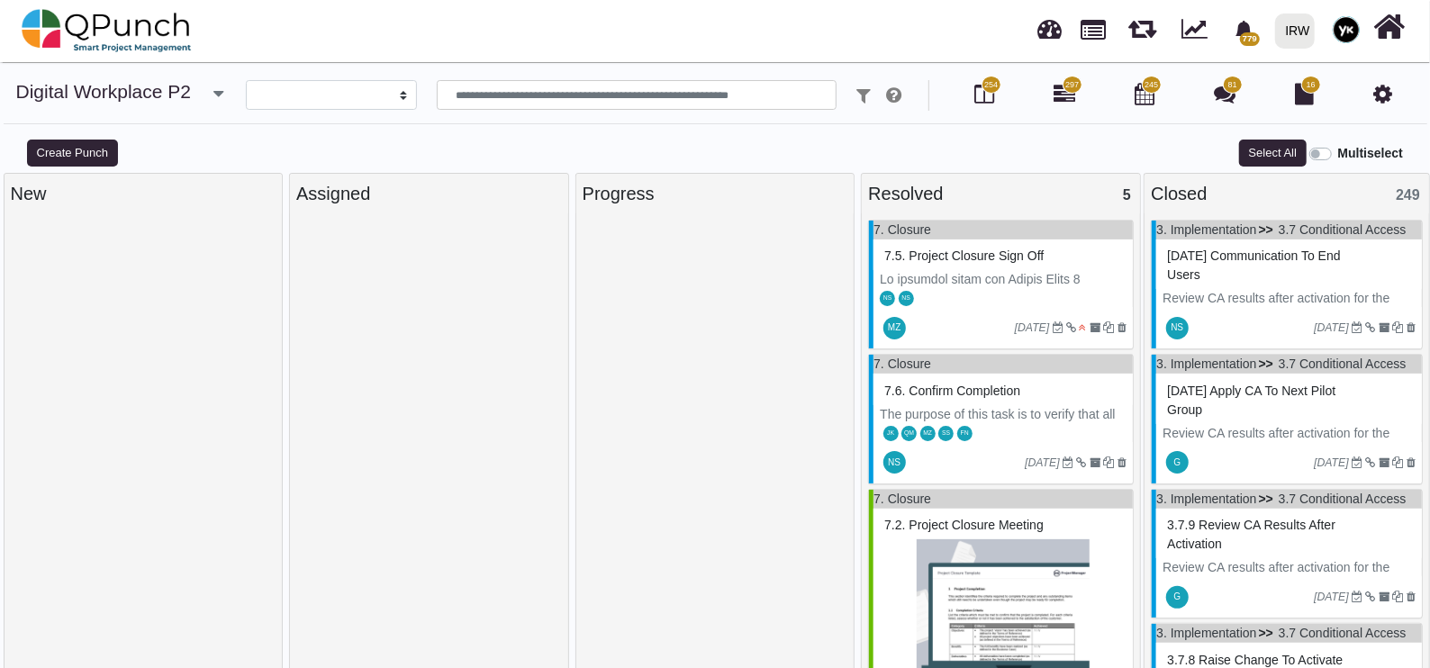
click at [812, 195] on div "Progress" at bounding box center [716, 193] width 266 height 27
click at [805, 192] on div "Progress" at bounding box center [716, 193] width 266 height 27
click at [1338, 147] on label "Multiselect" at bounding box center [1370, 153] width 65 height 19
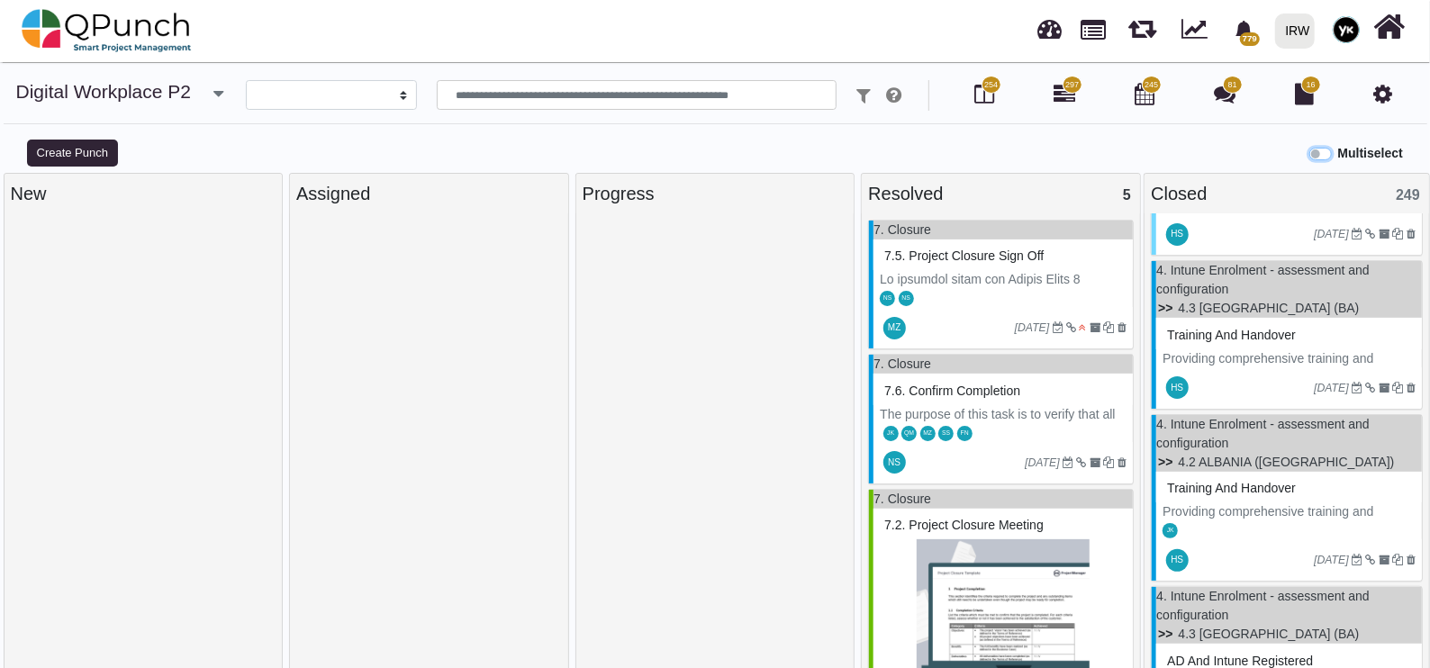
scroll to position [2814, 0]
click at [570, 113] on div "**********" at bounding box center [715, 108] width 1430 height 57
click at [557, 98] on input "text" at bounding box center [637, 95] width 401 height 31
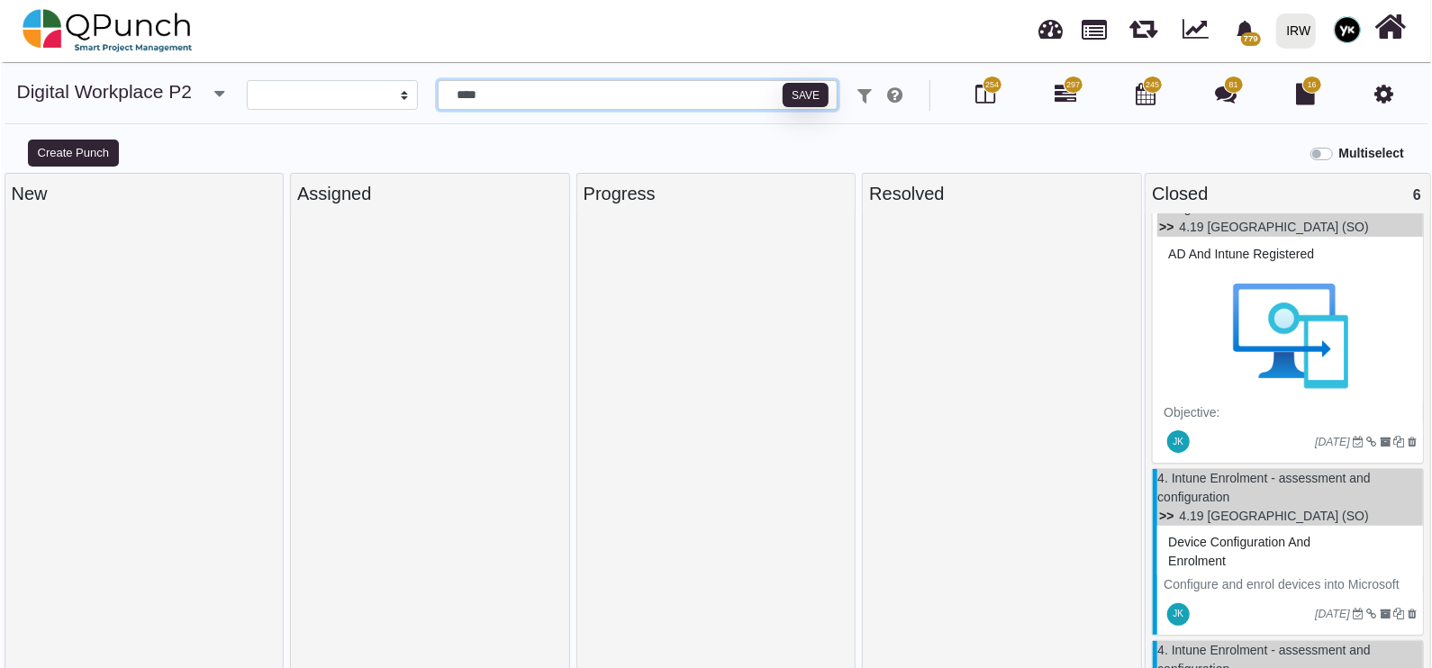
scroll to position [0, 0]
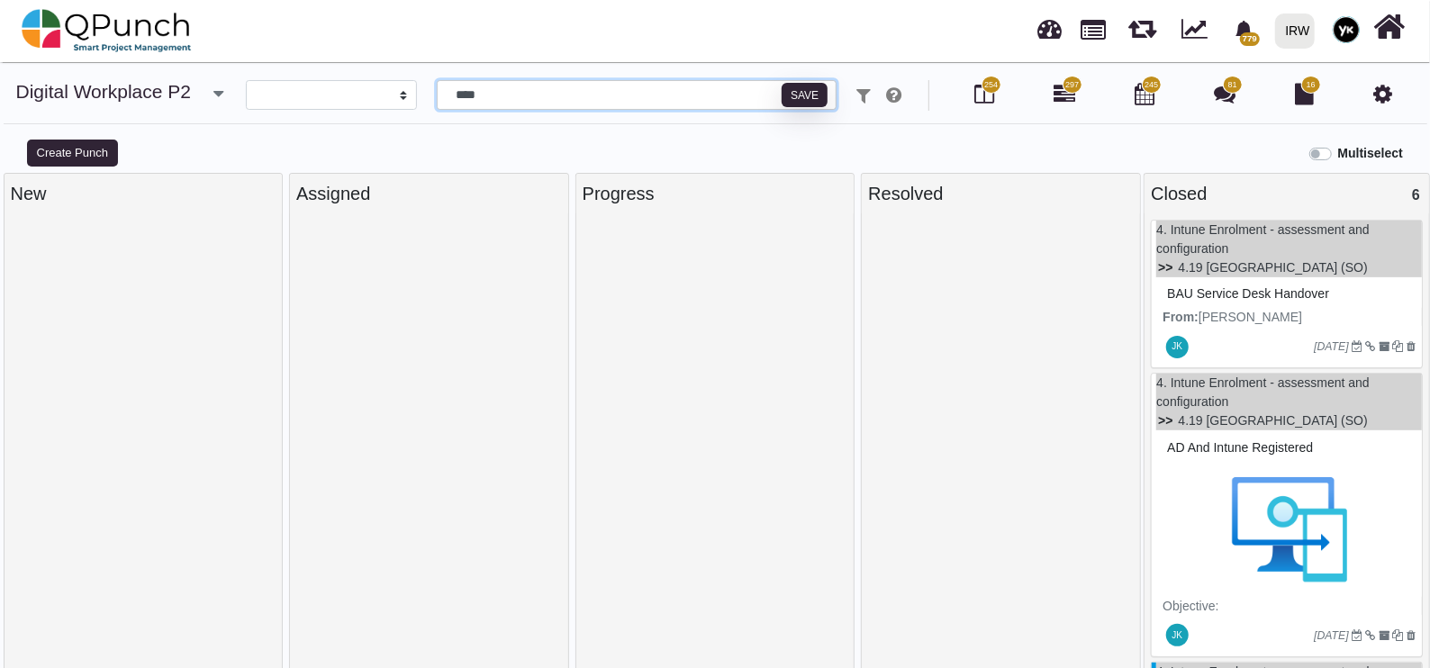
type input "****"
click at [1218, 294] on span "BAU service desk handover" at bounding box center [1248, 293] width 162 height 14
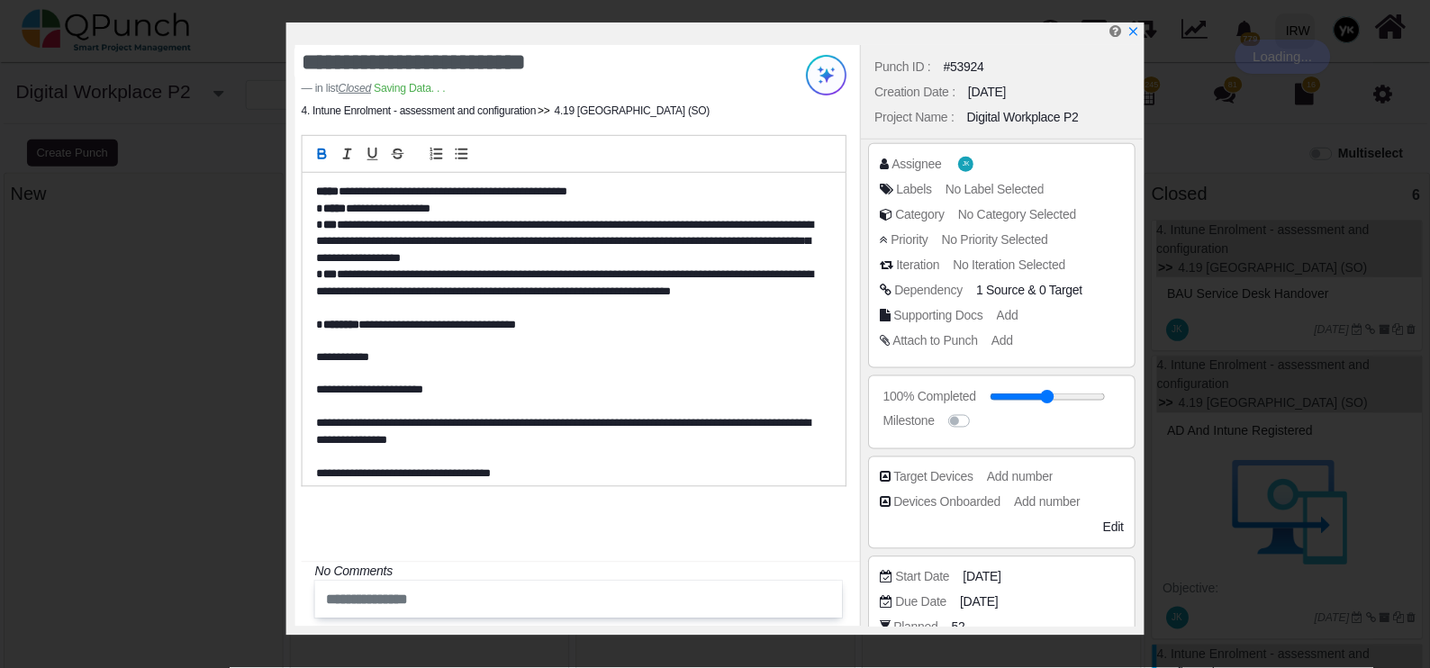
scroll to position [338, 0]
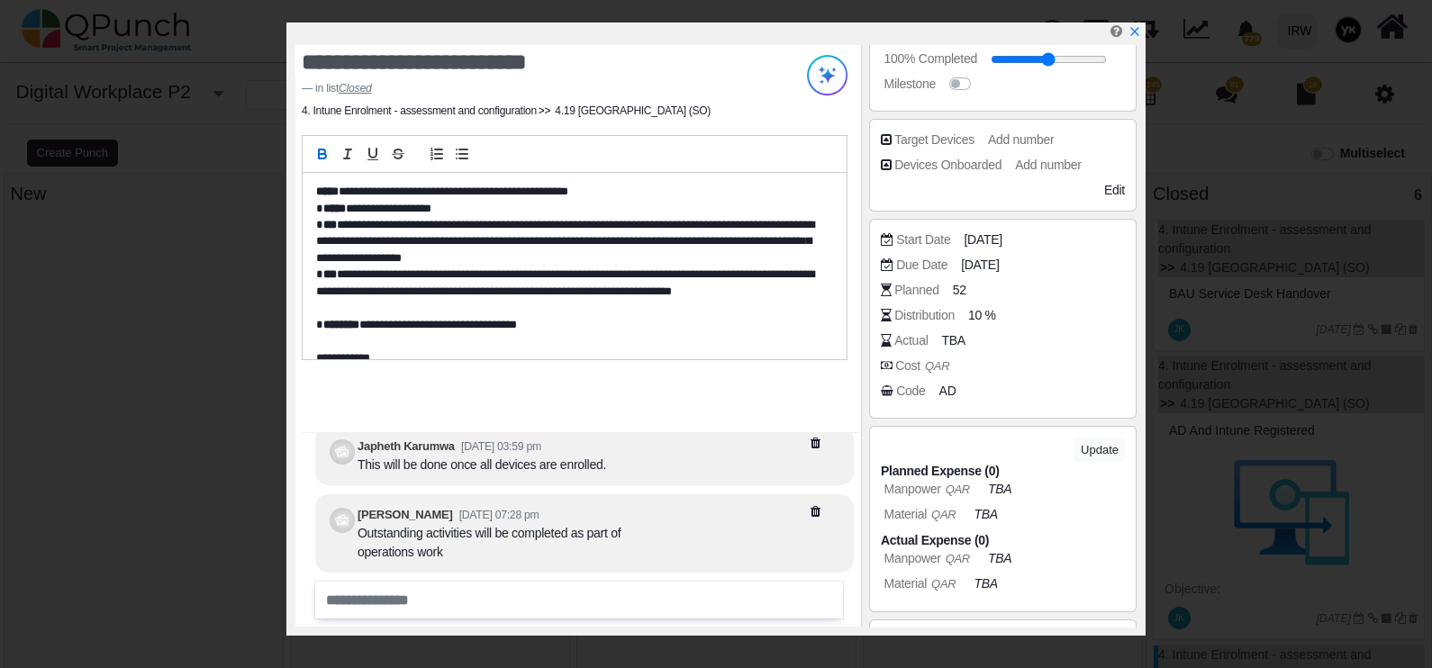
click at [944, 395] on span "AD" at bounding box center [947, 391] width 17 height 19
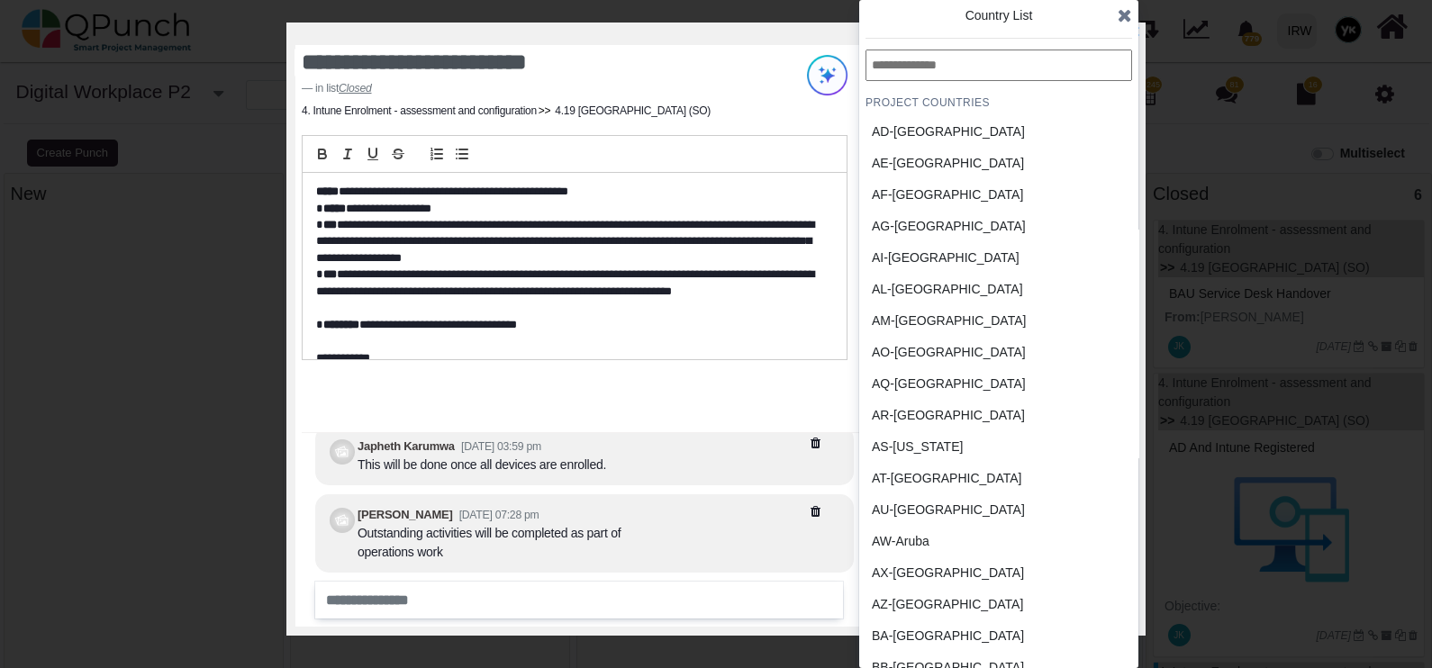
click at [966, 77] on input "text" at bounding box center [999, 66] width 267 height 32
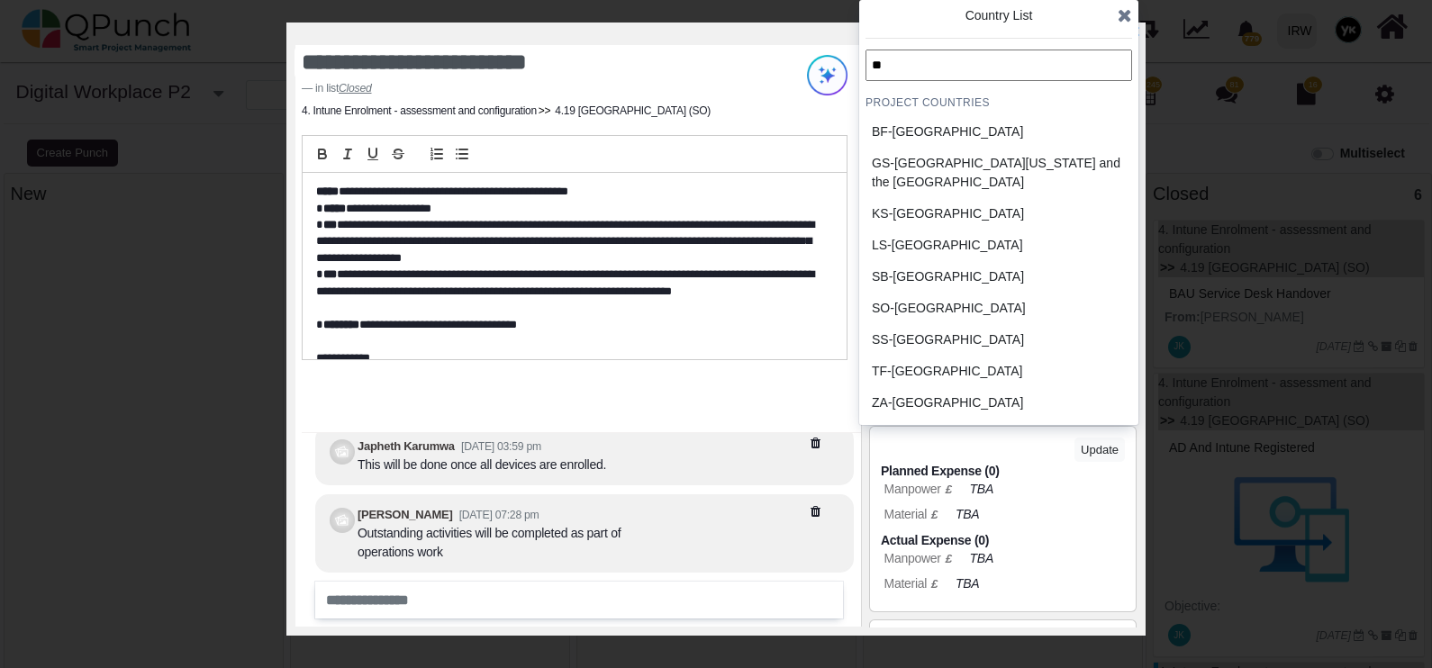
type input "**"
click at [936, 310] on div "SO-Somalia" at bounding box center [956, 308] width 168 height 19
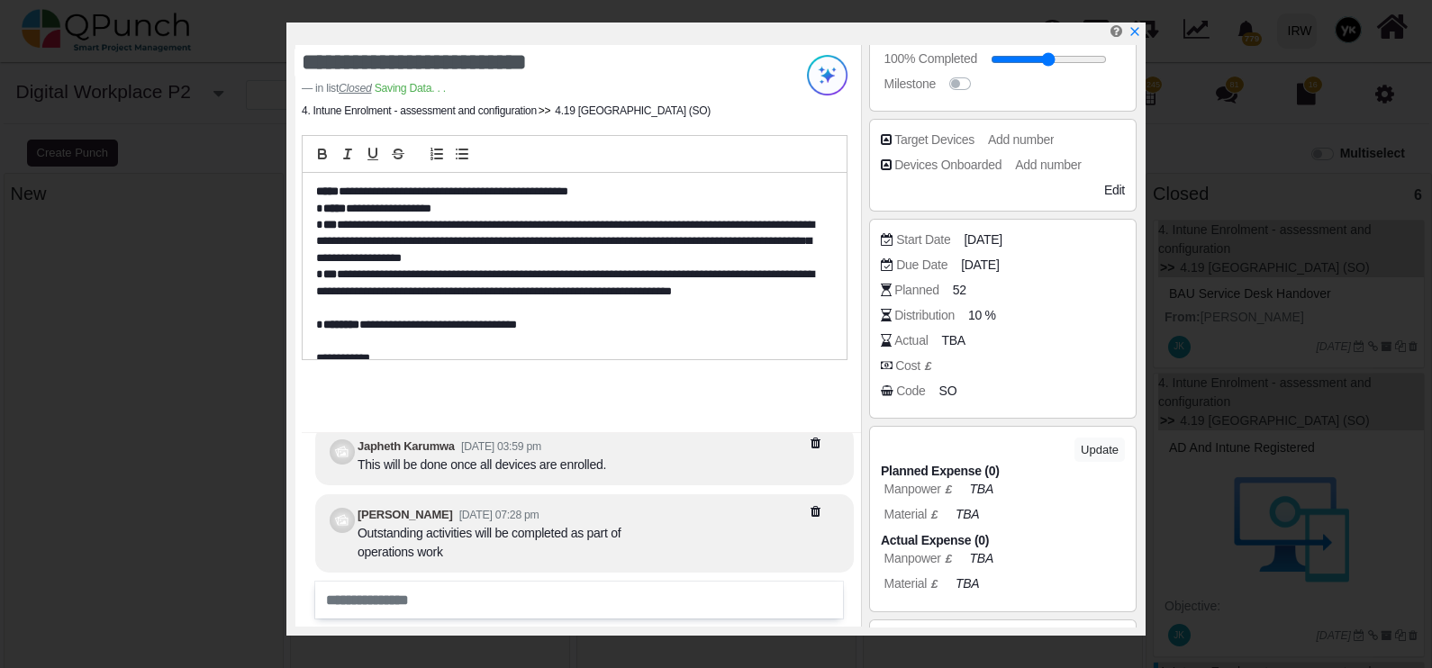
click at [1139, 31] on icon "x" at bounding box center [1135, 31] width 13 height 13
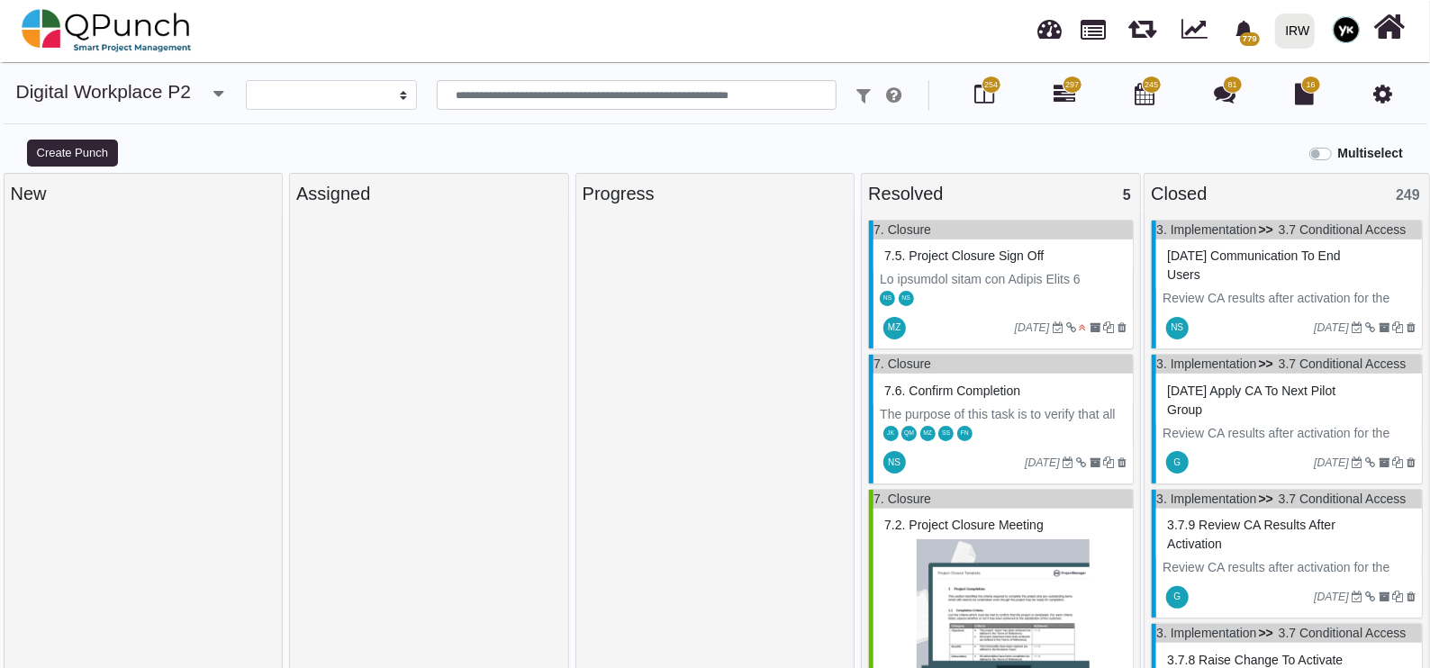
select select
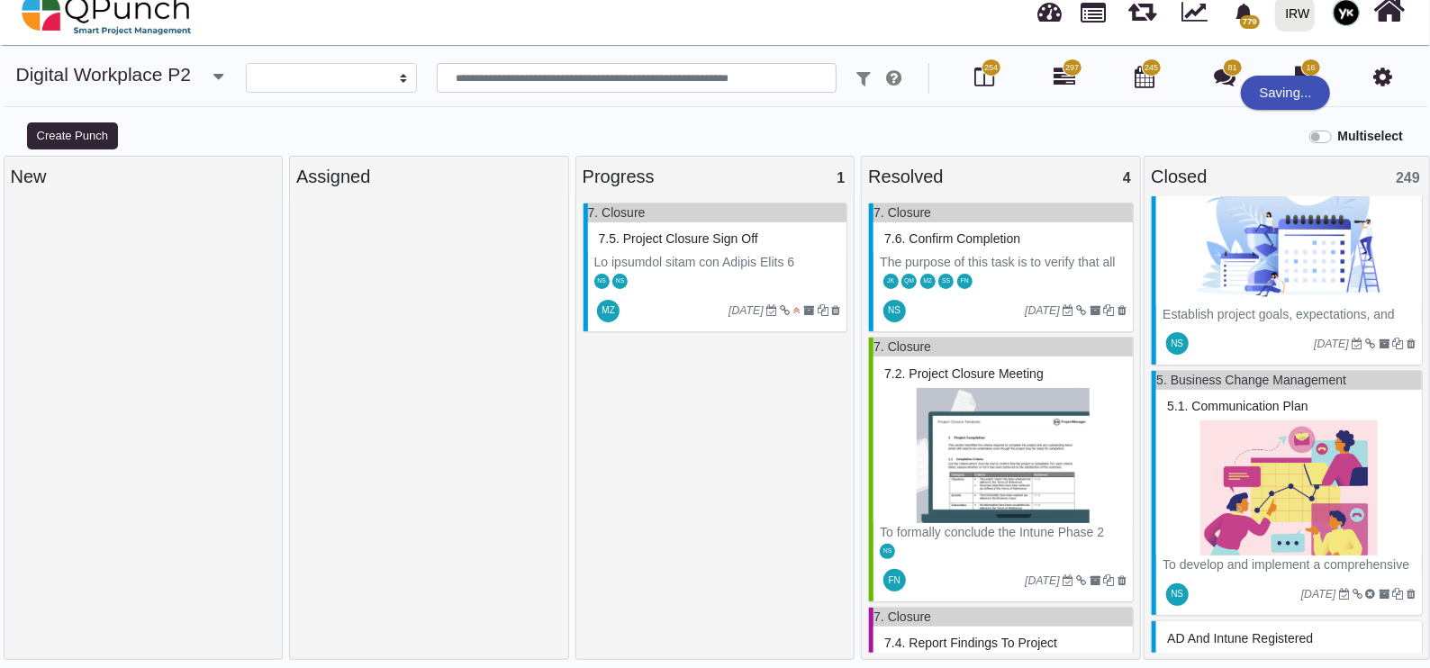
click at [752, 276] on div "NS NS" at bounding box center [717, 280] width 259 height 19
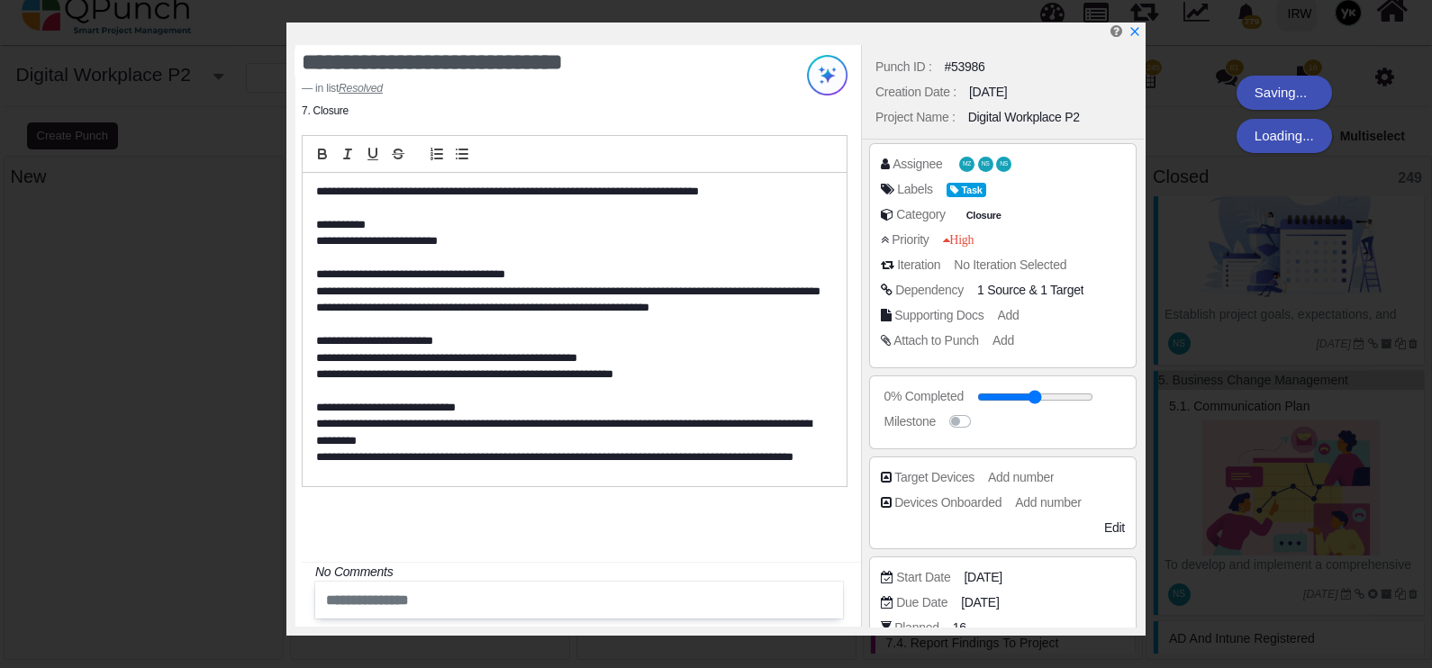
click at [1085, 401] on input "range" at bounding box center [1035, 397] width 116 height 7
drag, startPoint x: 1092, startPoint y: 399, endPoint x: 1104, endPoint y: 395, distance: 13.4
type input "***"
click at [1103, 395] on input "range" at bounding box center [1049, 397] width 116 height 7
click at [1134, 27] on icon "x" at bounding box center [1135, 31] width 13 height 13
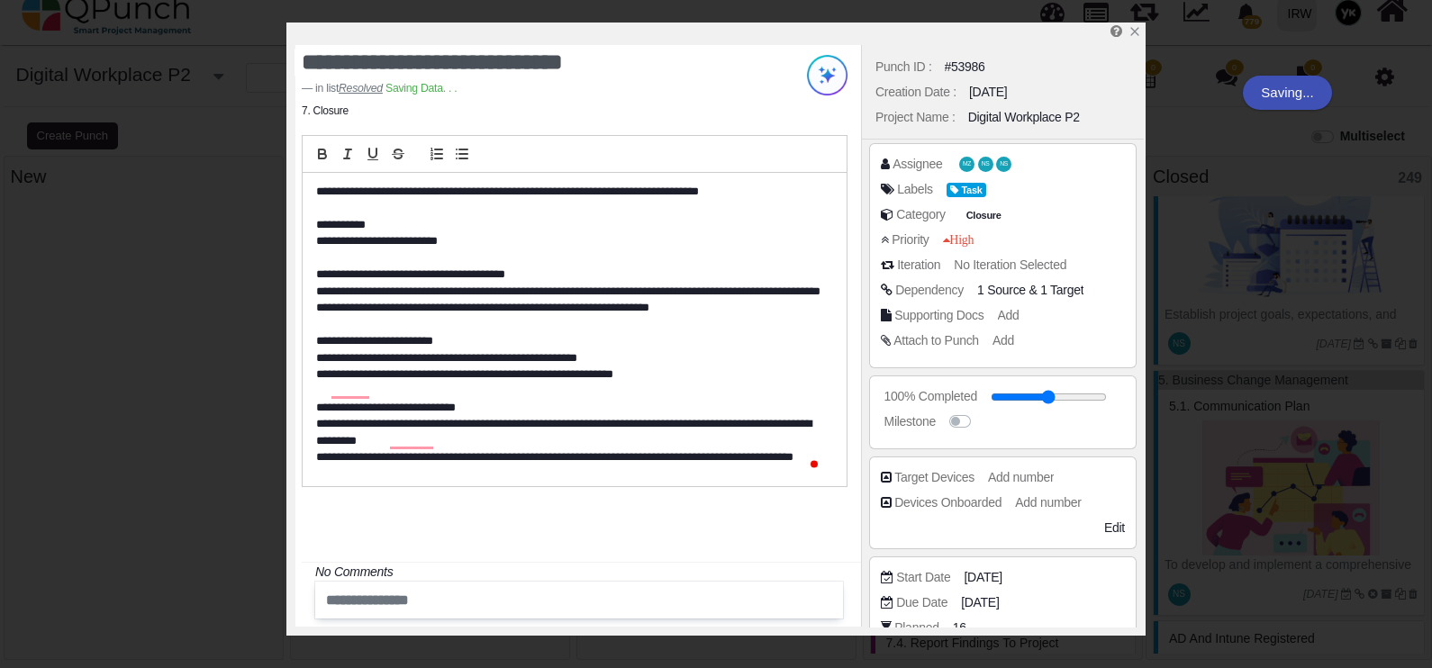
click at [734, 356] on div "7. Closure 7.5. Project Closure sign off NS NS MZ 18-08-2025" at bounding box center [717, 431] width 266 height 457
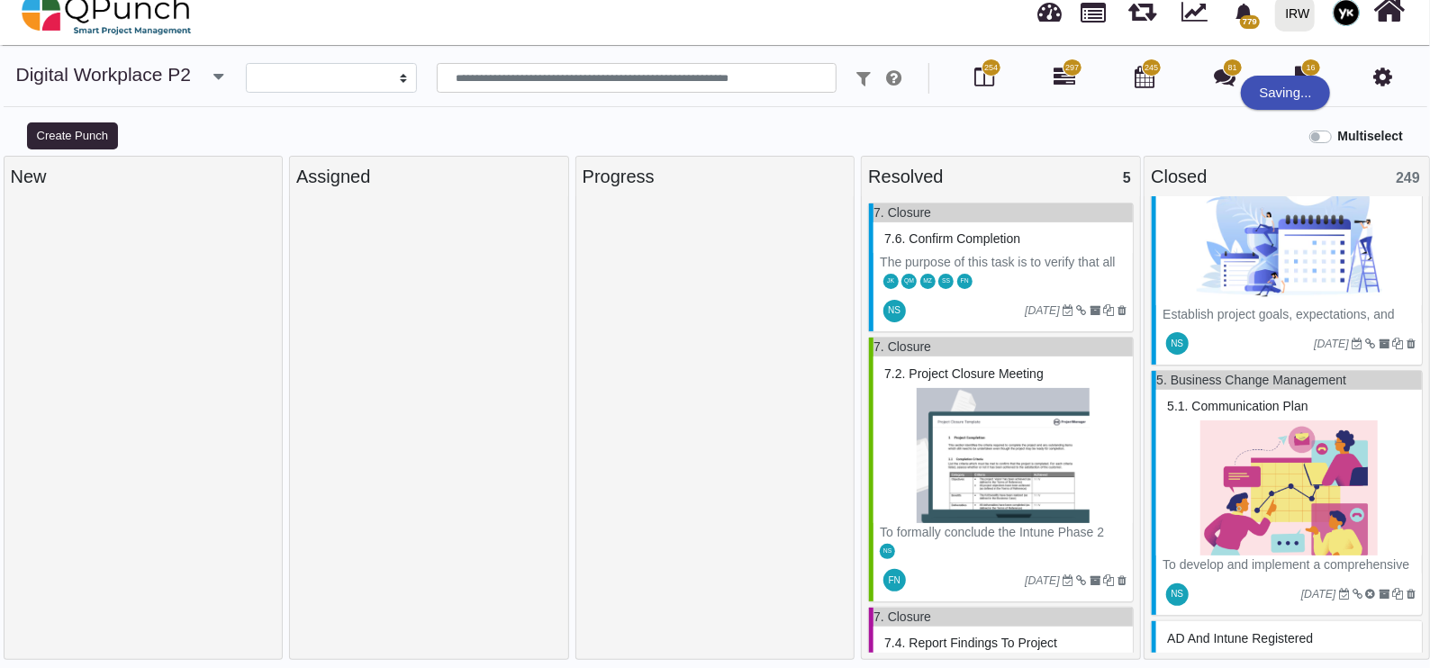
click at [959, 274] on div "FN" at bounding box center [964, 280] width 15 height 19
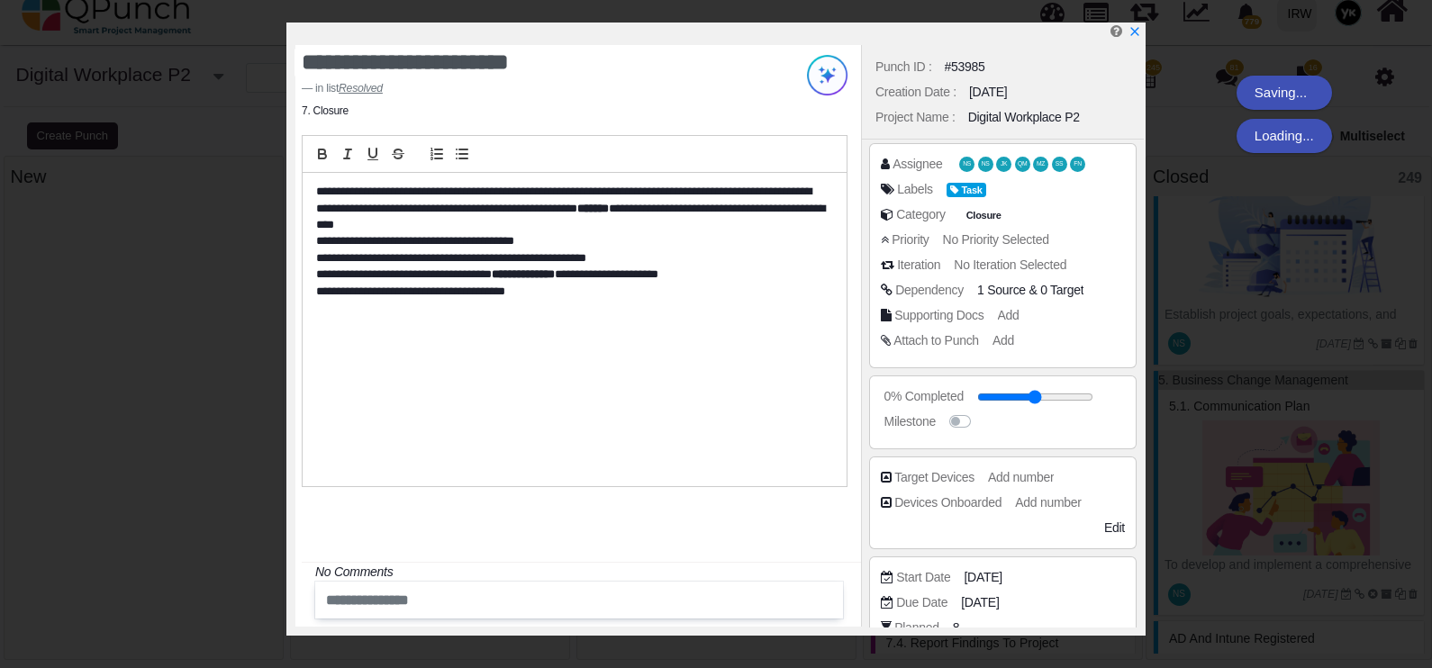
click at [1046, 395] on input "range" at bounding box center [1035, 397] width 116 height 7
drag, startPoint x: 1066, startPoint y: 395, endPoint x: 1132, endPoint y: 403, distance: 67.1
type input "***"
click at [1107, 401] on input "range" at bounding box center [1049, 397] width 116 height 7
click at [1121, 413] on div "Milestone" at bounding box center [1007, 422] width 253 height 18
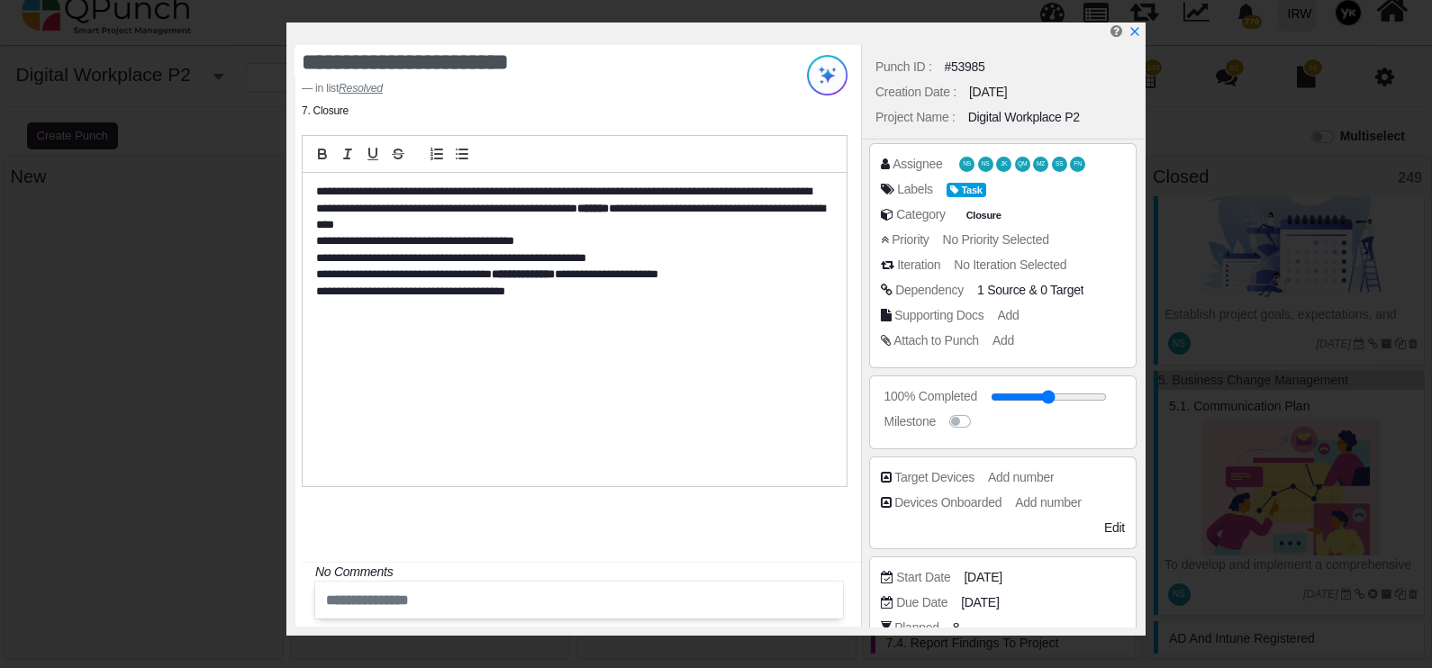
click at [1139, 29] on icon "x" at bounding box center [1135, 31] width 13 height 13
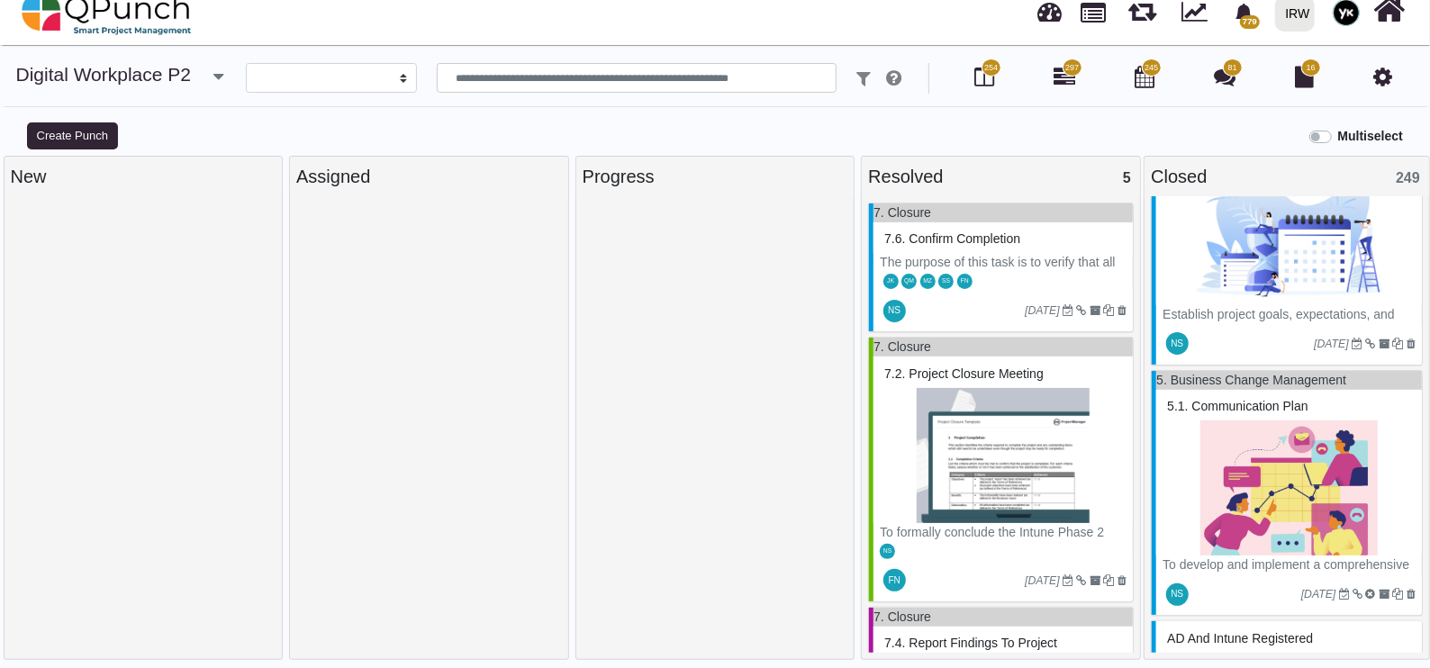
click at [1130, 35] on div at bounding box center [1145, 13] width 47 height 53
click at [686, 76] on input "text" at bounding box center [637, 78] width 401 height 31
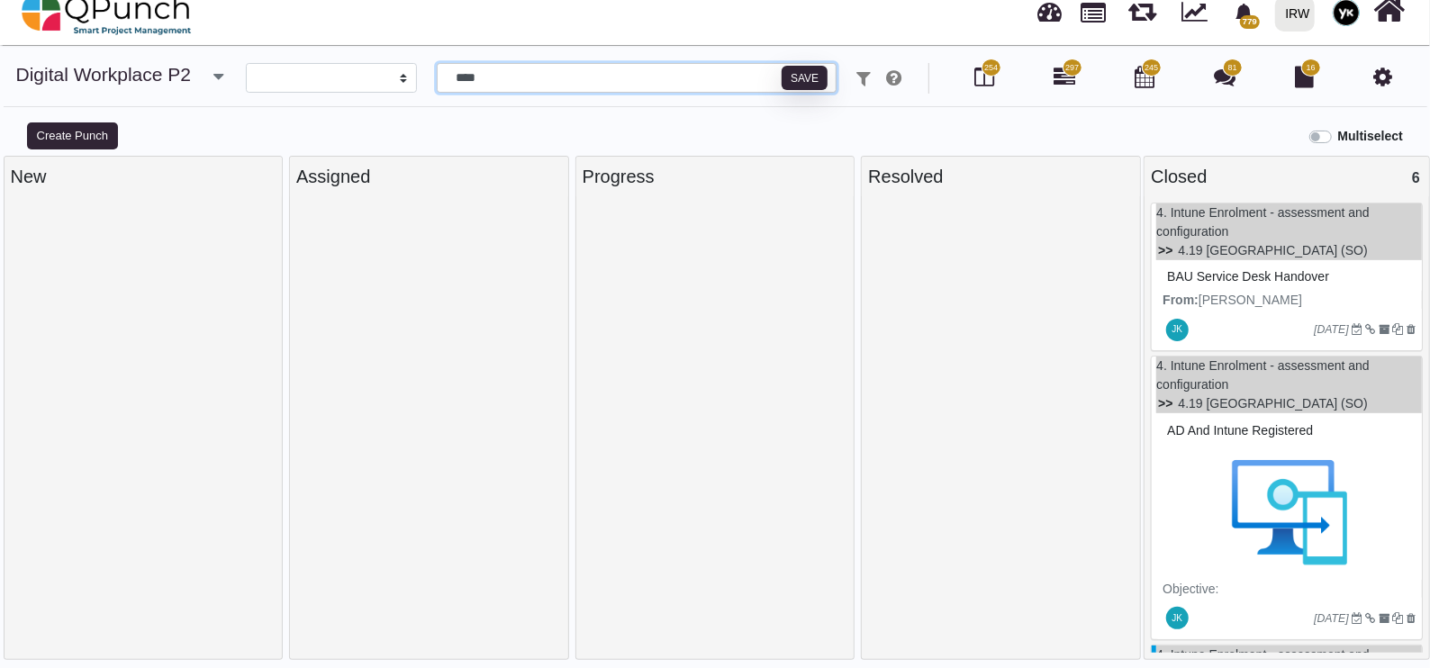
type input "****"
click at [1238, 286] on div "BAU service desk handover" at bounding box center [1289, 277] width 253 height 28
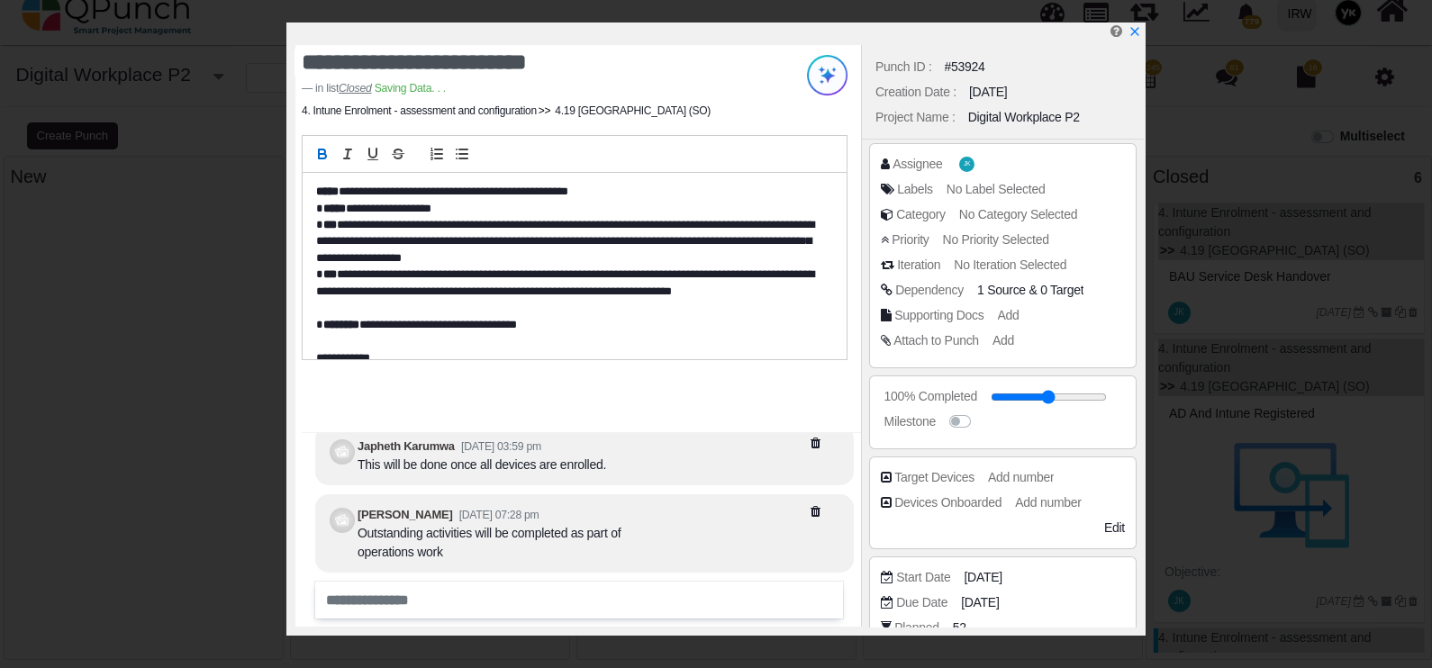
click at [1126, 34] on div at bounding box center [719, 34] width 848 height 23
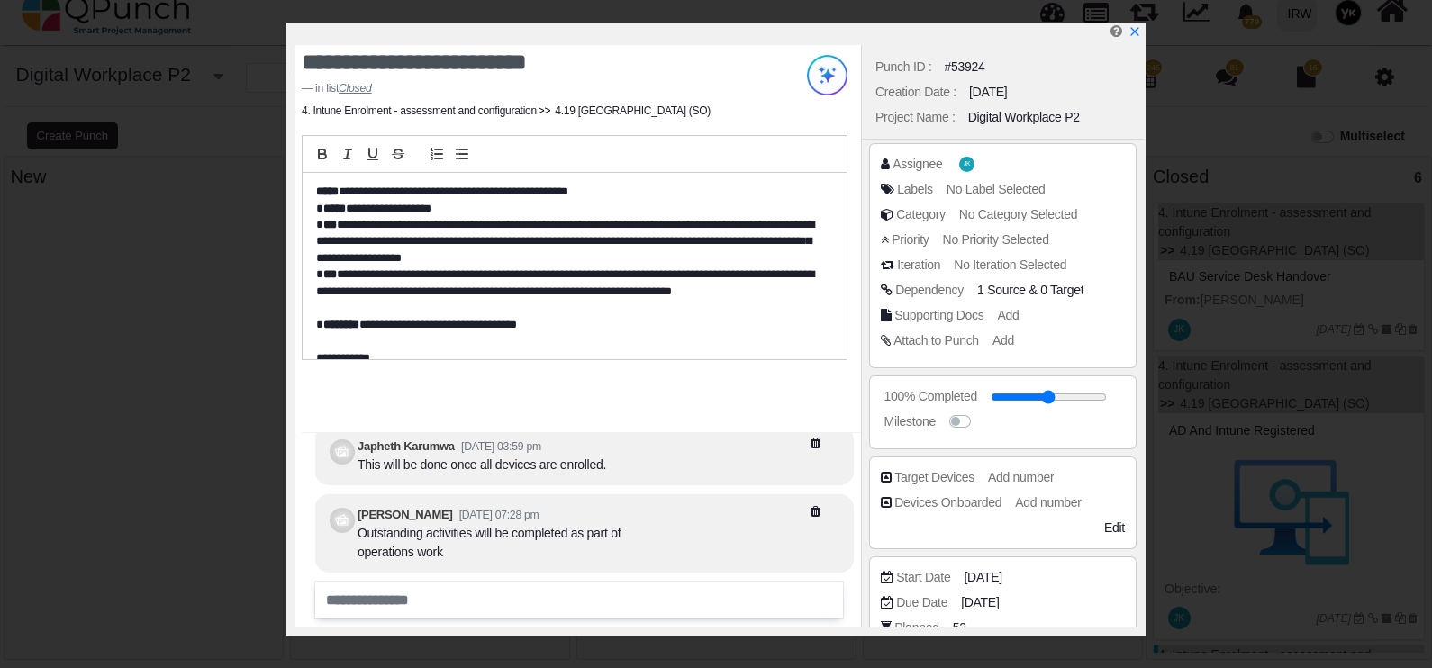
click at [1139, 31] on icon "x" at bounding box center [1135, 31] width 13 height 13
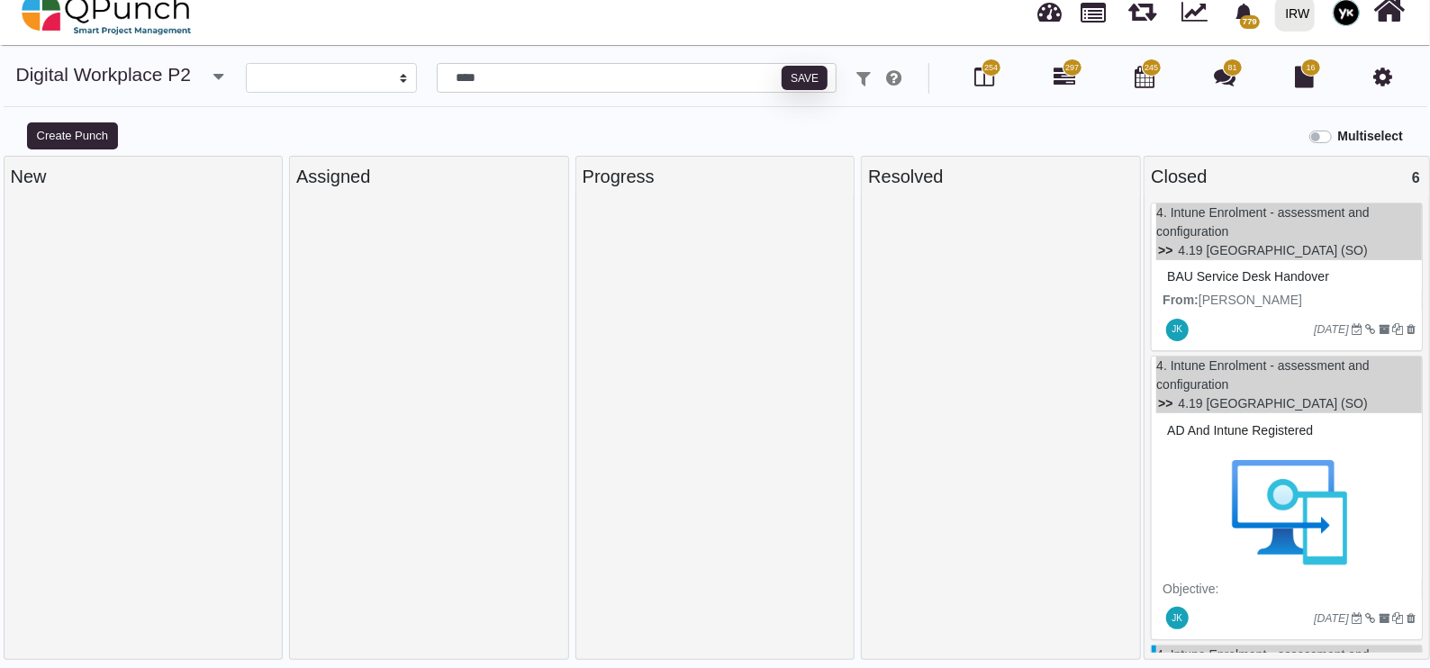
click at [1225, 477] on img at bounding box center [1289, 512] width 253 height 135
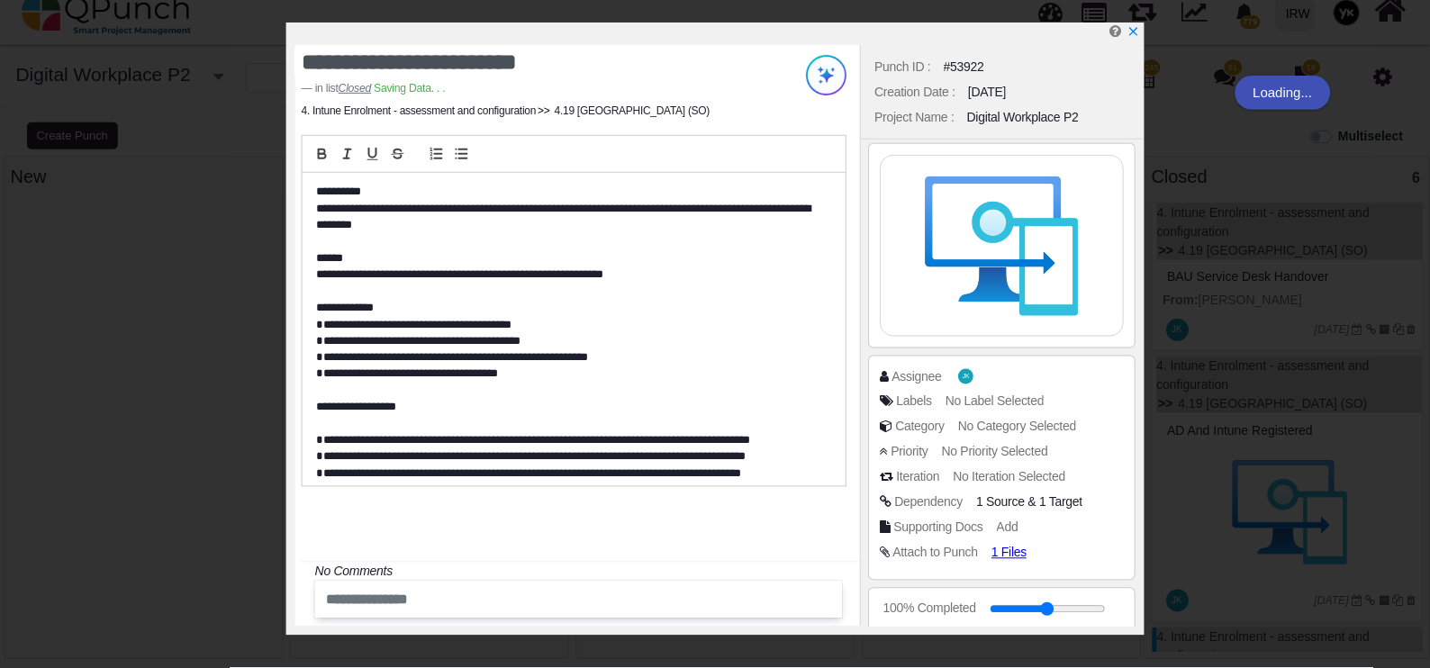
scroll to position [338, 0]
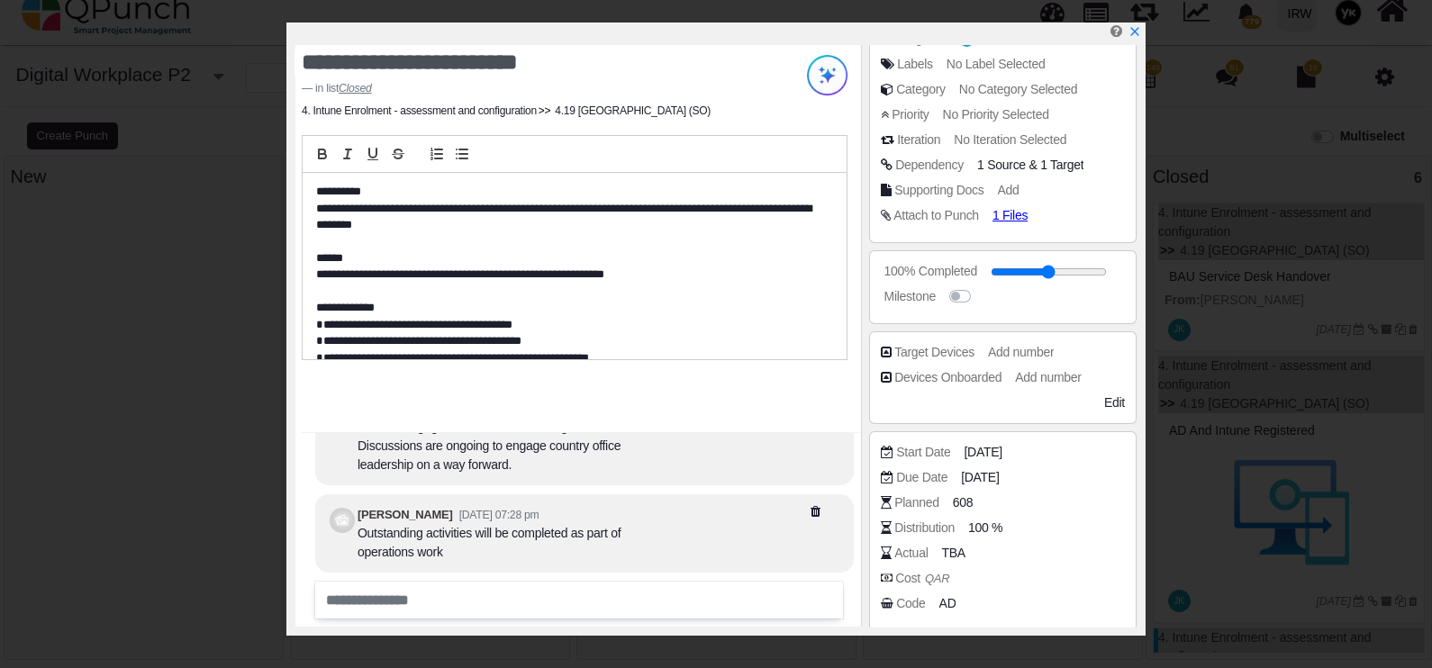
click at [942, 598] on span "AD" at bounding box center [947, 603] width 17 height 19
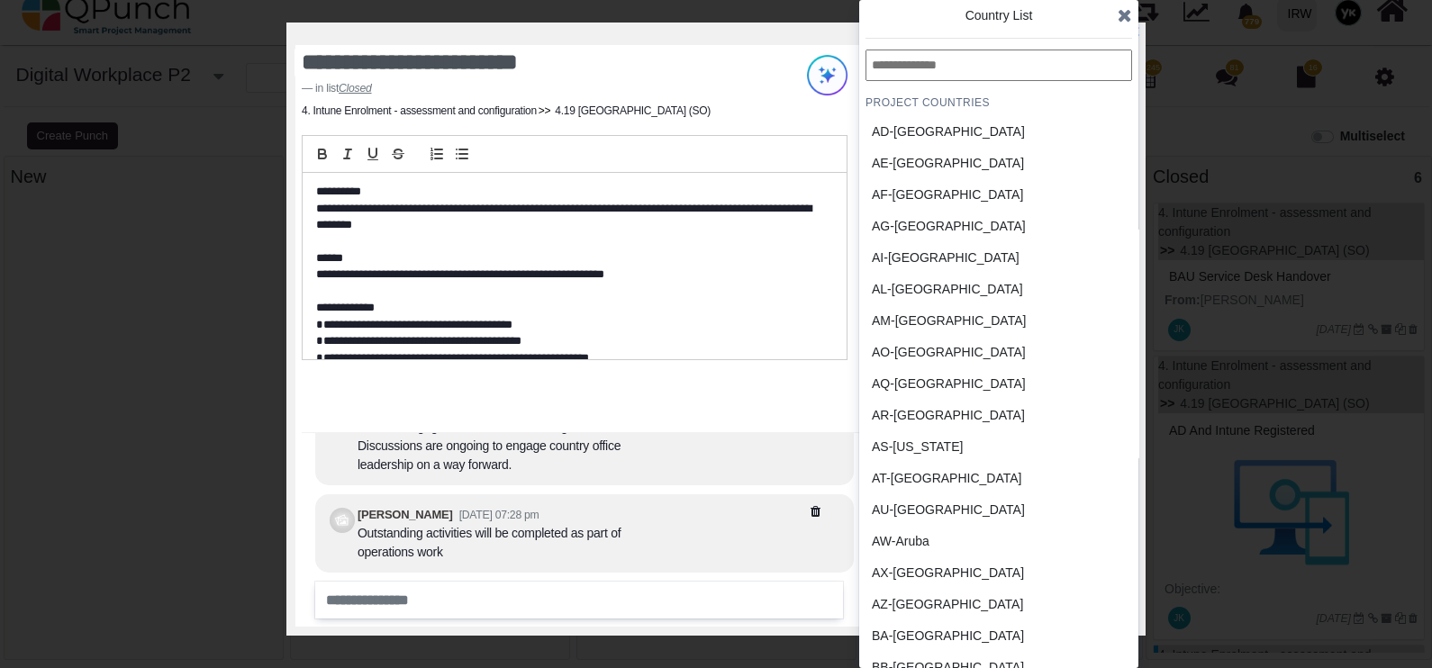
click at [972, 52] on input "text" at bounding box center [999, 66] width 267 height 32
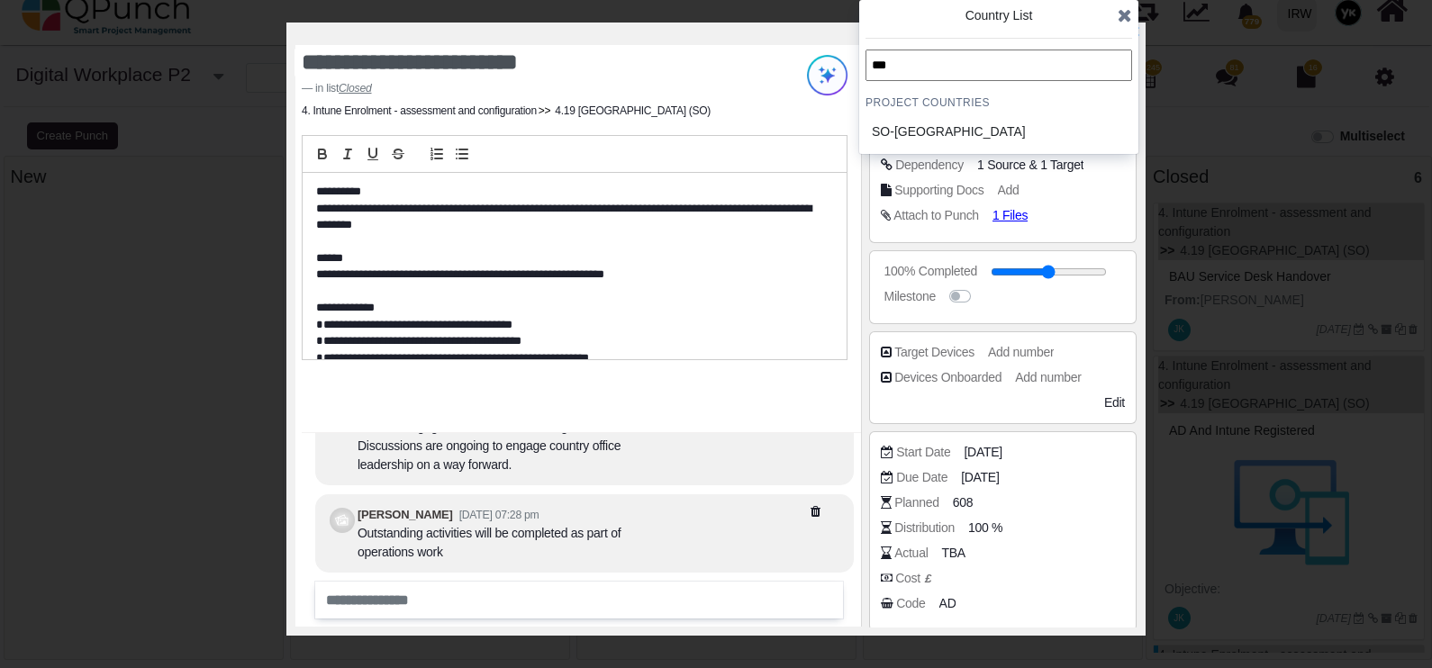
type input "***"
click at [989, 138] on div "SO-Somalia" at bounding box center [956, 131] width 168 height 19
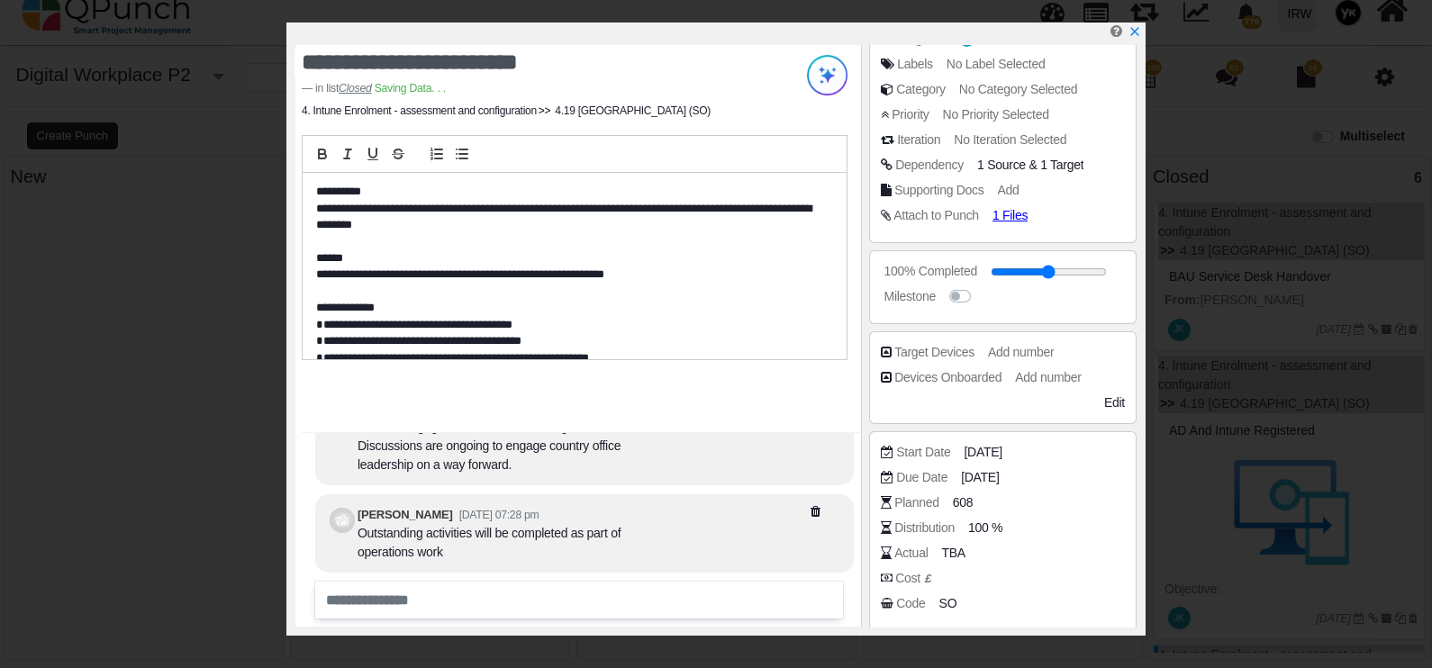
click at [1135, 33] on icon "x" at bounding box center [1134, 31] width 8 height 8
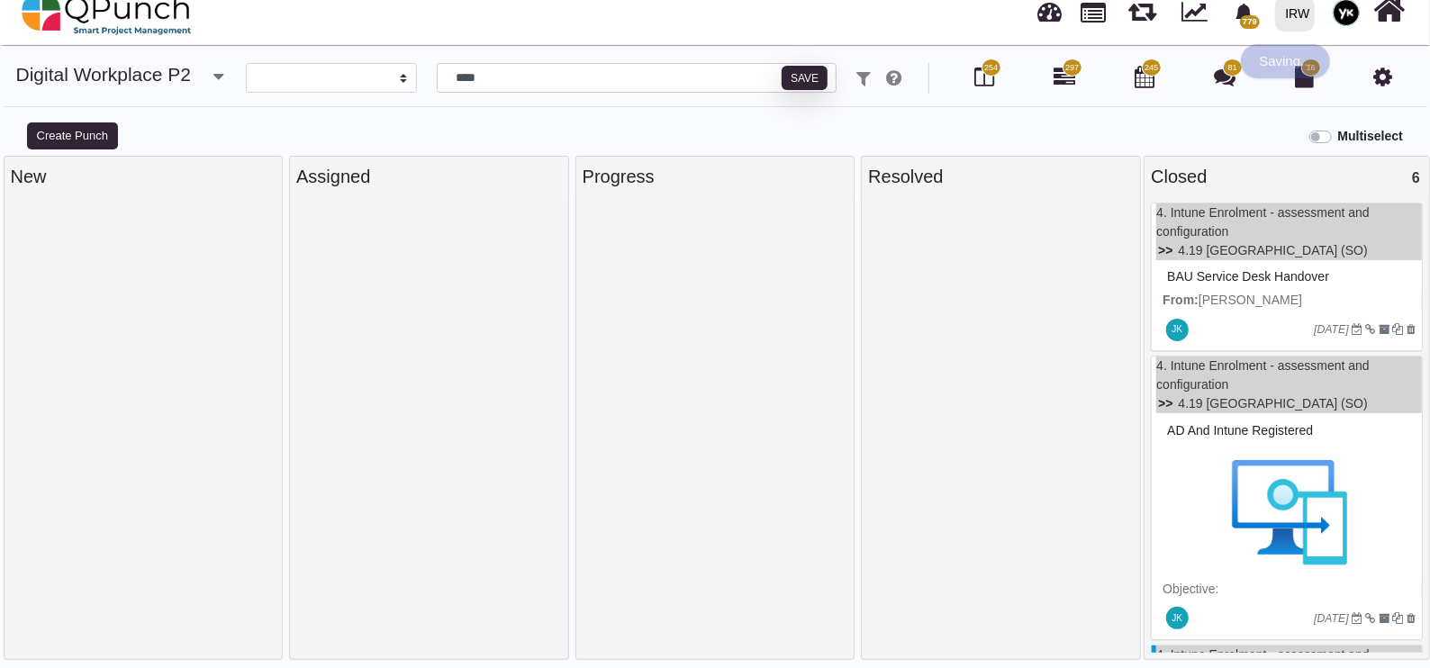
click at [1217, 145] on div "Multiselect" at bounding box center [894, 135] width 1073 height 30
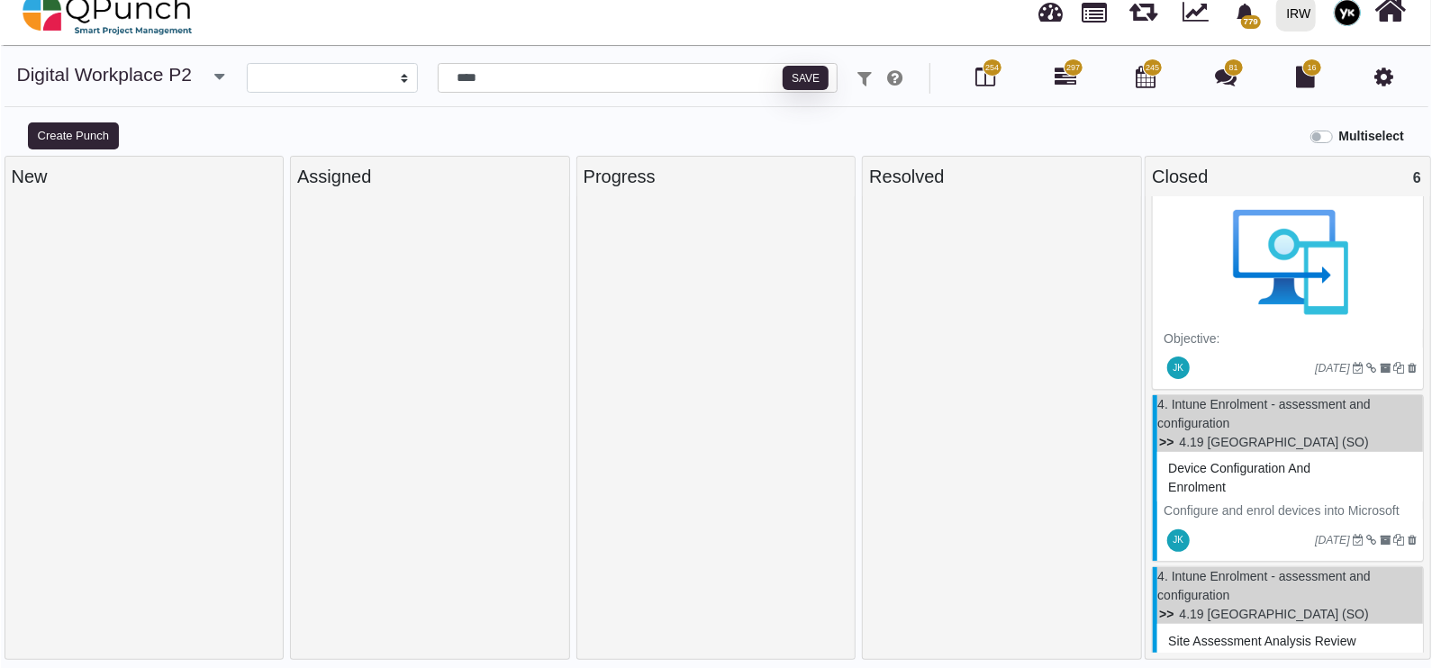
scroll to position [338, 0]
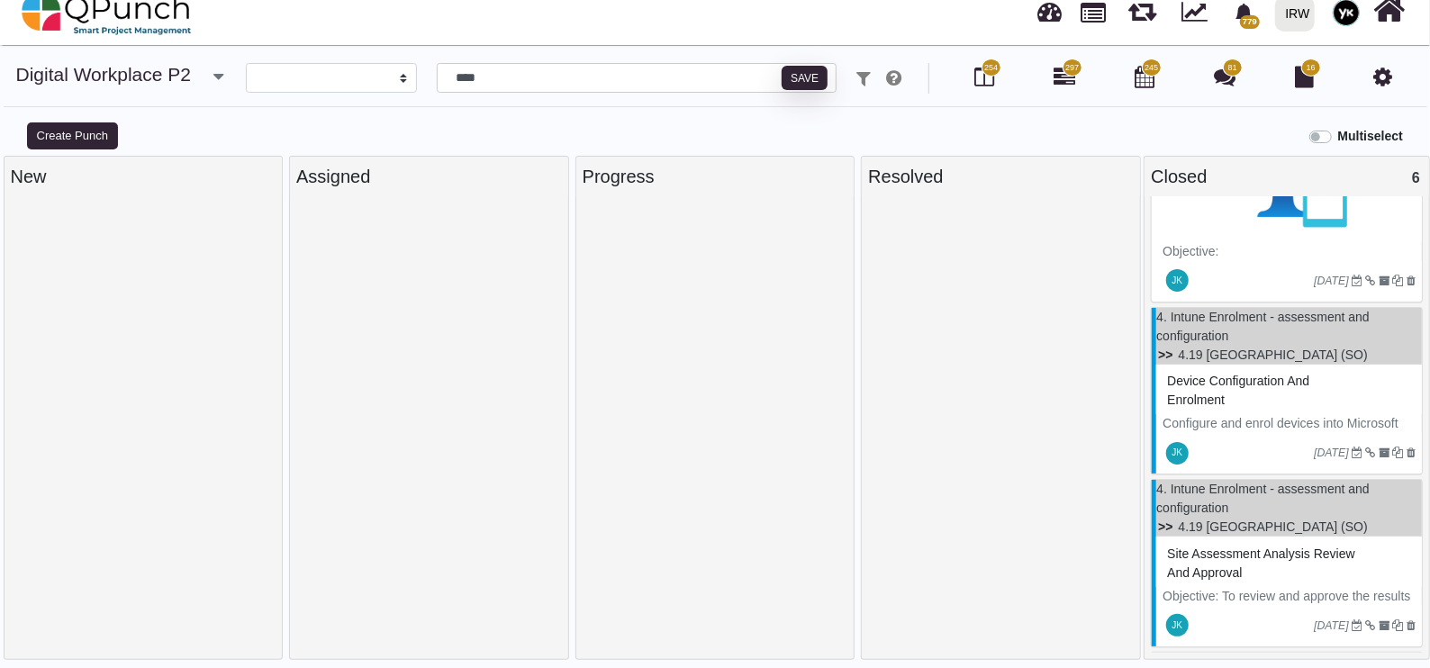
click at [1262, 406] on div "Device configuration and enrolment" at bounding box center [1289, 390] width 253 height 47
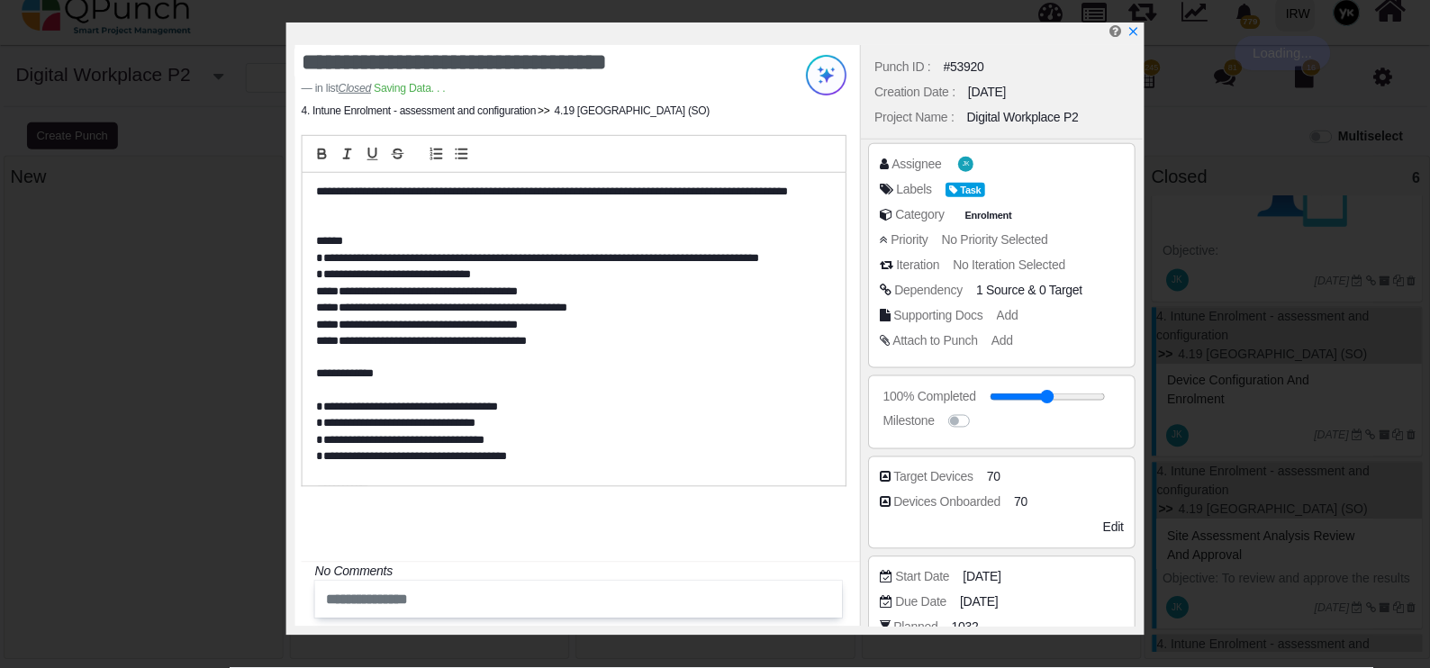
scroll to position [338, 0]
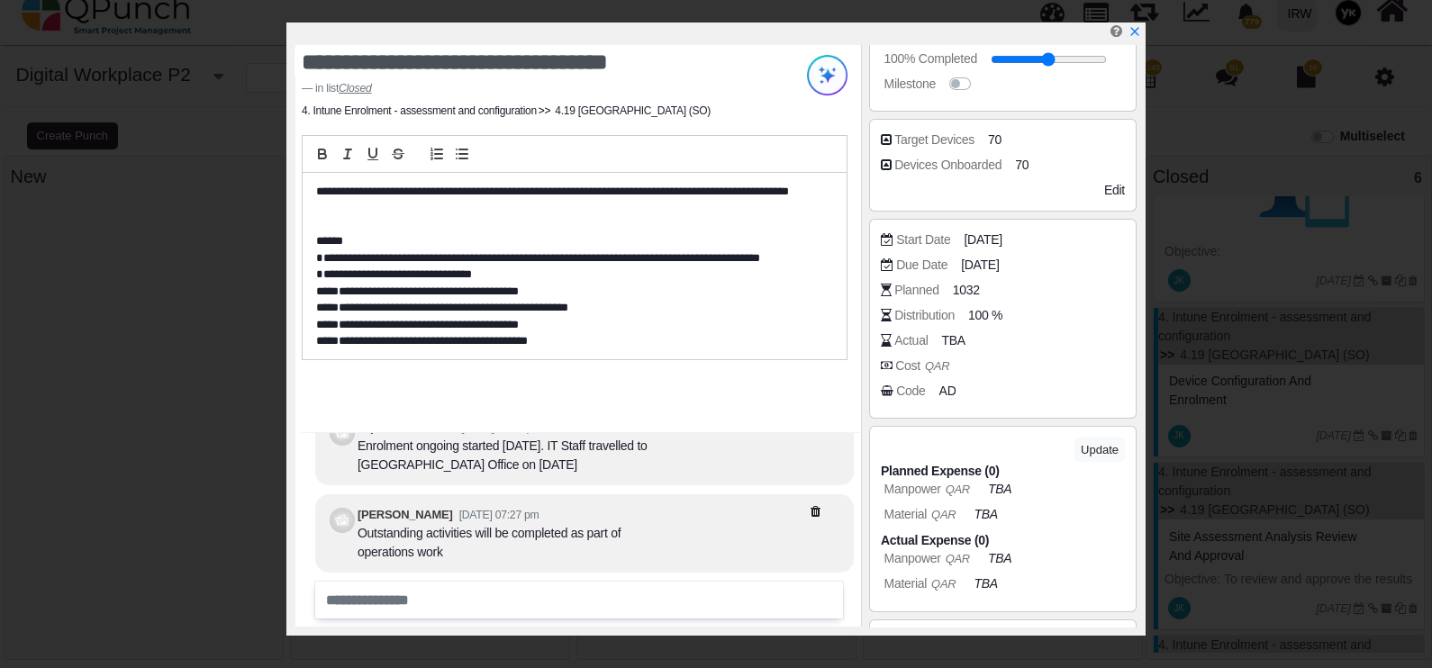
click at [948, 392] on span "AD" at bounding box center [947, 391] width 17 height 19
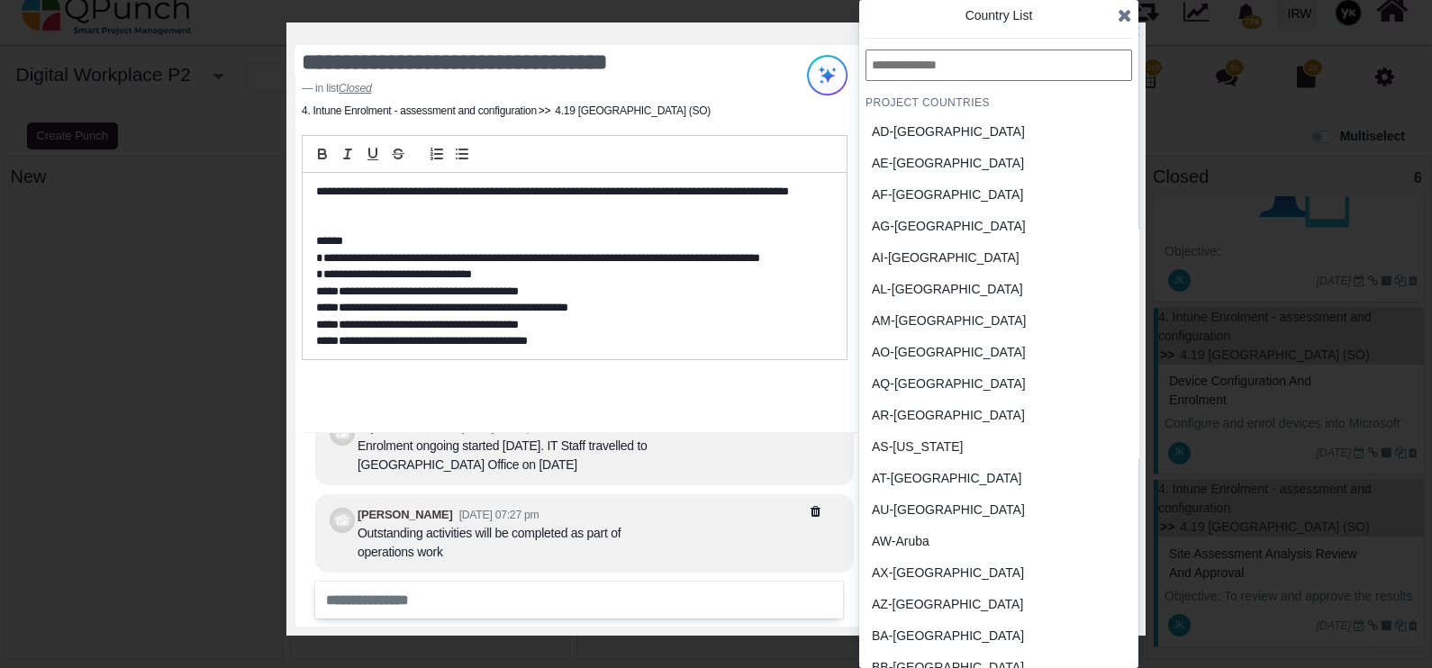
click at [950, 77] on input "text" at bounding box center [999, 66] width 267 height 32
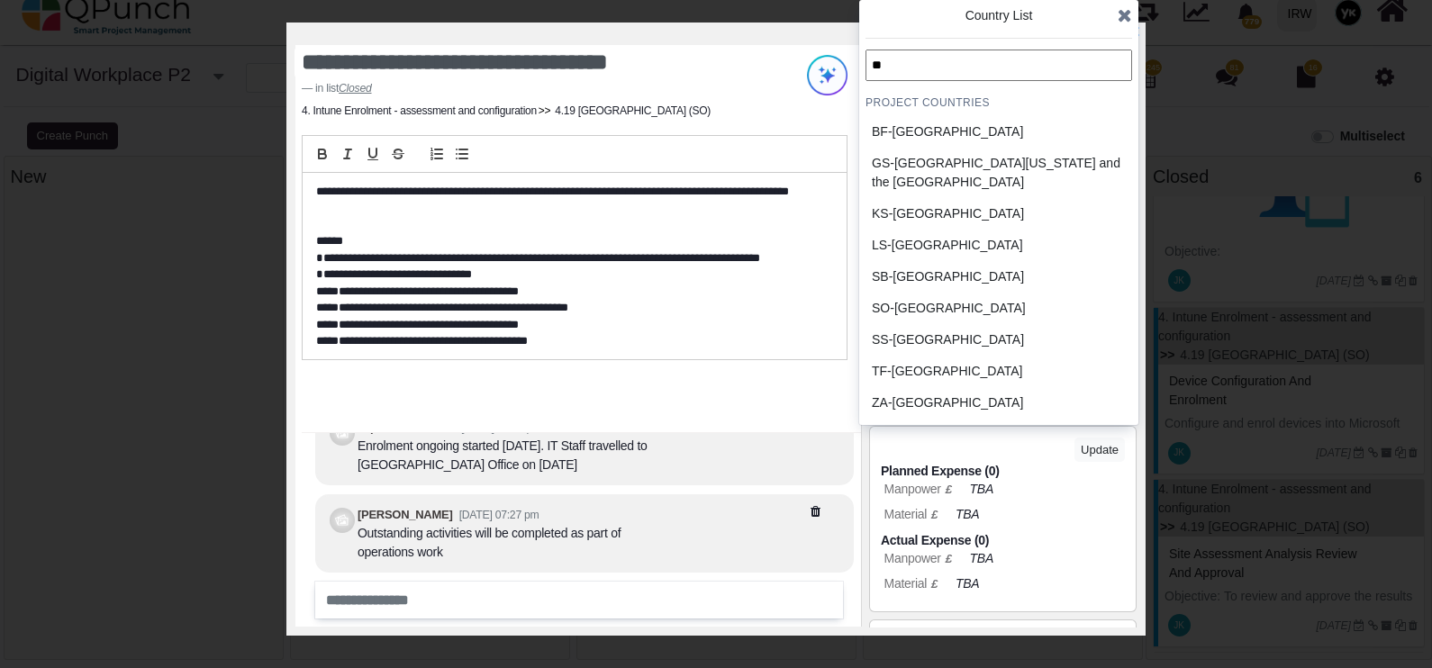
type input "**"
click at [941, 308] on div "SO-Somalia" at bounding box center [956, 308] width 168 height 19
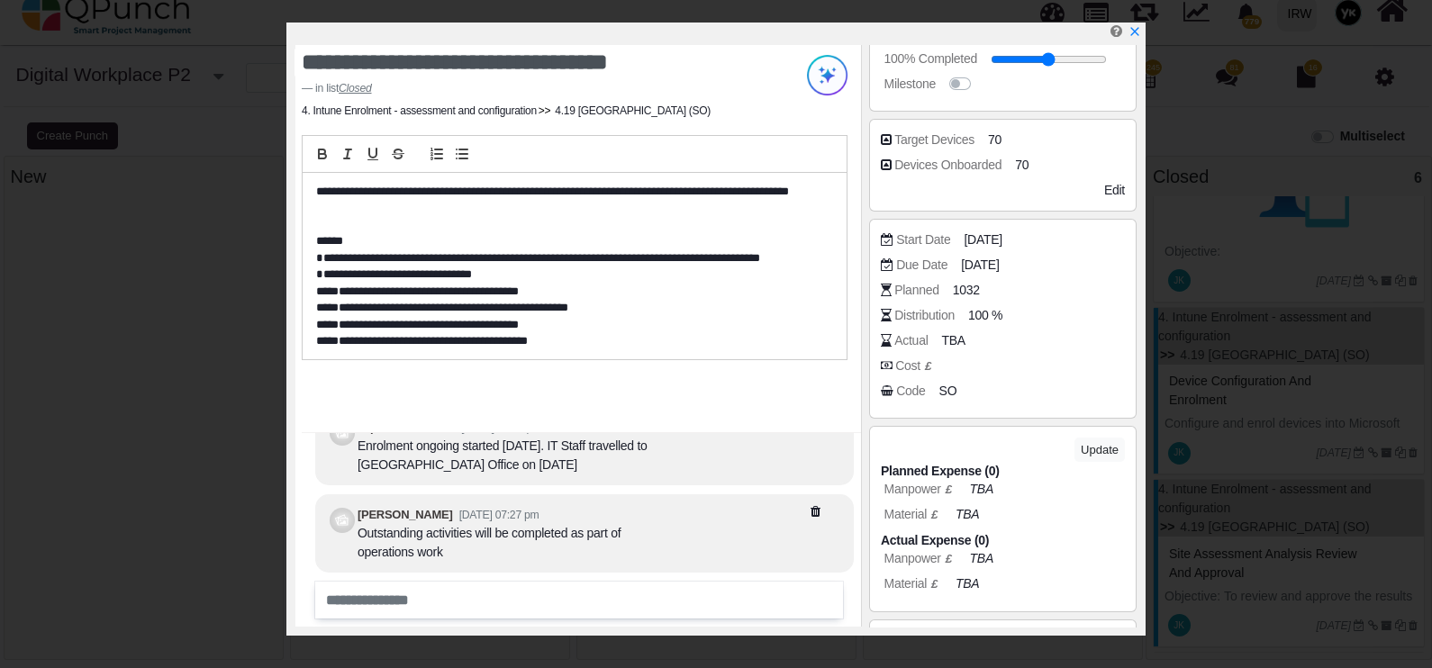
click at [1132, 32] on icon "x" at bounding box center [1134, 31] width 8 height 8
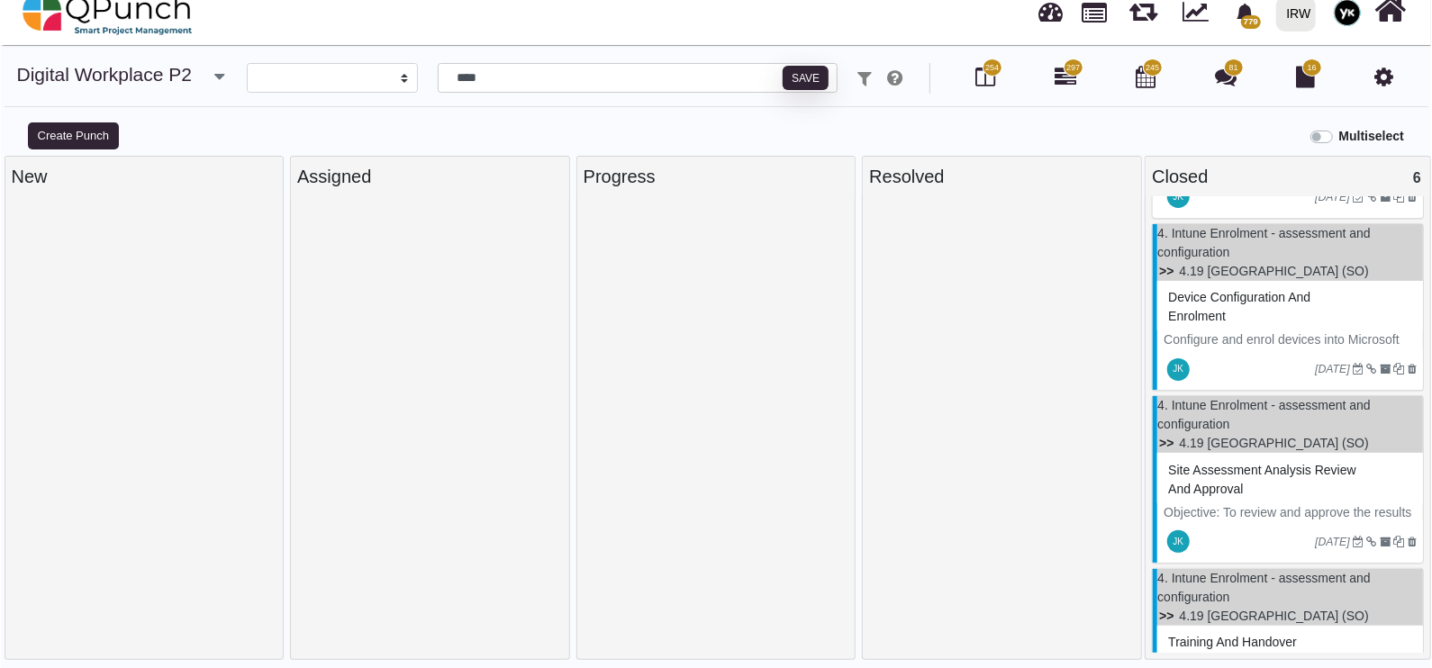
scroll to position [449, 0]
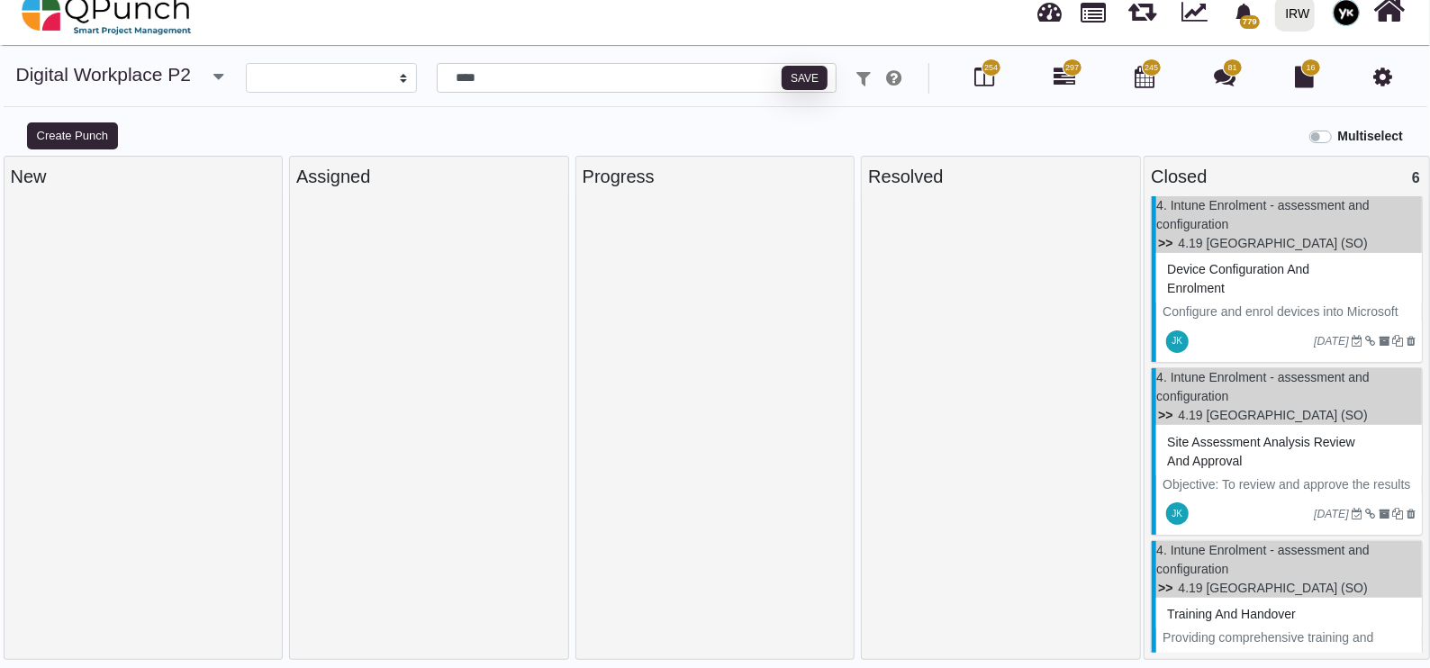
click at [1229, 485] on p "Objective: To review and approve the results of site assessments conducted as p…" at bounding box center [1289, 504] width 253 height 57
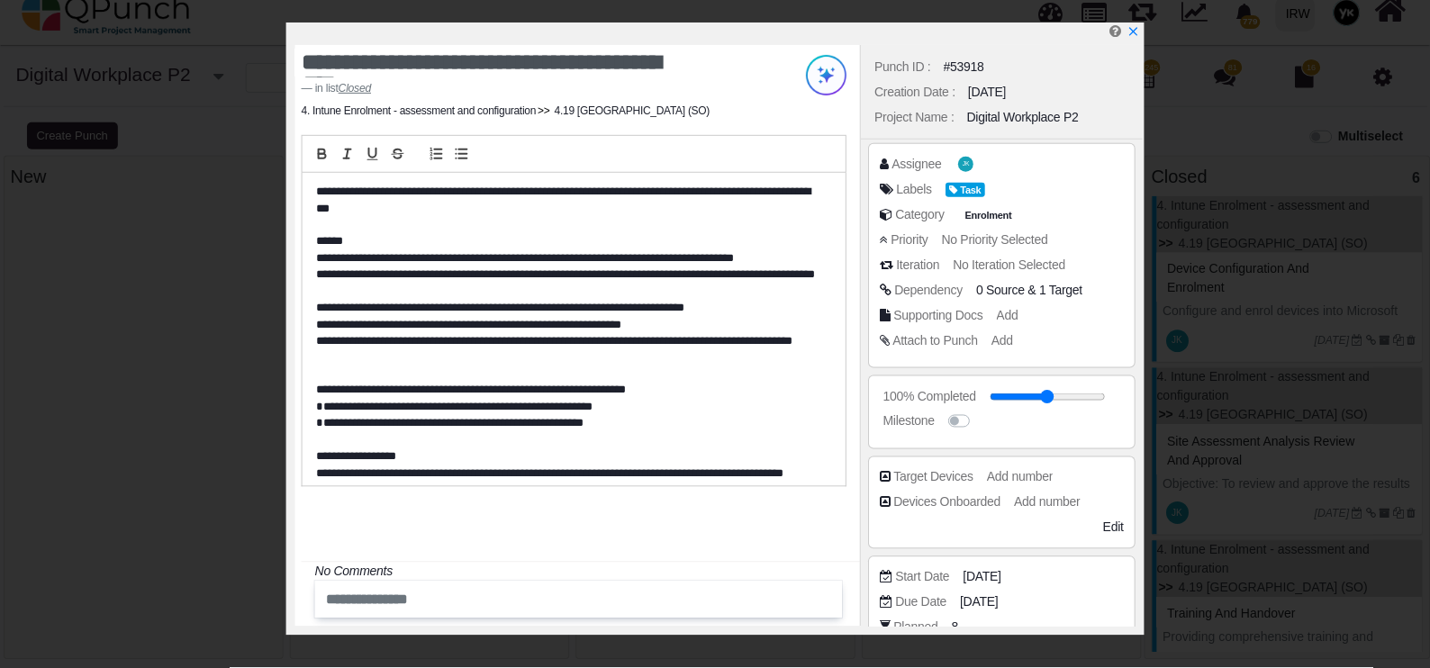
scroll to position [324, 0]
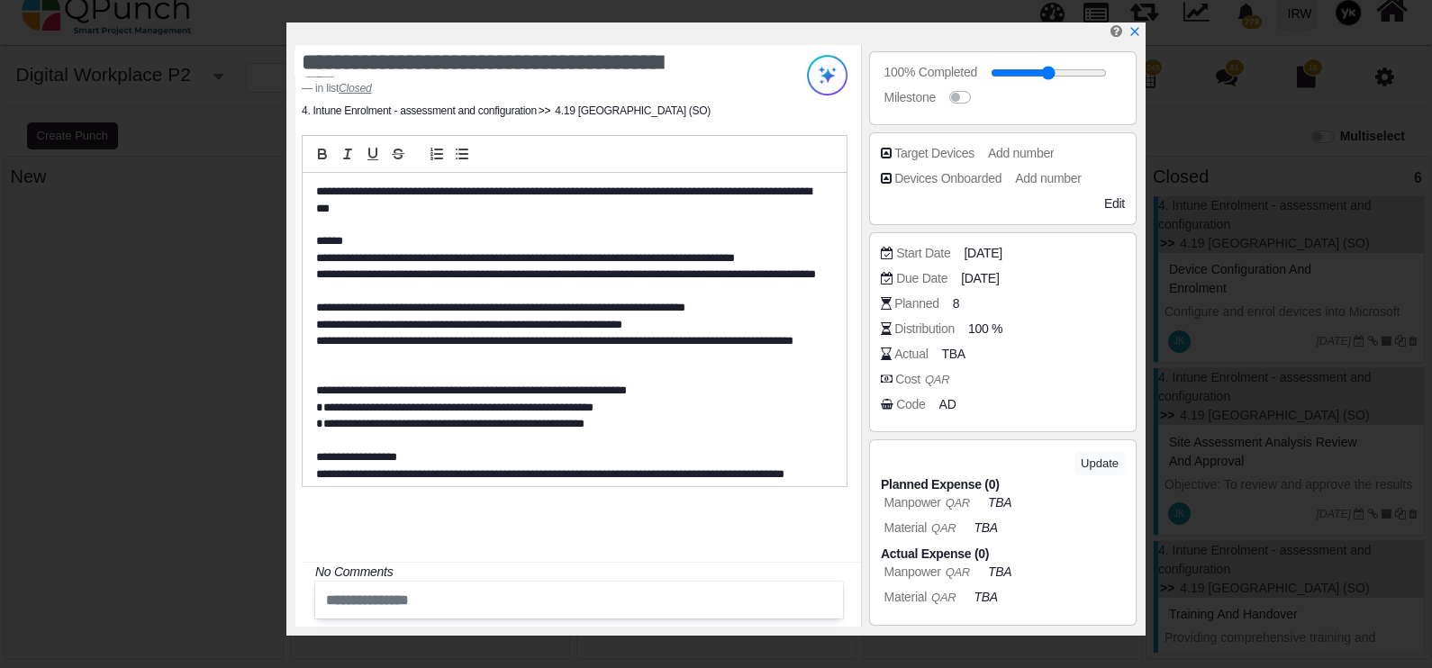
click at [939, 401] on span "AD" at bounding box center [947, 404] width 17 height 19
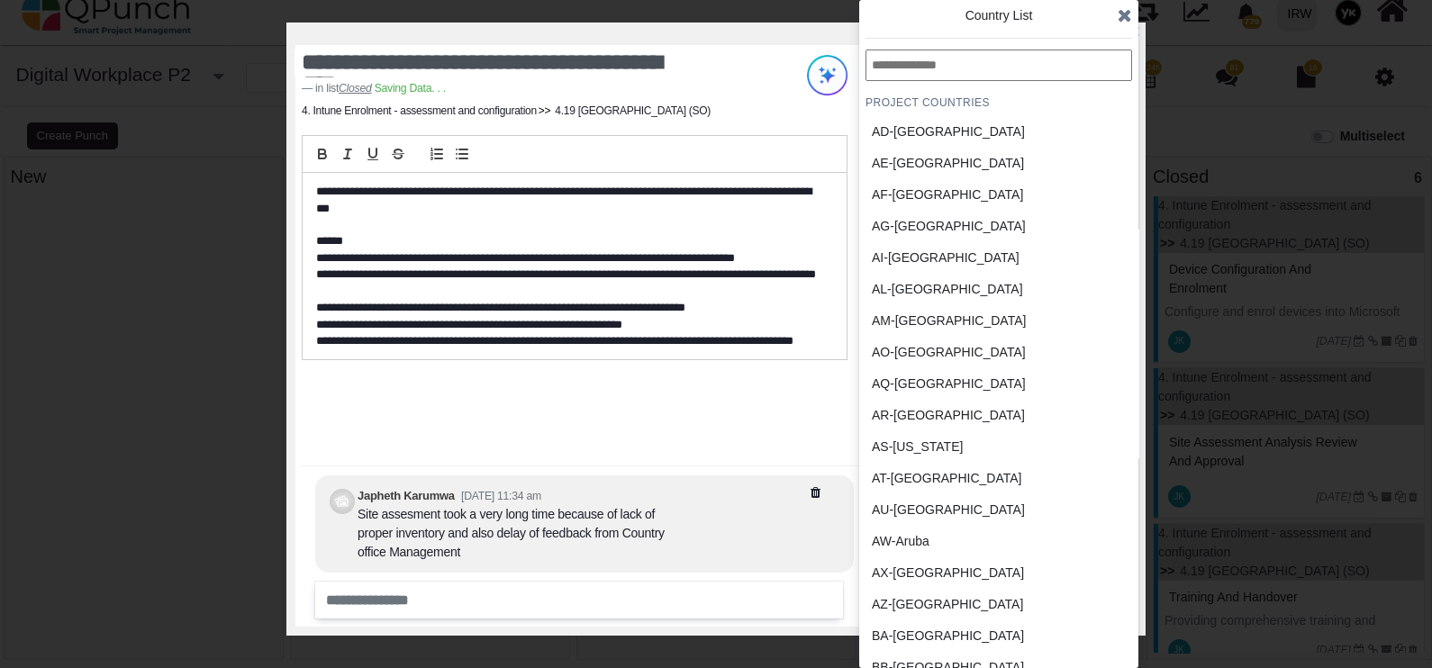
click at [979, 73] on input "text" at bounding box center [999, 66] width 267 height 32
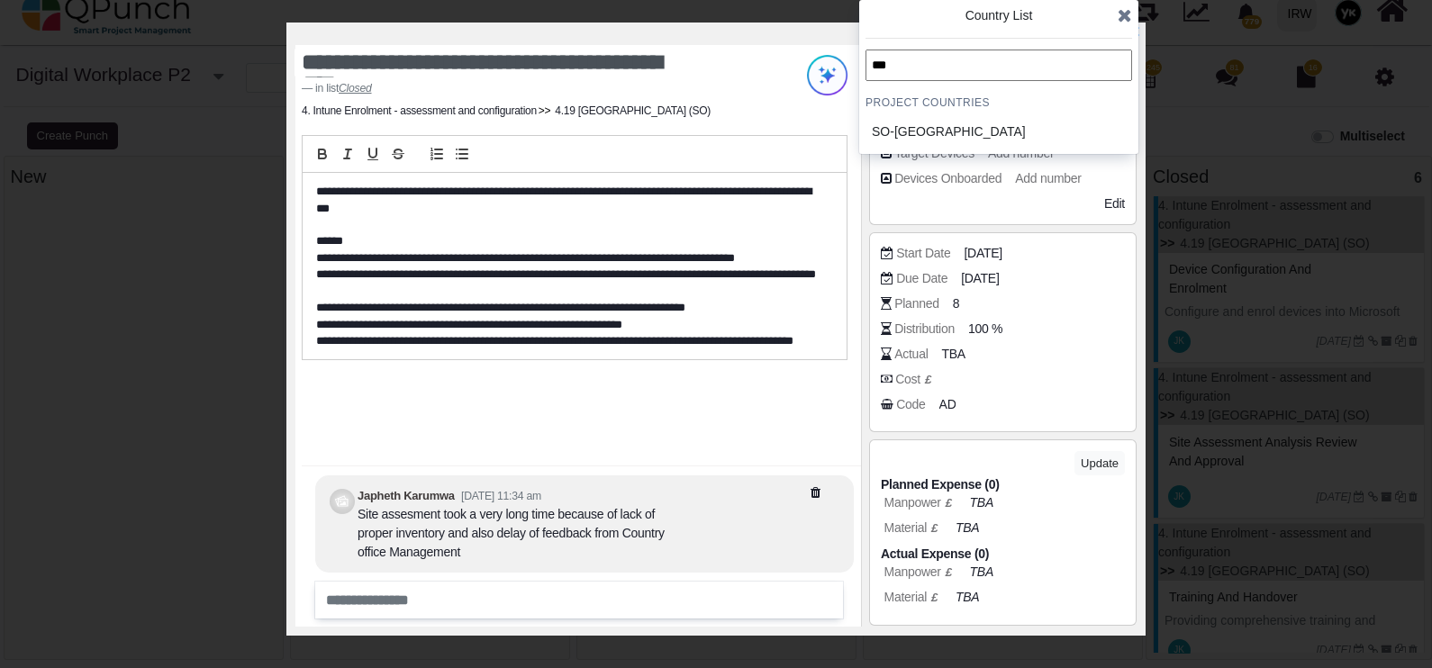
type input "***"
click at [968, 122] on div "SO-Somalia" at bounding box center [956, 131] width 168 height 19
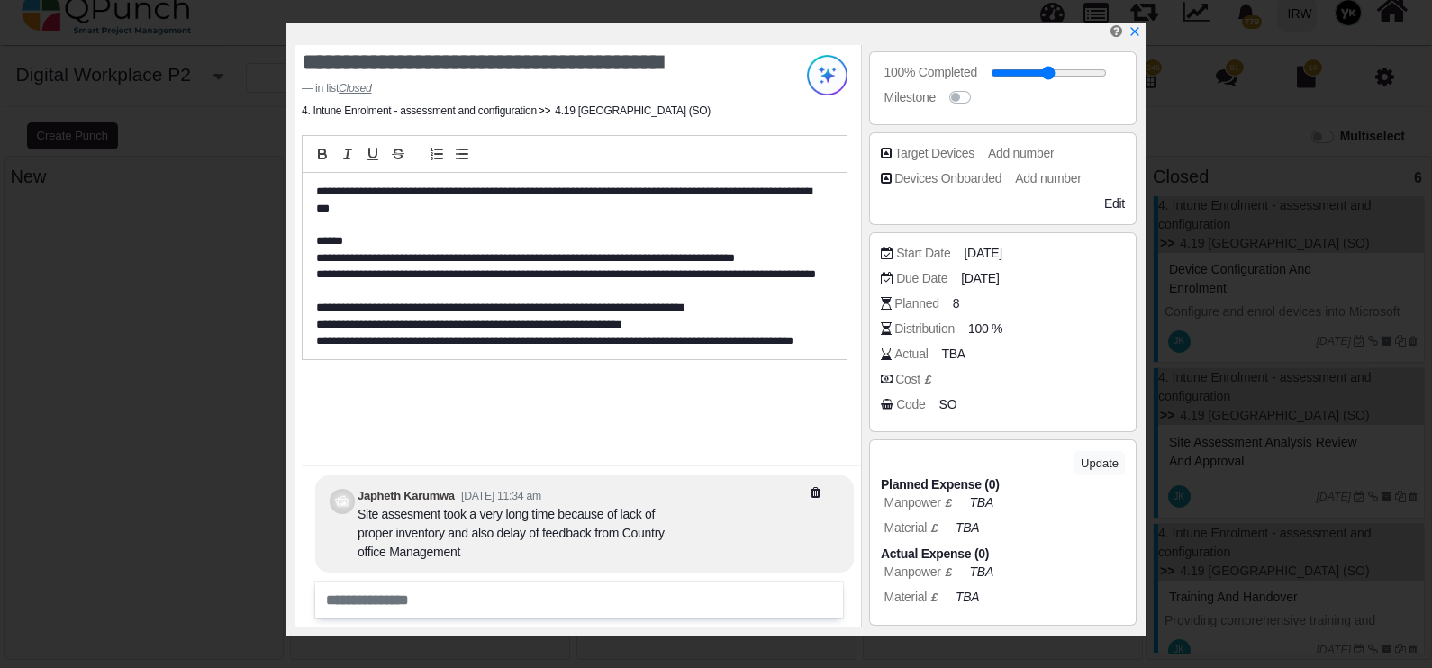
click at [1133, 36] on icon "x" at bounding box center [1135, 31] width 13 height 13
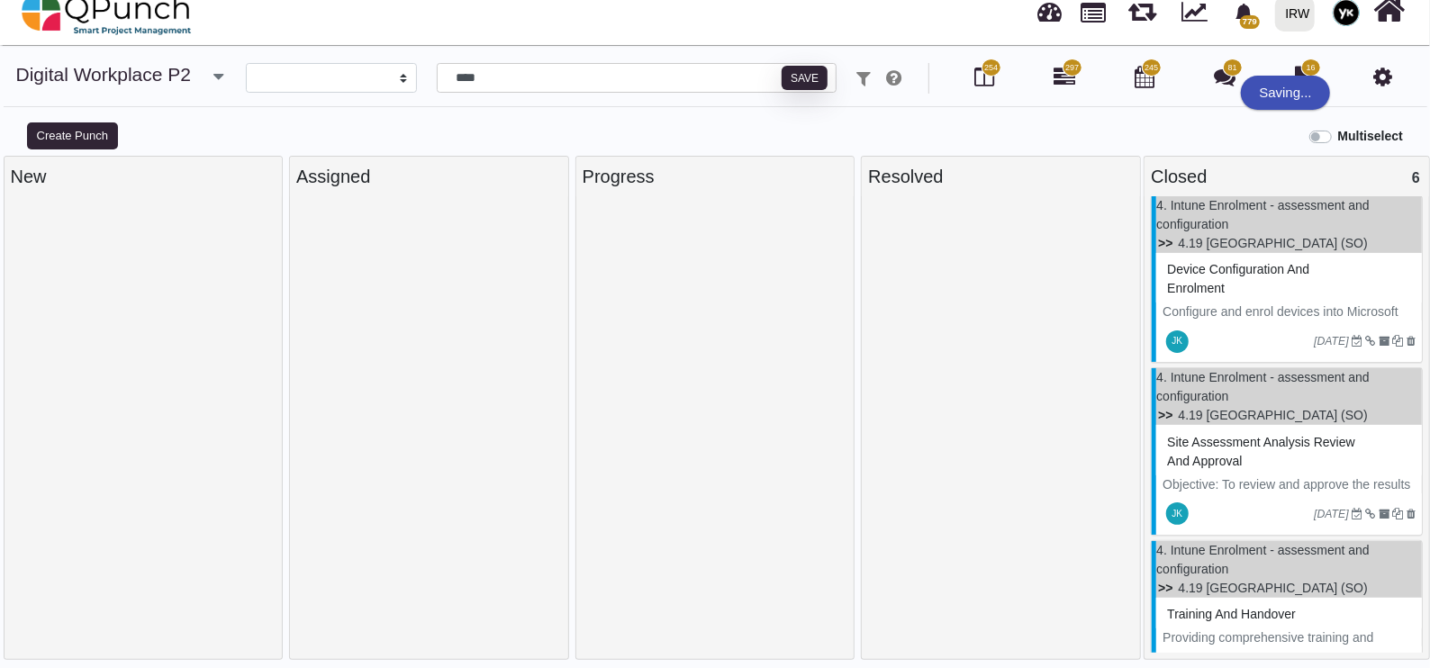
scroll to position [563, 0]
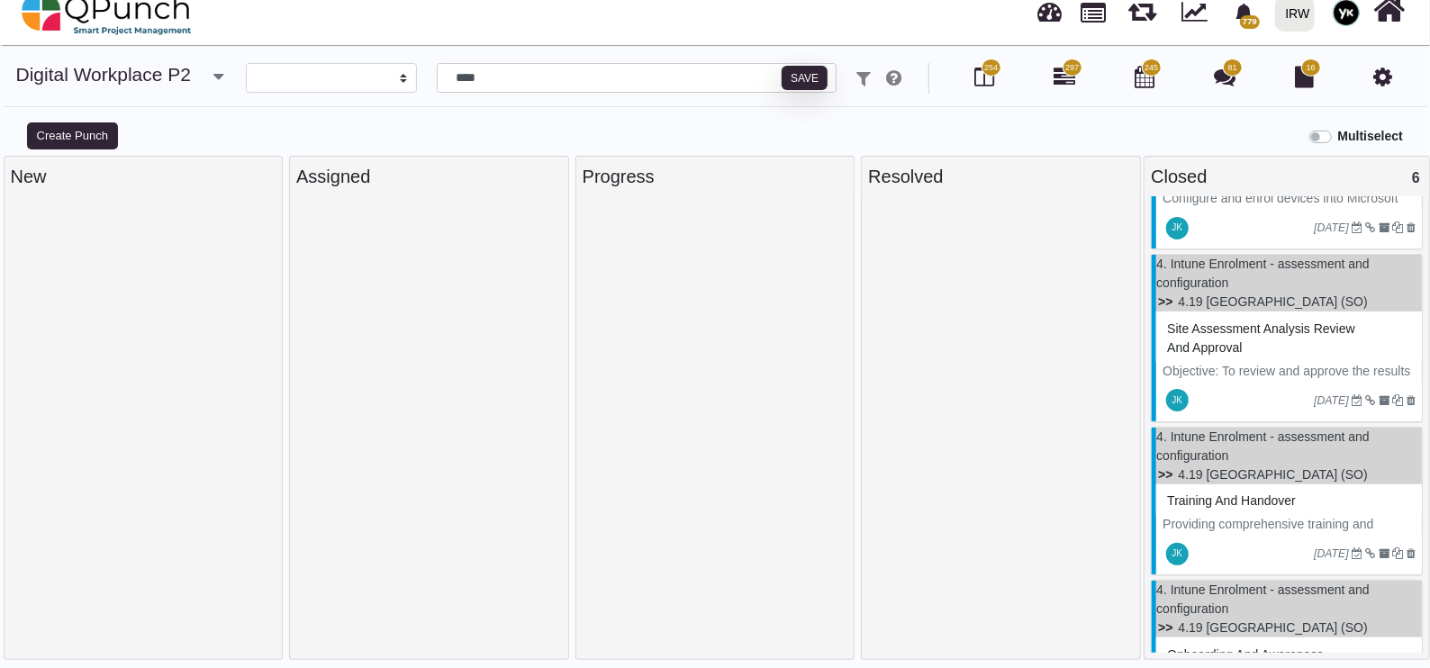
click at [1218, 369] on p "Objective: To review and approve the results of site assessments conducted as p…" at bounding box center [1289, 390] width 253 height 57
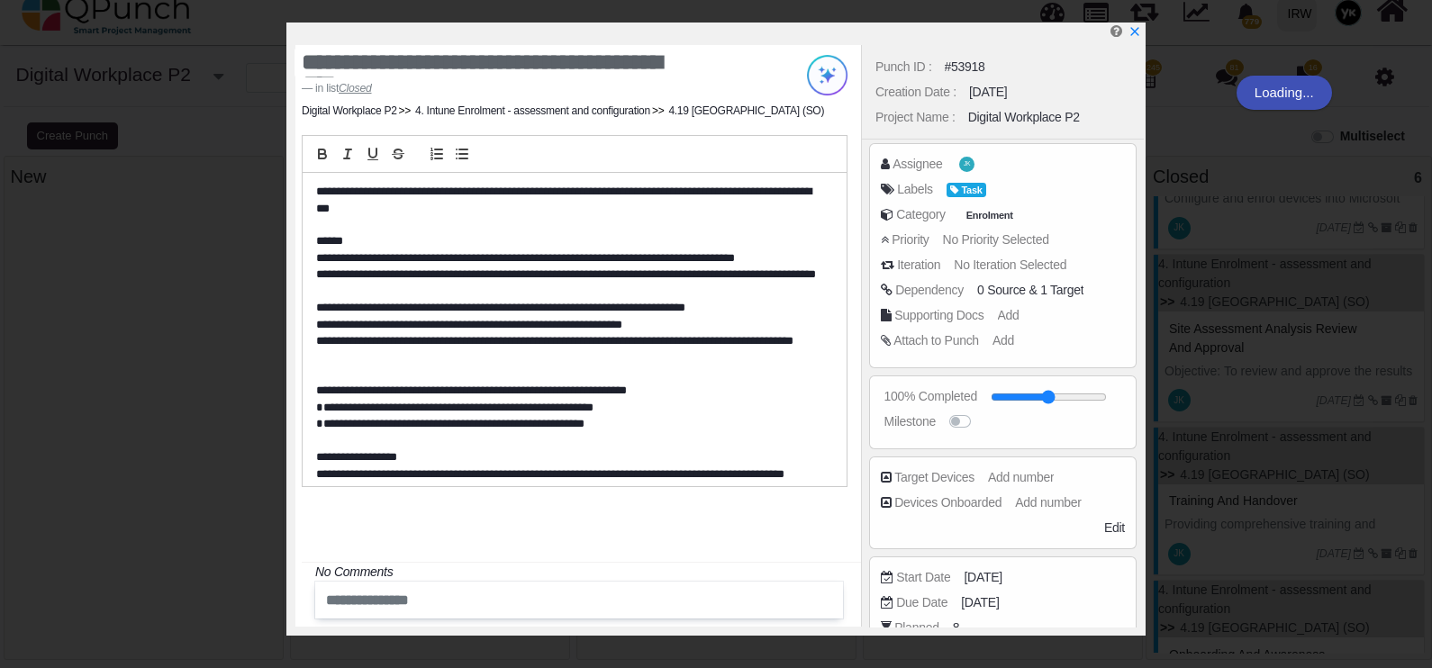
click at [1023, 395] on input "range" at bounding box center [1049, 397] width 116 height 7
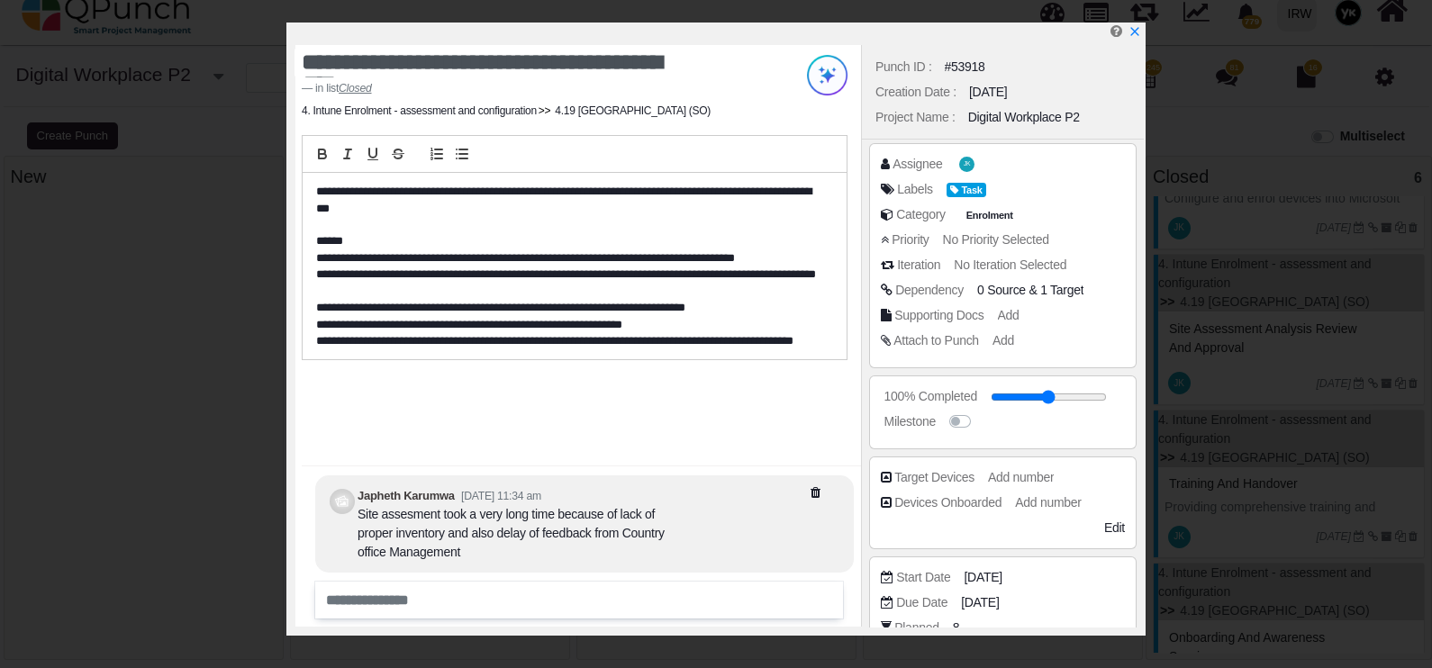
click at [1099, 396] on input "range" at bounding box center [1049, 397] width 116 height 7
type input "***"
drag, startPoint x: 1099, startPoint y: 396, endPoint x: 1129, endPoint y: 395, distance: 30.6
click at [1107, 395] on input "range" at bounding box center [1049, 397] width 116 height 7
click at [1136, 35] on icon "x" at bounding box center [1135, 31] width 13 height 13
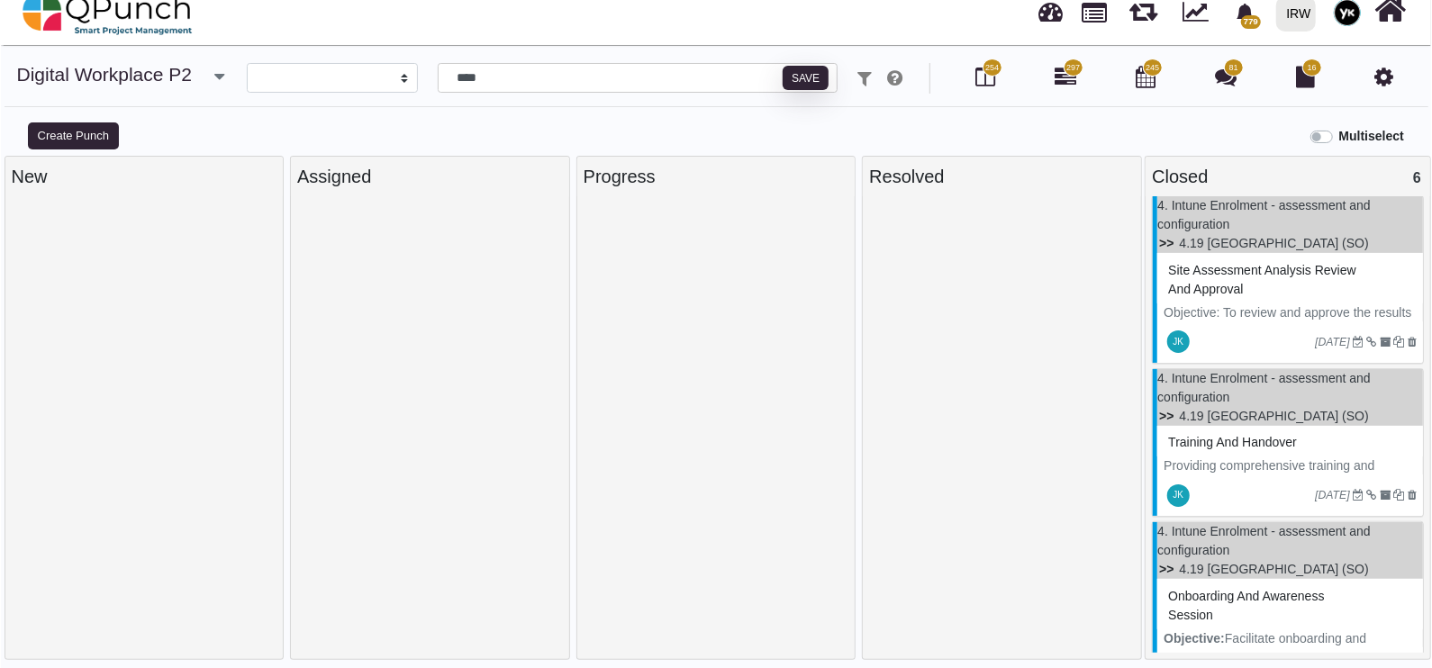
scroll to position [667, 0]
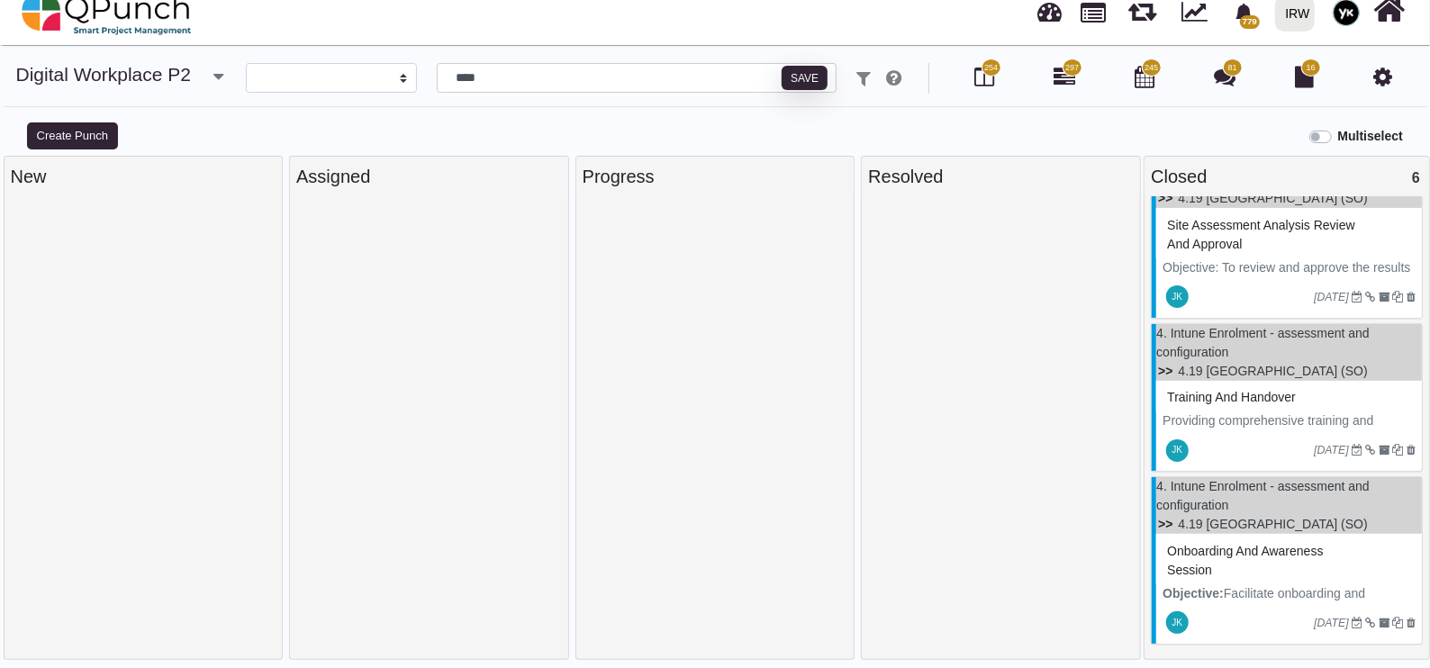
click at [1242, 405] on div "Training and handover" at bounding box center [1289, 398] width 253 height 28
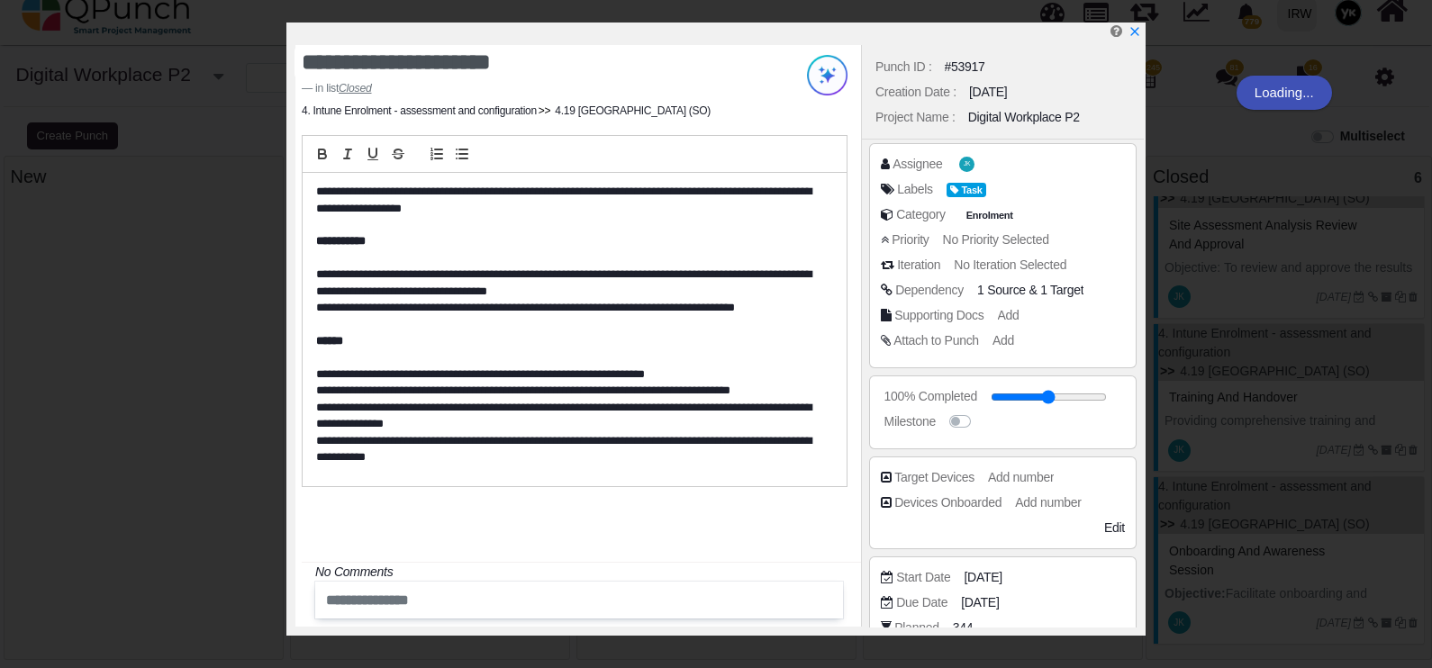
click at [1085, 394] on input "range" at bounding box center [1049, 397] width 116 height 7
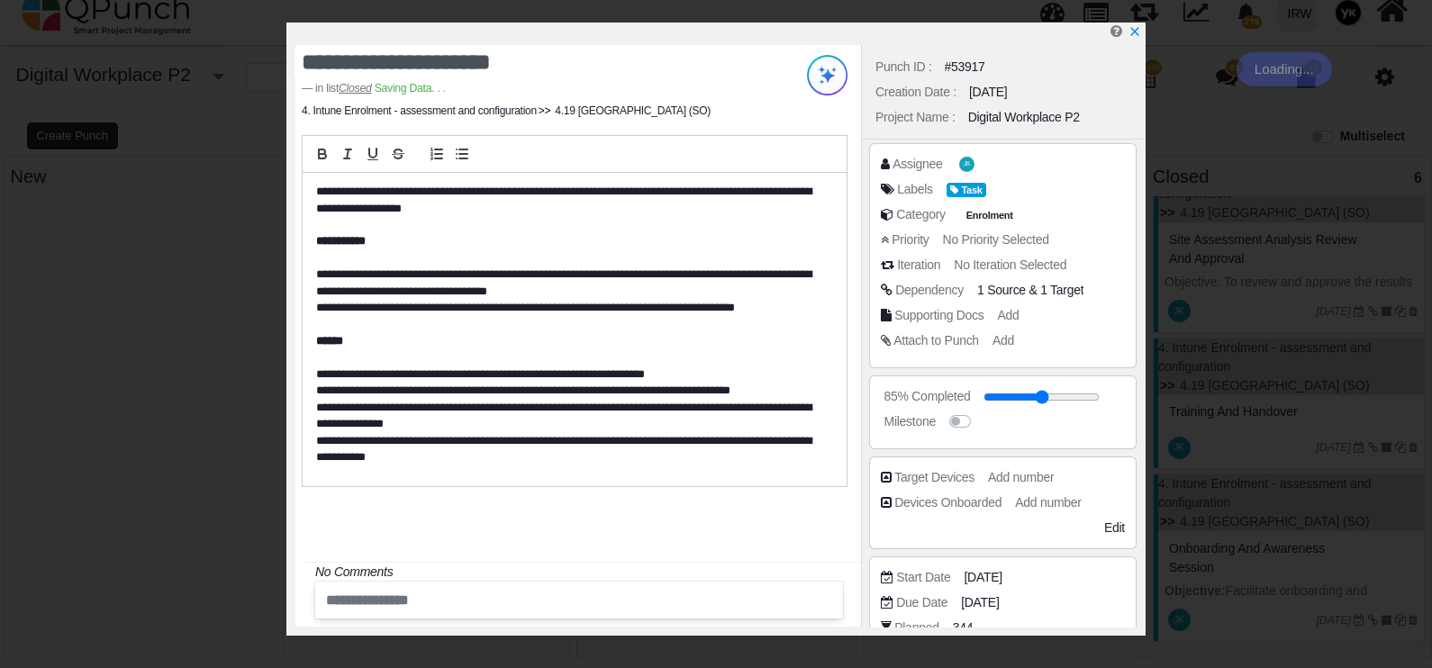
scroll to position [649, 0]
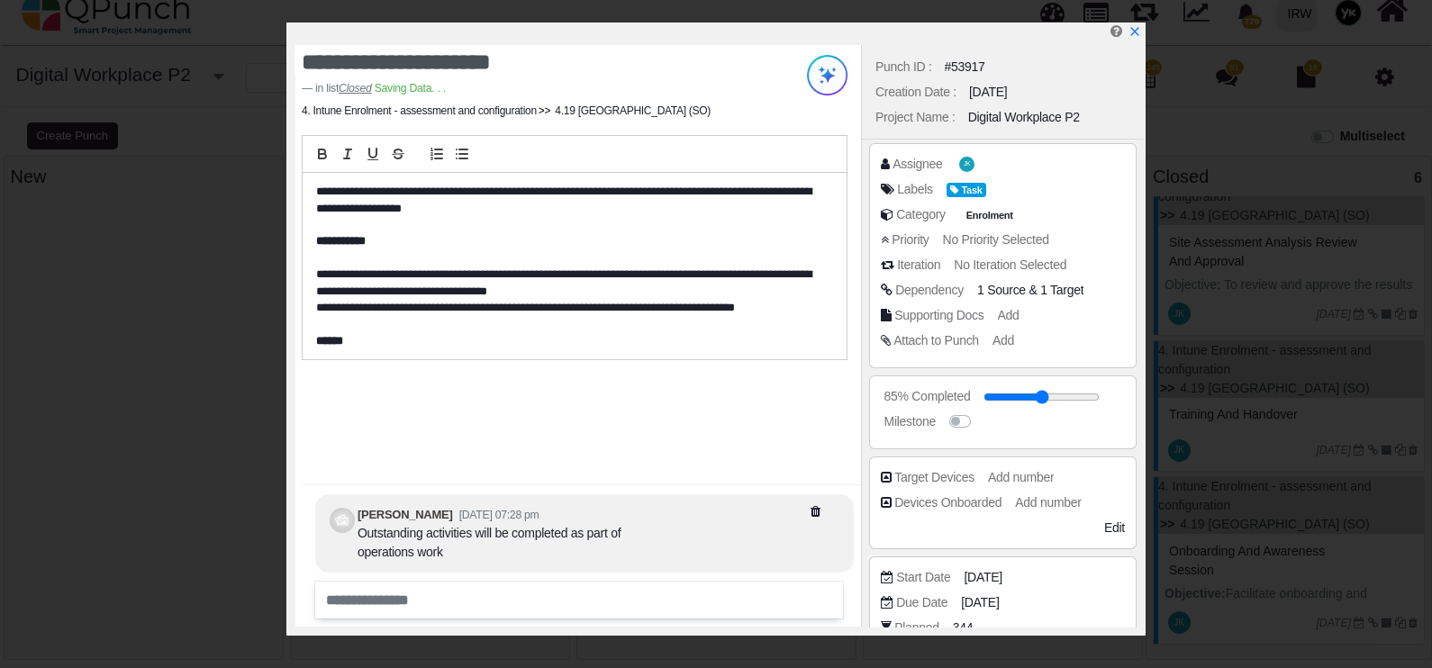
click at [1084, 397] on input "range" at bounding box center [1042, 397] width 116 height 7
type input "***"
click at [1099, 397] on input "range" at bounding box center [1042, 397] width 116 height 7
drag, startPoint x: 1099, startPoint y: 397, endPoint x: 1112, endPoint y: 422, distance: 28.6
click at [1107, 396] on input "range" at bounding box center [1049, 397] width 116 height 7
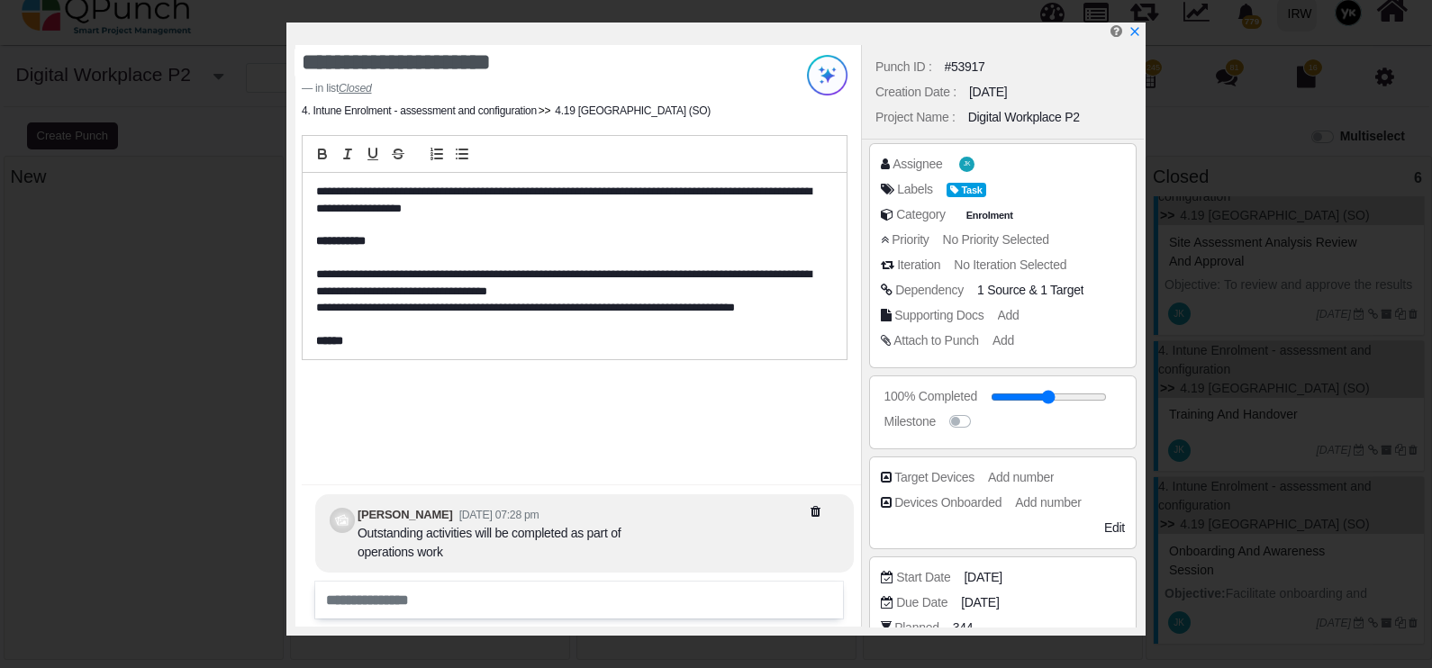
click at [1101, 447] on div "100% Completed Milestone" at bounding box center [1003, 413] width 268 height 74
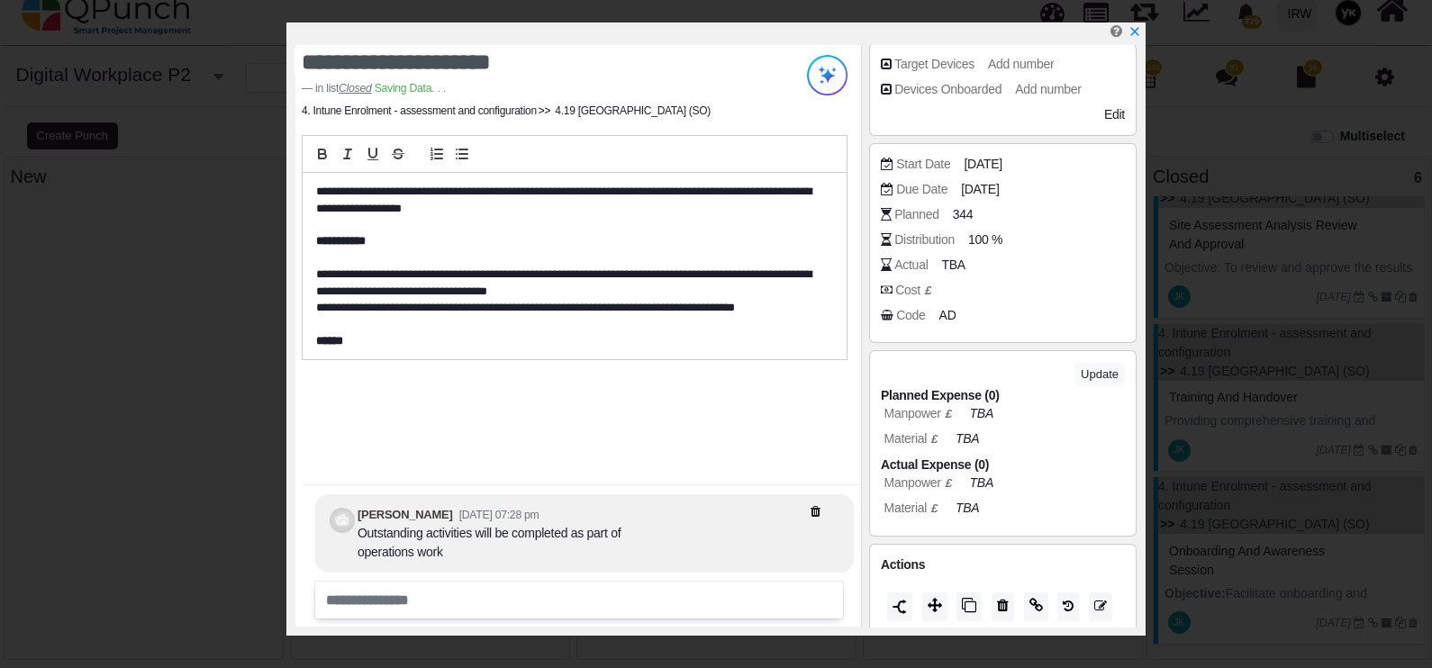
scroll to position [421, 0]
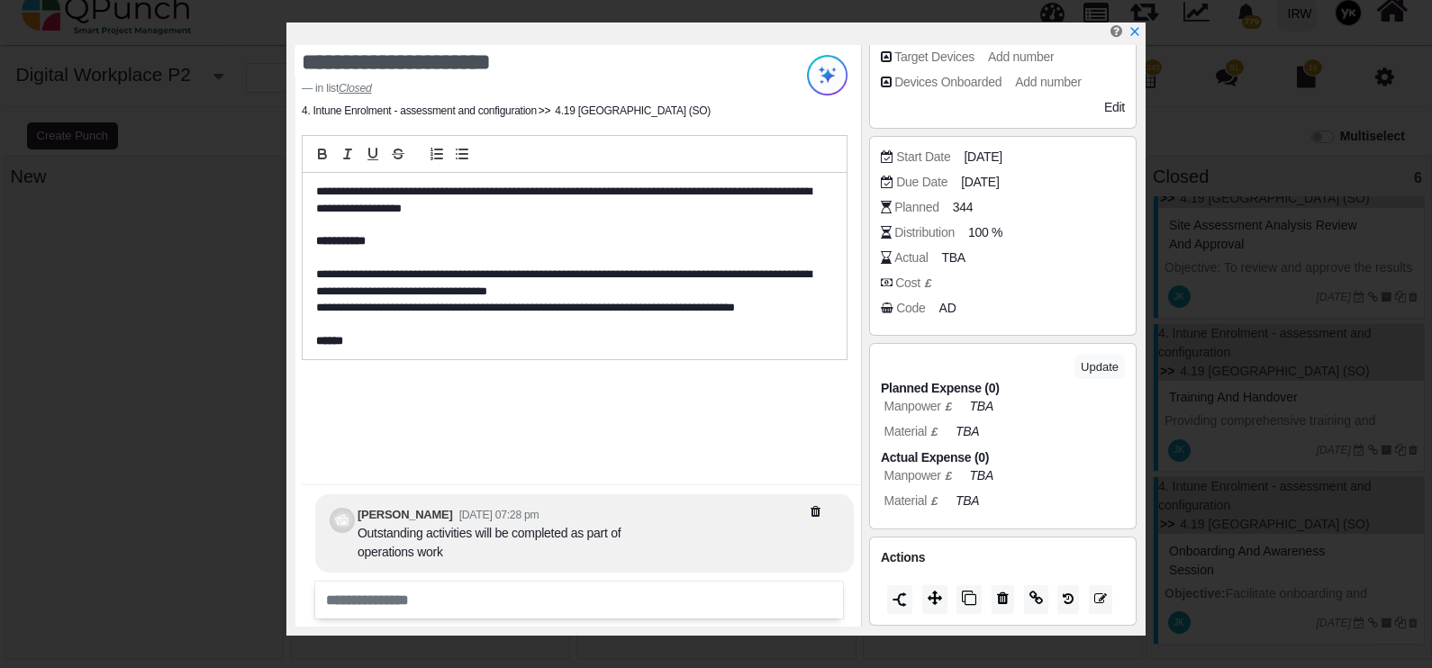
click at [946, 303] on span "AD" at bounding box center [947, 308] width 17 height 19
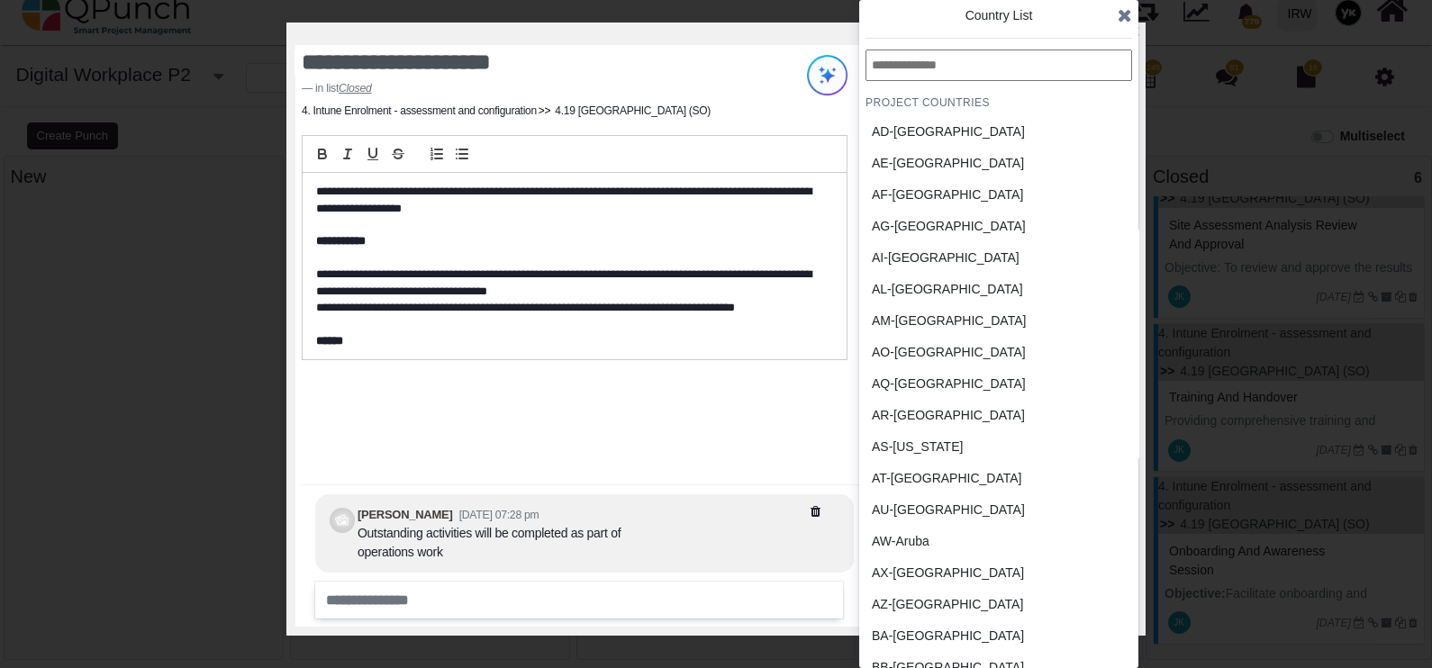
click at [983, 63] on input "text" at bounding box center [999, 66] width 267 height 32
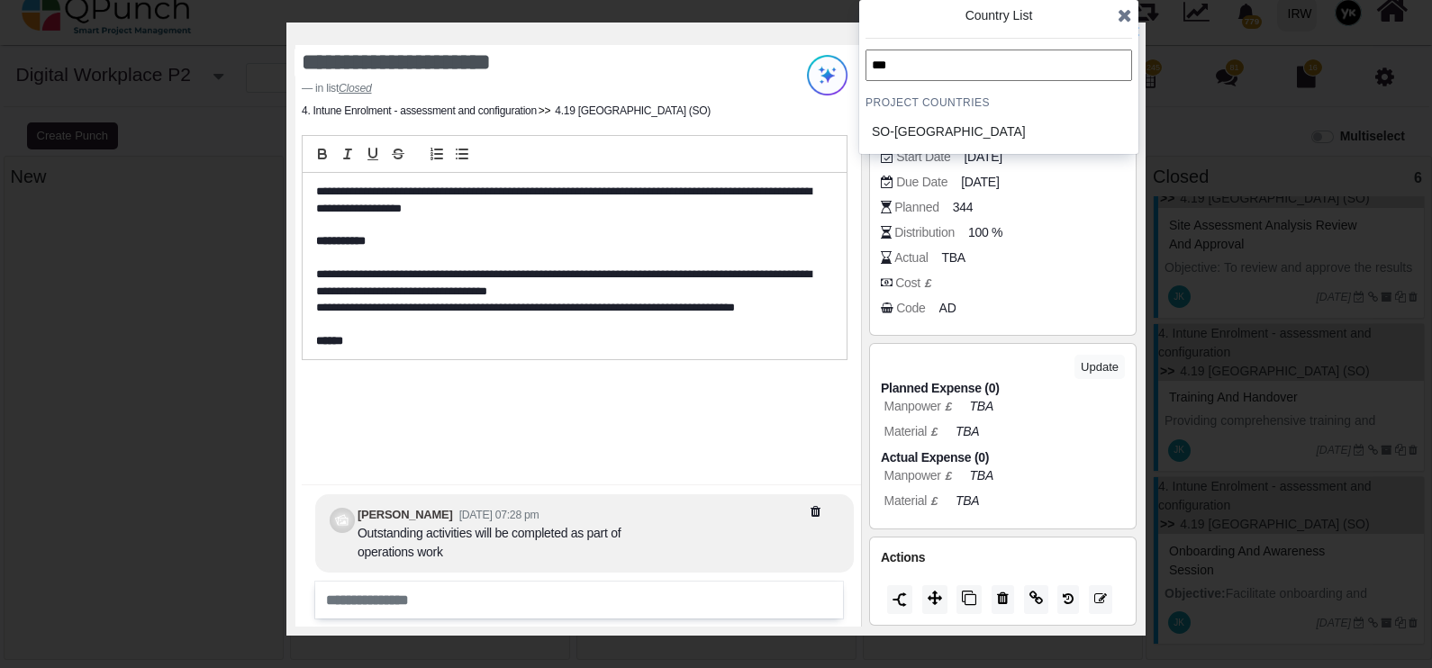
type input "***"
click at [973, 125] on div "SO-Somalia" at bounding box center [956, 131] width 168 height 19
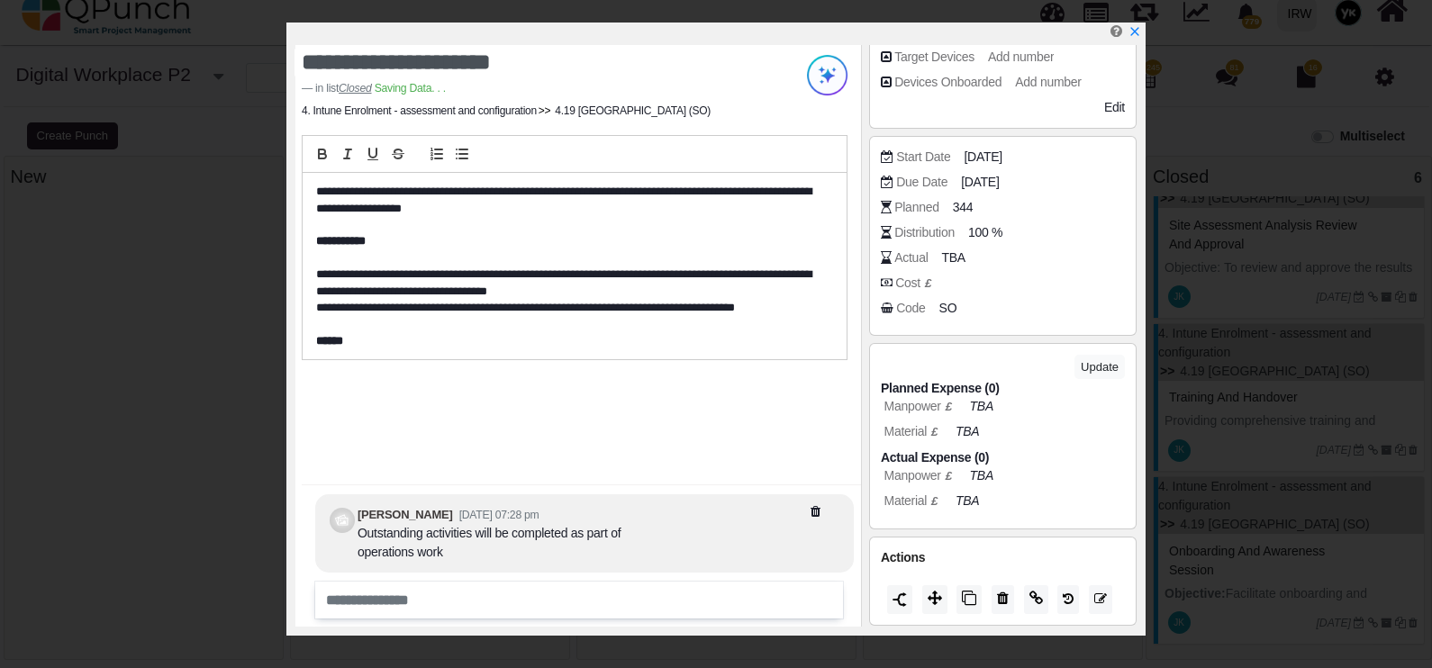
click at [1129, 35] on icon "x" at bounding box center [1135, 31] width 13 height 13
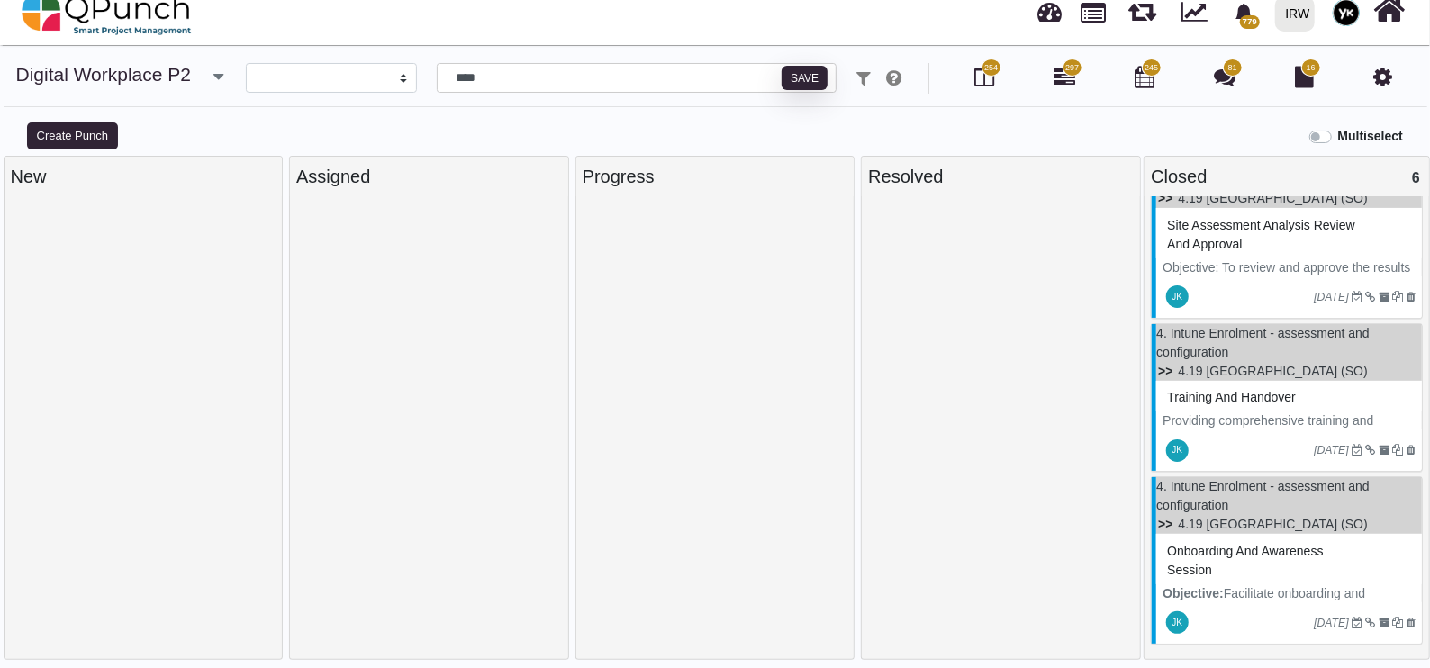
click at [1253, 568] on div "Onboarding and Awareness session" at bounding box center [1289, 561] width 253 height 47
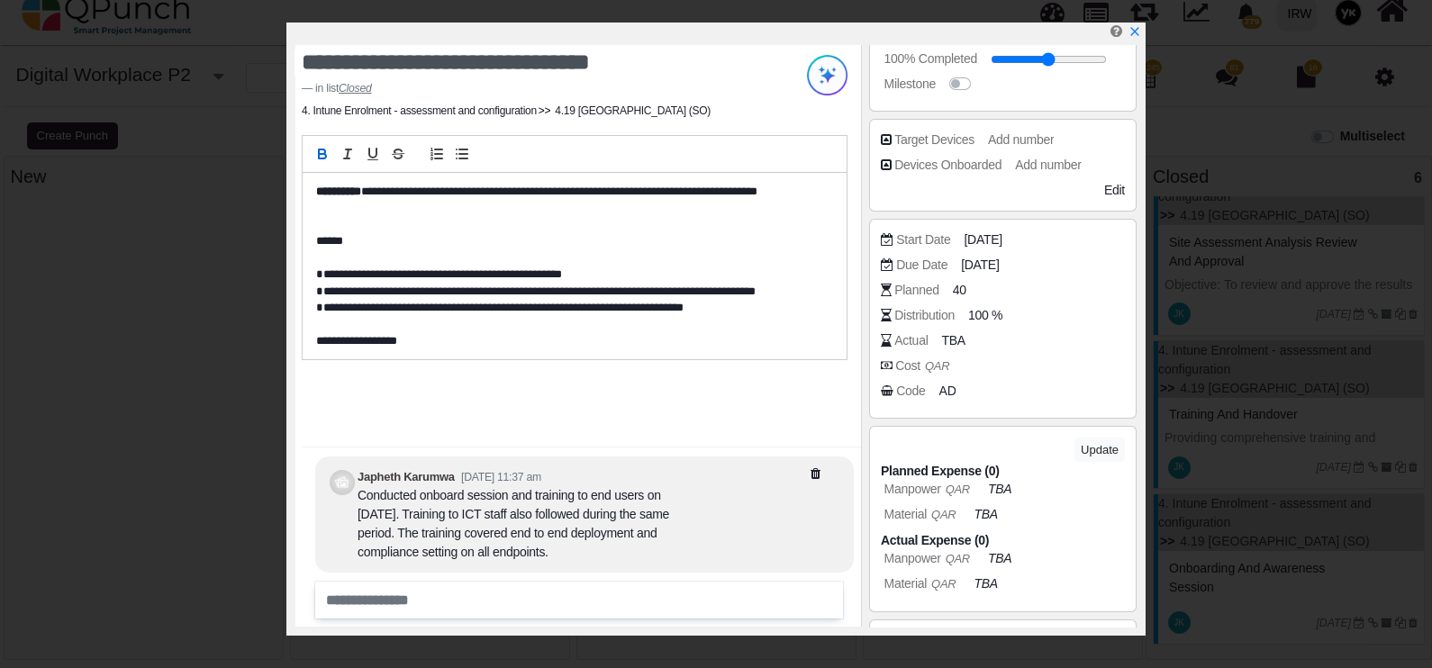
scroll to position [421, 0]
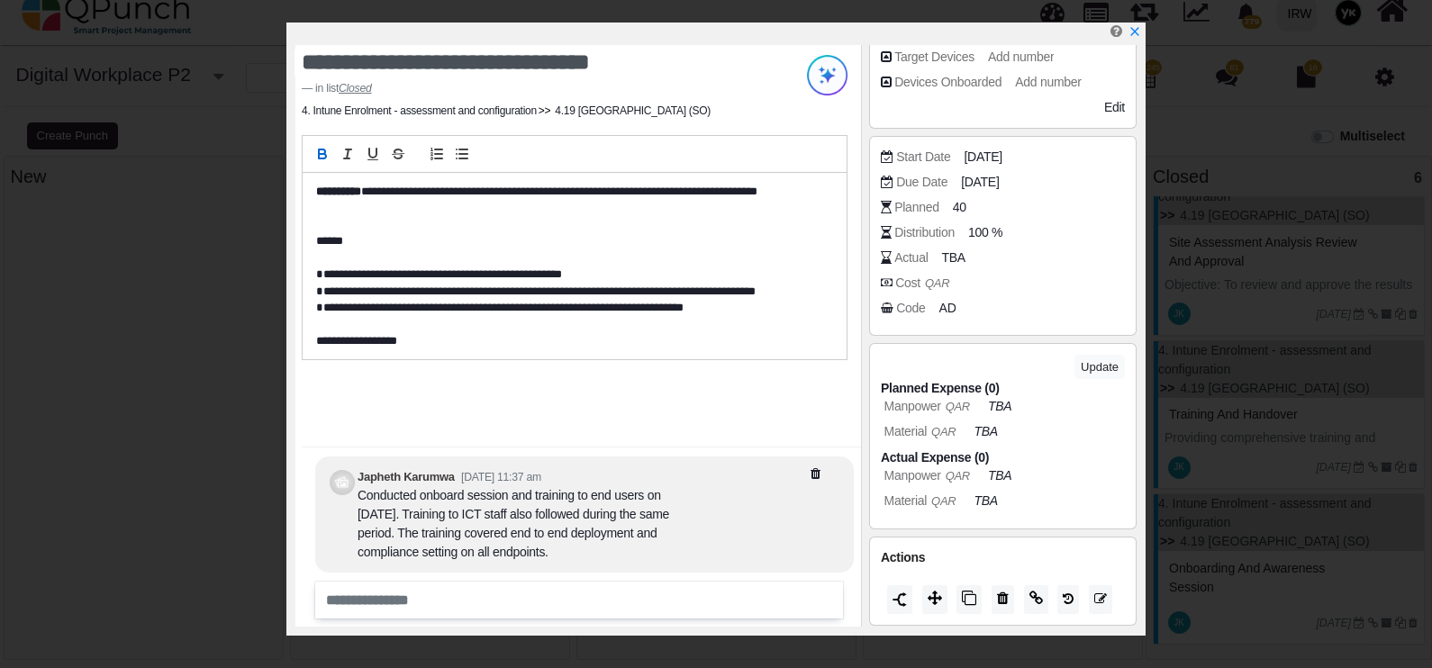
click at [987, 231] on span "100 %" at bounding box center [985, 232] width 34 height 19
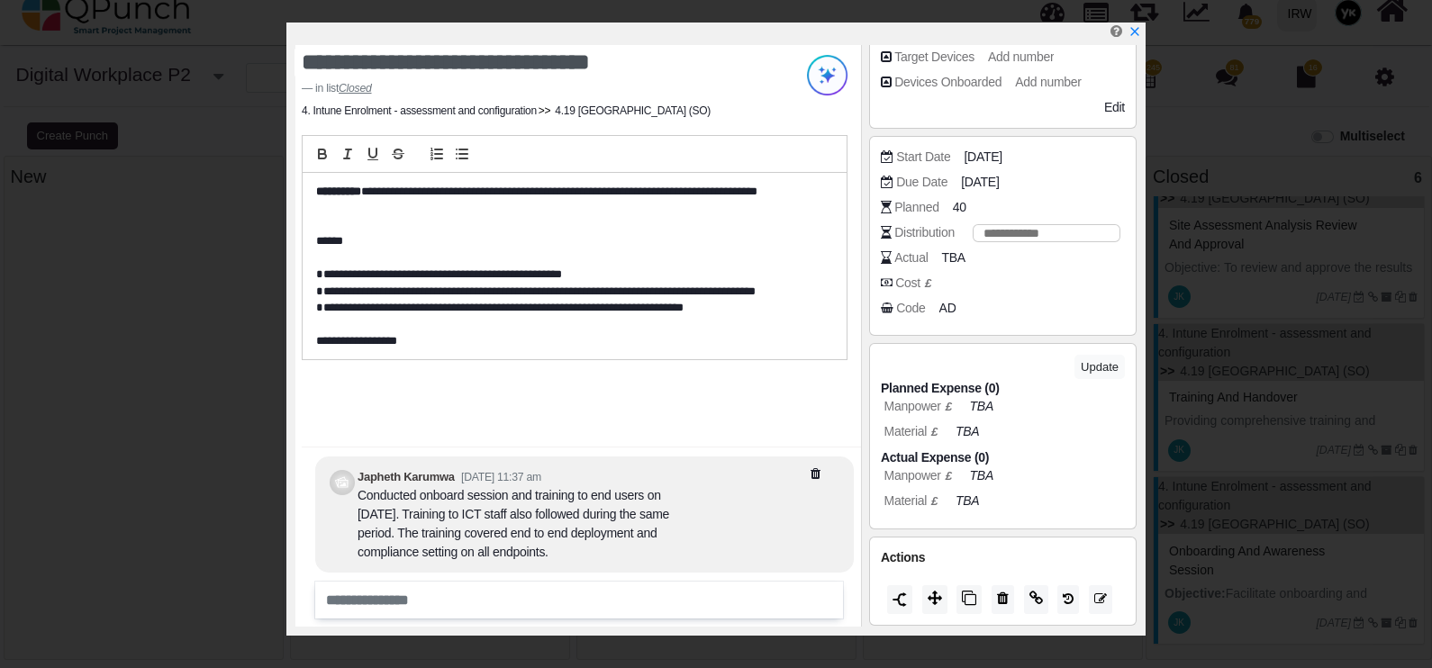
click at [943, 304] on span "AD" at bounding box center [947, 308] width 17 height 19
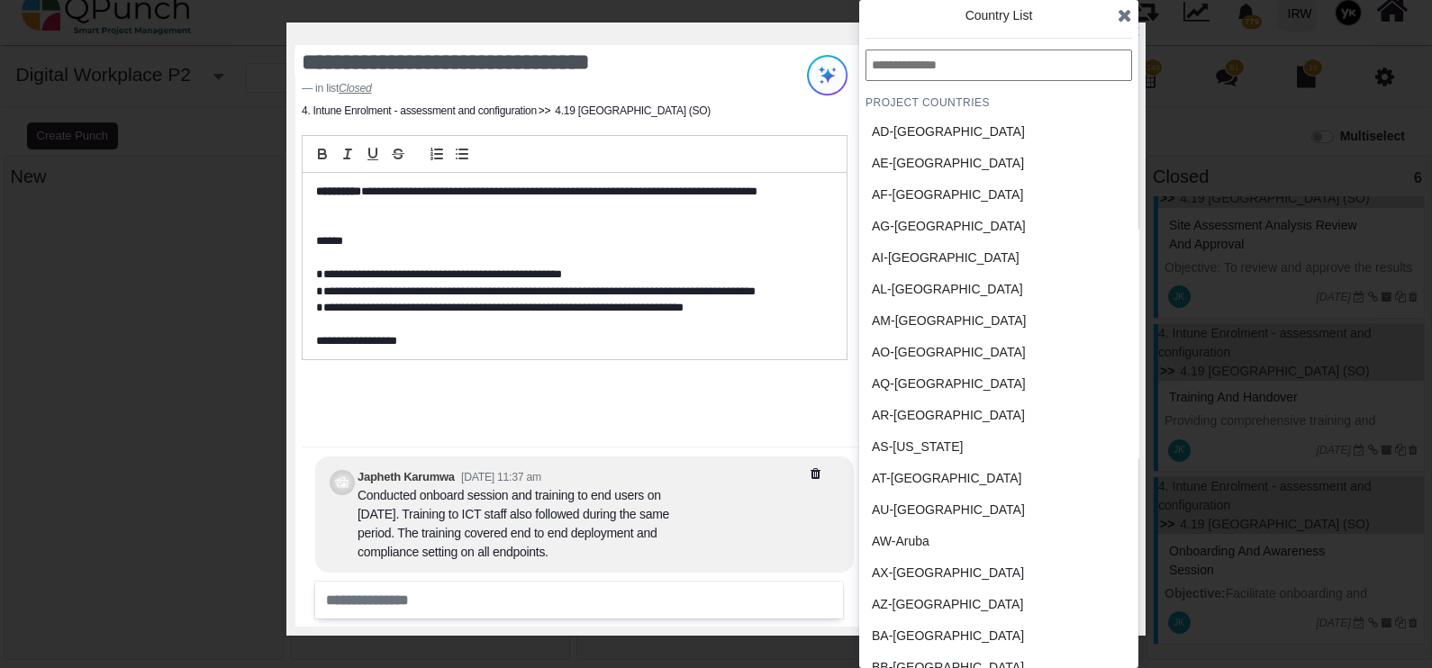
click at [975, 77] on input "text" at bounding box center [999, 66] width 267 height 32
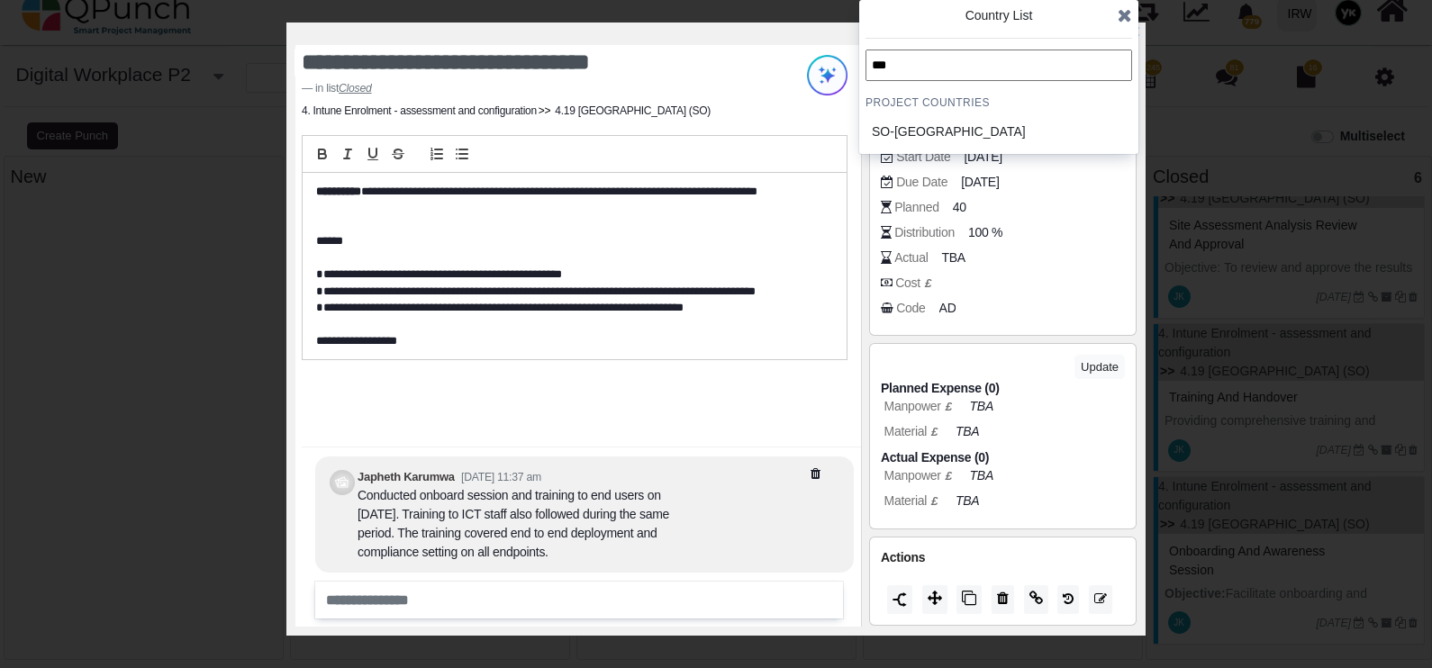
type input "***"
click at [948, 122] on div "SO-Somalia" at bounding box center [956, 131] width 168 height 19
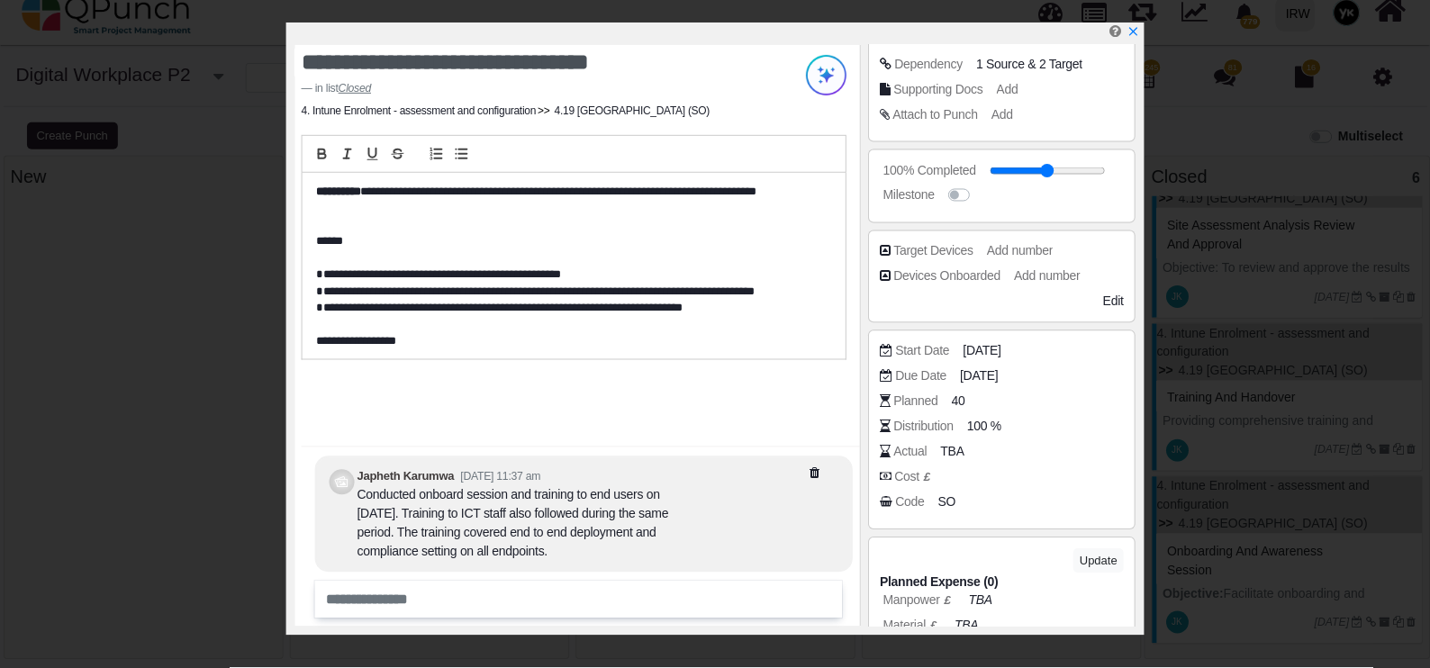
scroll to position [308, 0]
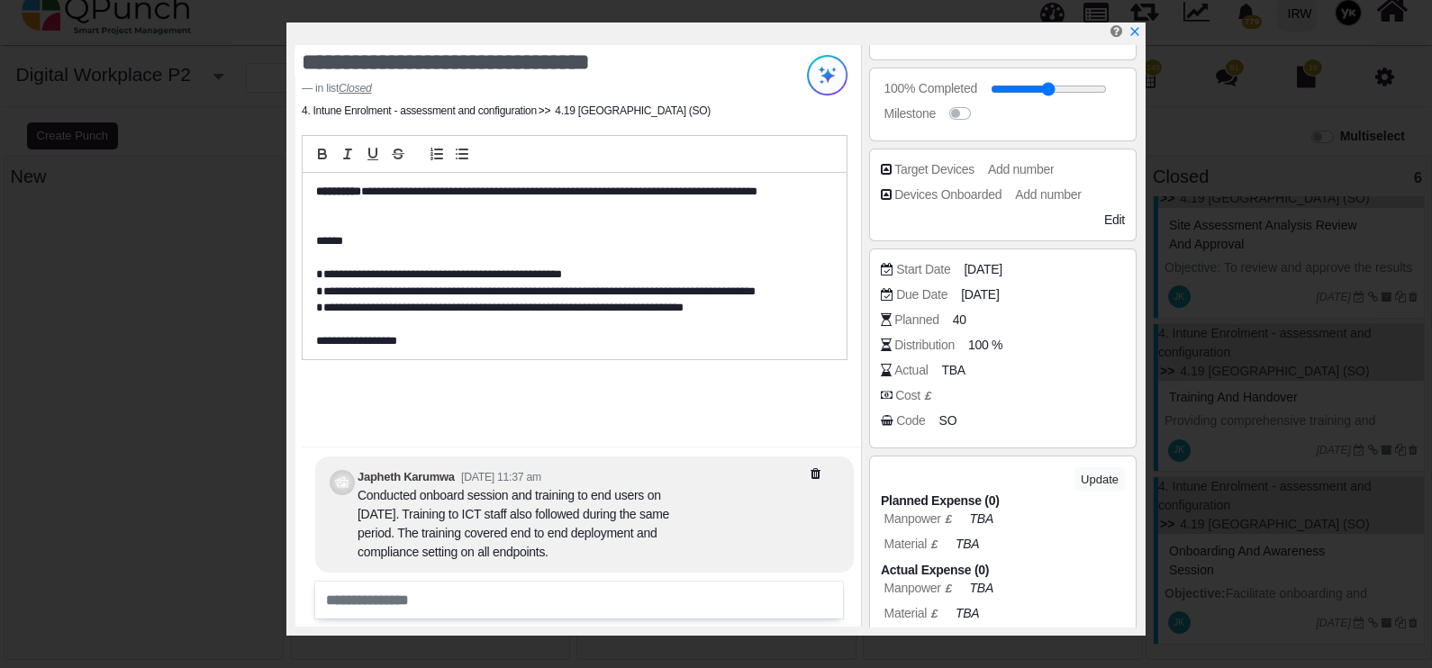
click at [1137, 32] on icon "x" at bounding box center [1134, 31] width 8 height 8
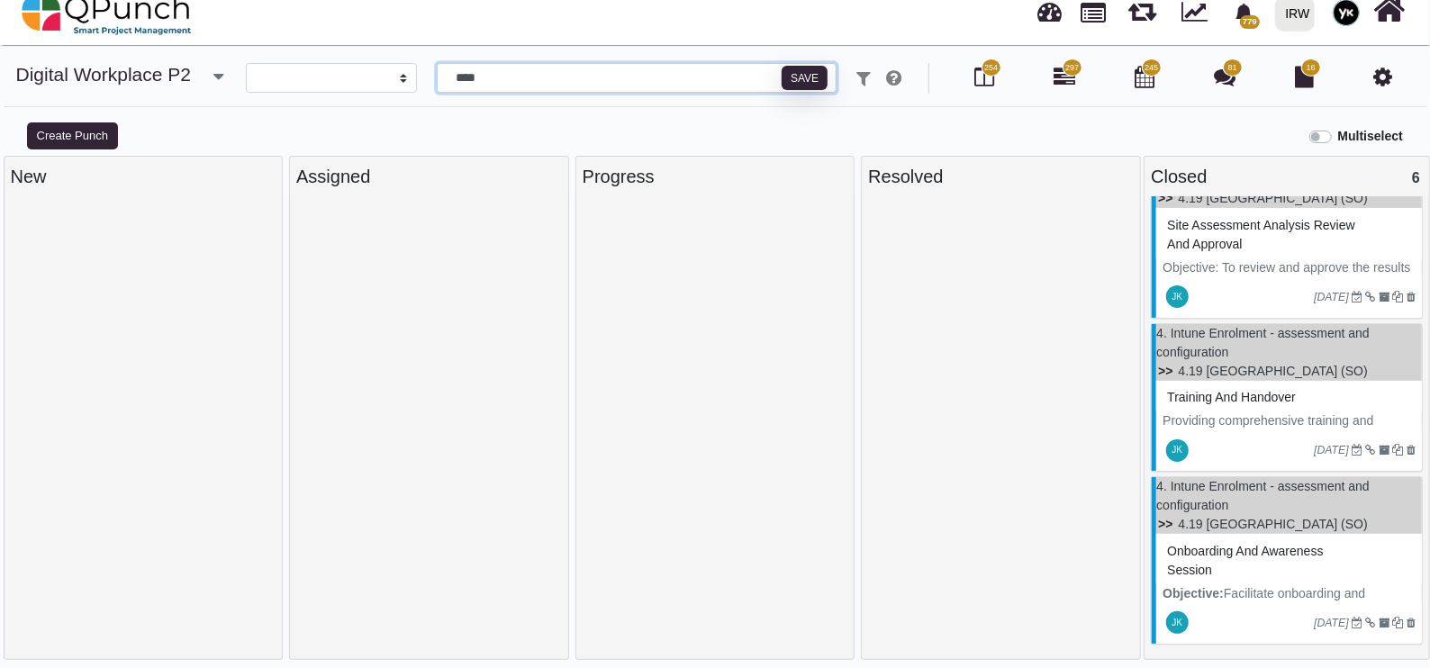
click at [570, 79] on input "****" at bounding box center [637, 78] width 401 height 31
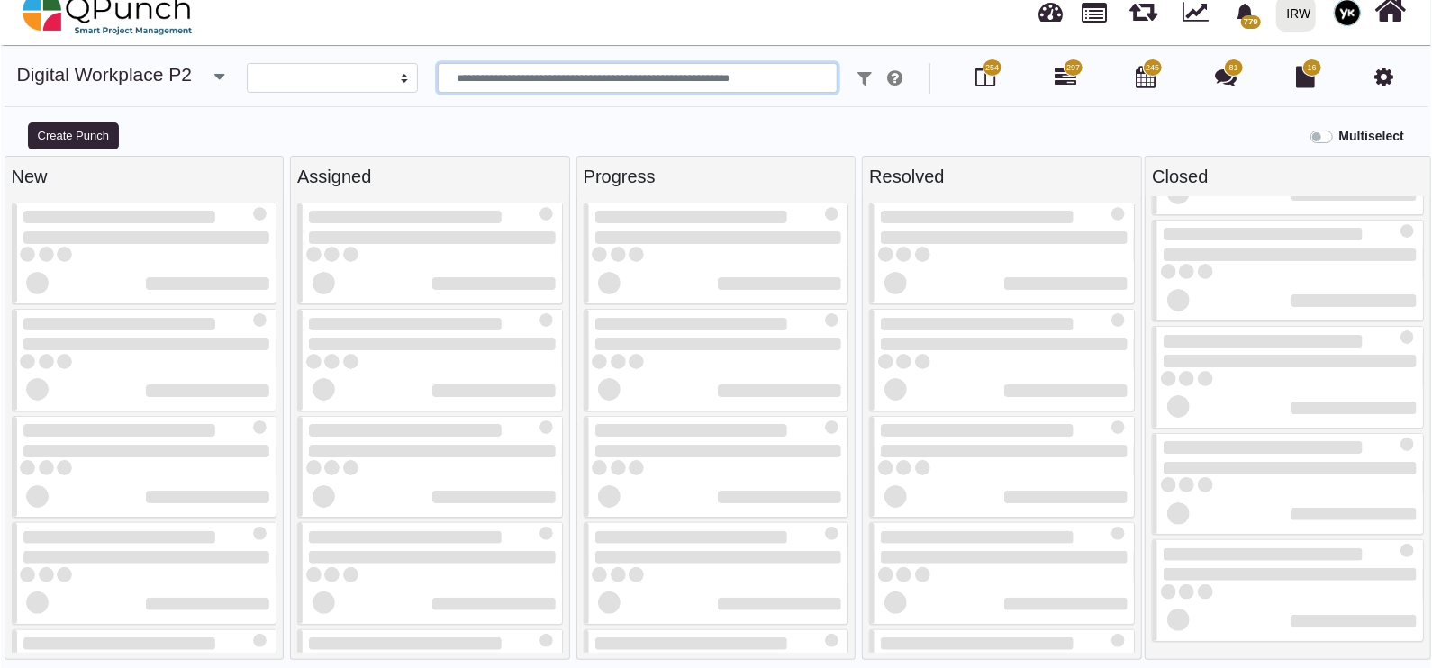
scroll to position [194, 0]
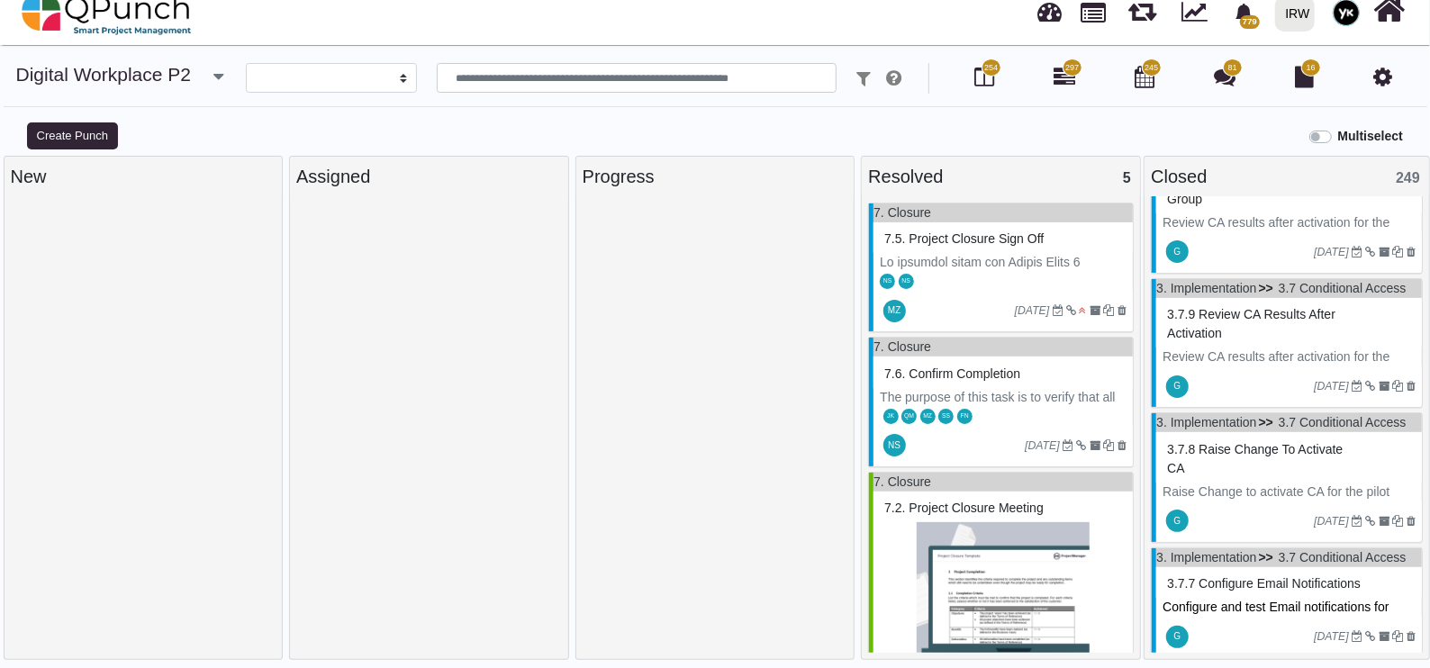
click at [960, 271] on div "NS NS" at bounding box center [1003, 280] width 259 height 19
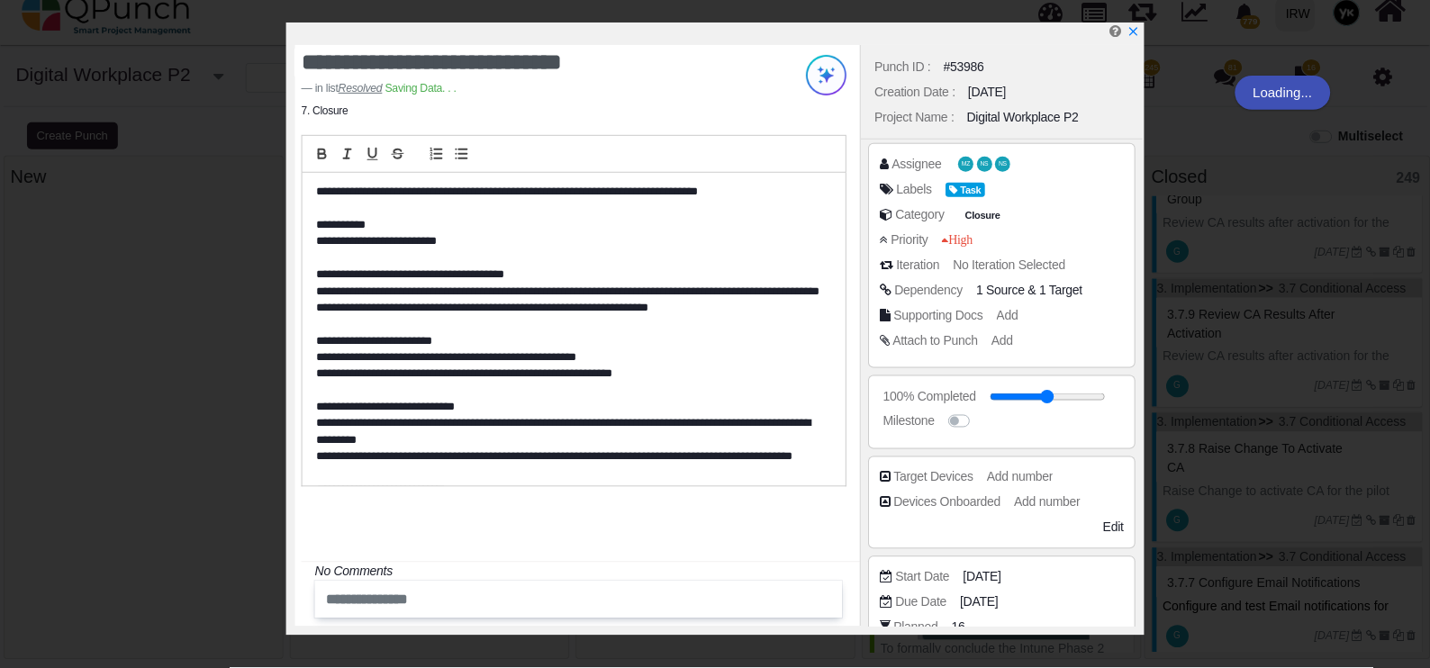
scroll to position [338, 0]
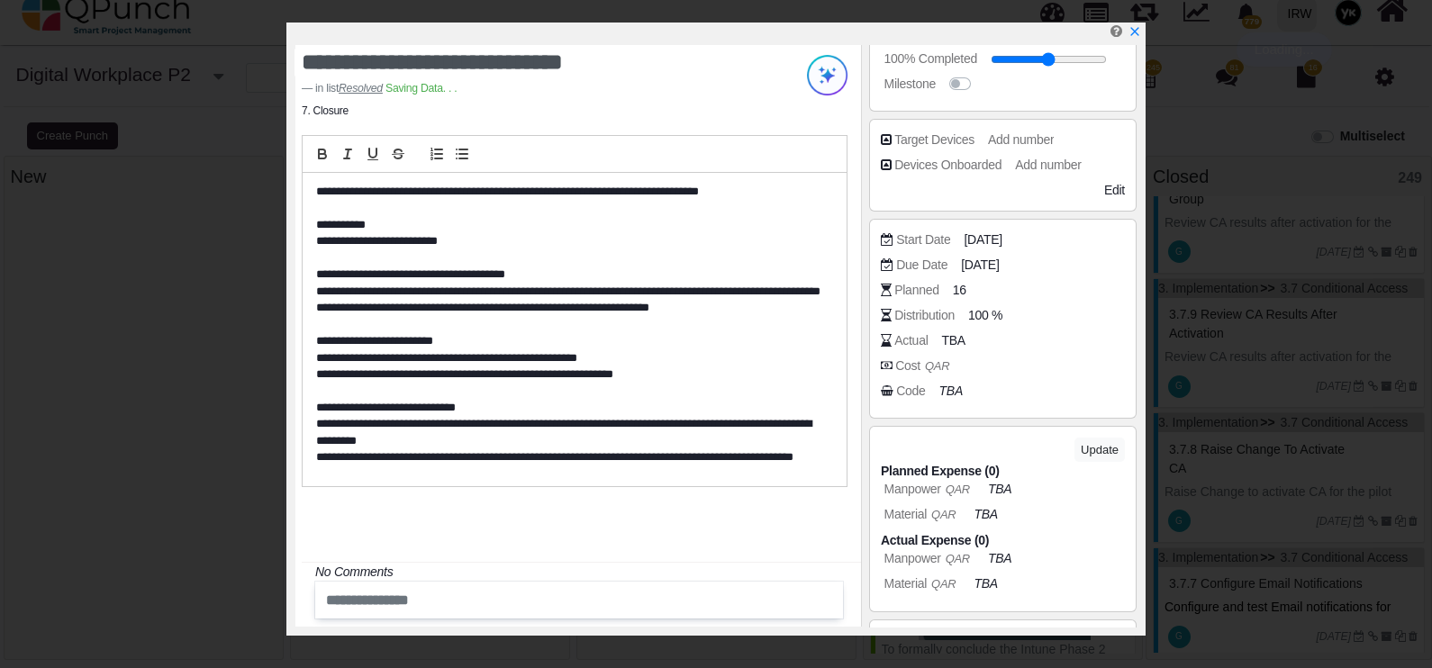
click at [950, 393] on icon "TBA" at bounding box center [950, 391] width 23 height 14
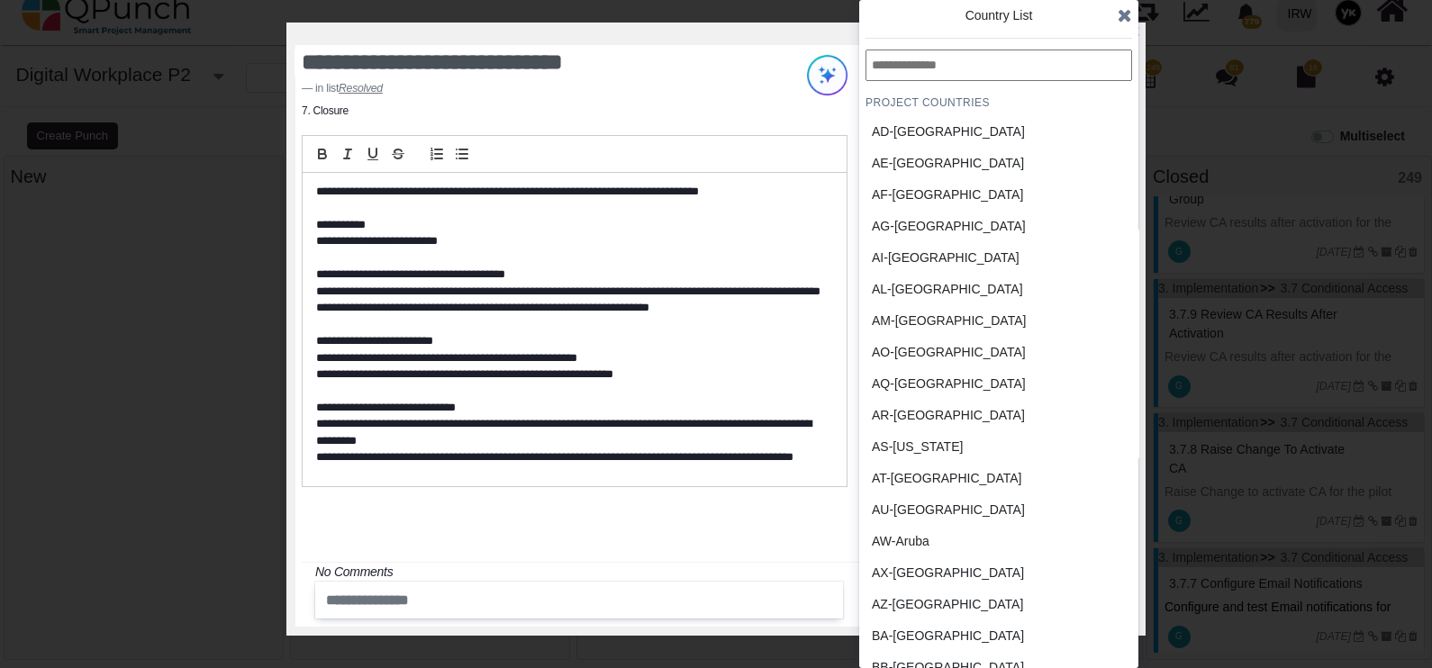
click at [1125, 18] on icon at bounding box center [1125, 15] width 14 height 18
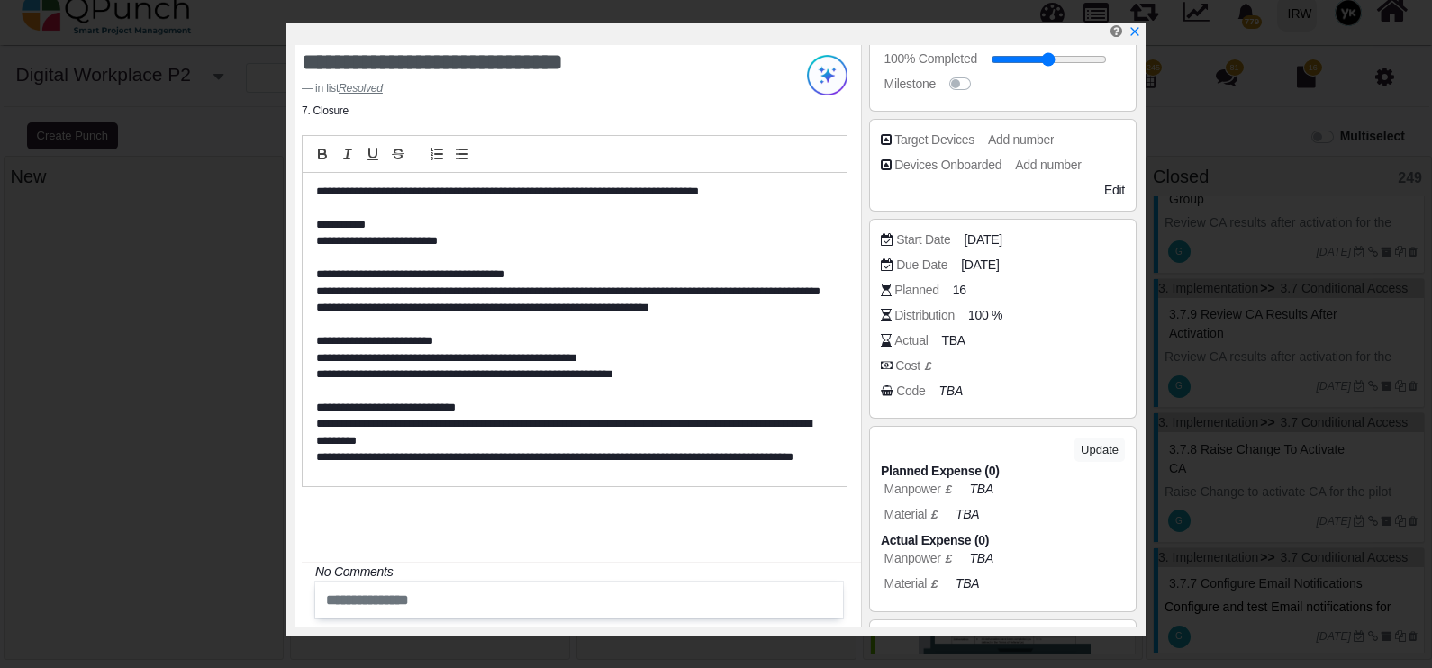
click at [1064, 63] on input "range" at bounding box center [1049, 59] width 116 height 7
click at [1099, 56] on input "range" at bounding box center [1042, 59] width 116 height 7
drag, startPoint x: 1095, startPoint y: 60, endPoint x: 1137, endPoint y: 41, distance: 45.9
type input "***"
click at [1107, 56] on input "range" at bounding box center [1049, 59] width 116 height 7
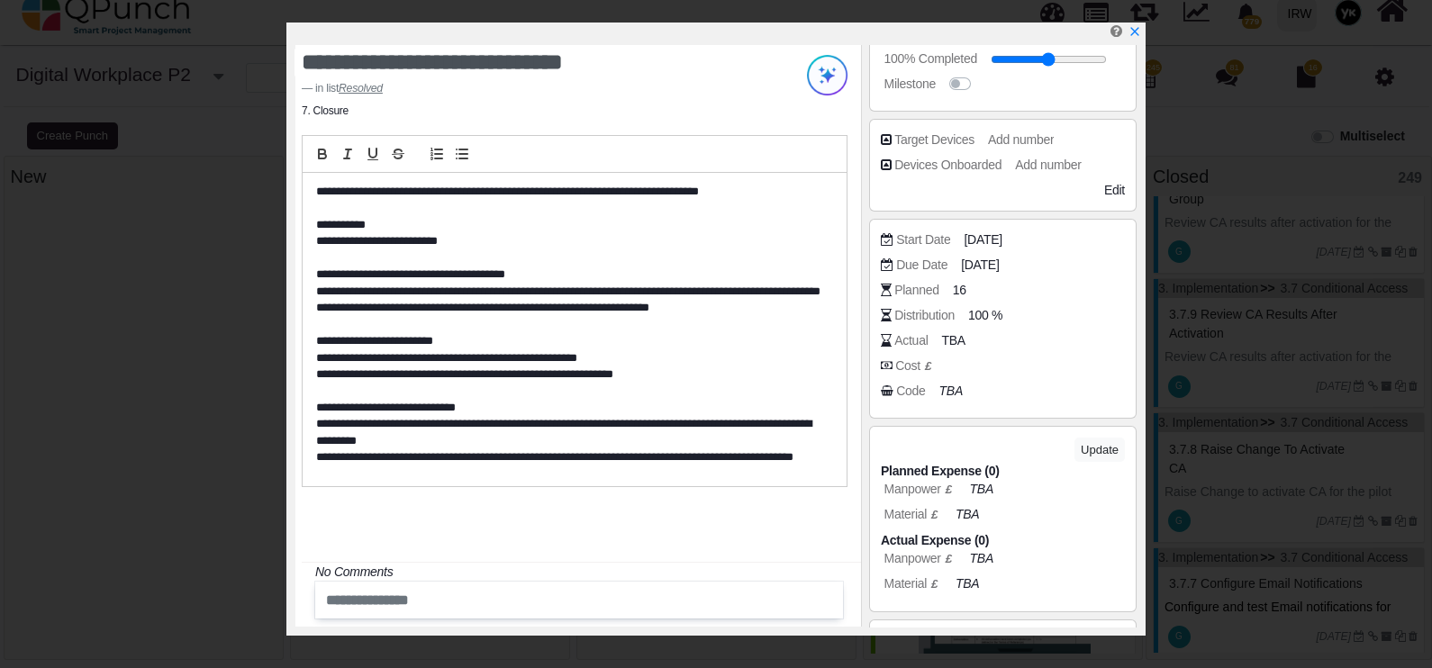
click at [1137, 33] on icon "x" at bounding box center [1135, 31] width 13 height 13
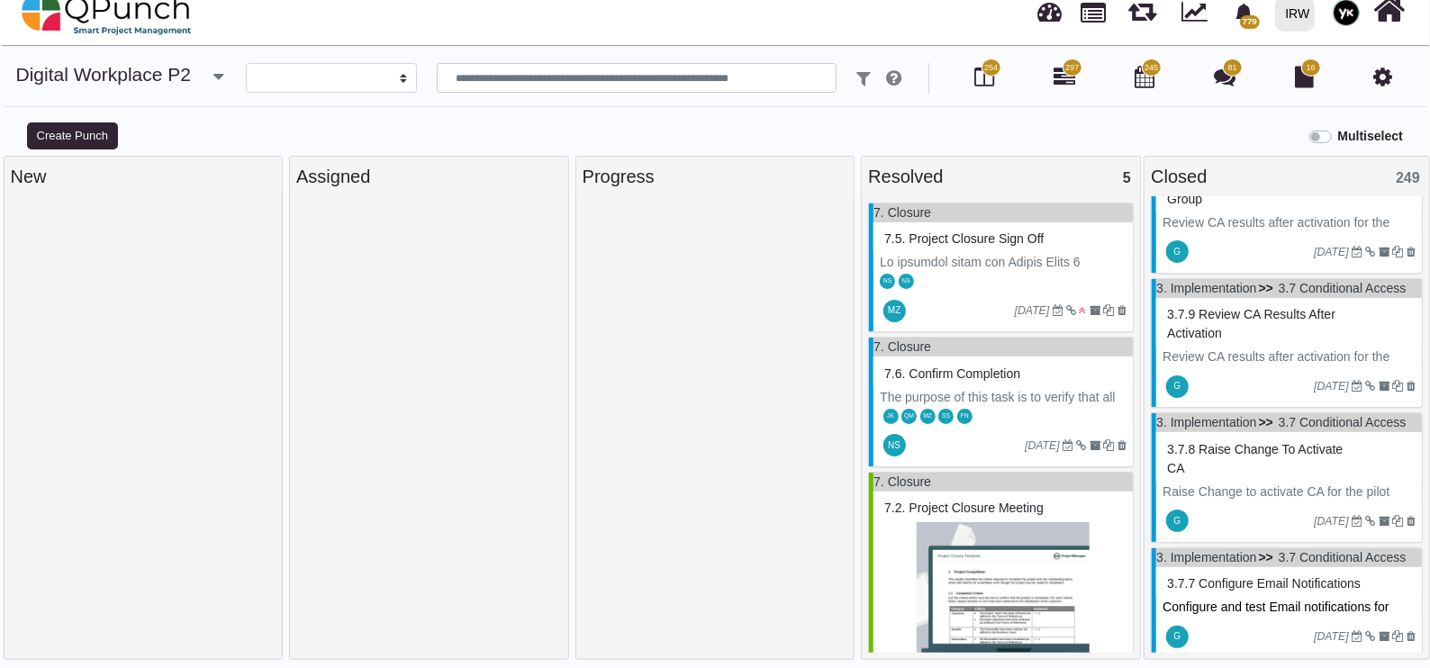
click at [957, 406] on div "FN" at bounding box center [964, 415] width 15 height 19
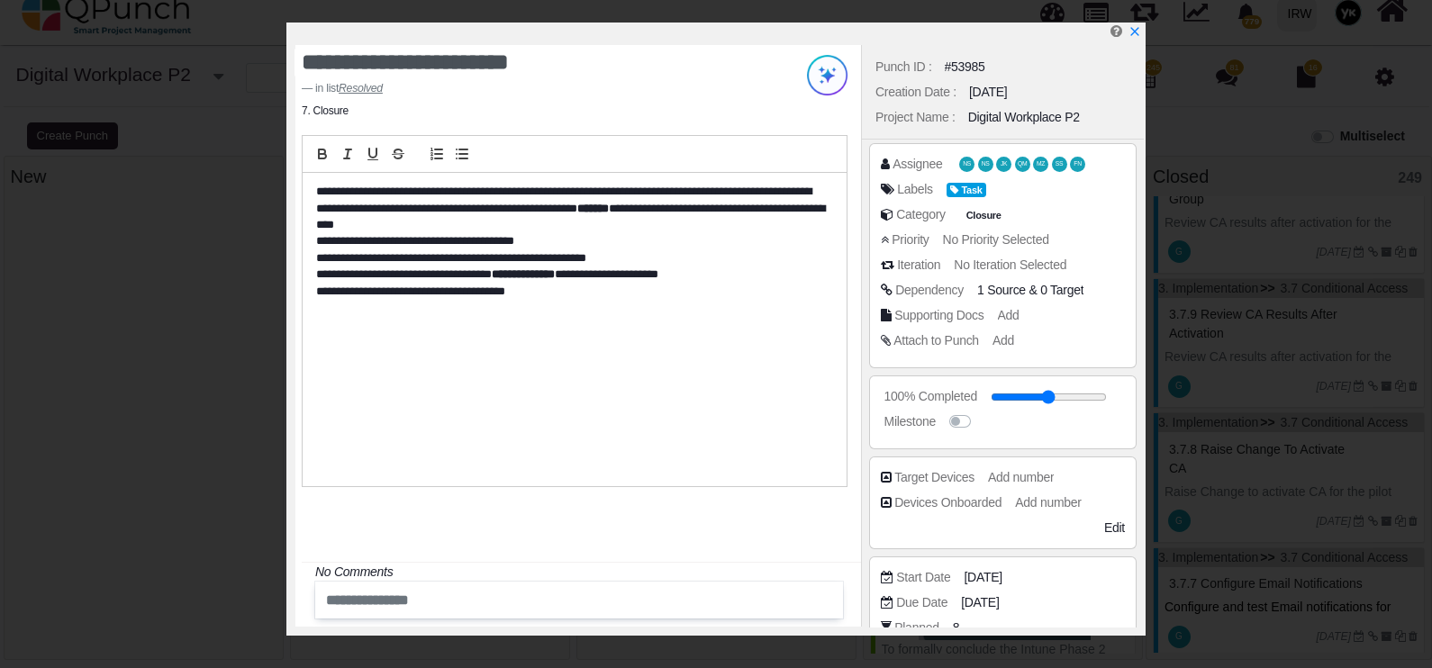
click at [1060, 394] on input "range" at bounding box center [1049, 397] width 116 height 7
type input "***"
click at [1097, 396] on input "range" at bounding box center [1049, 397] width 116 height 7
click at [1132, 34] on icon "x" at bounding box center [1134, 31] width 8 height 8
click at [811, 349] on div at bounding box center [717, 431] width 266 height 457
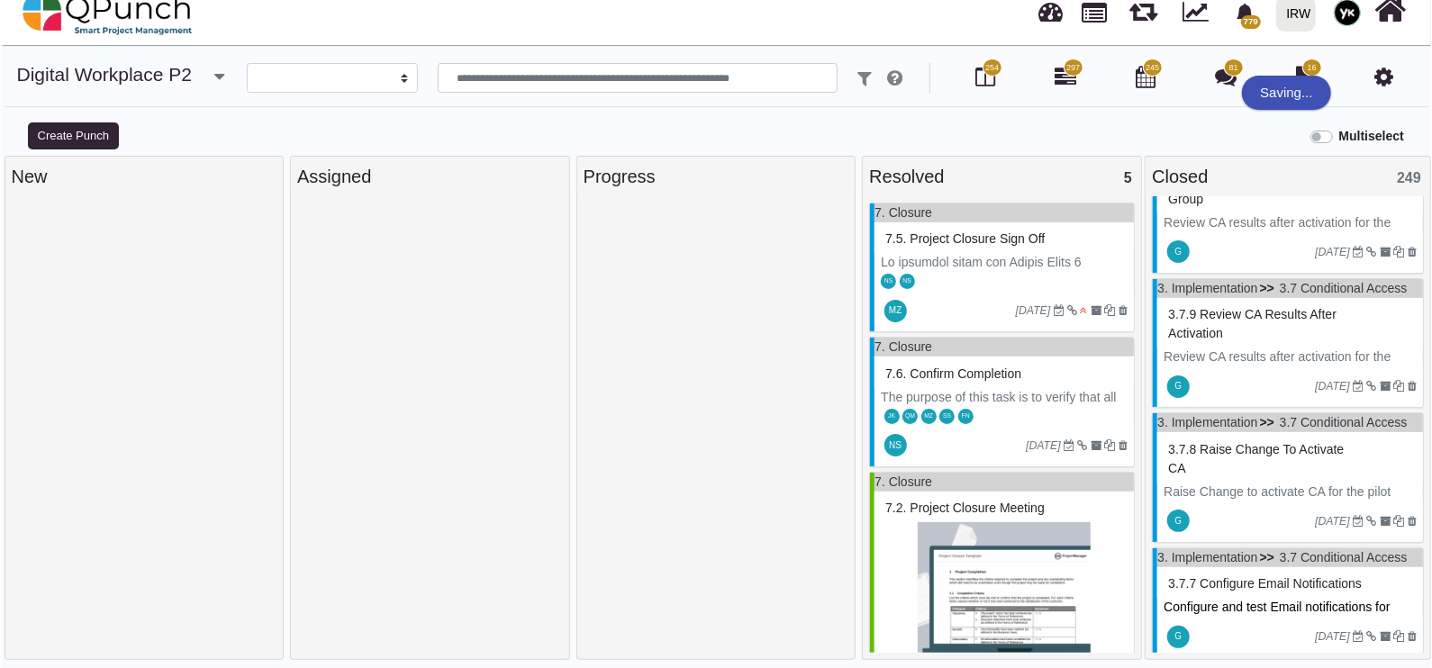
scroll to position [224, 0]
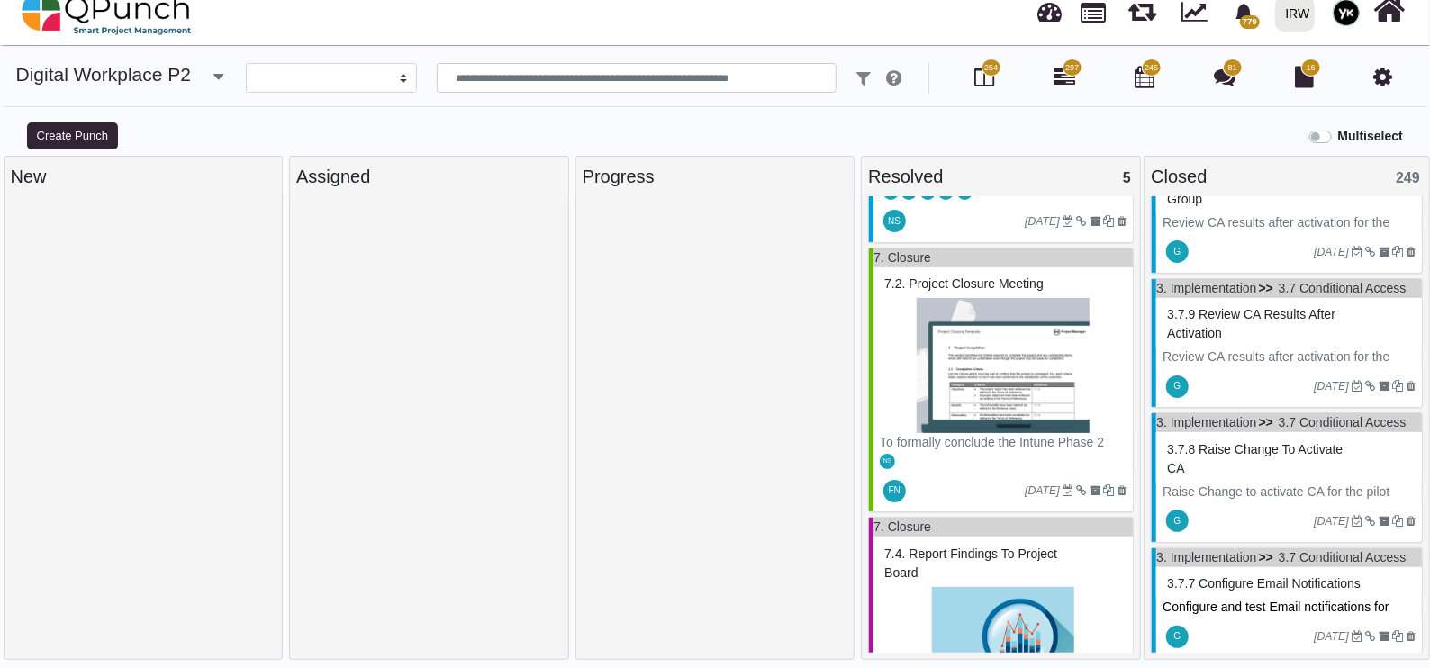
click at [1002, 389] on img at bounding box center [1003, 365] width 247 height 135
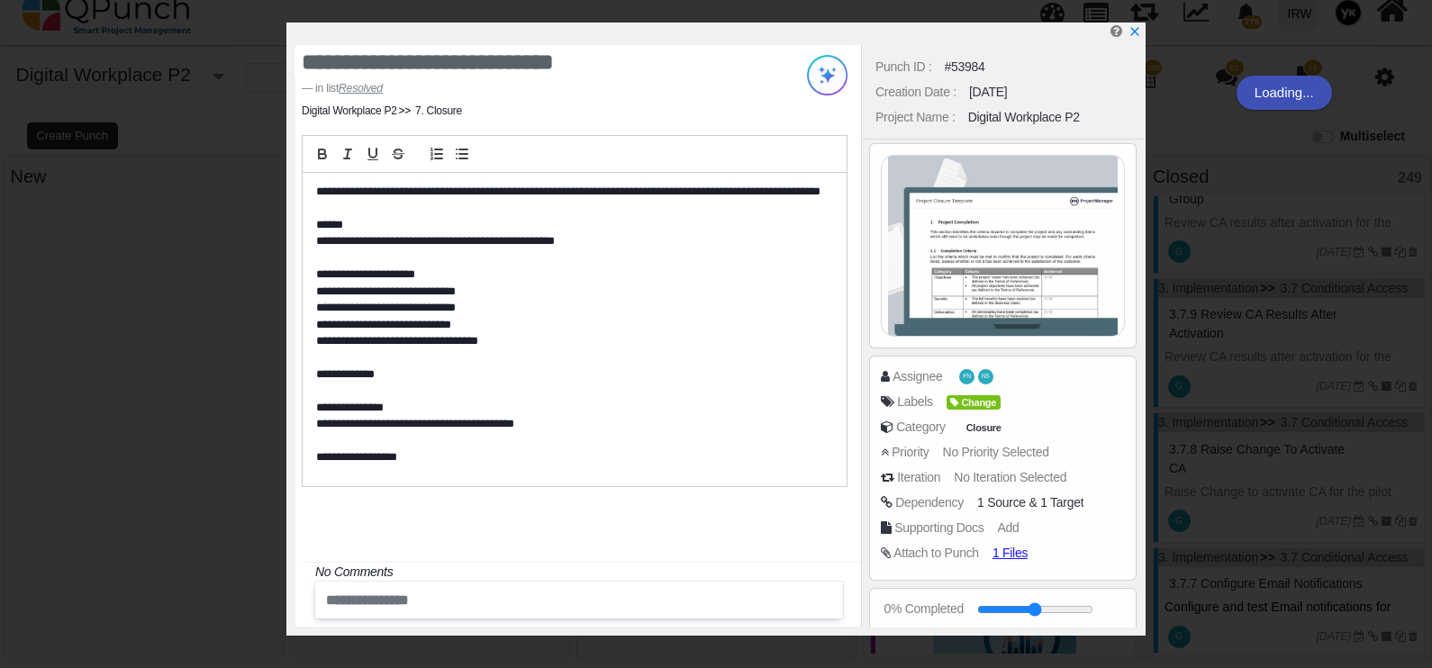
click at [799, 265] on p "**********" at bounding box center [569, 358] width 506 height 349
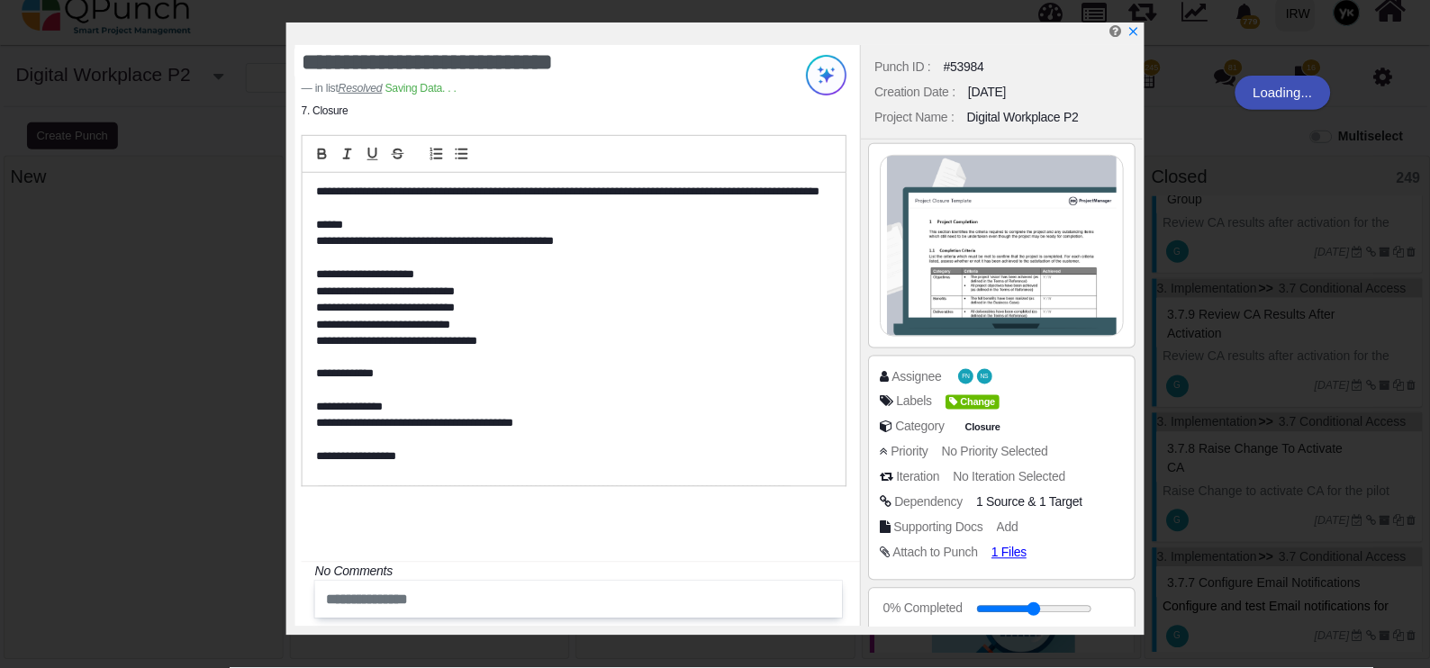
scroll to position [338, 0]
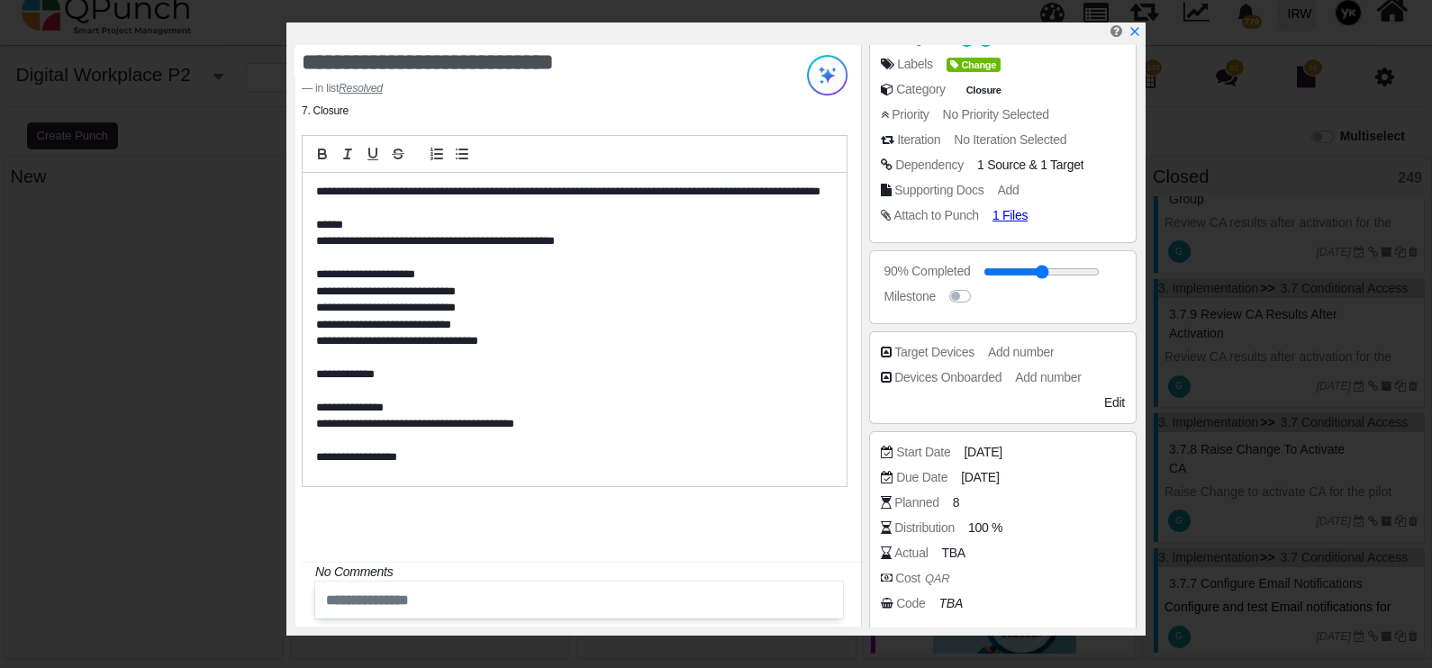
click at [1090, 272] on input "range" at bounding box center [1042, 271] width 116 height 7
drag, startPoint x: 1090, startPoint y: 272, endPoint x: 1120, endPoint y: 269, distance: 29.8
type input "***"
click at [1107, 269] on input "range" at bounding box center [1049, 271] width 116 height 7
click at [1121, 253] on div "100% Completed Milestone" at bounding box center [1003, 287] width 268 height 74
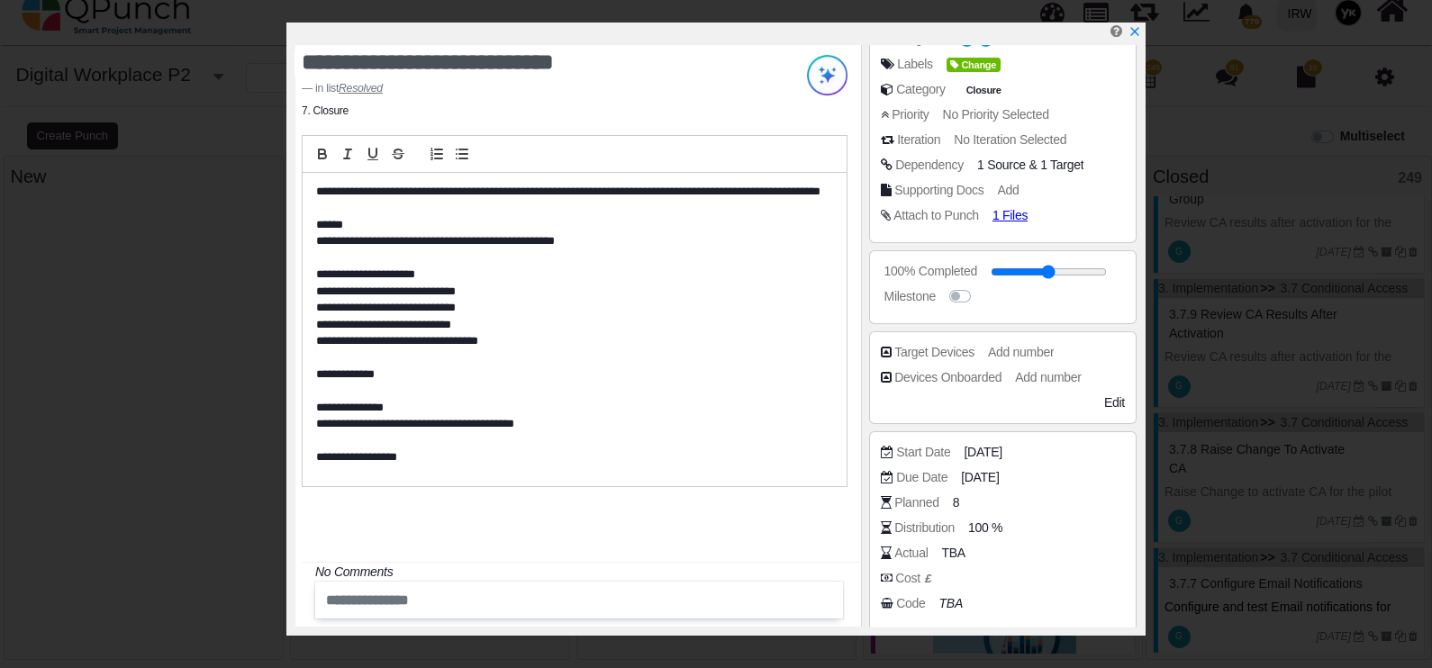
click at [1122, 275] on div "100% Completed" at bounding box center [1007, 271] width 253 height 18
click at [953, 596] on icon "TBA" at bounding box center [950, 603] width 23 height 14
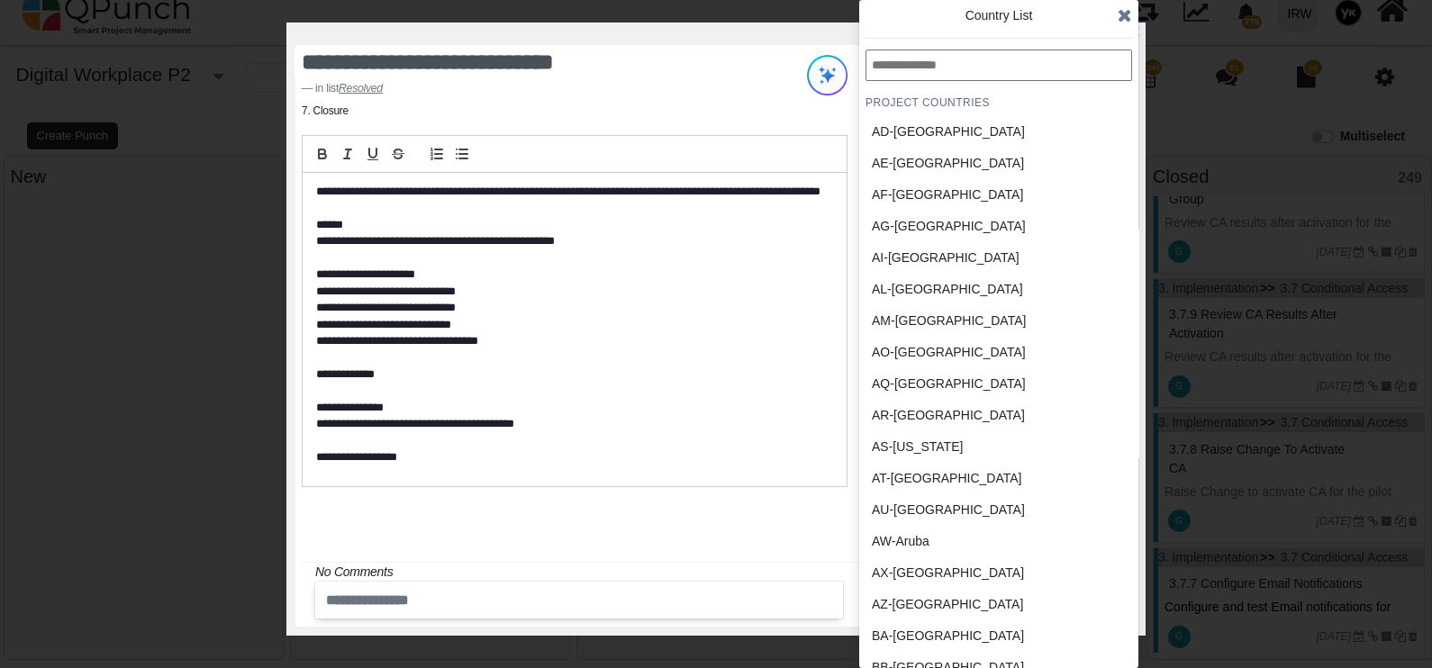
click at [944, 56] on input "text" at bounding box center [999, 66] width 267 height 32
click at [1124, 11] on icon at bounding box center [1125, 15] width 14 height 18
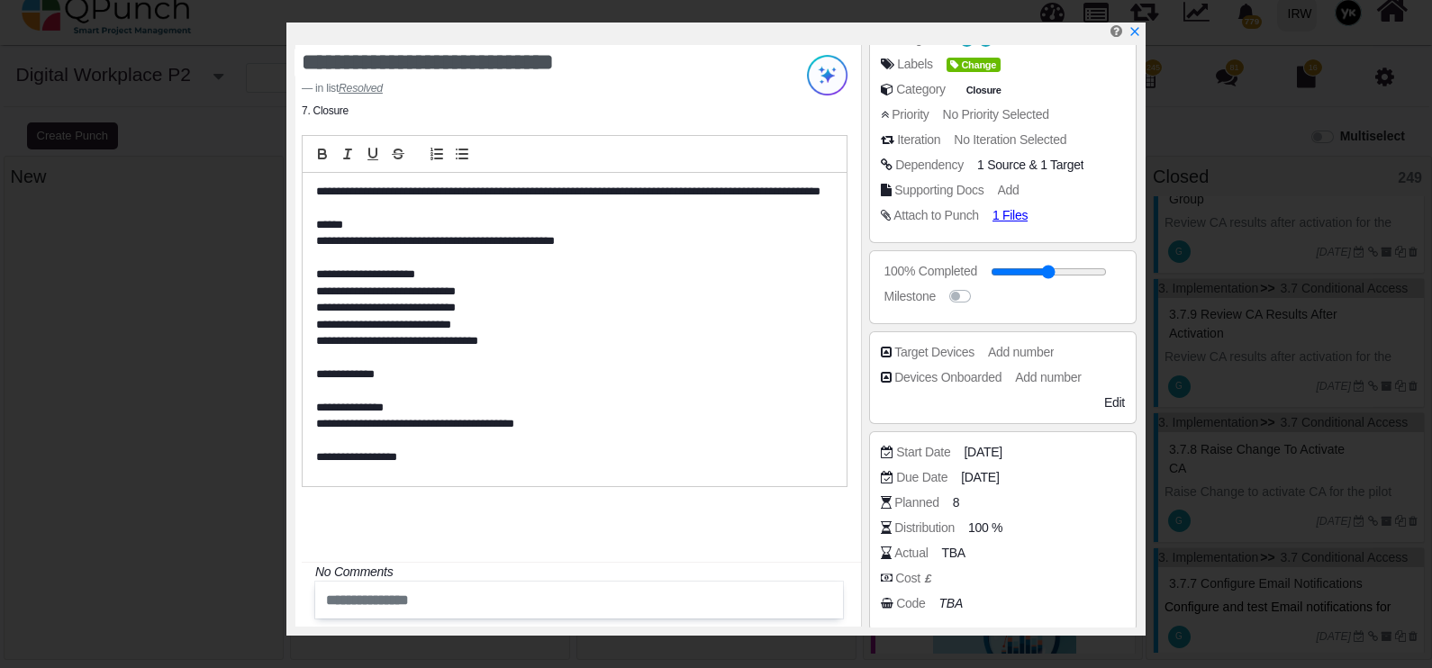
click at [1140, 32] on icon "x" at bounding box center [1135, 31] width 13 height 13
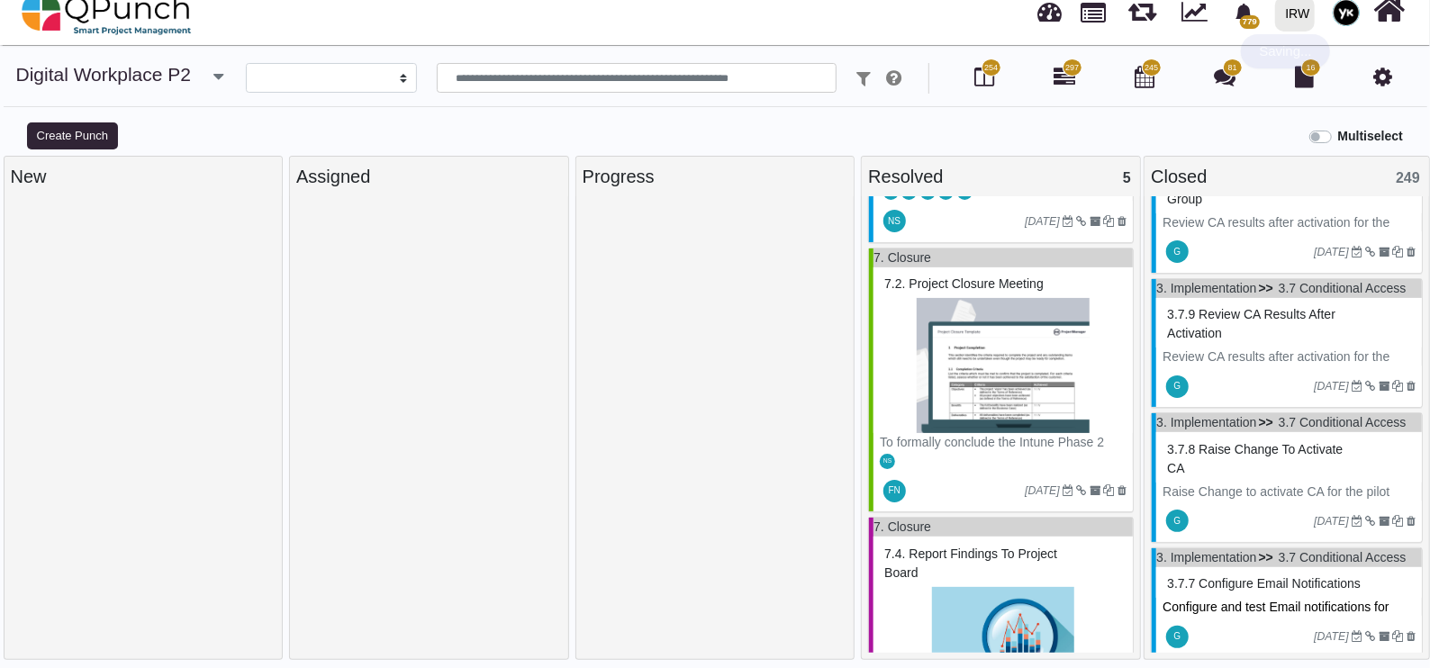
scroll to position [449, 0]
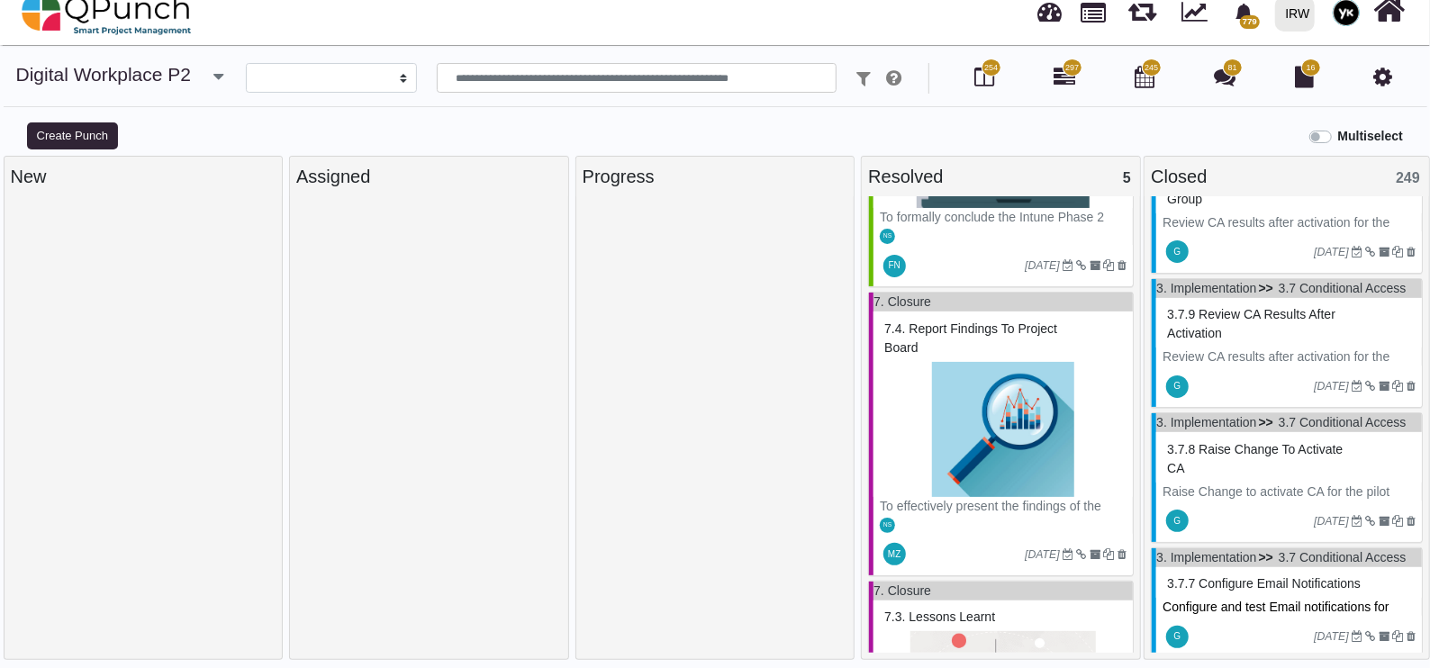
click at [975, 401] on img at bounding box center [1003, 429] width 247 height 135
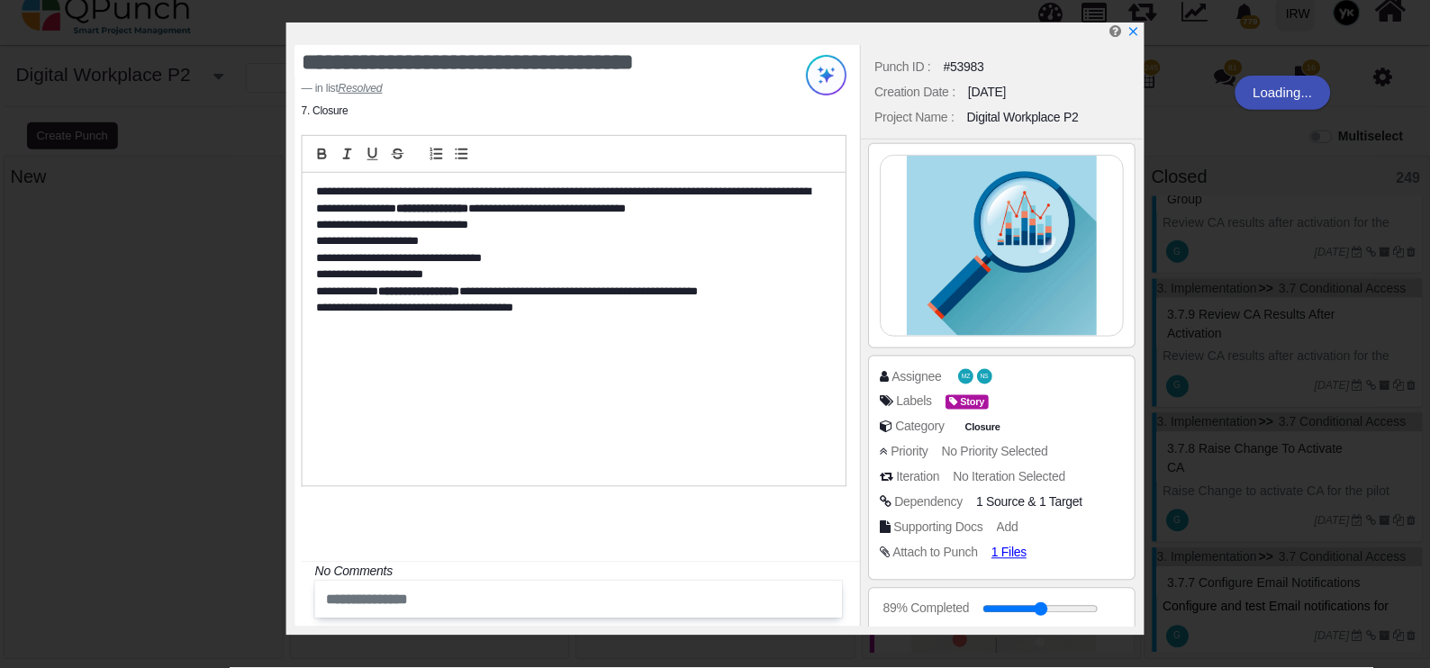
scroll to position [338, 0]
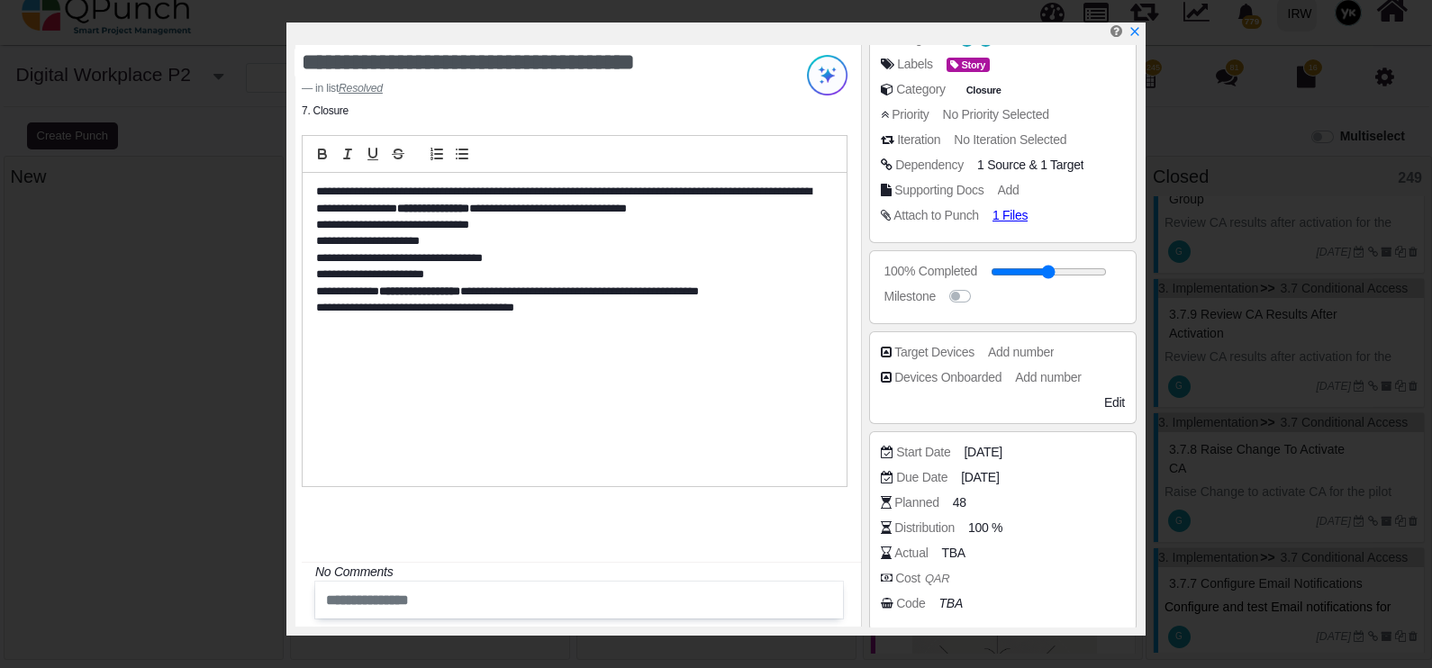
drag, startPoint x: 1080, startPoint y: 276, endPoint x: 1115, endPoint y: 276, distance: 35.1
type input "***"
click at [1107, 276] on input "range" at bounding box center [1049, 271] width 116 height 7
click at [1120, 300] on div "Milestone" at bounding box center [1007, 296] width 253 height 18
click at [1139, 33] on icon "x" at bounding box center [1135, 31] width 13 height 13
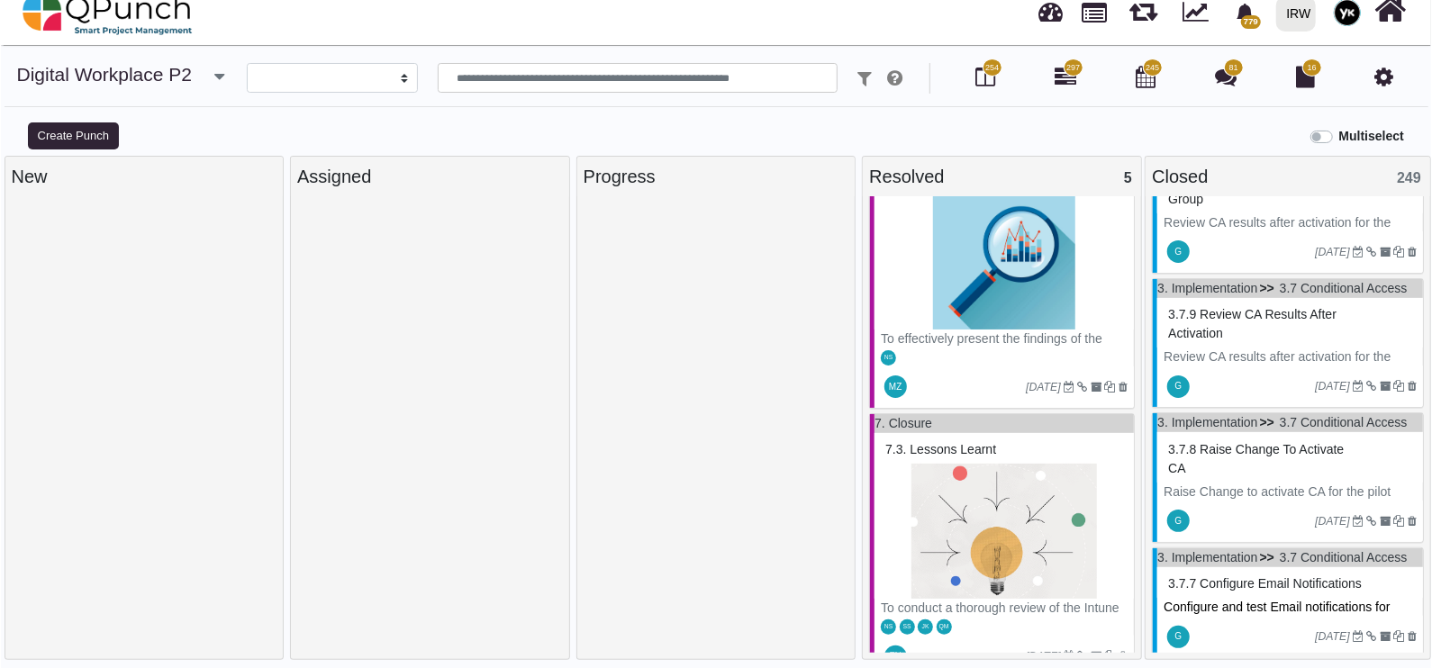
scroll to position [652, 0]
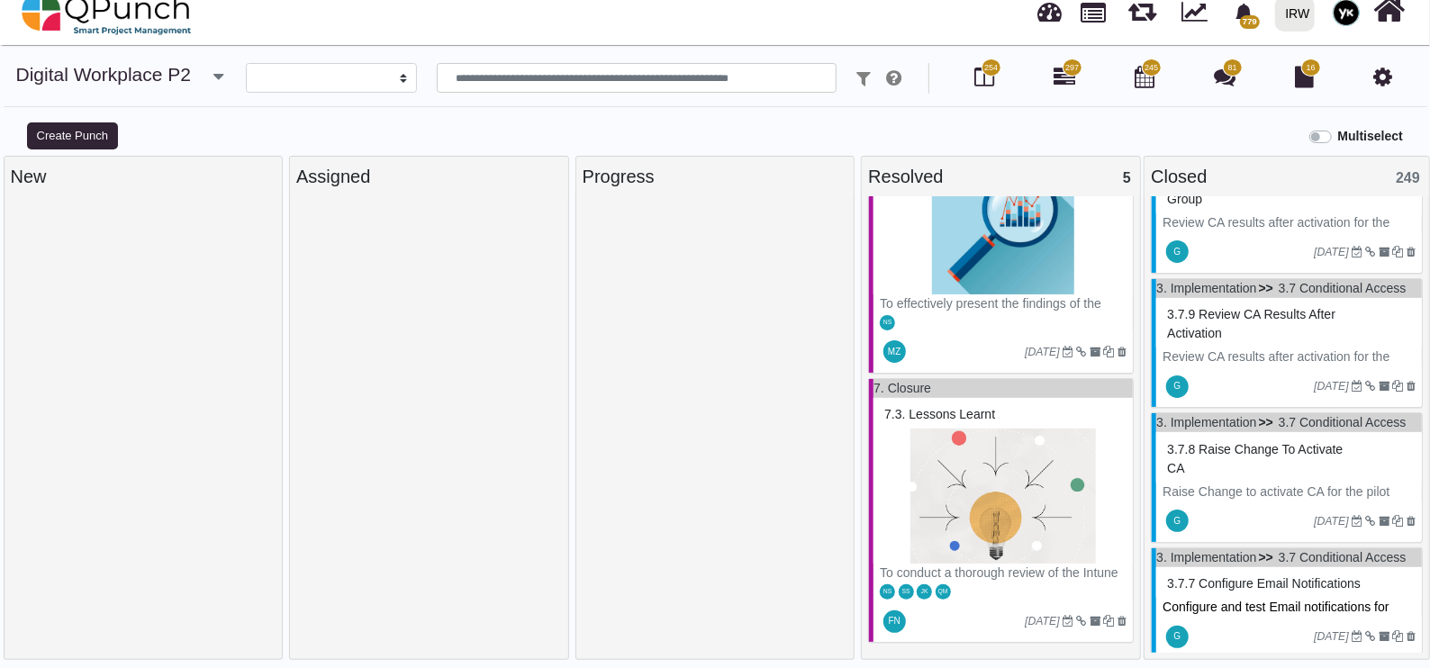
click at [1022, 472] on img at bounding box center [1003, 496] width 247 height 135
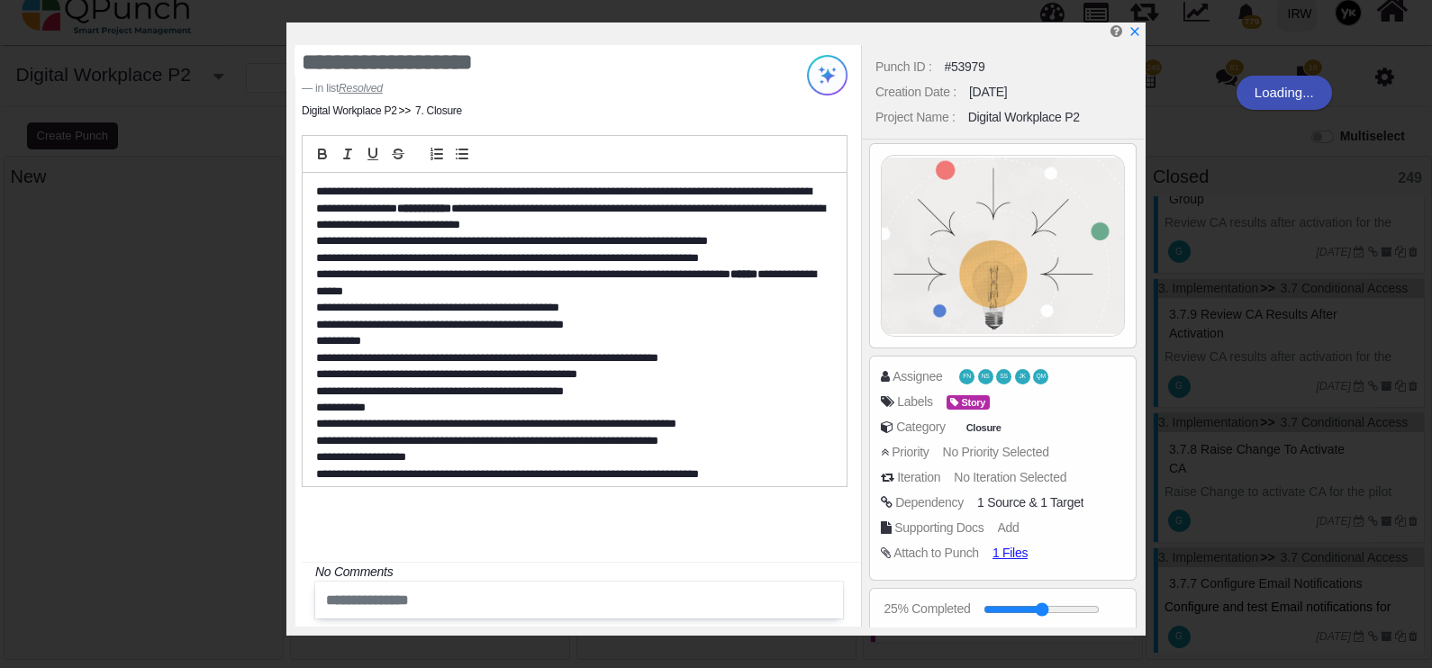
click at [1037, 308] on img at bounding box center [1003, 246] width 242 height 180
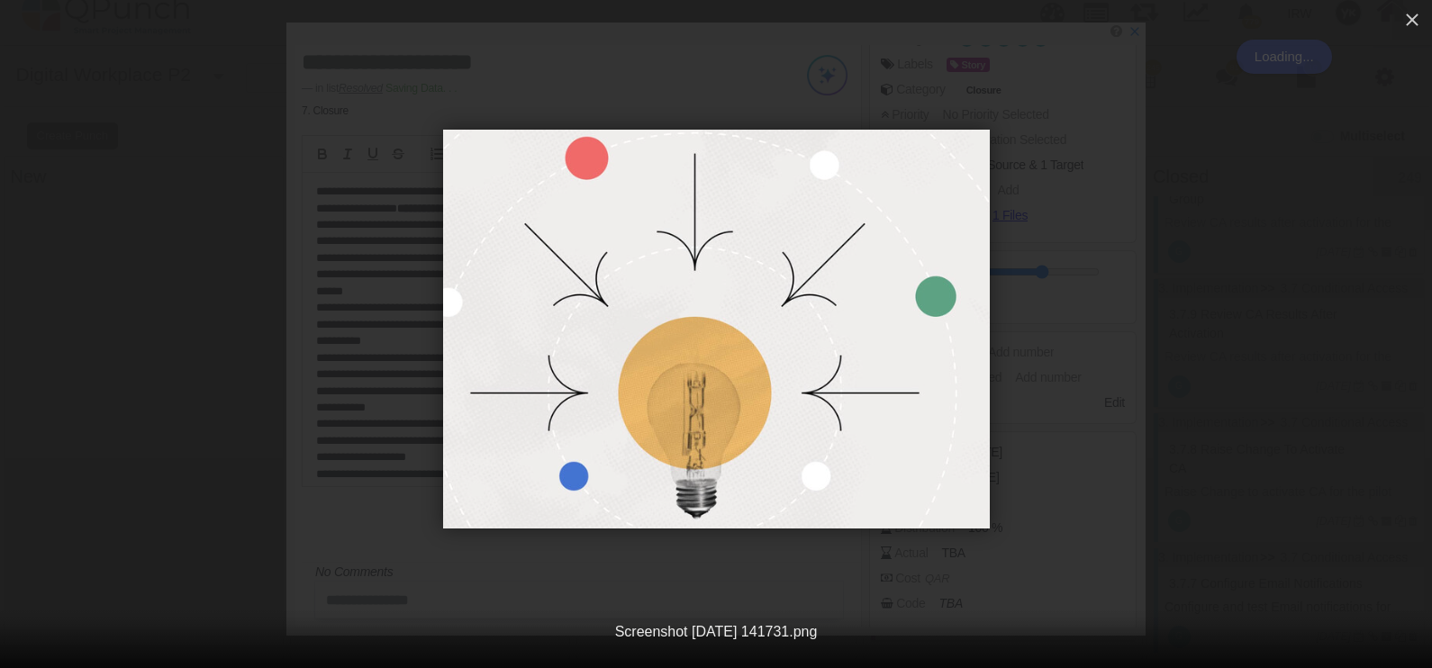
scroll to position [635, 0]
click at [1418, 29] on icon "button" at bounding box center [1412, 20] width 22 height 22
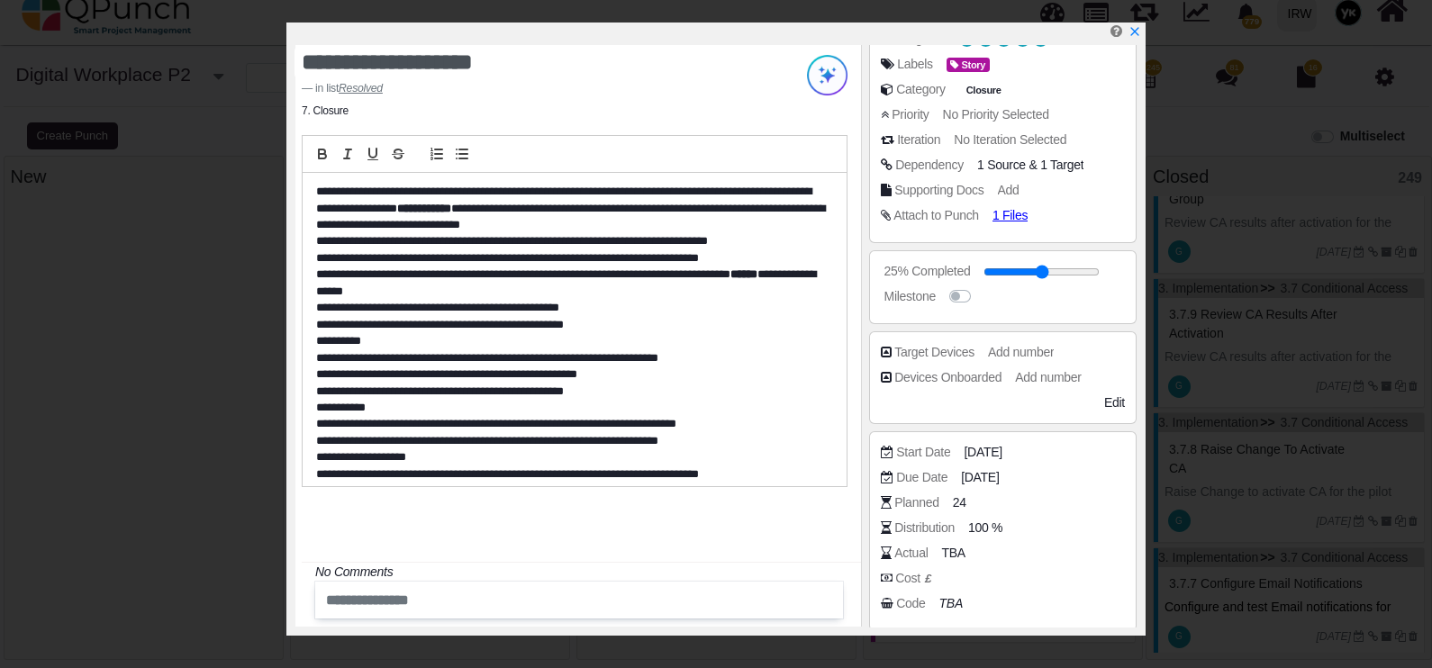
drag, startPoint x: 1029, startPoint y: 261, endPoint x: 1084, endPoint y: 270, distance: 55.7
click at [1090, 269] on span at bounding box center [1042, 271] width 116 height 14
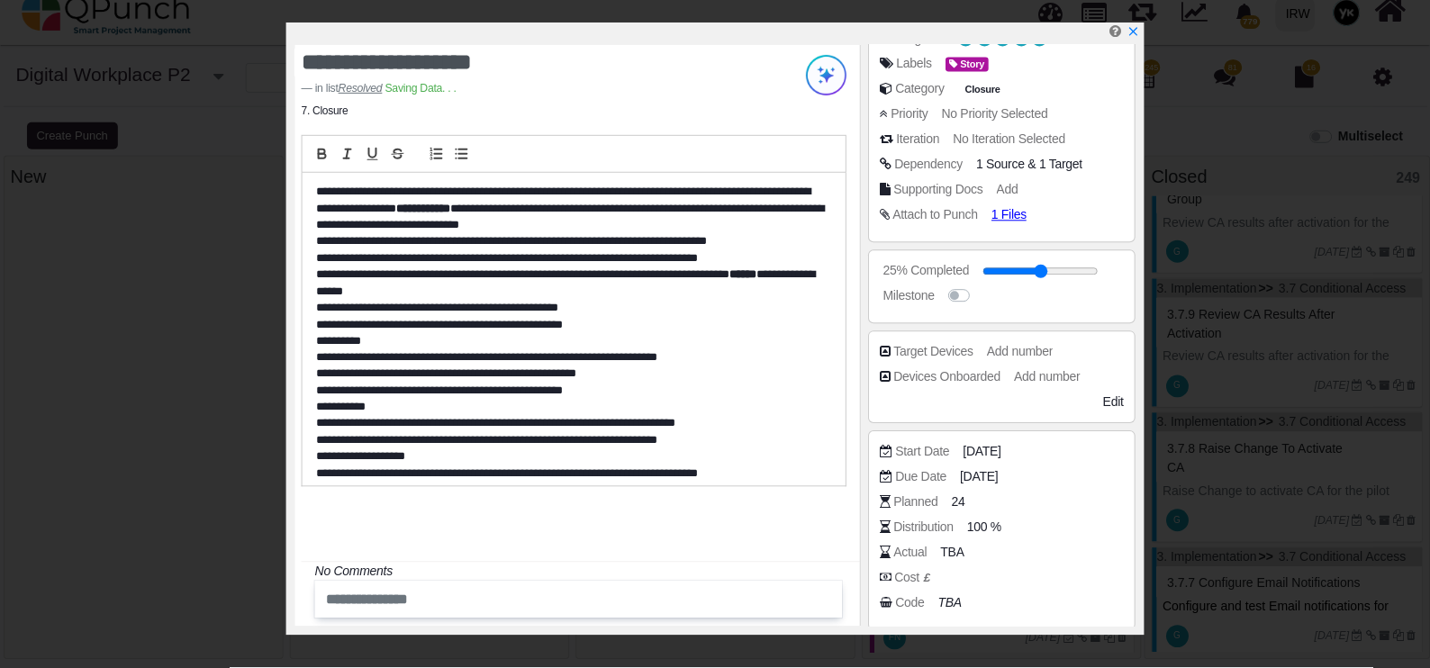
scroll to position [652, 0]
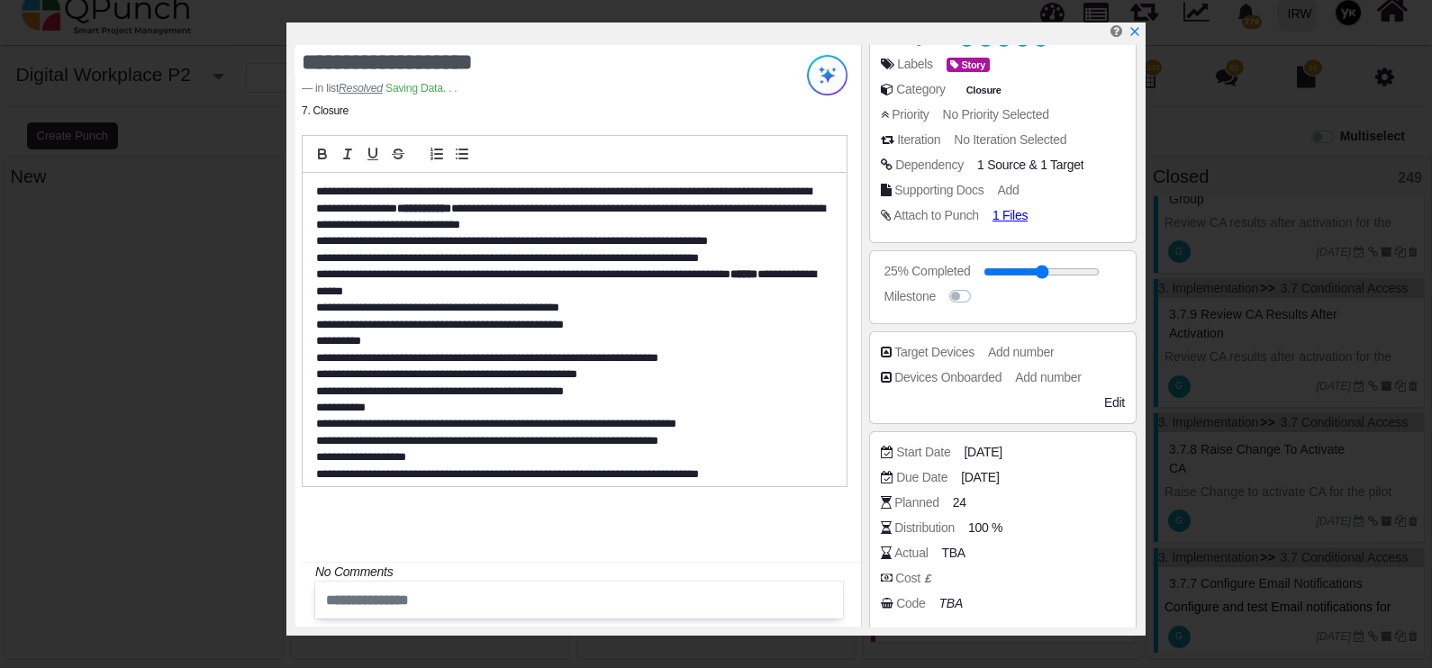
click at [1092, 271] on input "range" at bounding box center [1042, 271] width 116 height 7
drag, startPoint x: 1098, startPoint y: 271, endPoint x: 1121, endPoint y: 275, distance: 23.7
type input "***"
click at [1107, 275] on input "range" at bounding box center [1049, 271] width 116 height 7
click at [1093, 304] on div "Milestone" at bounding box center [1007, 296] width 253 height 18
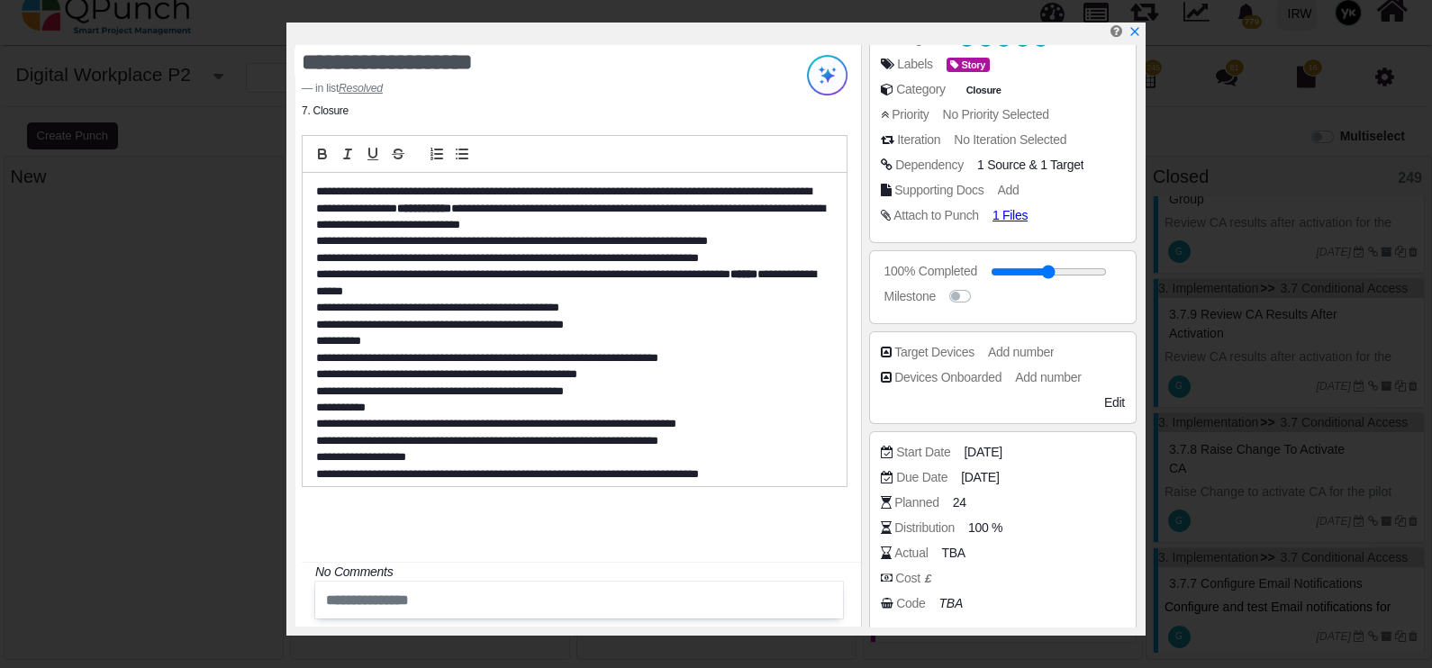
click at [1138, 32] on icon "x" at bounding box center [1135, 31] width 13 height 13
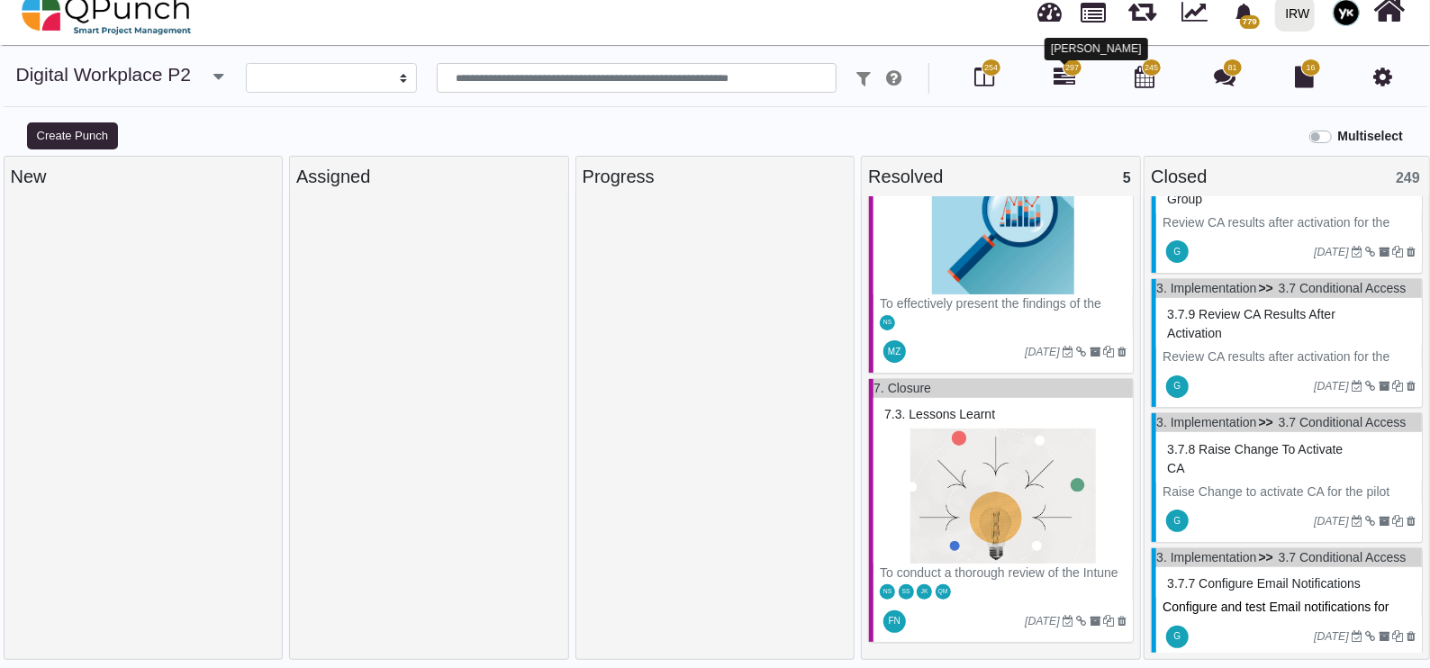
click at [1061, 77] on icon at bounding box center [1065, 77] width 22 height 22
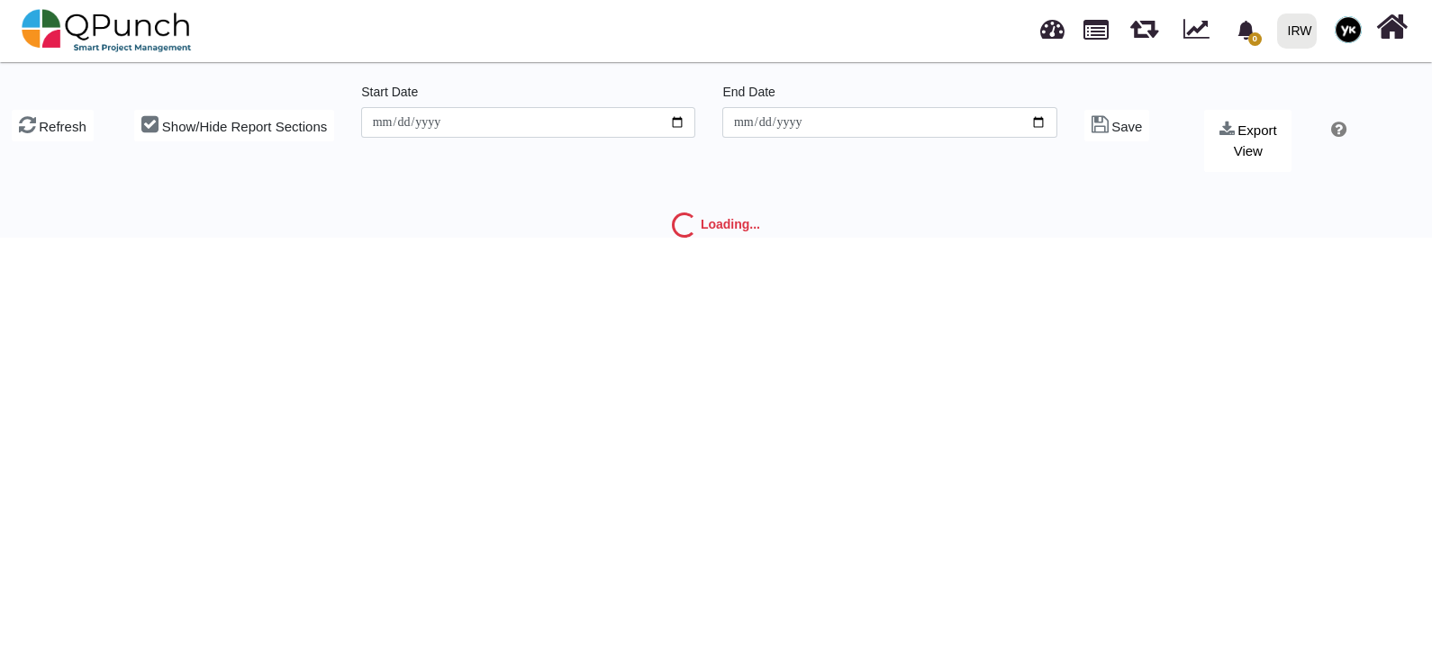
type input "**********"
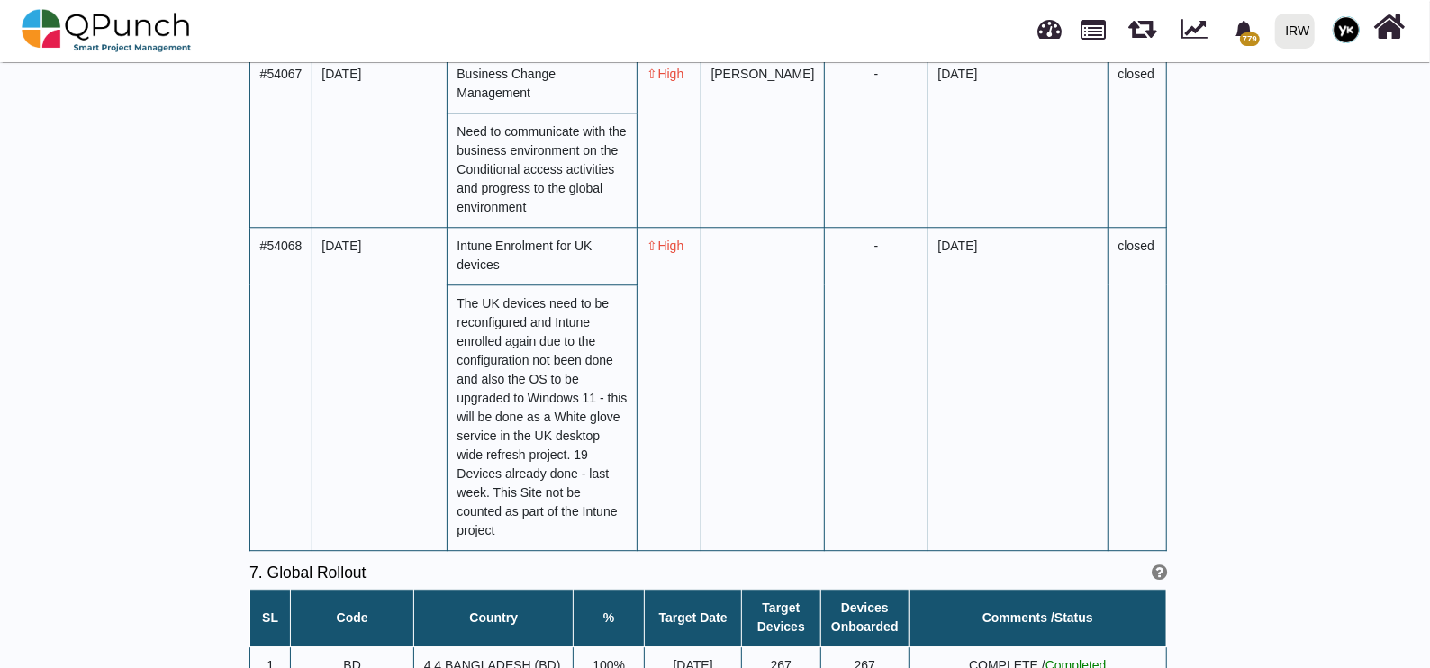
scroll to position [7205, 0]
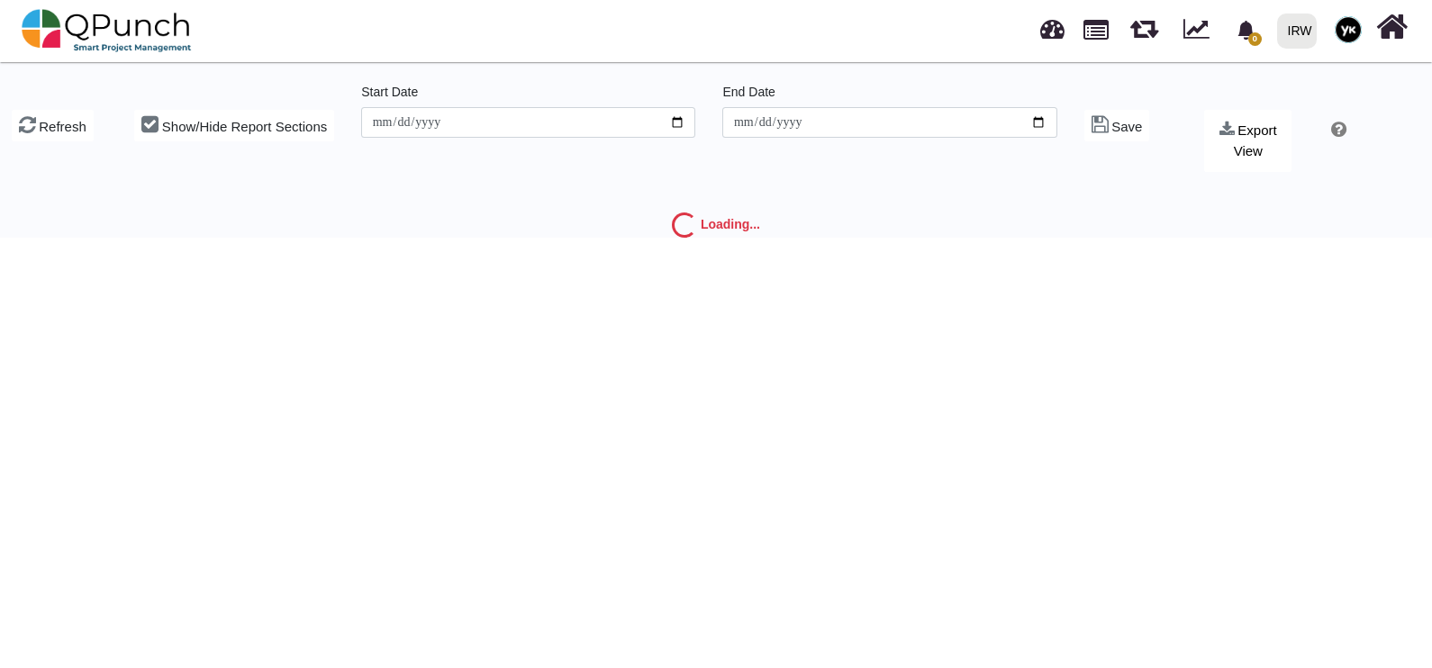
type input "**********"
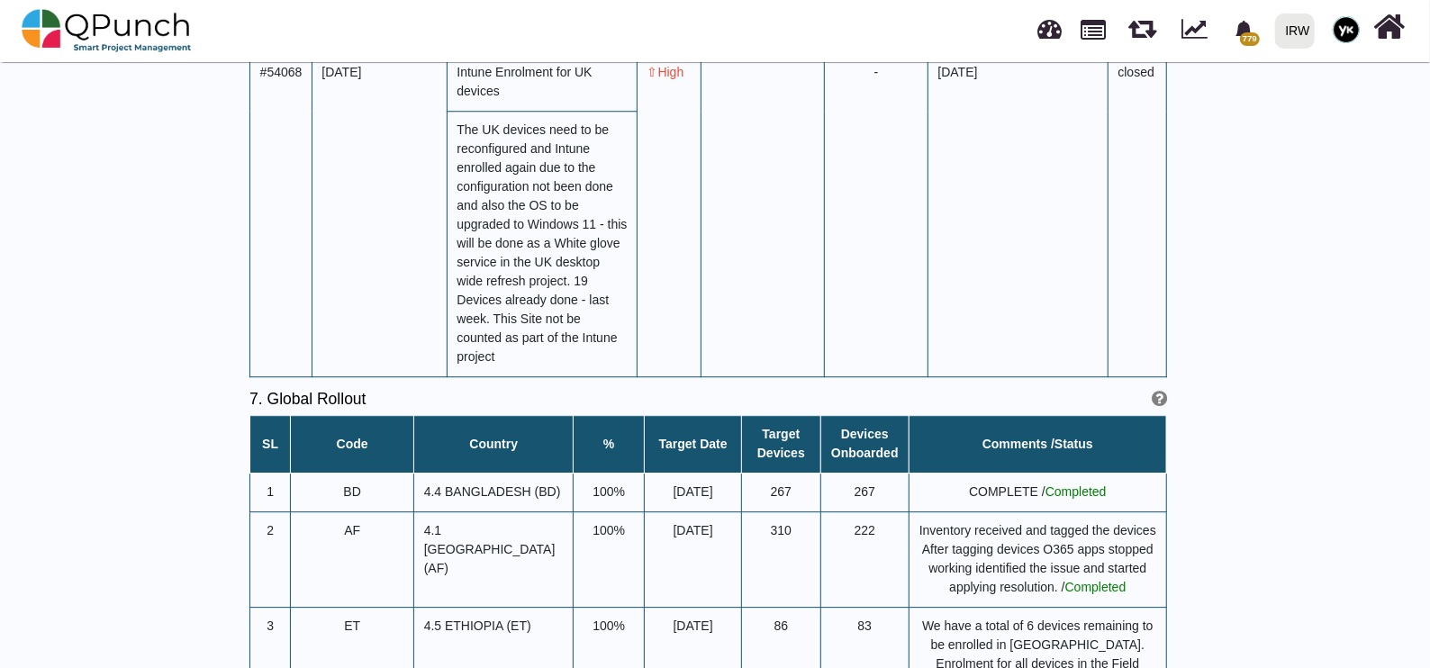
scroll to position [7317, 0]
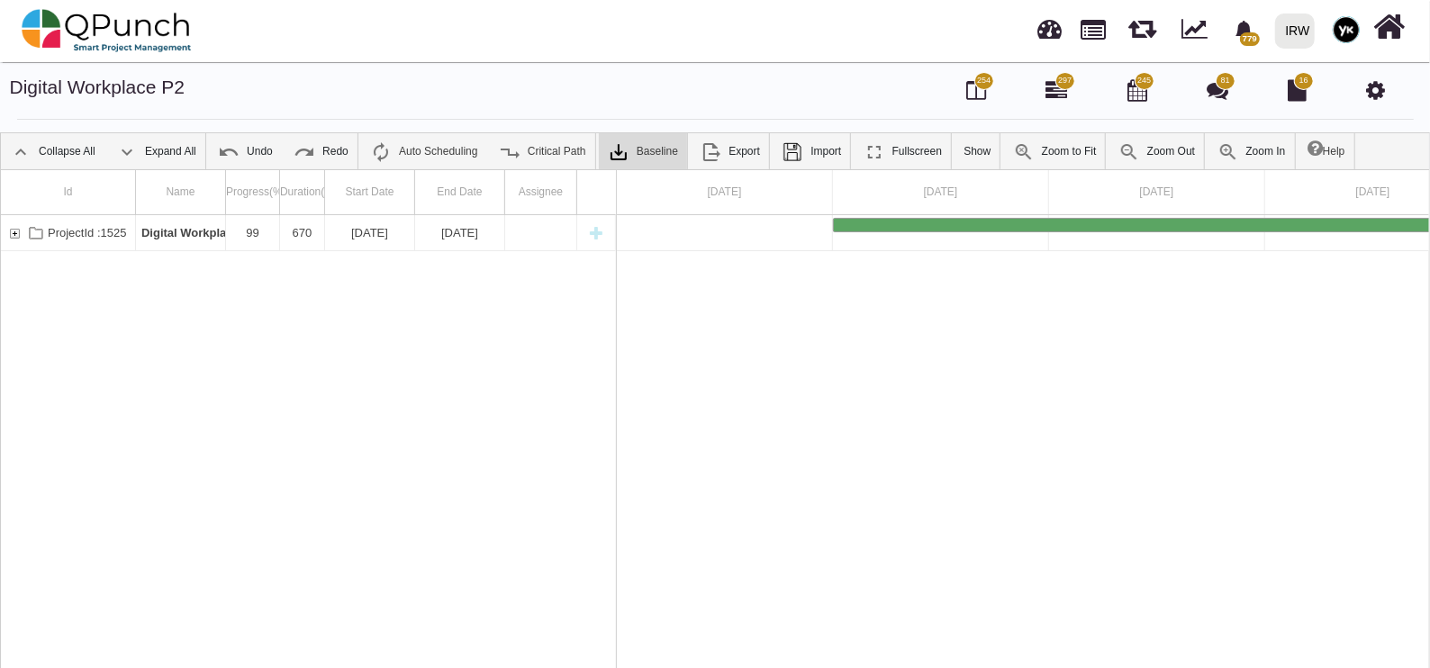
scroll to position [0, 126]
click at [122, 158] on img at bounding box center [127, 152] width 22 height 22
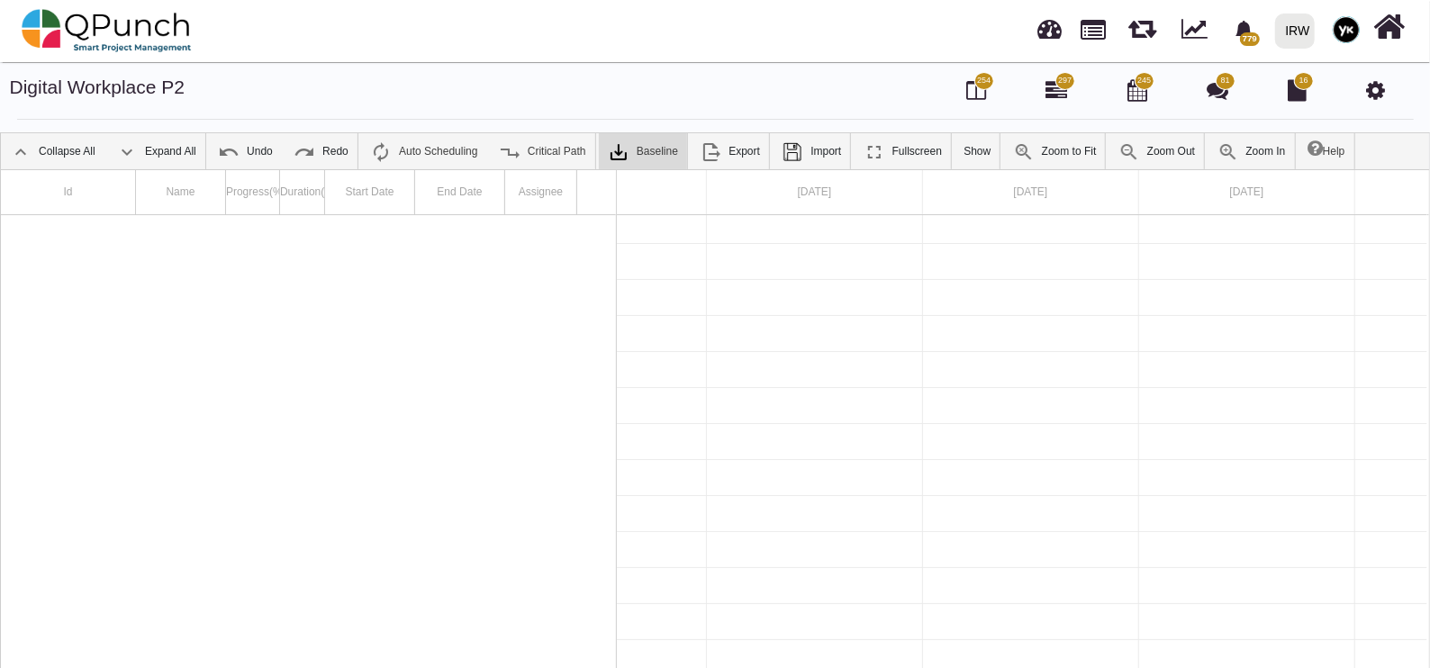
scroll to position [6137, 0]
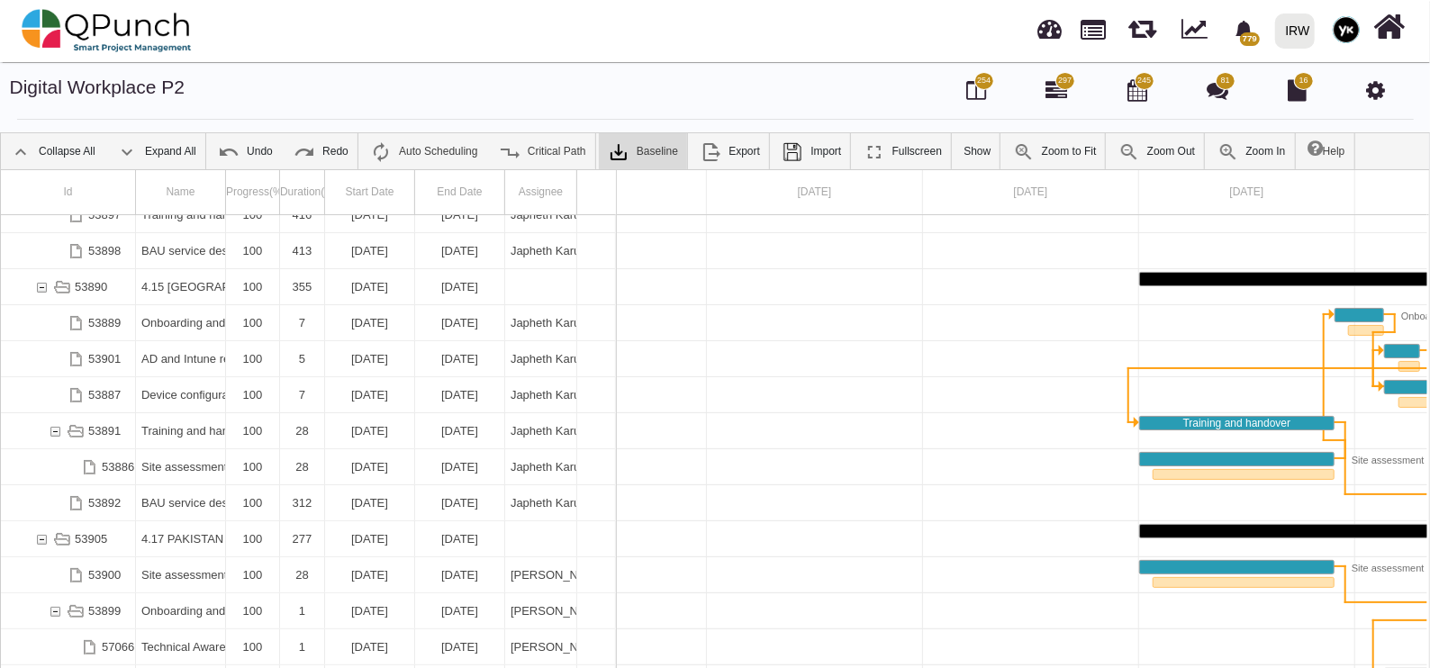
click at [72, 153] on link "Collapse All" at bounding box center [53, 151] width 104 height 36
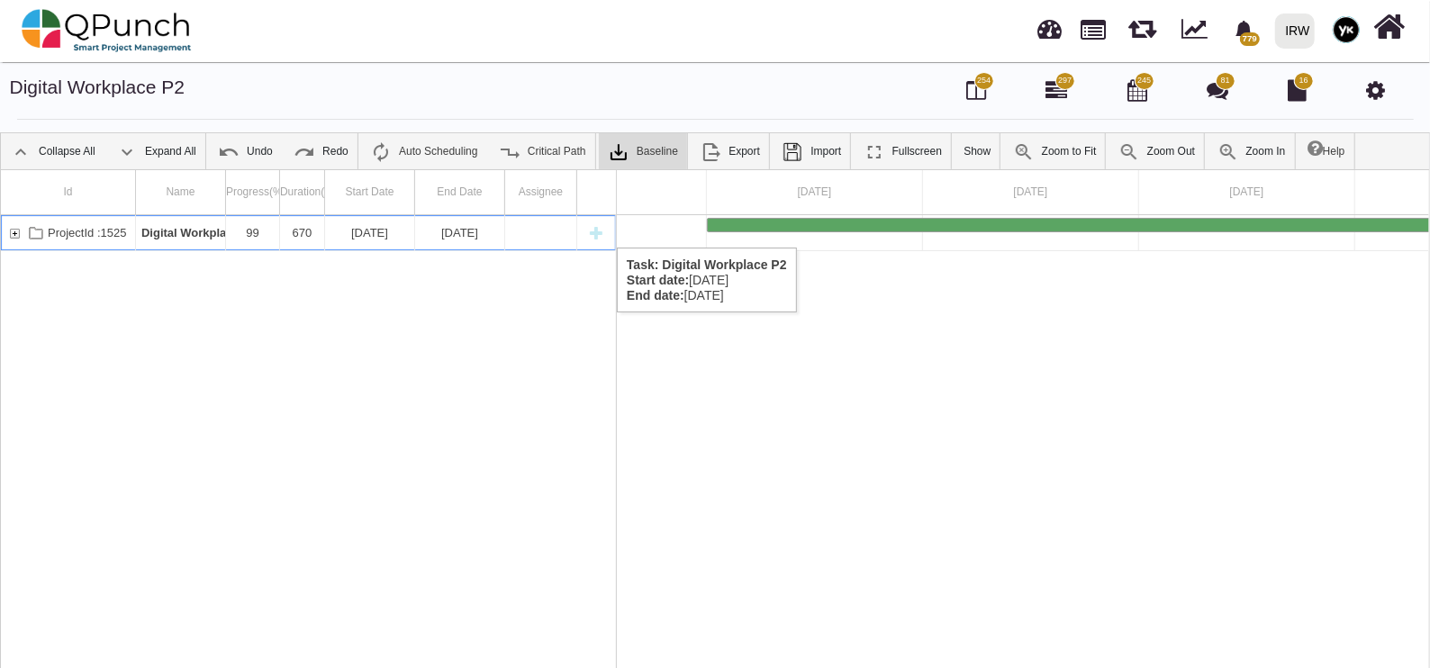
click at [10, 230] on div "ProjectId :1525" at bounding box center [14, 232] width 16 height 35
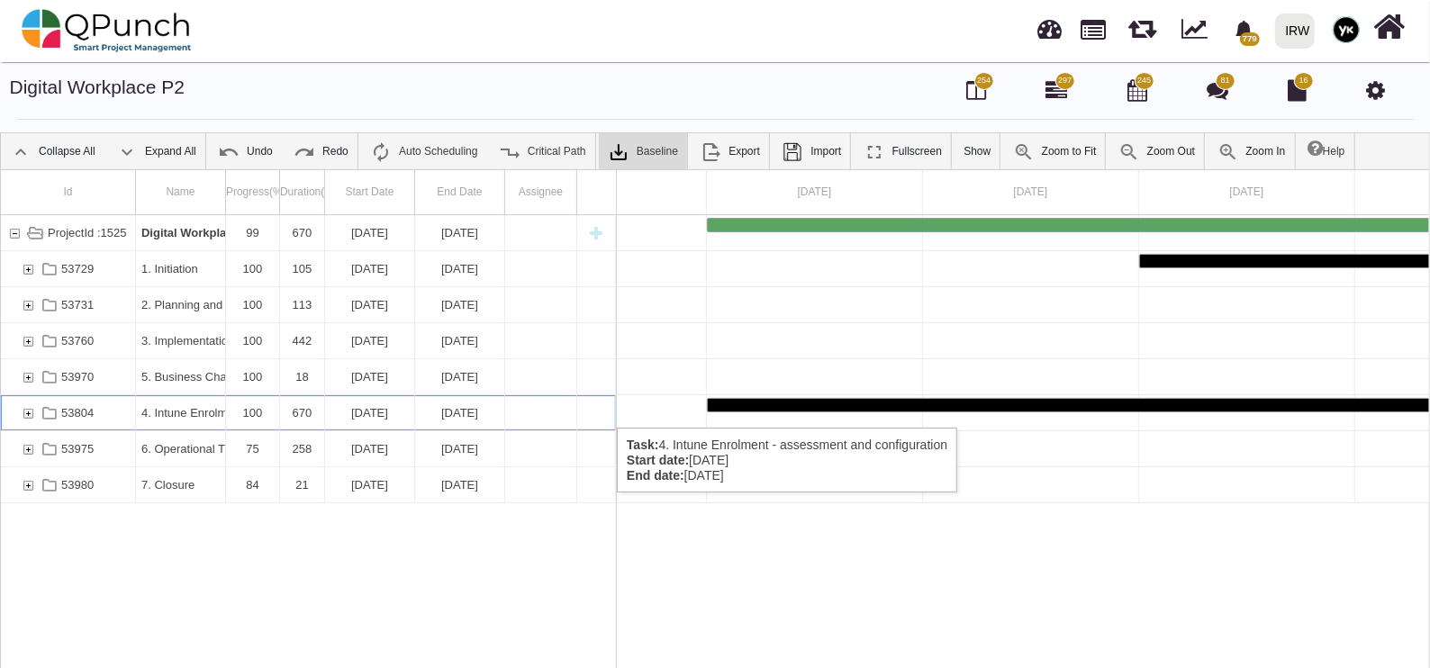
click at [26, 410] on div "53804" at bounding box center [28, 412] width 16 height 35
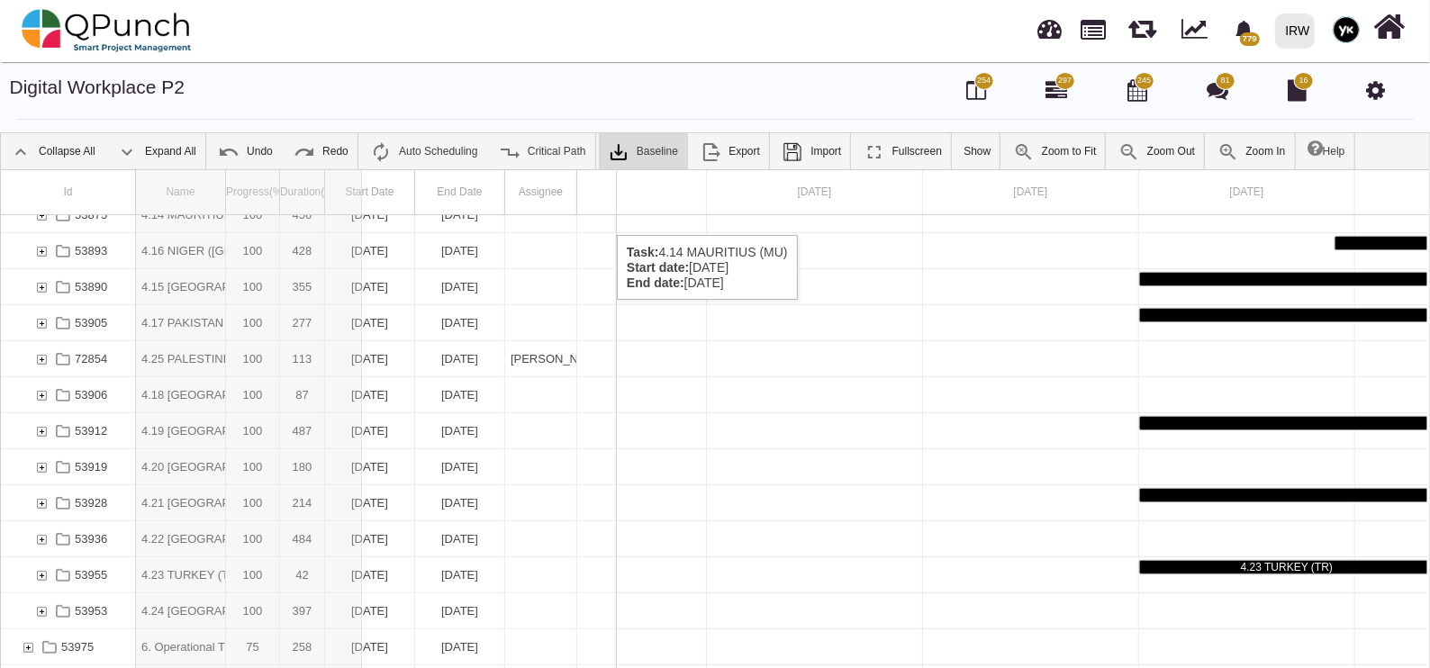
drag, startPoint x: 221, startPoint y: 182, endPoint x: 362, endPoint y: 217, distance: 145.7
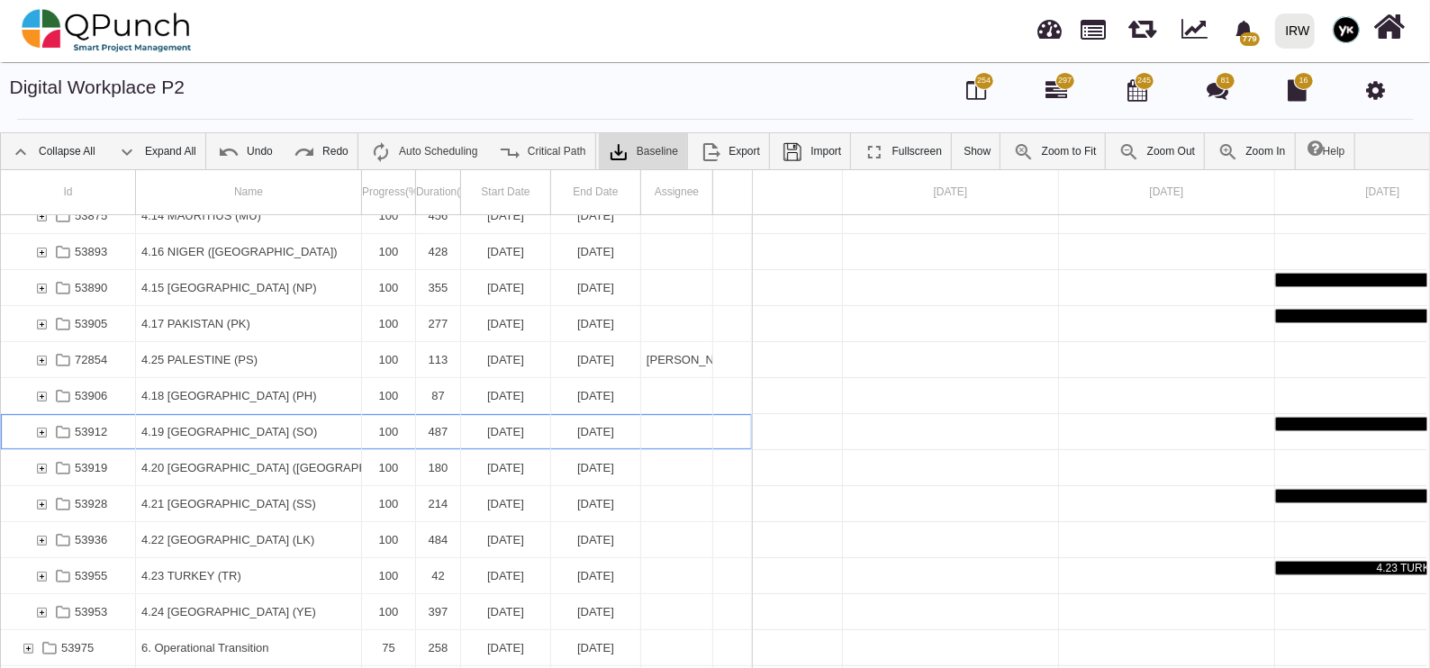
click at [36, 423] on div "53912" at bounding box center [41, 431] width 16 height 35
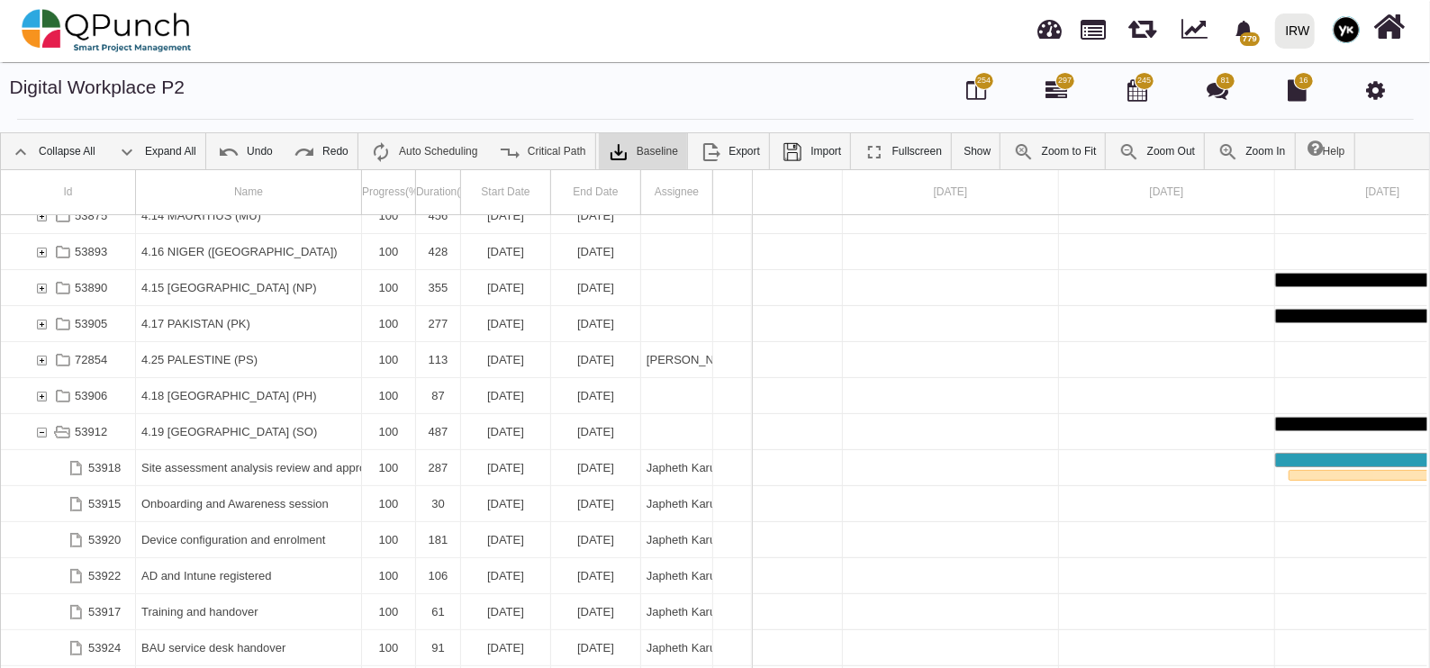
click at [143, 155] on link "Expand All" at bounding box center [156, 151] width 98 height 36
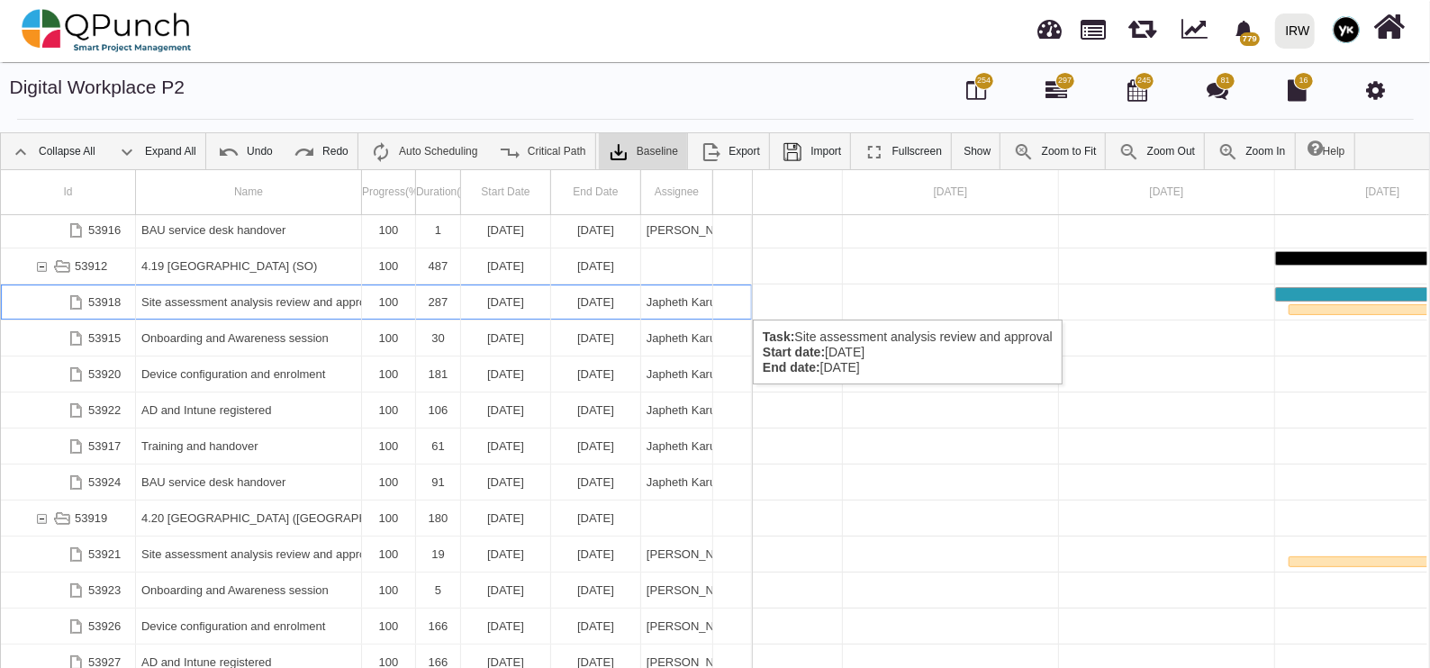
click at [175, 306] on div "Site assessment analysis review and approval" at bounding box center [248, 302] width 214 height 35
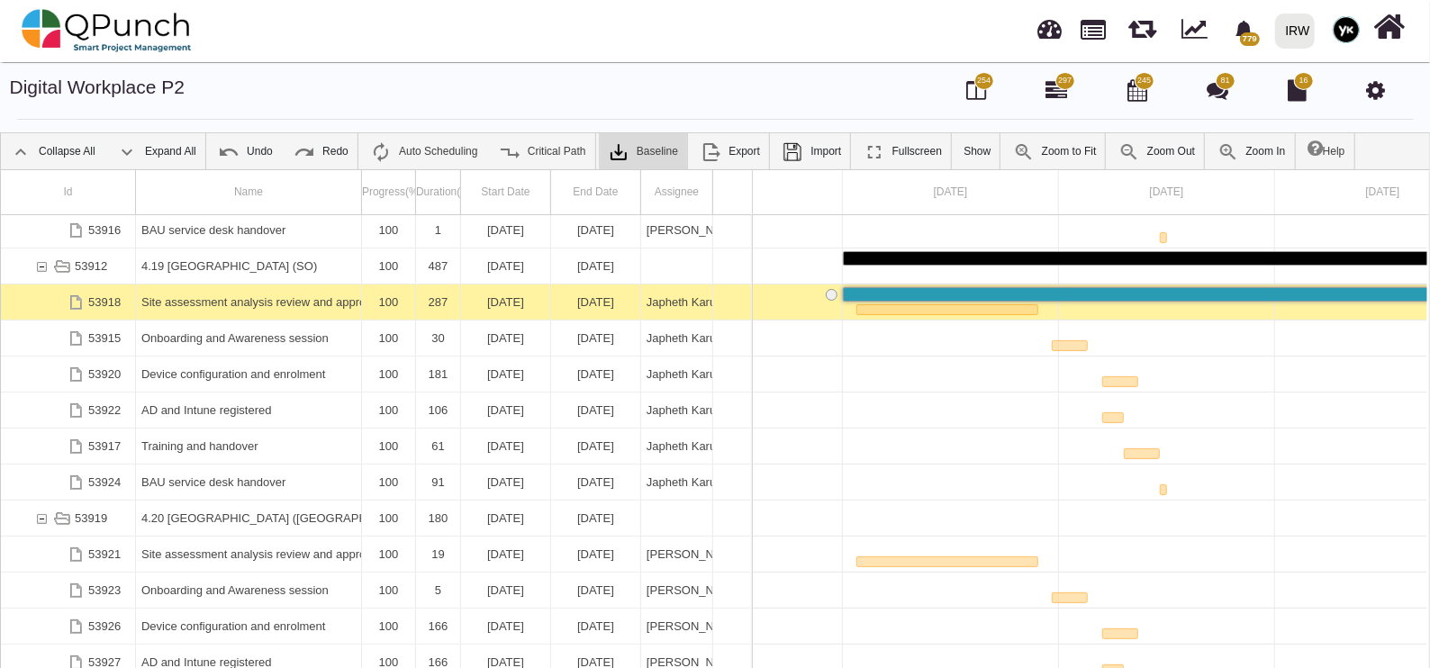
click at [1144, 153] on link "Zoom Out" at bounding box center [1157, 151] width 95 height 36
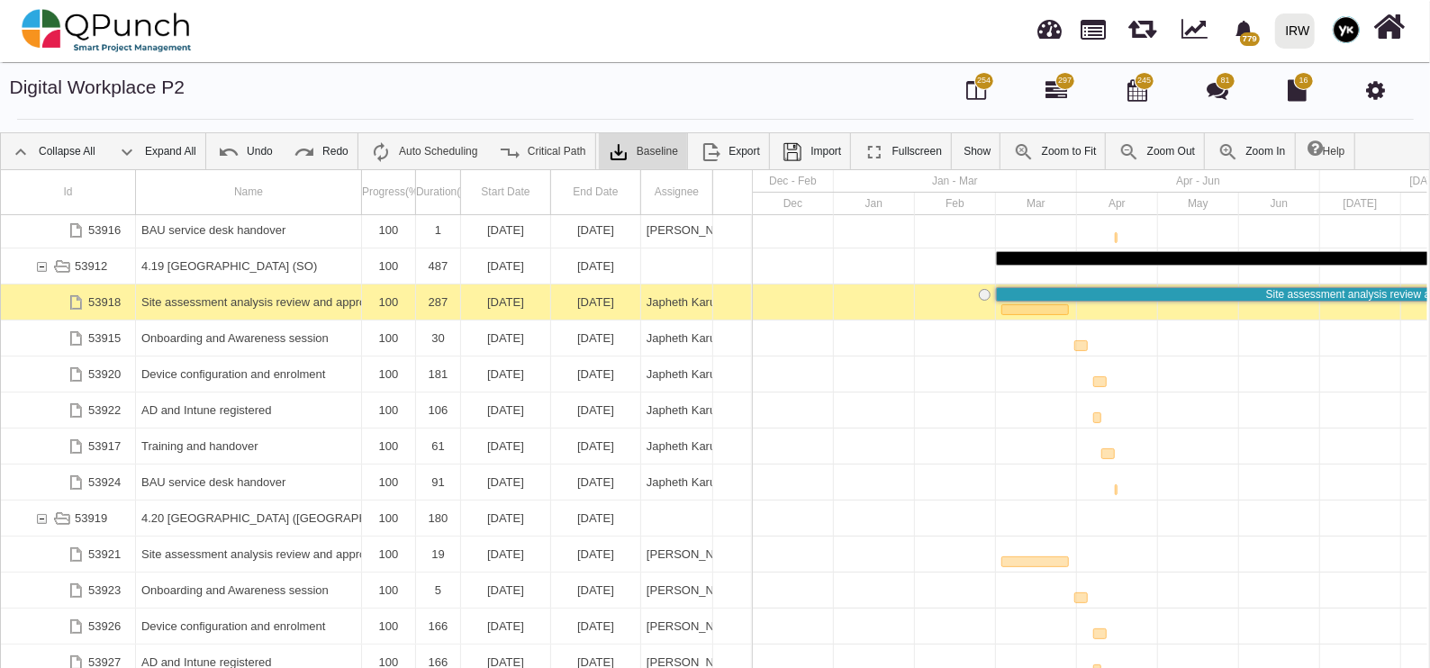
click at [1144, 153] on link "Zoom Out" at bounding box center [1157, 151] width 95 height 36
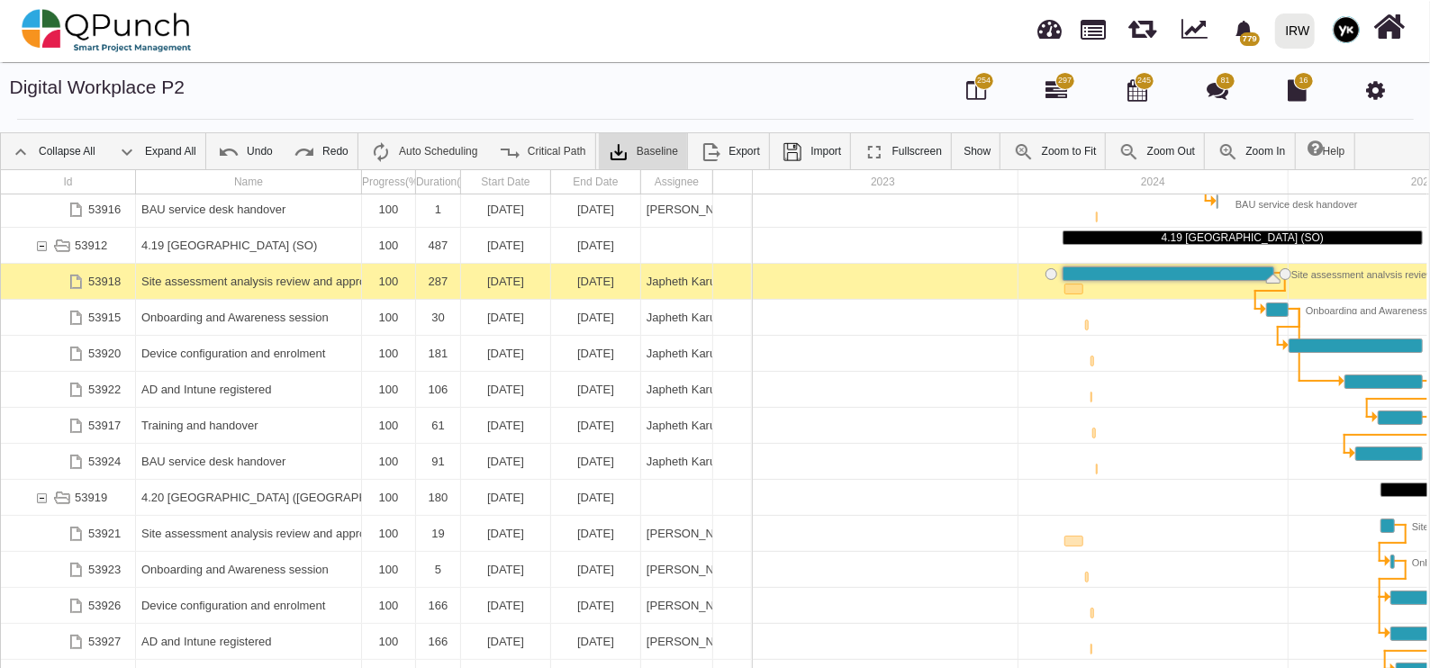
click at [1144, 153] on link "Zoom Out" at bounding box center [1157, 151] width 95 height 36
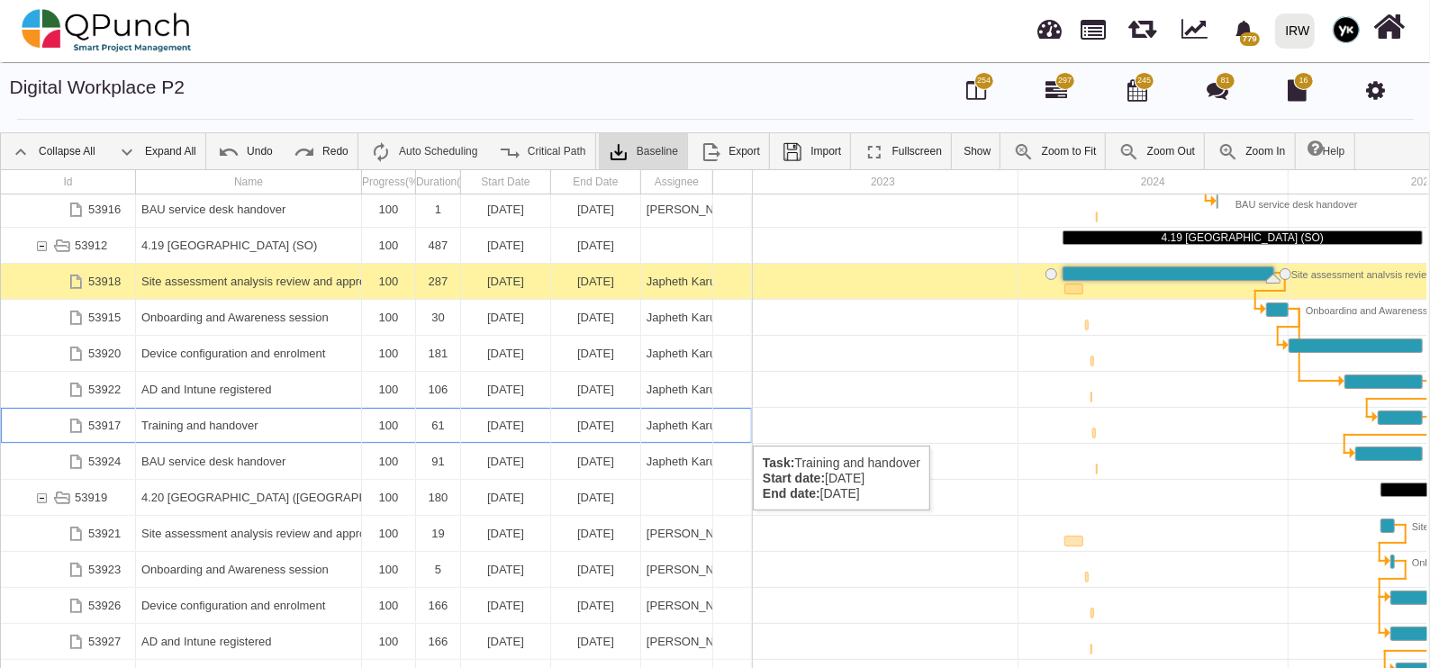
click at [324, 433] on div "Training and handover" at bounding box center [248, 425] width 214 height 35
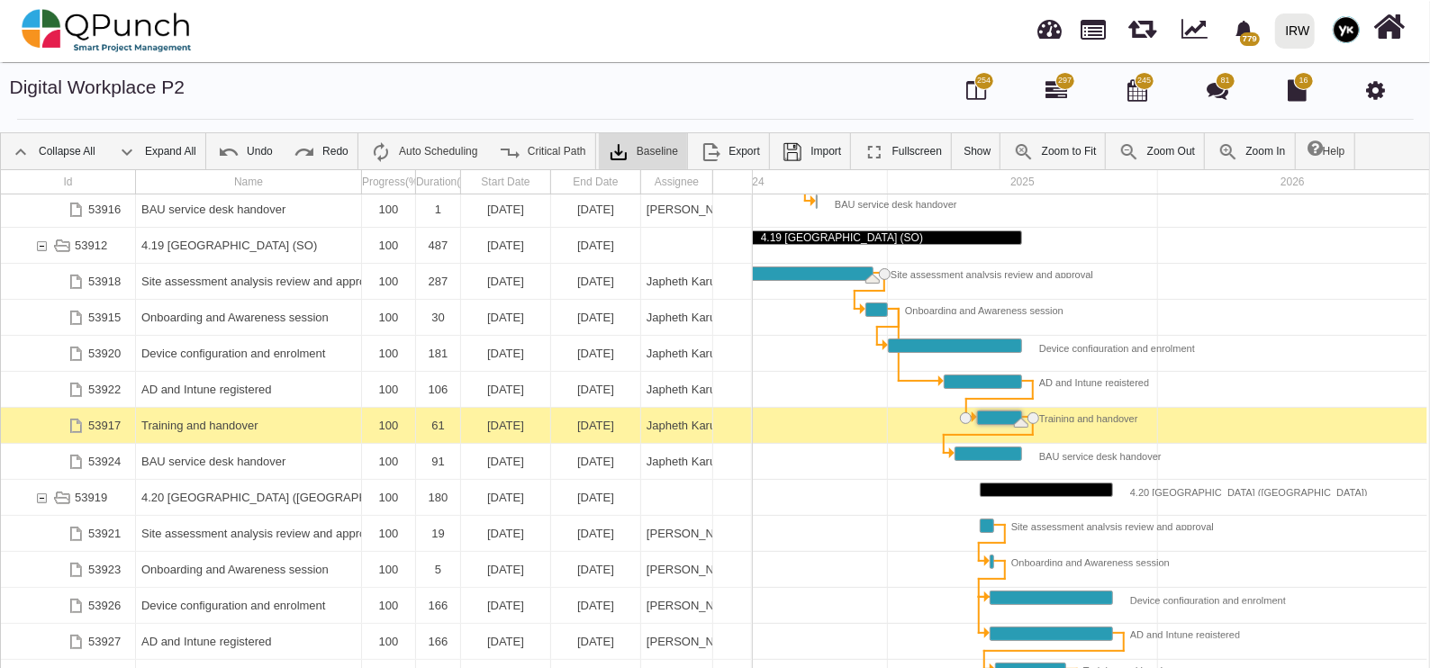
drag, startPoint x: 873, startPoint y: 277, endPoint x: 926, endPoint y: 311, distance: 62.7
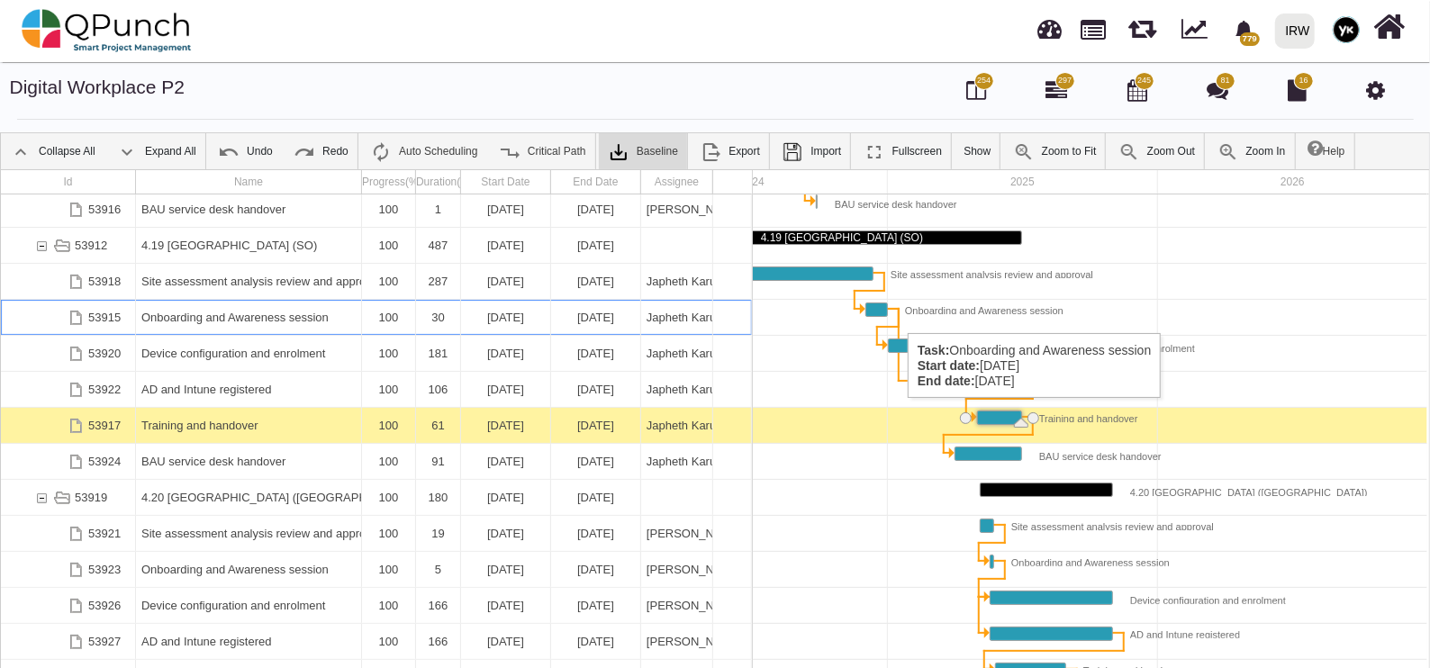
click at [899, 315] on div "Task: Onboarding and Awareness session Start date: 02-12-2024 End date: 31-12-2…" at bounding box center [896, 311] width 18 height 14
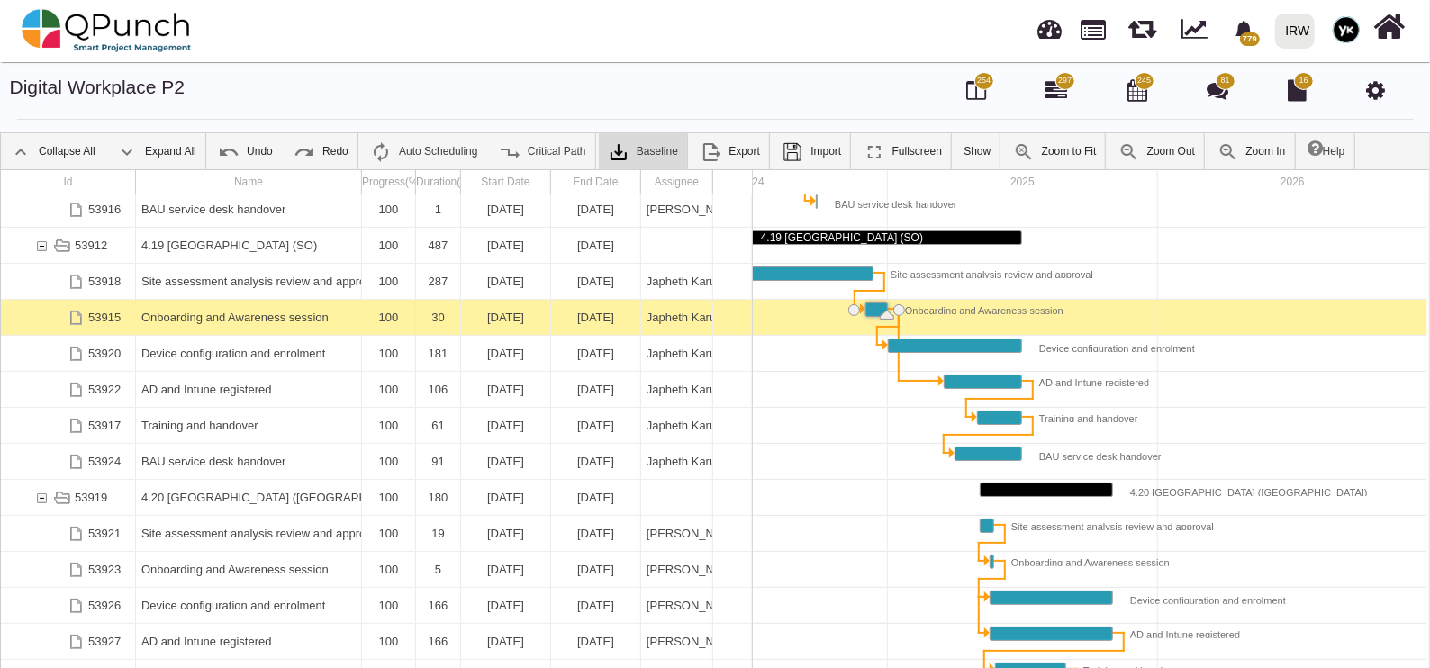
click at [898, 317] on div "Link Onboarding and Awareness session (end) AD and Intune registered (start)" at bounding box center [899, 345] width 2 height 74
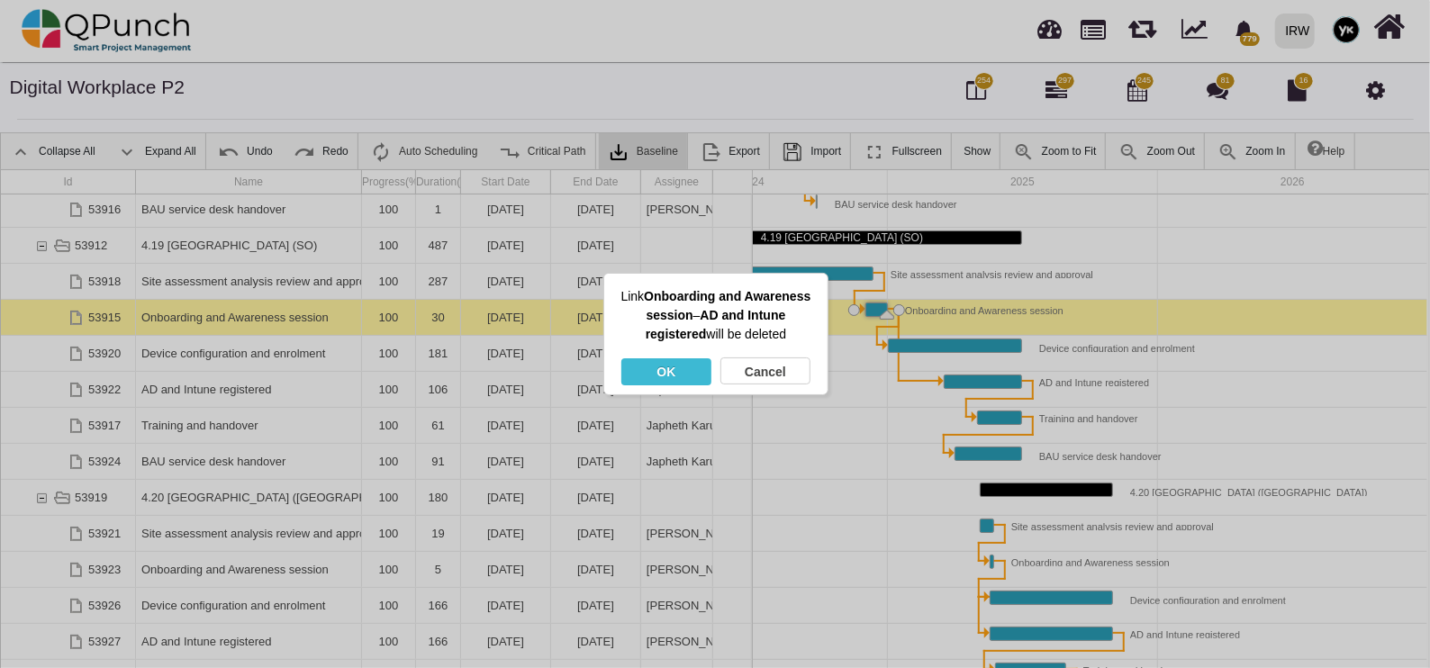
click at [671, 367] on div "OK" at bounding box center [666, 371] width 90 height 27
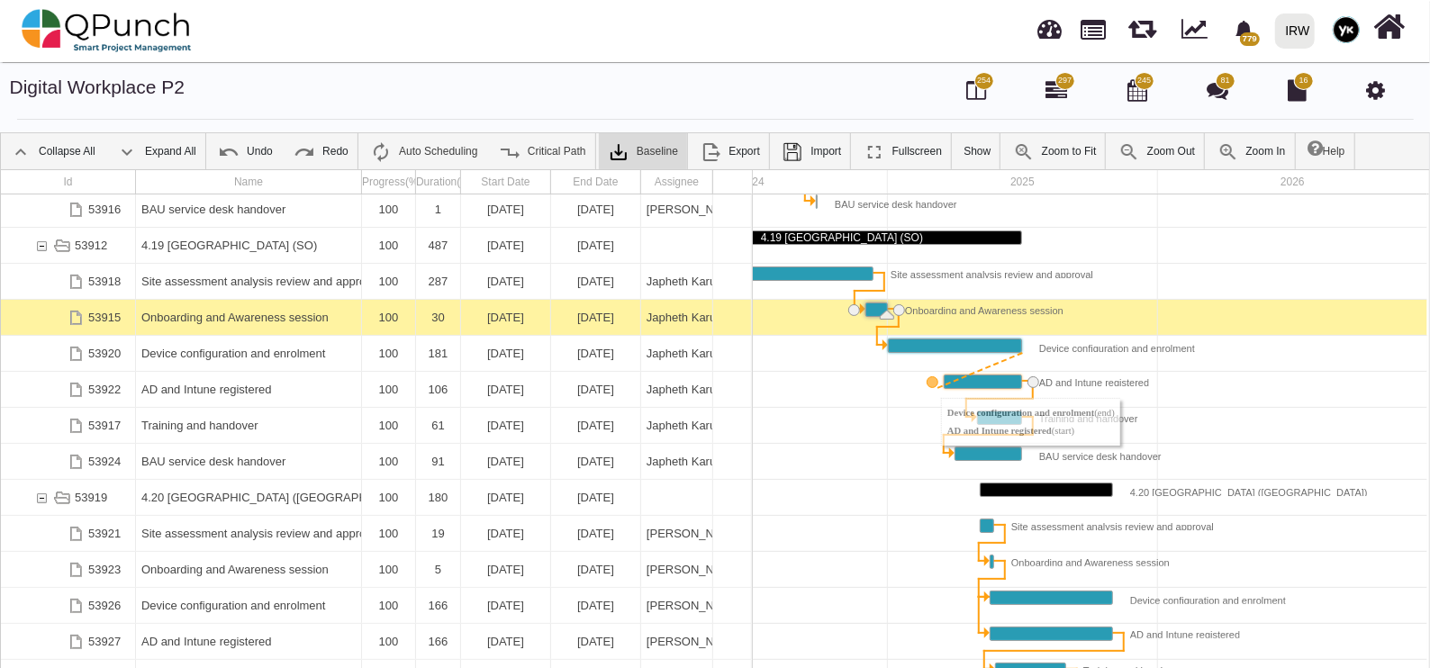
drag, startPoint x: 1036, startPoint y: 345, endPoint x: 931, endPoint y: 380, distance: 110.2
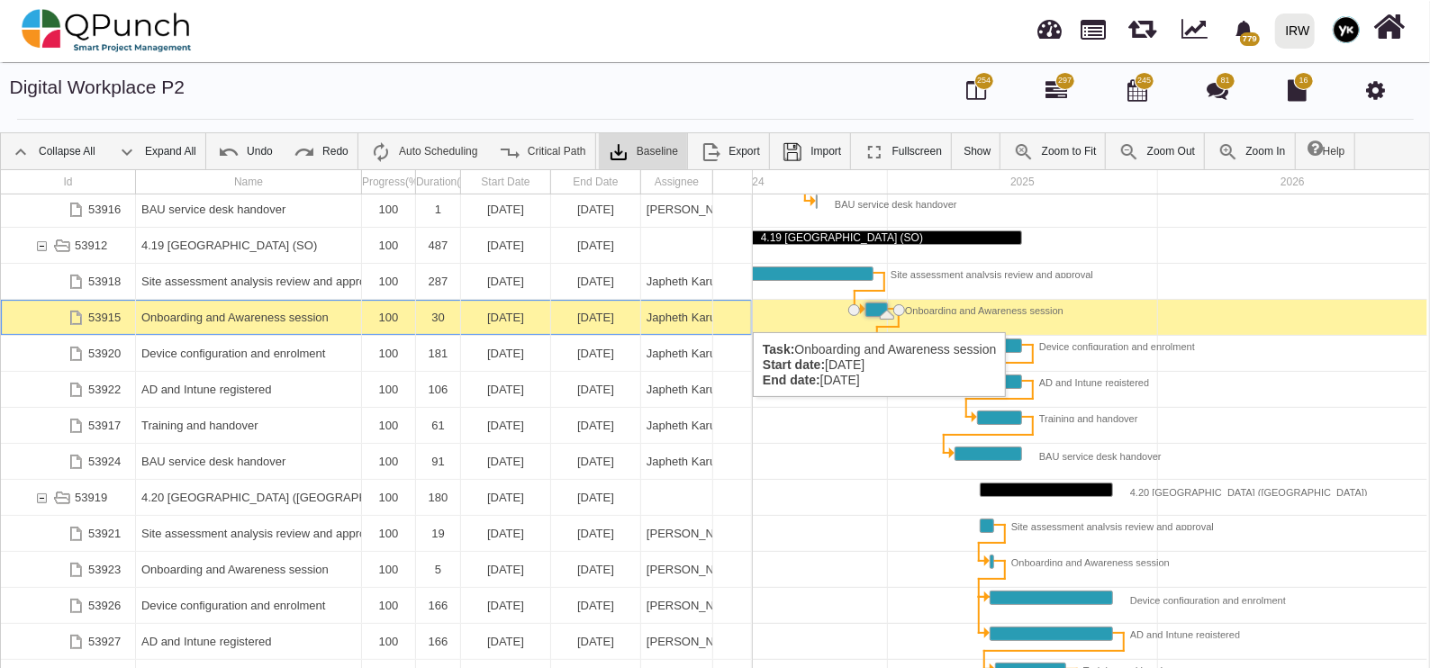
click at [275, 314] on div "Onboarding and Awareness session" at bounding box center [248, 317] width 214 height 35
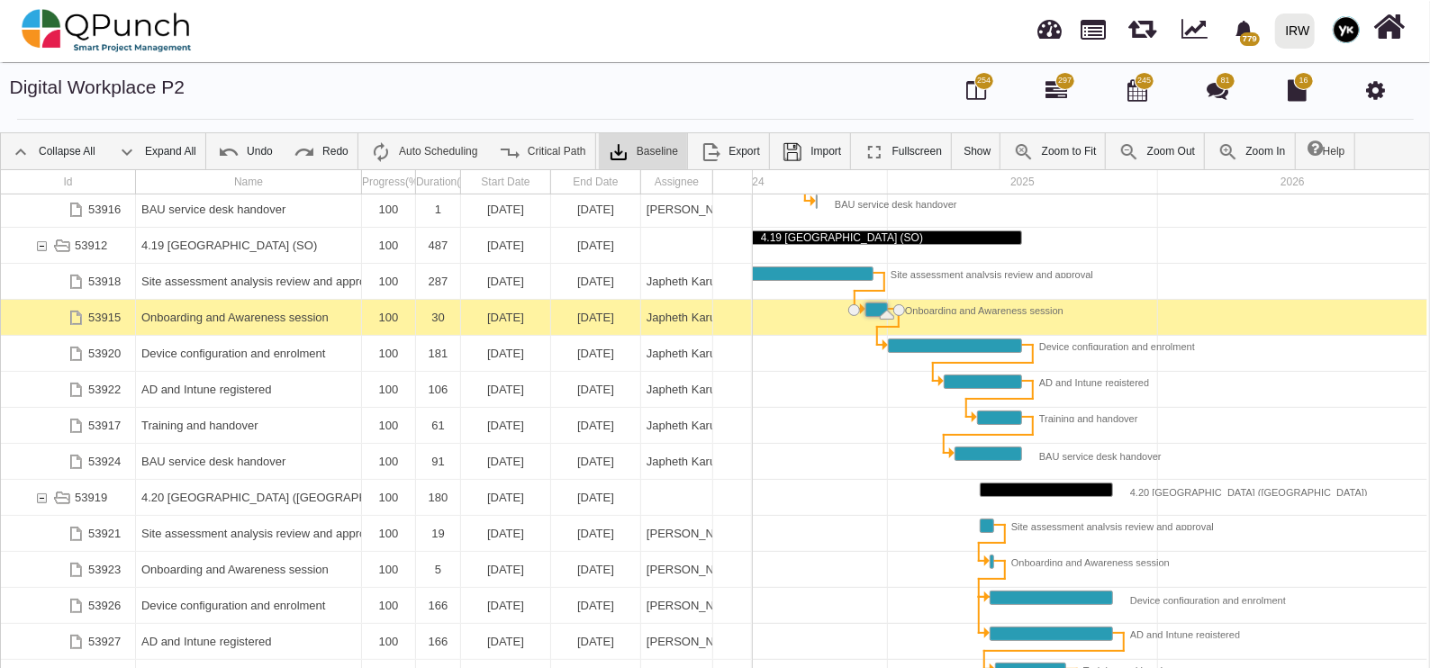
click at [1136, 147] on link "Zoom Out" at bounding box center [1157, 151] width 95 height 36
click at [1072, 158] on link "Zoom to Fit" at bounding box center [1055, 151] width 102 height 36
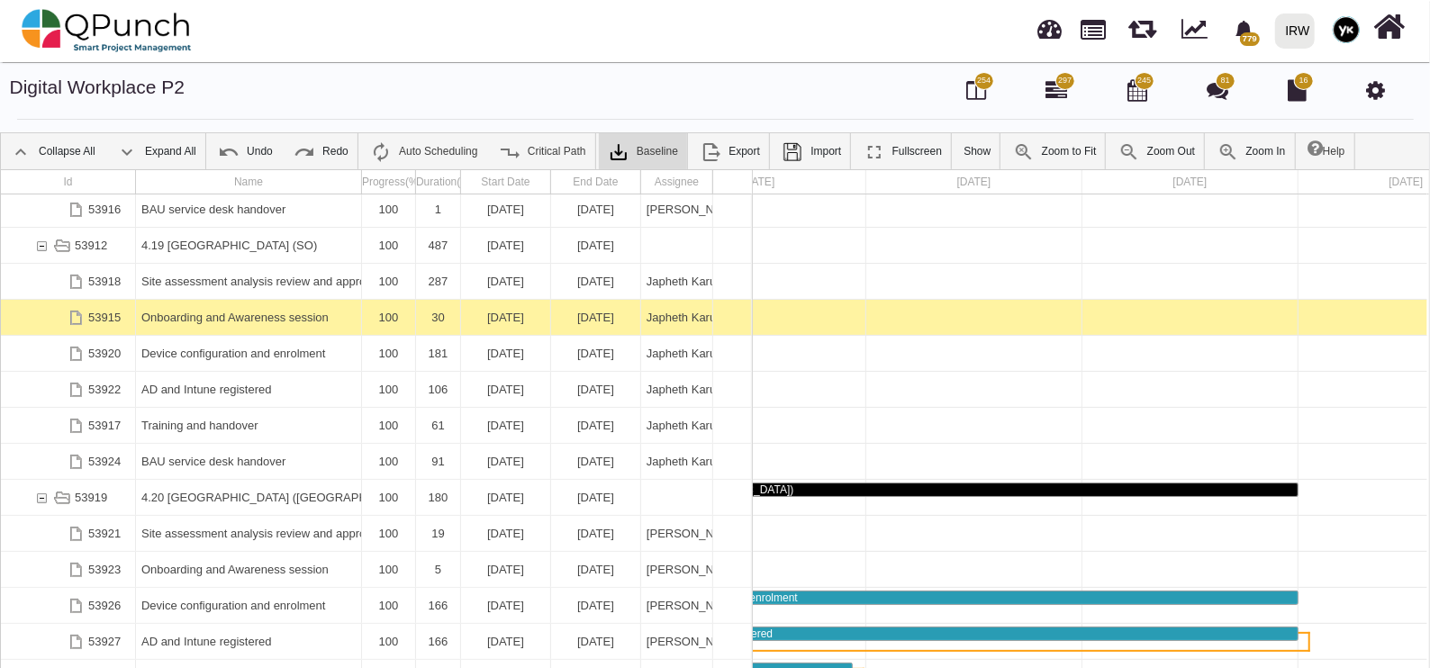
click at [1148, 134] on link "Zoom Out" at bounding box center [1157, 151] width 95 height 36
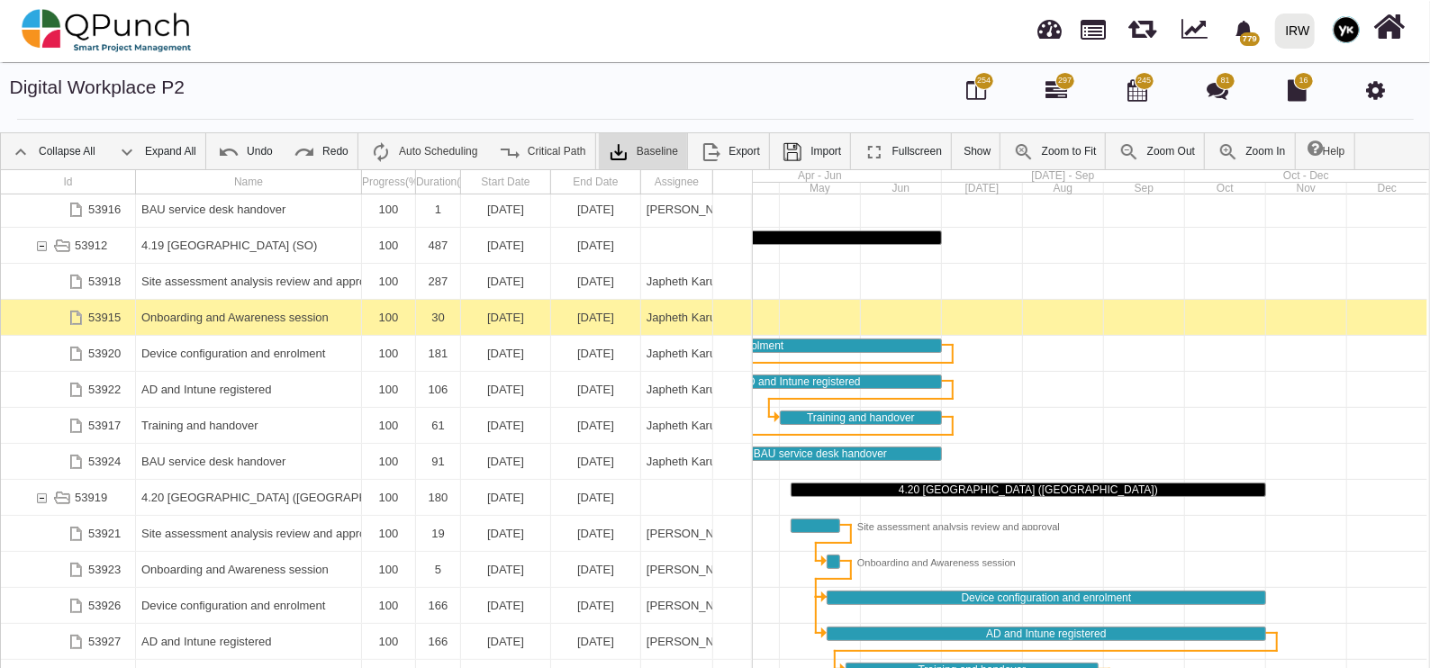
click at [1148, 134] on link "Zoom Out" at bounding box center [1157, 151] width 95 height 36
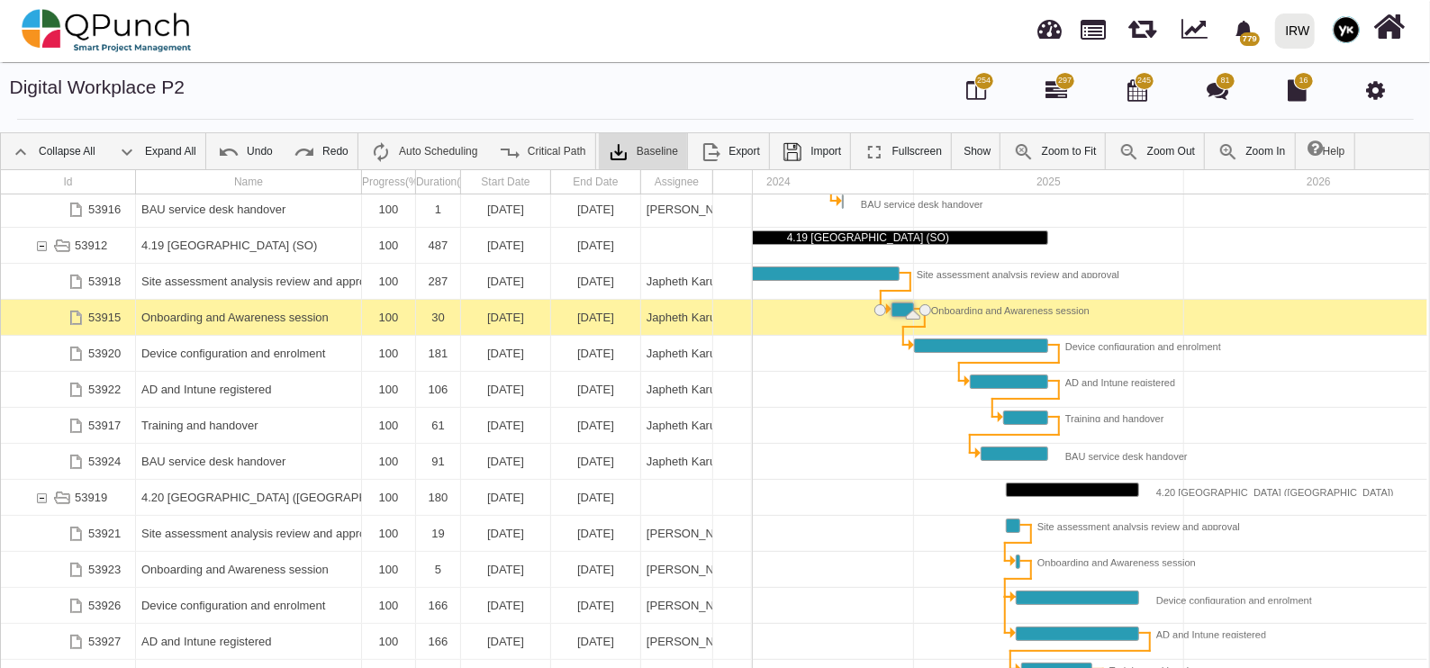
click at [1148, 134] on link "Zoom Out" at bounding box center [1157, 151] width 95 height 36
click at [1129, 145] on img at bounding box center [1130, 152] width 22 height 22
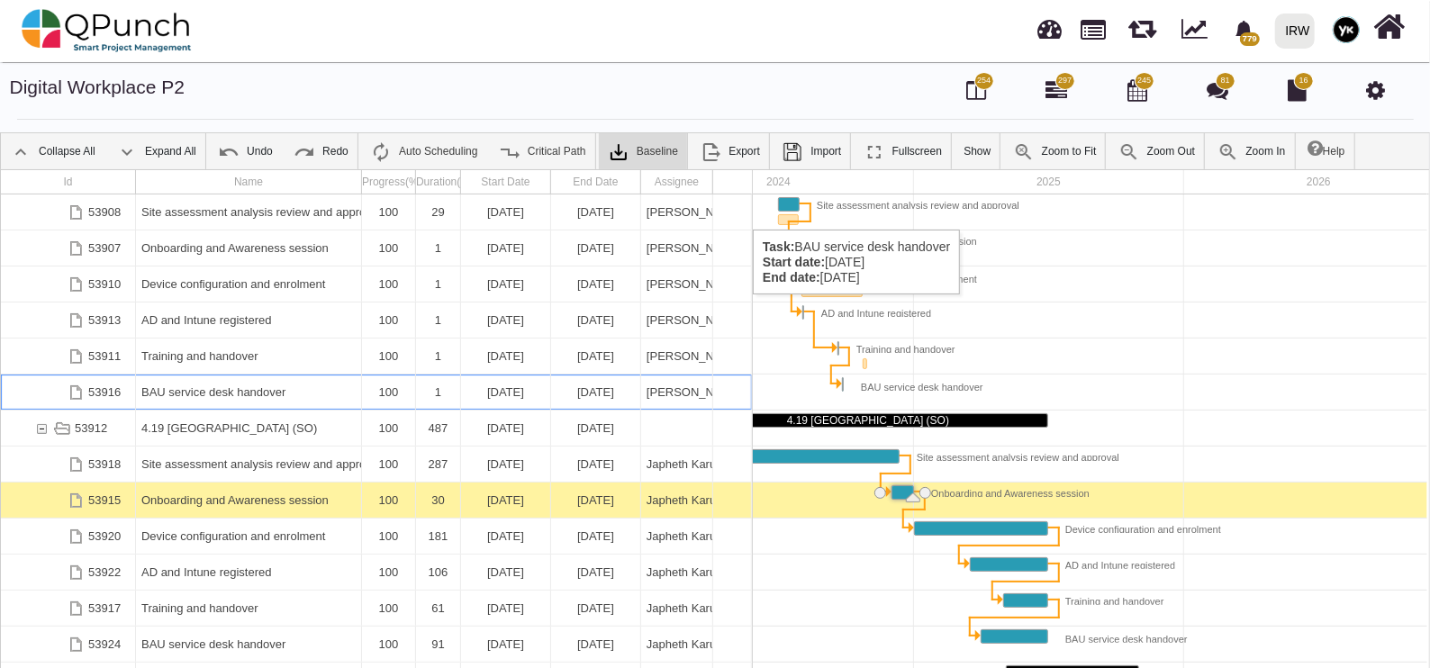
click at [221, 212] on div "53916 BAU service desk handover 100 1 25-09-2024 25-09-2024 Francis Ndichu 5391…" at bounding box center [376, 448] width 751 height 506
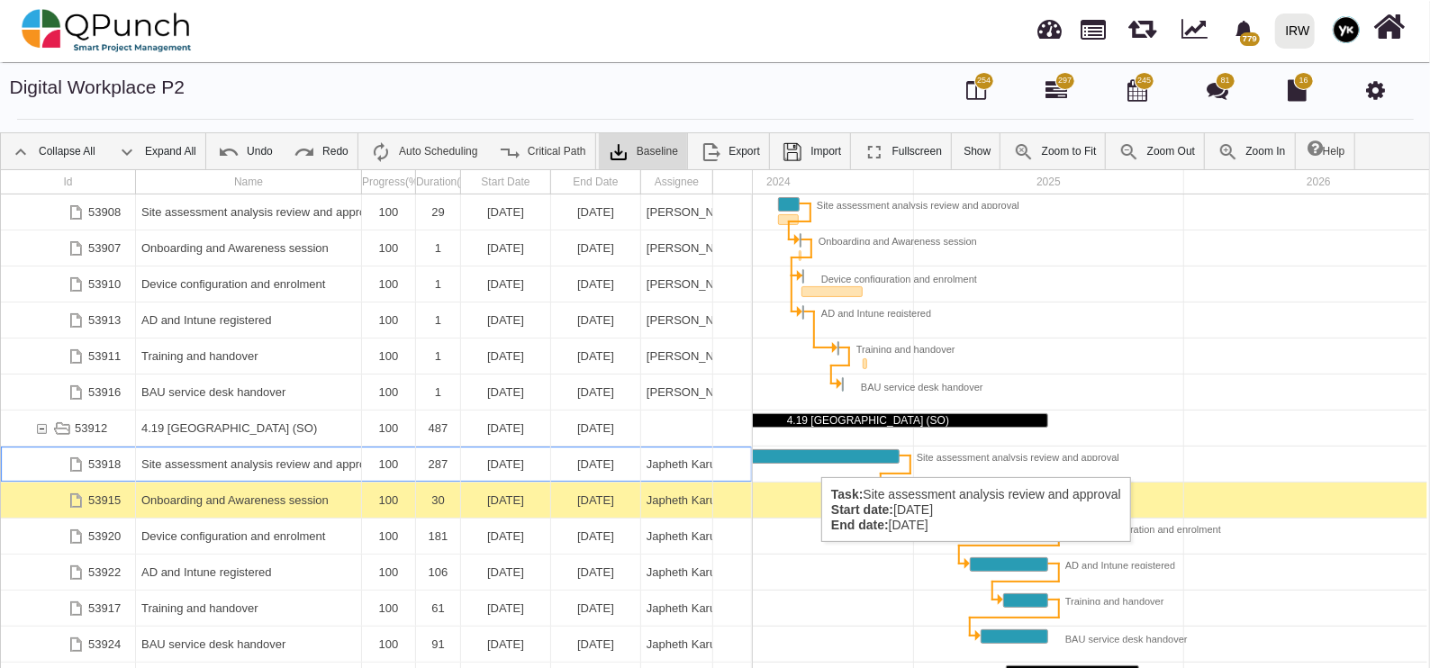
click at [812, 459] on div "Task: Site assessment analysis review and approval Start date: 01-03-2024 End d…" at bounding box center [794, 456] width 210 height 13
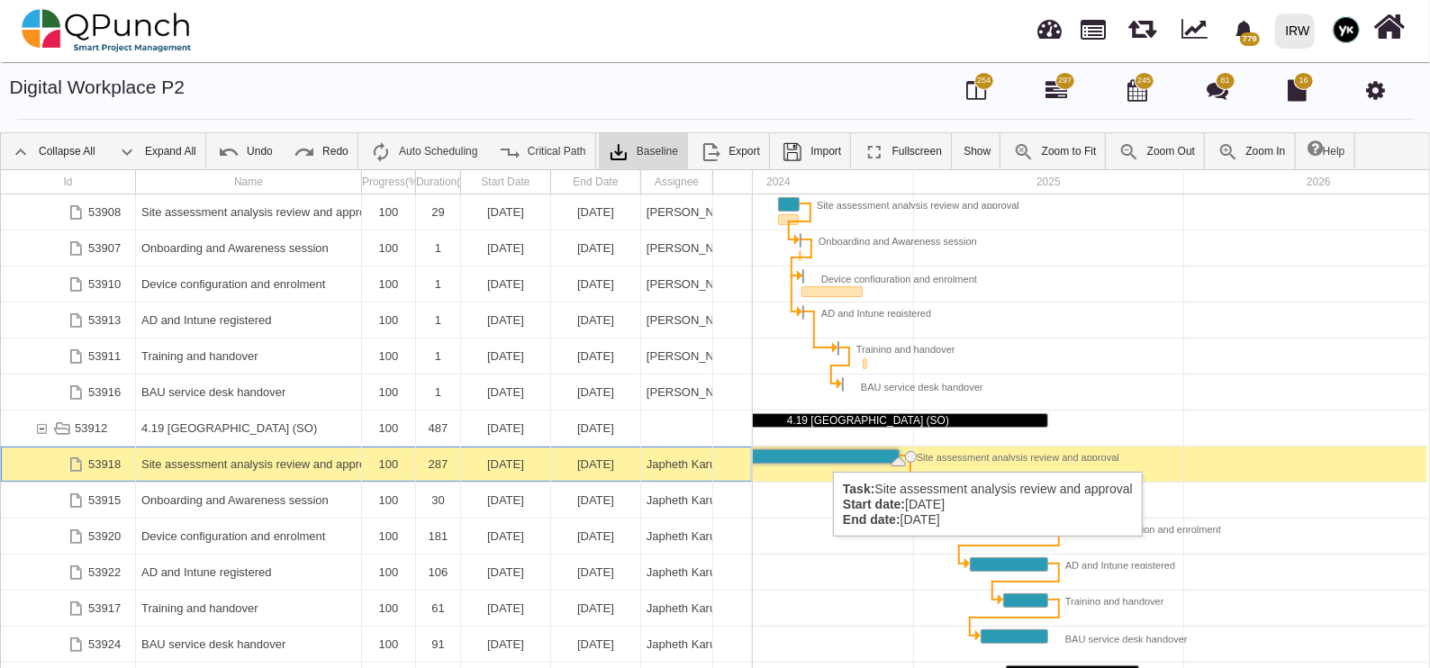
click at [824, 454] on div "Task: Site assessment analysis review and approval Start date: 01-03-2024 End d…" at bounding box center [794, 456] width 210 height 13
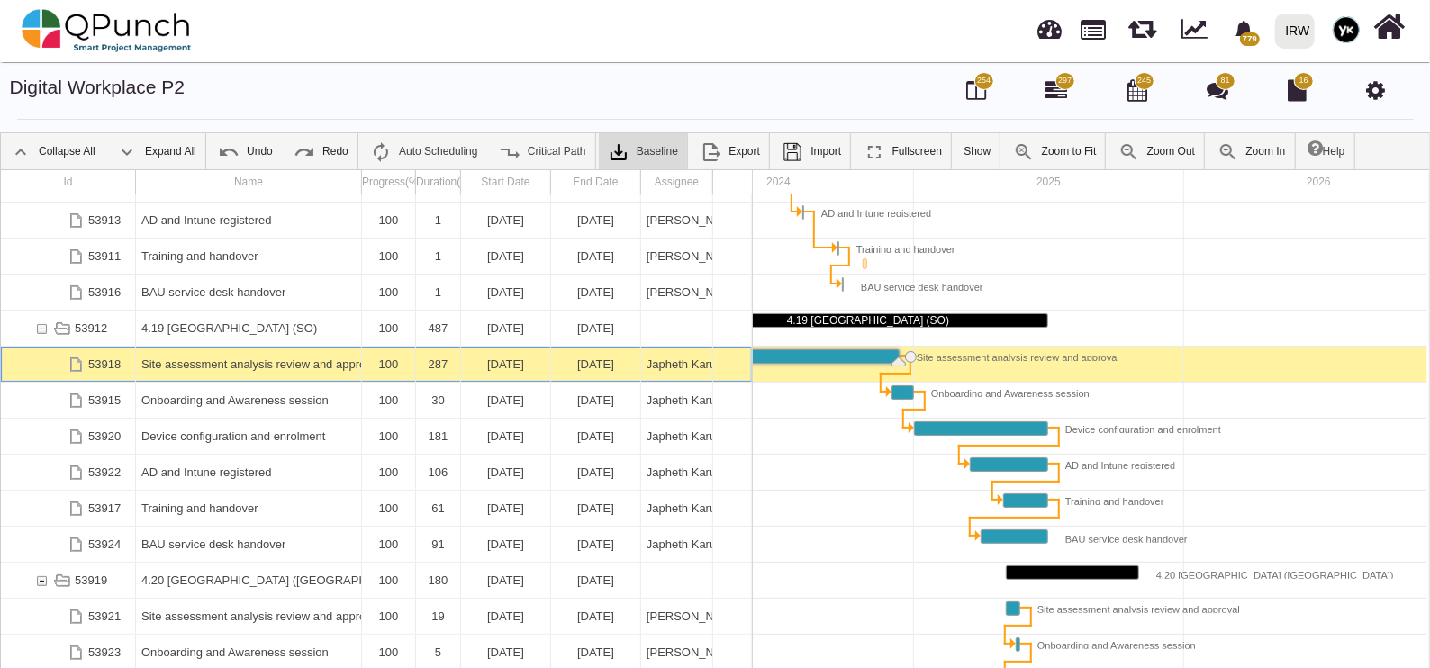
scroll to position [8163, 0]
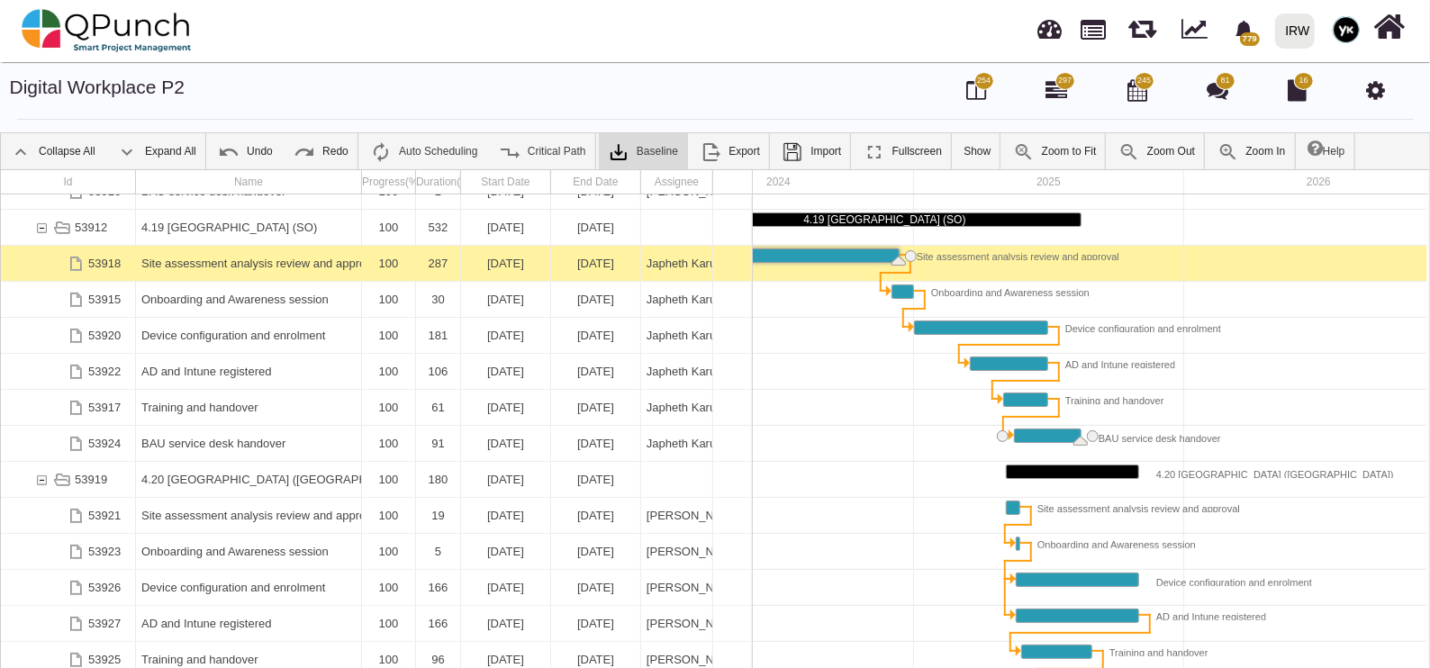
drag, startPoint x: 1026, startPoint y: 430, endPoint x: 1048, endPoint y: 430, distance: 22.5
click at [394, 143] on link "Auto Scheduling" at bounding box center [423, 151] width 125 height 36
drag, startPoint x: 899, startPoint y: 261, endPoint x: 824, endPoint y: 280, distance: 77.1
drag, startPoint x: 1081, startPoint y: 434, endPoint x: 1081, endPoint y: 451, distance: 17.1
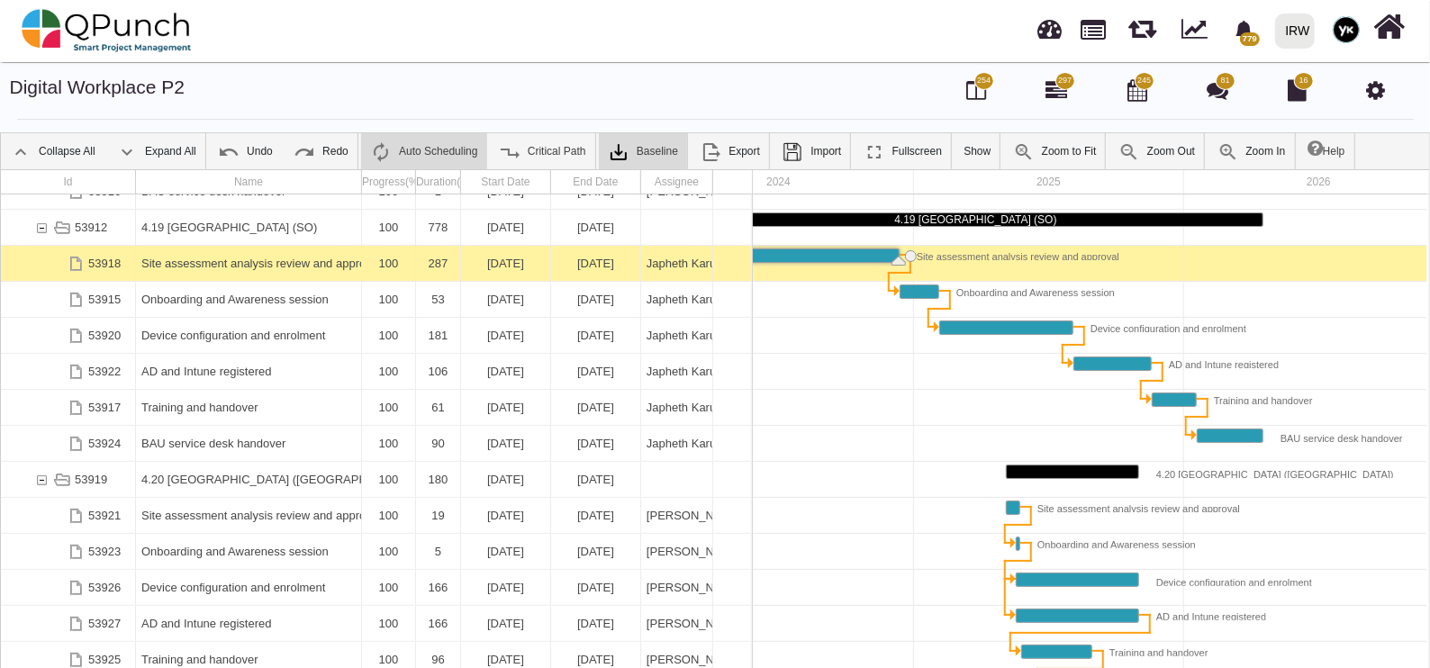
click at [203, 156] on li "Expand All" at bounding box center [156, 151] width 99 height 36
click at [226, 150] on img at bounding box center [229, 152] width 22 height 22
click at [227, 150] on img at bounding box center [229, 152] width 22 height 22
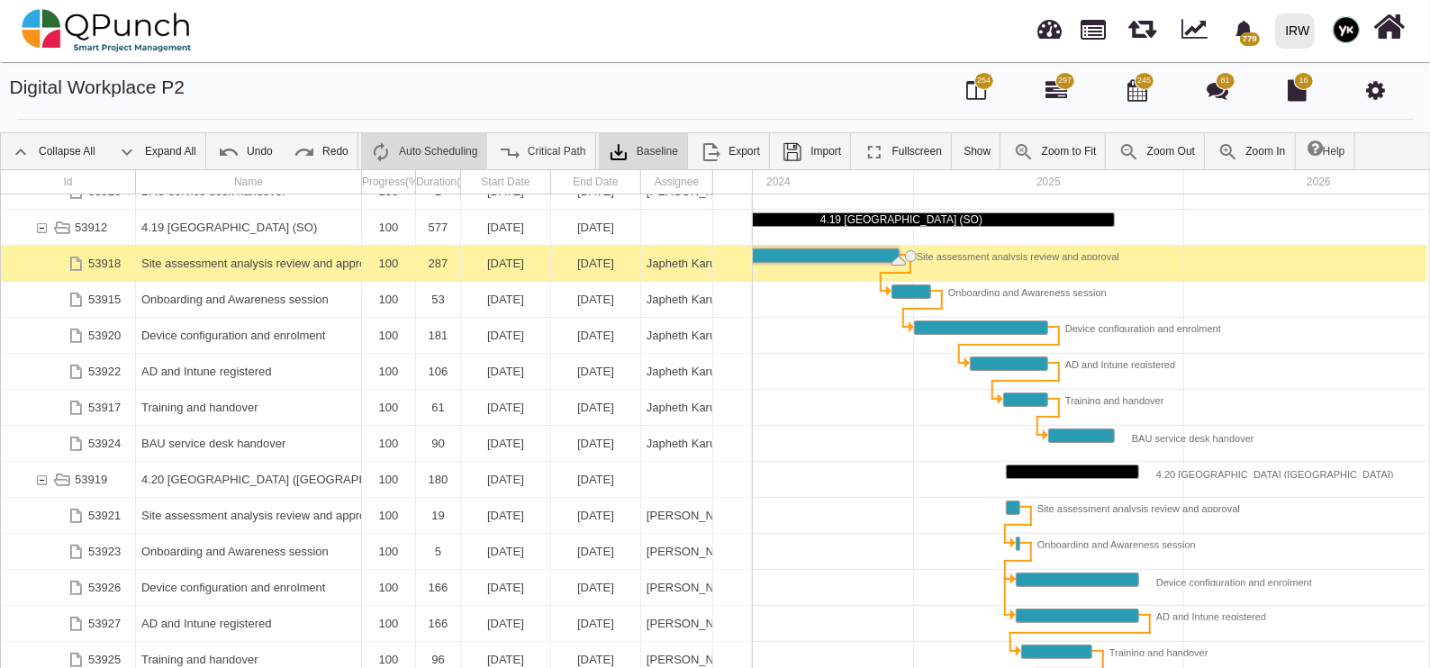
click at [228, 150] on img at bounding box center [229, 152] width 22 height 22
click at [244, 144] on link "Undo" at bounding box center [245, 151] width 73 height 36
drag, startPoint x: 896, startPoint y: 255, endPoint x: 880, endPoint y: 254, distance: 16.2
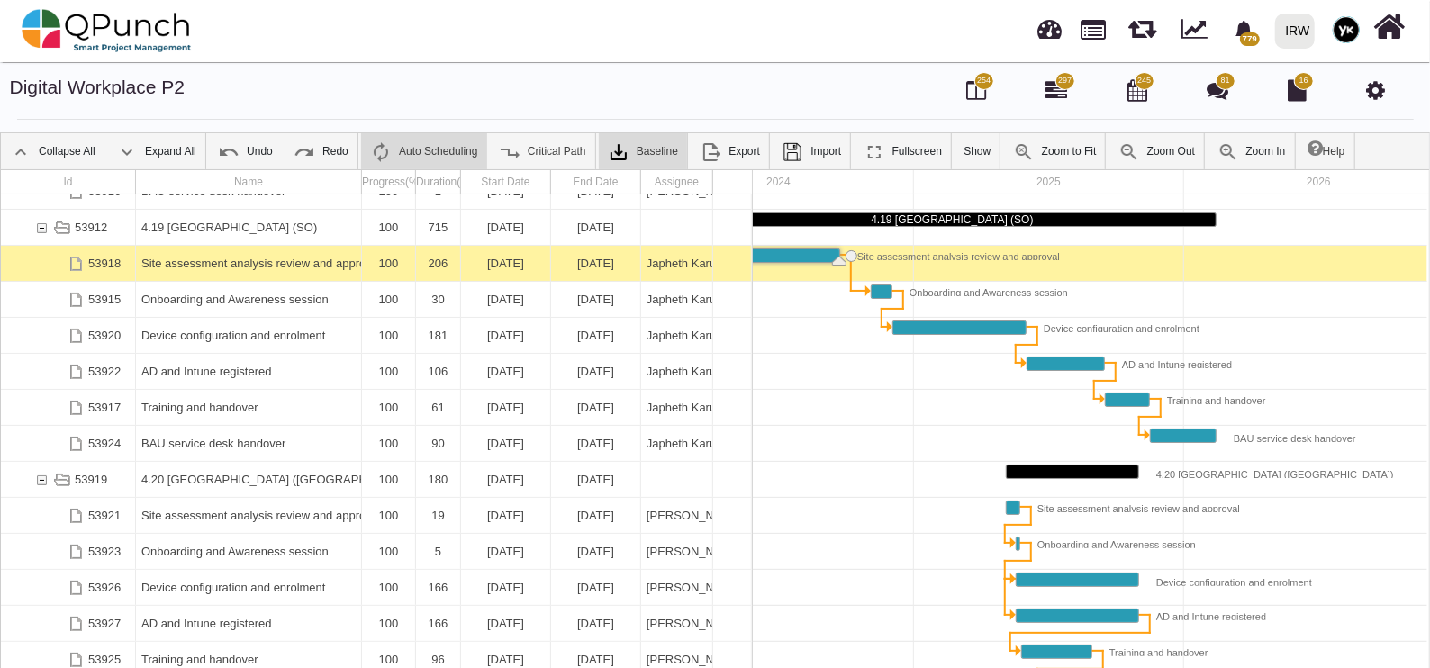
drag, startPoint x: 875, startPoint y: 252, endPoint x: 844, endPoint y: 249, distance: 30.7
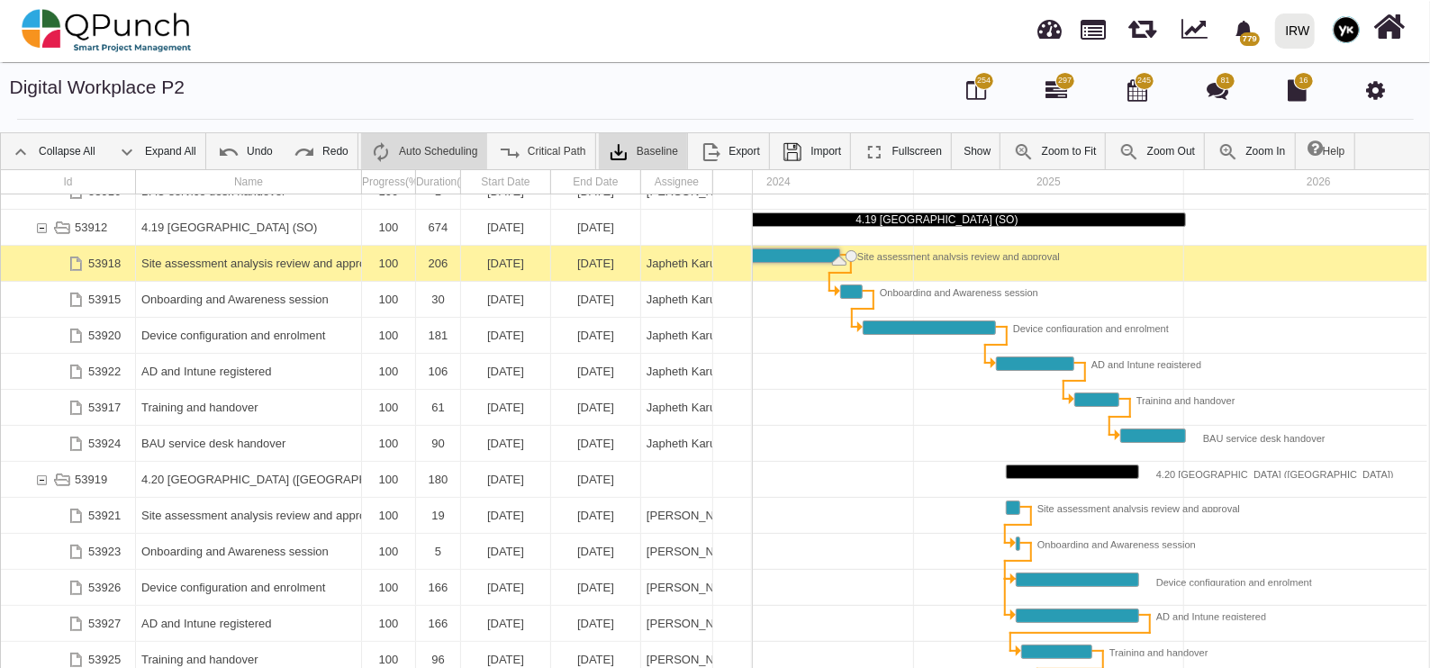
click at [230, 146] on img at bounding box center [229, 152] width 22 height 22
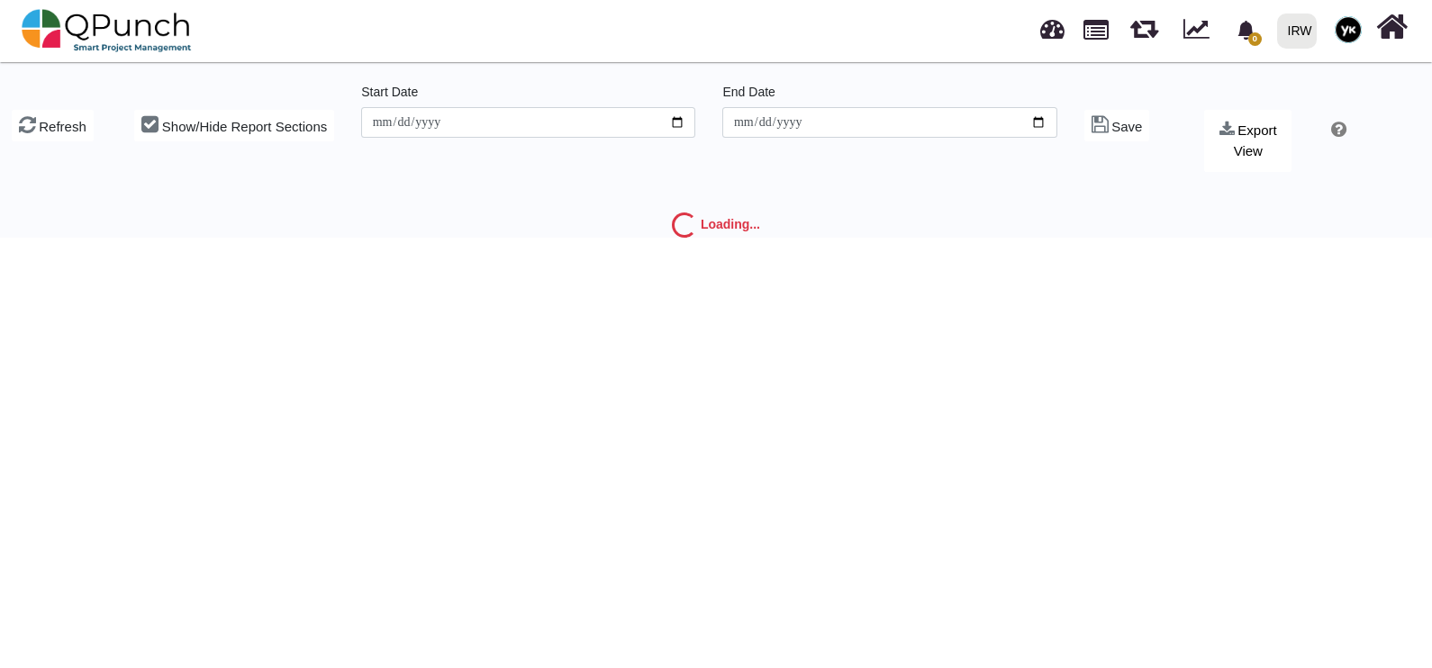
type input "**********"
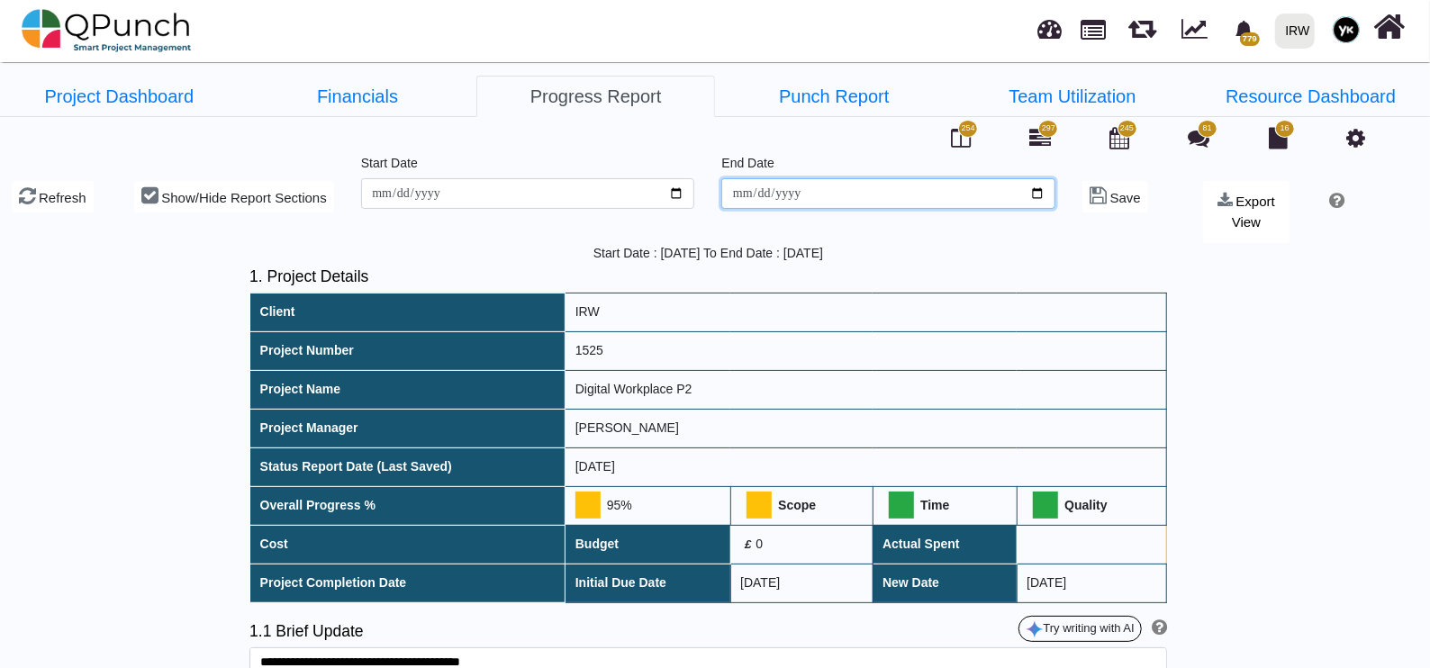
click at [1038, 195] on input "**********" at bounding box center [888, 193] width 334 height 31
type input "**********"
click at [1082, 234] on div "Save" at bounding box center [1131, 200] width 121 height 92
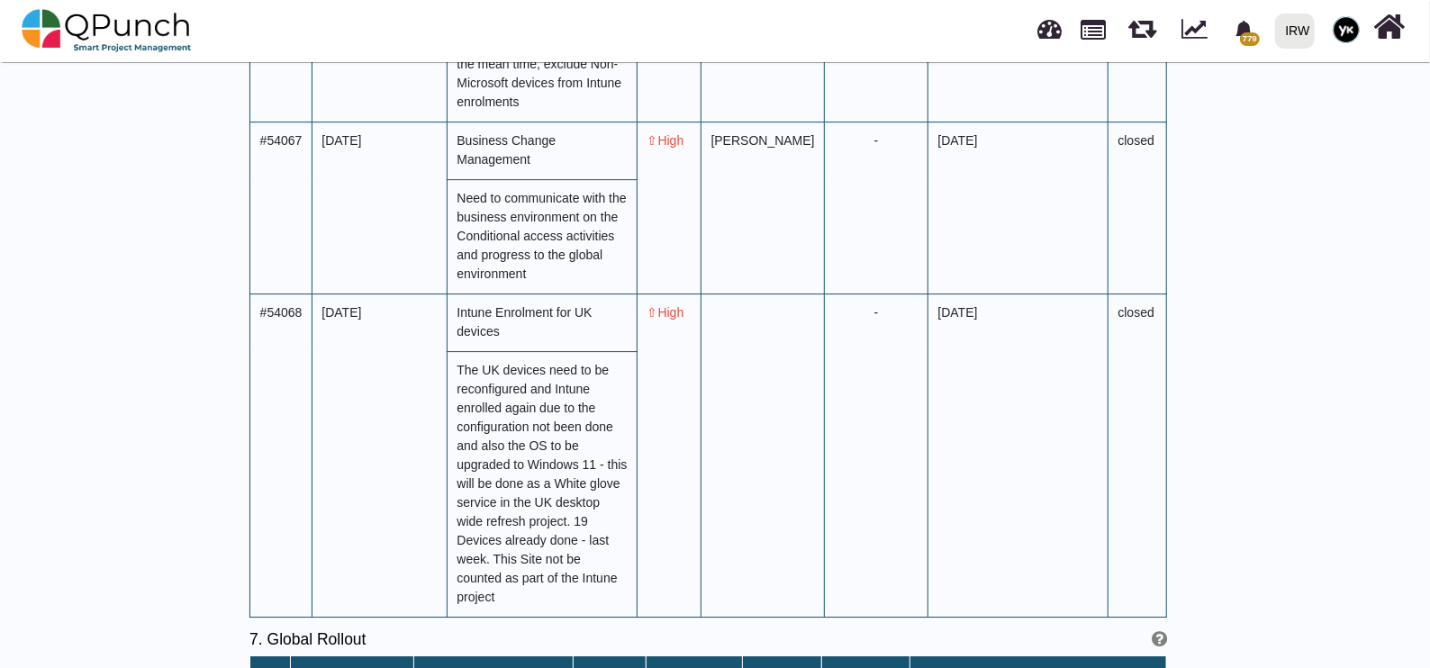
scroll to position [7881, 0]
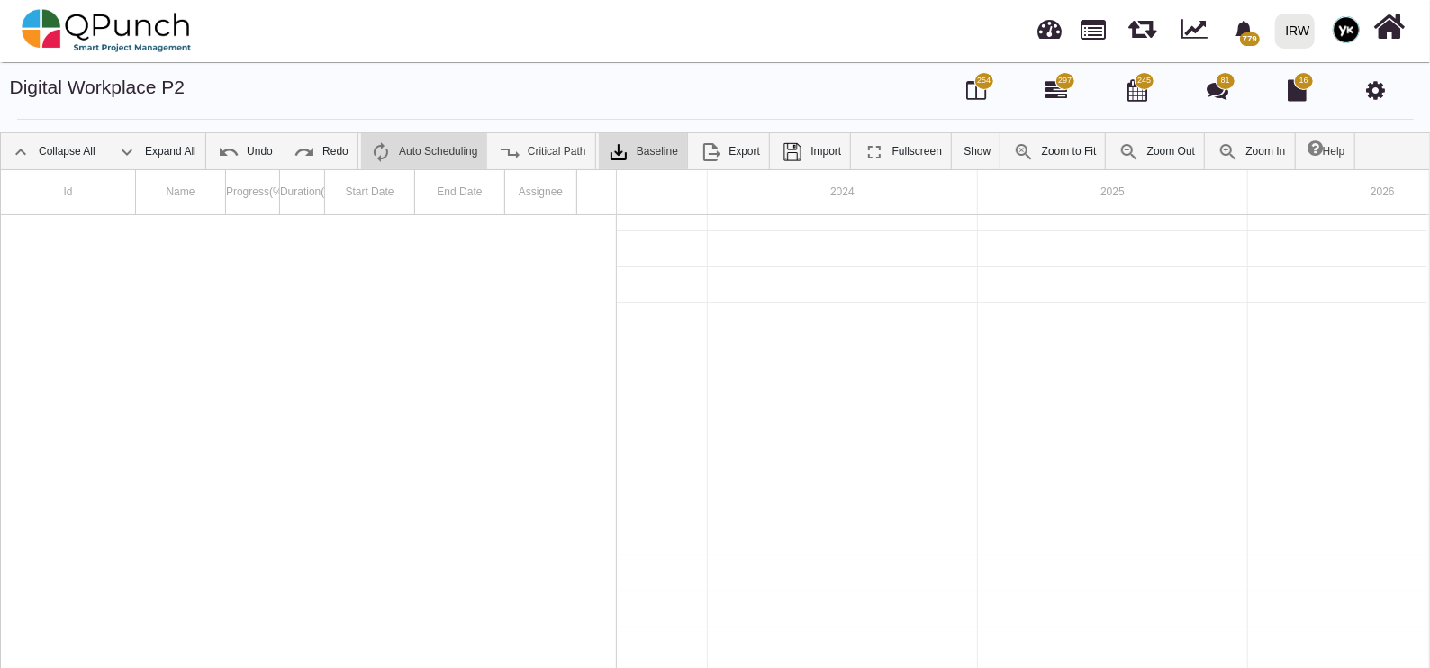
scroll to position [6236, 0]
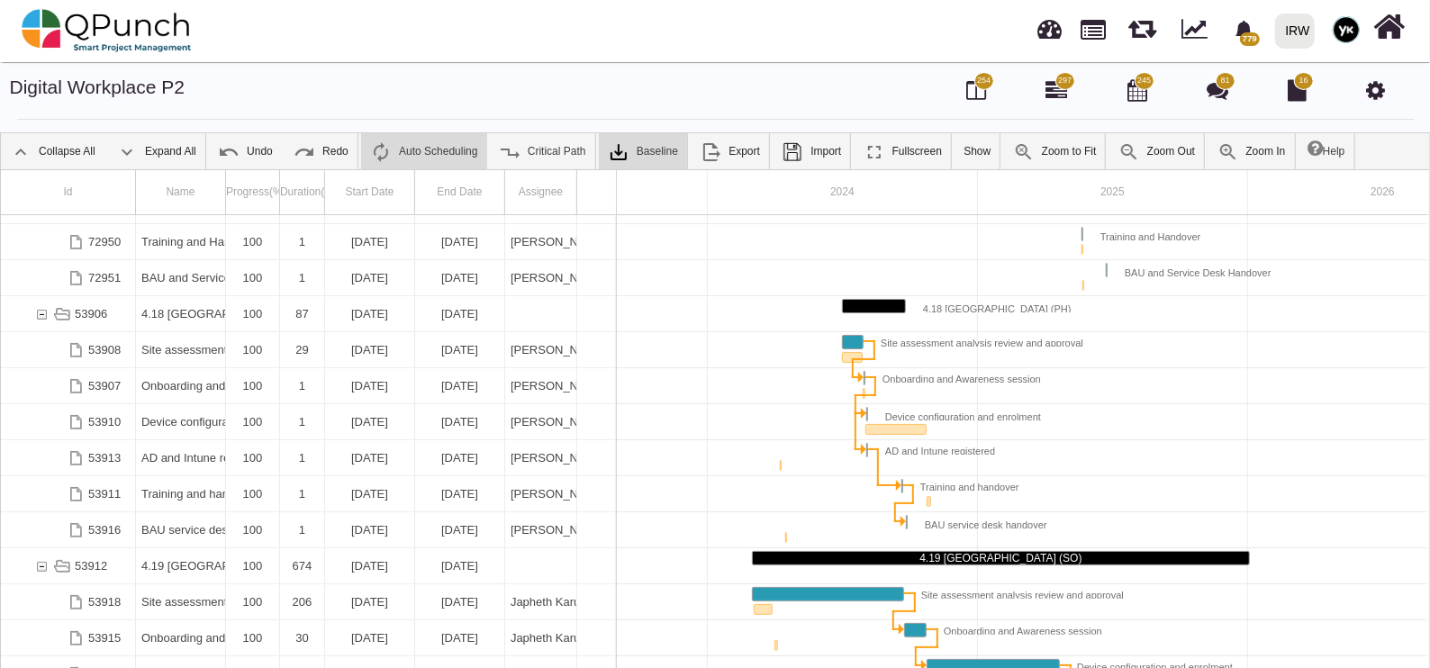
click at [1370, 96] on icon at bounding box center [1375, 90] width 19 height 22
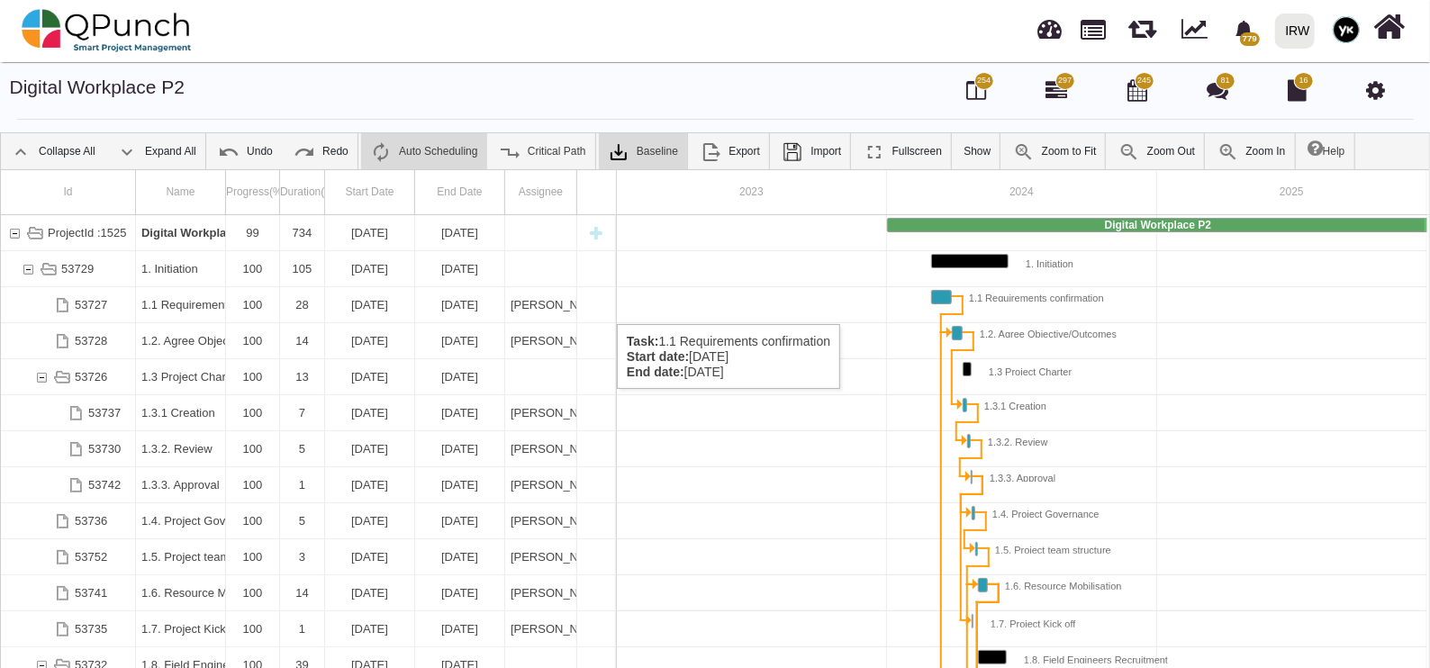
click at [1374, 91] on icon at bounding box center [1375, 90] width 19 height 22
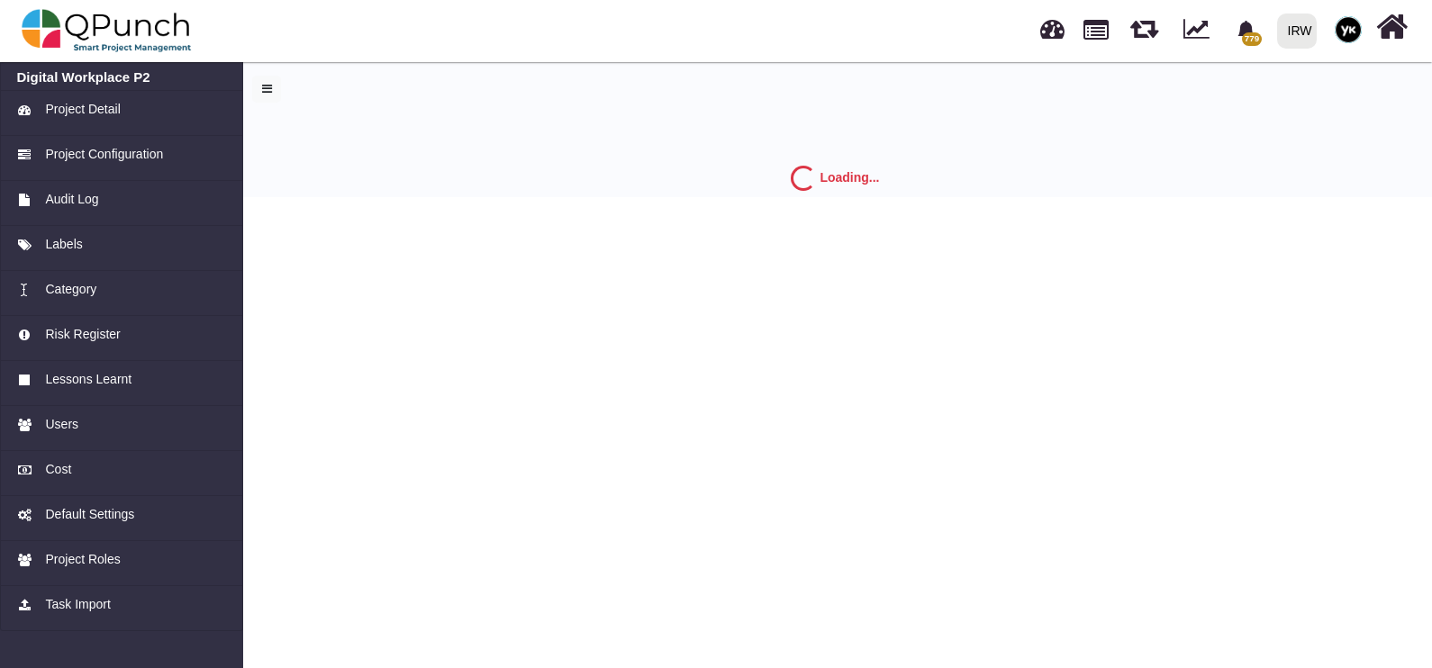
click at [167, 170] on link "Project Configuration" at bounding box center [121, 158] width 243 height 45
click at [146, 188] on link "Project Configuration" at bounding box center [121, 203] width 243 height 45
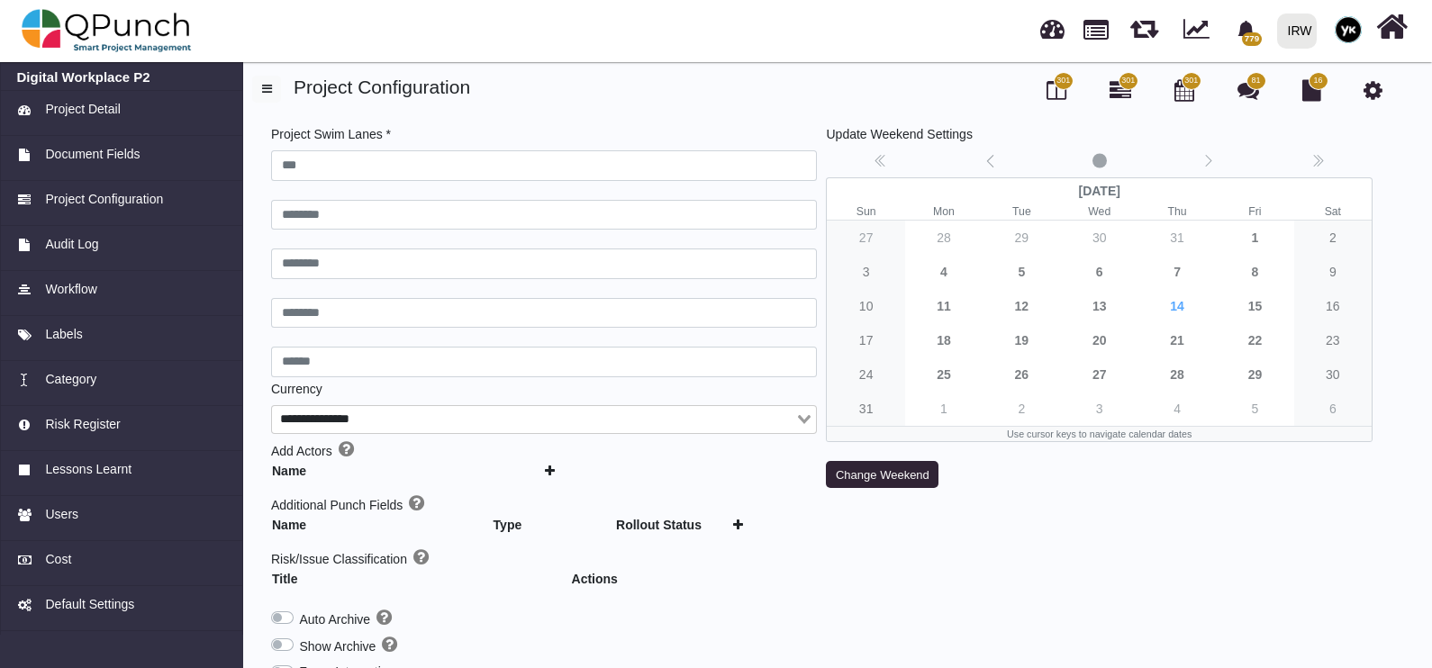
type input "***"
type input "********"
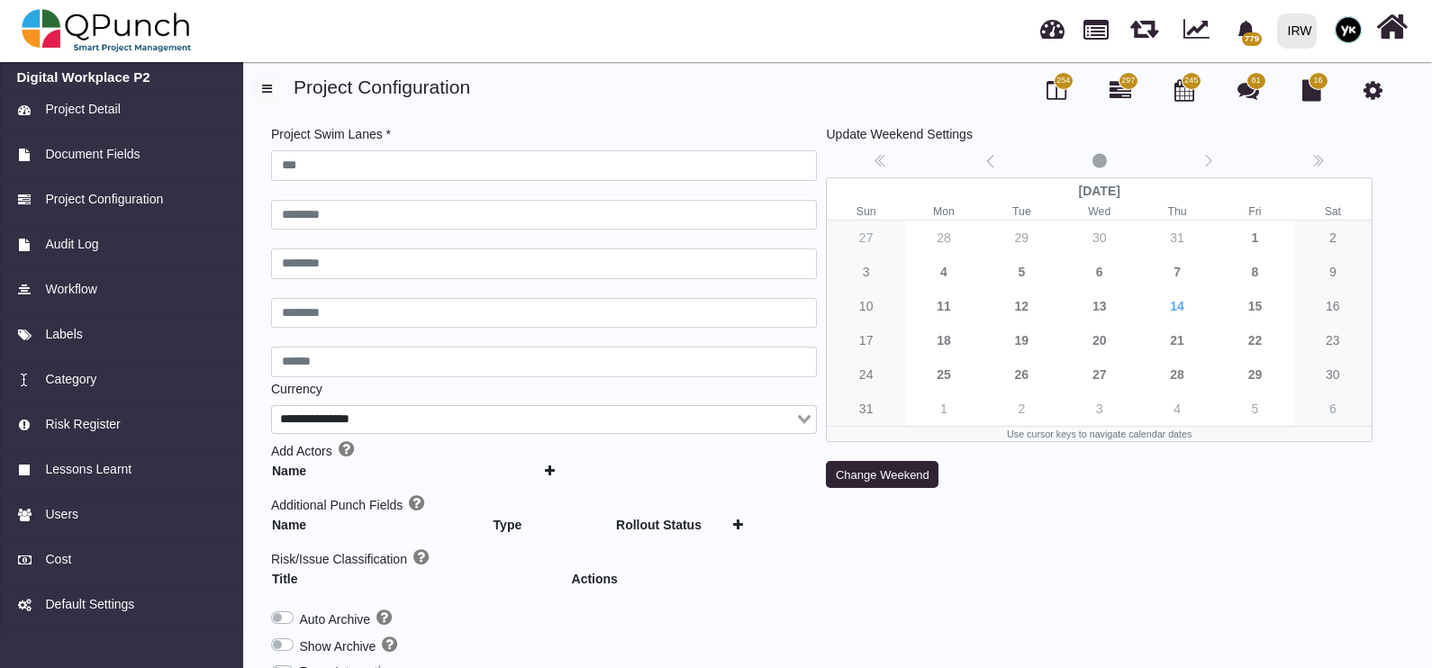
type input "******"
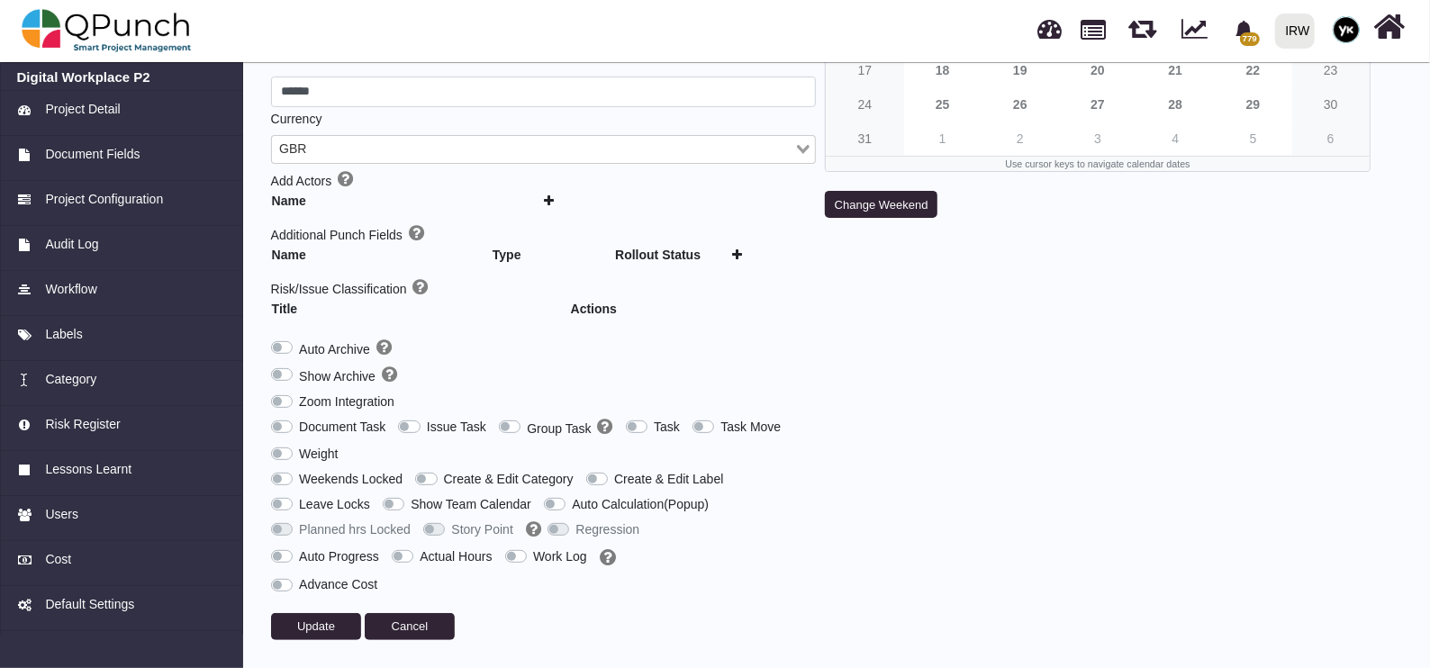
click at [299, 552] on label "Auto Progress" at bounding box center [339, 557] width 80 height 19
type input "***"
type input "********"
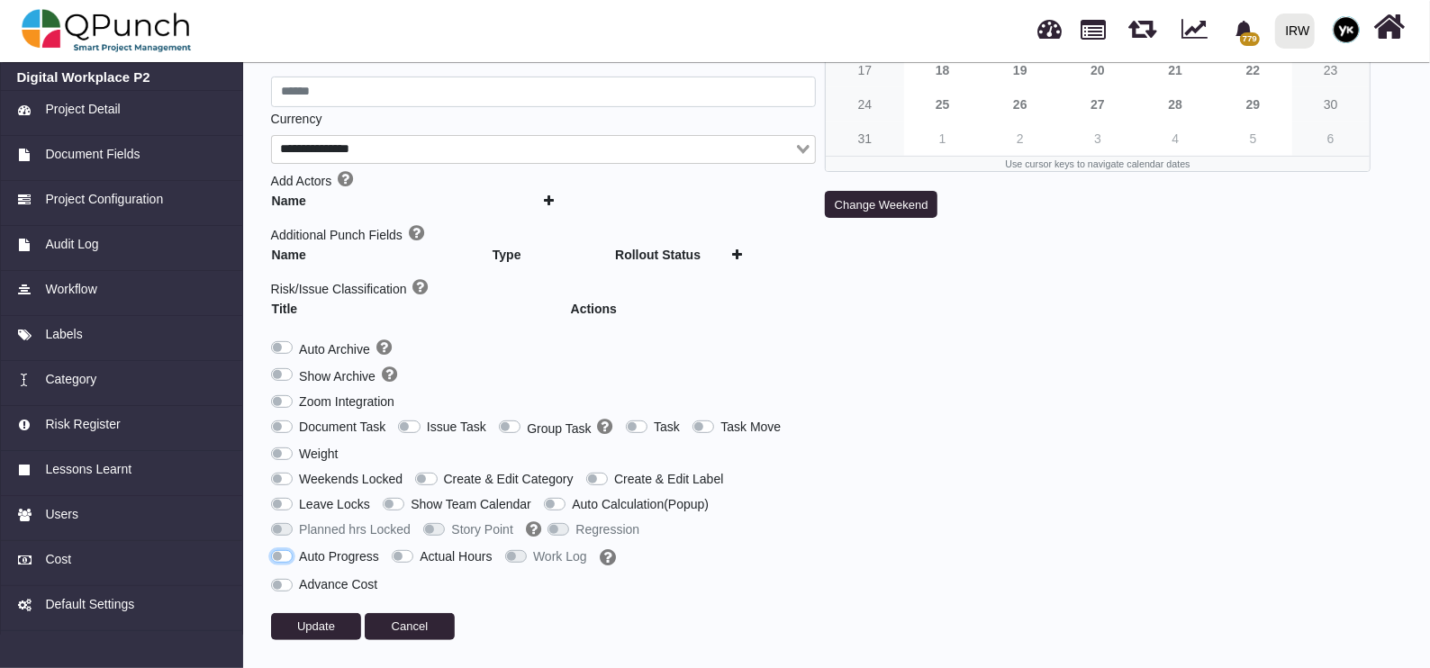
type input "******"
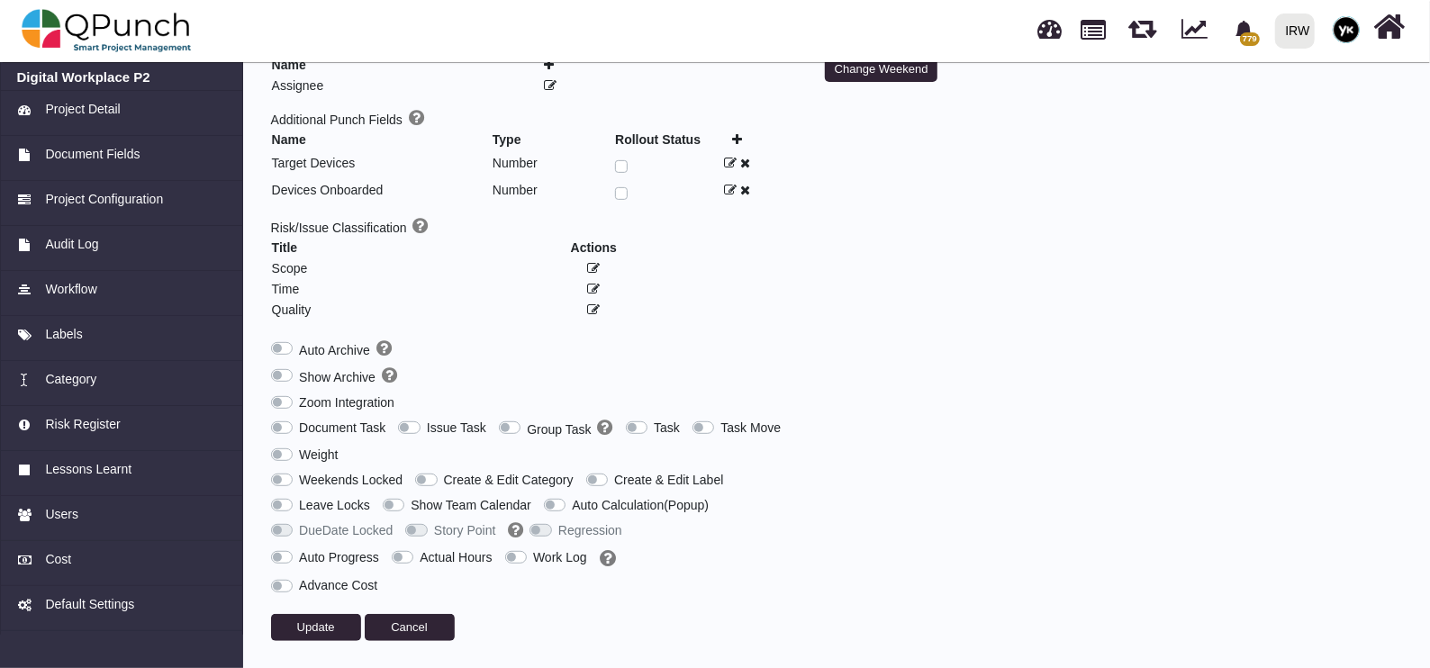
click at [299, 554] on label "Auto Progress" at bounding box center [339, 558] width 80 height 19
click at [311, 625] on span "Update" at bounding box center [316, 628] width 38 height 14
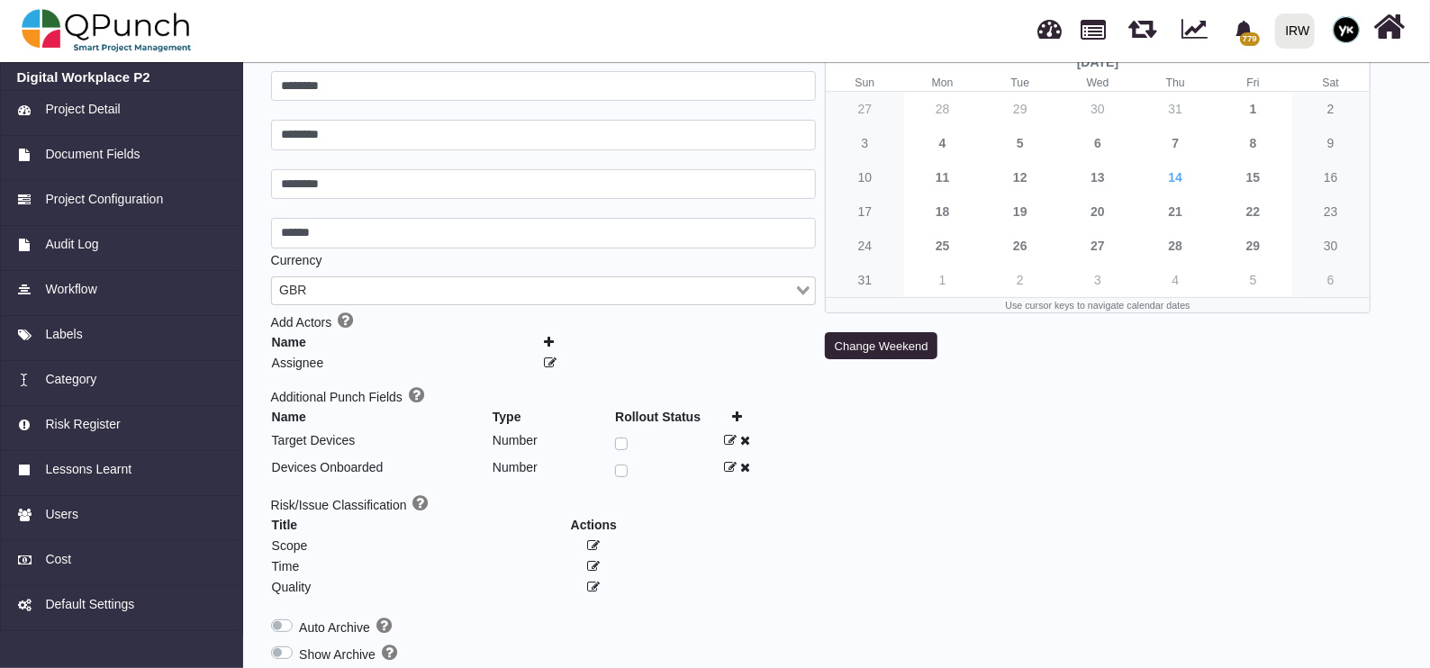
scroll to position [406, 0]
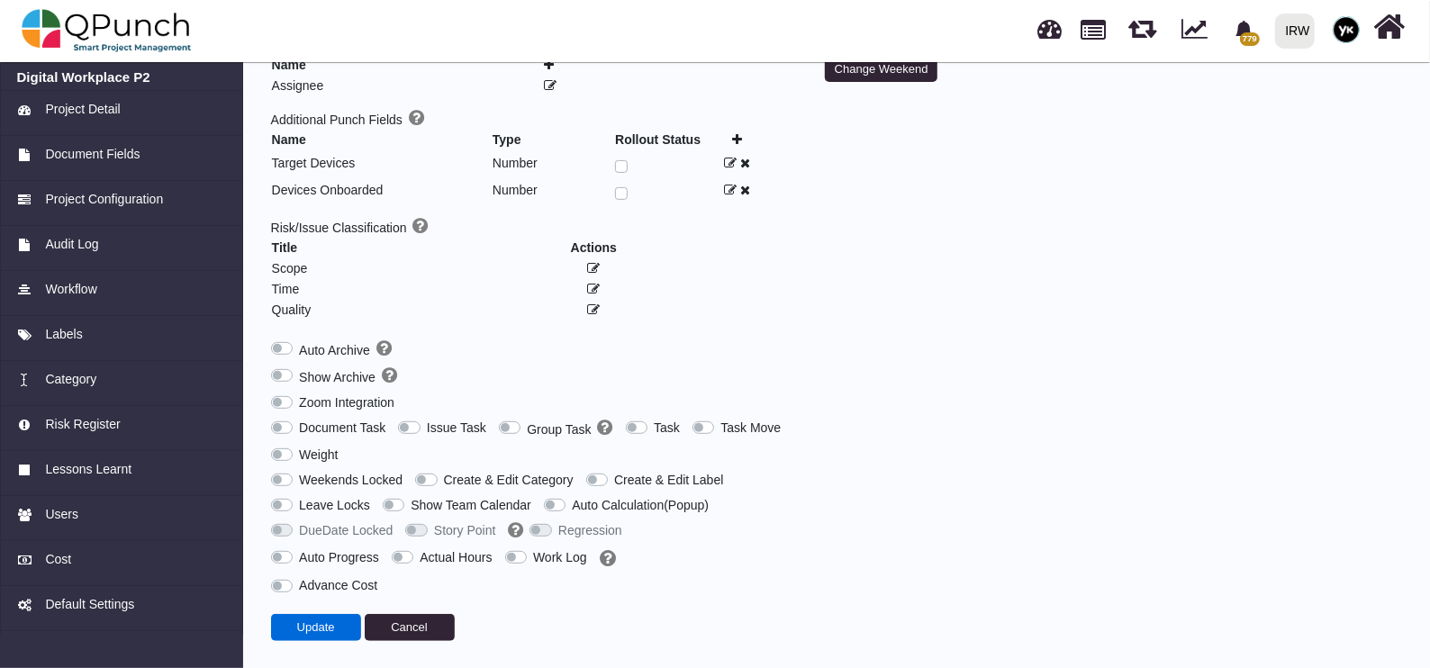
click at [280, 615] on button "Update" at bounding box center [316, 627] width 90 height 27
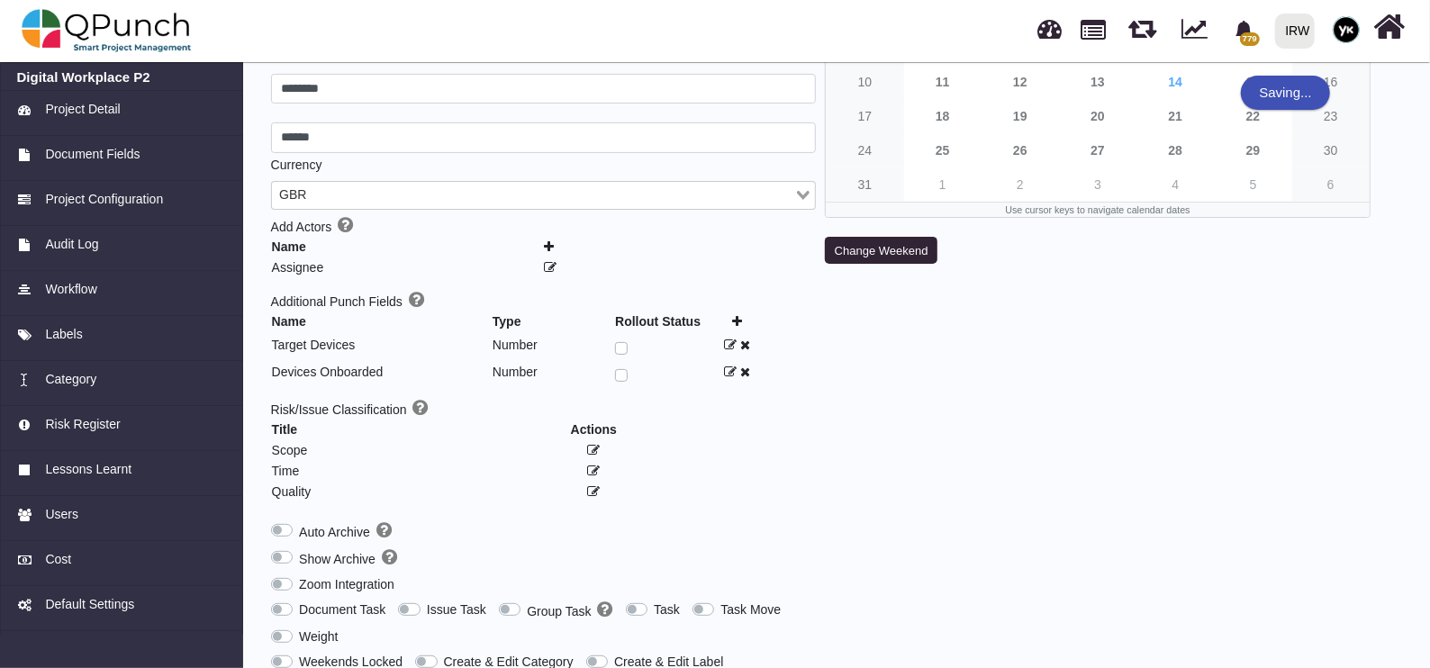
scroll to position [0, 0]
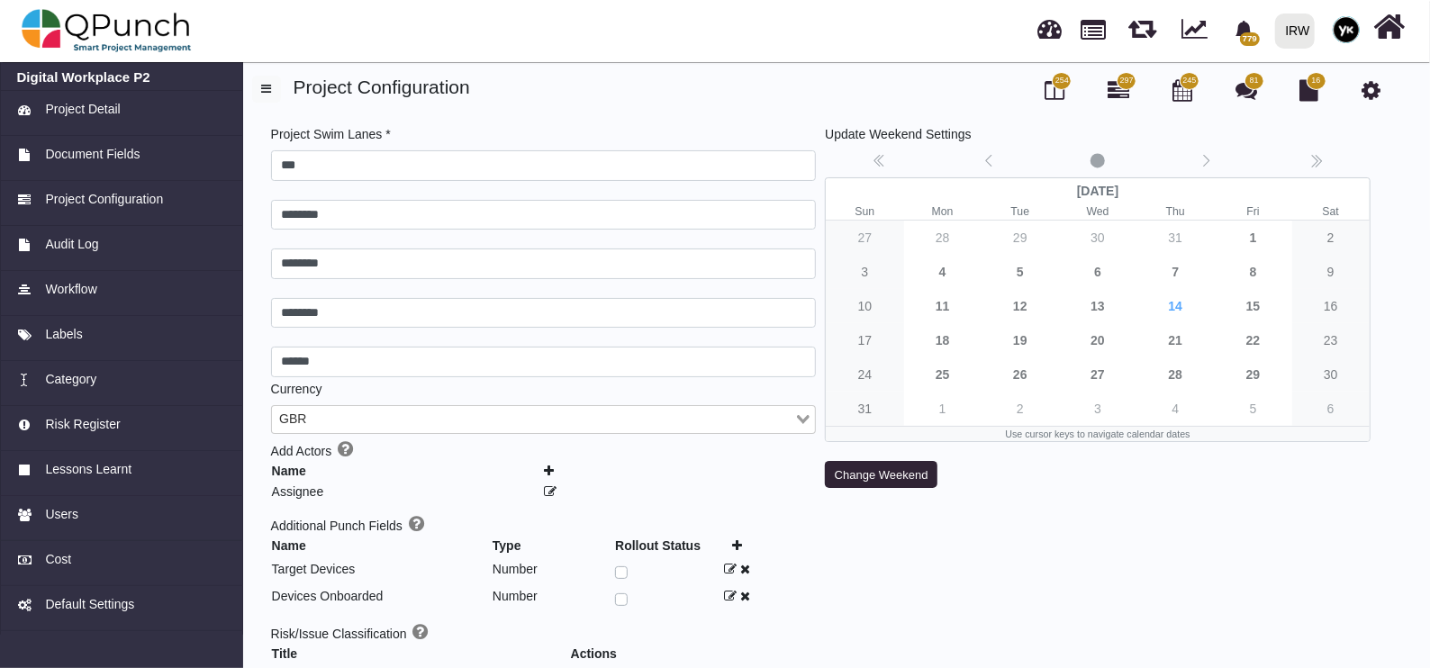
click at [1063, 86] on span "254" at bounding box center [1063, 81] width 14 height 13
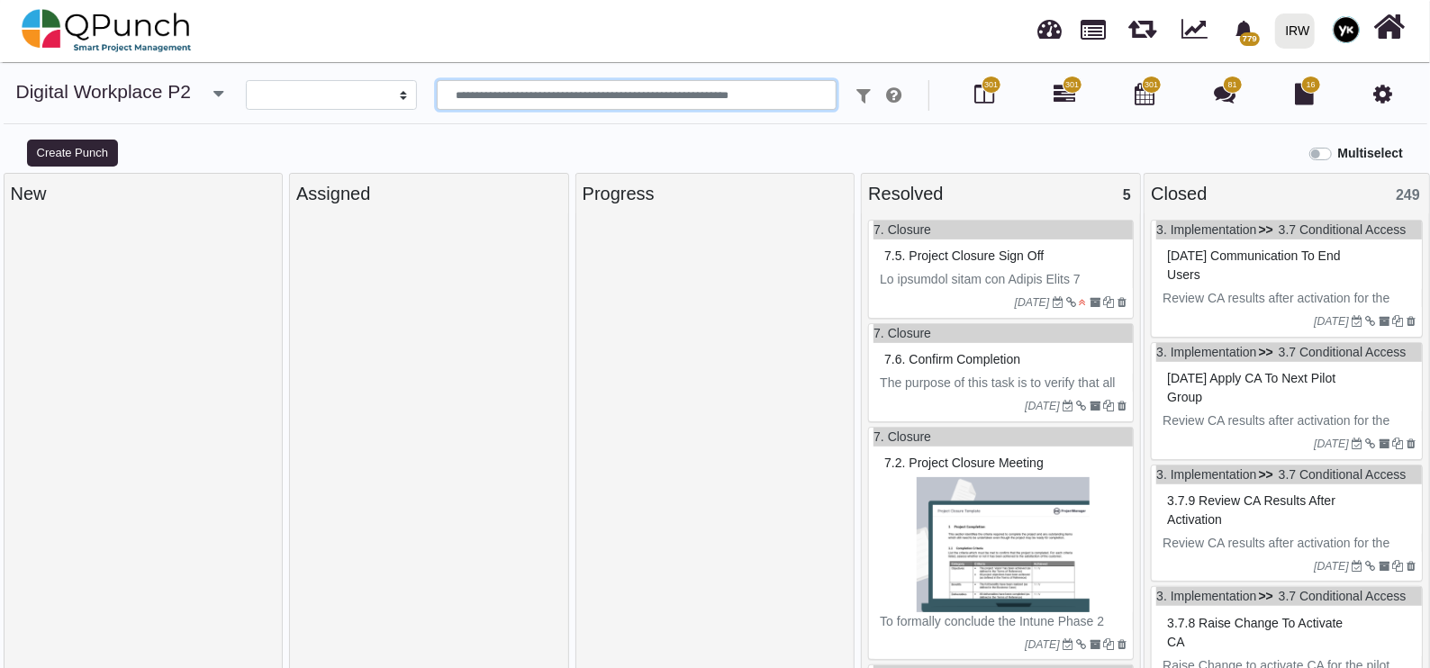
click at [473, 84] on input "text" at bounding box center [637, 95] width 401 height 31
select select
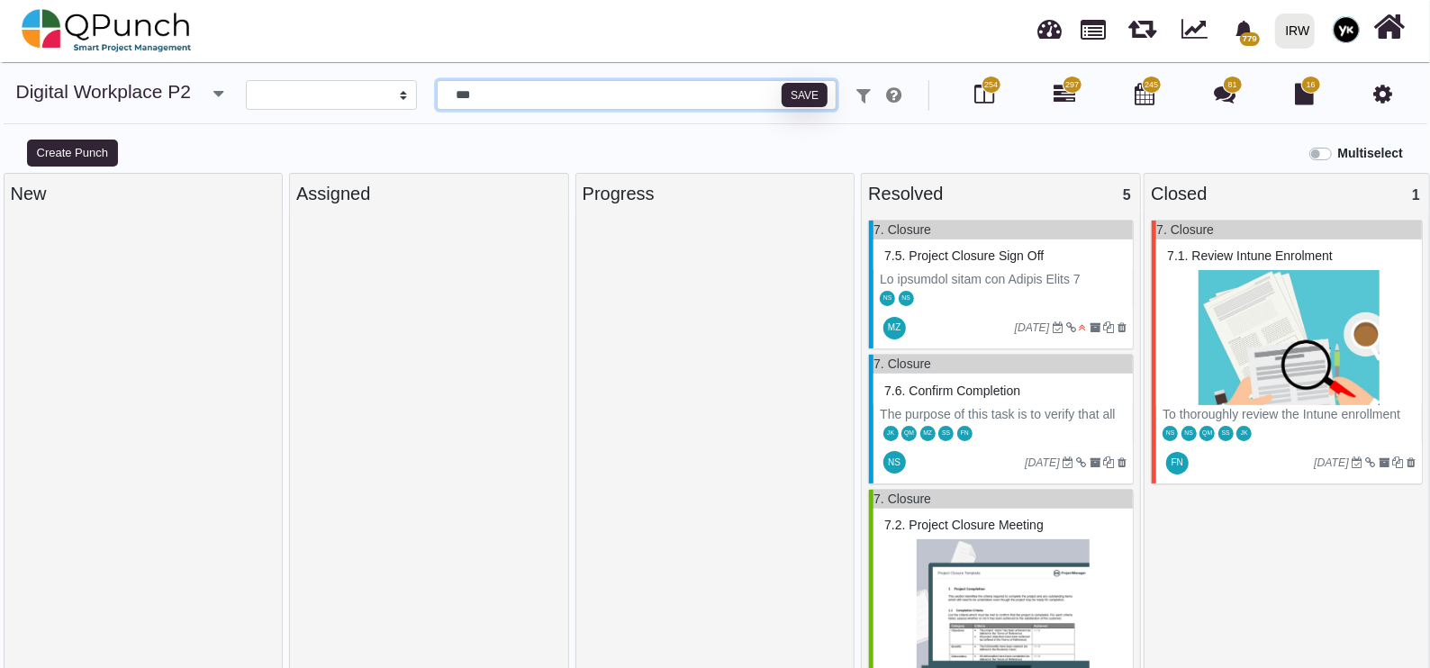
click at [524, 103] on input "***" at bounding box center [637, 95] width 401 height 31
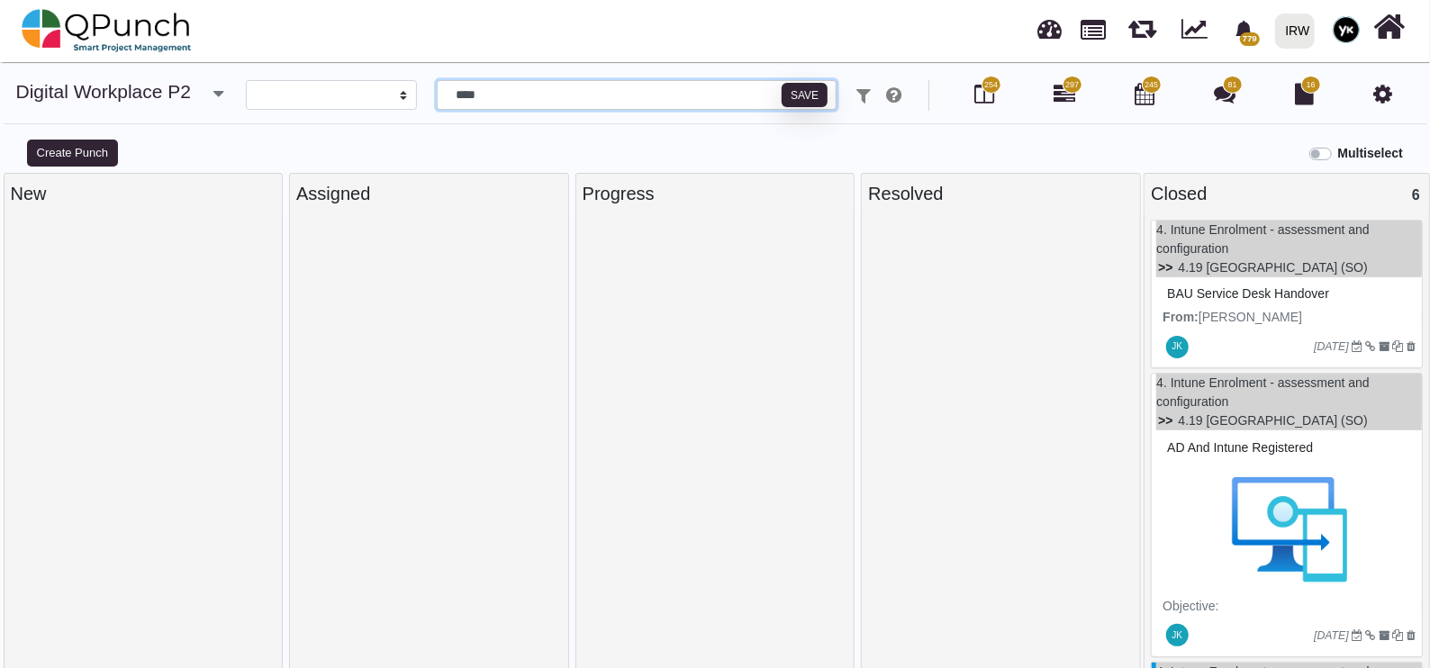
type input "****"
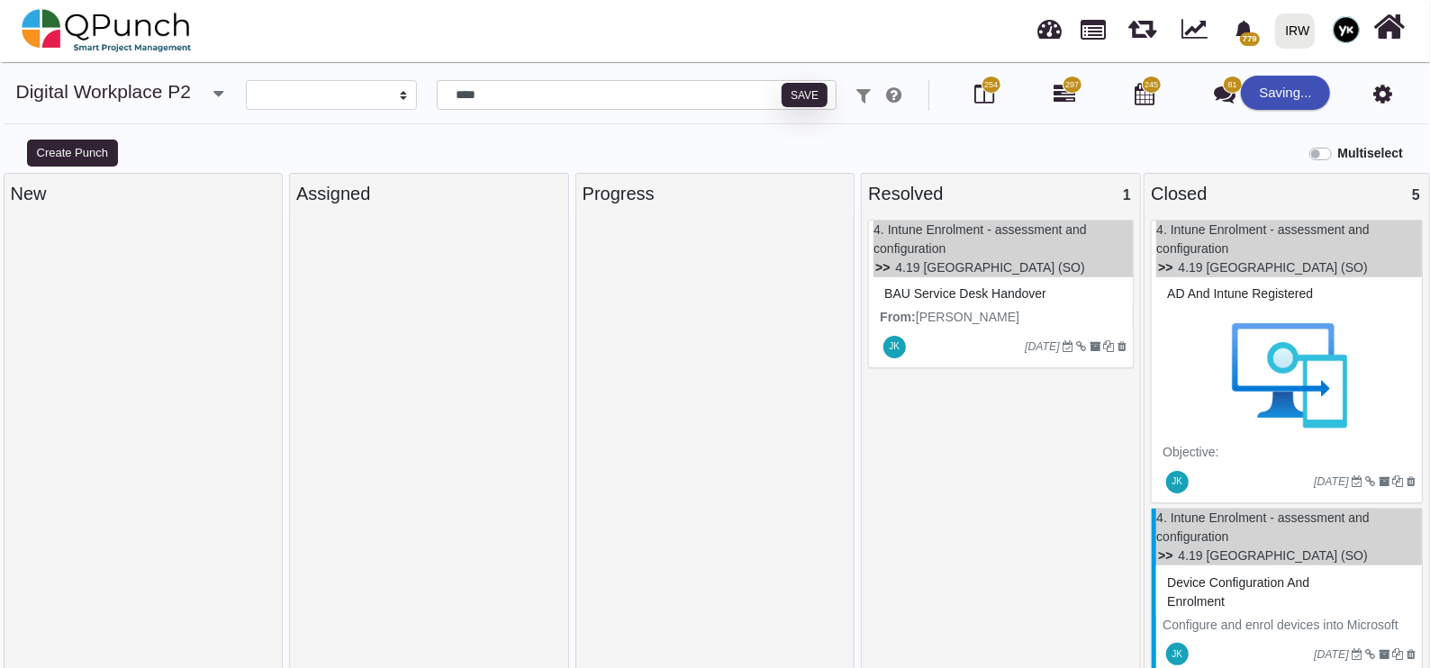
click at [973, 311] on p "From: Japheth Karumwa <Japheth.Karumwa@irworldwide.org>" at bounding box center [1003, 336] width 247 height 57
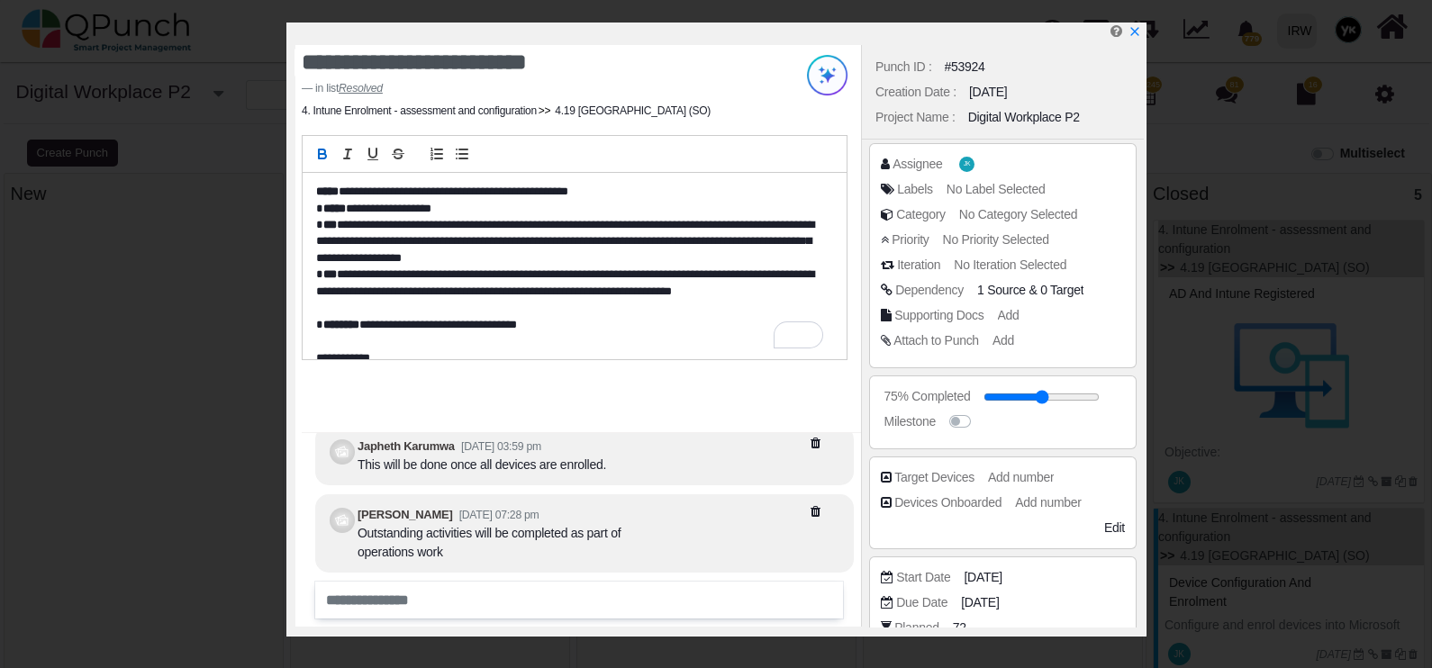
click at [1134, 32] on icon "x" at bounding box center [1134, 31] width 8 height 8
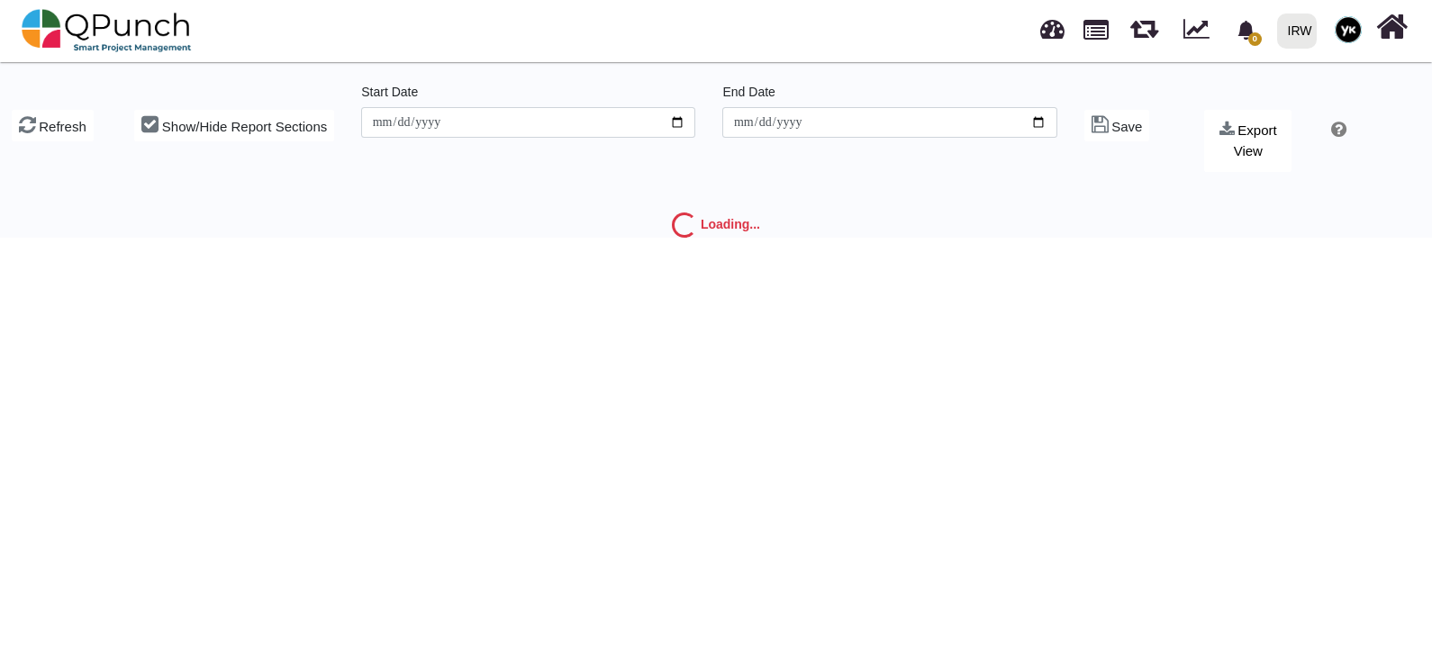
type input "**********"
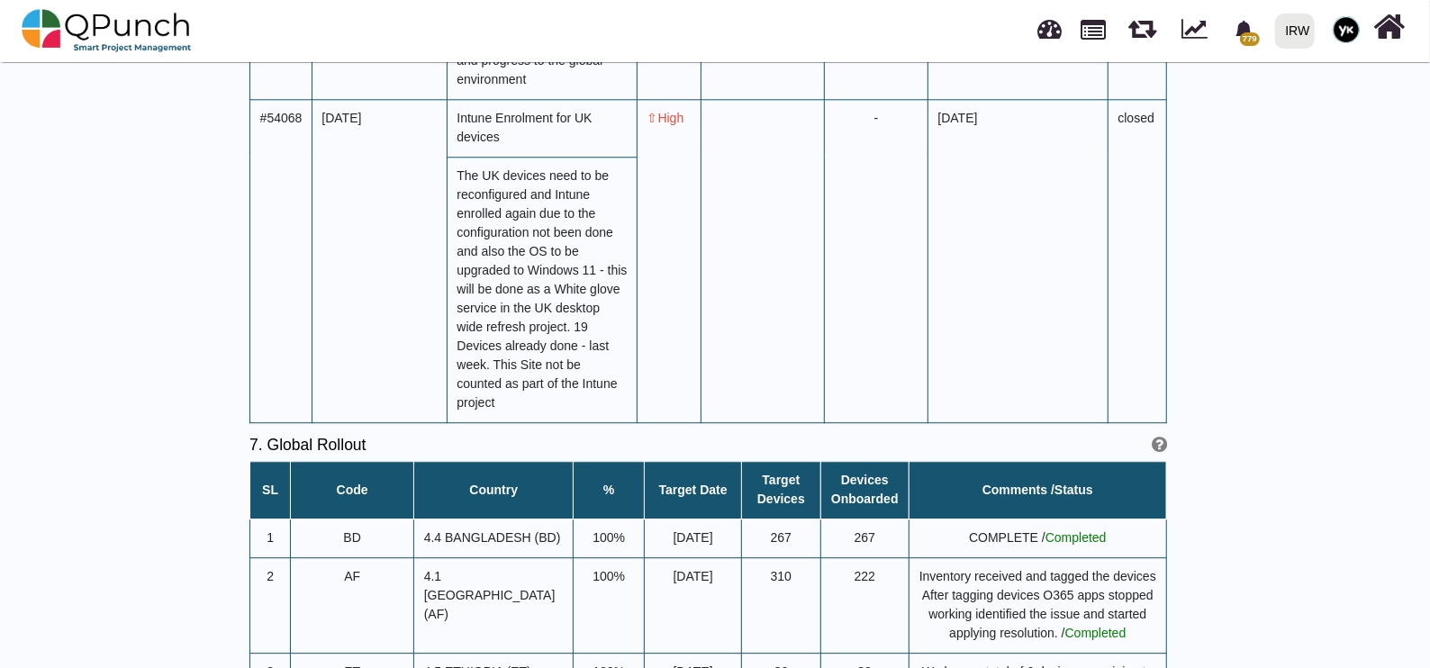
scroll to position [7205, 0]
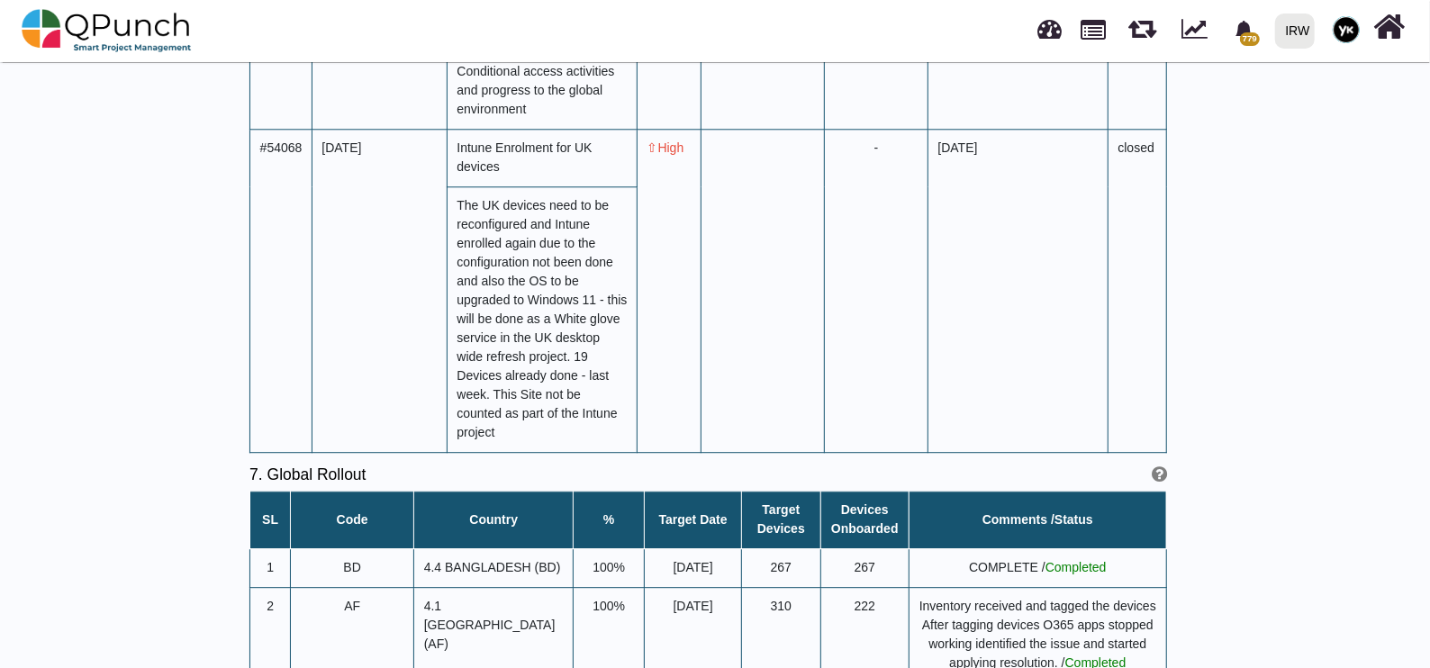
drag, startPoint x: 1007, startPoint y: 416, endPoint x: 1072, endPoint y: 412, distance: 65.0
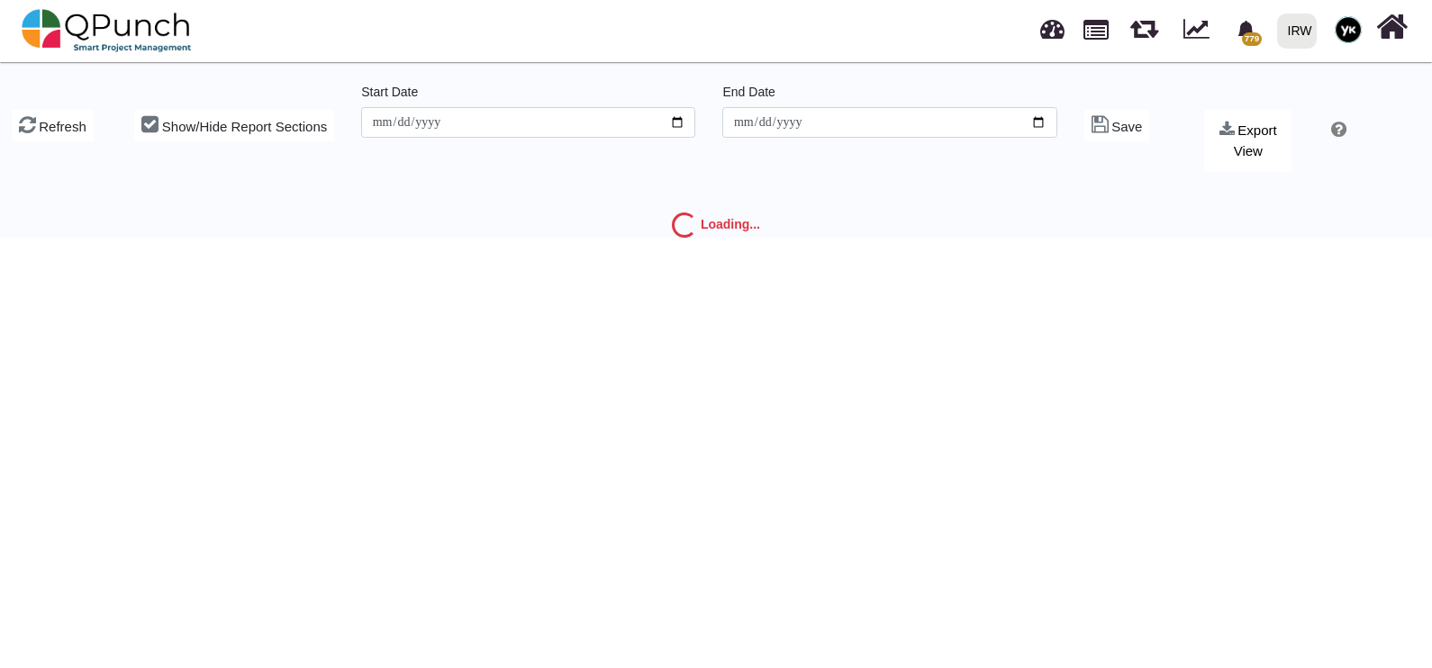
type input "**********"
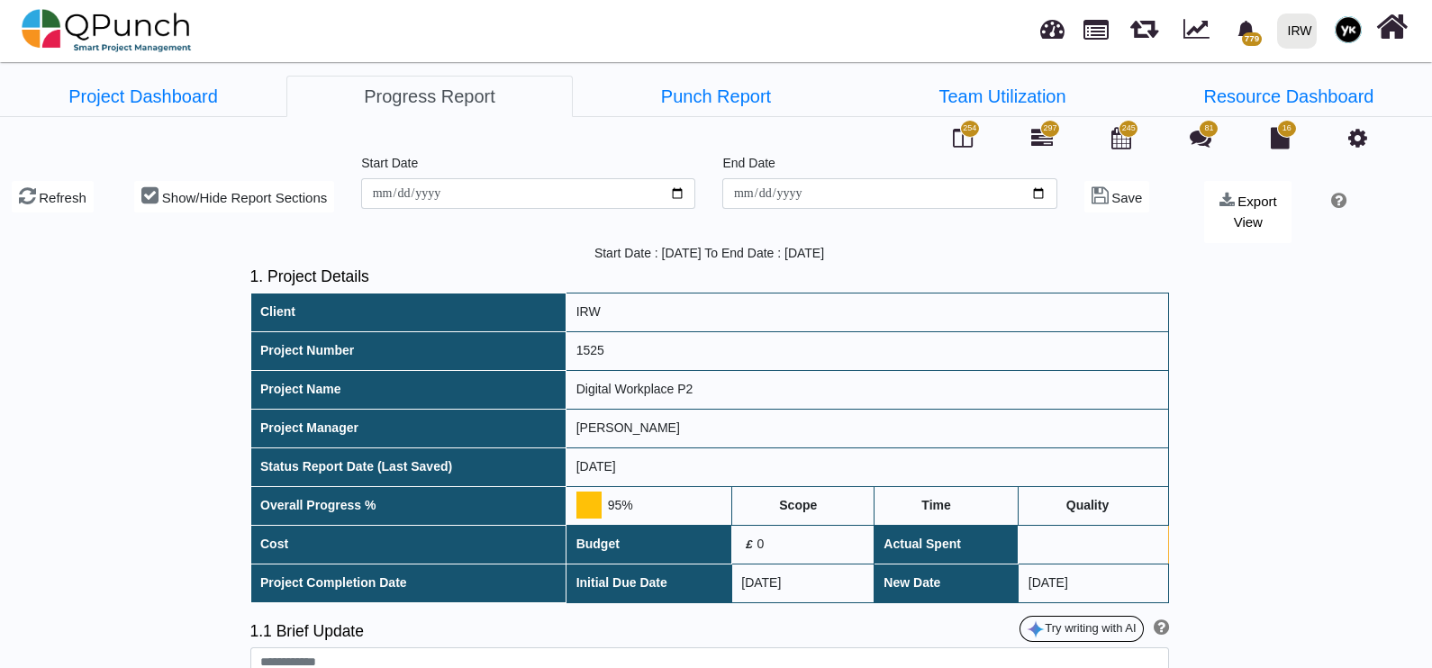
type textarea "**********"
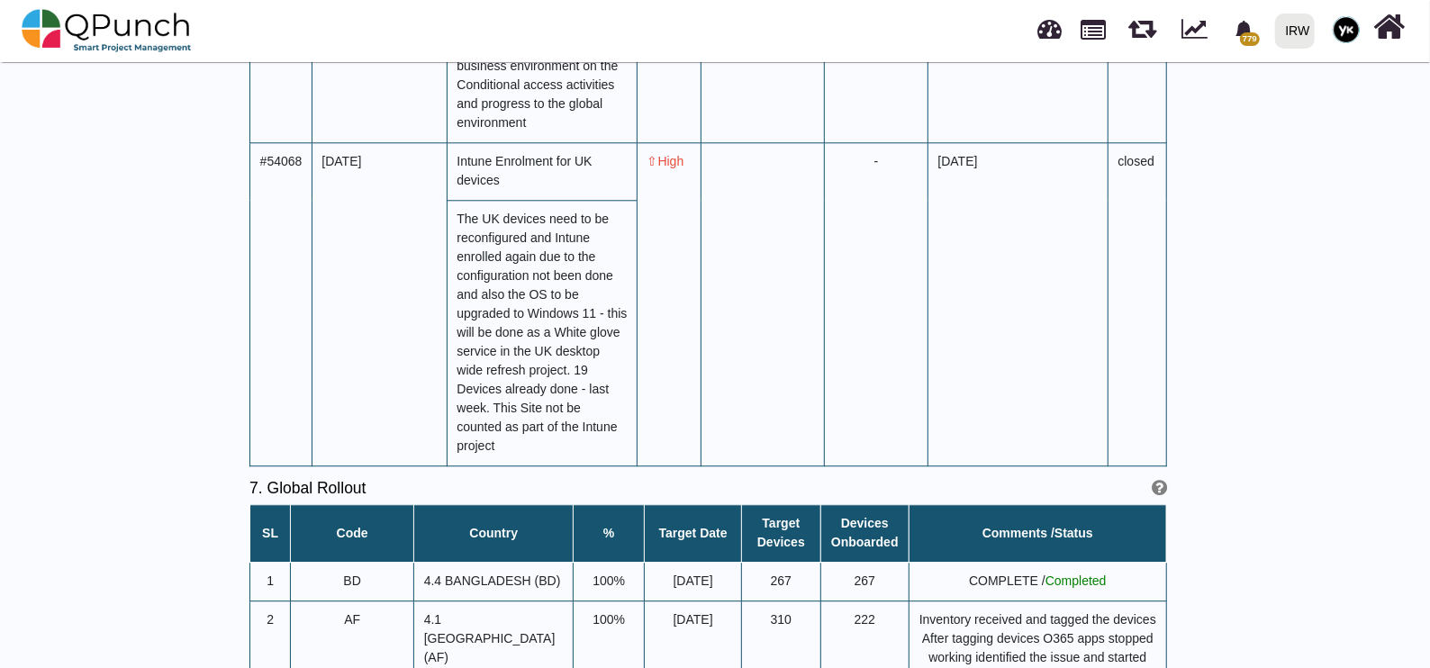
scroll to position [7205, 0]
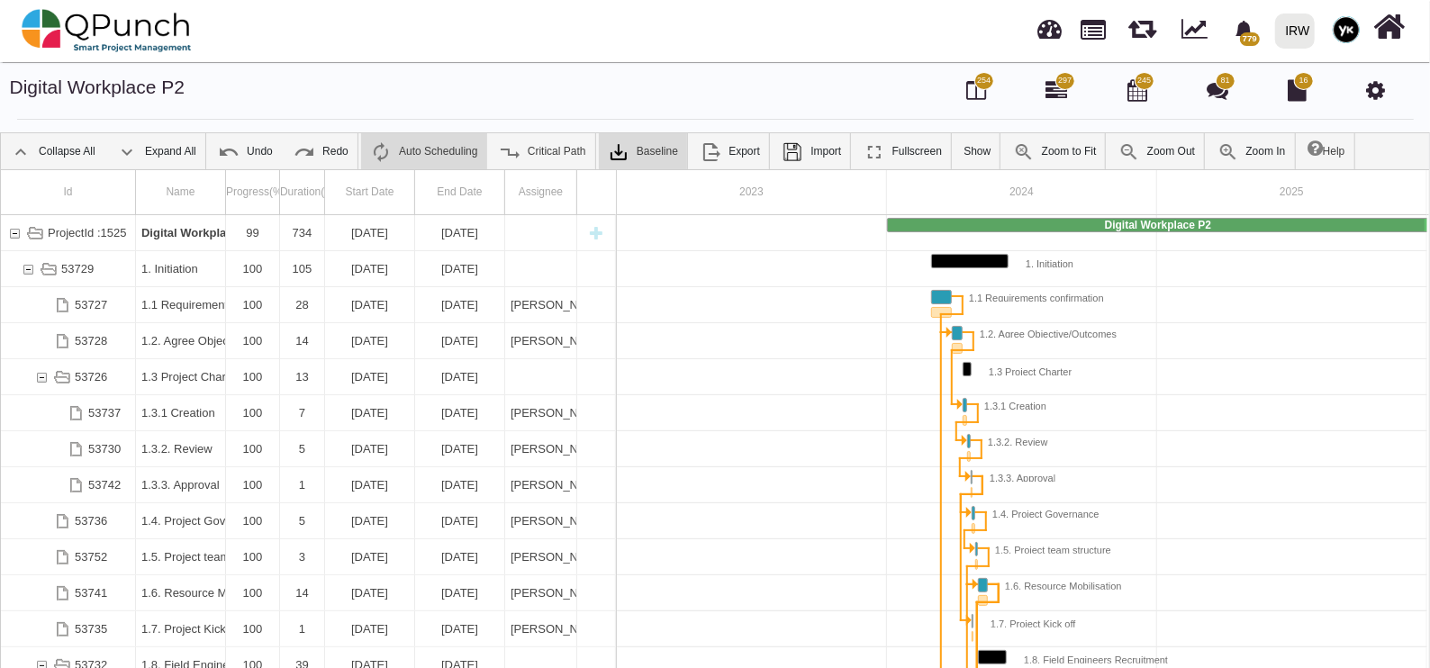
scroll to position [0, 179]
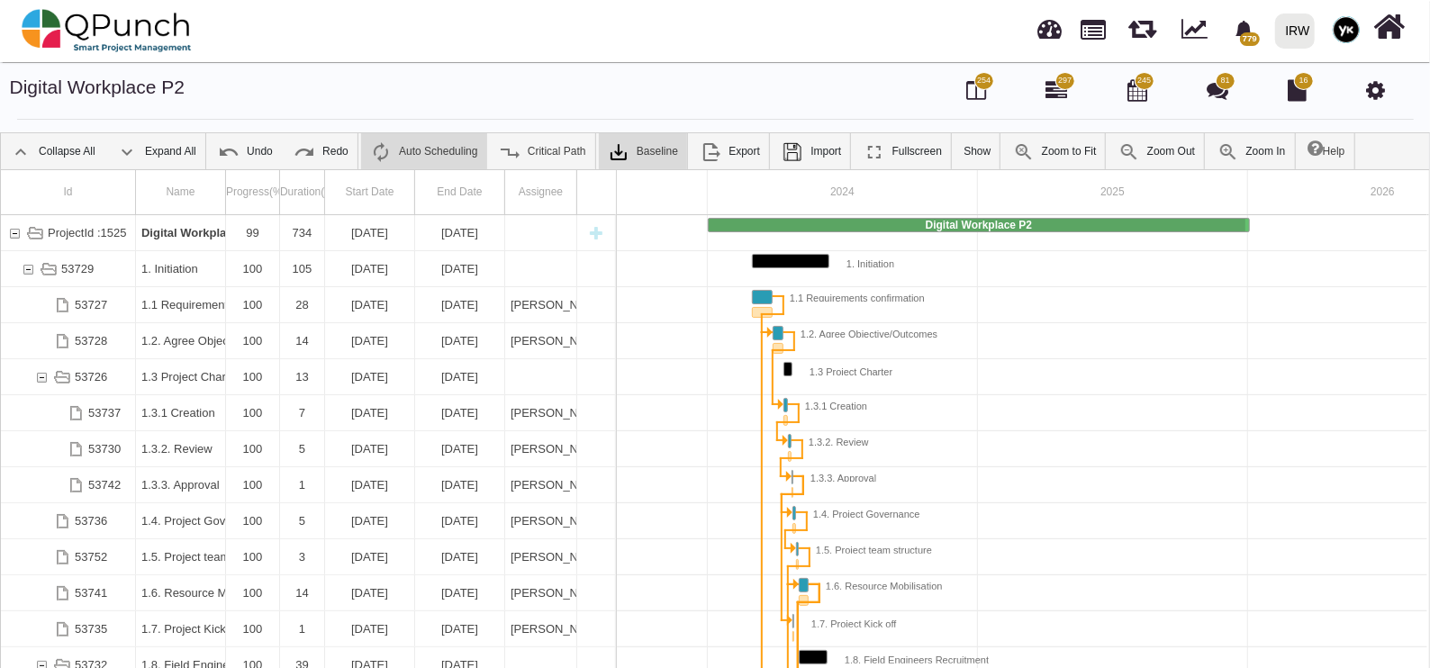
click at [1376, 90] on icon at bounding box center [1375, 90] width 19 height 22
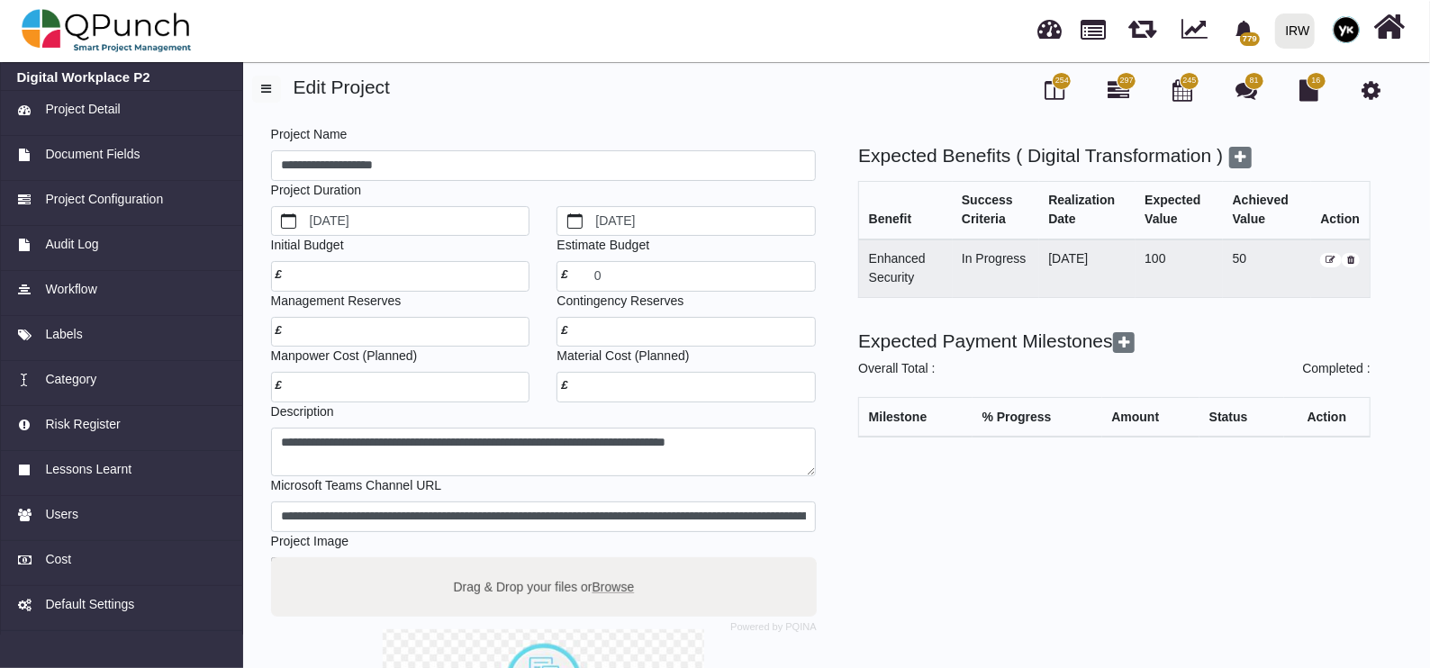
click at [111, 186] on link "Project Configuration" at bounding box center [121, 203] width 243 height 45
click at [113, 206] on span "Project Configuration" at bounding box center [104, 199] width 118 height 19
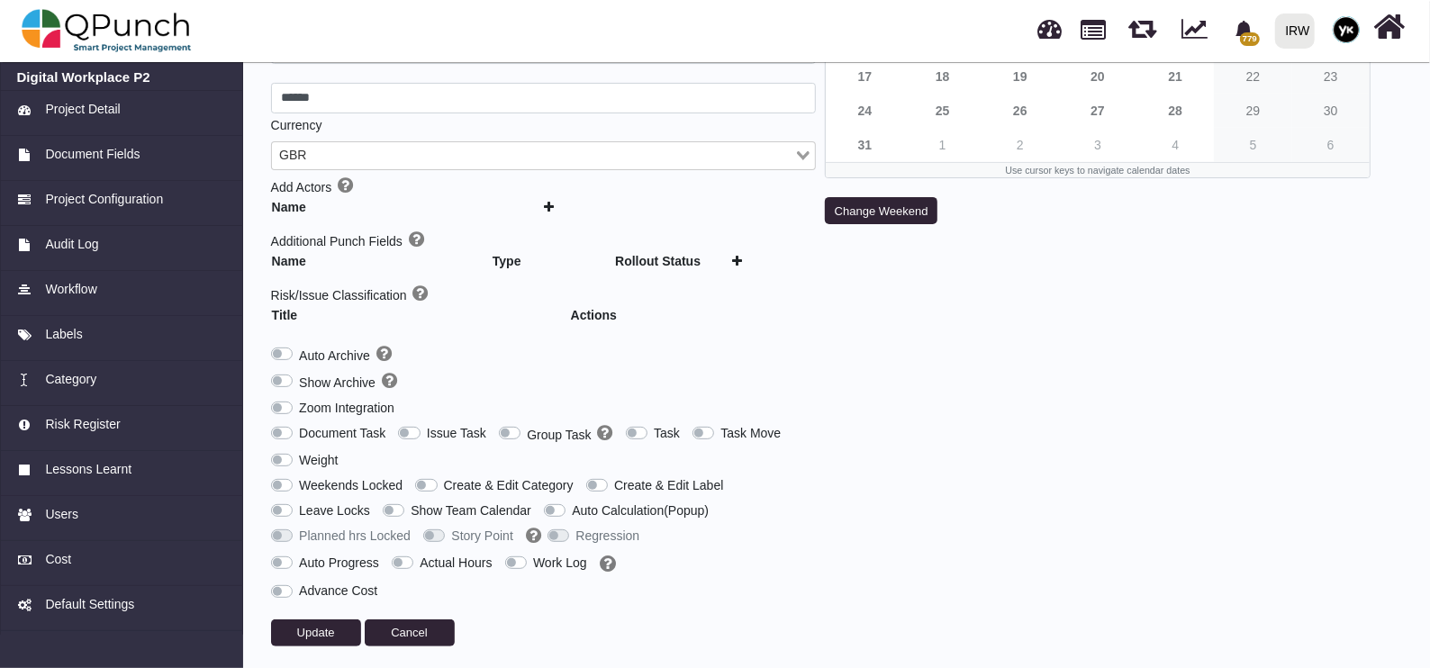
scroll to position [270, 0]
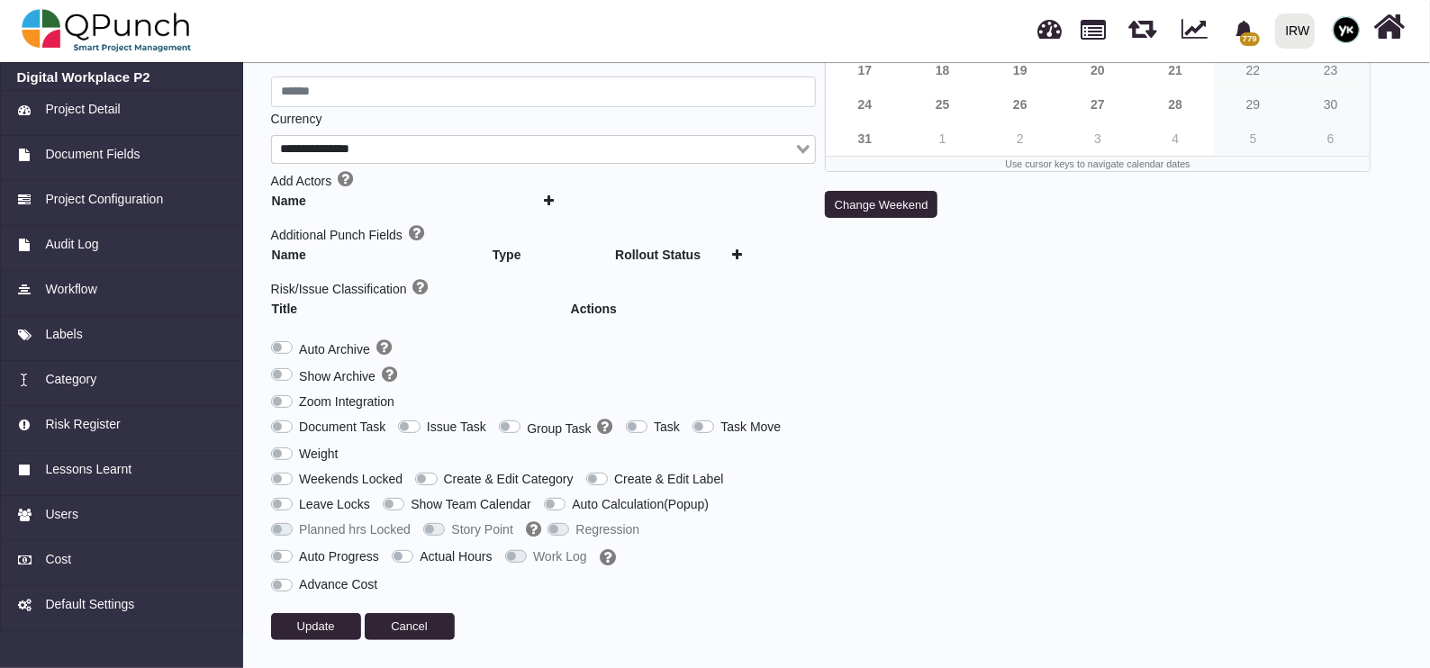
type input "***"
type input "********"
type input "******"
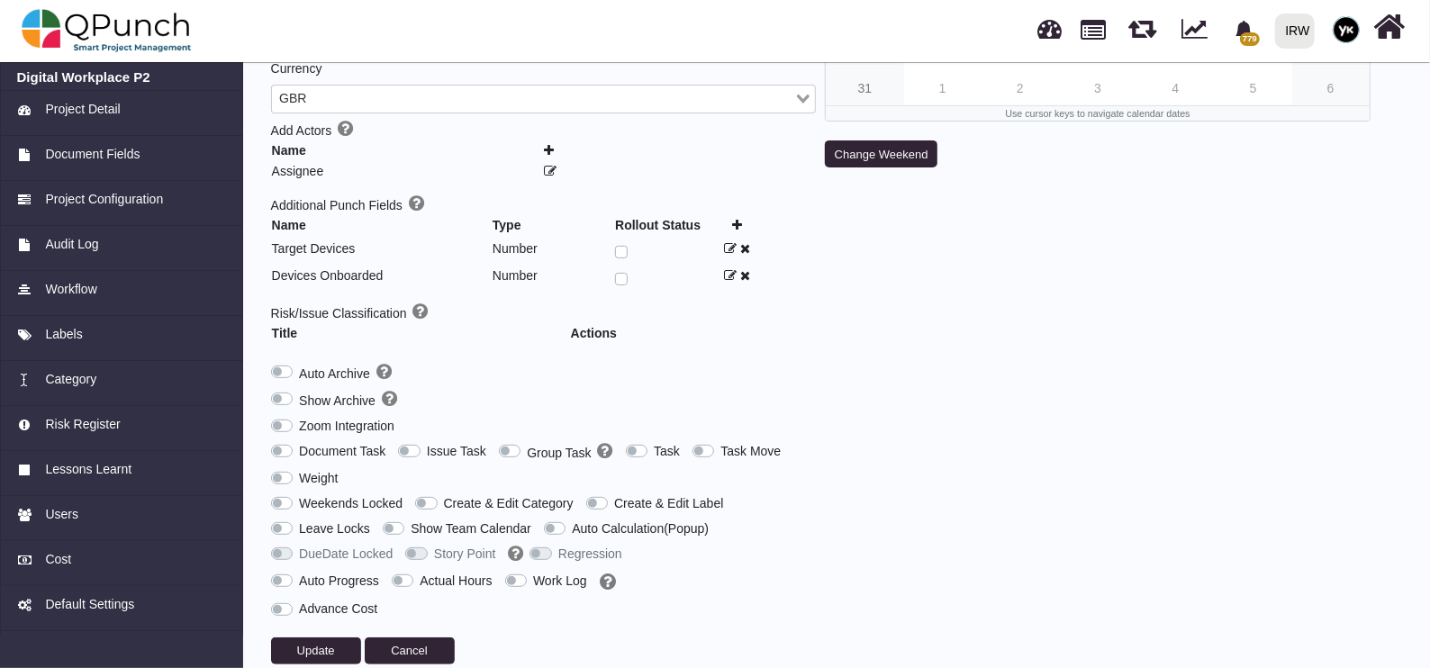
scroll to position [344, 0]
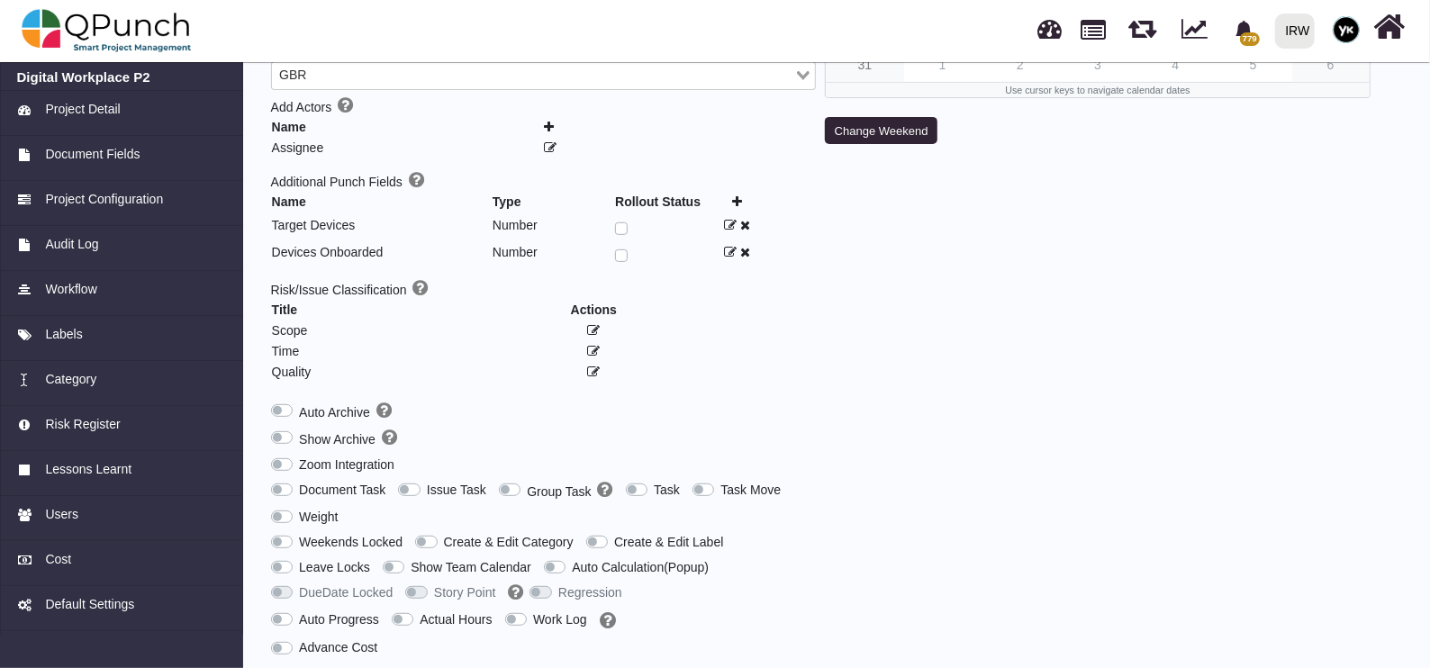
click at [299, 429] on label "Show Archive" at bounding box center [348, 439] width 98 height 21
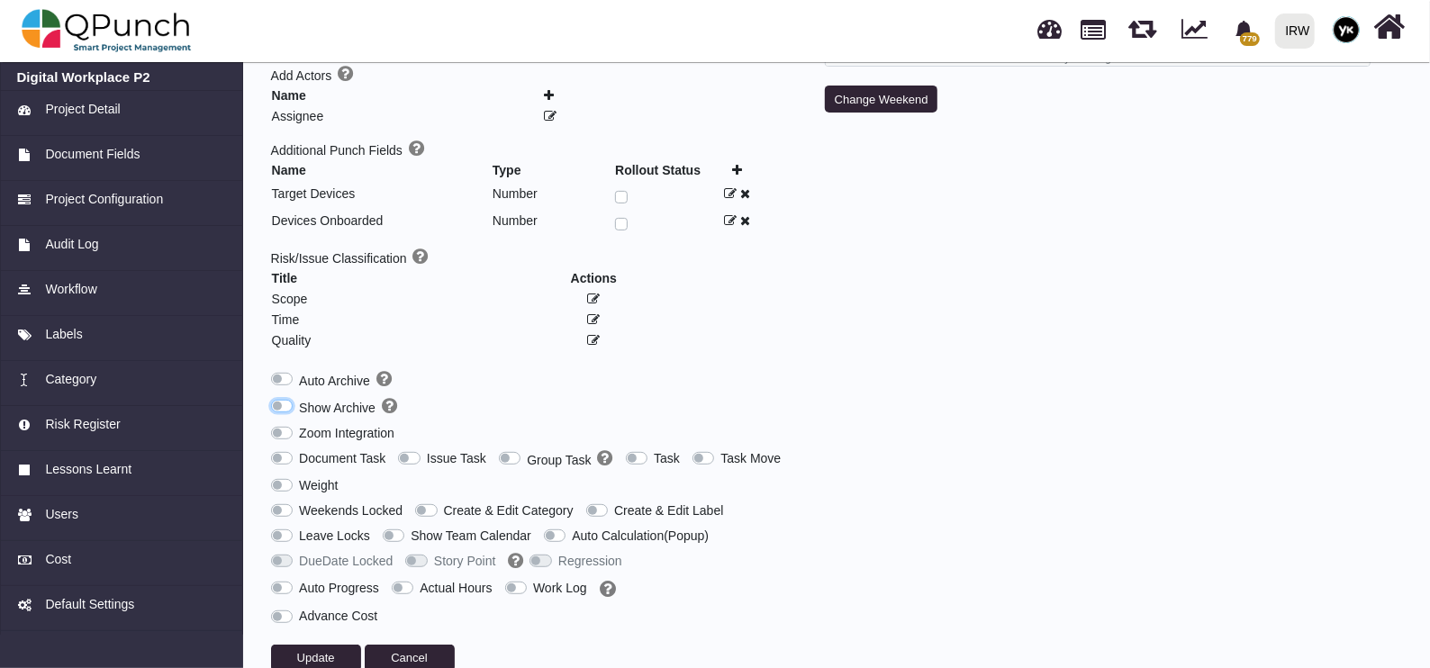
scroll to position [406, 0]
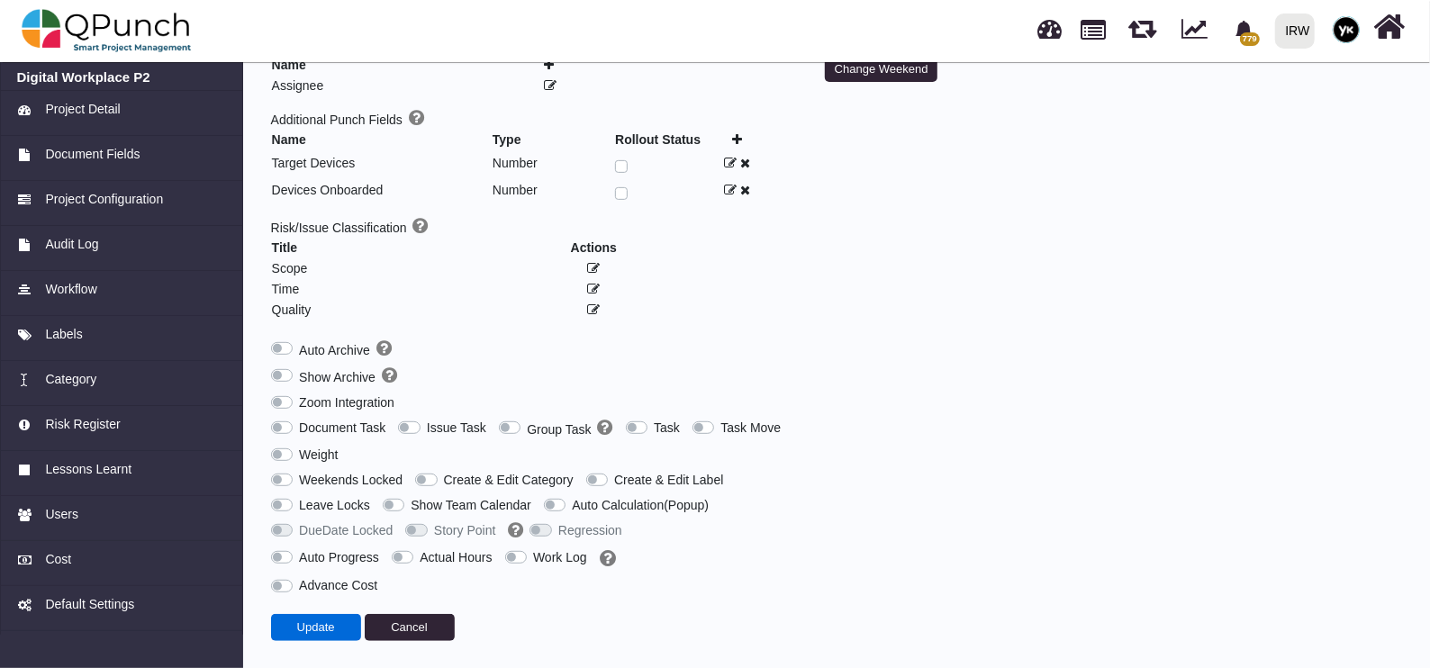
click at [334, 623] on button "Update" at bounding box center [316, 627] width 90 height 27
click at [302, 622] on span "Update" at bounding box center [316, 628] width 38 height 14
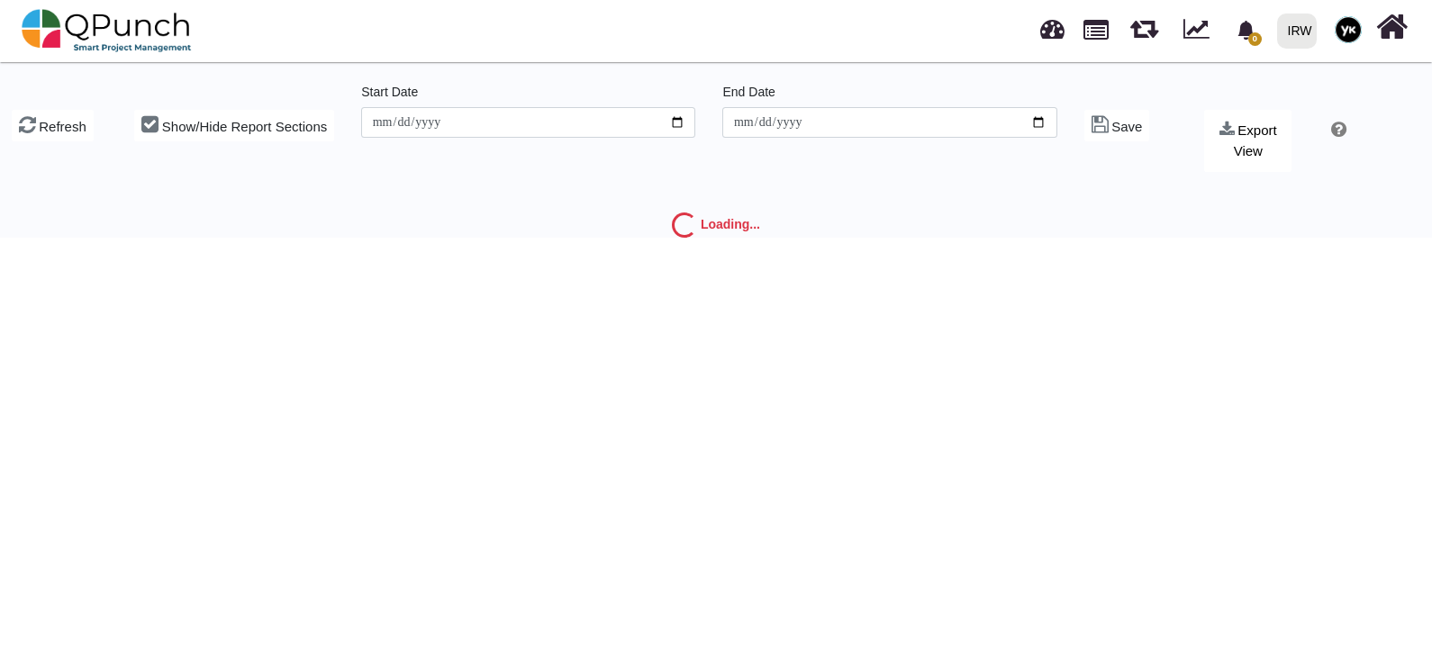
type input "**********"
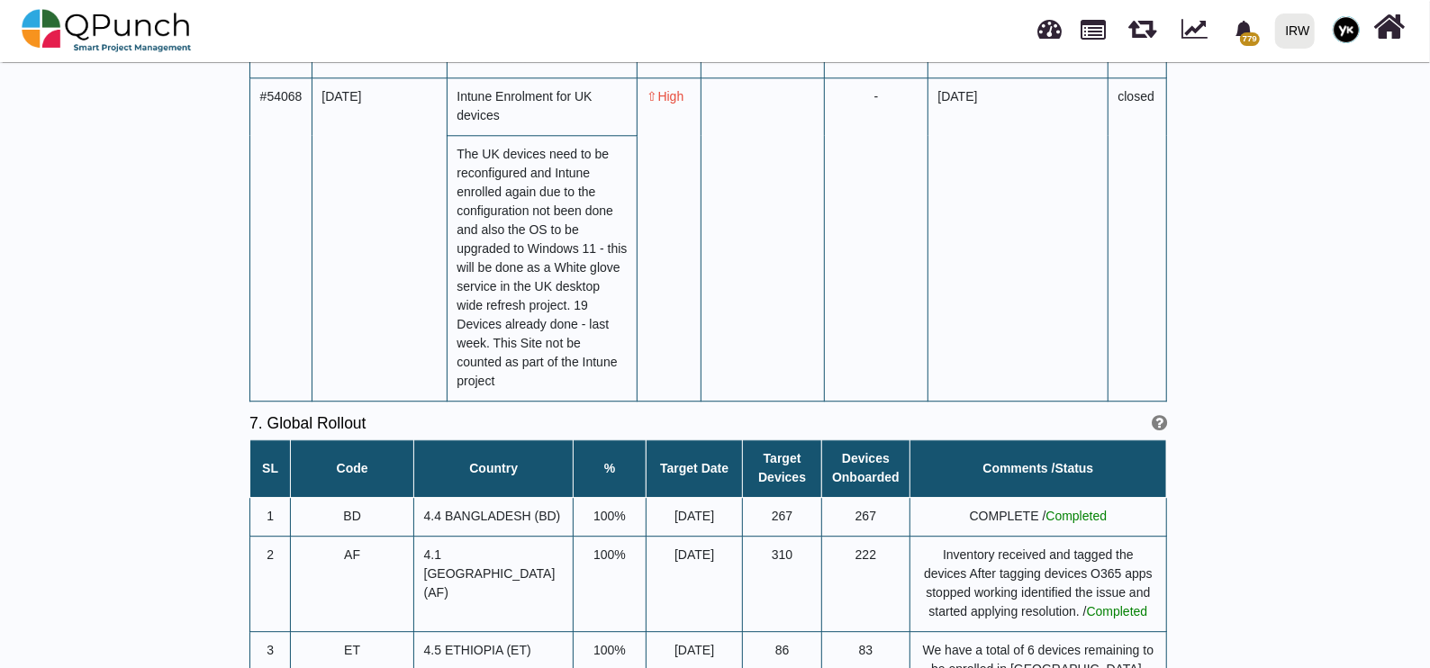
scroll to position [7205, 0]
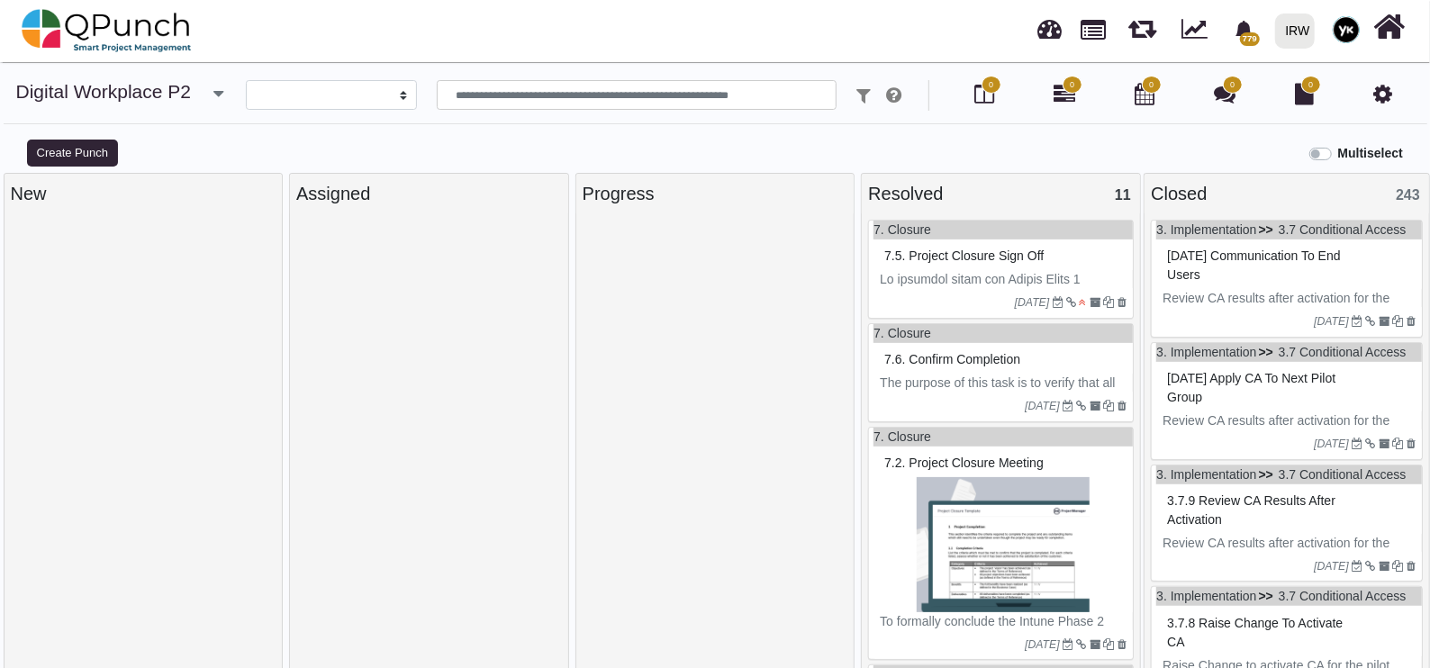
select select
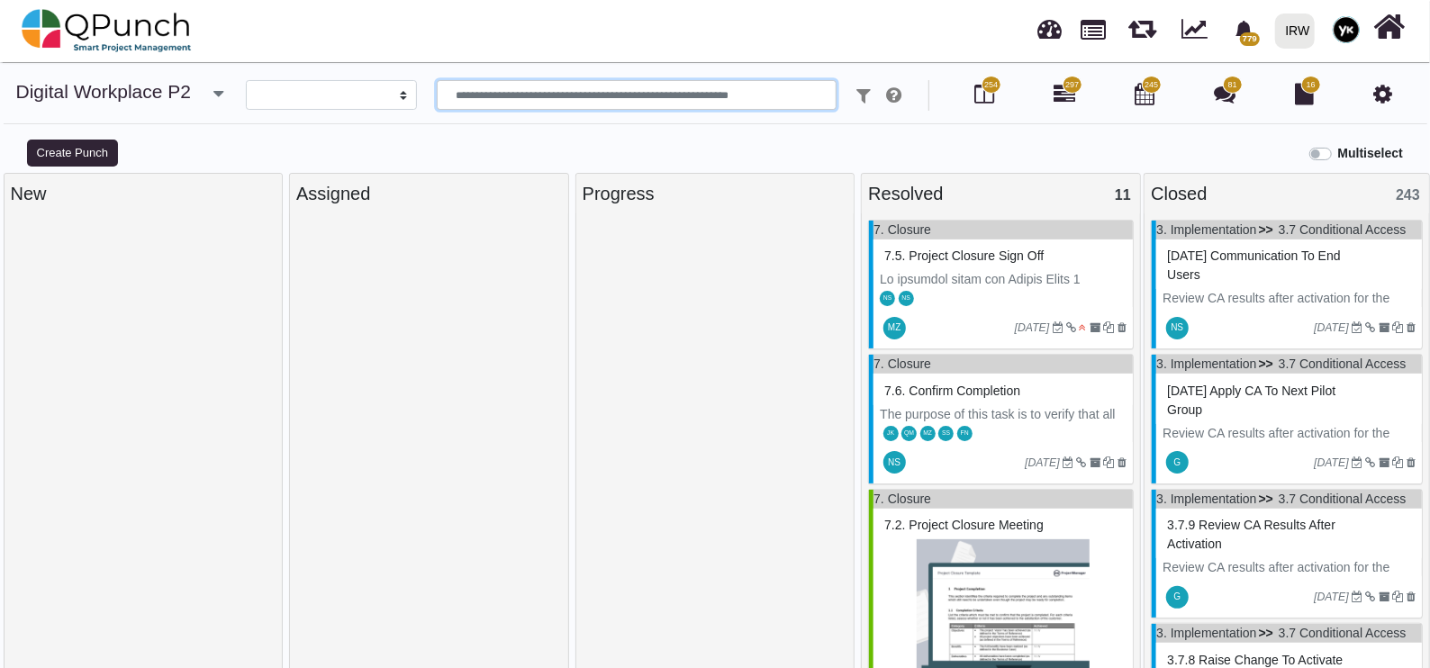
click at [555, 103] on input "text" at bounding box center [637, 95] width 401 height 31
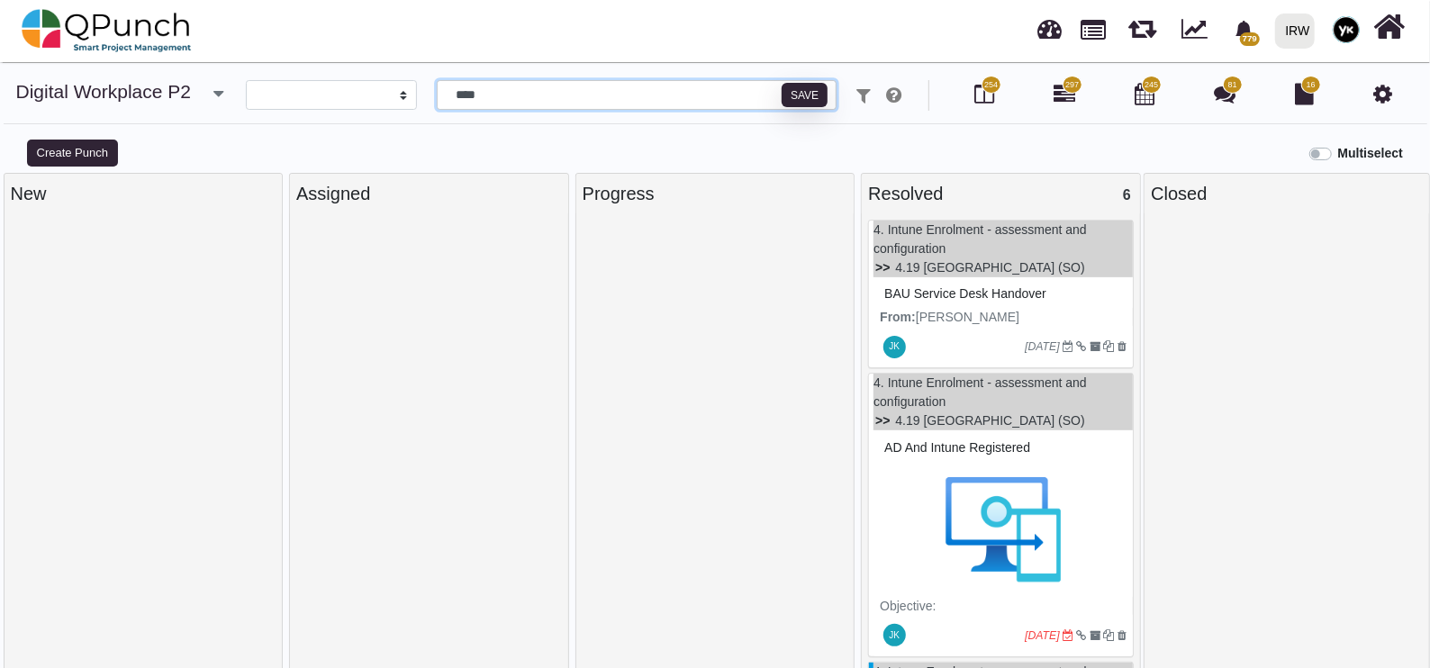
type input "****"
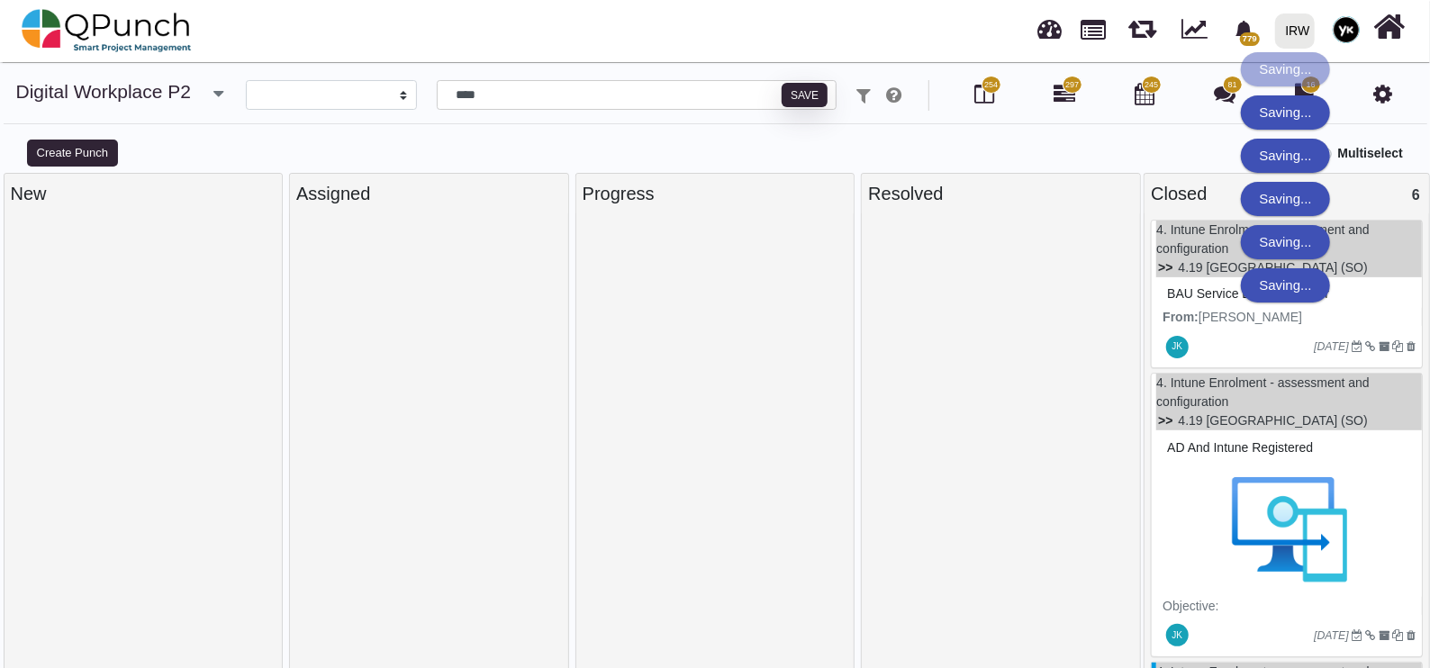
click at [1109, 161] on div "Multiselect" at bounding box center [894, 152] width 1073 height 30
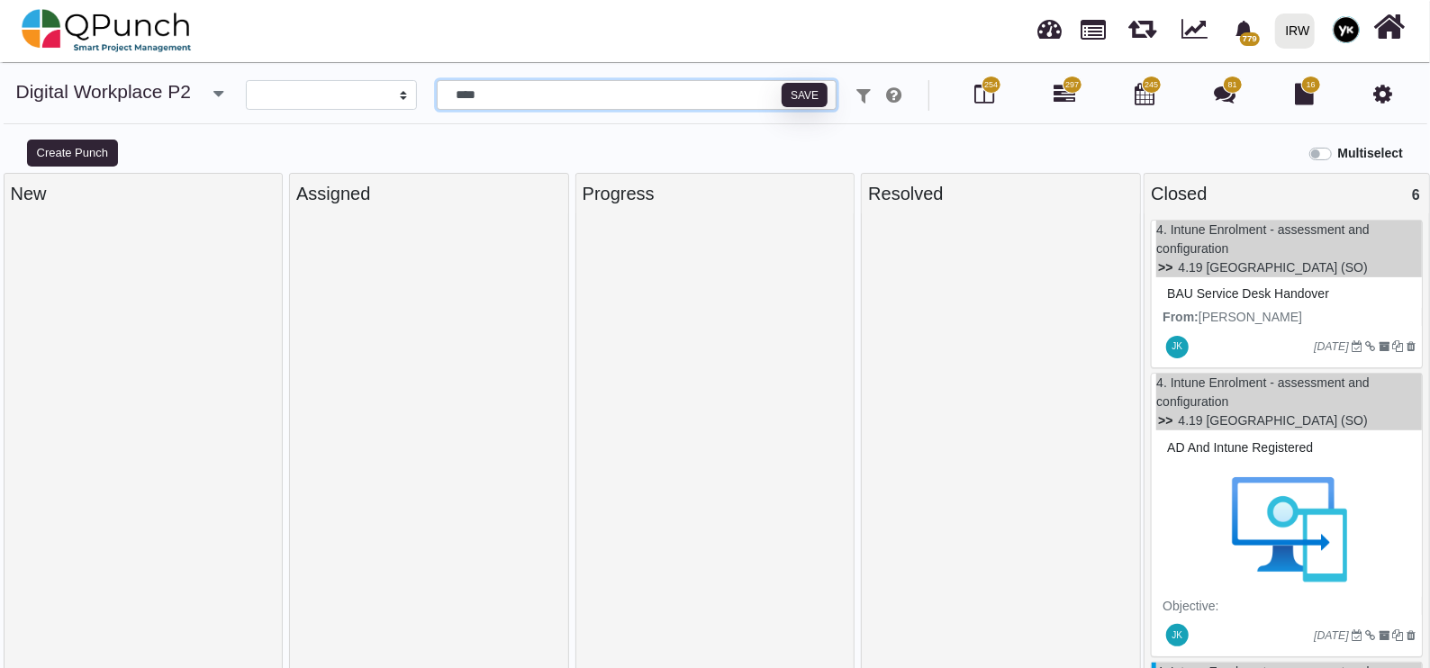
click at [617, 90] on input "****" at bounding box center [637, 95] width 401 height 31
click at [1338, 153] on label "Multiselect" at bounding box center [1370, 153] width 65 height 19
click at [224, 203] on div "New" at bounding box center [144, 193] width 266 height 27
click at [427, 205] on div "Assigned" at bounding box center [429, 193] width 266 height 27
click at [703, 210] on div "Progress" at bounding box center [715, 194] width 278 height 40
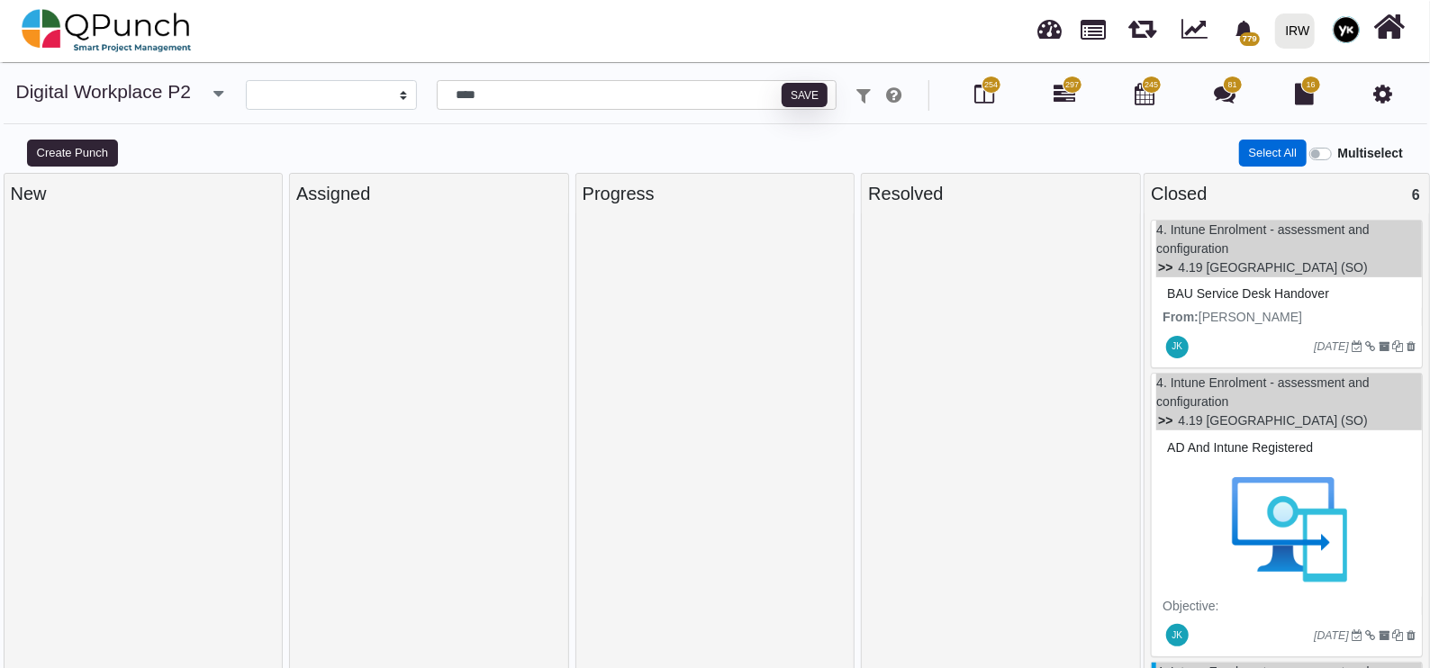
click at [1257, 158] on button "Select All" at bounding box center [1272, 153] width 67 height 27
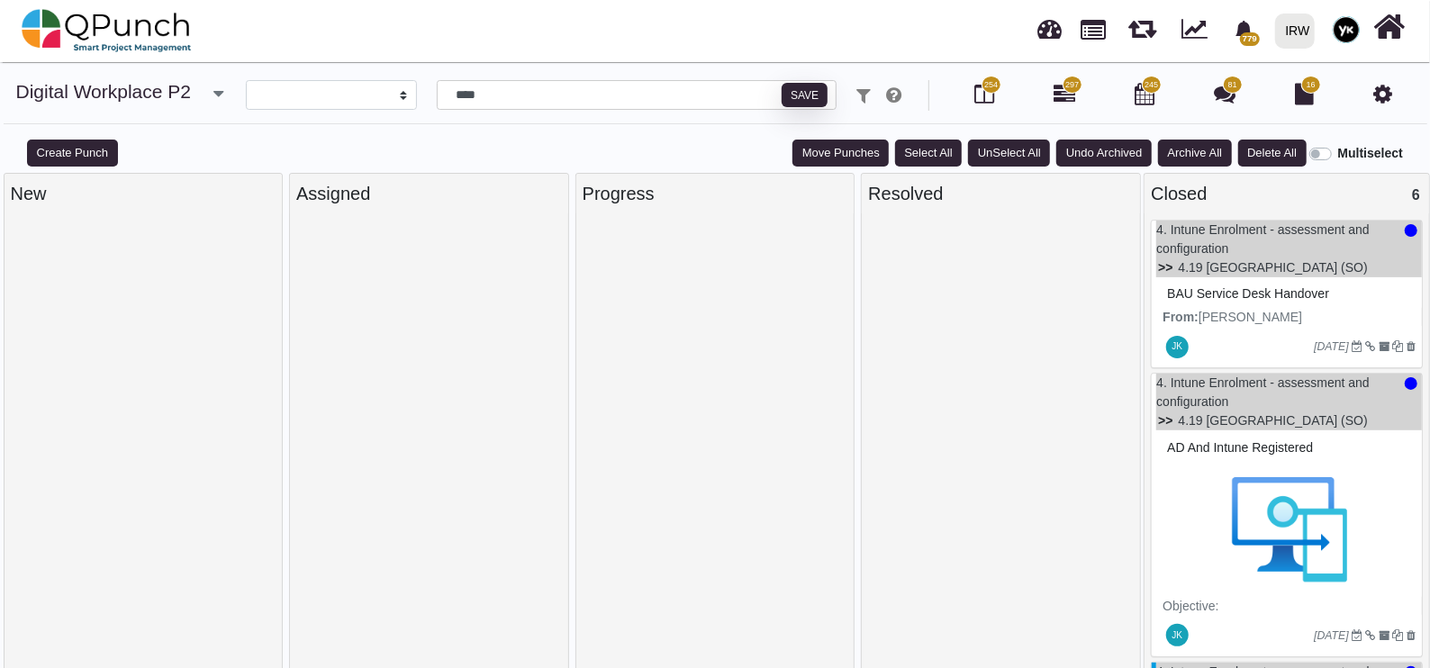
click at [842, 150] on button "Move Punches" at bounding box center [841, 153] width 96 height 27
click at [864, 270] on link "Resolved" at bounding box center [856, 272] width 124 height 25
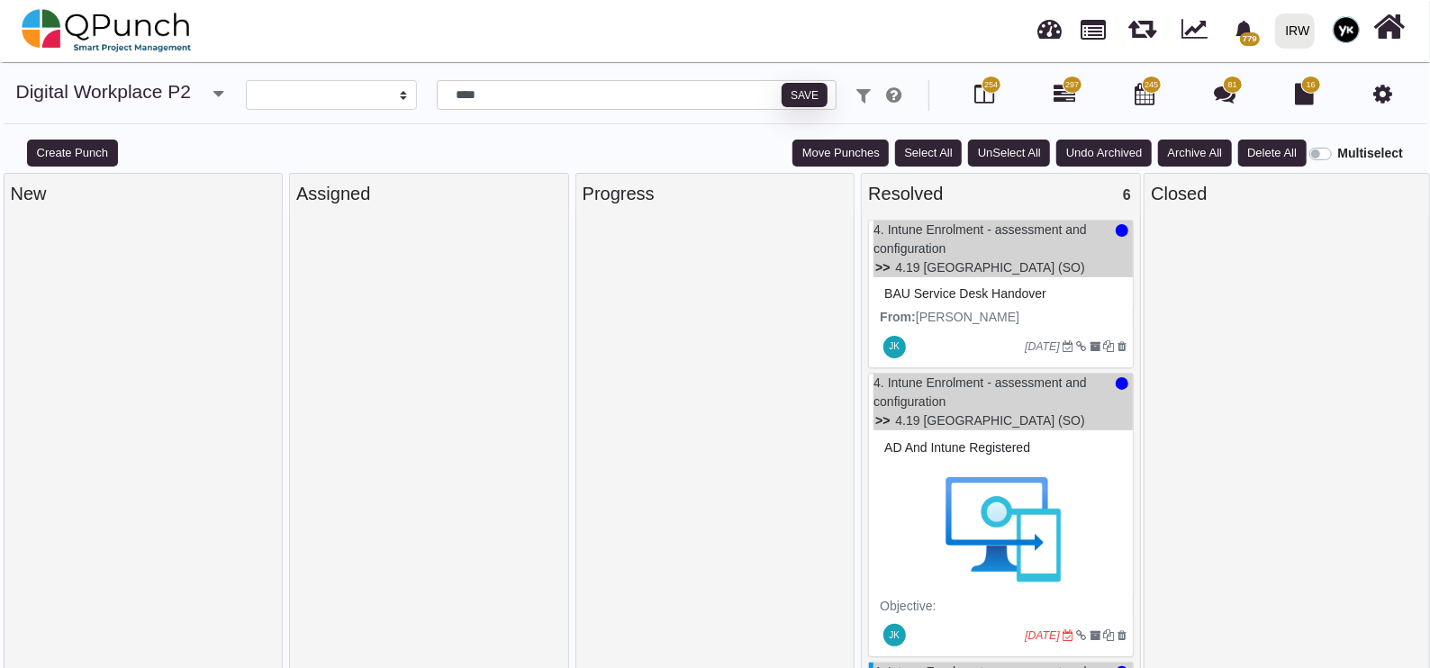
click at [1338, 149] on label "Multiselect" at bounding box center [1370, 153] width 65 height 19
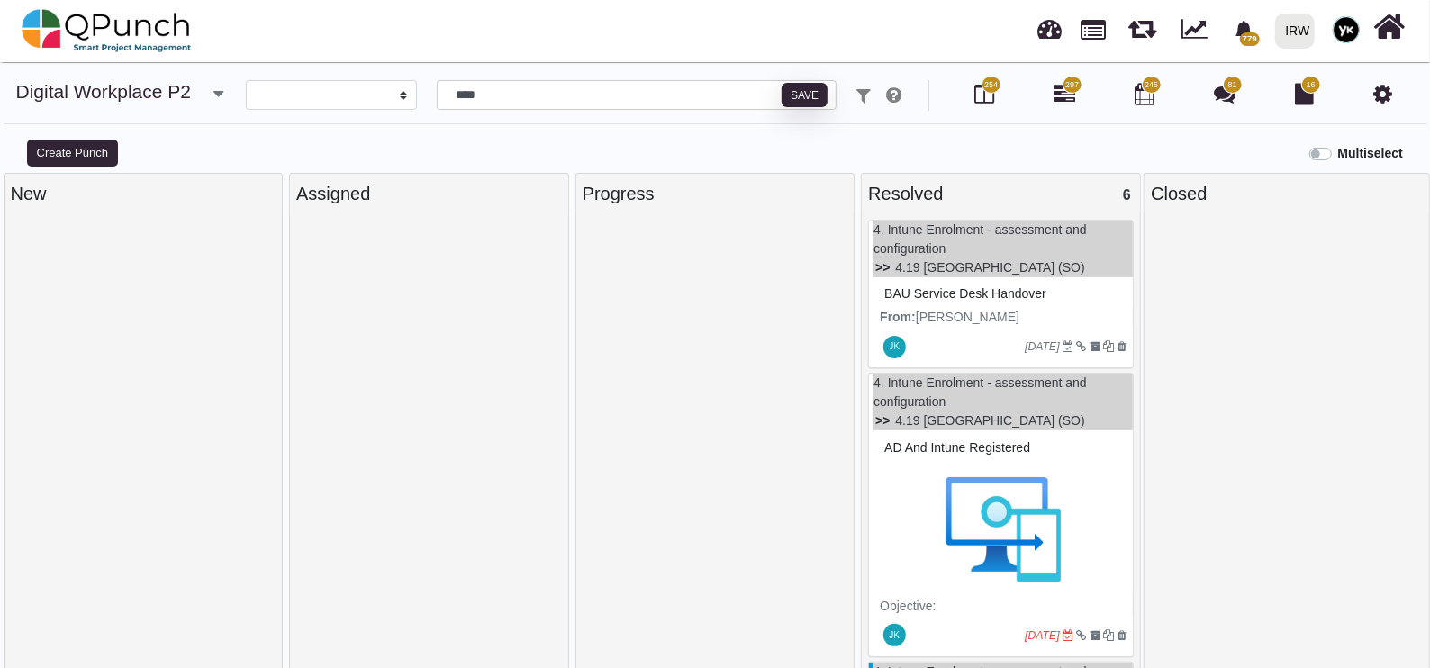
click at [563, 168] on div "Create Punch Multiselect" at bounding box center [715, 155] width 1430 height 36
click at [540, 99] on input "****" at bounding box center [637, 95] width 401 height 31
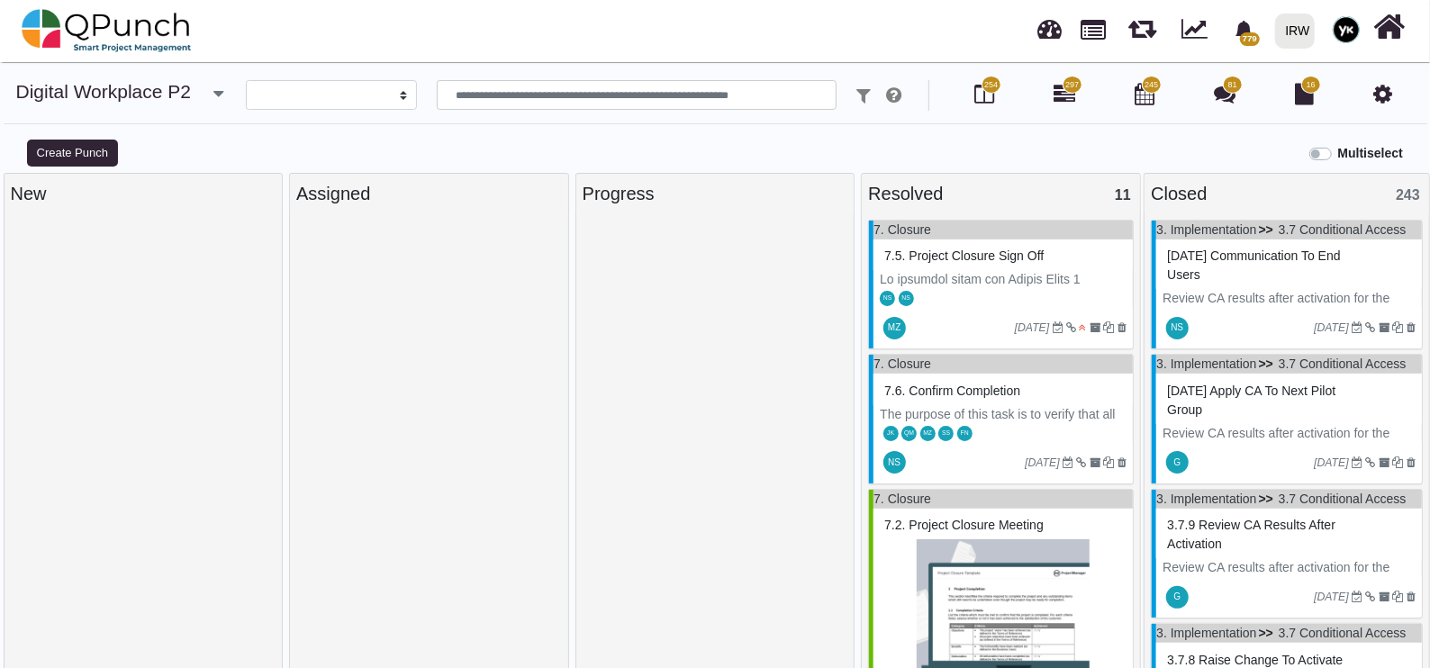
click at [1338, 150] on label "Multiselect" at bounding box center [1370, 153] width 65 height 19
click at [1278, 149] on button "Select All" at bounding box center [1272, 153] width 67 height 27
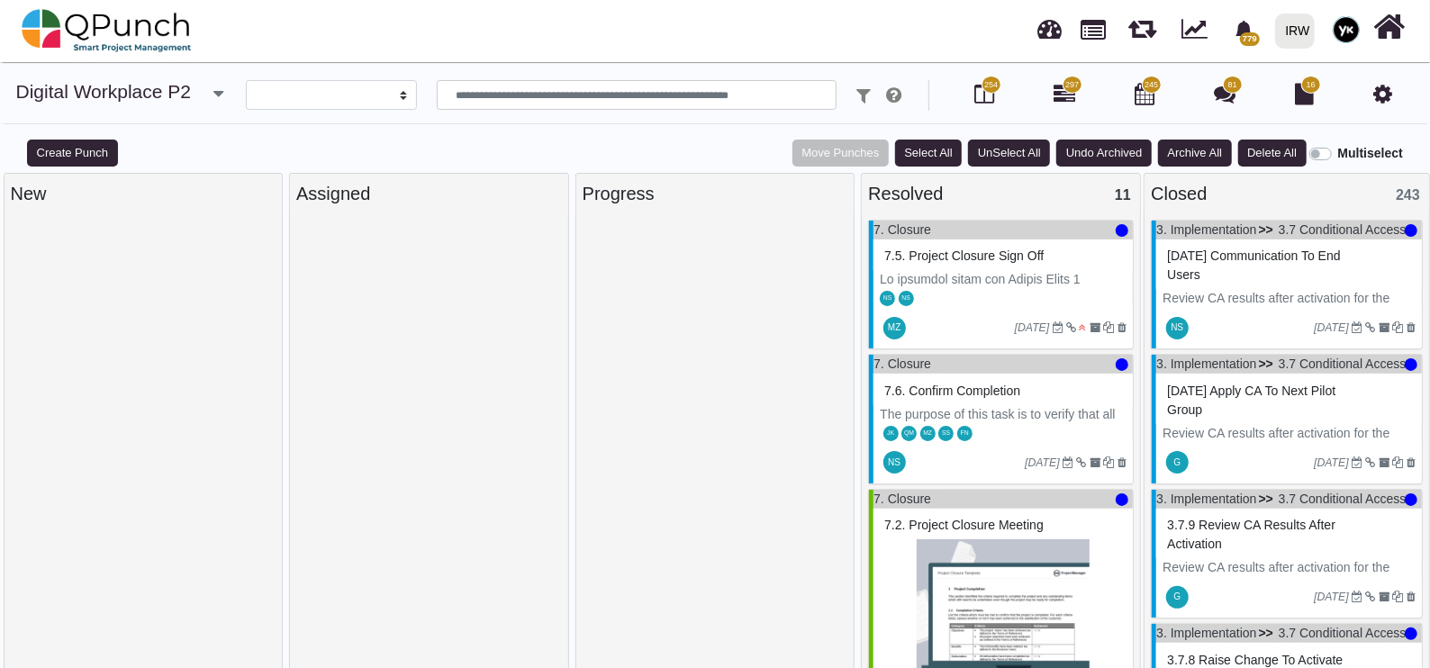
click at [1338, 153] on label "Multiselect" at bounding box center [1370, 153] width 65 height 19
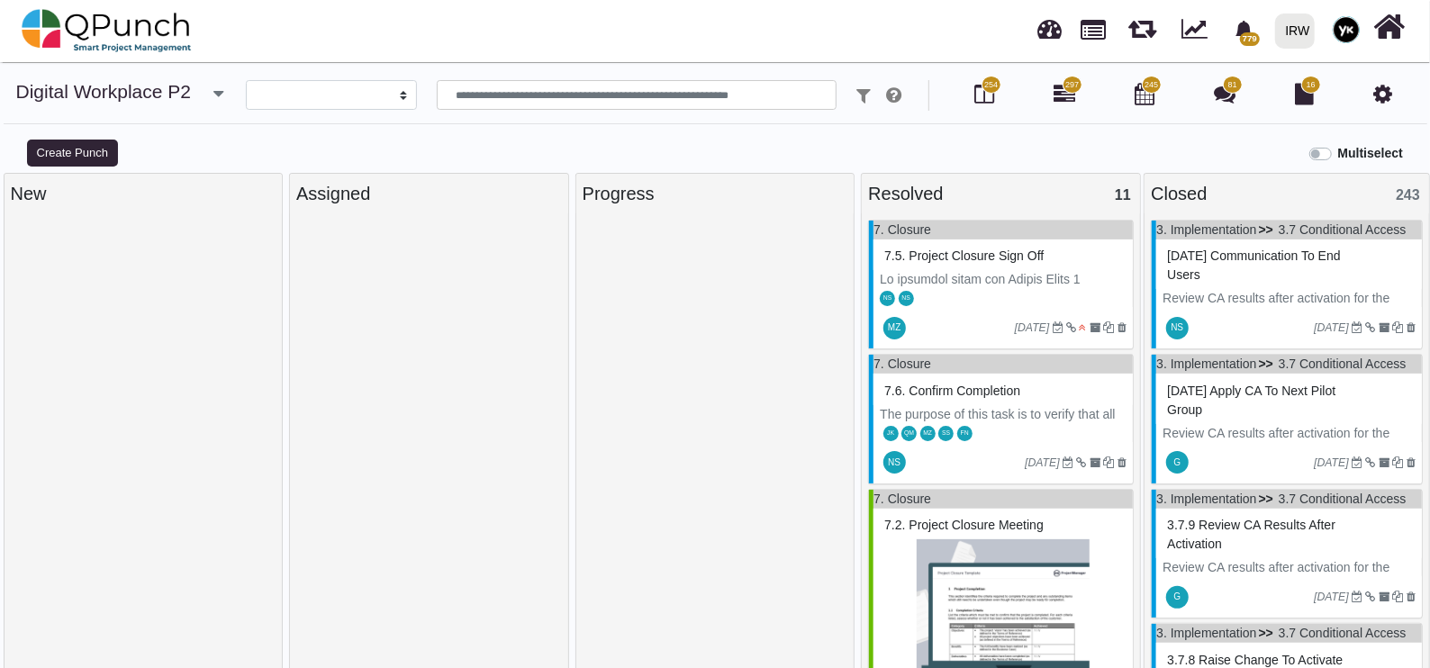
click at [1338, 153] on label "Multiselect" at bounding box center [1370, 153] width 65 height 19
click at [1267, 157] on button "Select All" at bounding box center [1272, 153] width 67 height 27
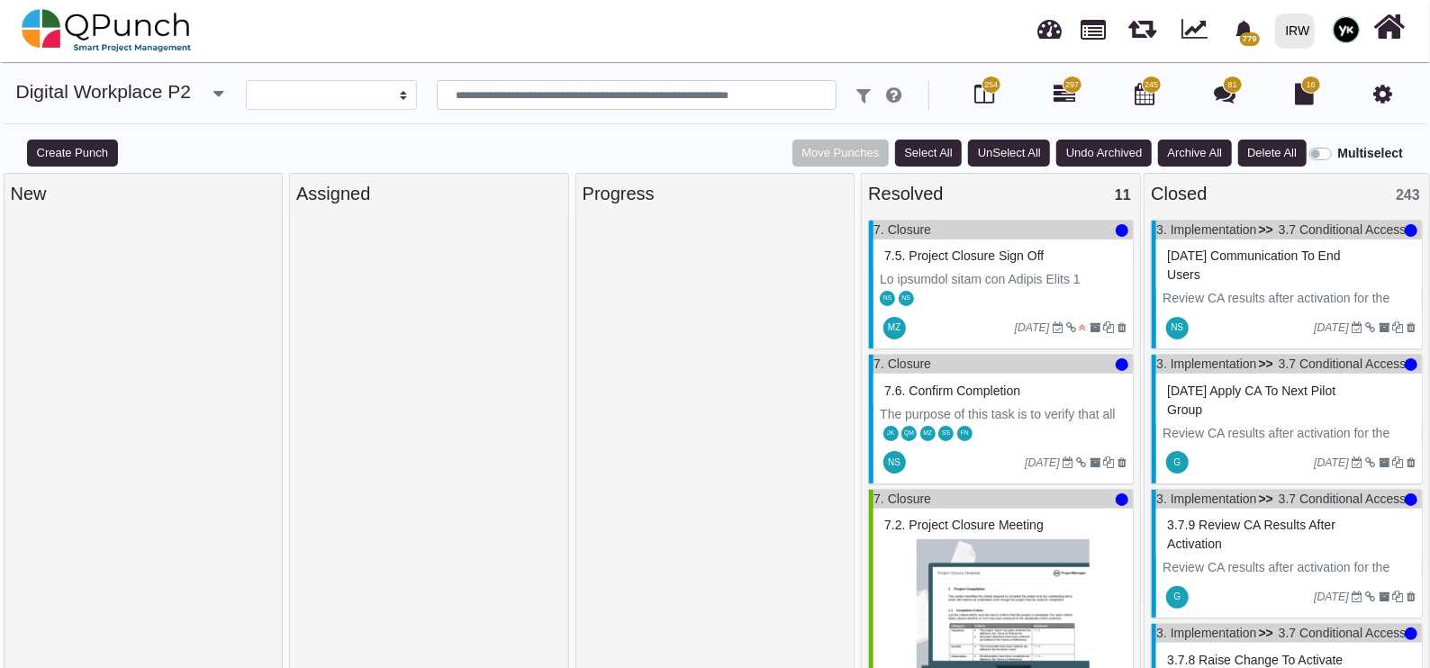
click at [1338, 156] on label "Multiselect" at bounding box center [1370, 153] width 65 height 19
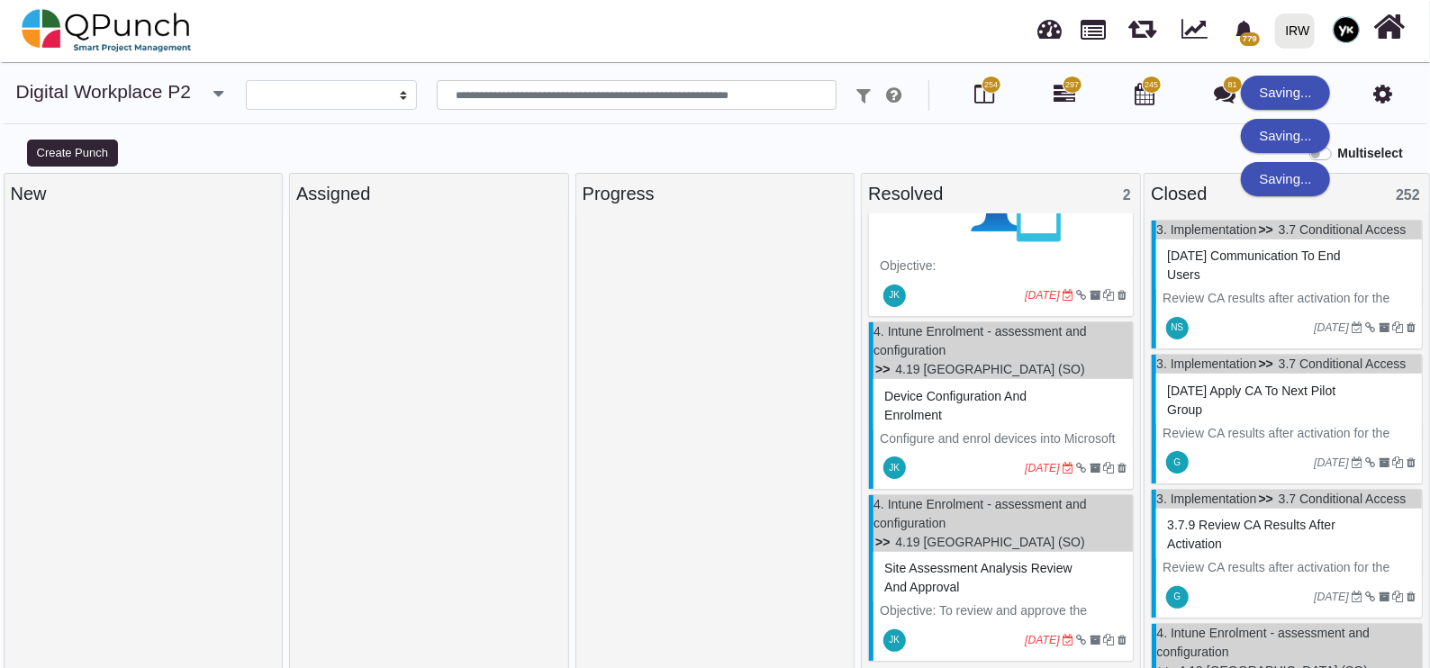
scroll to position [1591, 0]
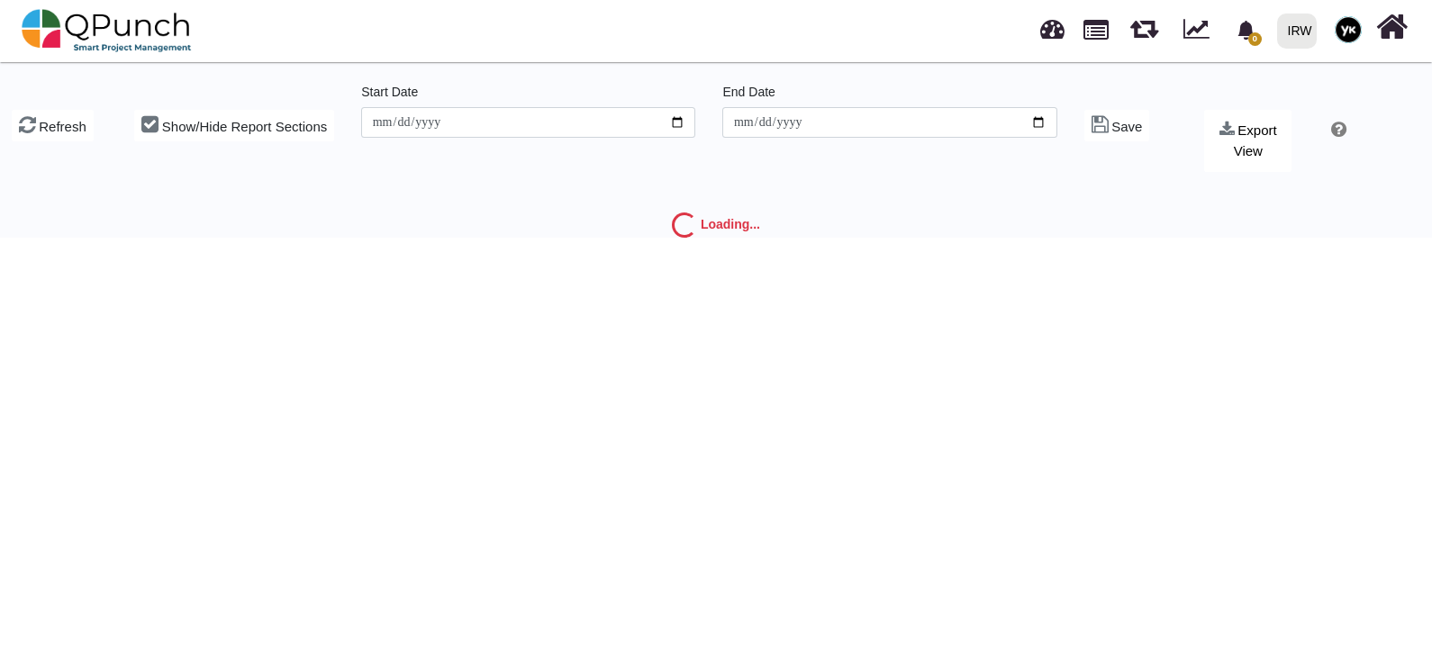
type input "**********"
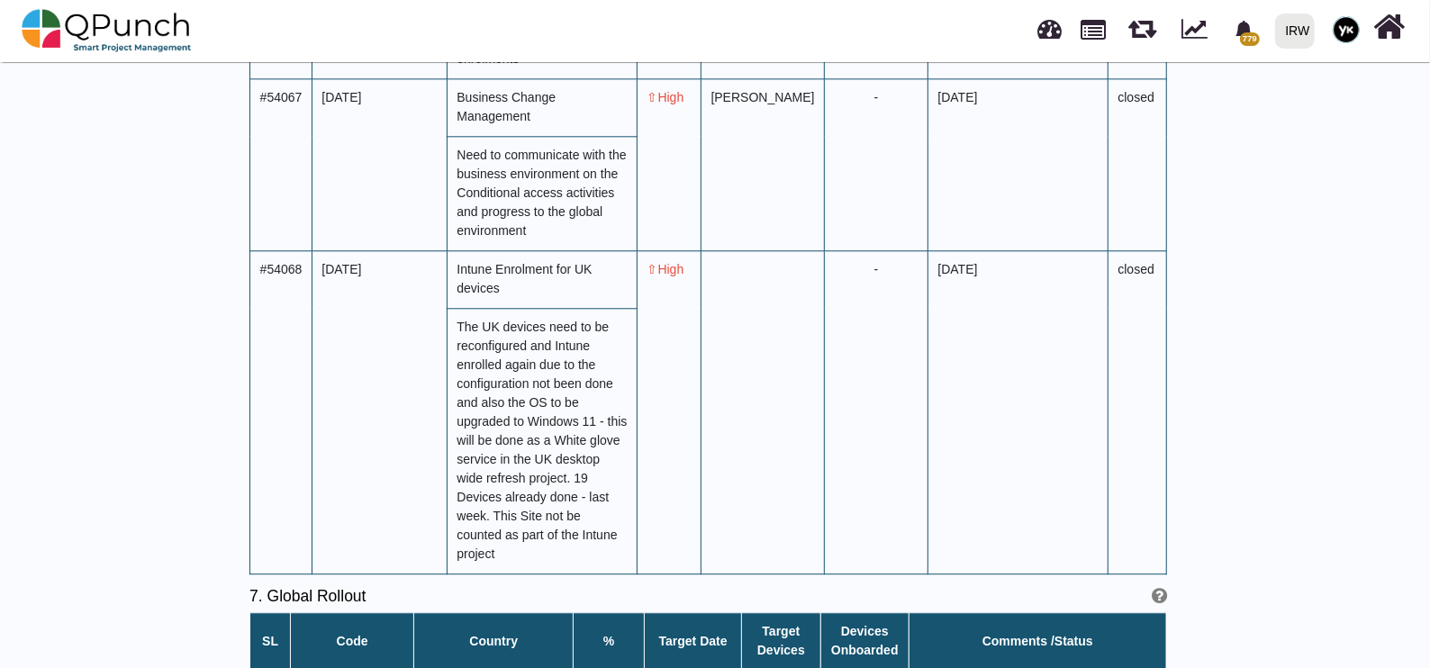
scroll to position [7092, 0]
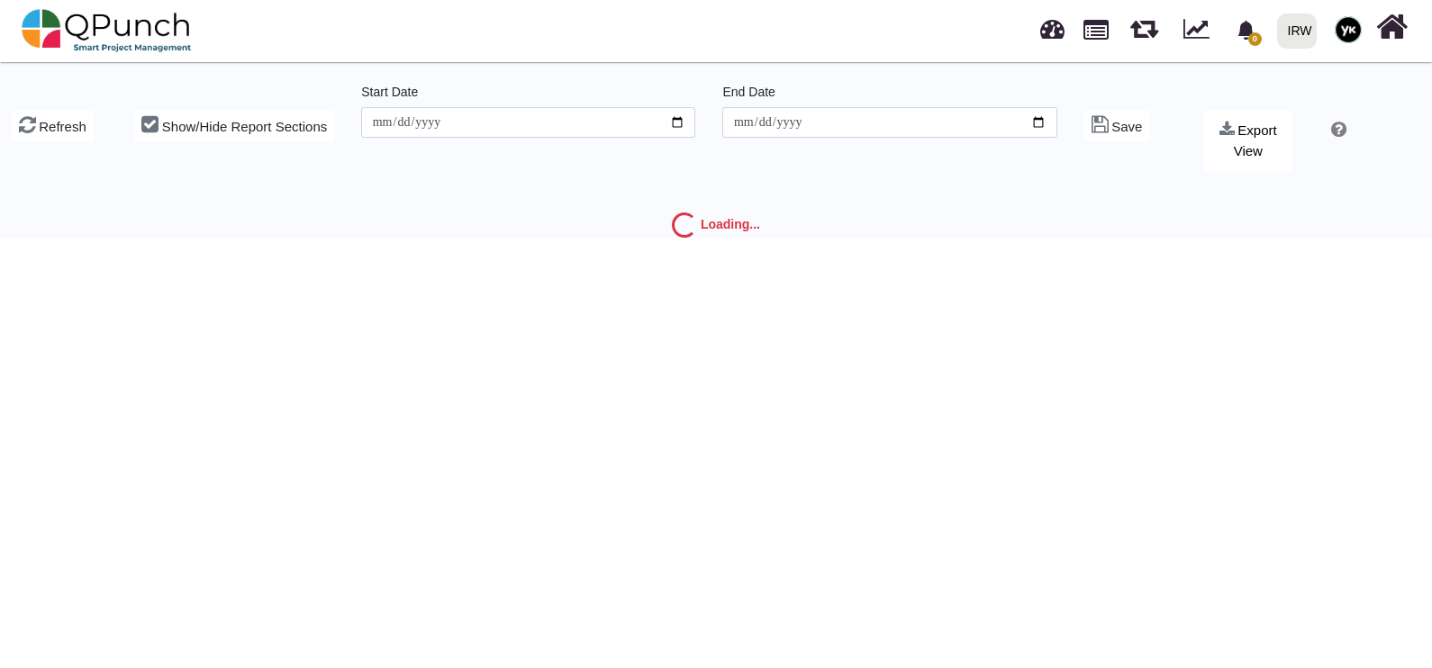
type input "**********"
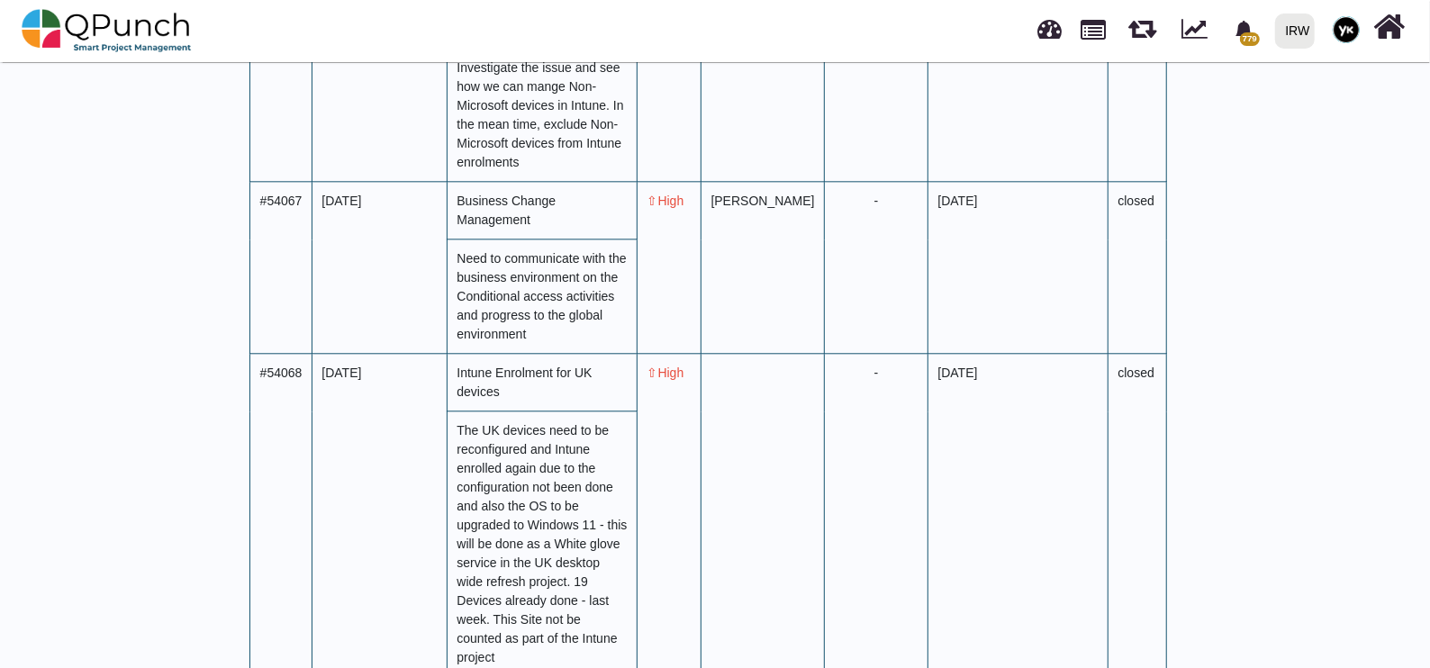
scroll to position [6979, 0]
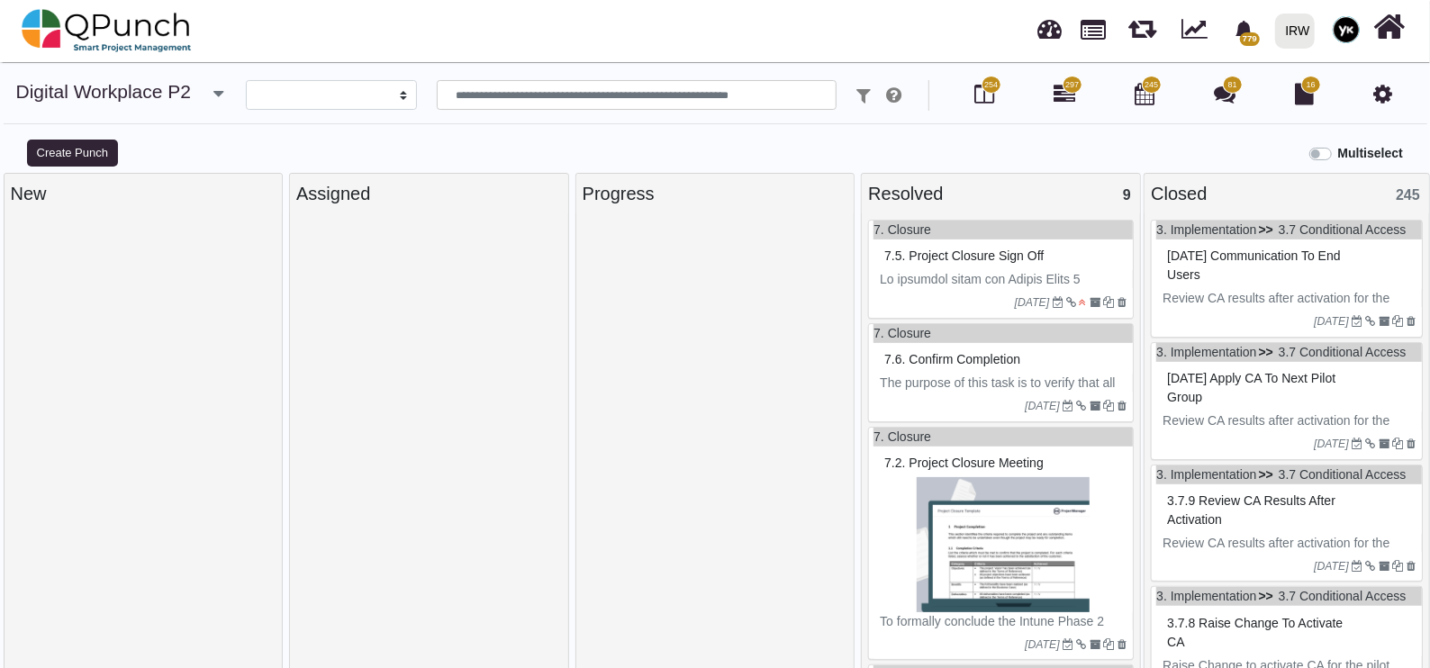
select select
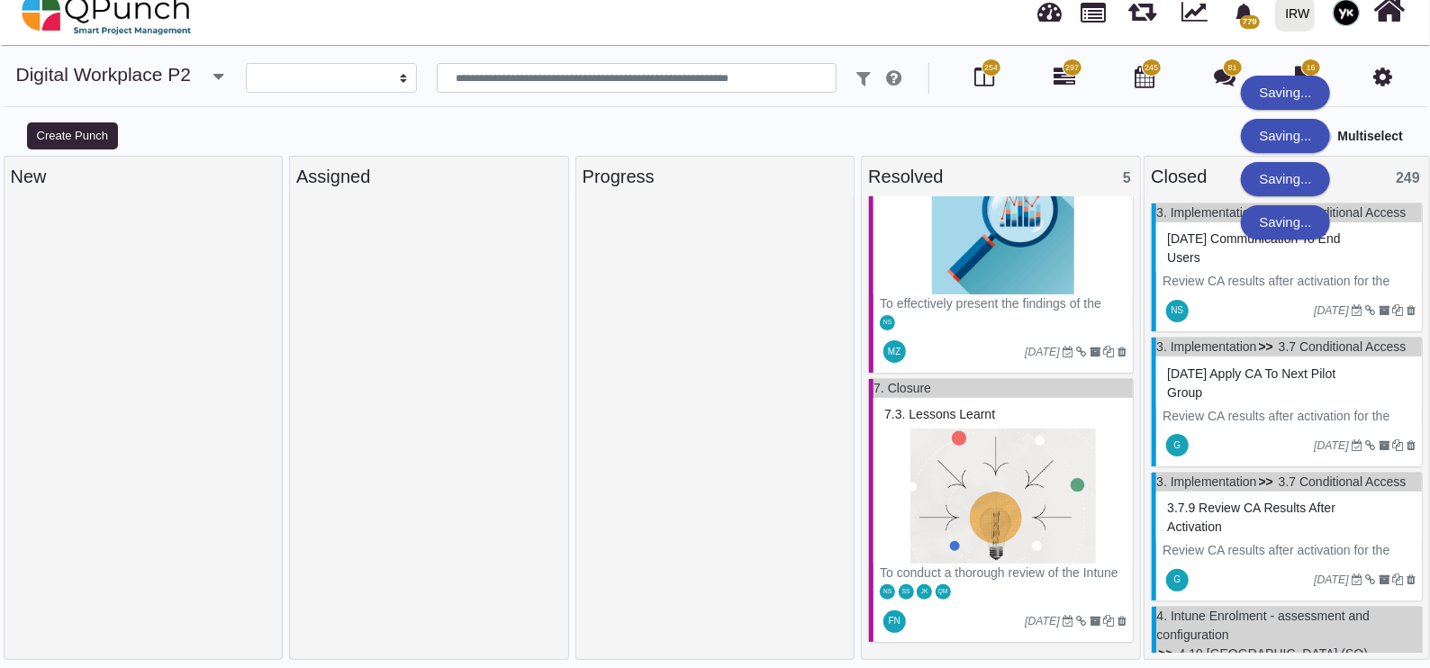
scroll to position [823, 0]
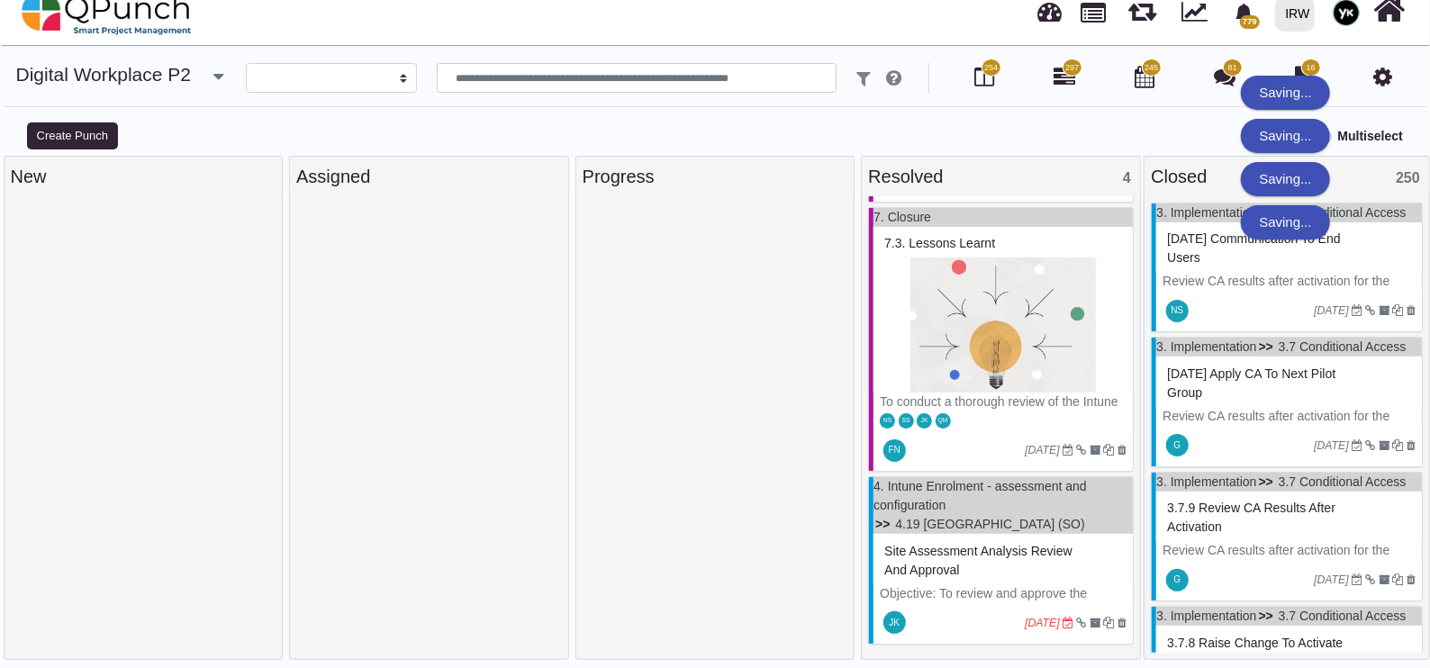
click at [637, 329] on div at bounding box center [716, 431] width 266 height 457
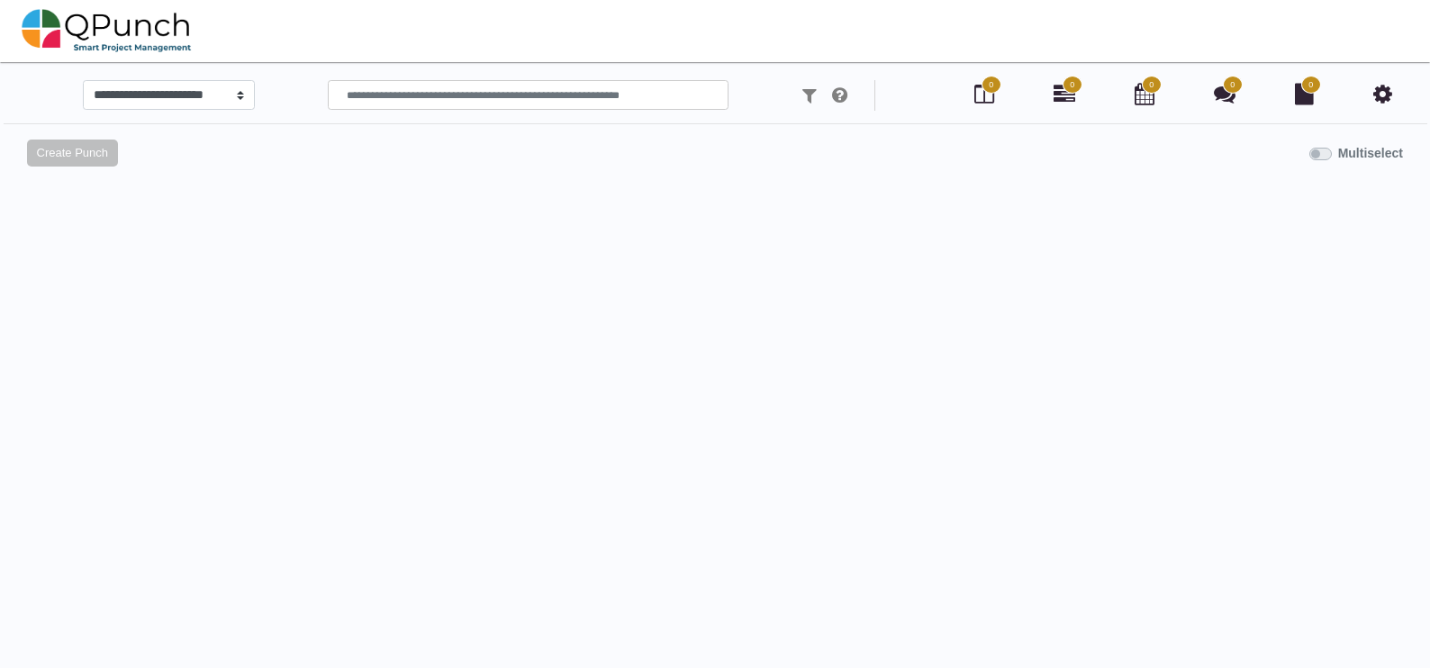
scroll to position [17, 0]
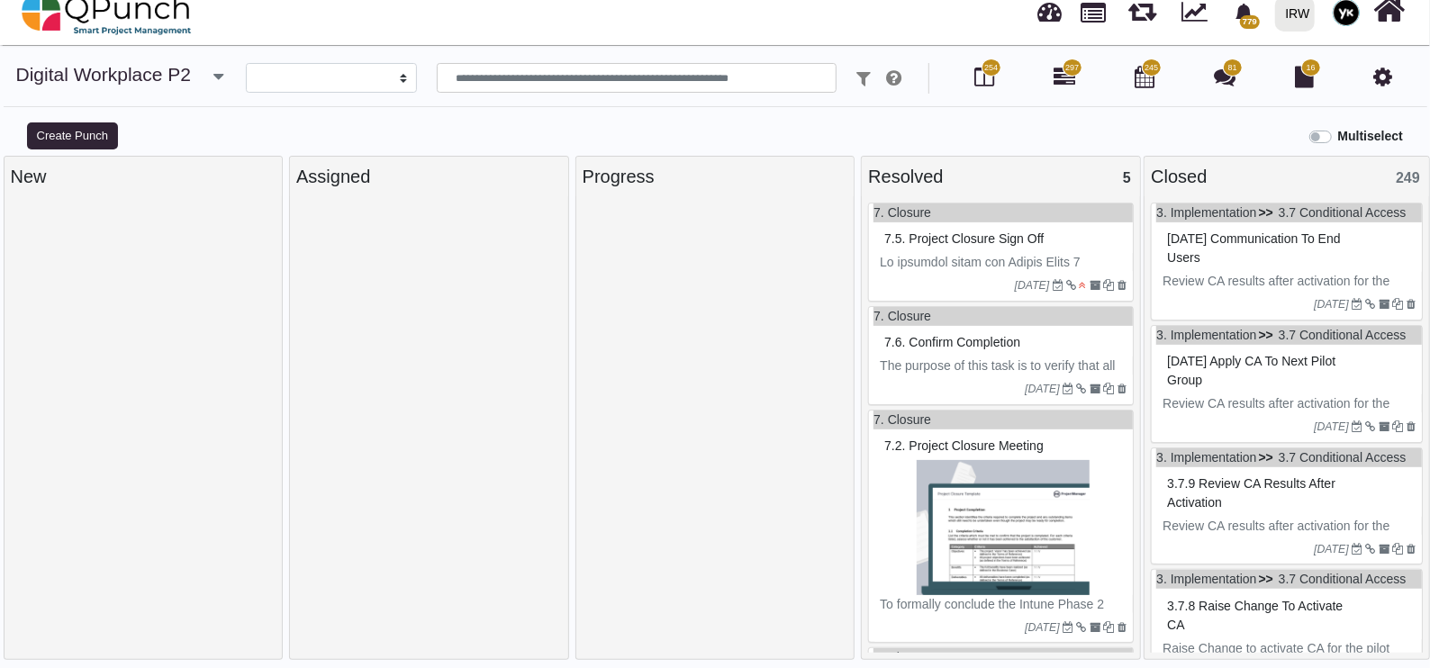
select select
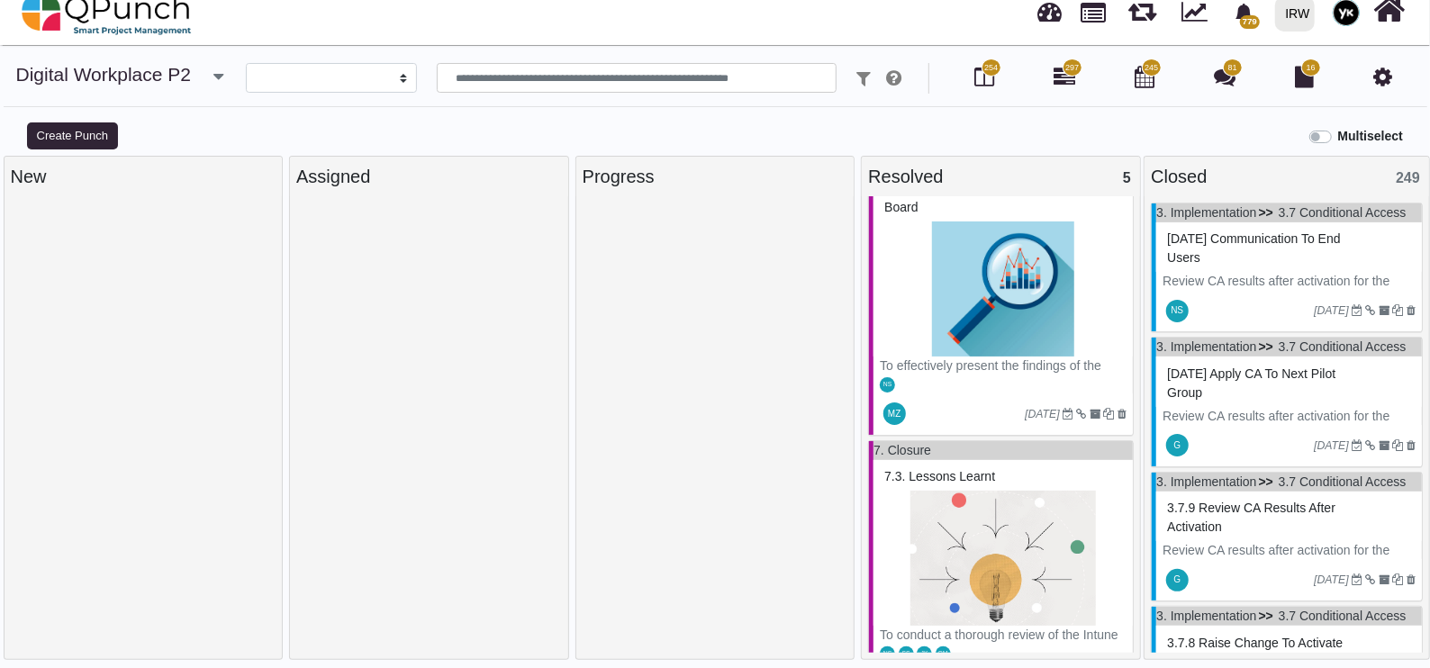
scroll to position [652, 0]
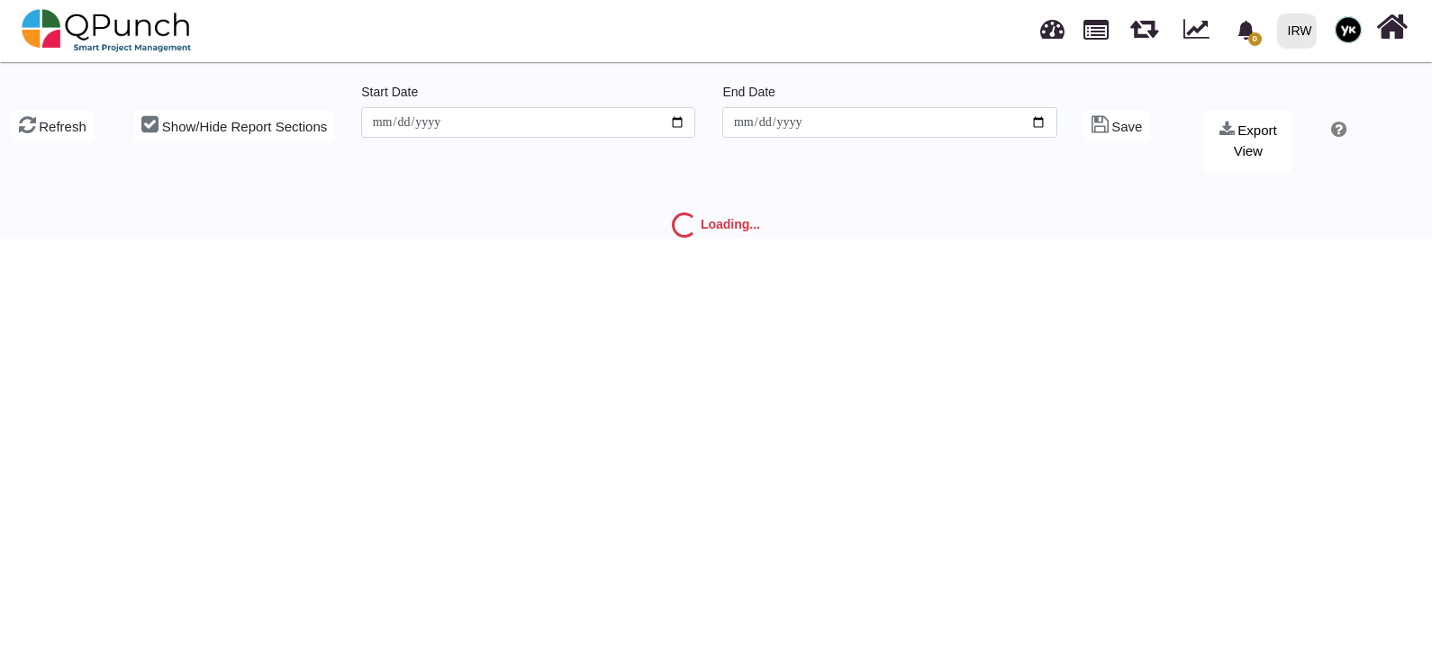
type input "**********"
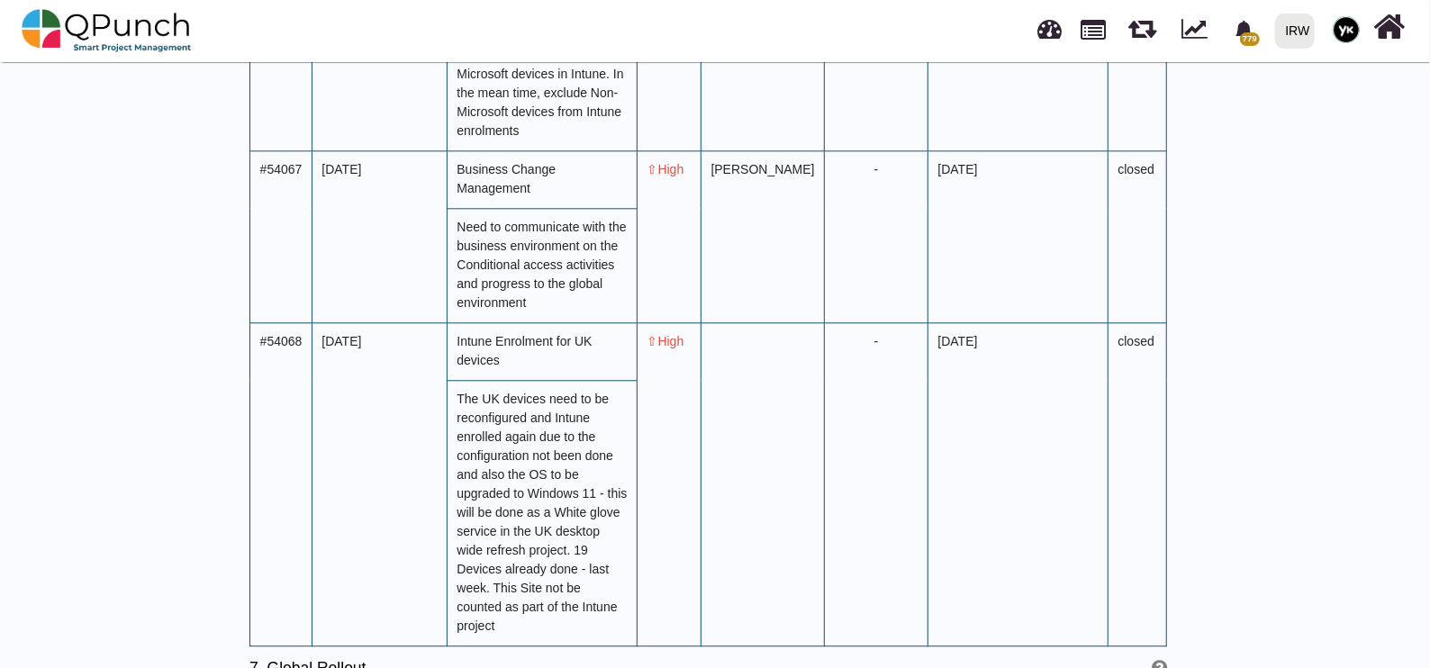
scroll to position [7092, 0]
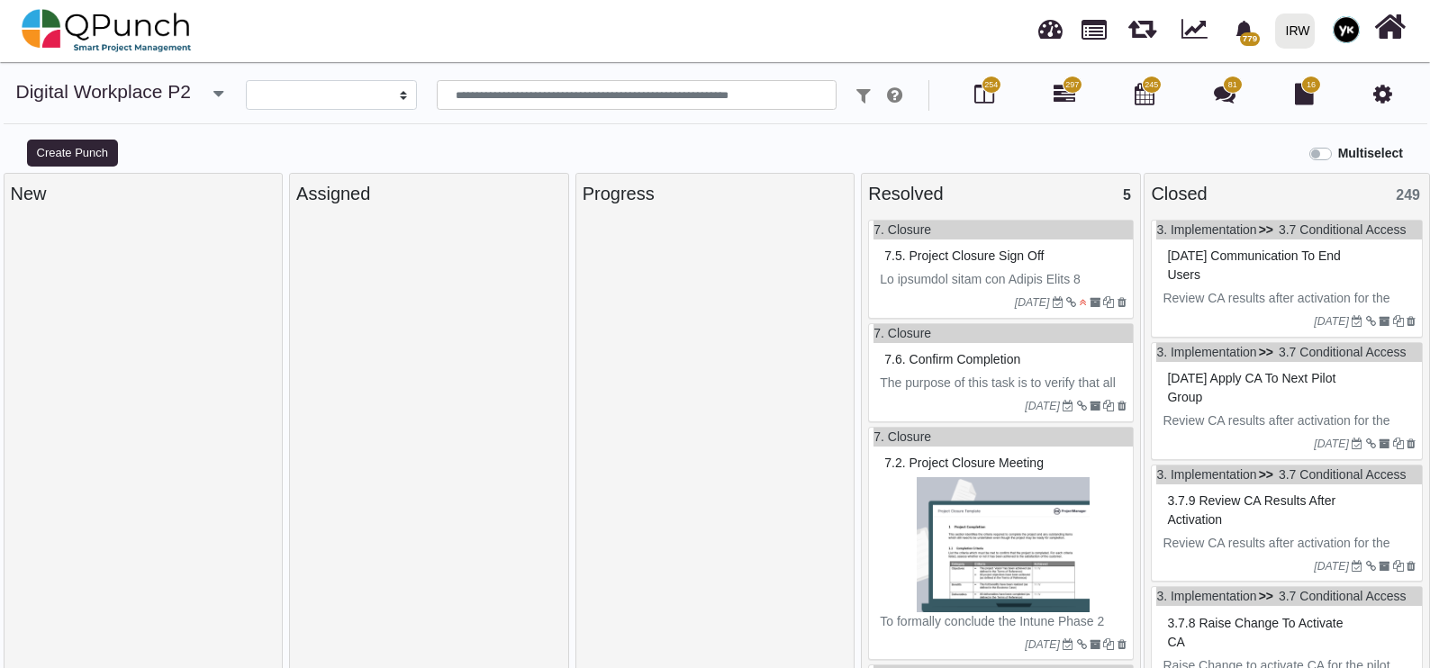
select select
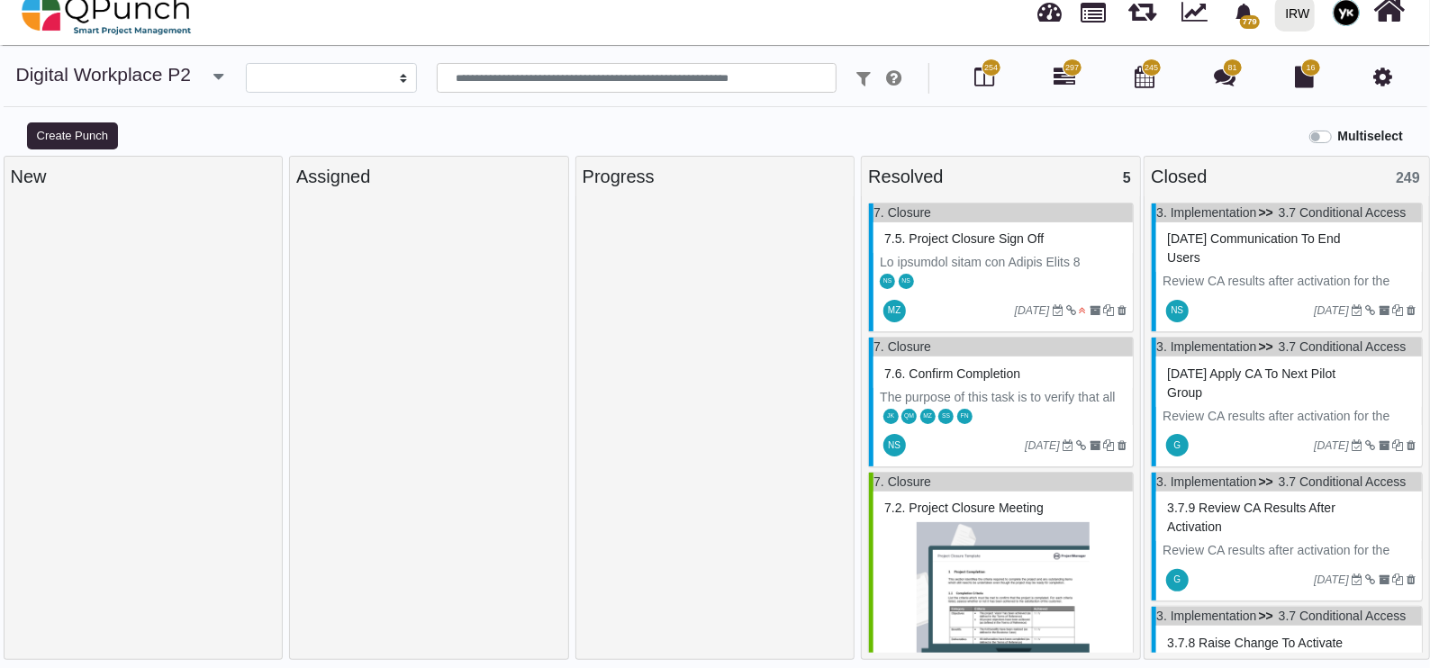
scroll to position [17, 0]
click at [658, 80] on input "text" at bounding box center [637, 78] width 401 height 31
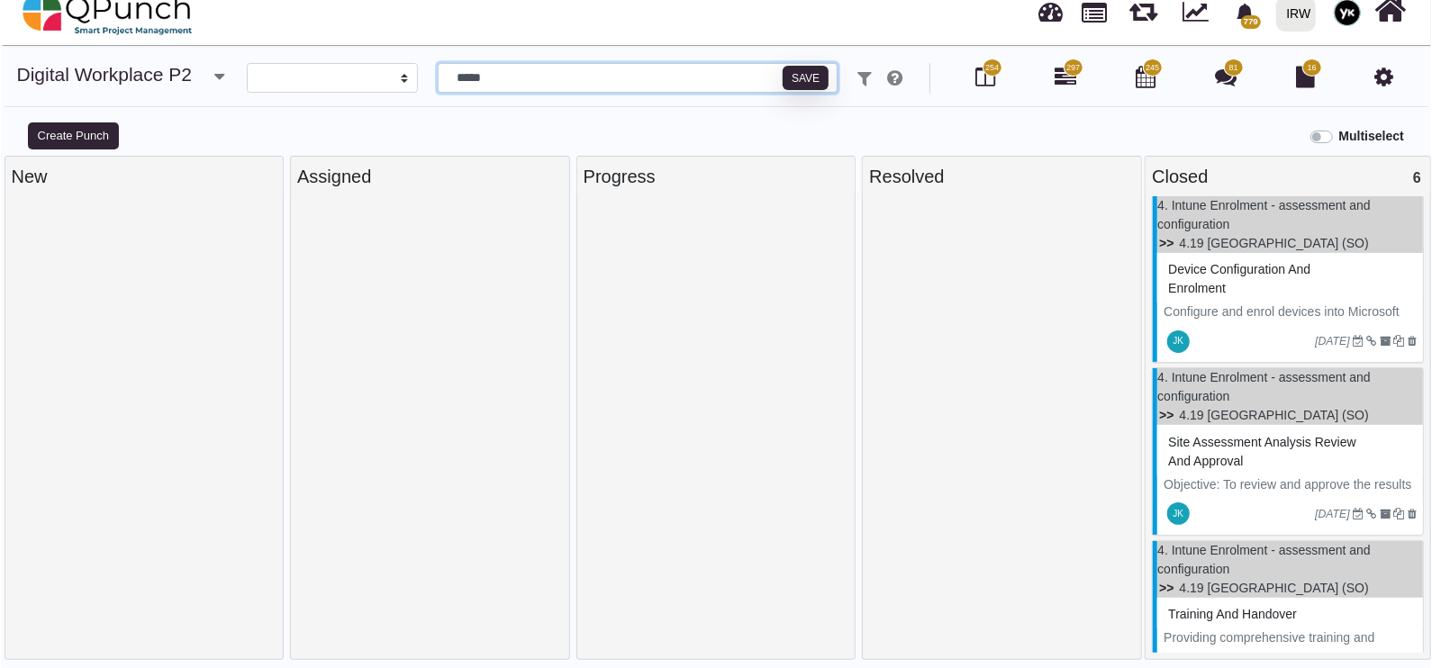
scroll to position [441, 0]
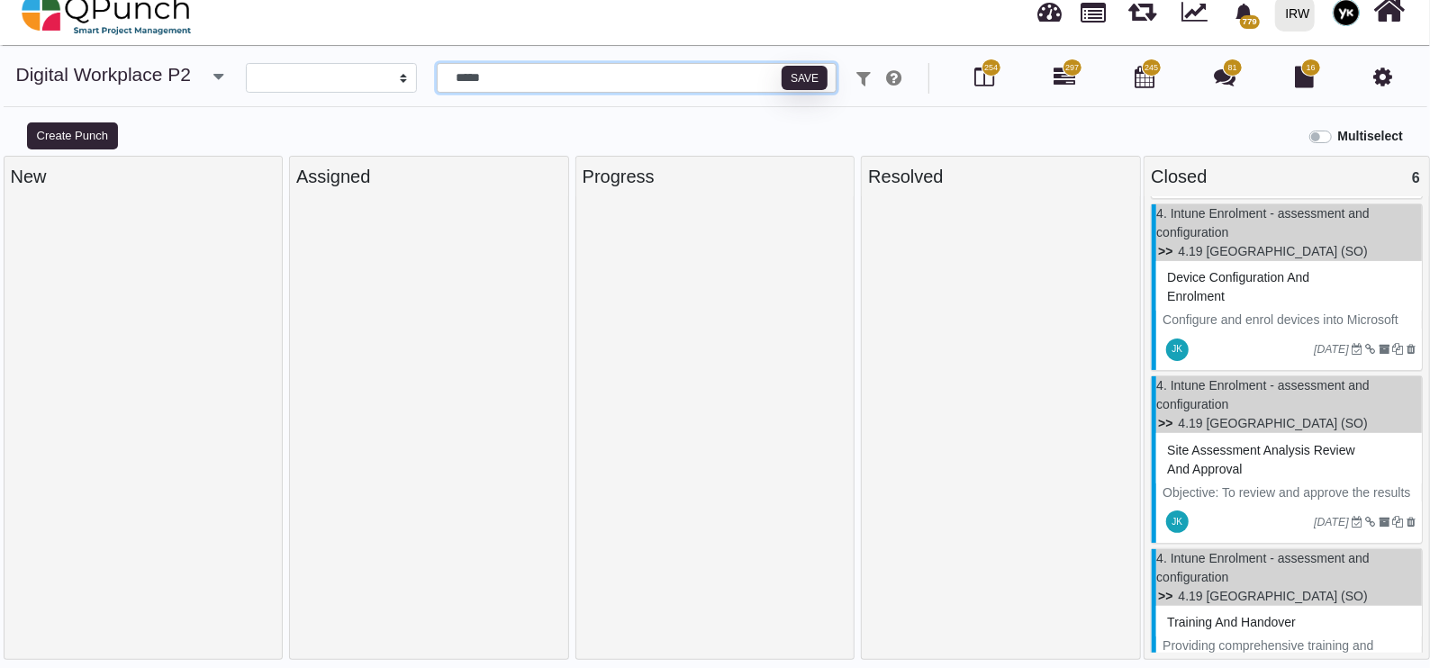
type input "*****"
click at [1275, 317] on p "Configure and enrol devices into Microsoft Intune to enhance device security an…" at bounding box center [1289, 339] width 253 height 57
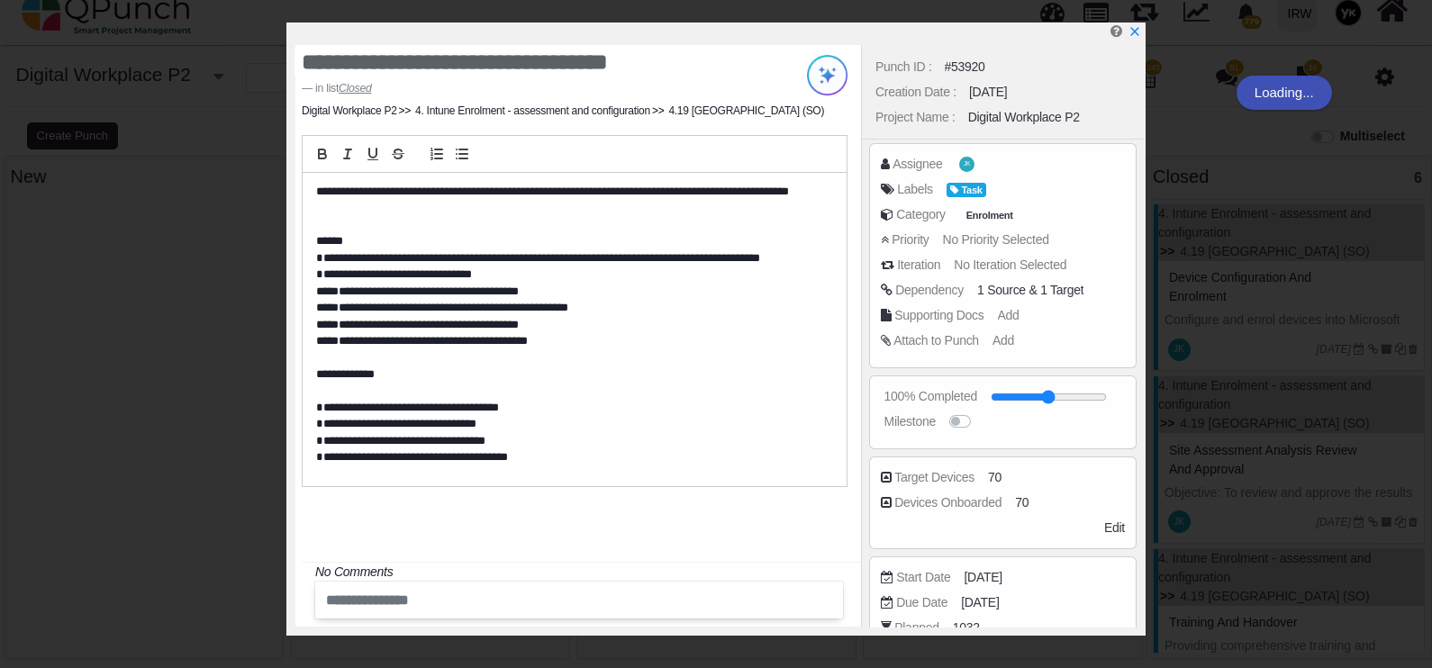
click at [1015, 497] on div "70" at bounding box center [1022, 503] width 14 height 19
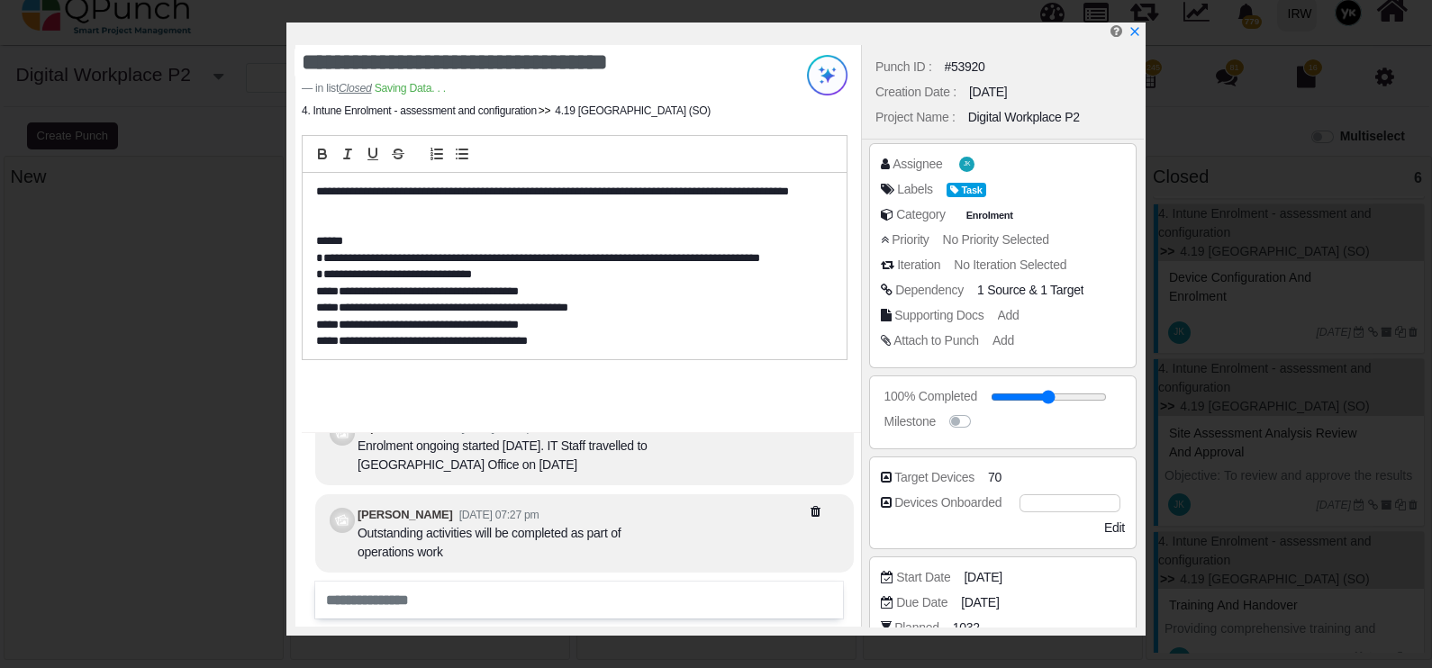
click at [1020, 502] on input "**" at bounding box center [1070, 503] width 101 height 18
type input "**"
click at [1046, 527] on div "Edit" at bounding box center [1063, 528] width 122 height 19
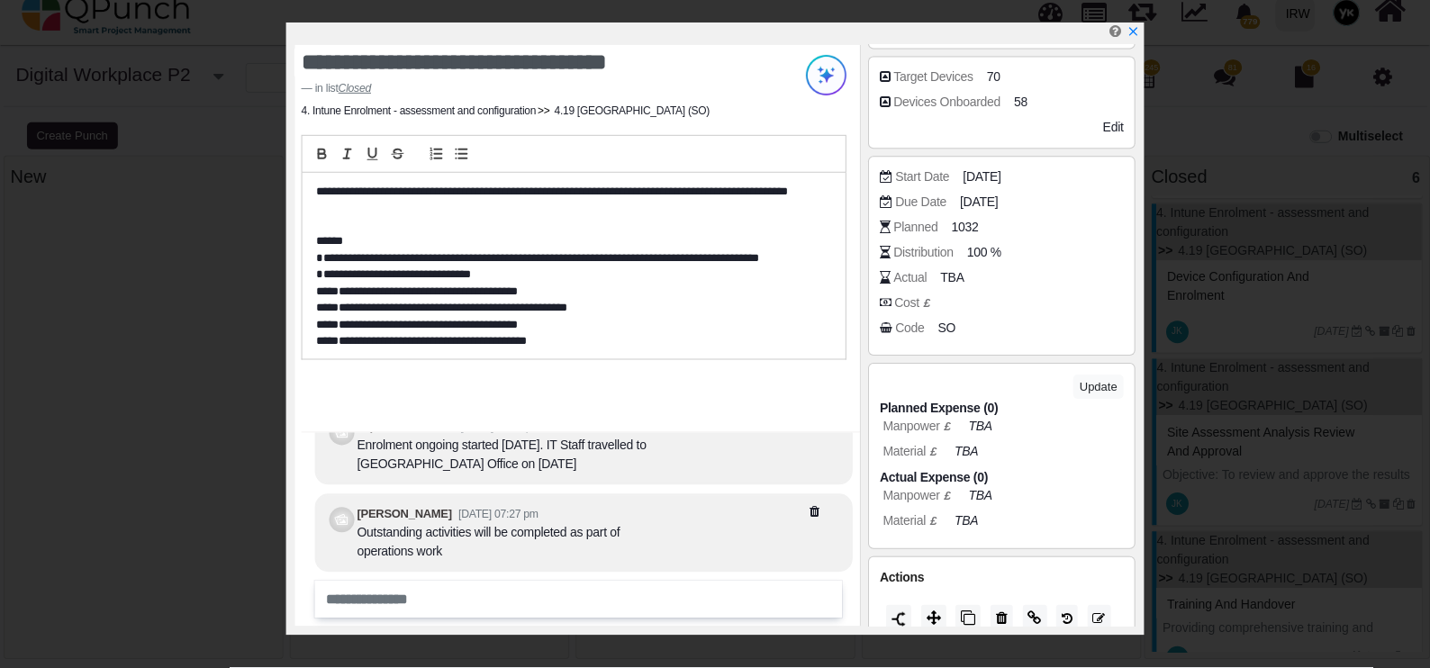
scroll to position [421, 0]
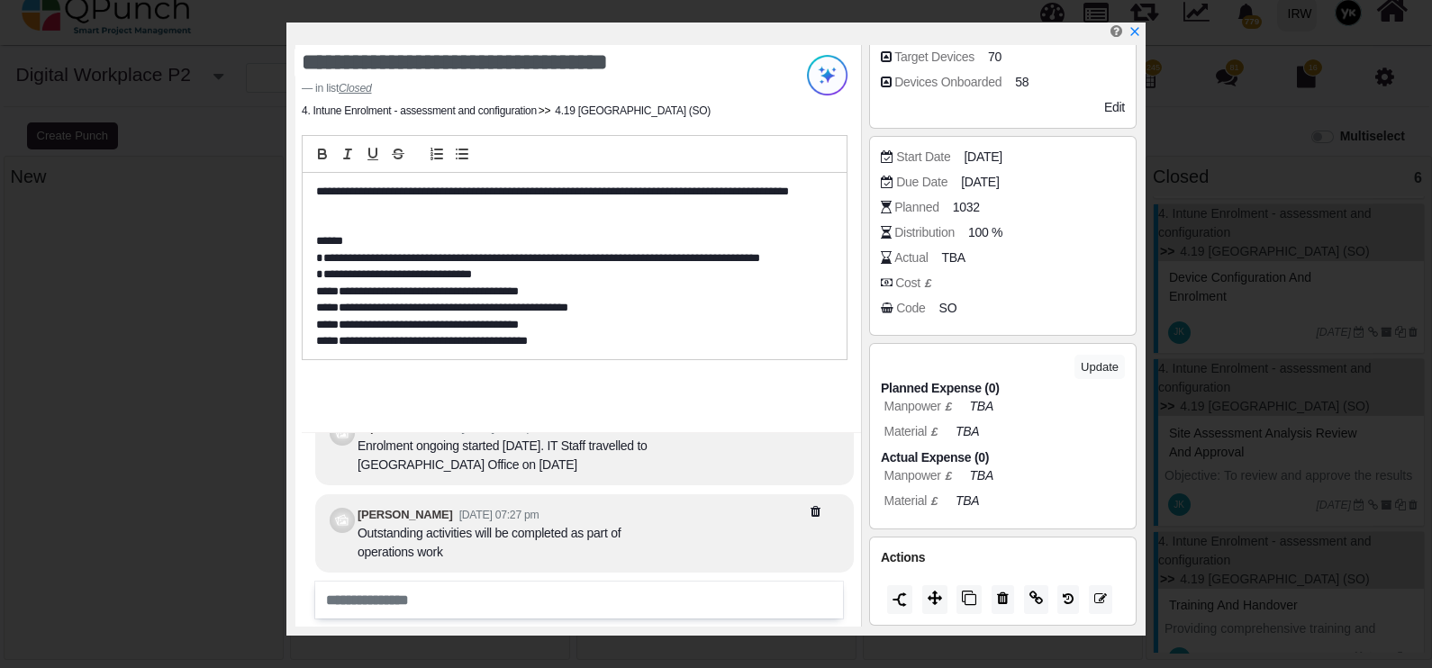
click at [1135, 32] on icon "x" at bounding box center [1134, 31] width 8 height 8
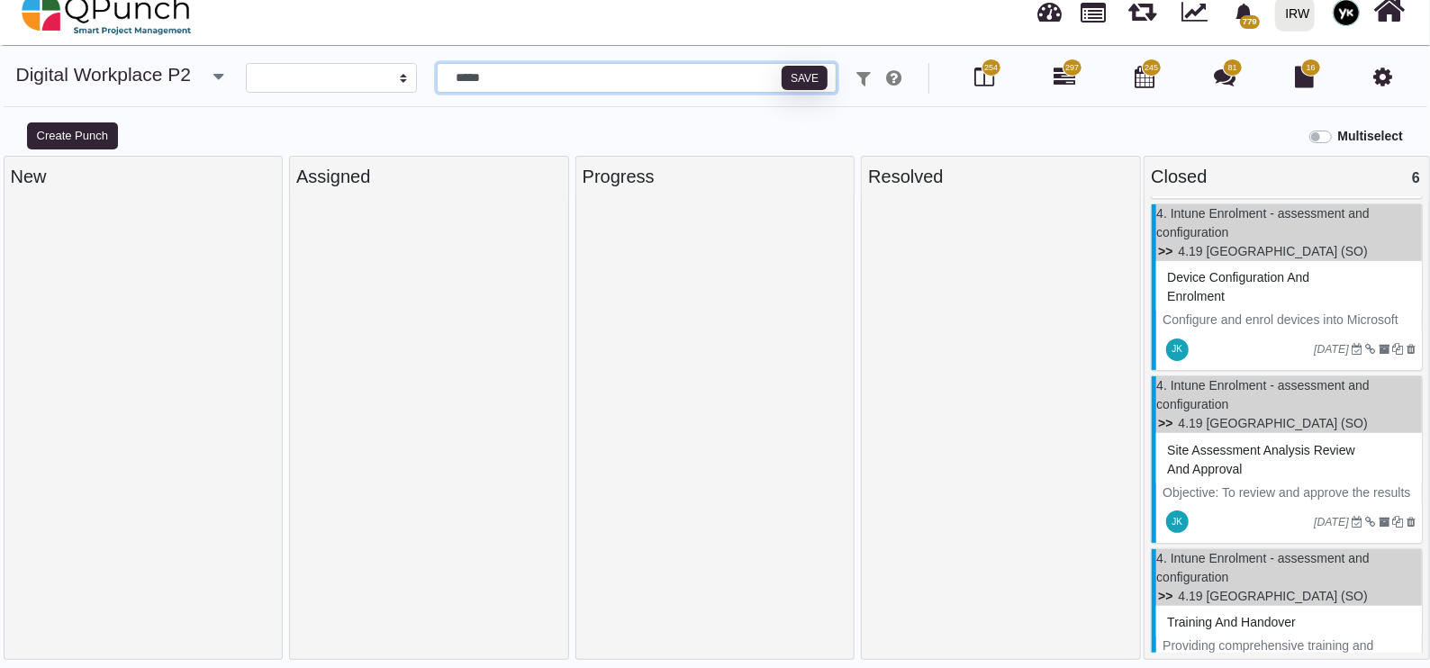
click at [650, 73] on input "*****" at bounding box center [637, 78] width 401 height 31
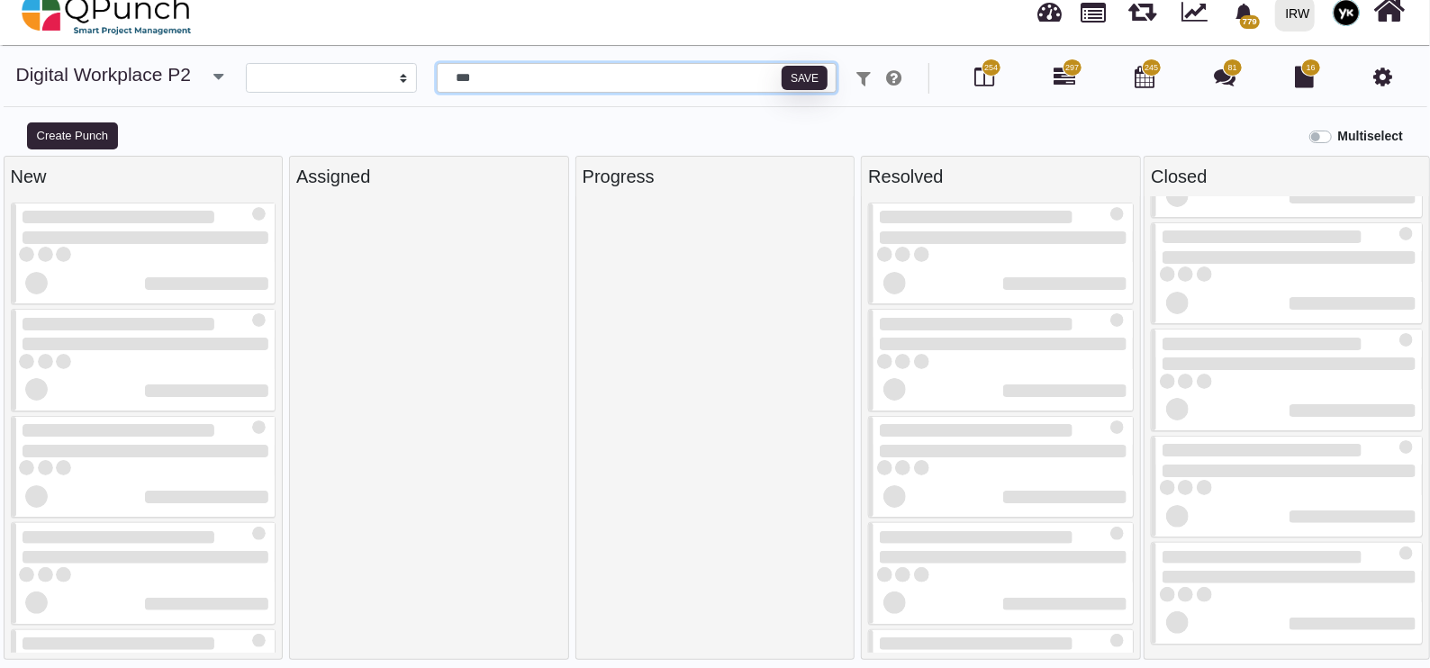
scroll to position [13, 0]
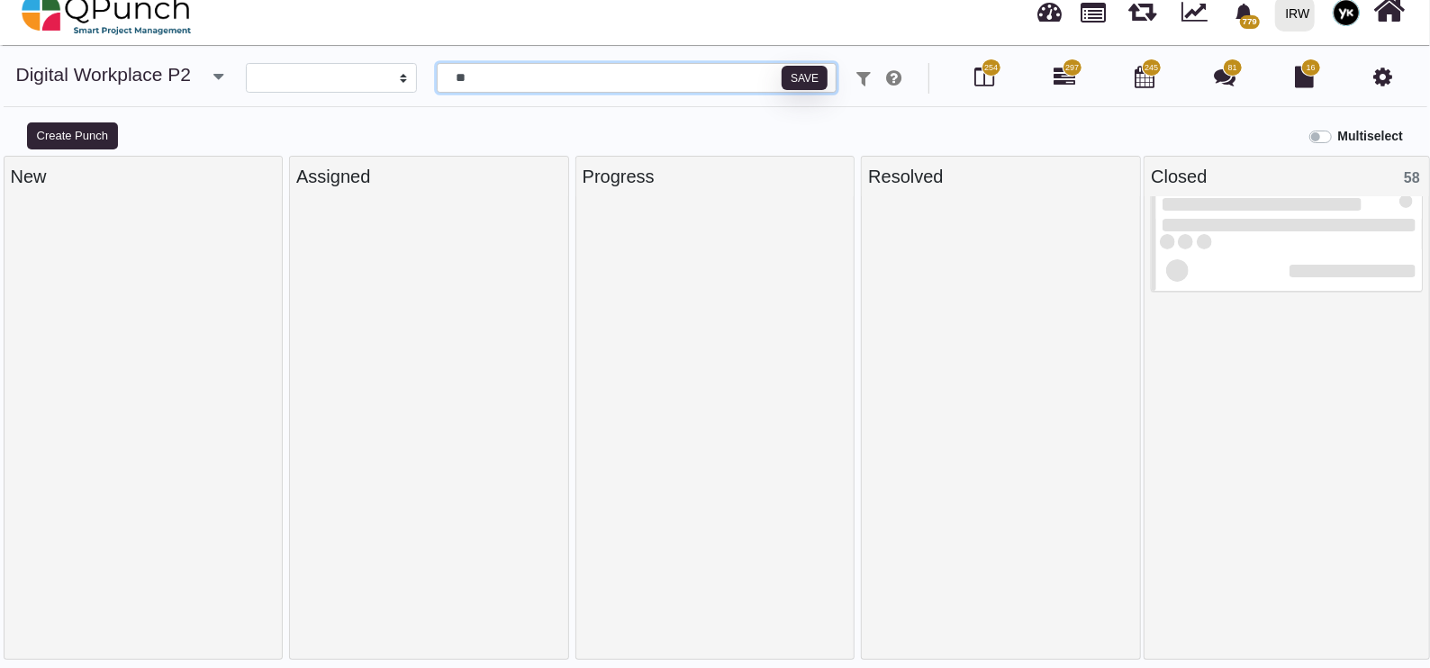
type input "*"
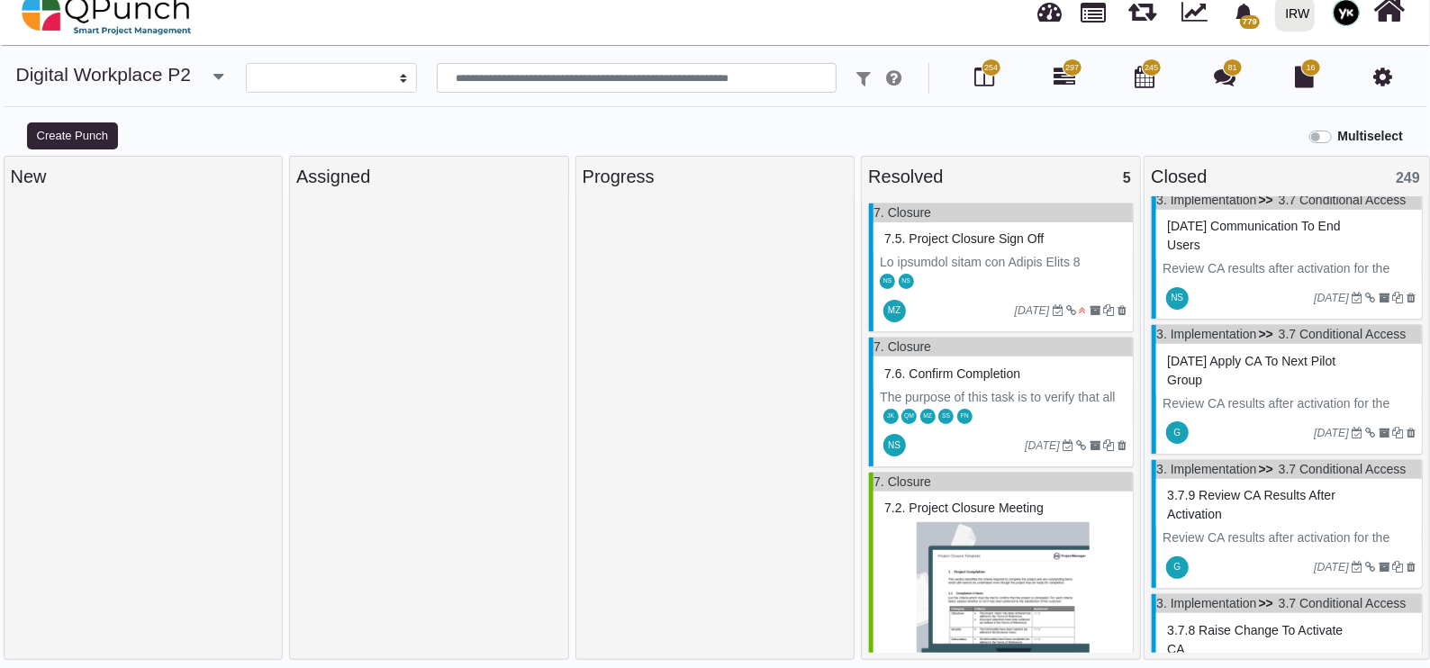
click at [1338, 133] on label "Multiselect" at bounding box center [1370, 136] width 65 height 19
click at [1008, 167] on div "Resolved 5" at bounding box center [1001, 176] width 266 height 27
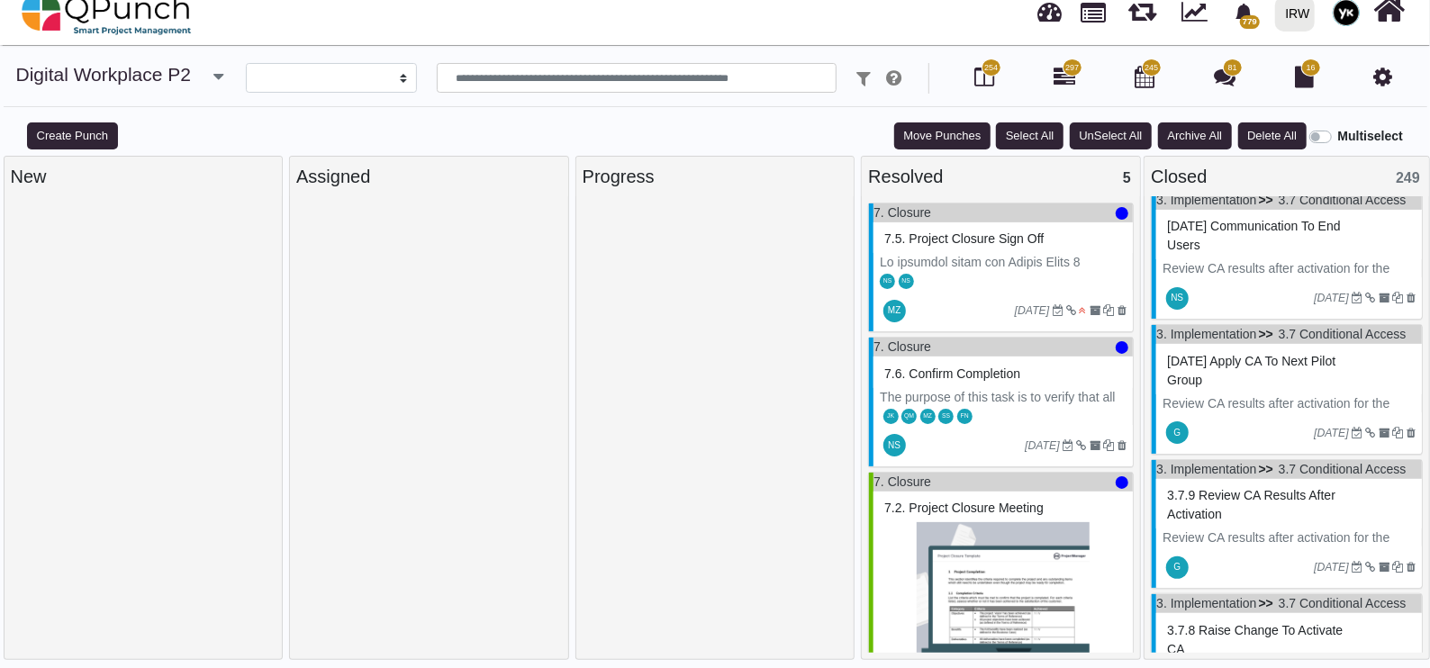
click at [939, 144] on button "Move Punches" at bounding box center [942, 135] width 96 height 27
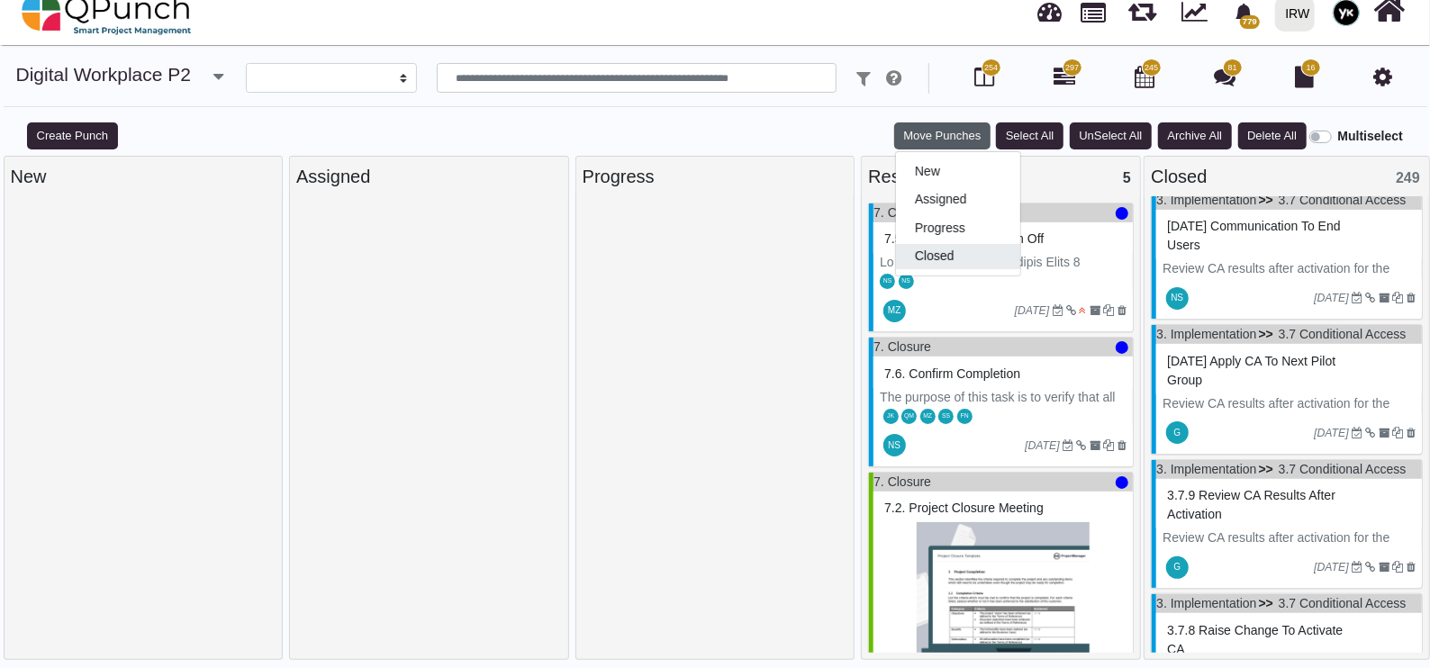
click at [958, 248] on link "Closed" at bounding box center [958, 255] width 124 height 25
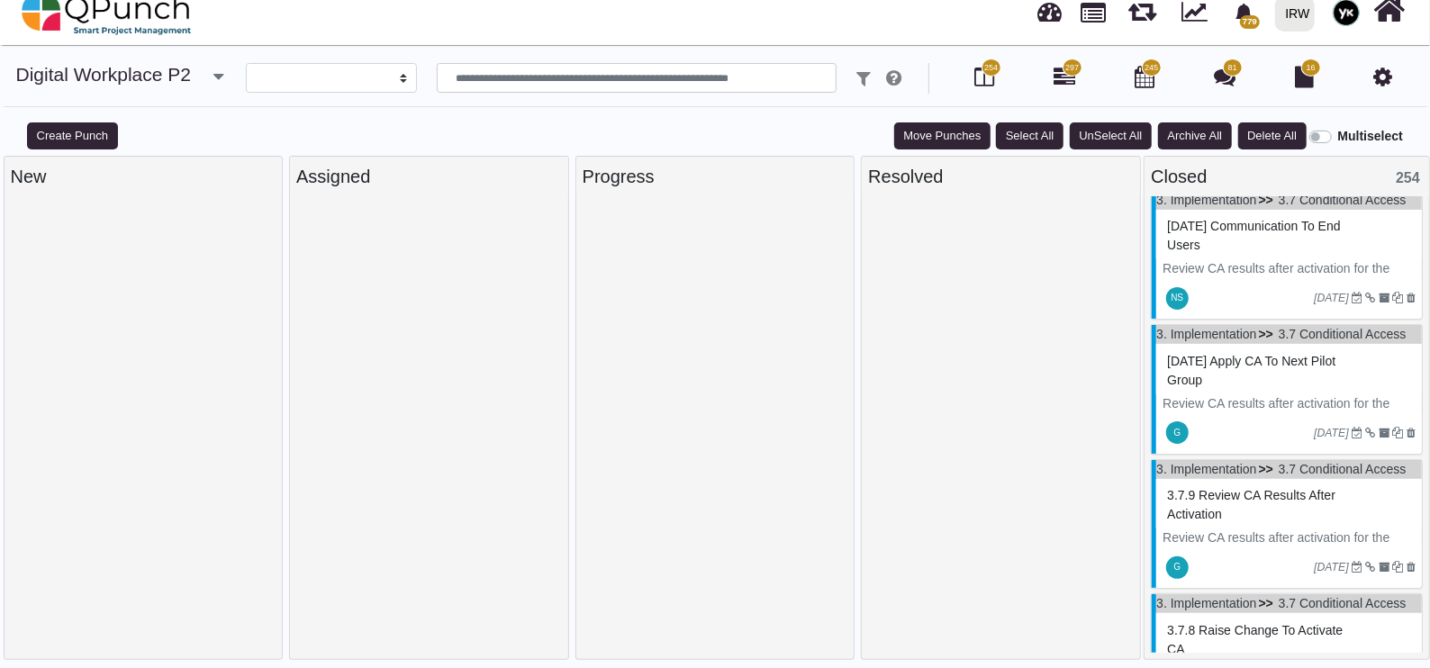
click at [1338, 129] on label "Multiselect" at bounding box center [1370, 136] width 65 height 19
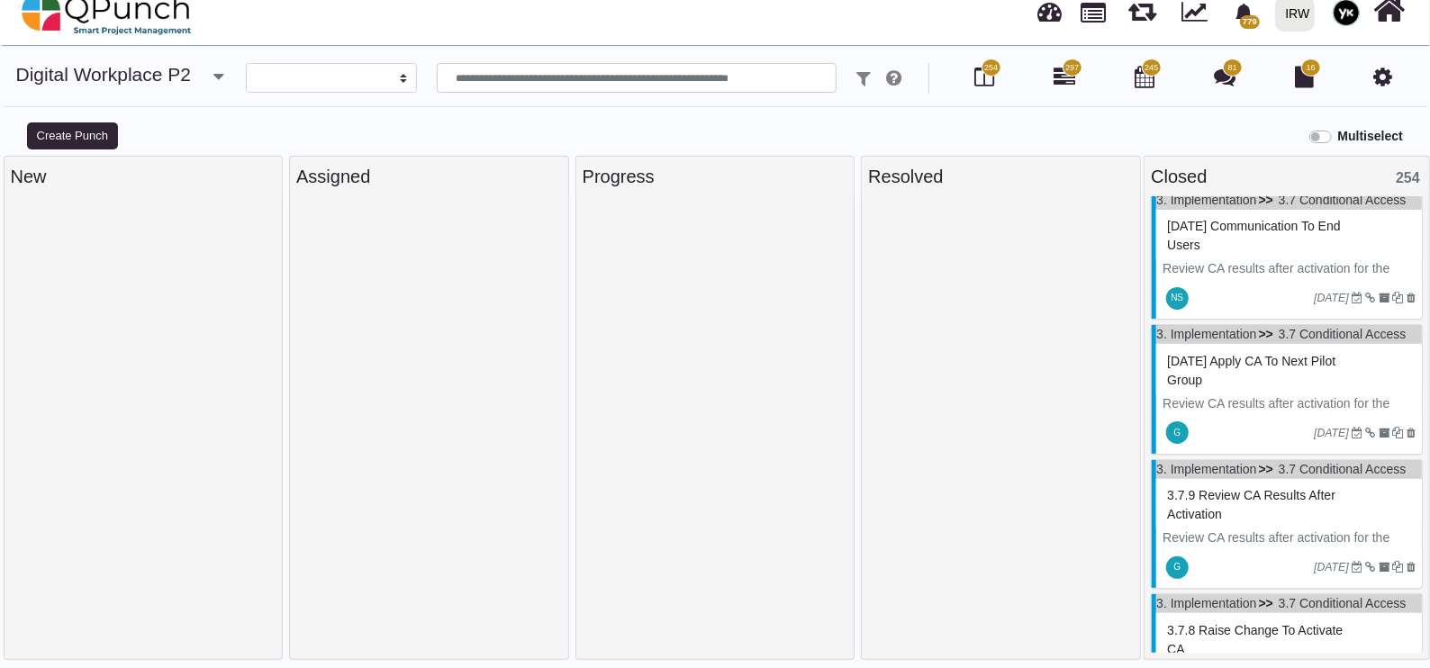
click at [657, 94] on div "**********" at bounding box center [715, 91] width 1430 height 57
click at [651, 83] on input "text" at bounding box center [637, 78] width 401 height 31
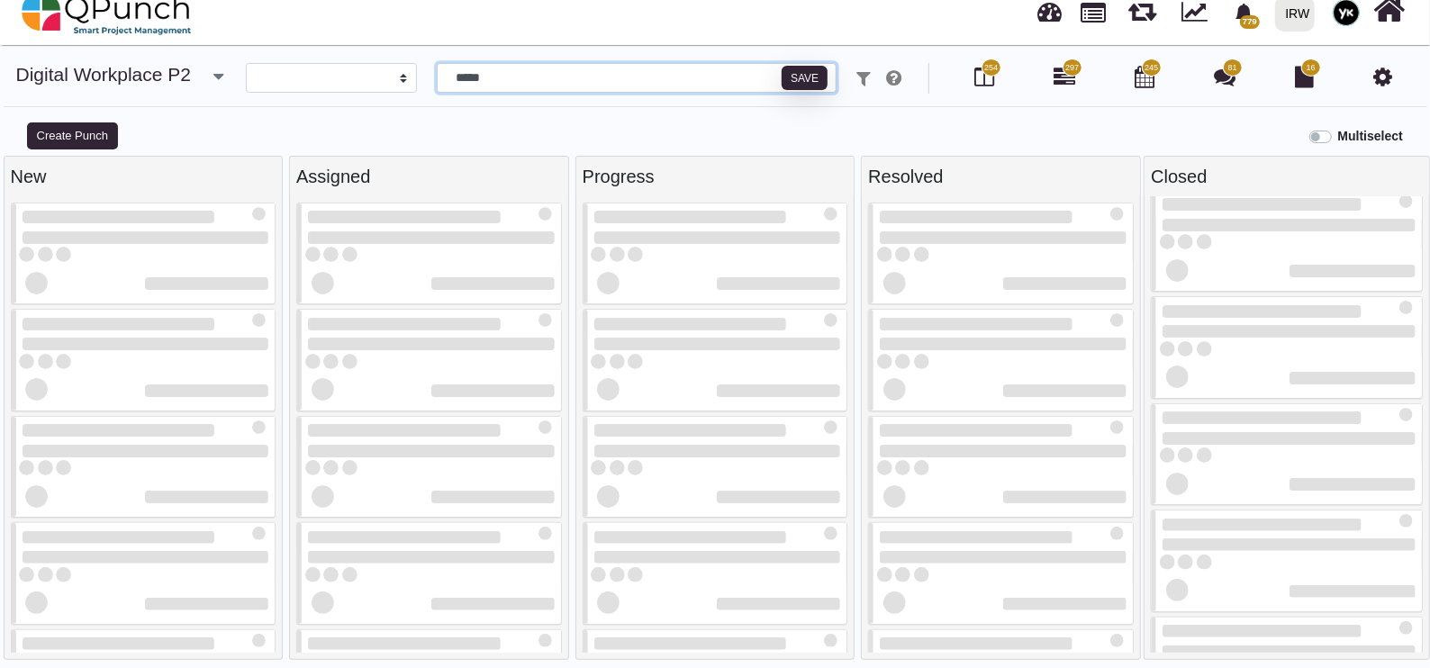
scroll to position [0, 0]
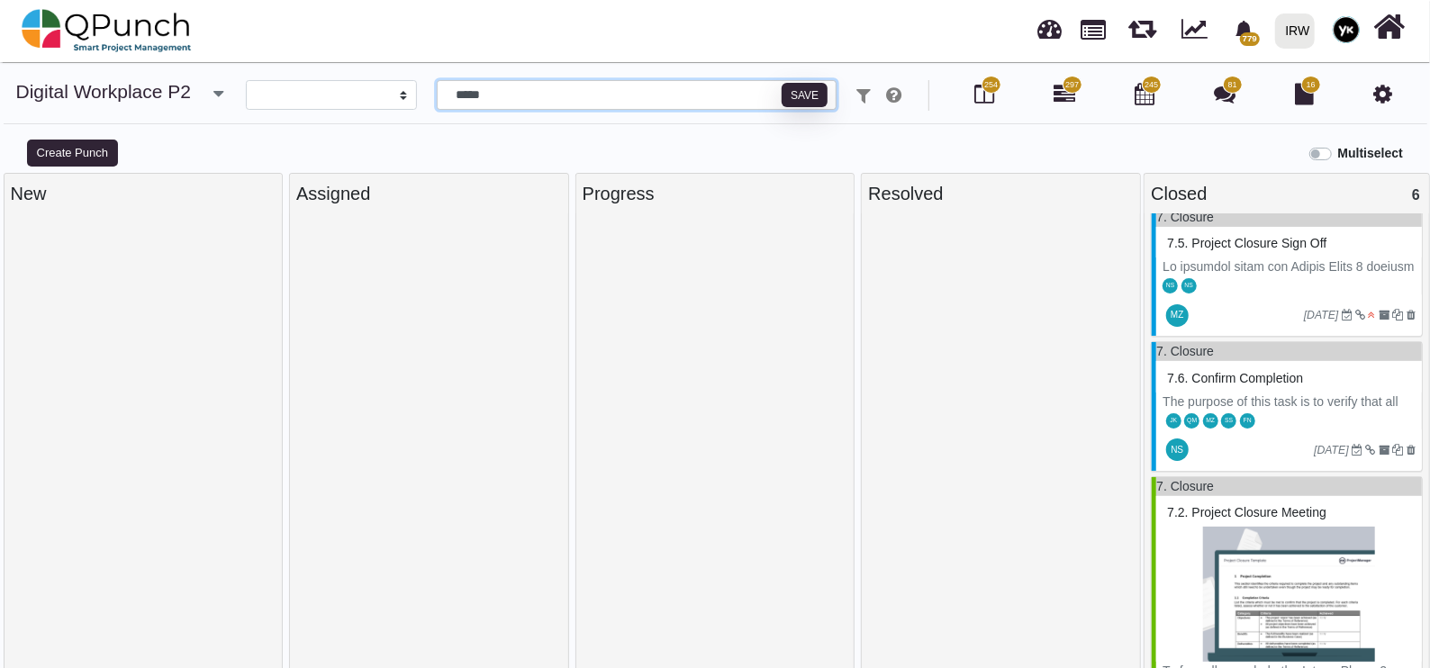
type input "*****"
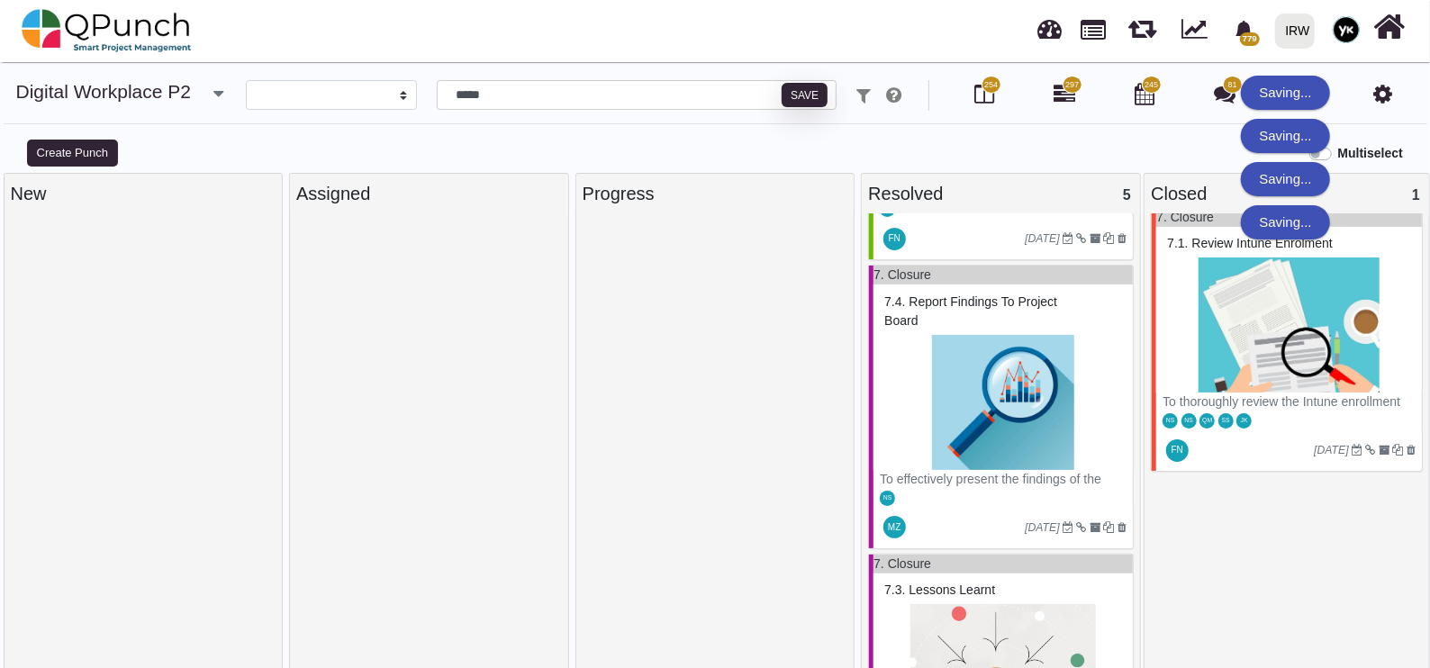
scroll to position [563, 0]
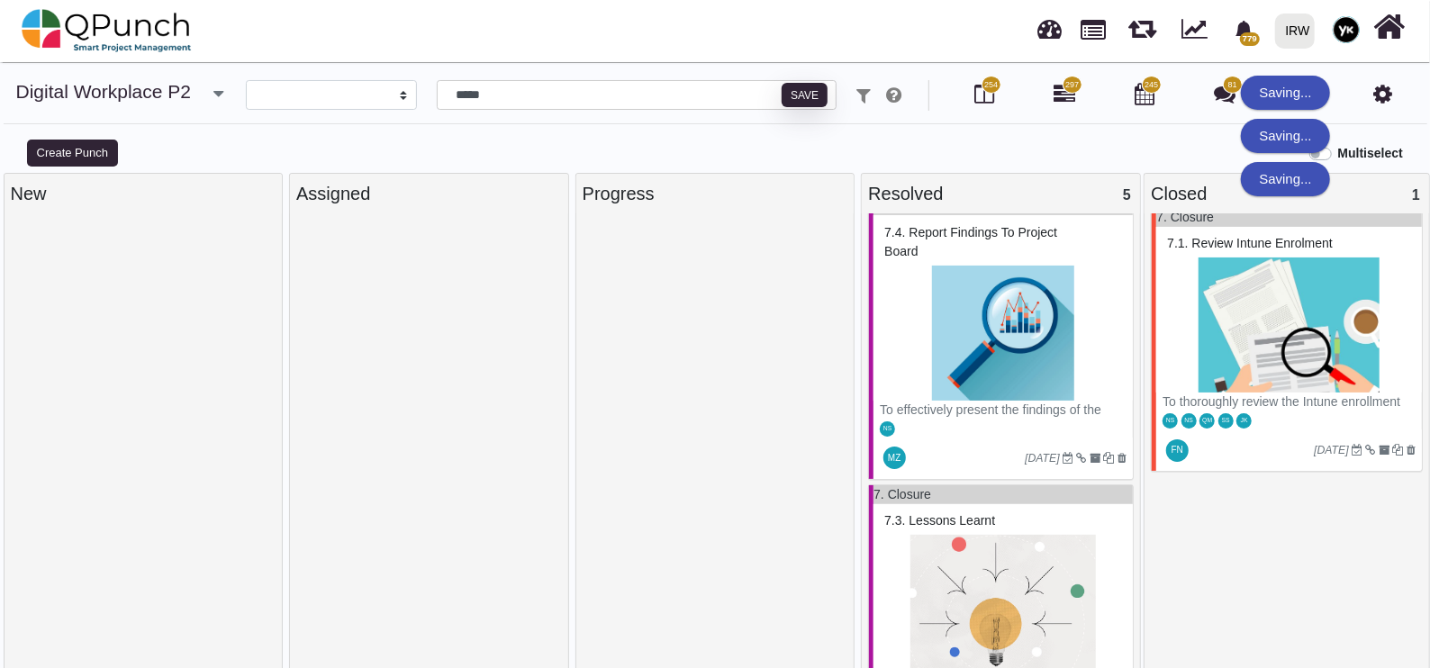
click at [703, 305] on div at bounding box center [716, 448] width 266 height 457
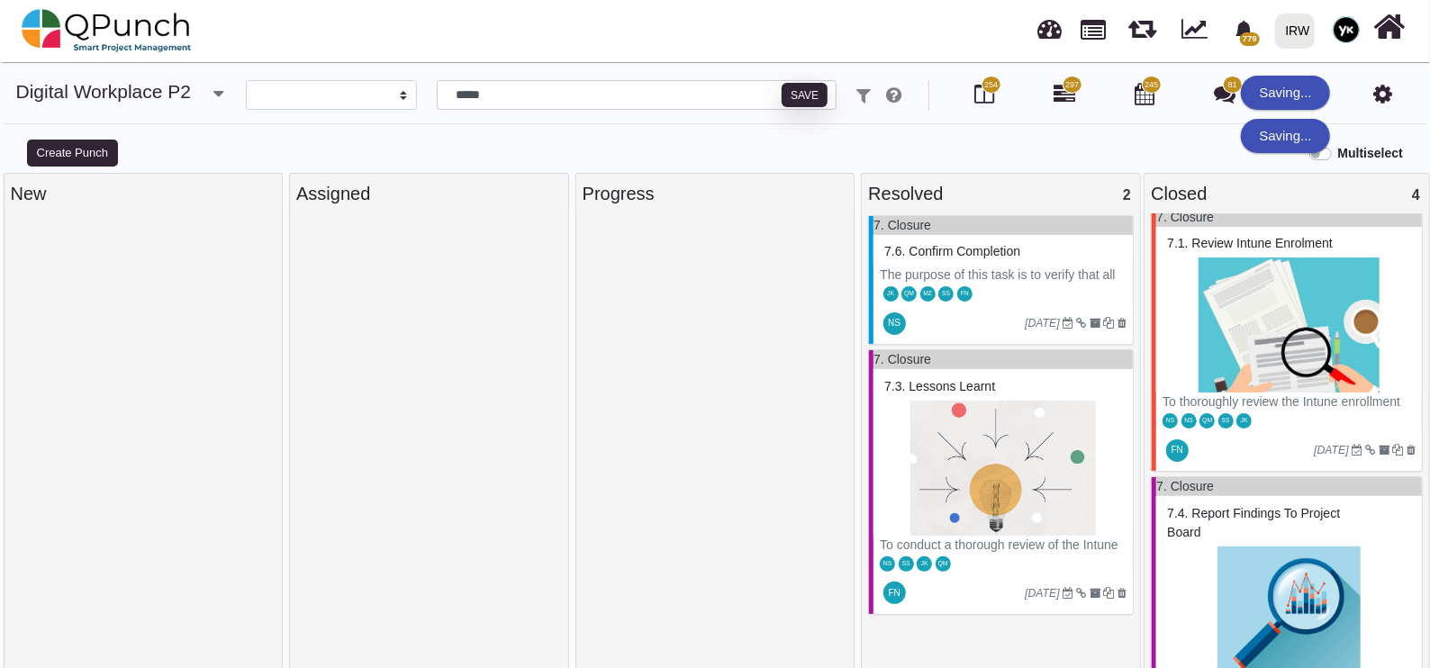
scroll to position [0, 0]
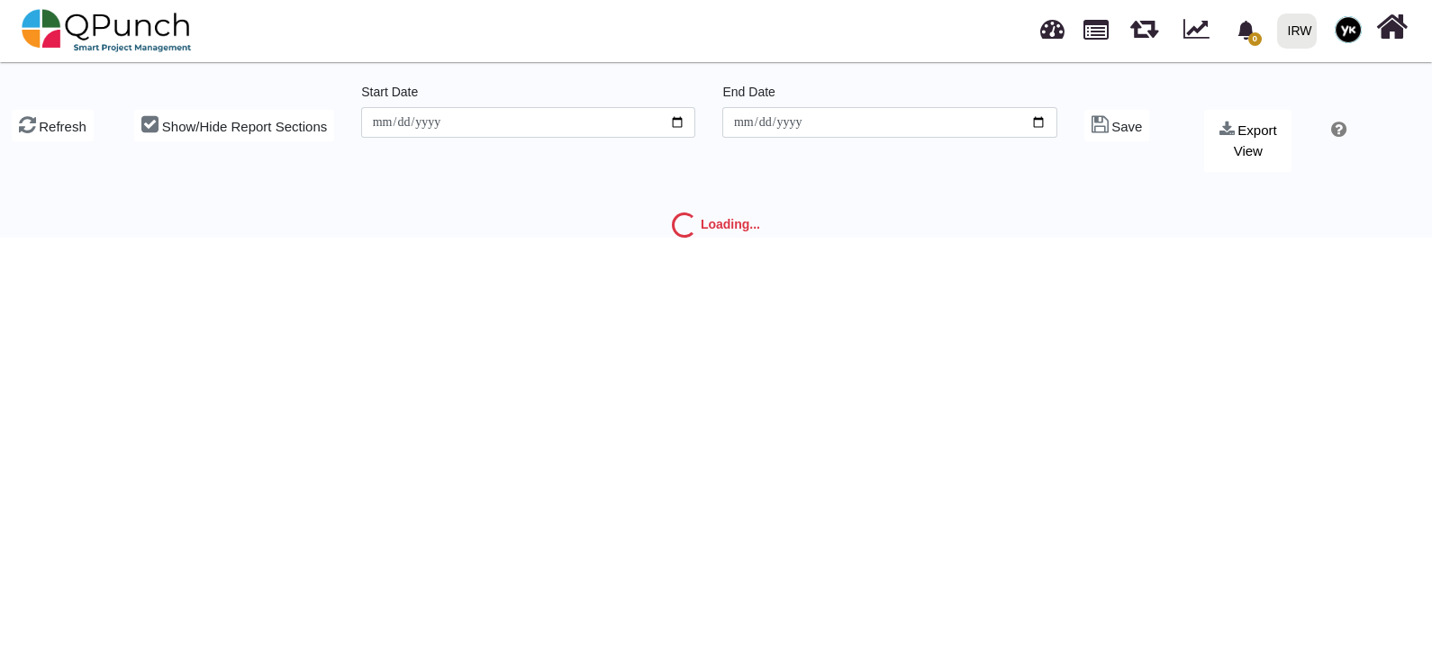
type input "**********"
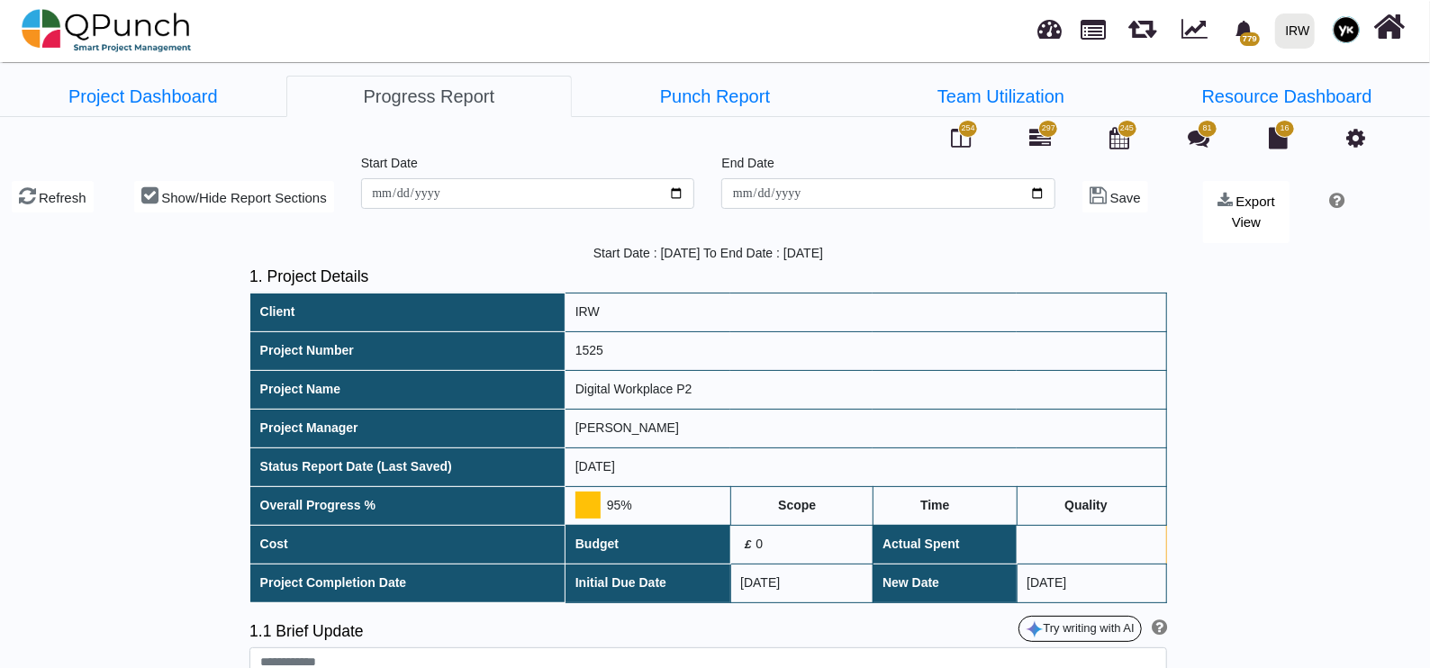
type textarea "**********"
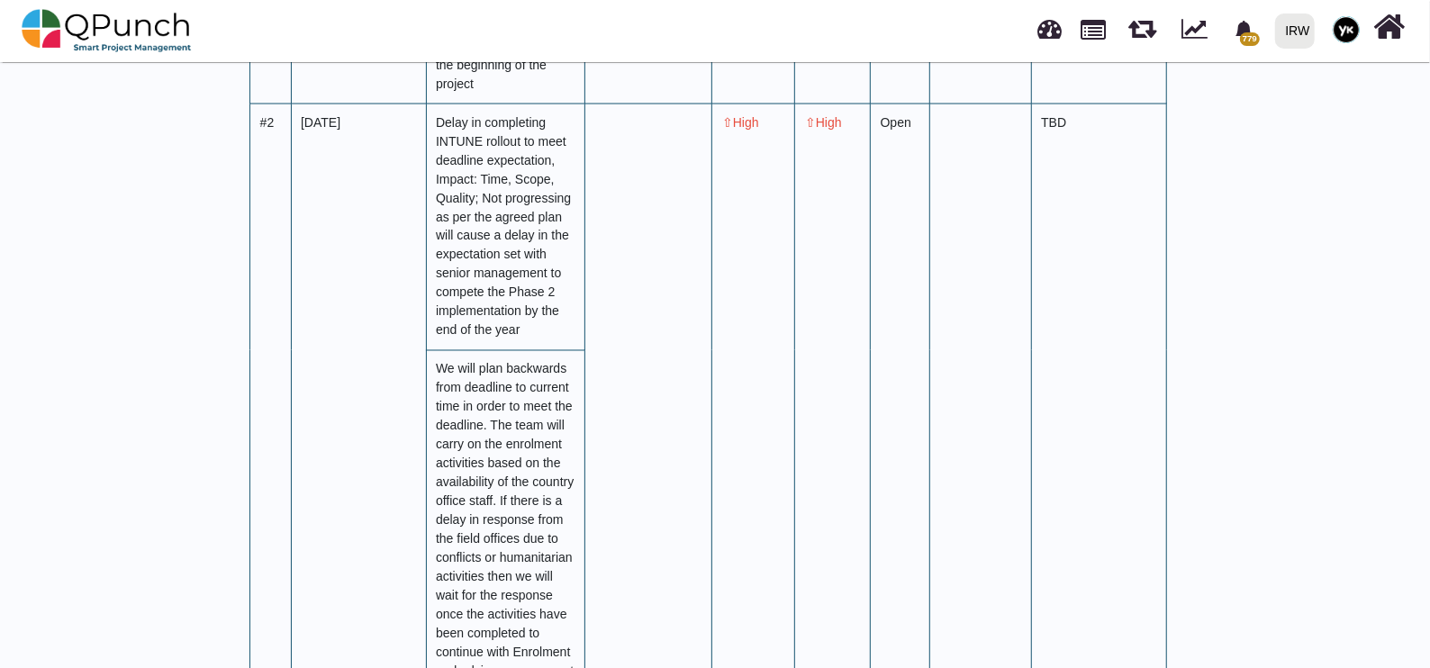
scroll to position [1914, 0]
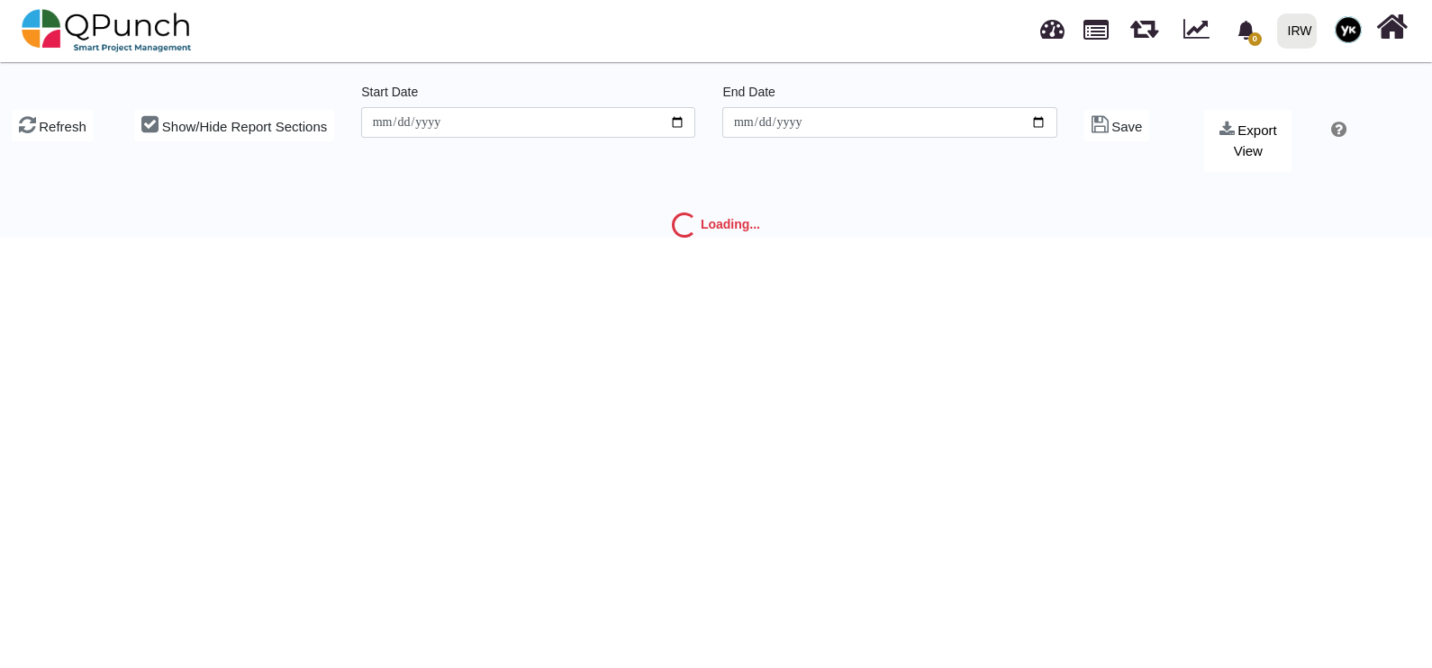
type input "**********"
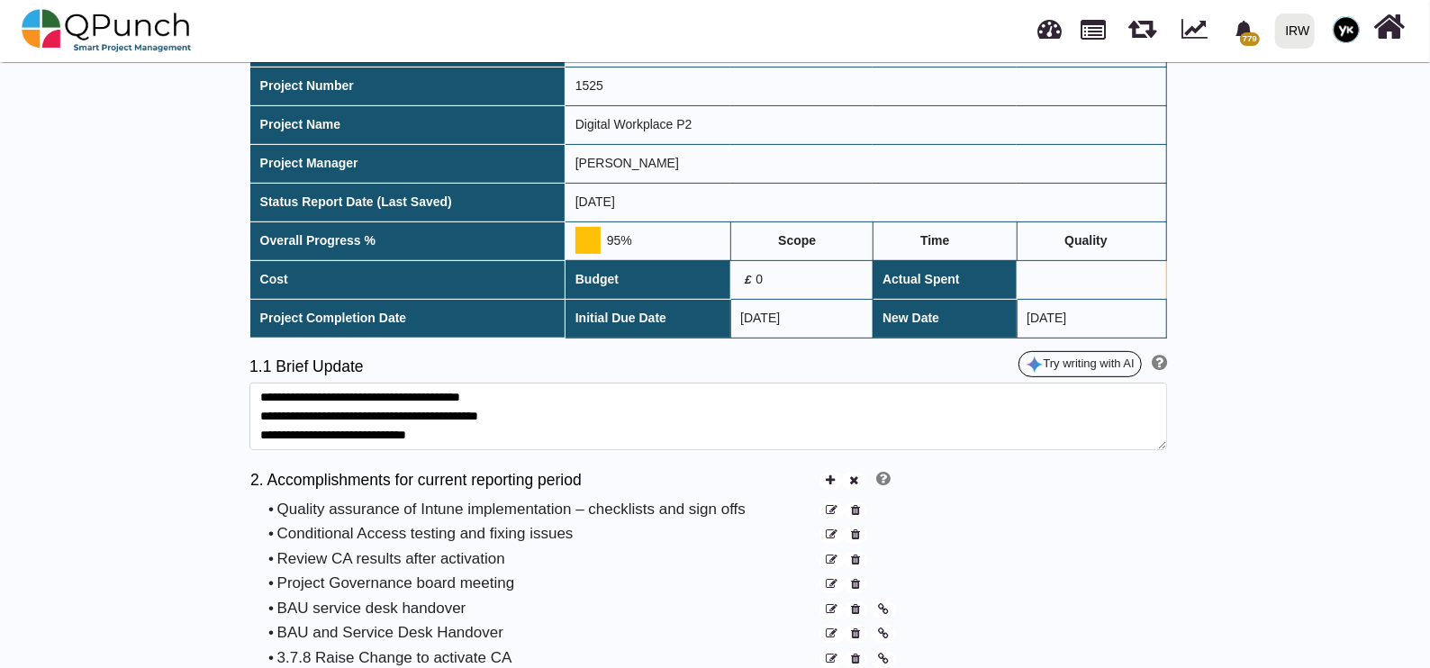
scroll to position [338, 0]
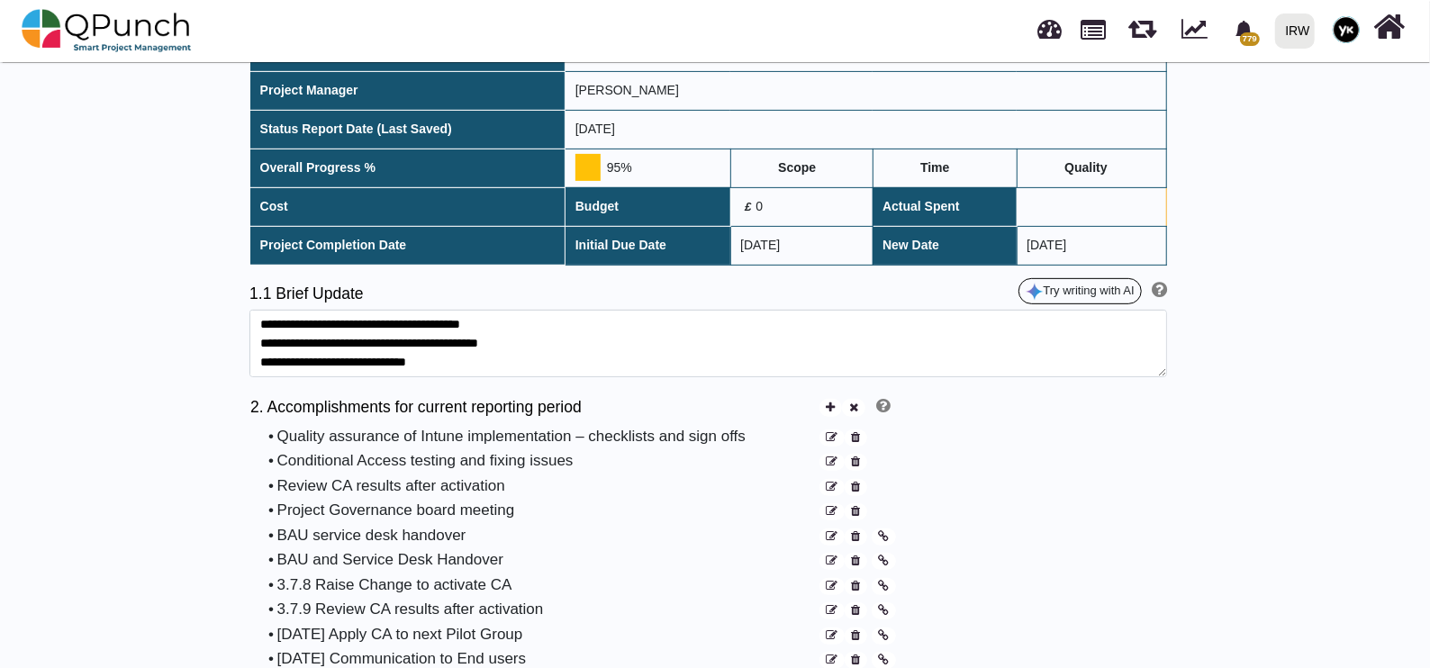
click at [786, 291] on div "Try writing with AI" at bounding box center [937, 294] width 458 height 32
click at [752, 165] on span at bounding box center [759, 167] width 25 height 27
click at [674, 177] on td "95%" at bounding box center [648, 168] width 165 height 39
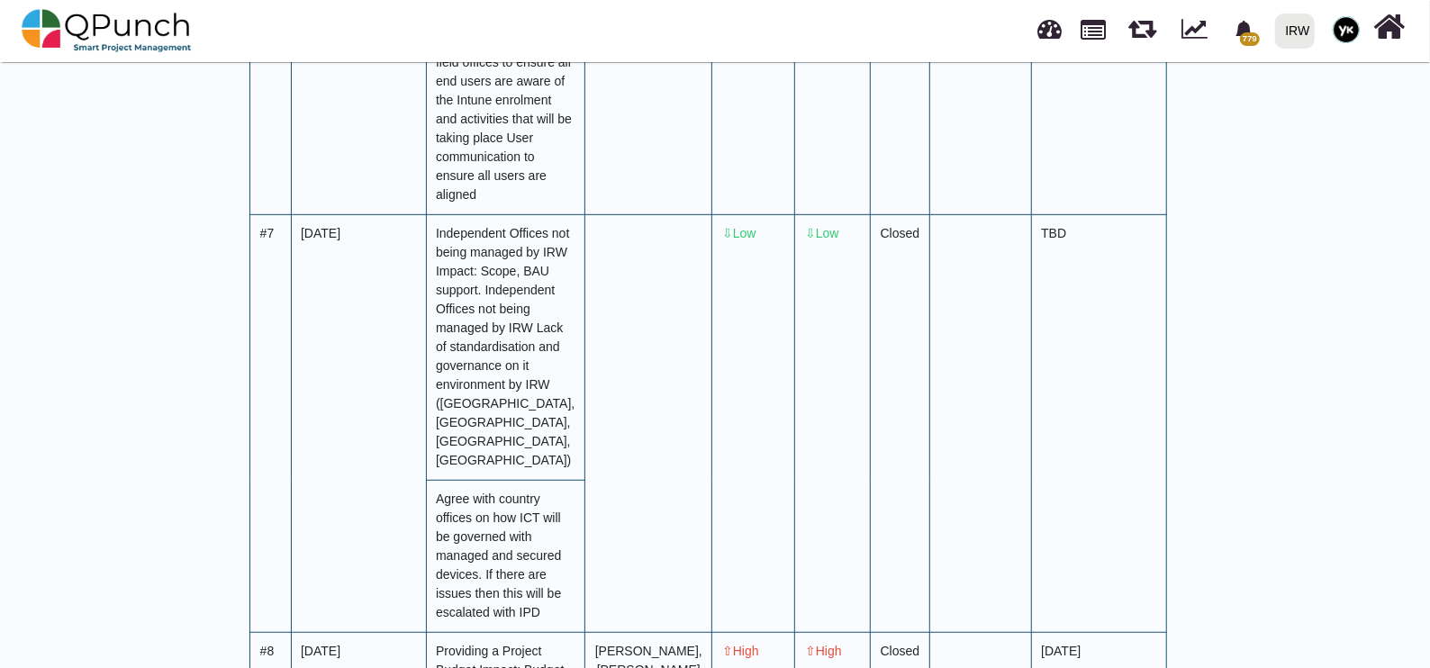
scroll to position [4187, 0]
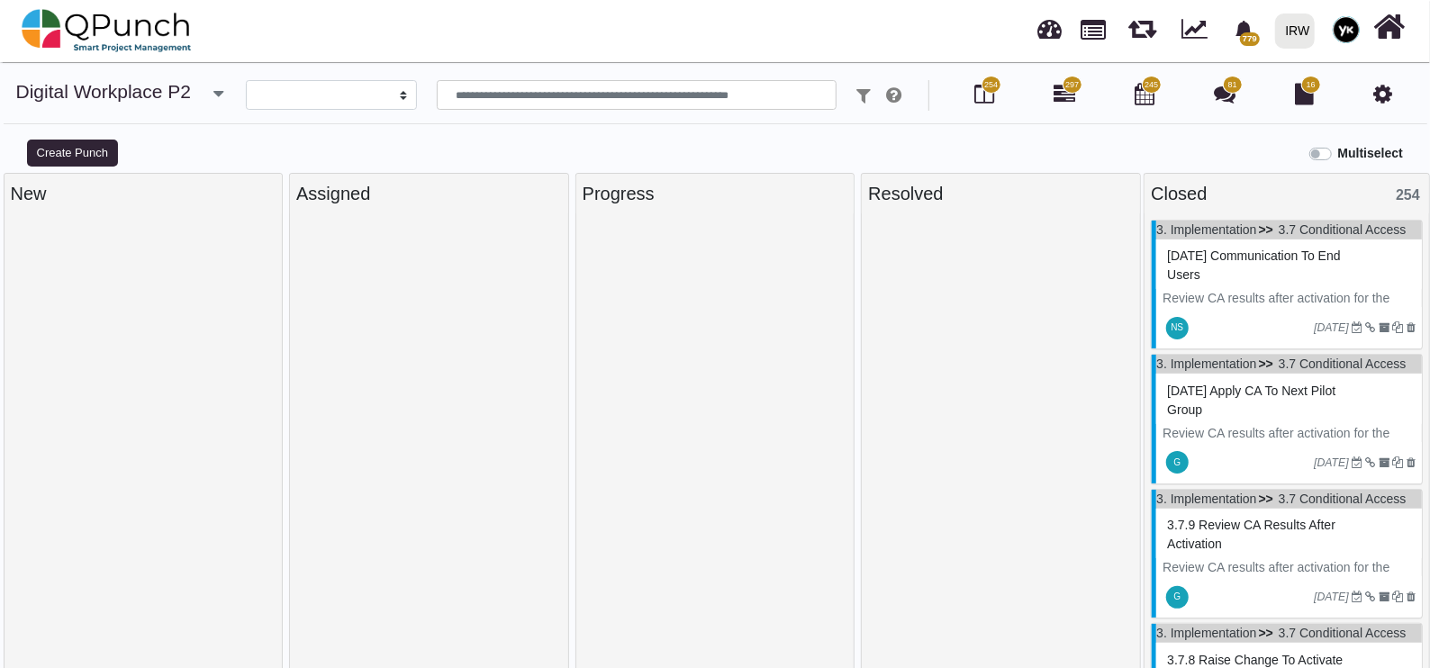
select select
click at [596, 90] on input "text" at bounding box center [637, 95] width 401 height 31
type input "*"
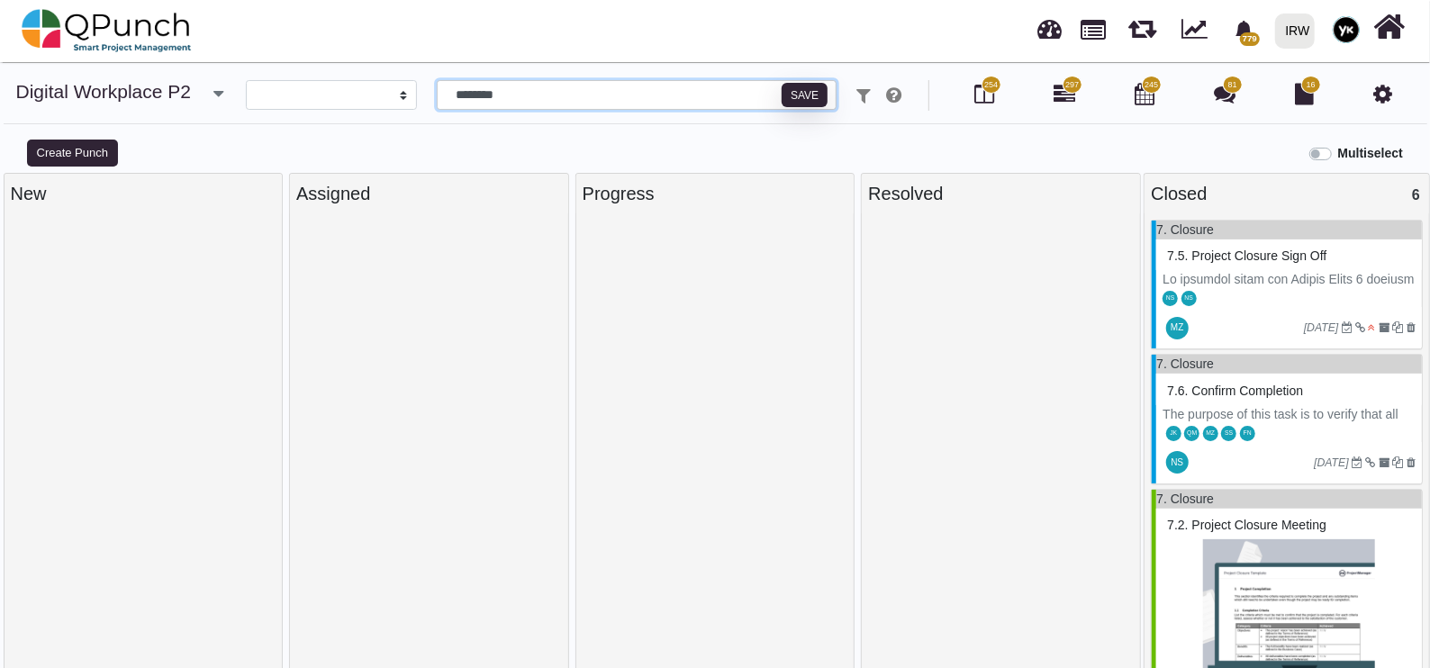
type input "********"
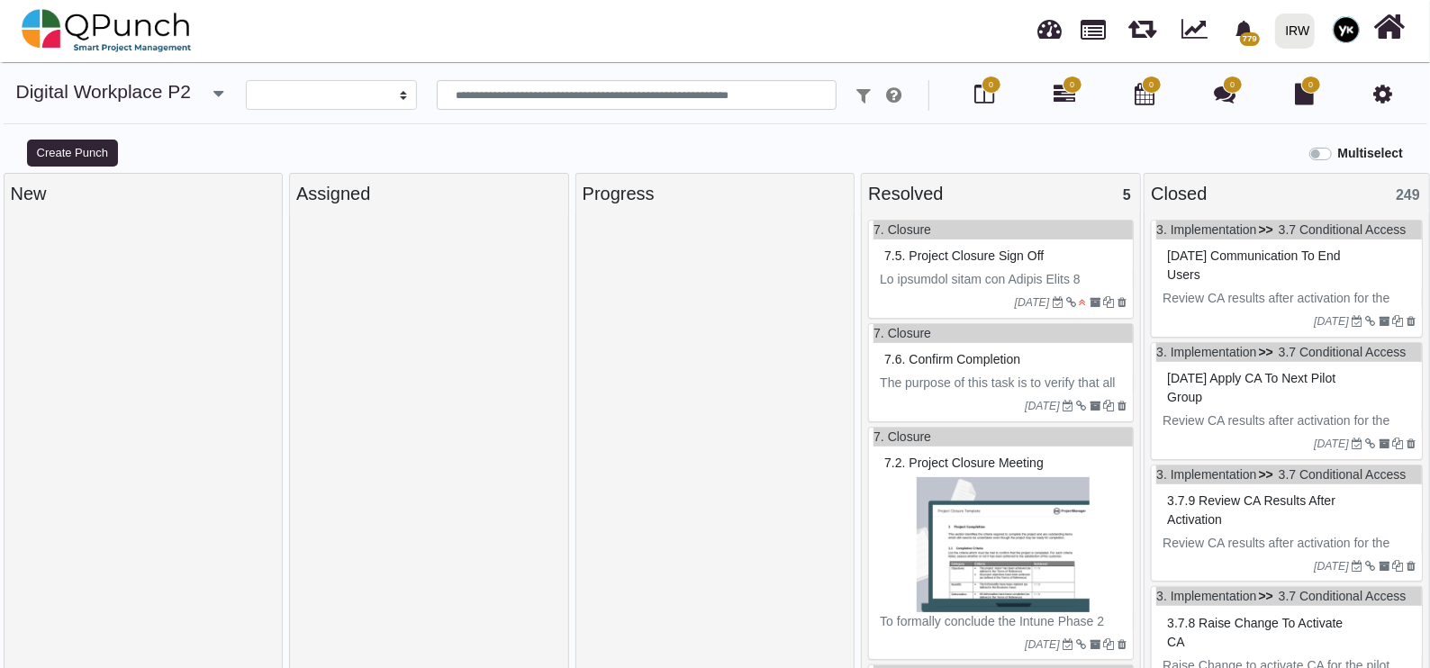
select select
